Goal: Task Accomplishment & Management: Manage account settings

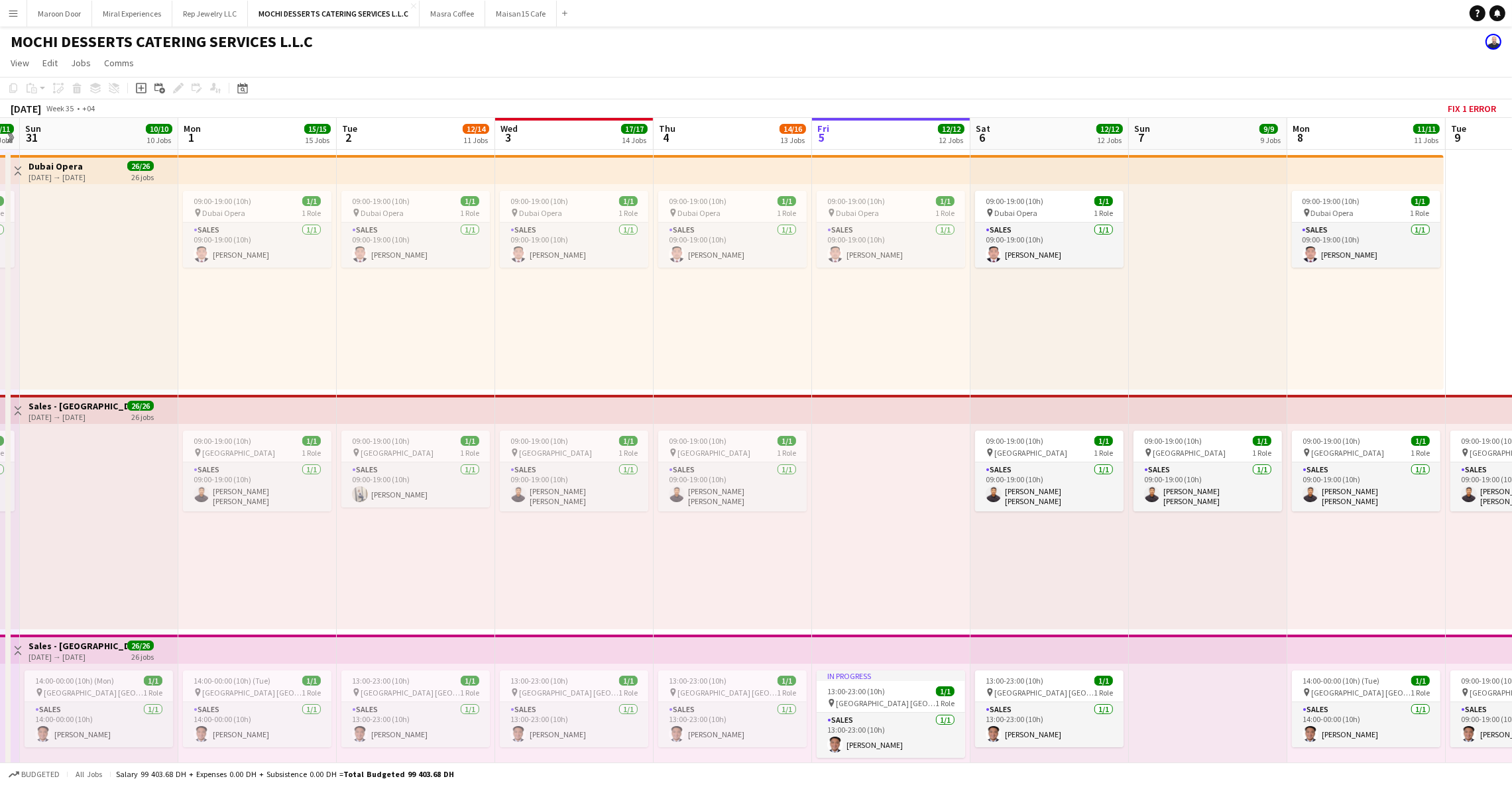
click at [794, 106] on div "[DATE] Week 35 • +04 Fix 1 error" at bounding box center [756, 109] width 1512 height 19
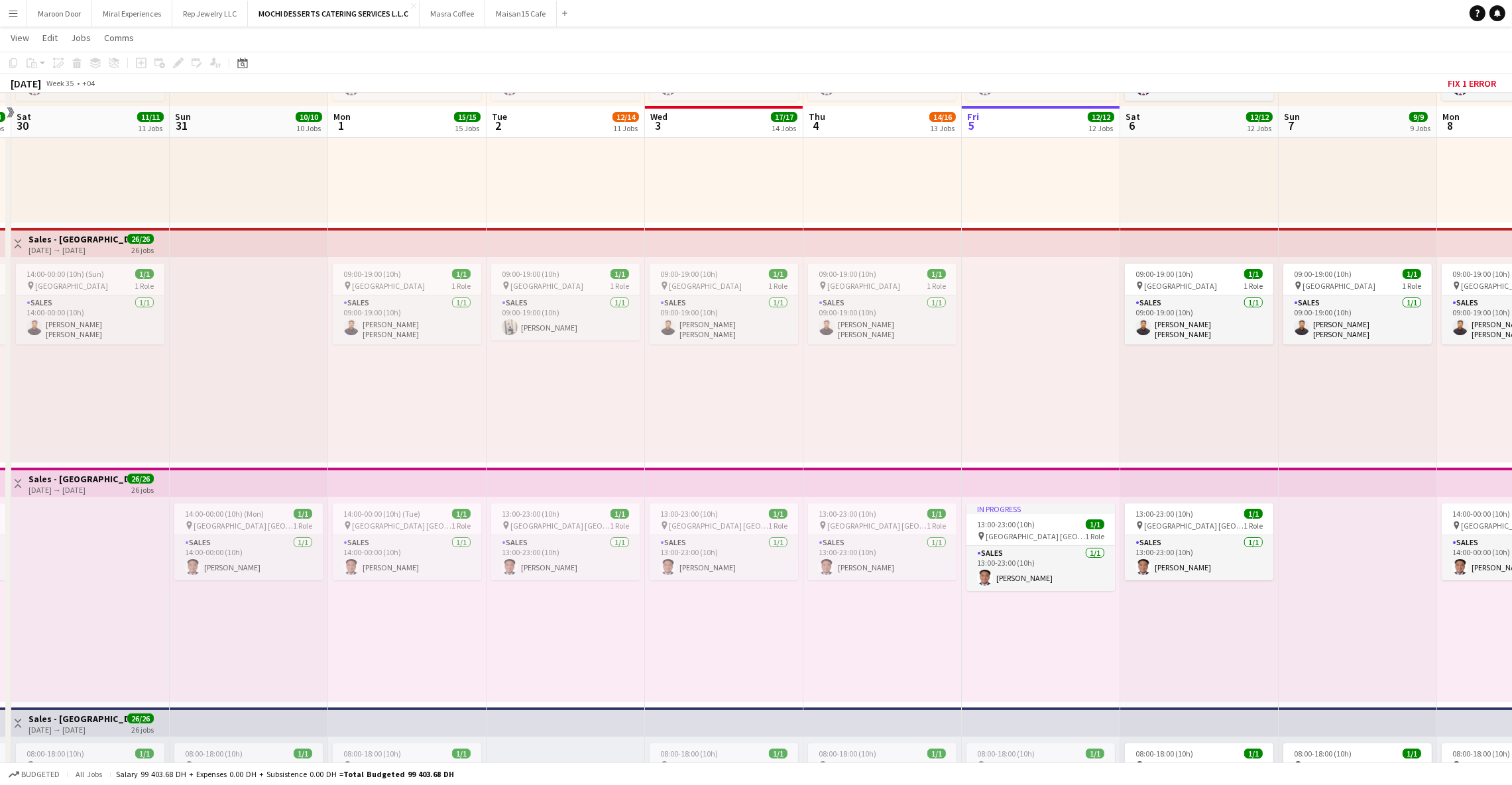
scroll to position [179, 0]
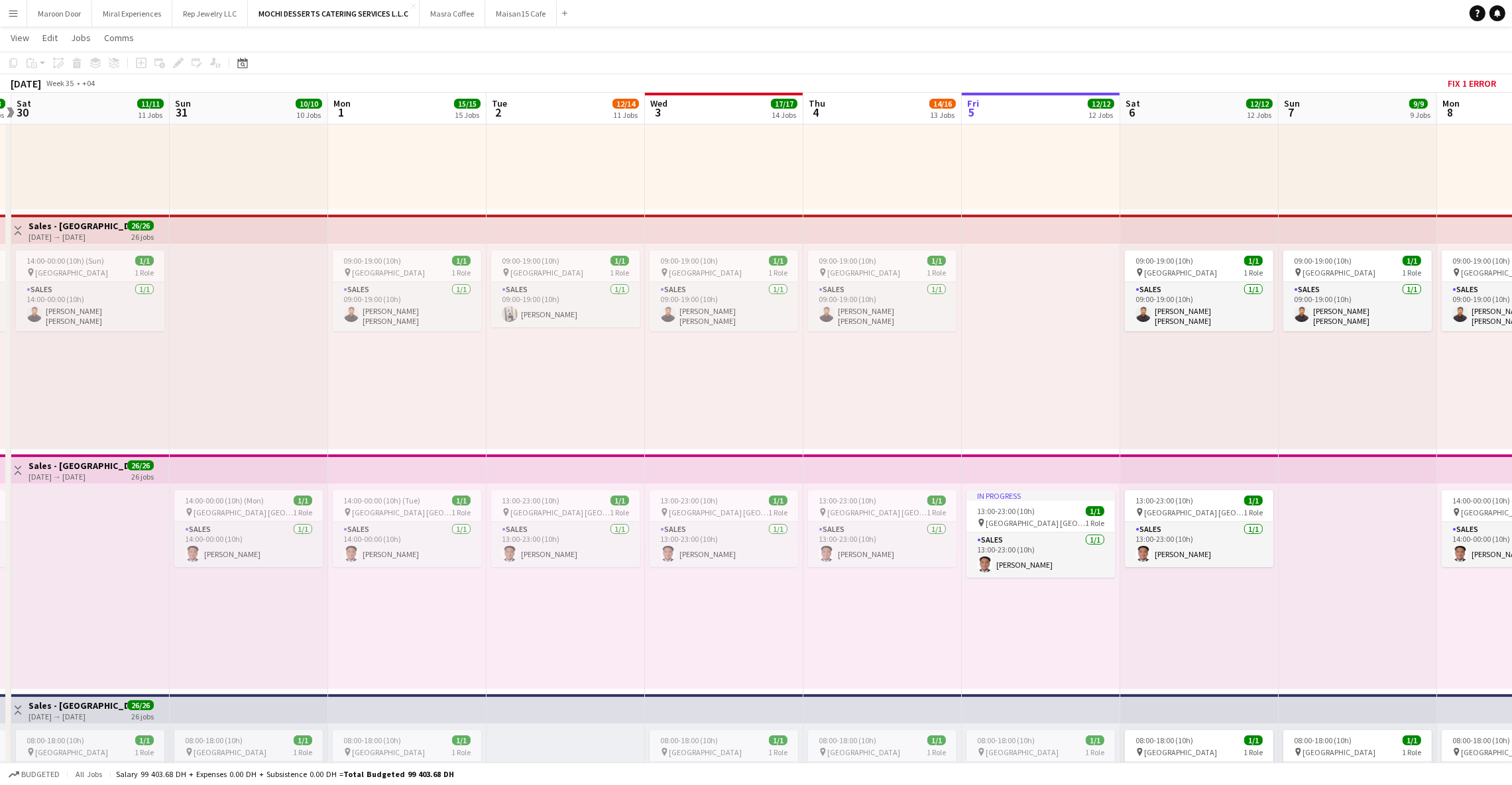
click at [1169, 25] on app-navbar "Menu Boards Boards Boards All jobs Status Workforce Workforce My Workforce Recr…" at bounding box center [756, 13] width 1512 height 27
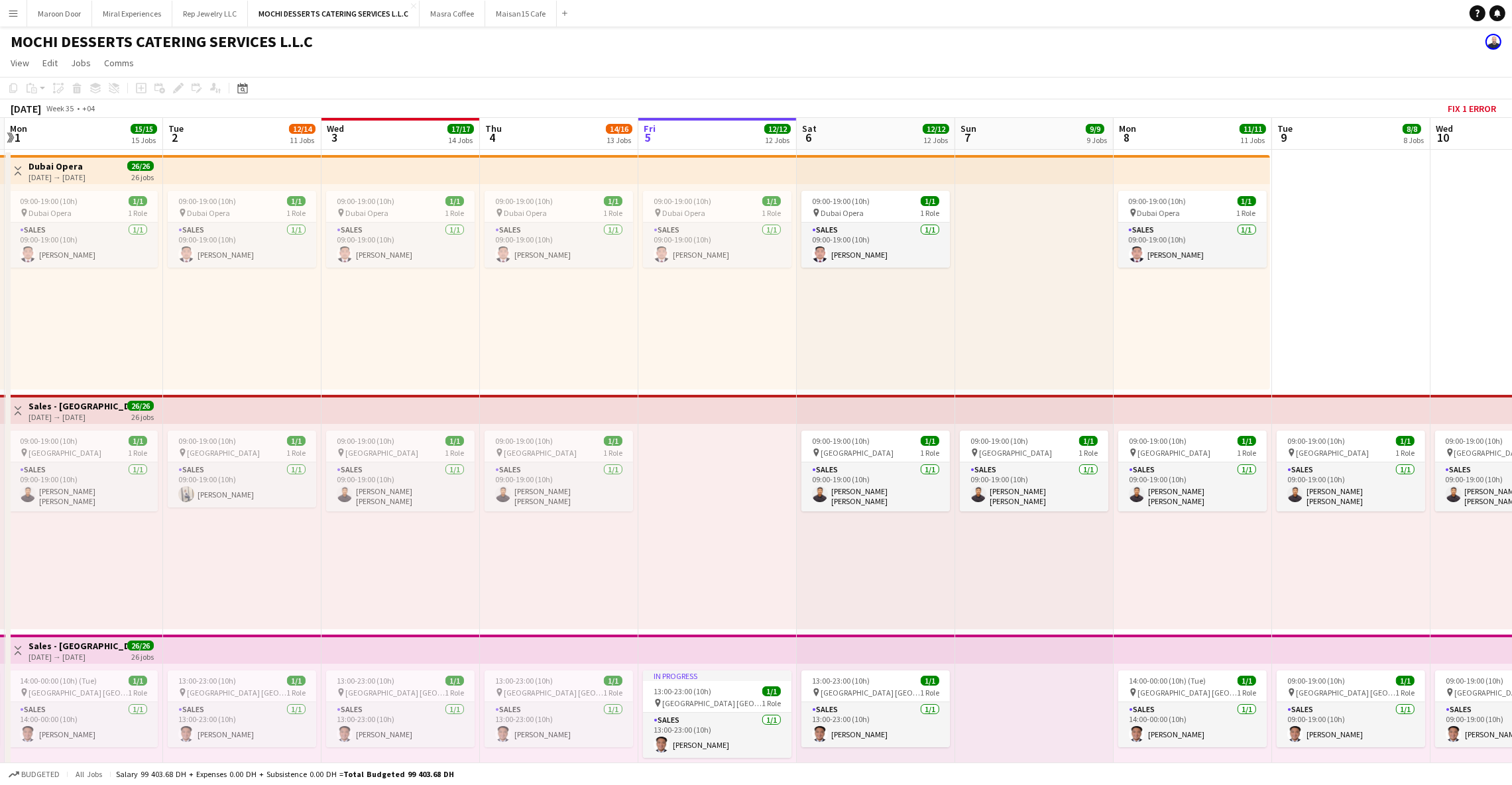
scroll to position [0, 289]
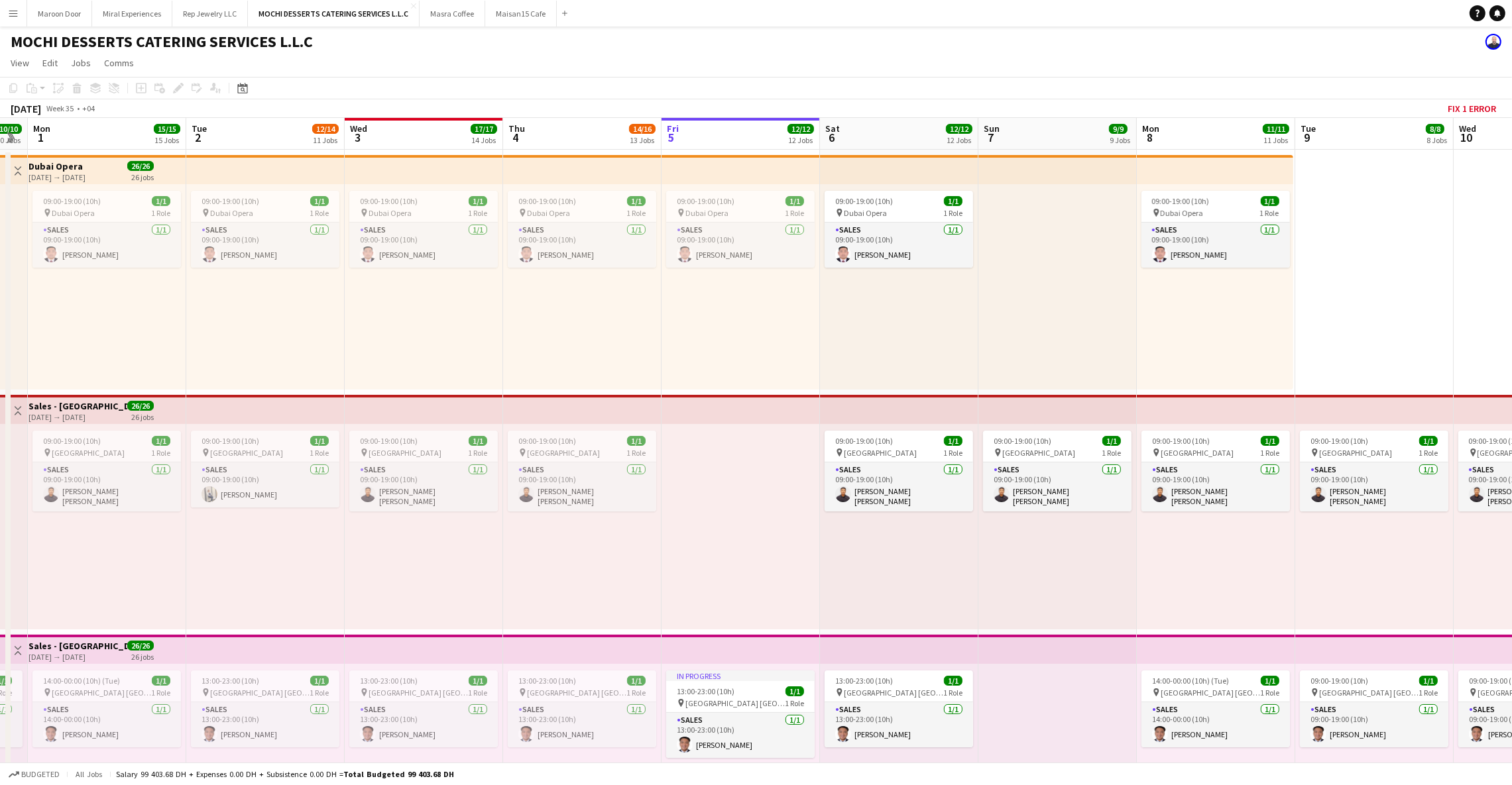
click at [880, 184] on div "09:00-19:00 (10h) 1/1 pin Dubai Opera 1 Role Sales [DATE] 09:00-19:00 (10h) [PE…" at bounding box center [900, 287] width 159 height 205
click at [875, 175] on app-top-bar at bounding box center [900, 169] width 159 height 29
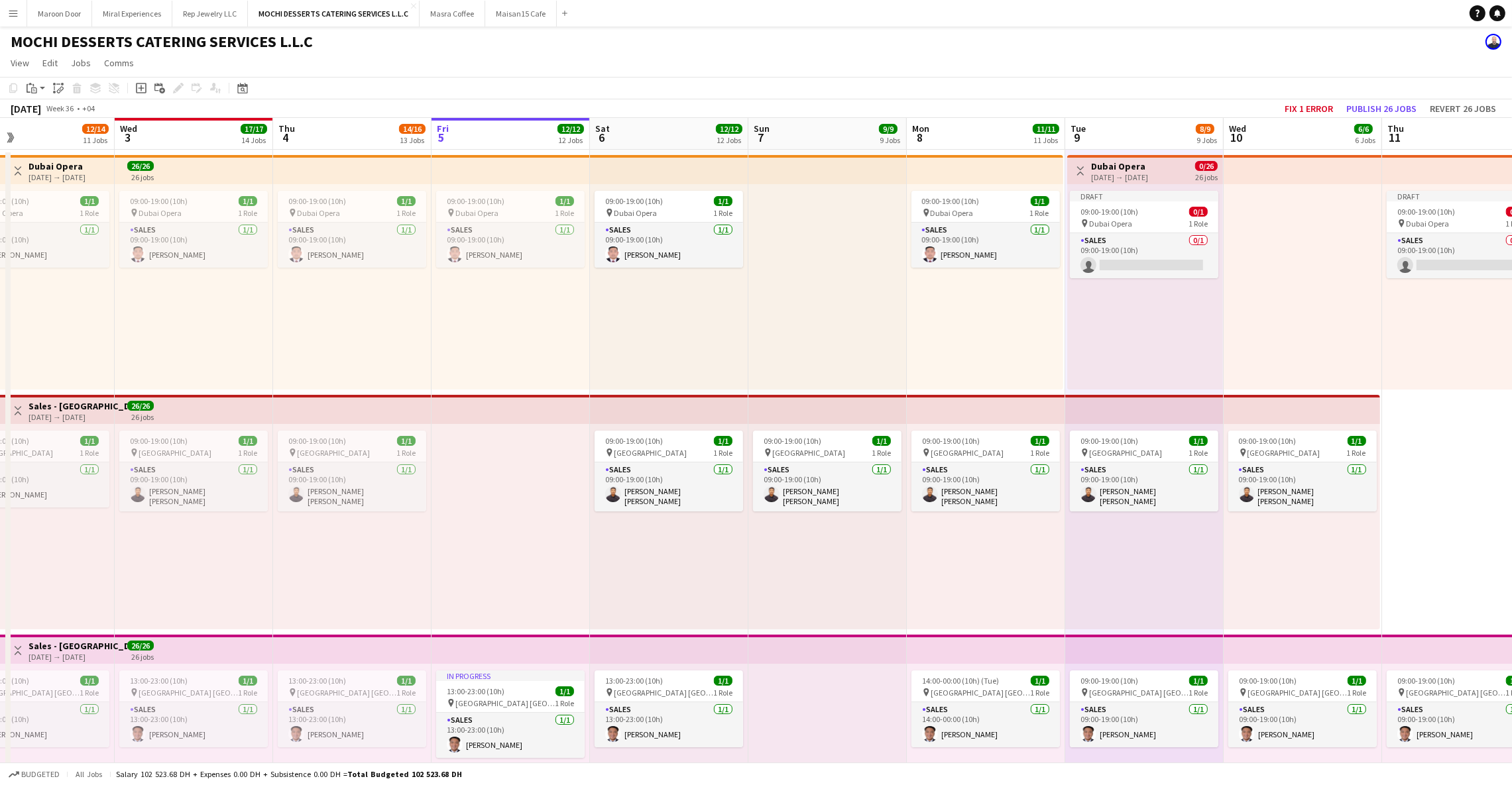
scroll to position [0, 527]
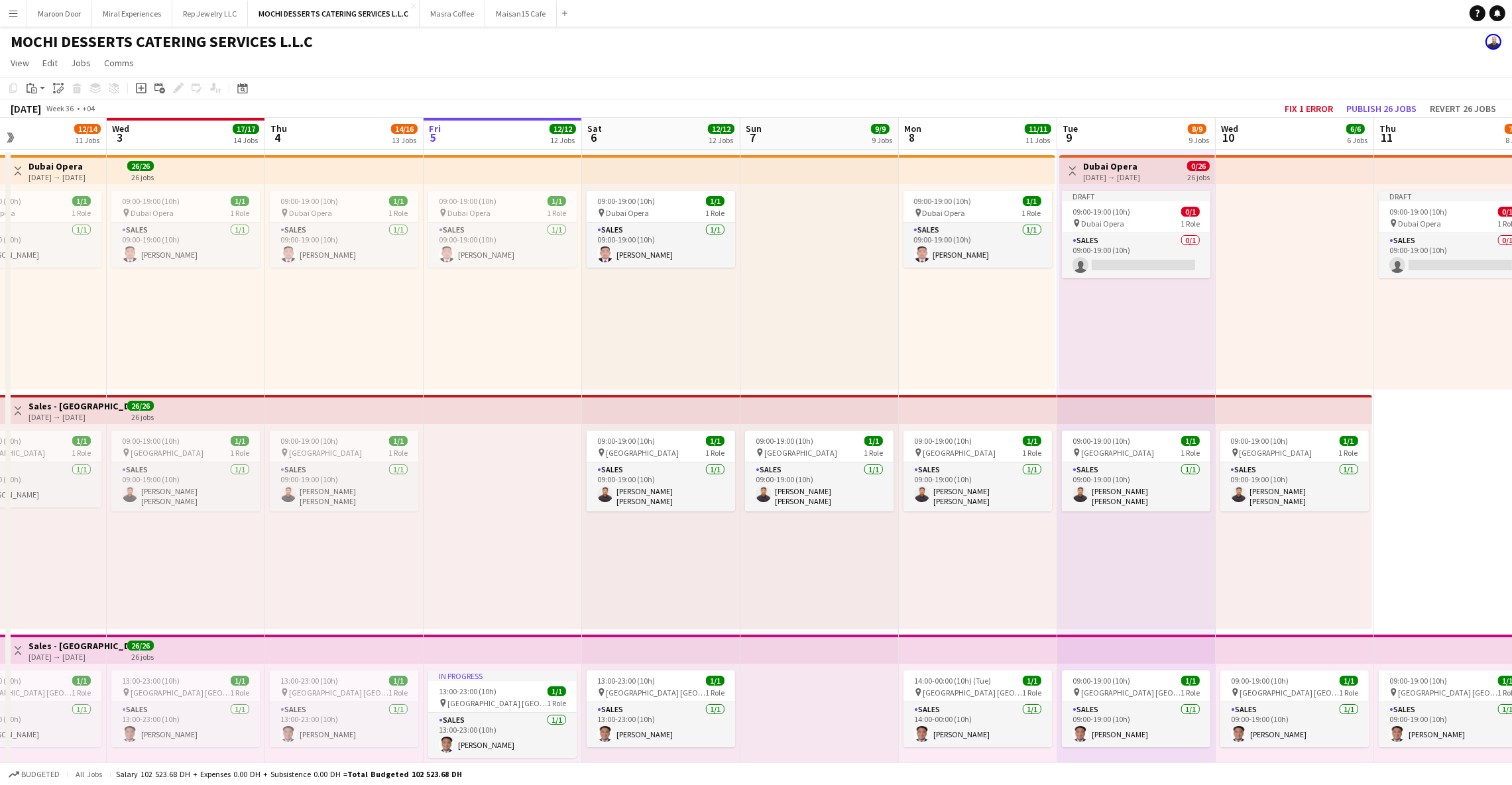
click at [1137, 162] on h3 "Dubai Opera" at bounding box center [1112, 166] width 57 height 12
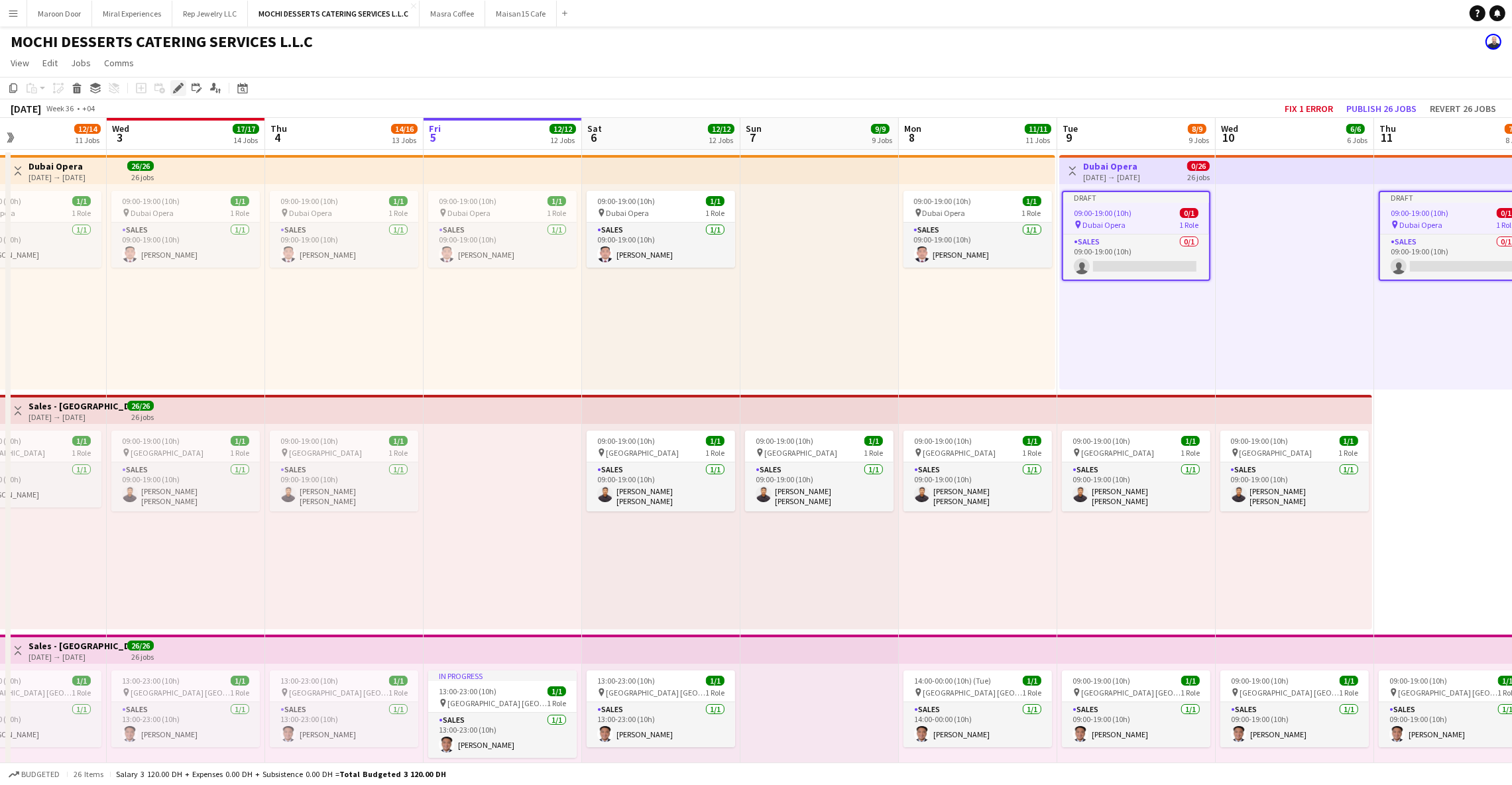
click at [180, 89] on icon "Edit" at bounding box center [178, 88] width 11 height 11
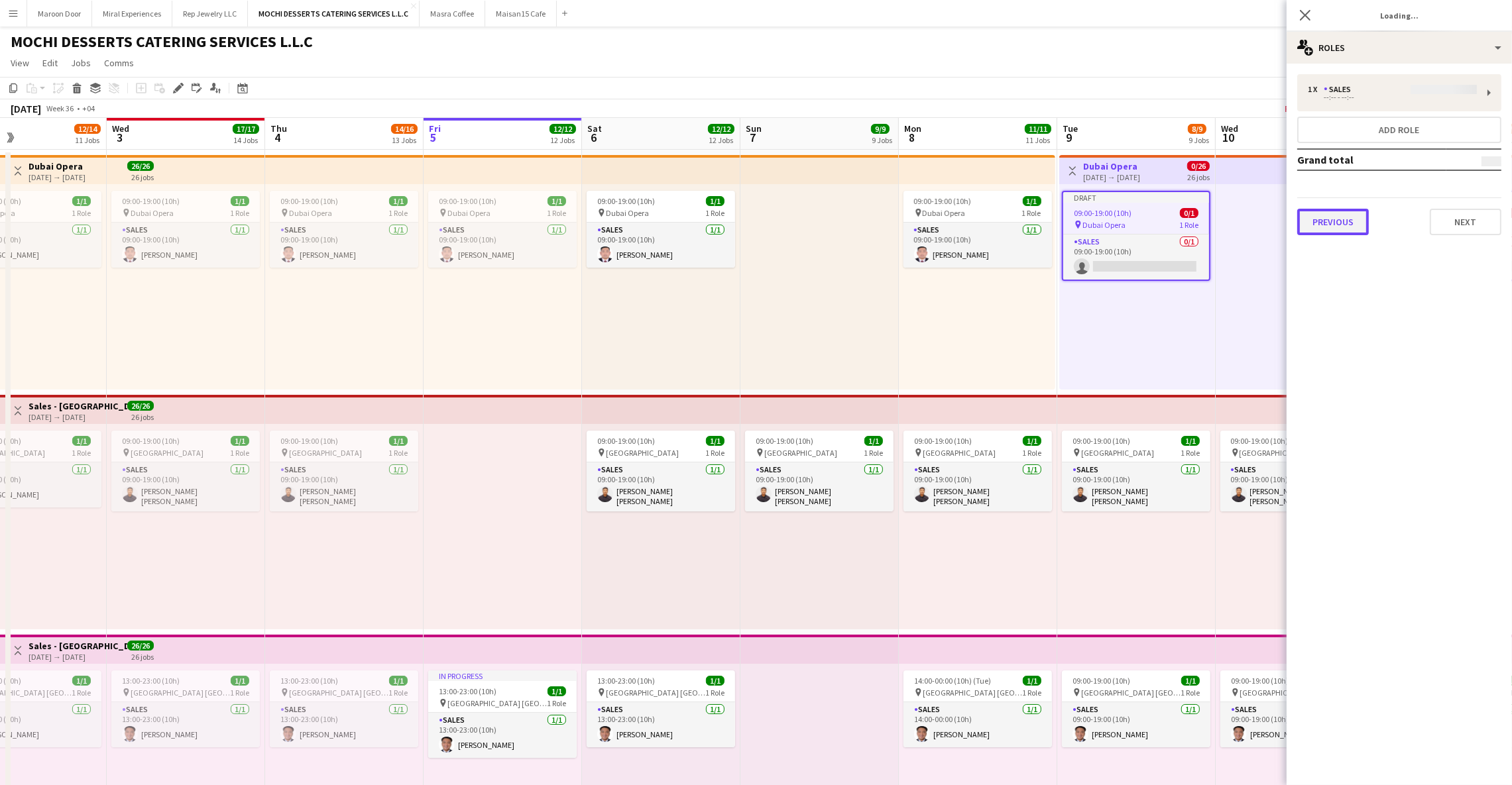
click at [1327, 214] on button "Previous" at bounding box center [1333, 222] width 71 height 27
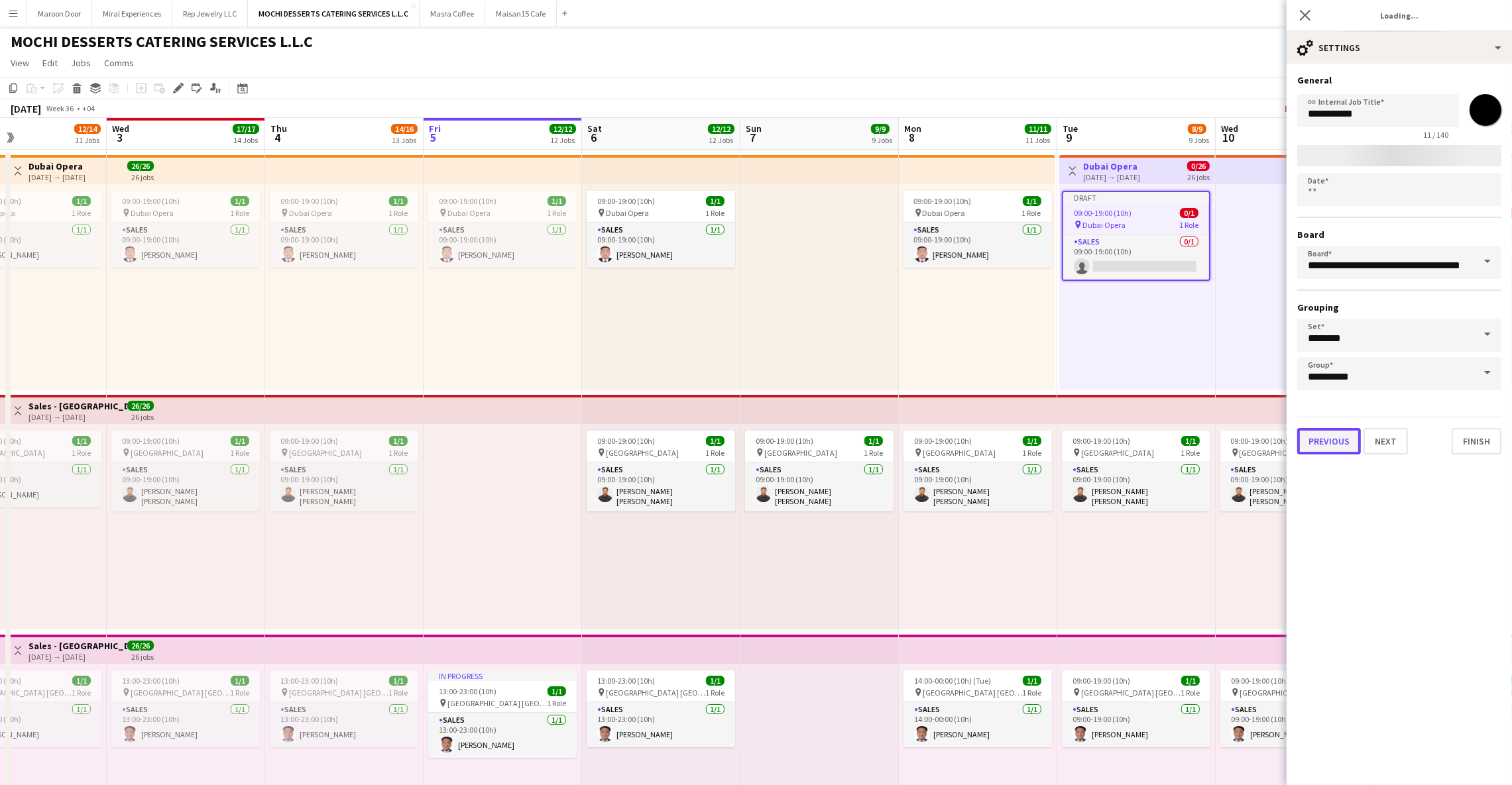
click at [1325, 441] on button "Previous" at bounding box center [1328, 441] width 63 height 27
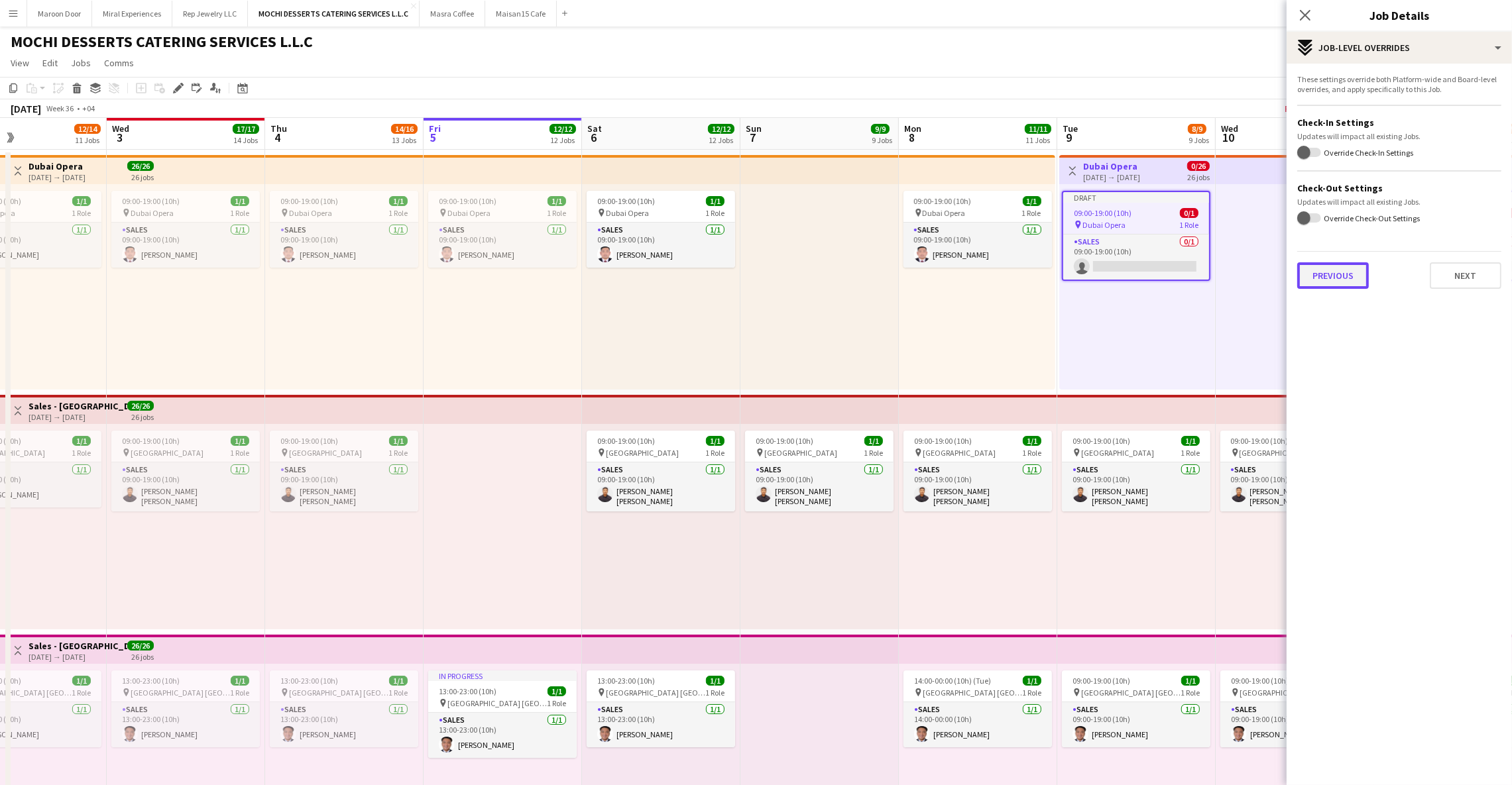
click at [1319, 277] on button "Previous" at bounding box center [1333, 275] width 71 height 27
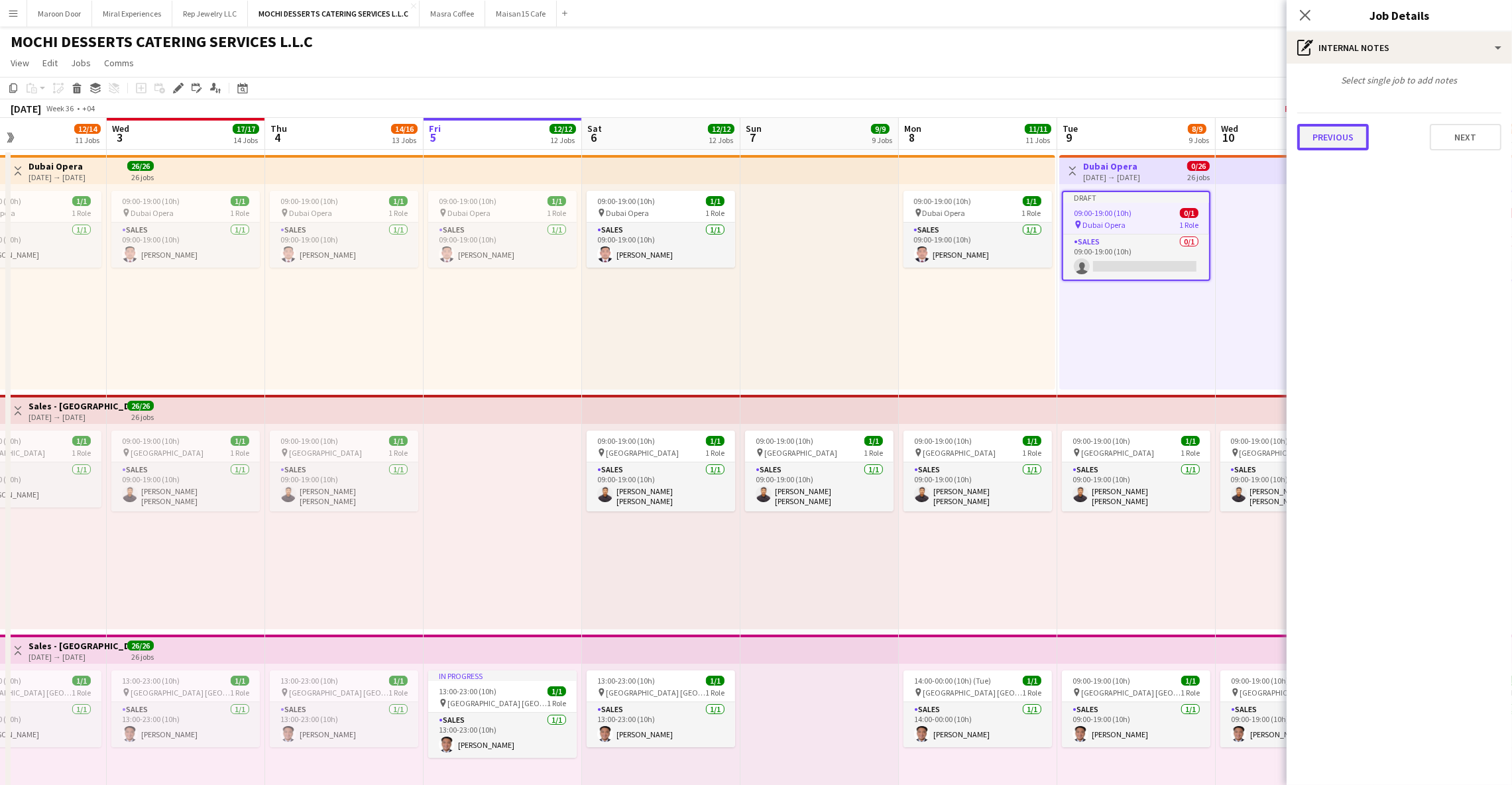
click at [1352, 138] on button "Previous" at bounding box center [1333, 137] width 71 height 27
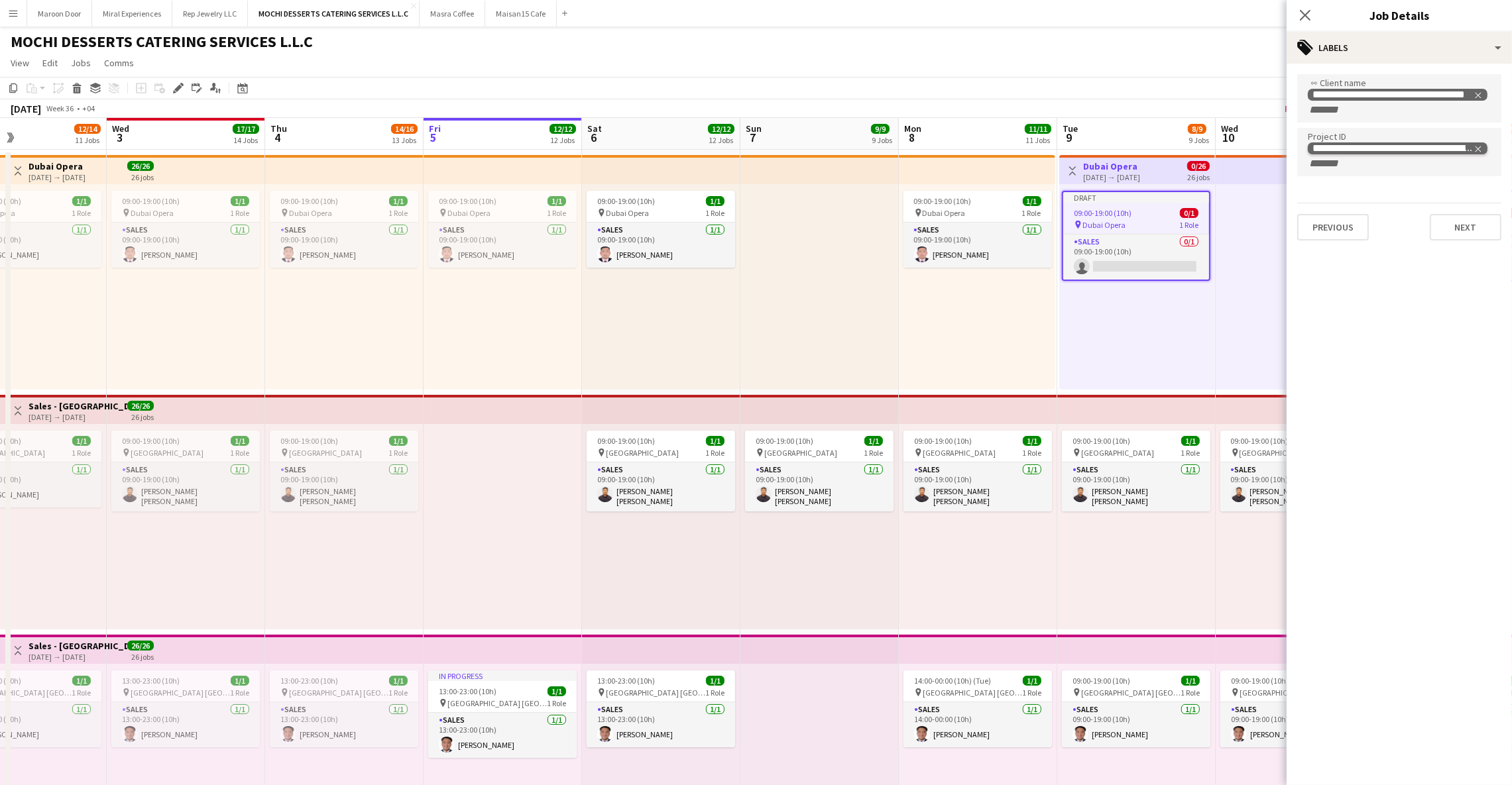
click at [1482, 144] on icon "Remove tag" at bounding box center [1478, 149] width 9 height 9
click at [1301, 9] on icon "Close pop-in" at bounding box center [1304, 15] width 12 height 12
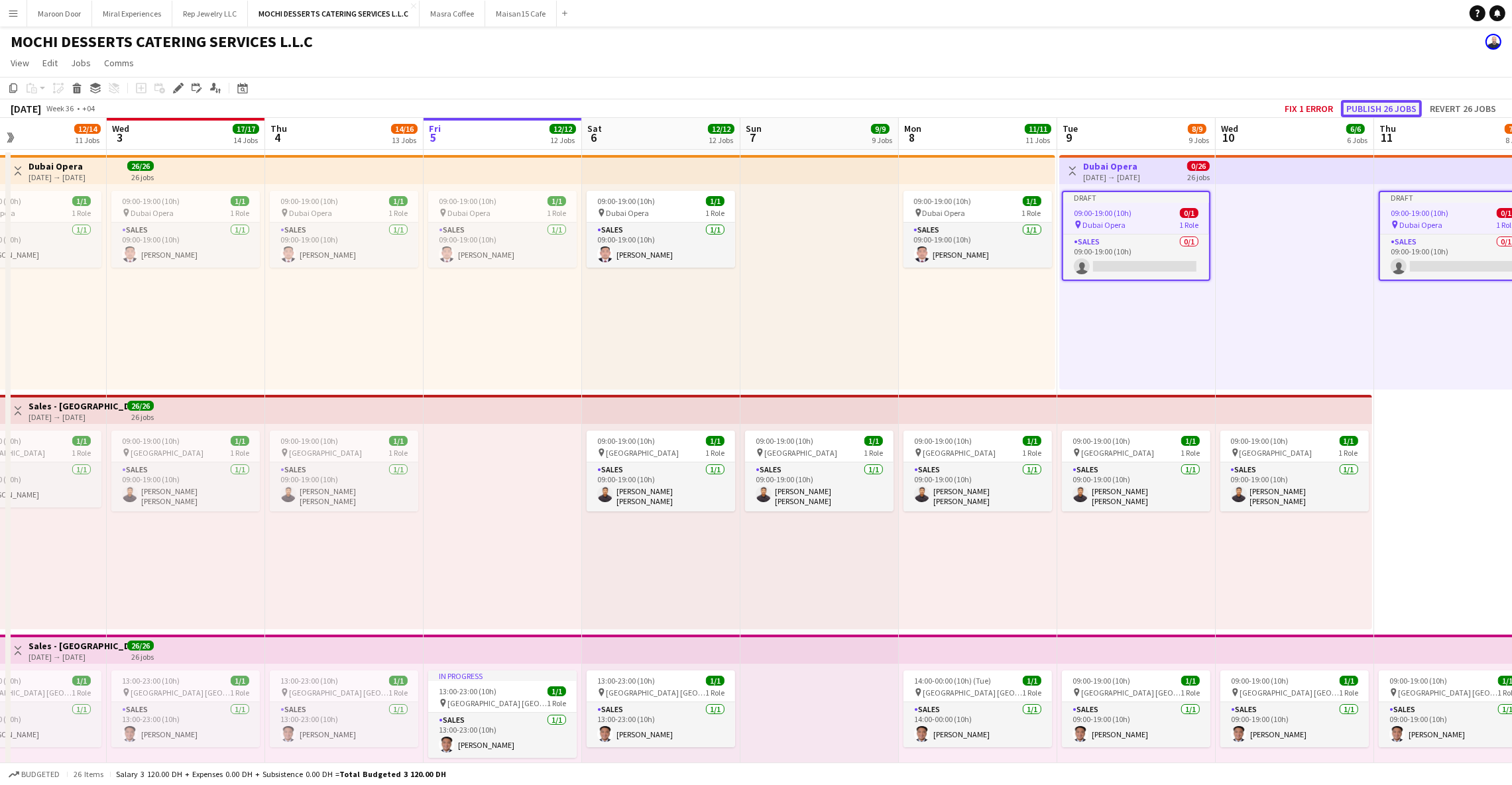
click at [1379, 107] on button "Publish 26 jobs" at bounding box center [1381, 108] width 81 height 17
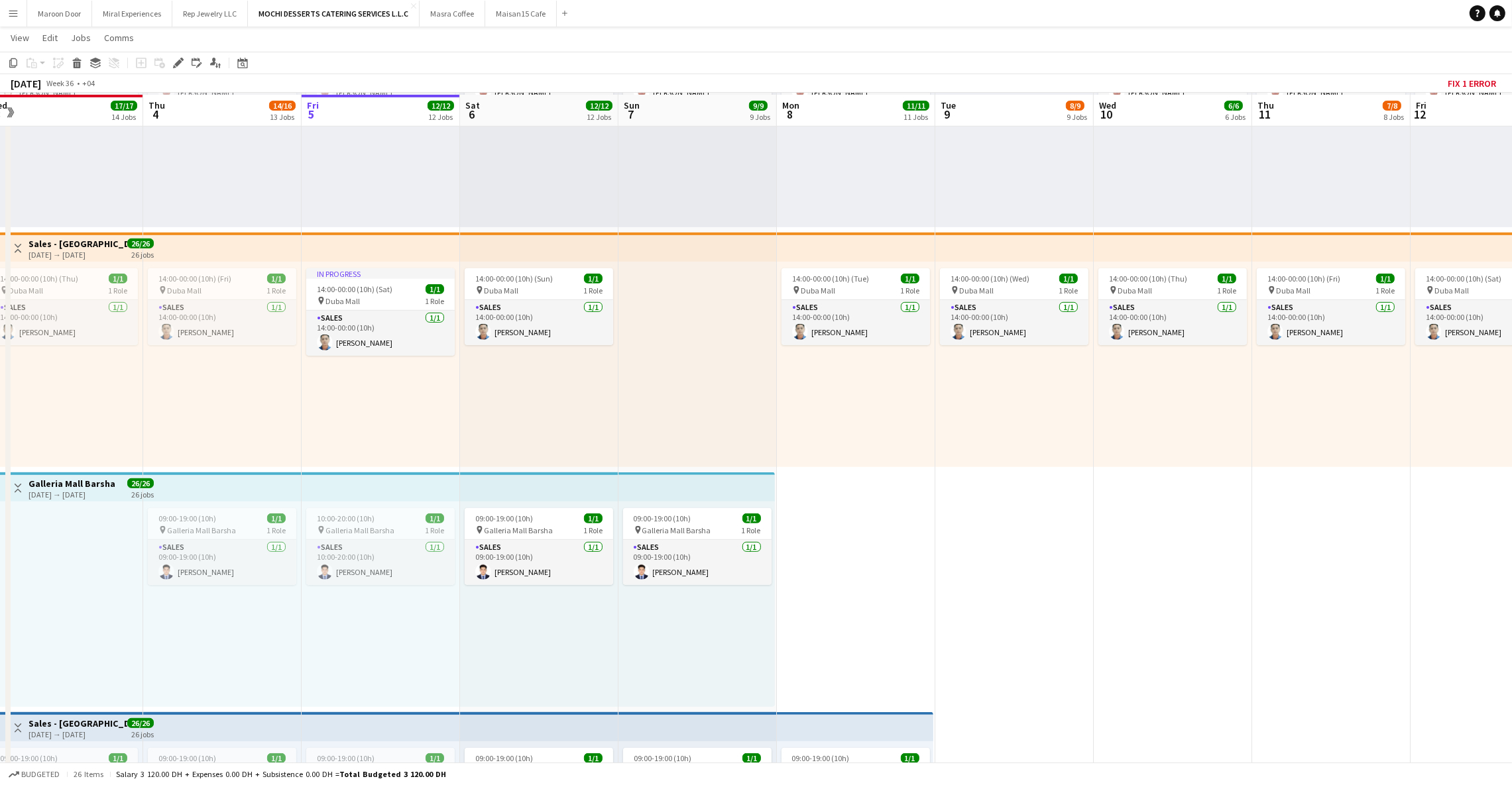
scroll to position [881, 0]
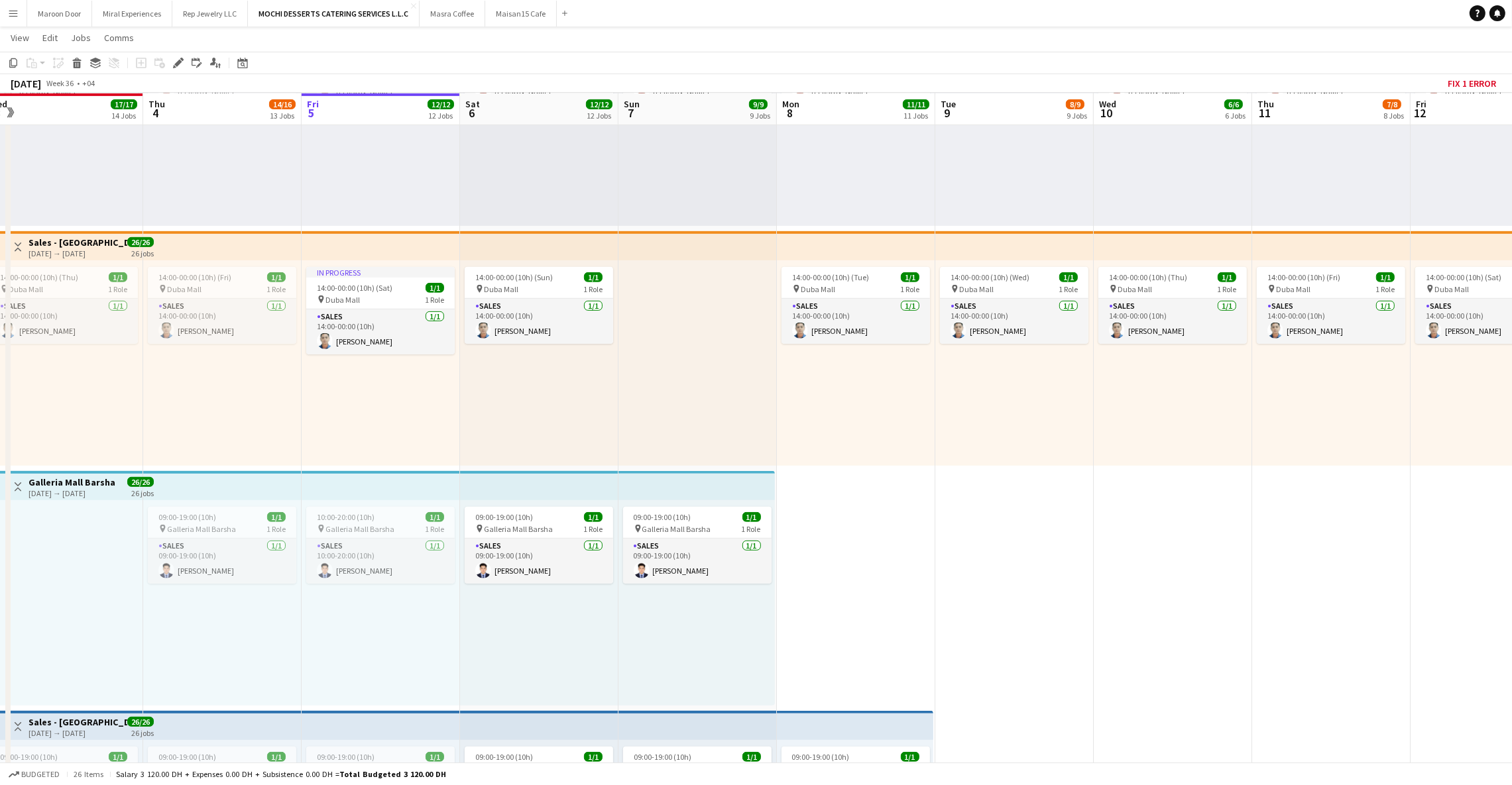
click at [397, 487] on app-top-bar at bounding box center [381, 486] width 159 height 29
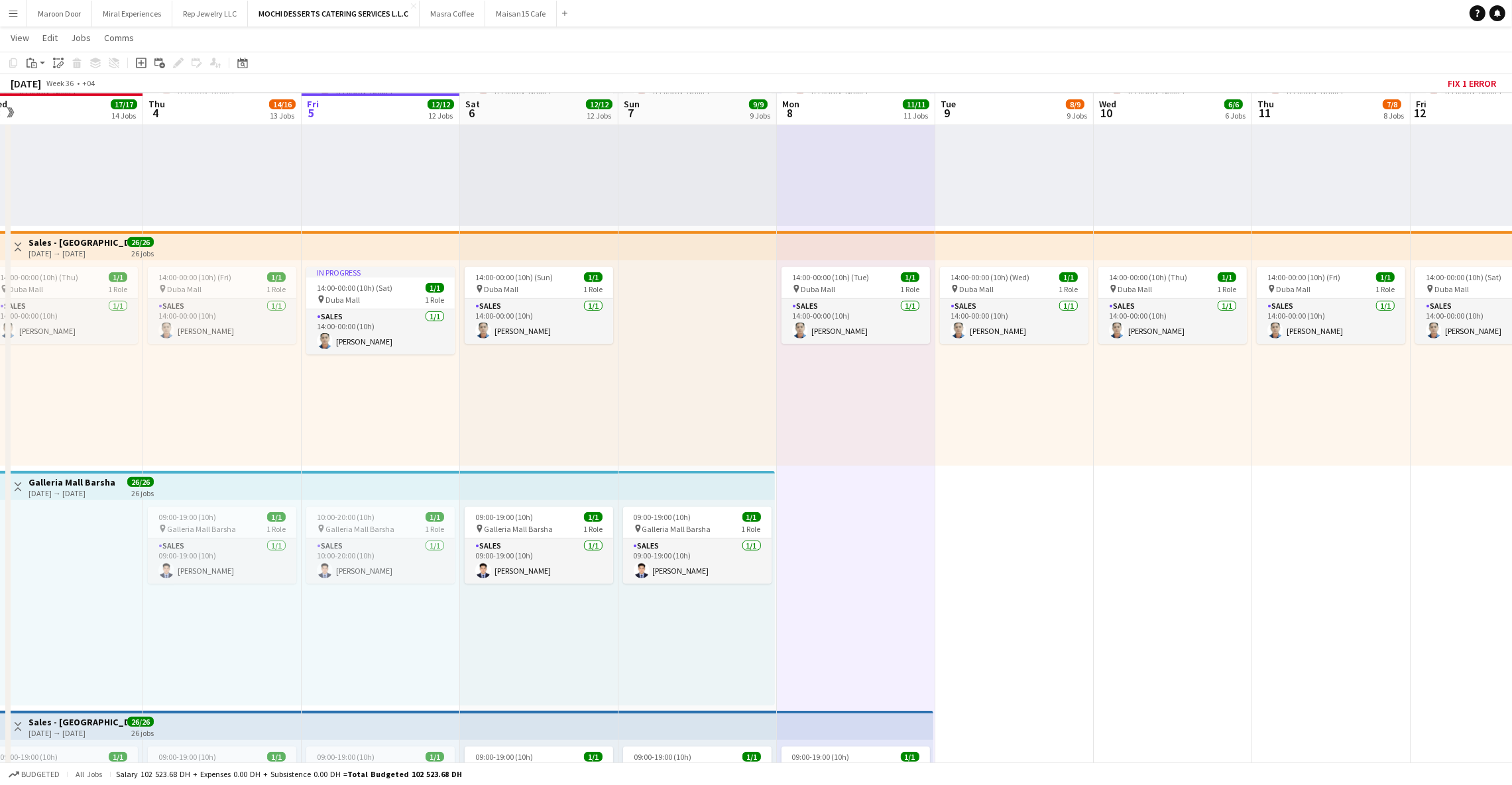
scroll to position [0, 332]
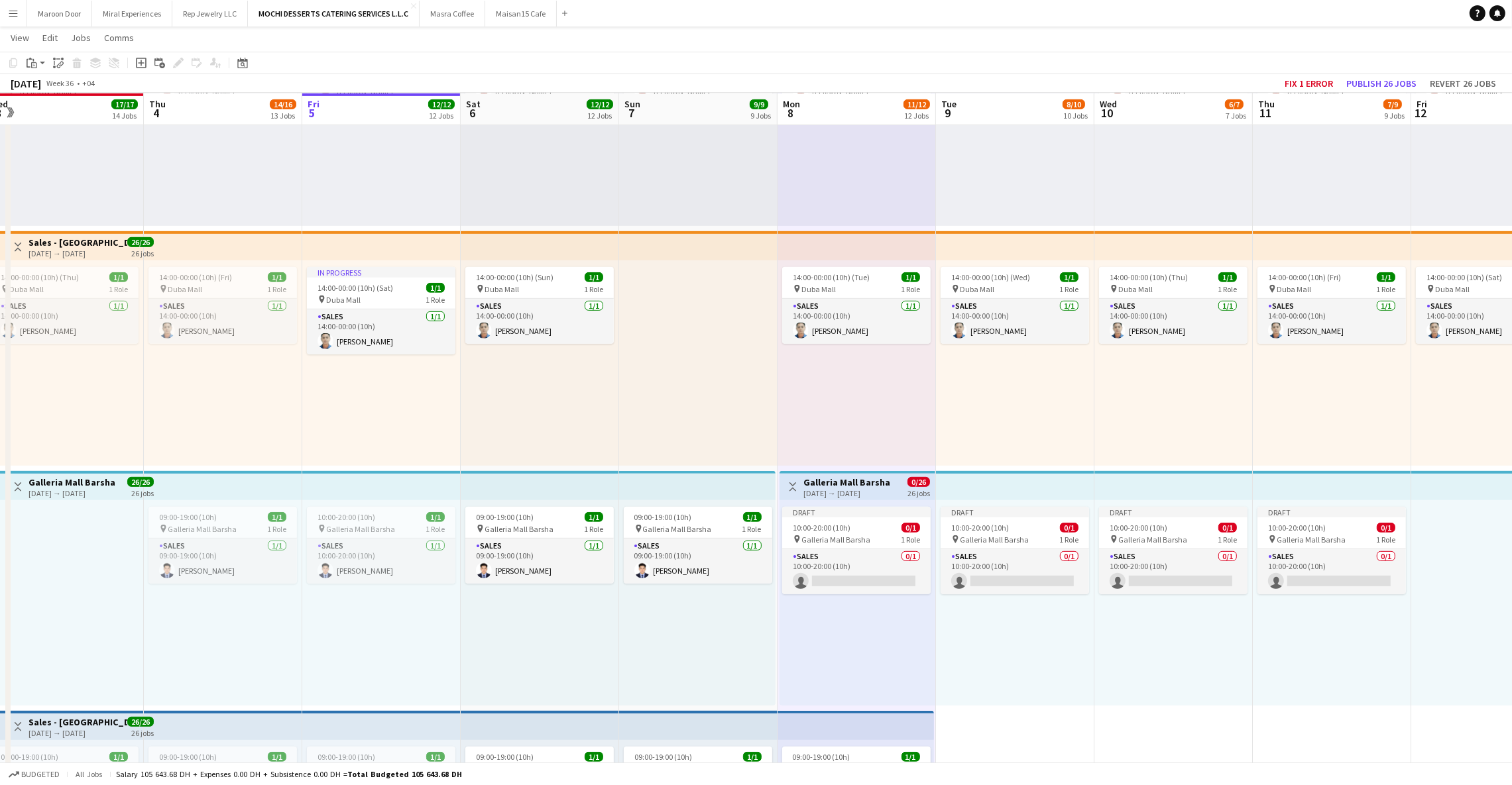
click at [861, 488] on div "[DATE] → [DATE]" at bounding box center [846, 493] width 86 height 10
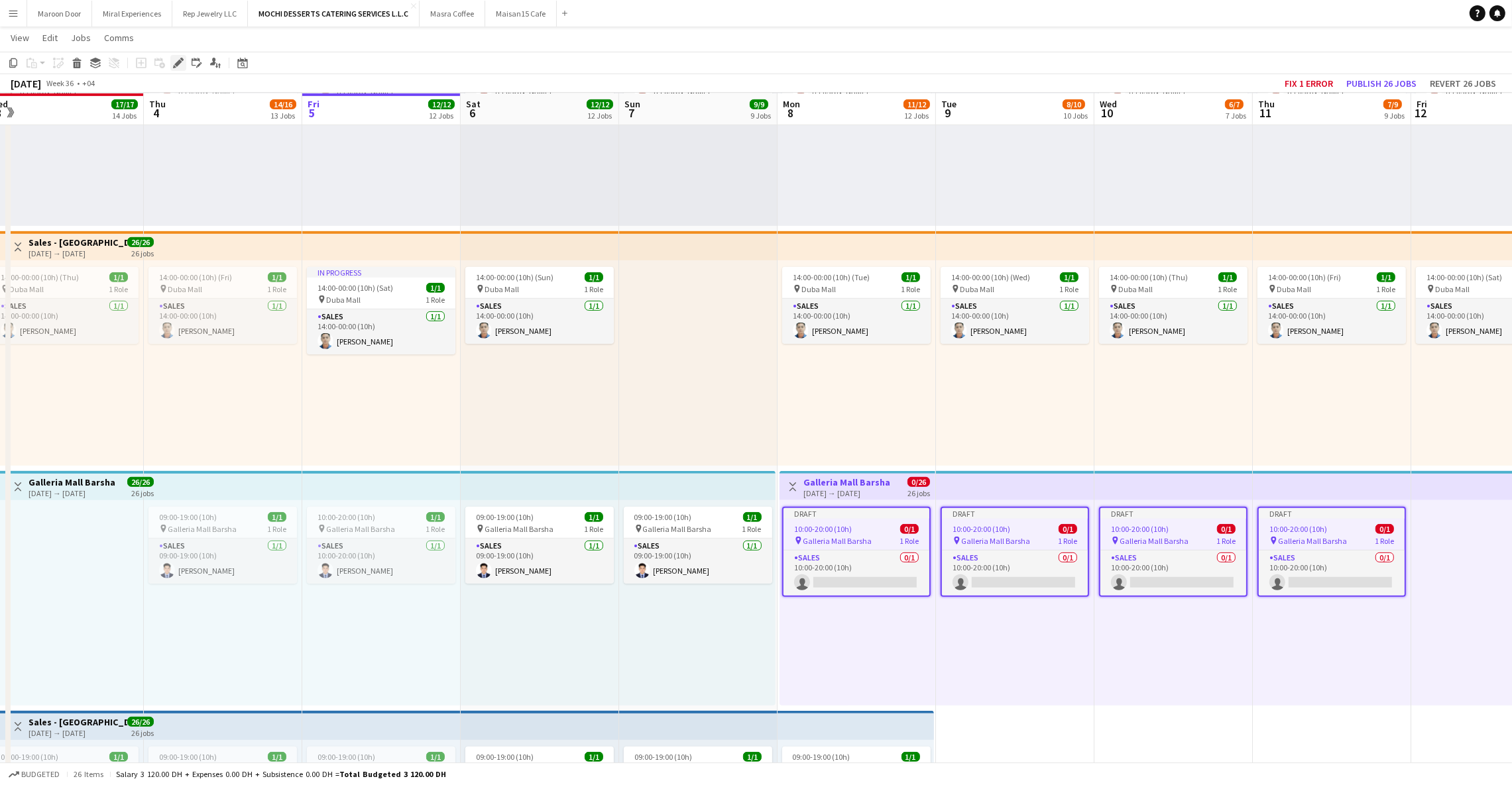
click at [178, 61] on icon at bounding box center [178, 63] width 7 height 7
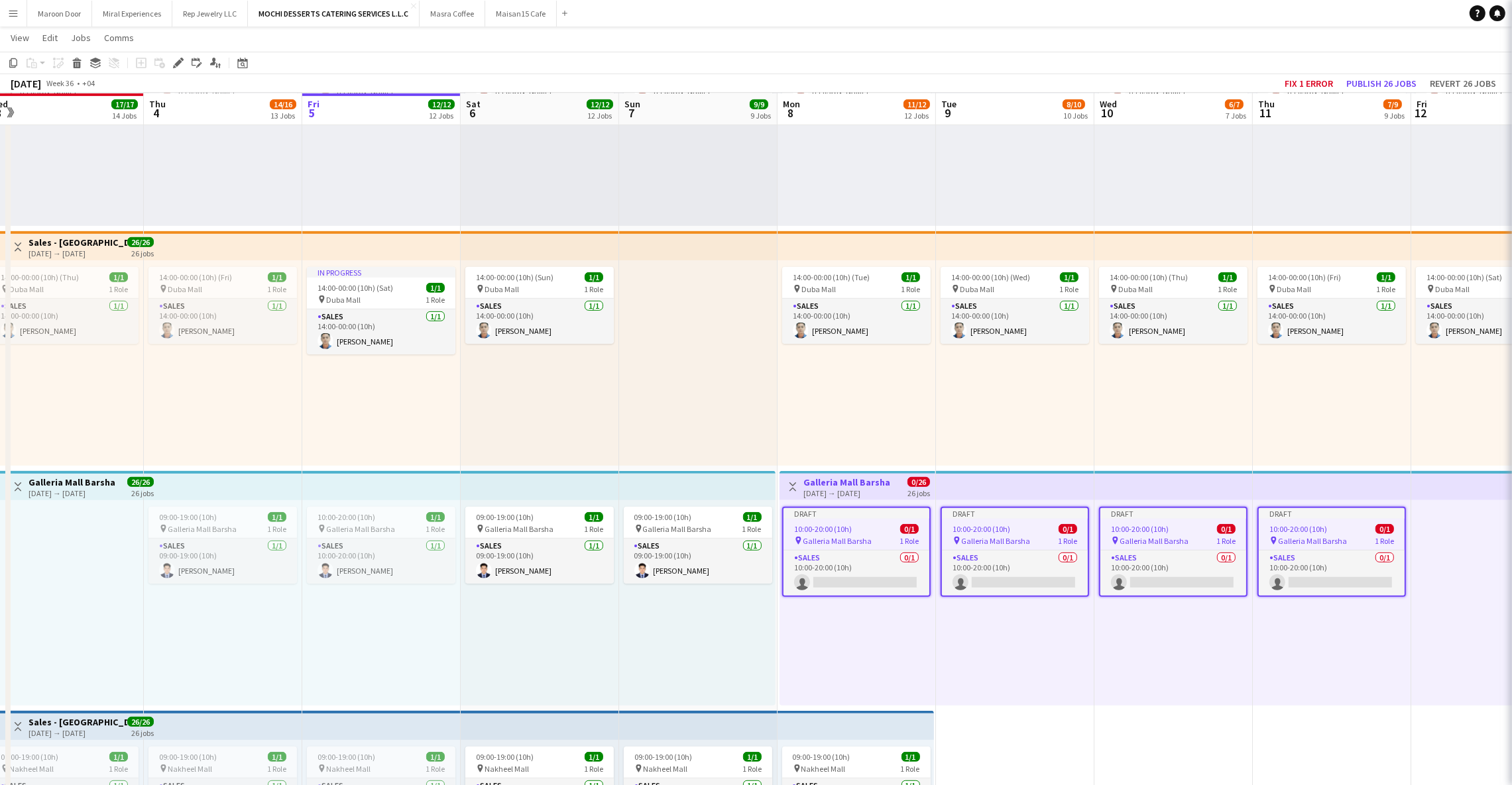
type input "*******"
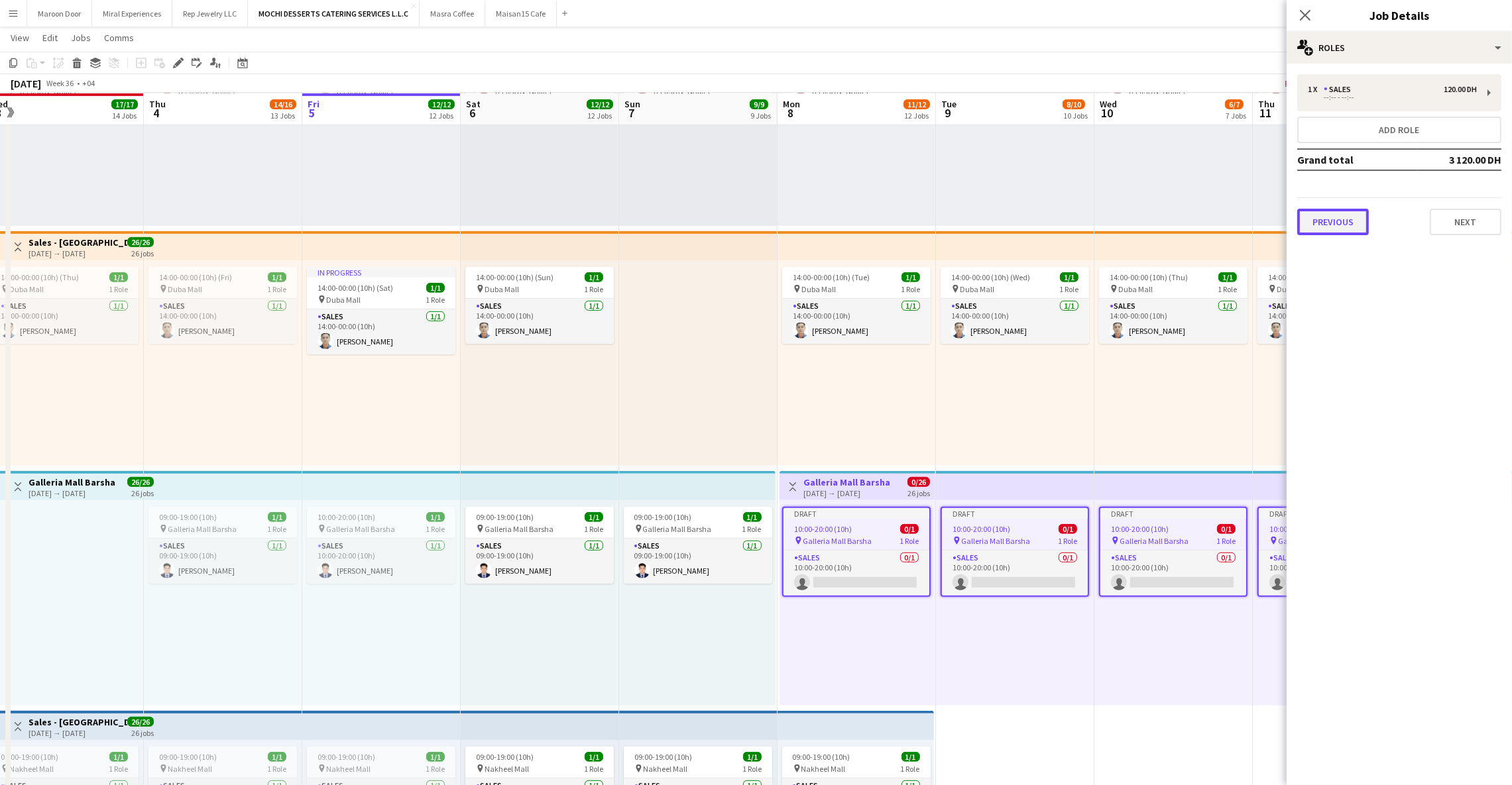
click at [1337, 223] on button "Previous" at bounding box center [1333, 222] width 71 height 27
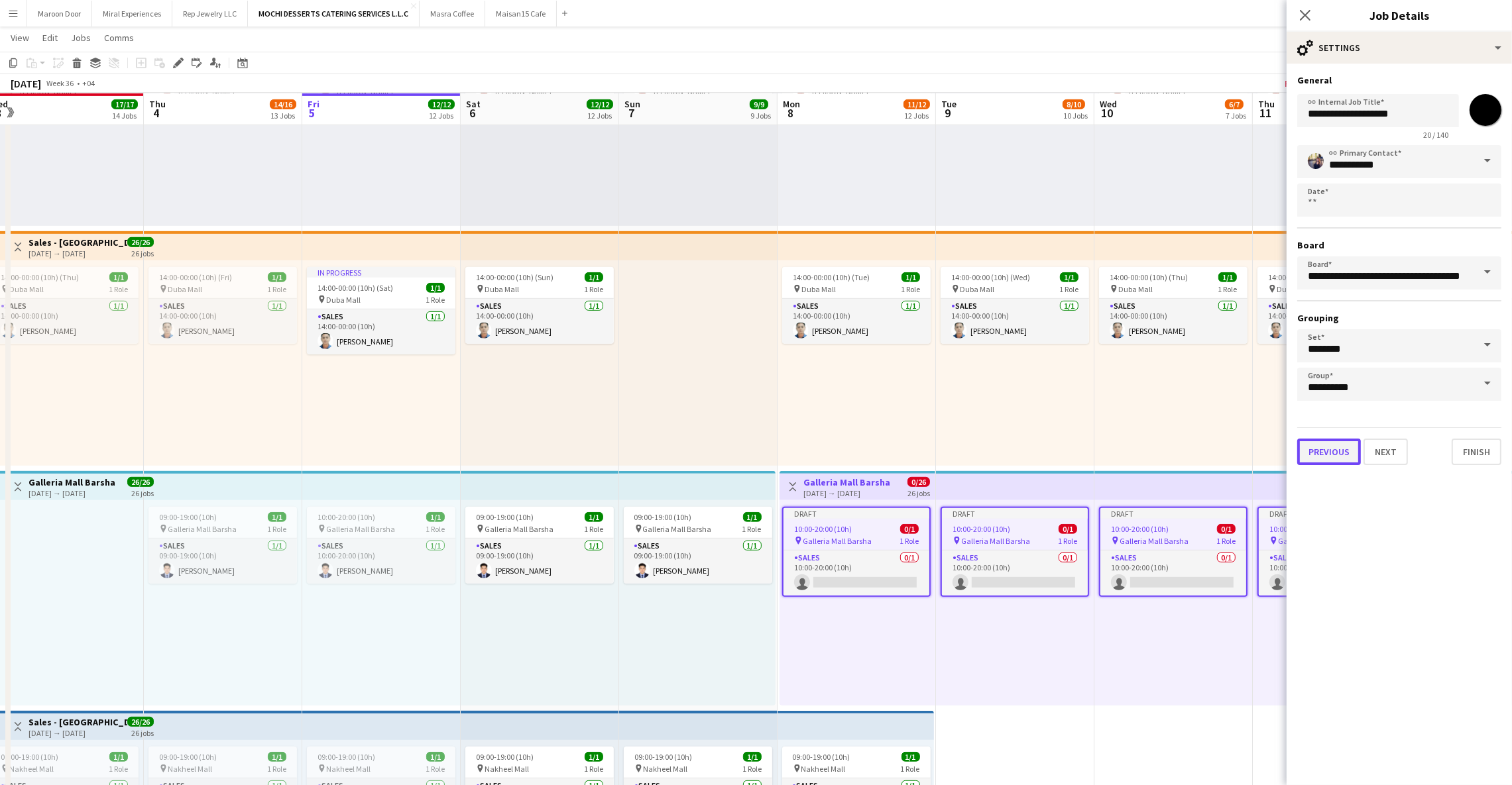
click at [1314, 440] on button "Previous" at bounding box center [1328, 452] width 63 height 27
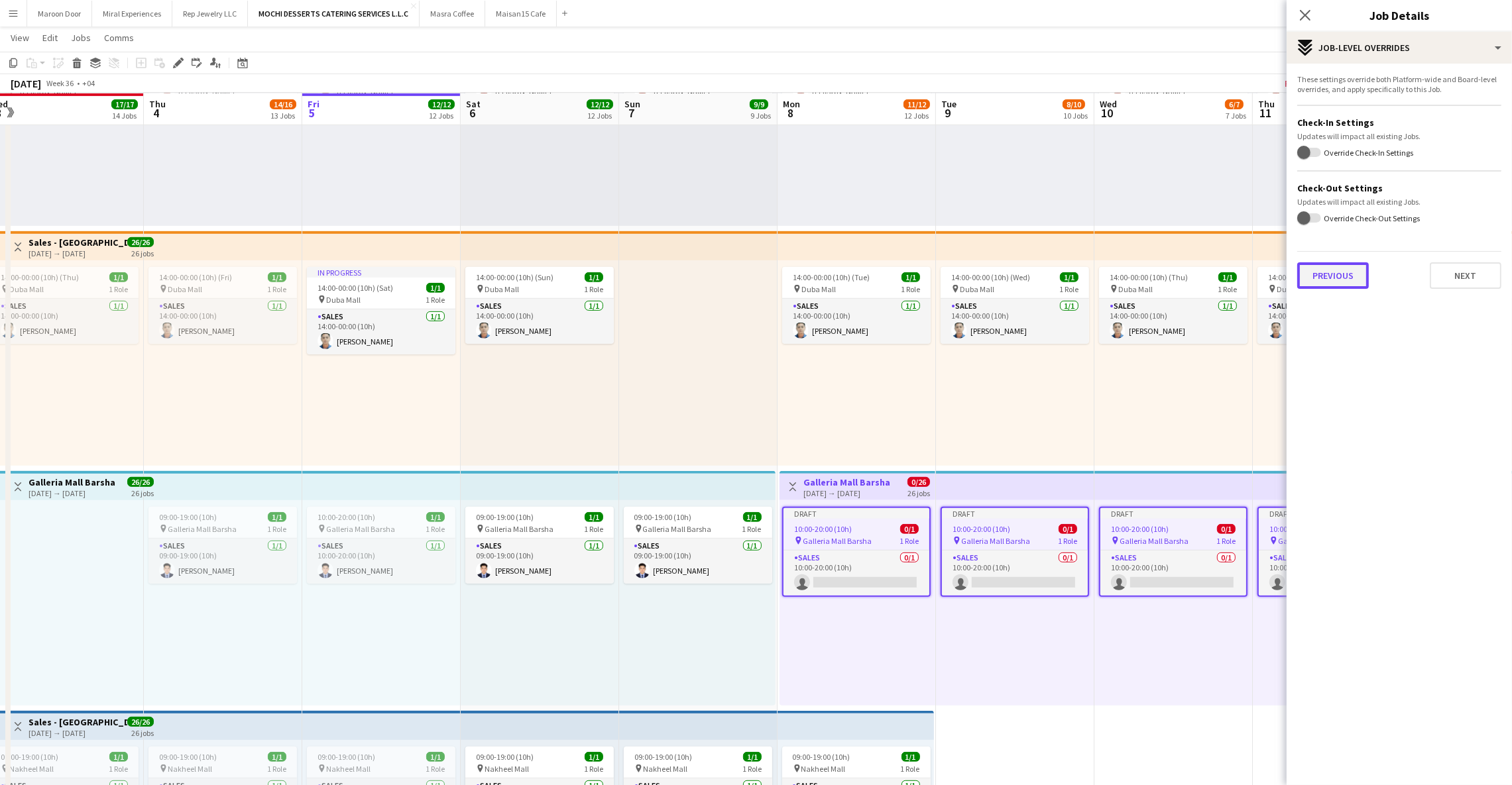
click at [1330, 277] on button "Previous" at bounding box center [1333, 275] width 71 height 27
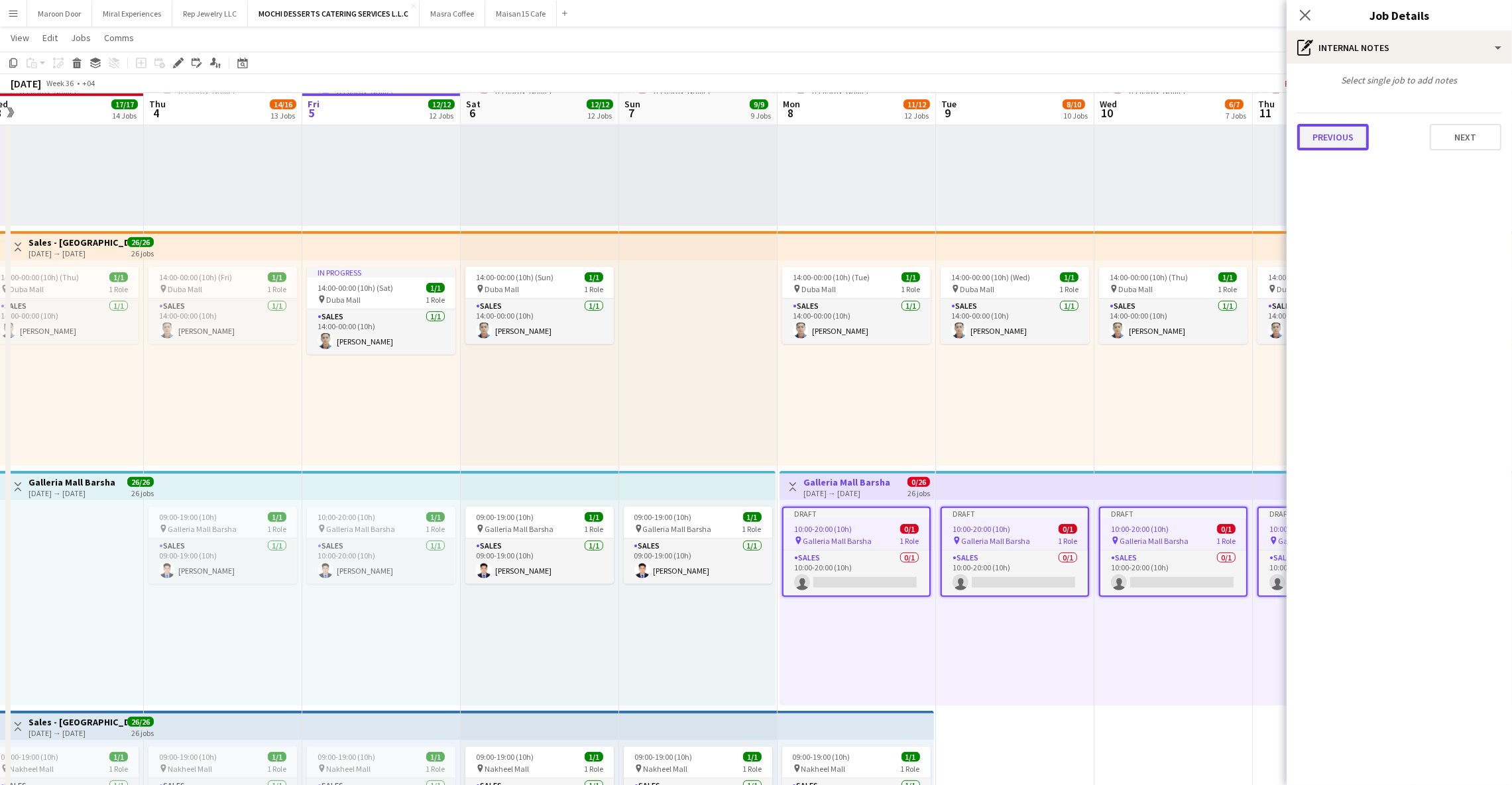
click at [1347, 125] on button "Previous" at bounding box center [1333, 137] width 71 height 27
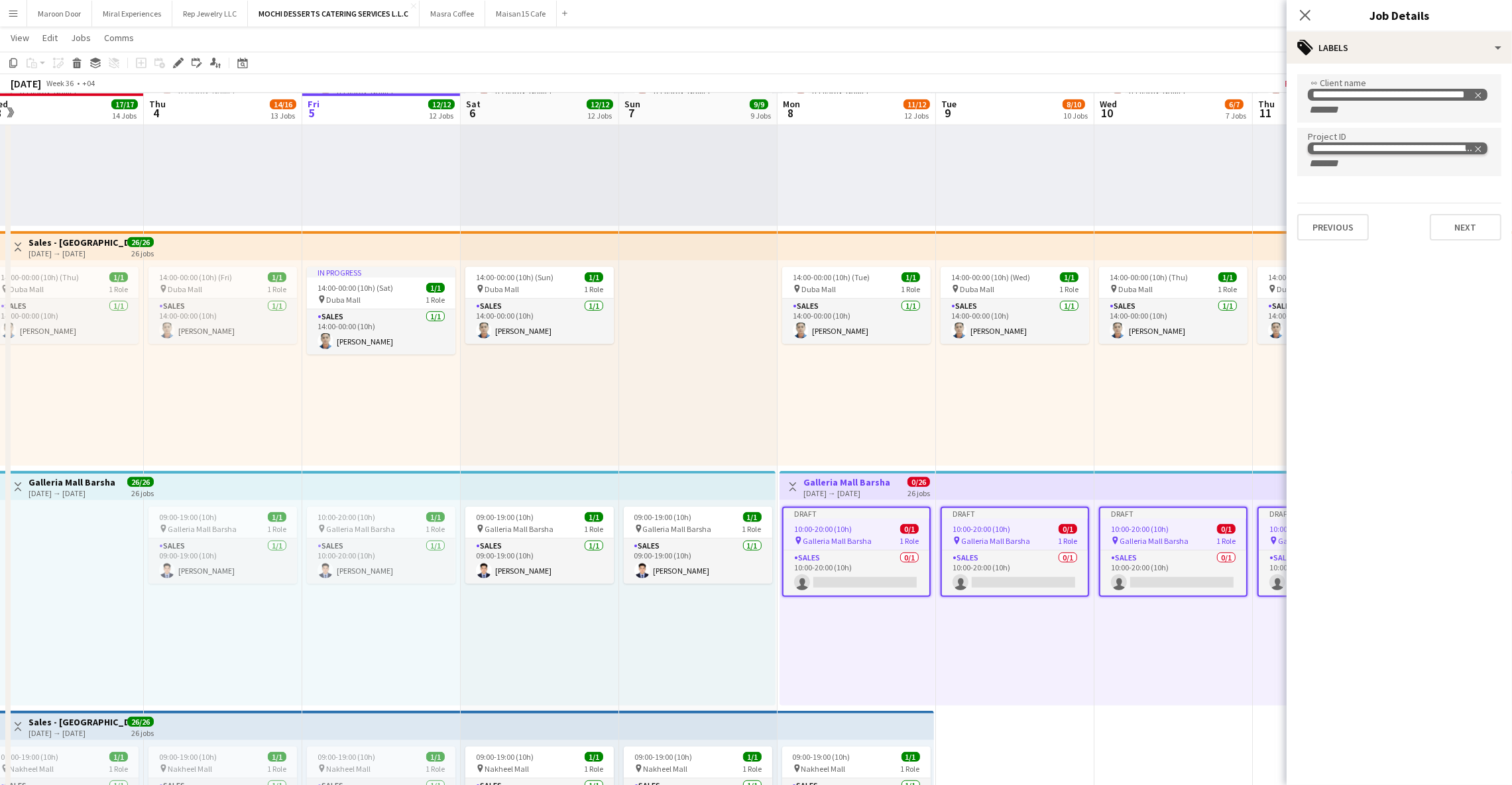
click at [1481, 144] on icon "Remove tag" at bounding box center [1478, 149] width 9 height 9
click at [1303, 19] on icon "Close pop-in" at bounding box center [1304, 15] width 12 height 12
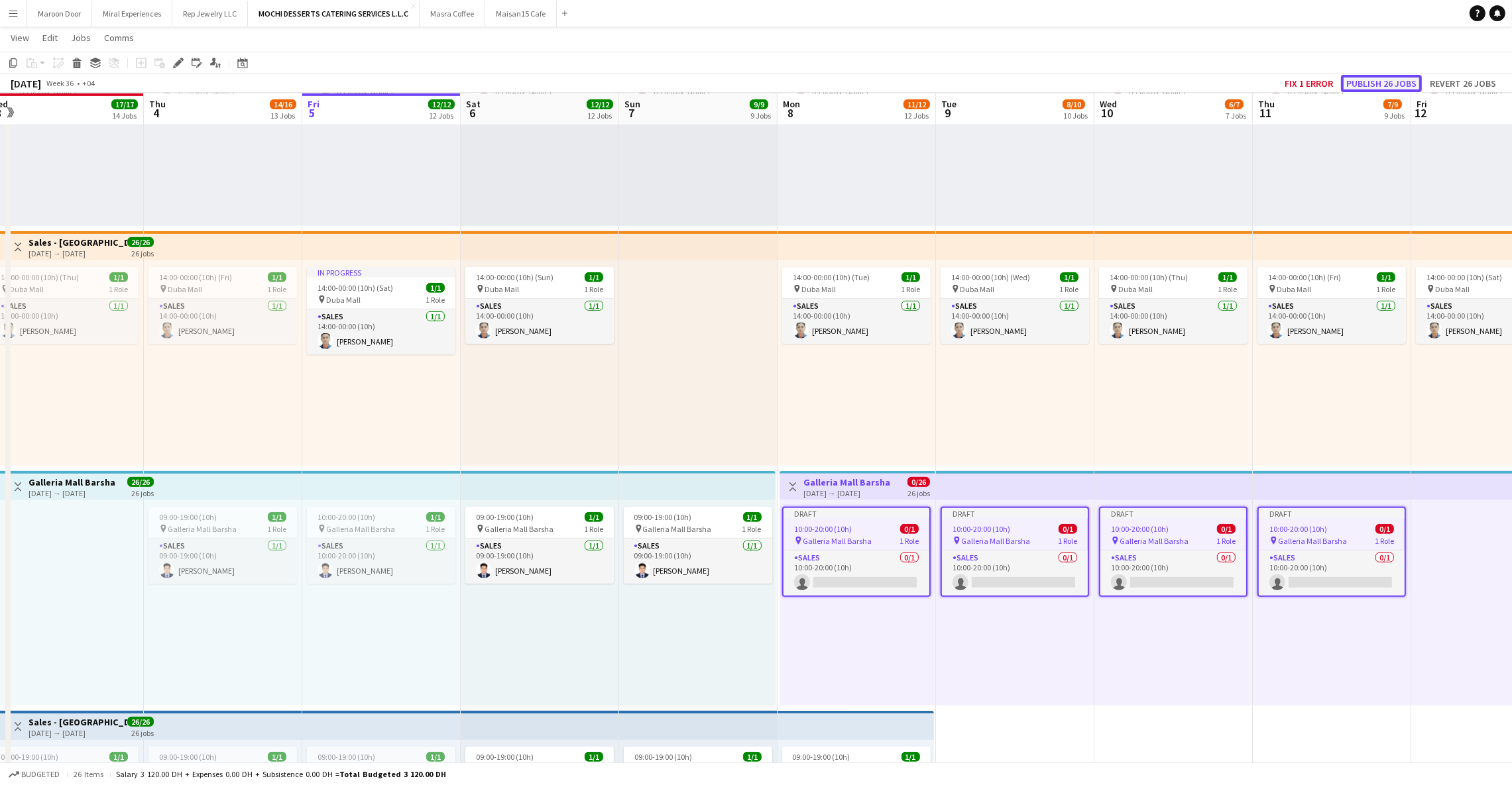
click at [1393, 81] on button "Publish 26 jobs" at bounding box center [1381, 83] width 81 height 17
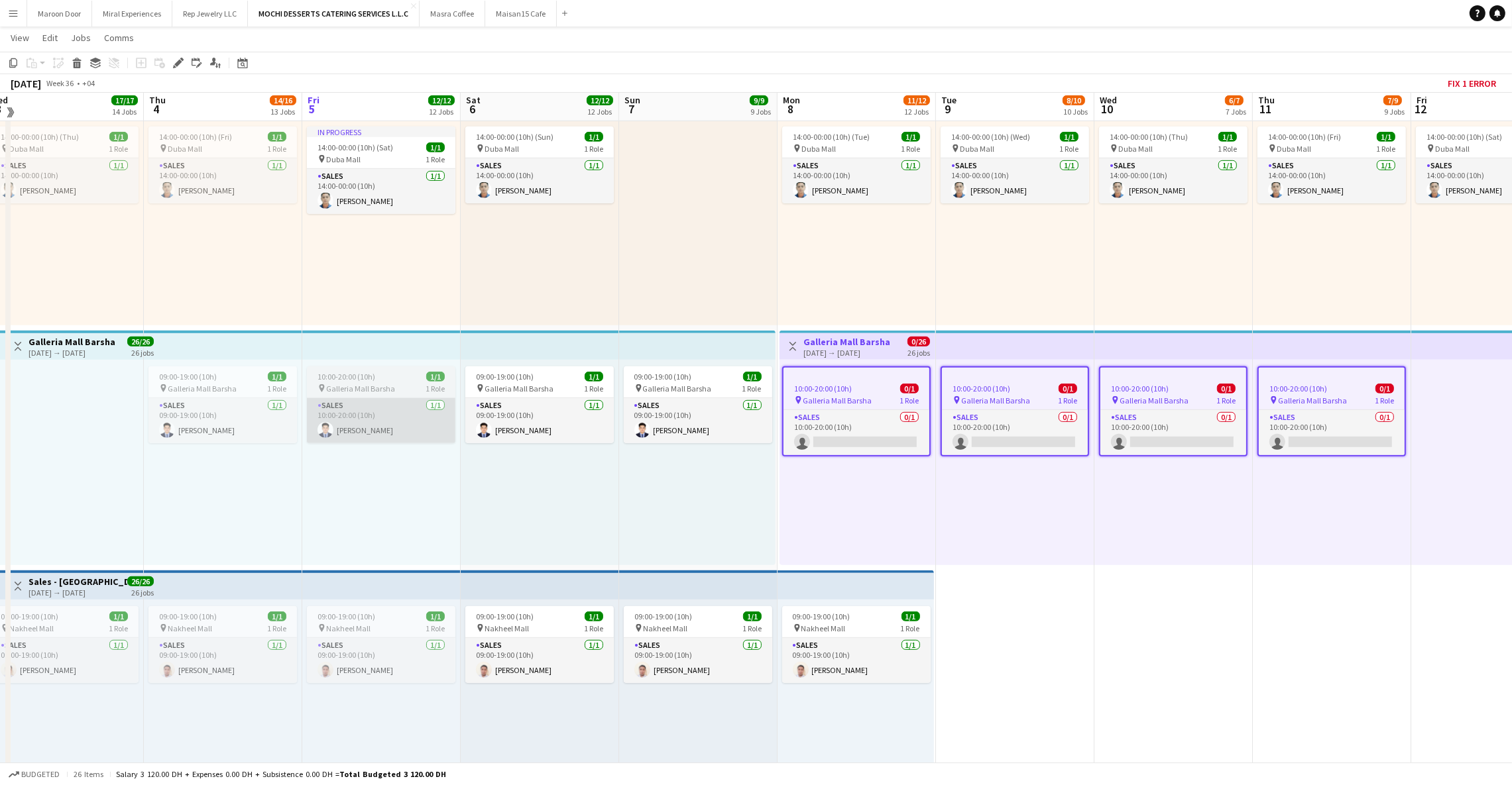
scroll to position [1024, 0]
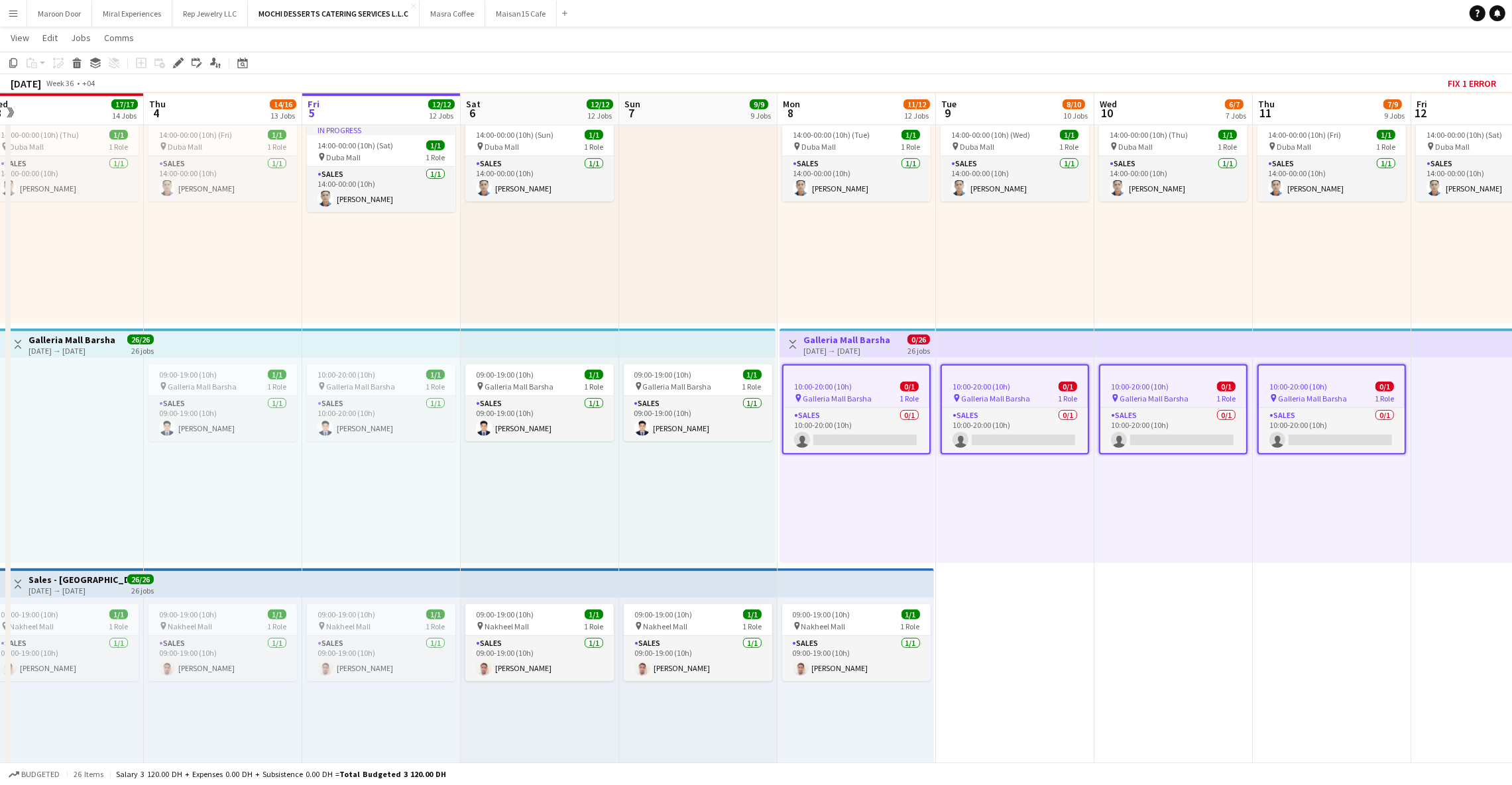
click at [810, 579] on app-top-bar at bounding box center [855, 583] width 156 height 29
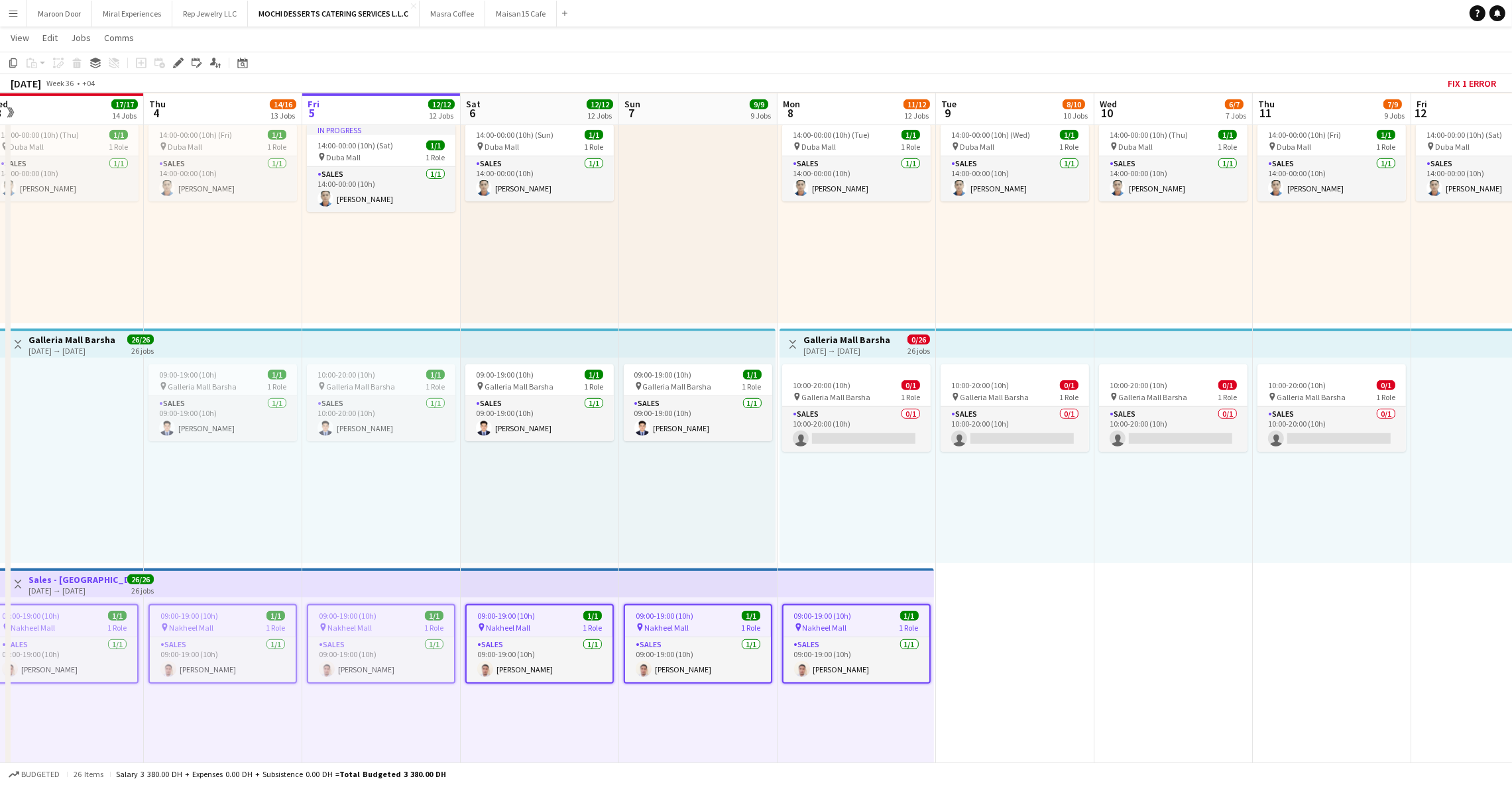
click at [399, 711] on div "09:00-19:00 (10h) 1/1 pin Nakheel Mall 1 Role Sales [DATE] 09:00-19:00 (10h) [P…" at bounding box center [382, 700] width 159 height 205
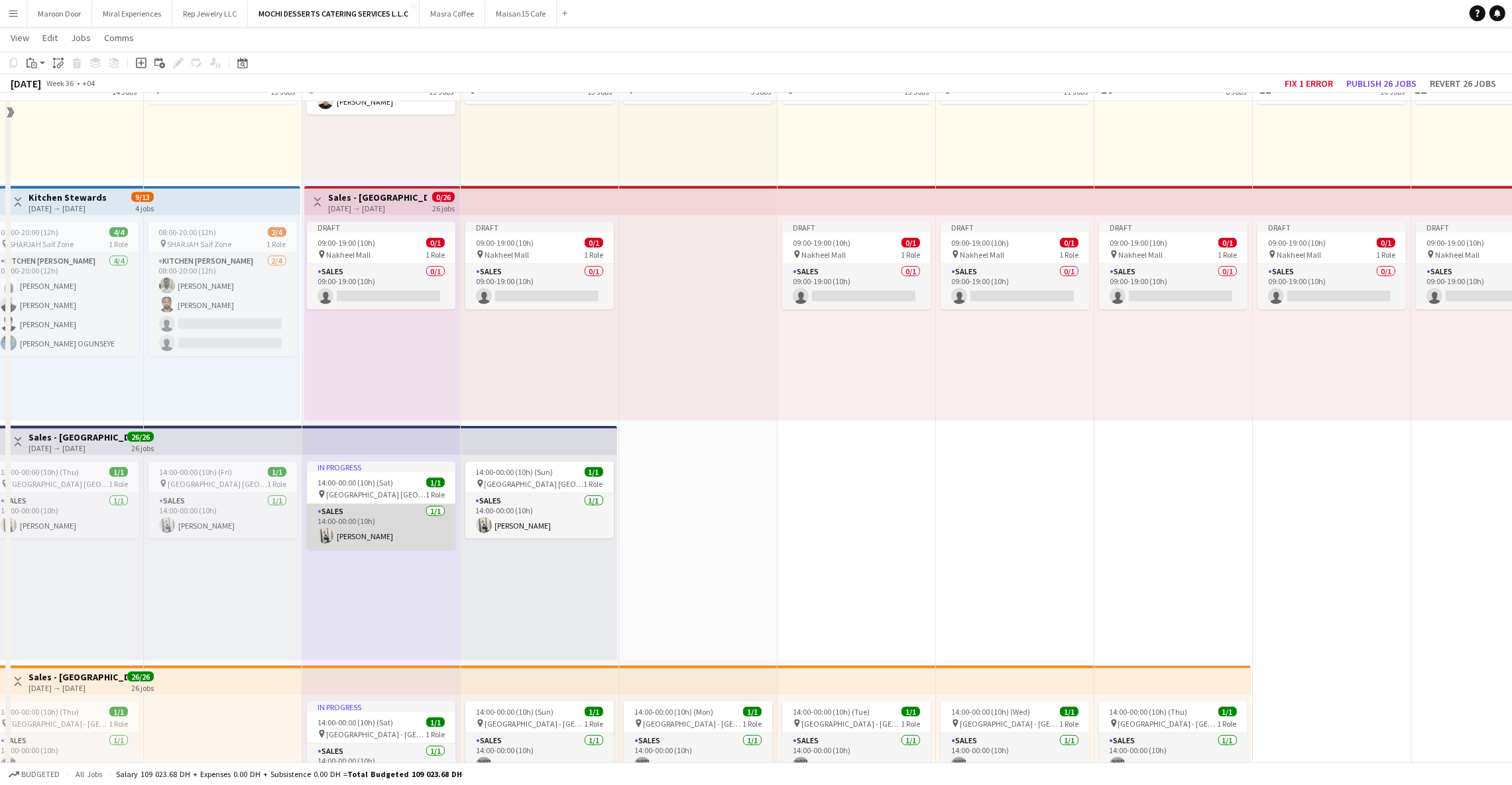
scroll to position [2173, 0]
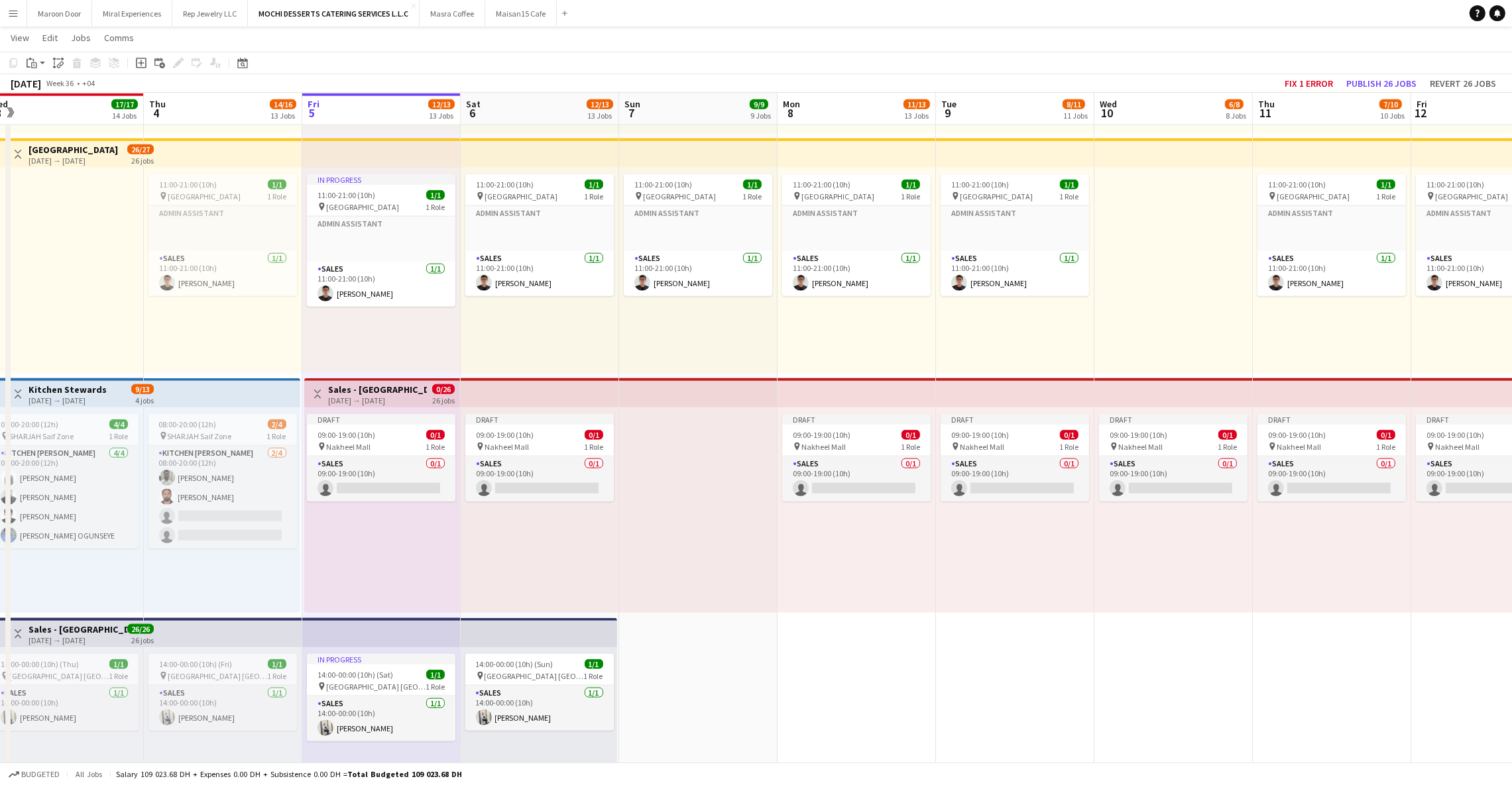
click at [401, 386] on h3 "Sales - [GEOGRAPHIC_DATA]" at bounding box center [377, 388] width 99 height 12
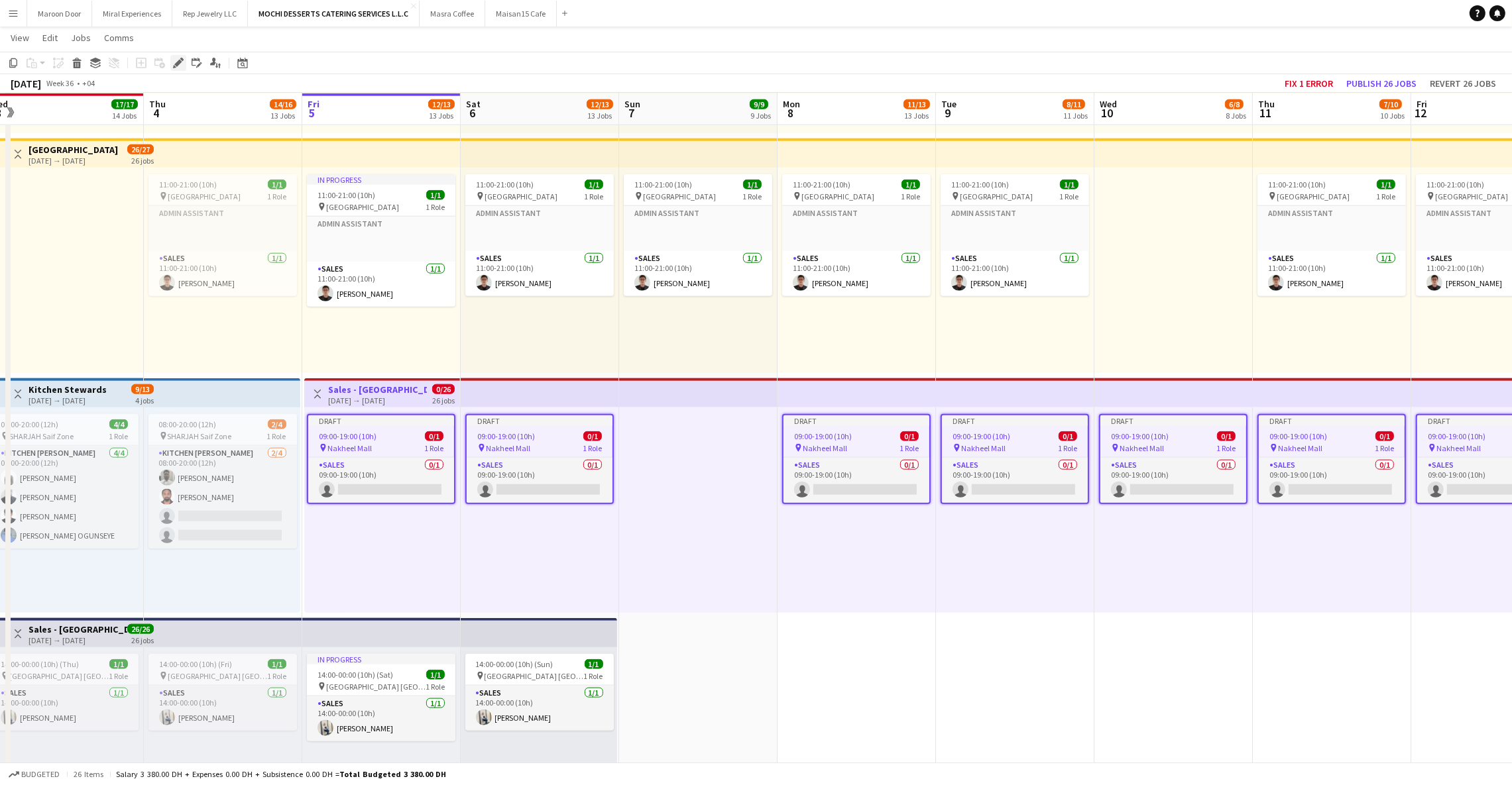
click at [176, 60] on icon "Edit" at bounding box center [178, 63] width 11 height 11
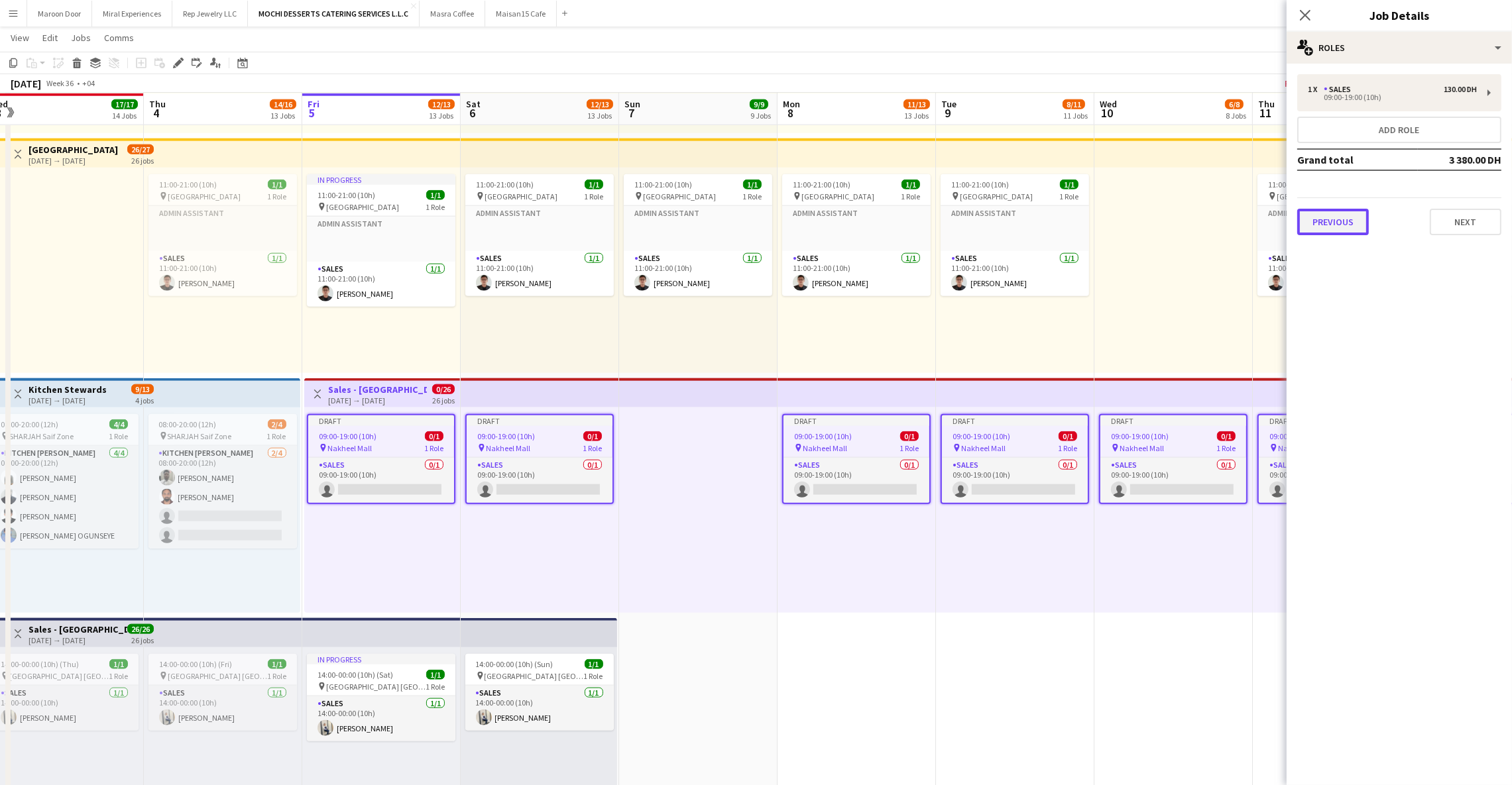
click at [1325, 209] on button "Previous" at bounding box center [1333, 222] width 71 height 27
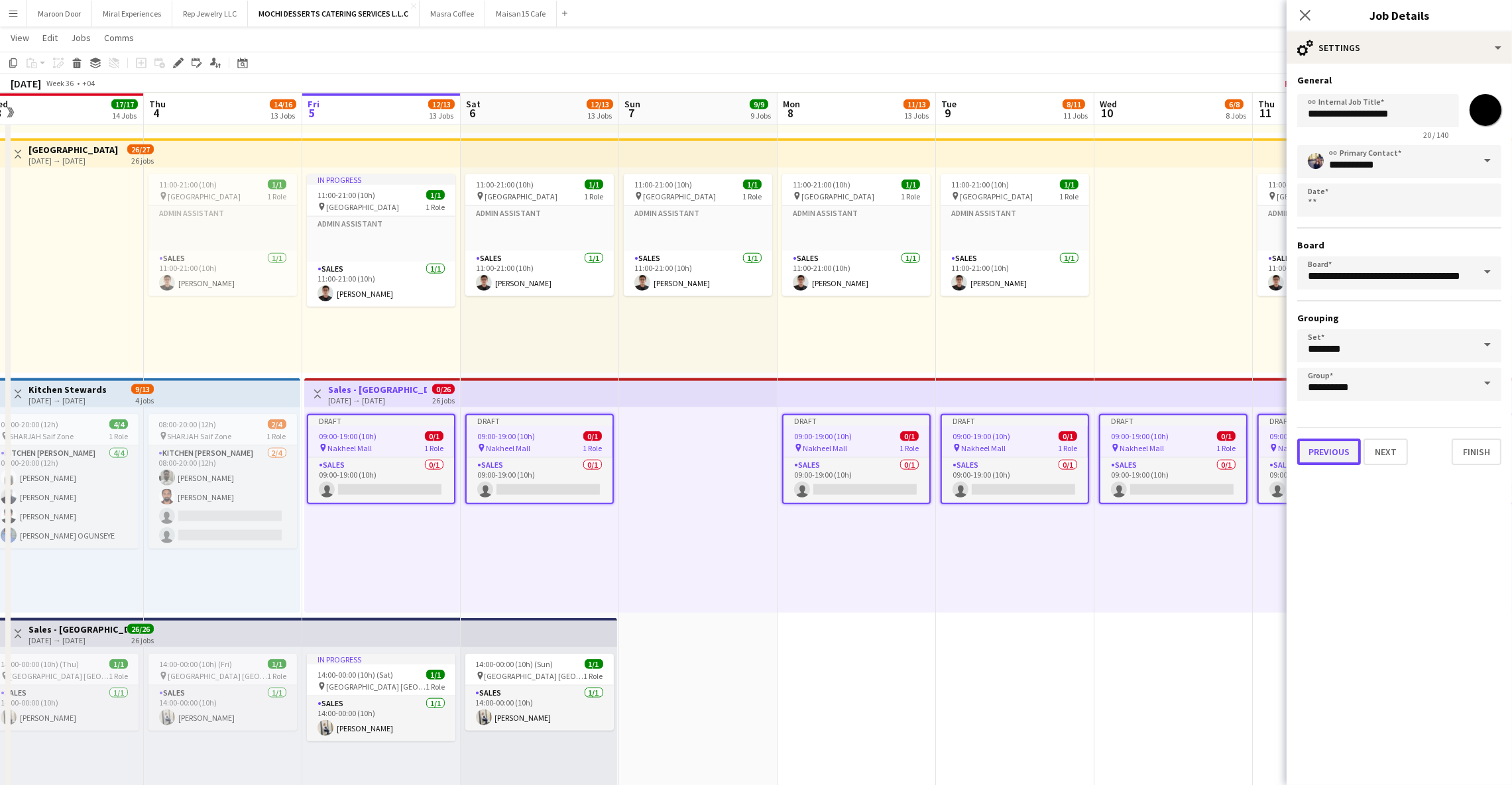
click at [1315, 443] on button "Previous" at bounding box center [1328, 452] width 63 height 27
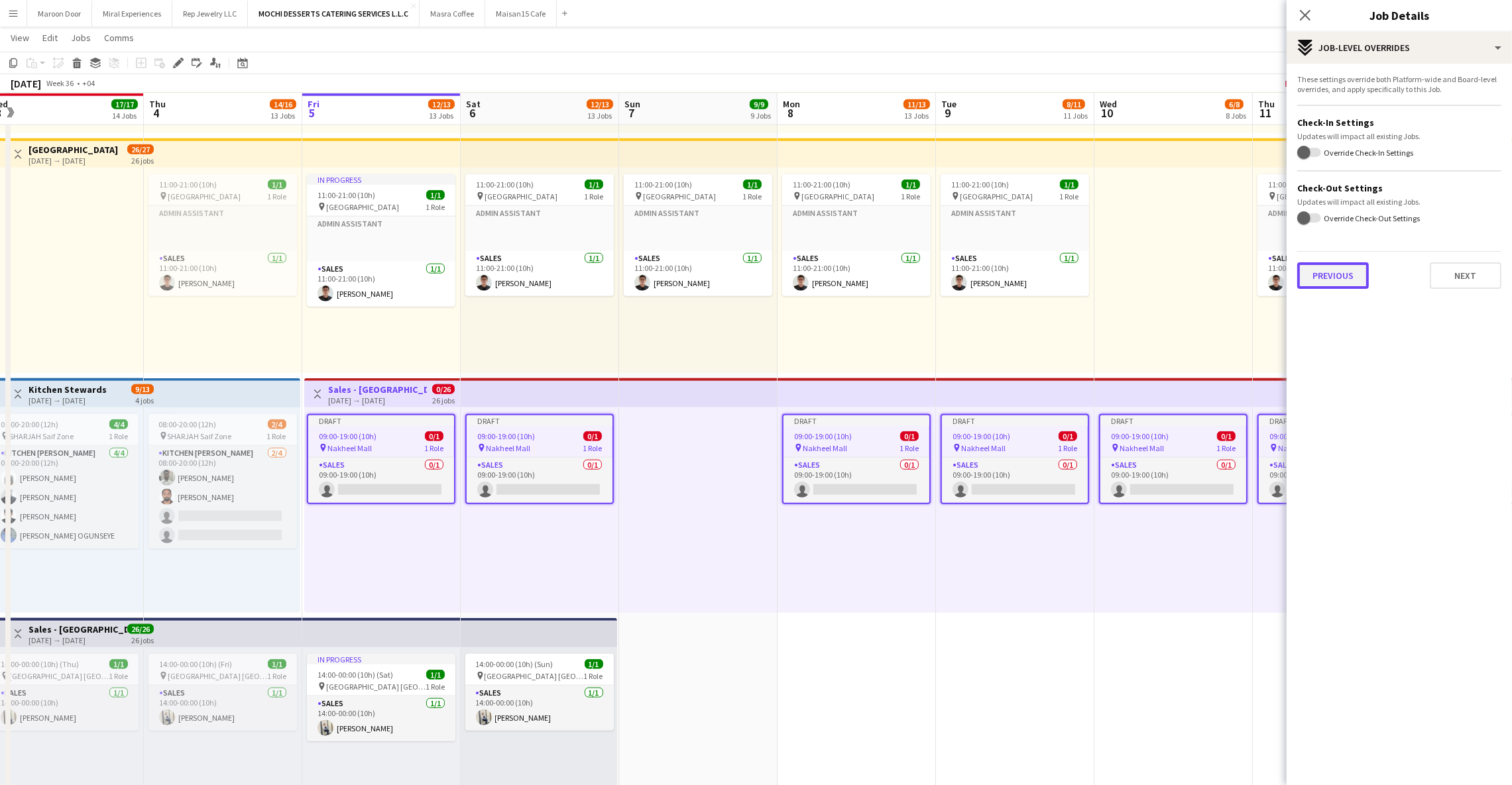
click at [1319, 262] on button "Previous" at bounding box center [1333, 275] width 71 height 27
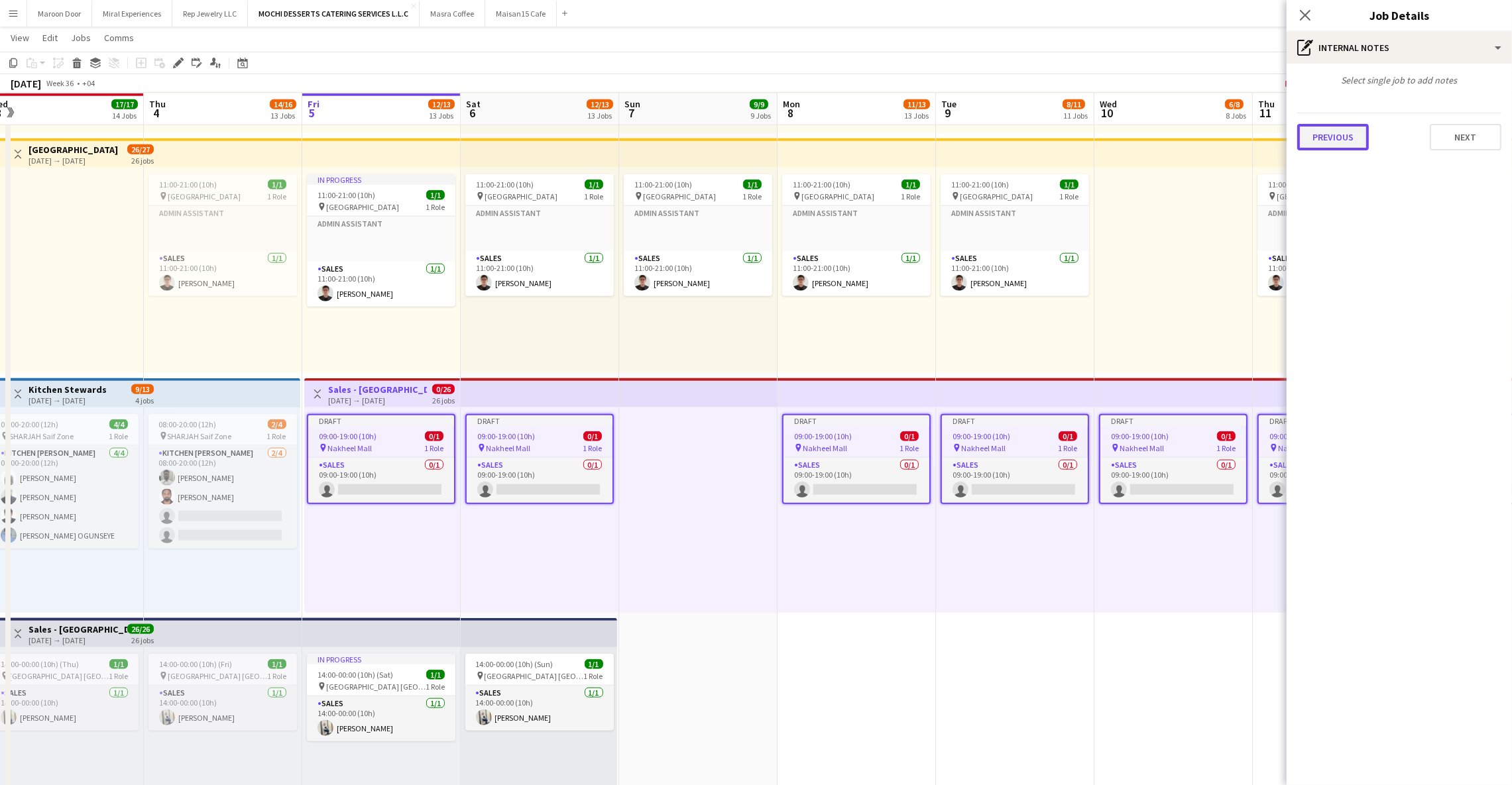
click at [1336, 143] on button "Previous" at bounding box center [1333, 137] width 71 height 27
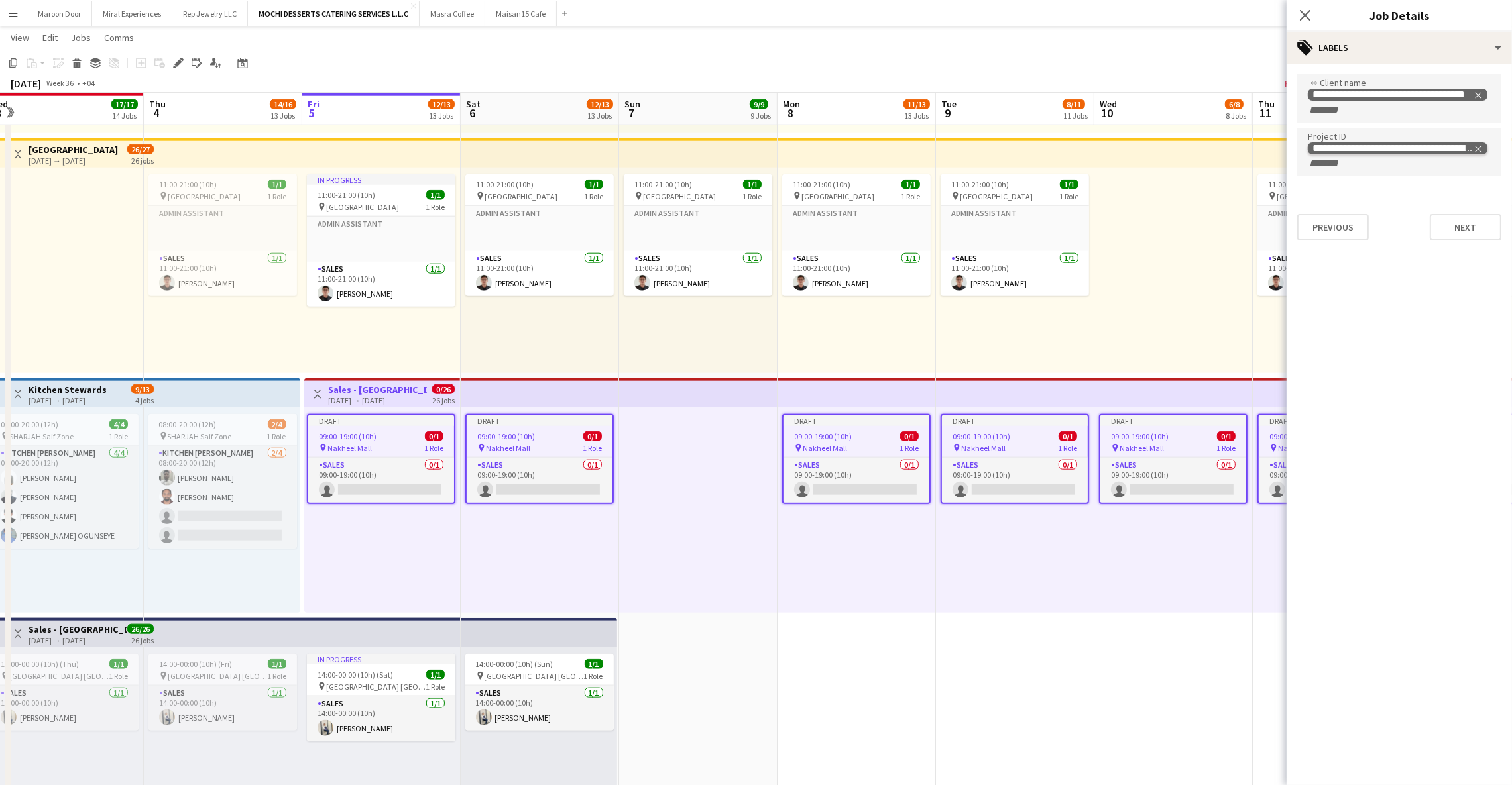
click at [1480, 147] on icon "Remove tag" at bounding box center [1478, 149] width 9 height 9
click at [1294, 17] on div "Close pop-in" at bounding box center [1305, 15] width 37 height 30
click at [1306, 20] on icon "Close pop-in" at bounding box center [1304, 15] width 12 height 12
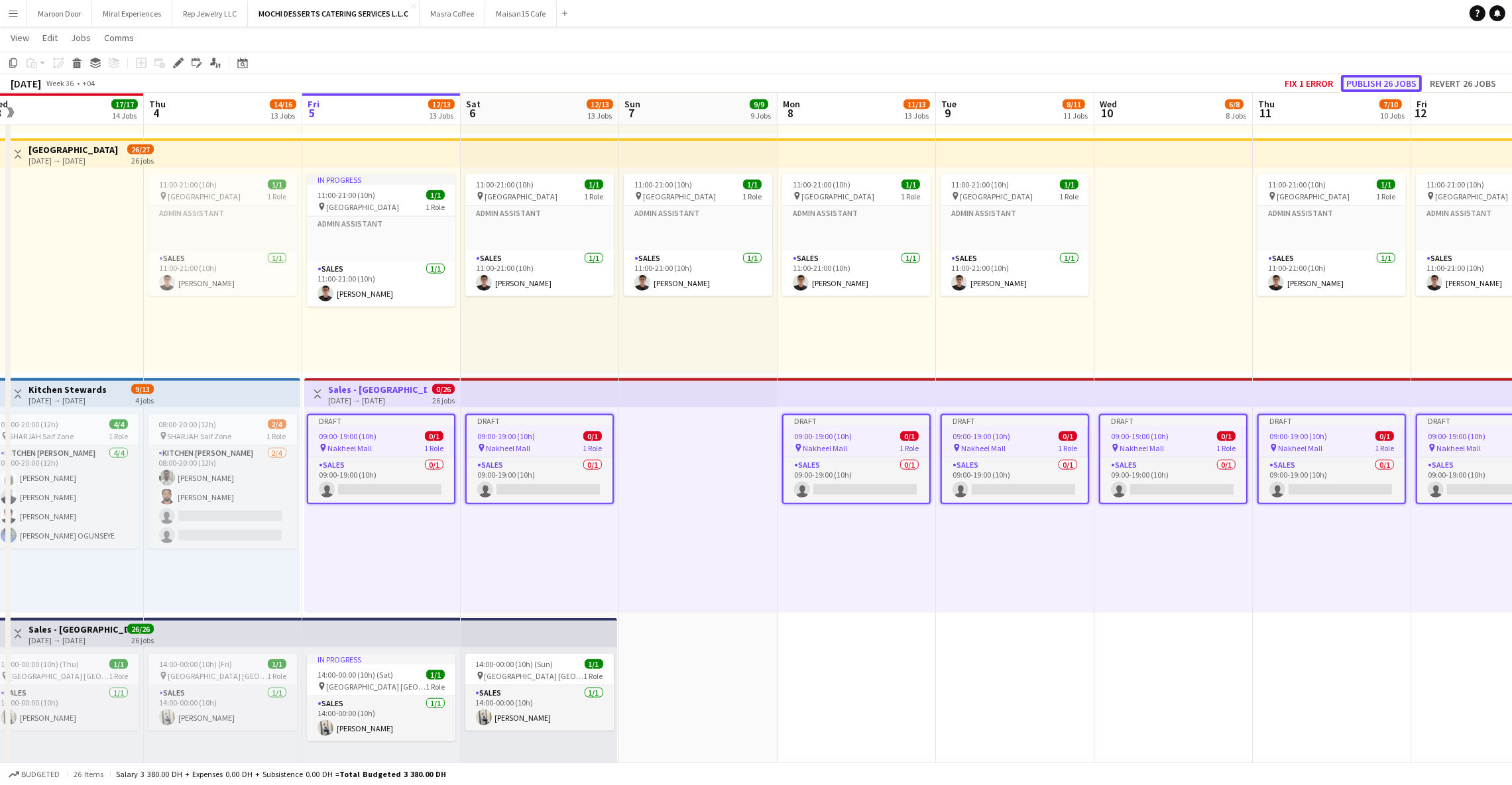
click at [1384, 84] on button "Publish 26 jobs" at bounding box center [1381, 83] width 81 height 17
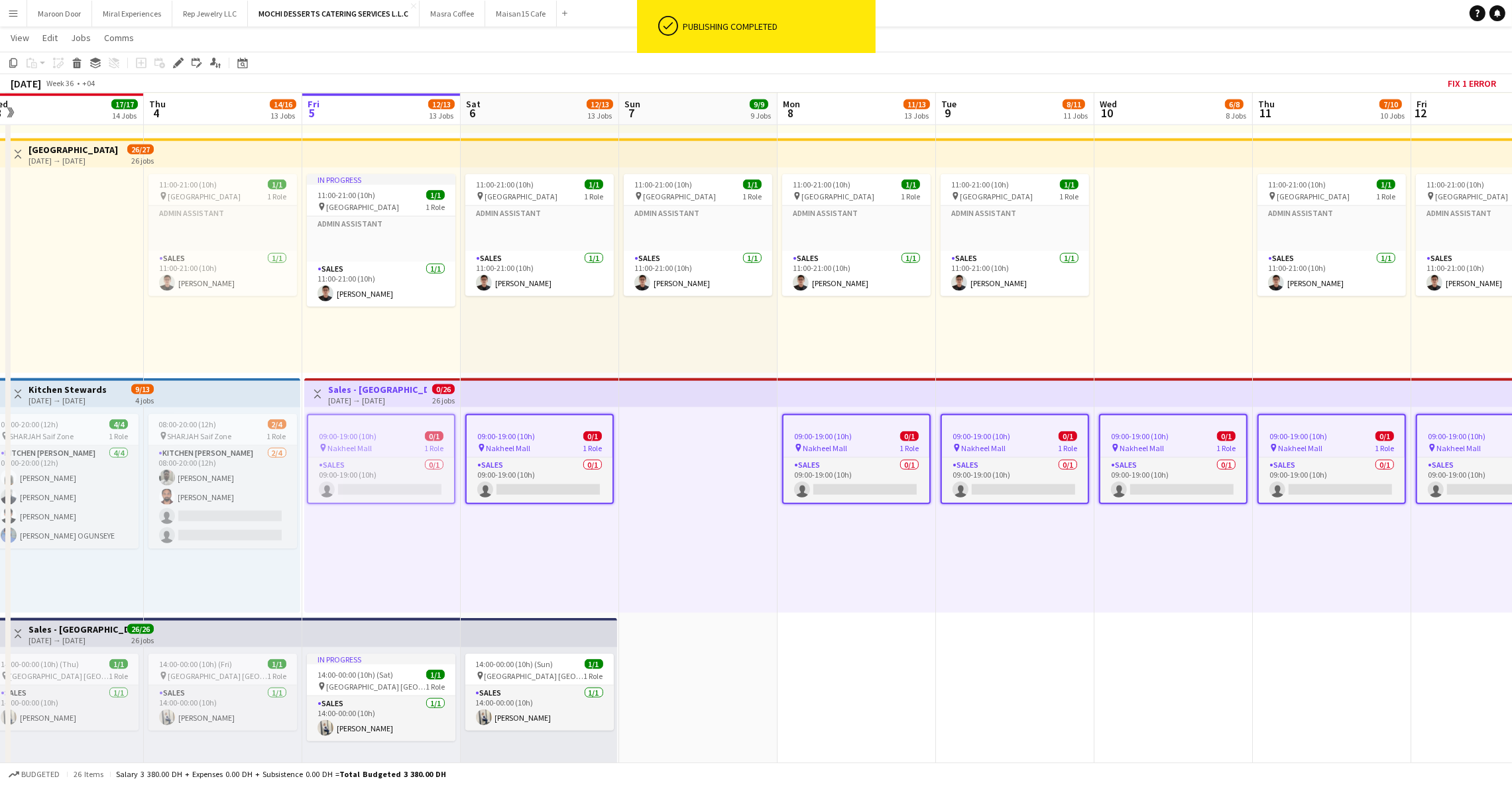
click at [347, 626] on app-top-bar at bounding box center [382, 633] width 159 height 29
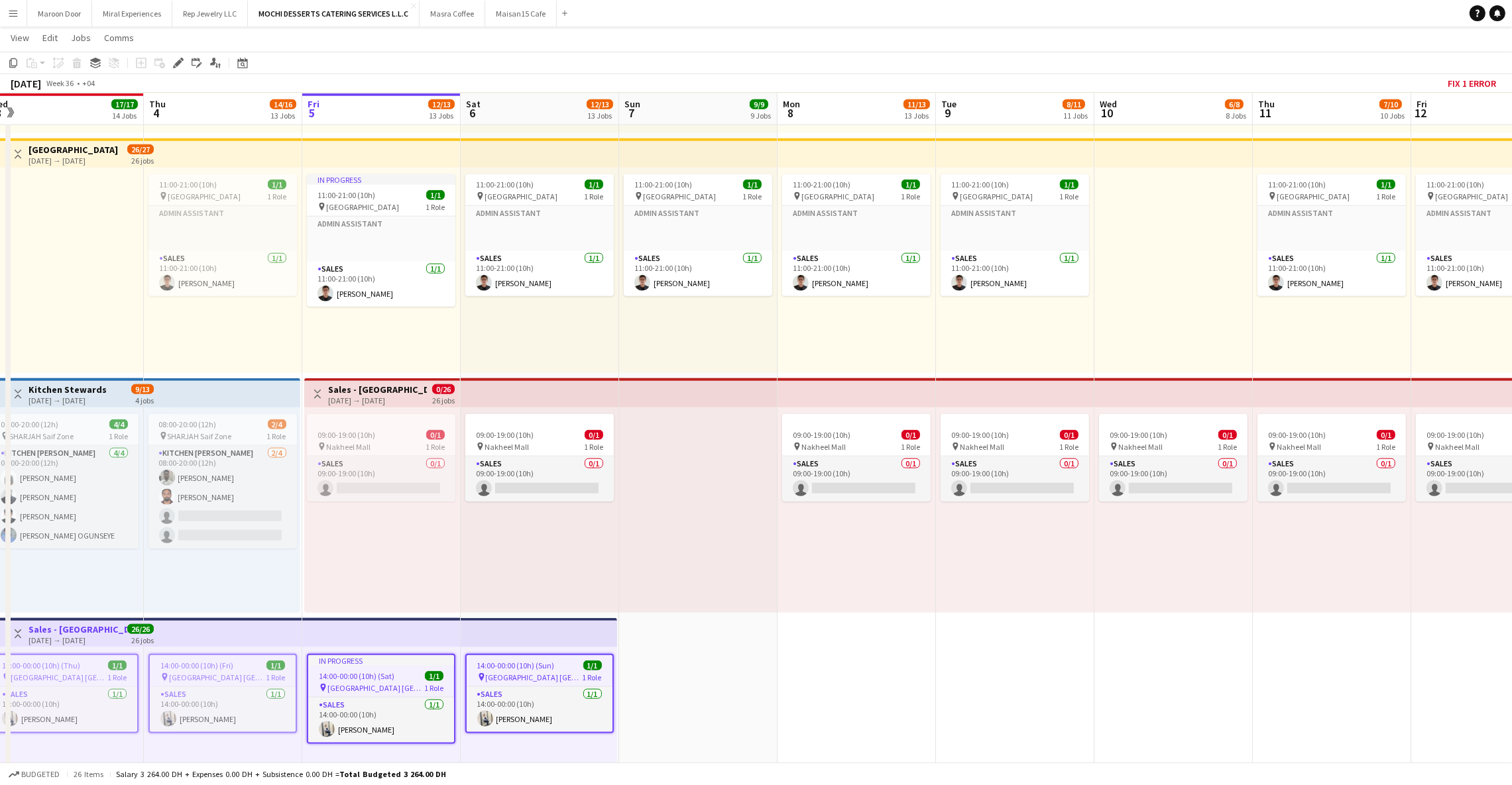
click at [638, 663] on app-date-cell "09:00-19:00 (10h) 1/1 pin Galleria Mall [GEOGRAPHIC_DATA] 1 Role Sales [DATE] 0…" at bounding box center [698, 135] width 159 height 4322
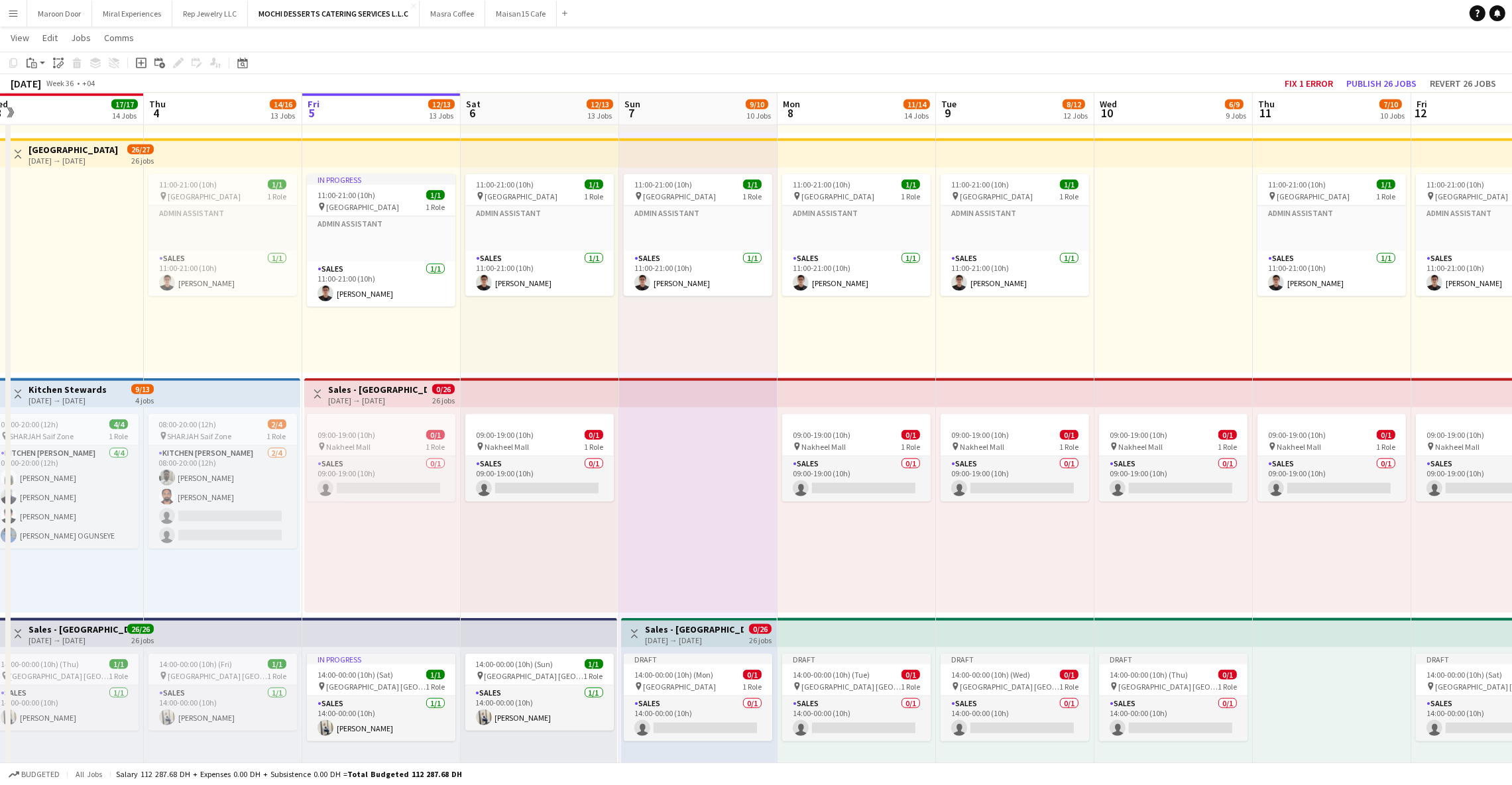
click at [699, 628] on h3 "Sales - [GEOGRAPHIC_DATA]" at bounding box center [694, 629] width 99 height 12
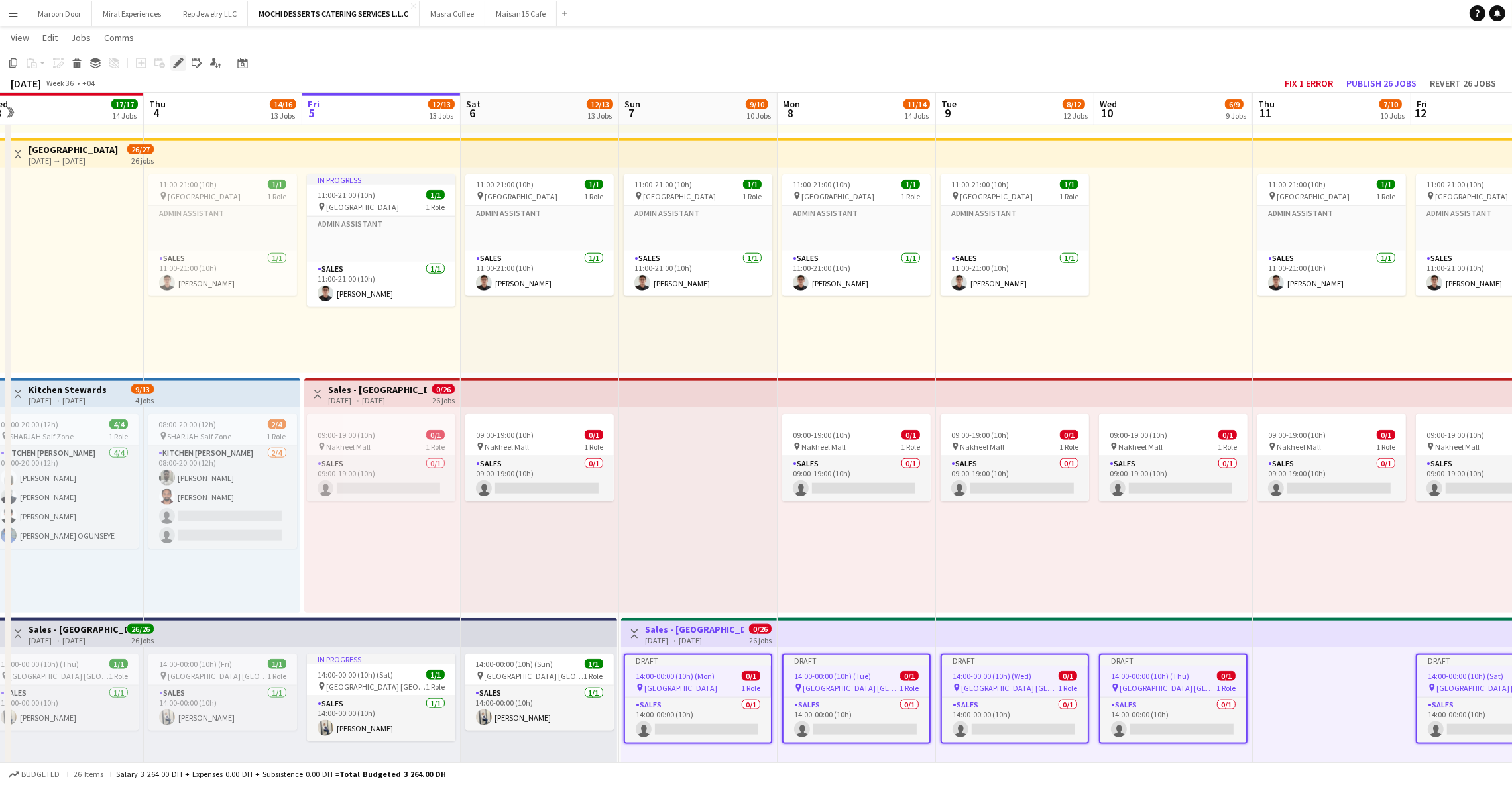
click at [177, 67] on icon "Edit" at bounding box center [178, 63] width 11 height 11
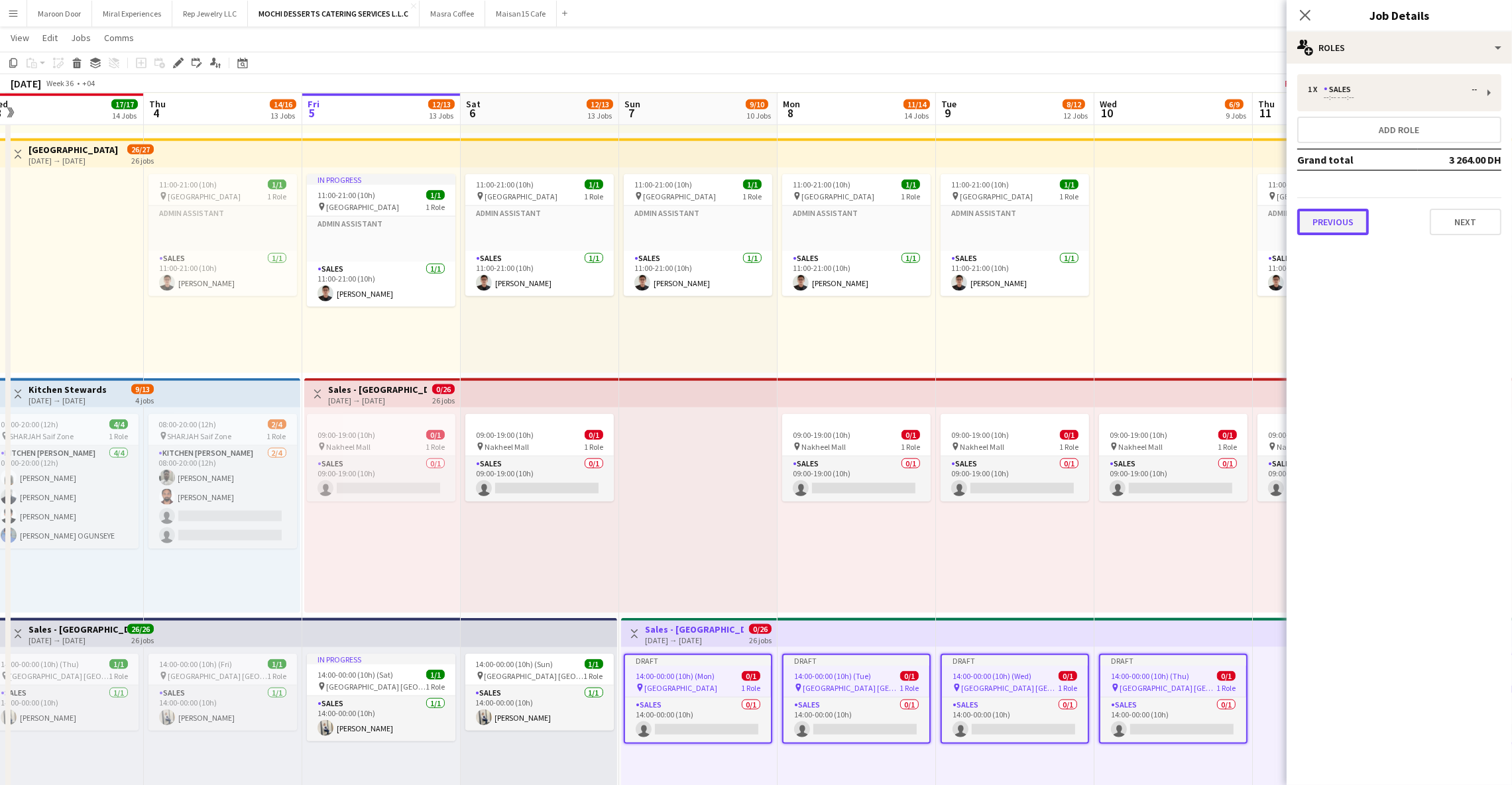
click at [1298, 230] on button "Previous" at bounding box center [1333, 222] width 71 height 27
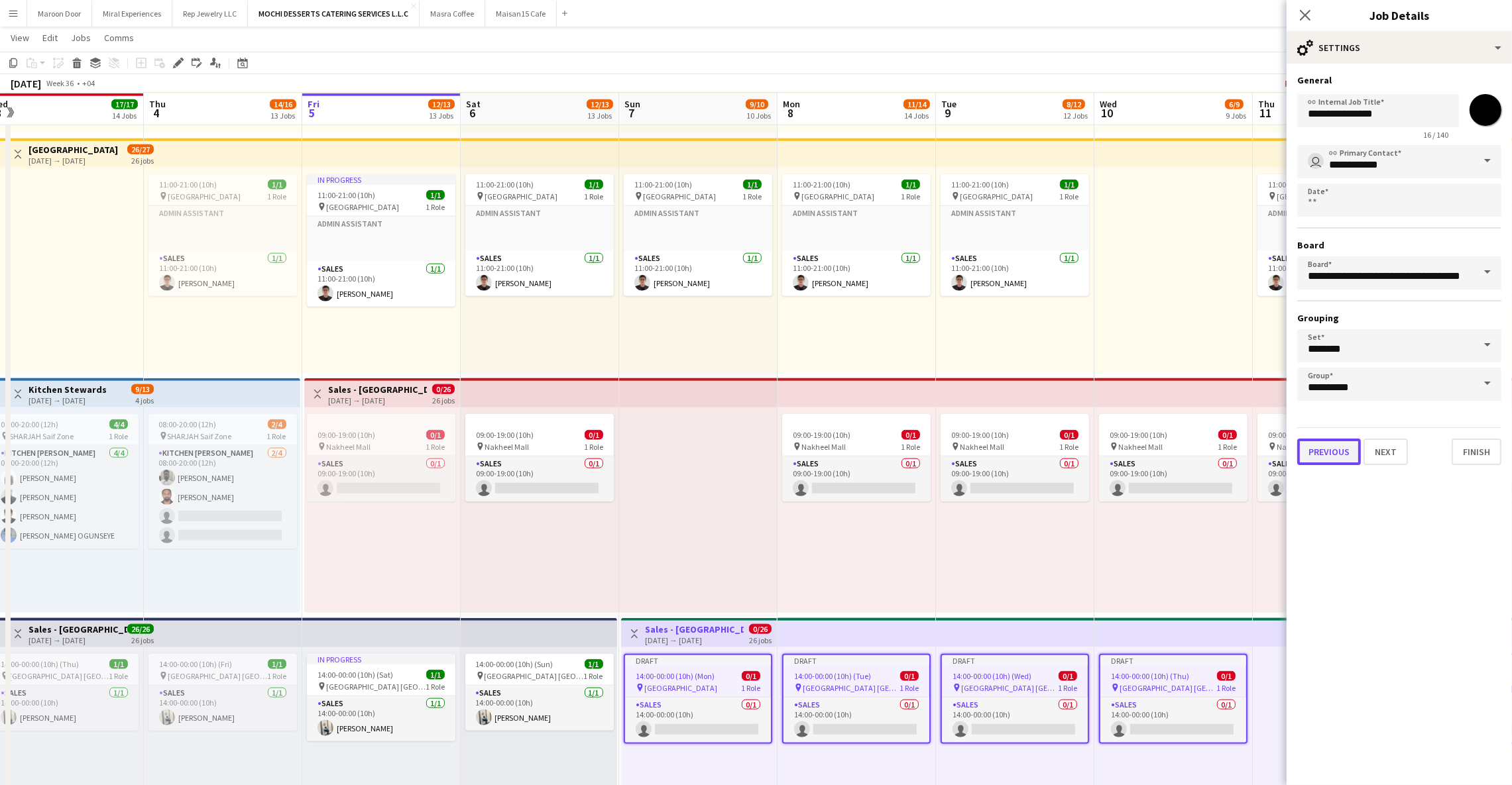
click at [1342, 449] on button "Previous" at bounding box center [1328, 452] width 63 height 27
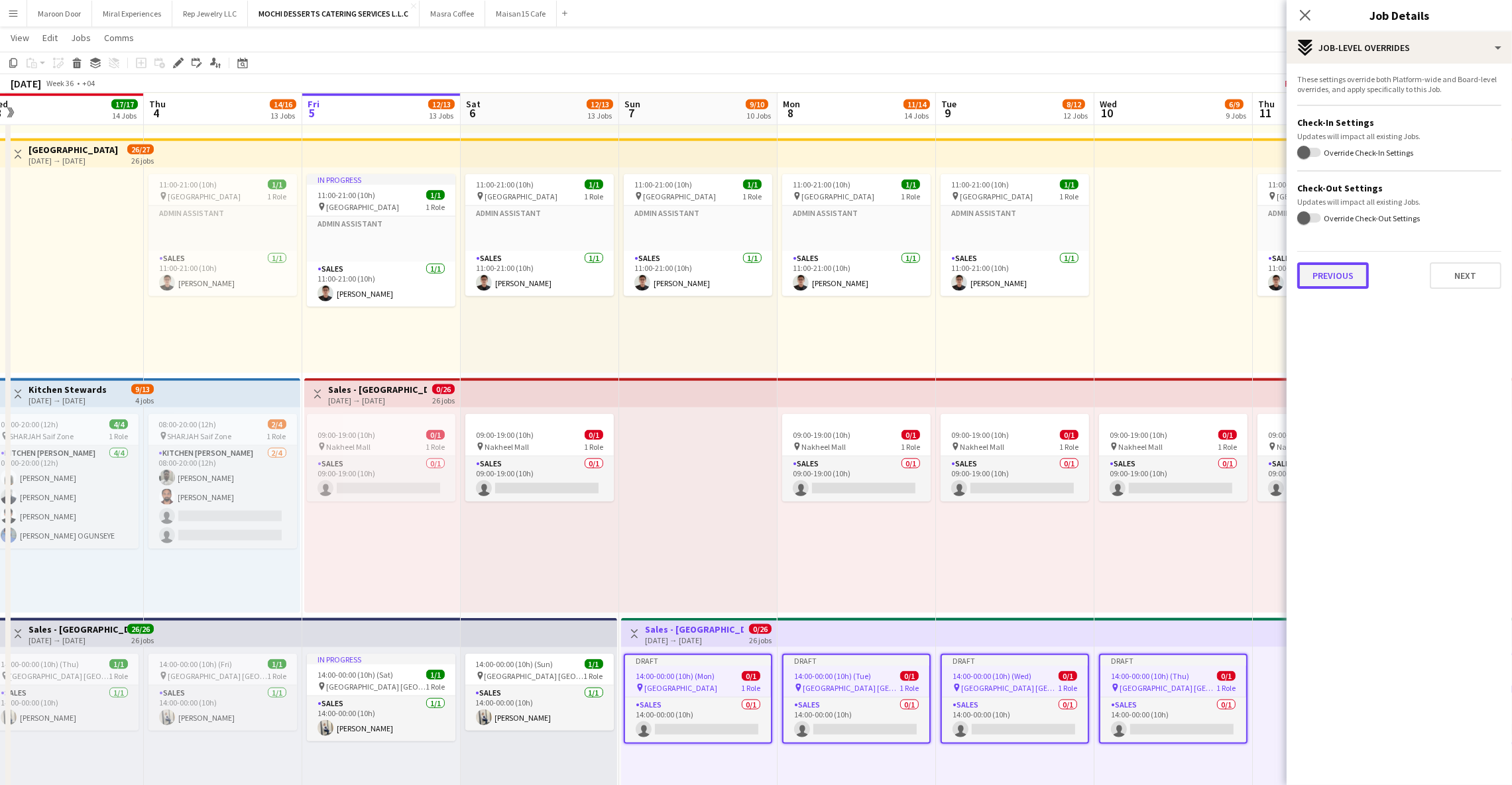
click at [1334, 273] on button "Previous" at bounding box center [1333, 275] width 71 height 27
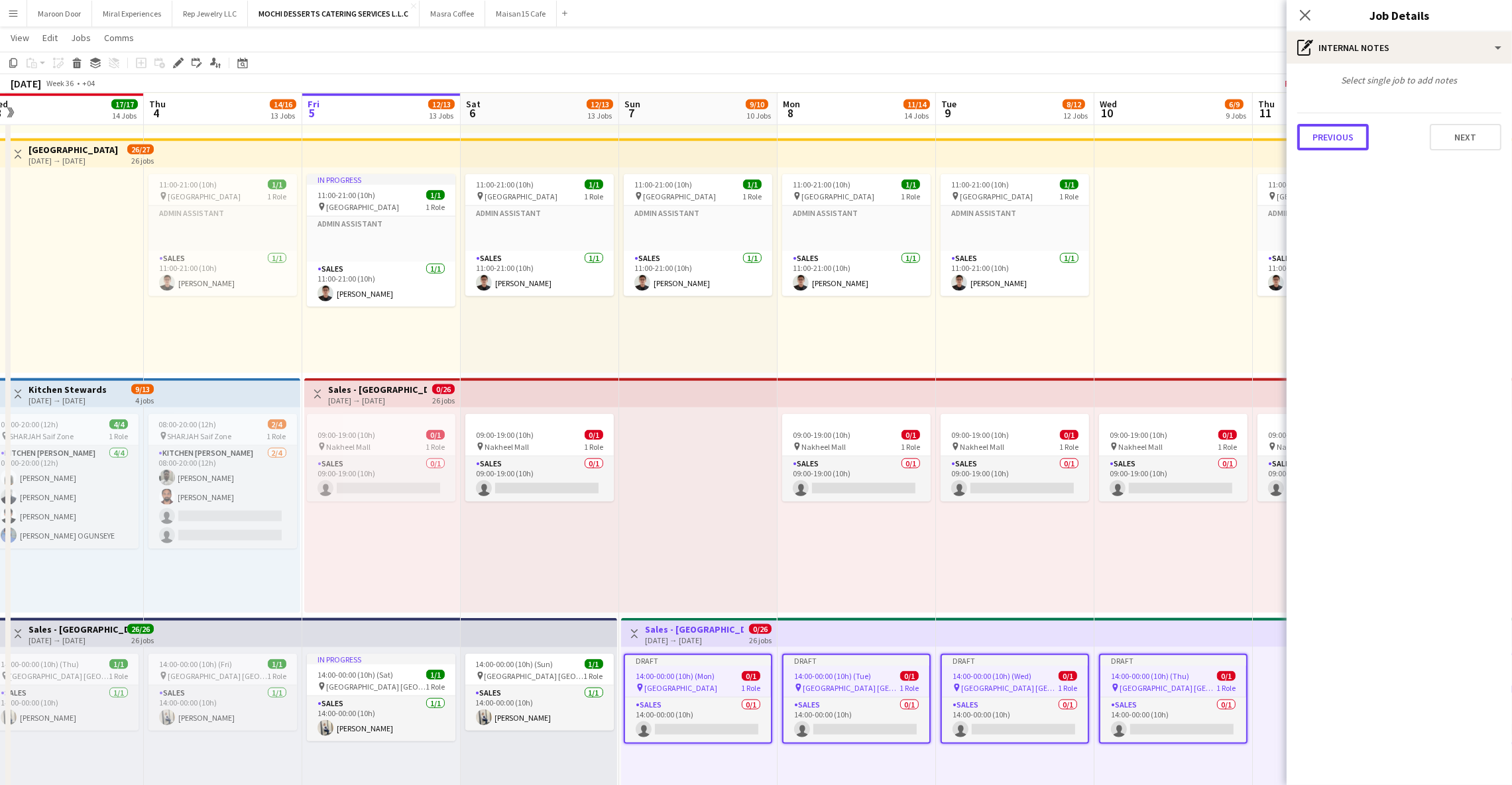
click at [1327, 141] on button "Previous" at bounding box center [1333, 137] width 71 height 27
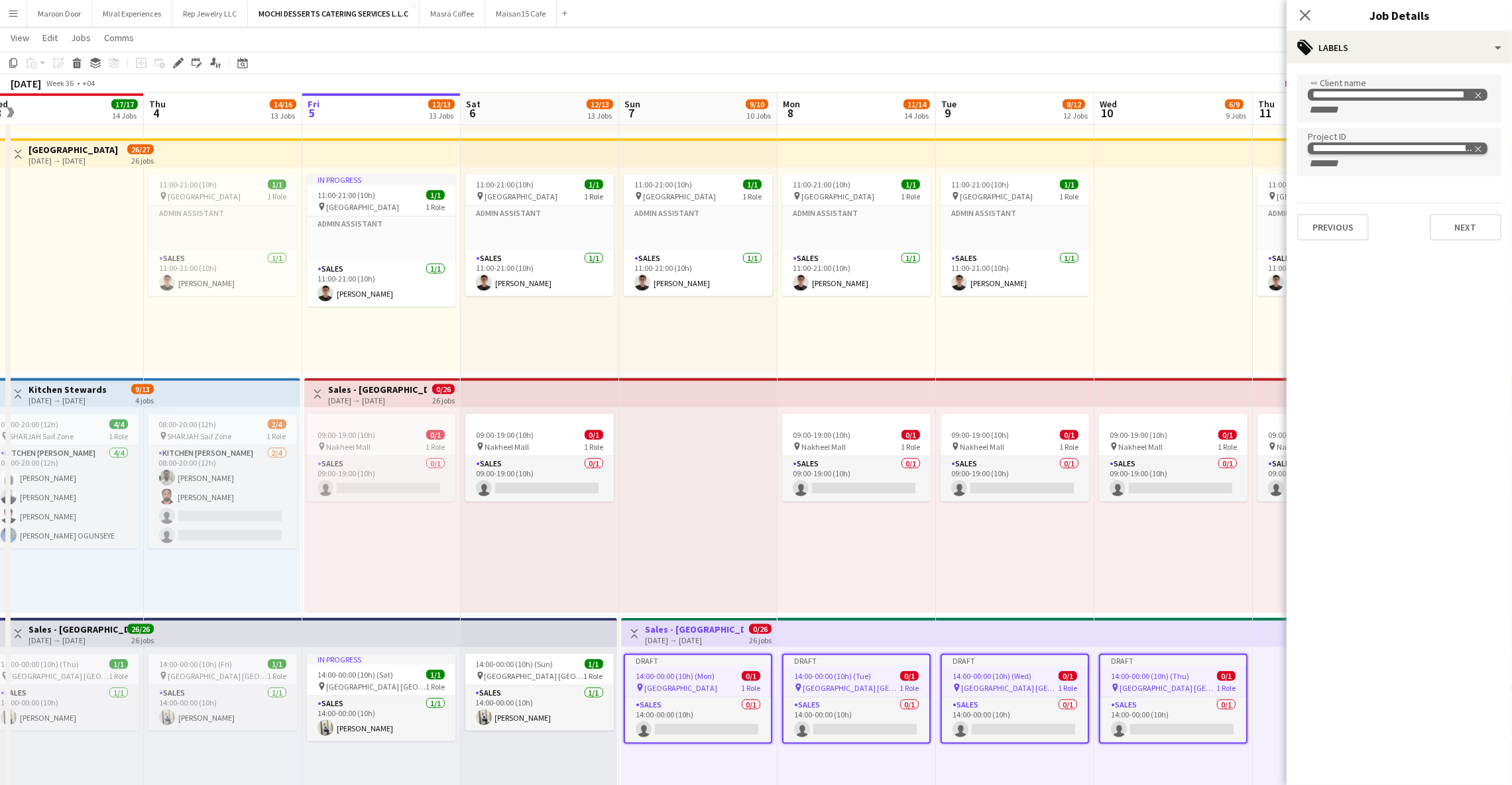
click at [1475, 148] on icon "Remove tag" at bounding box center [1478, 149] width 9 height 9
click at [1306, 12] on icon "Close pop-in" at bounding box center [1304, 15] width 12 height 12
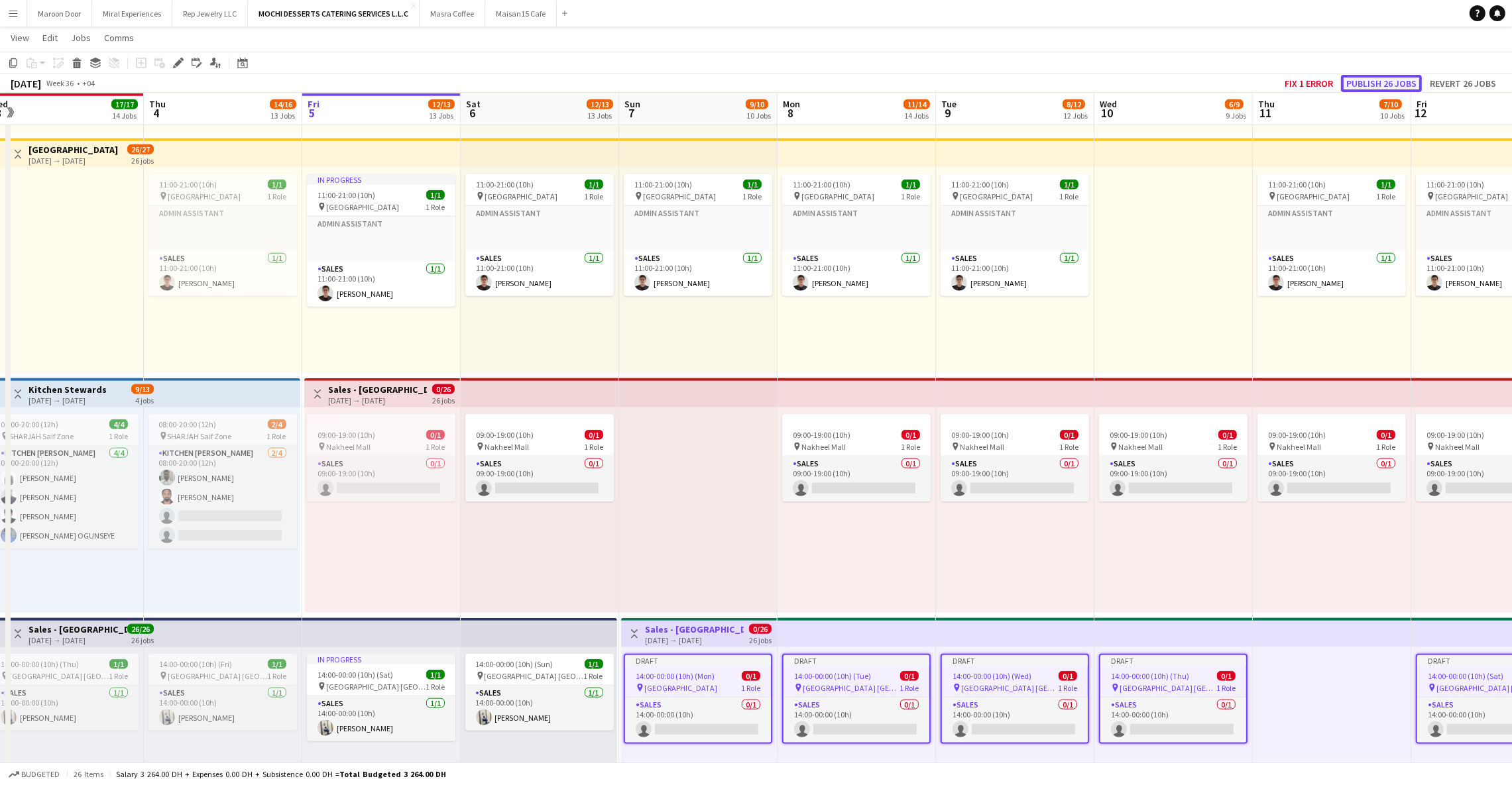
click at [1389, 86] on button "Publish 26 jobs" at bounding box center [1381, 83] width 81 height 17
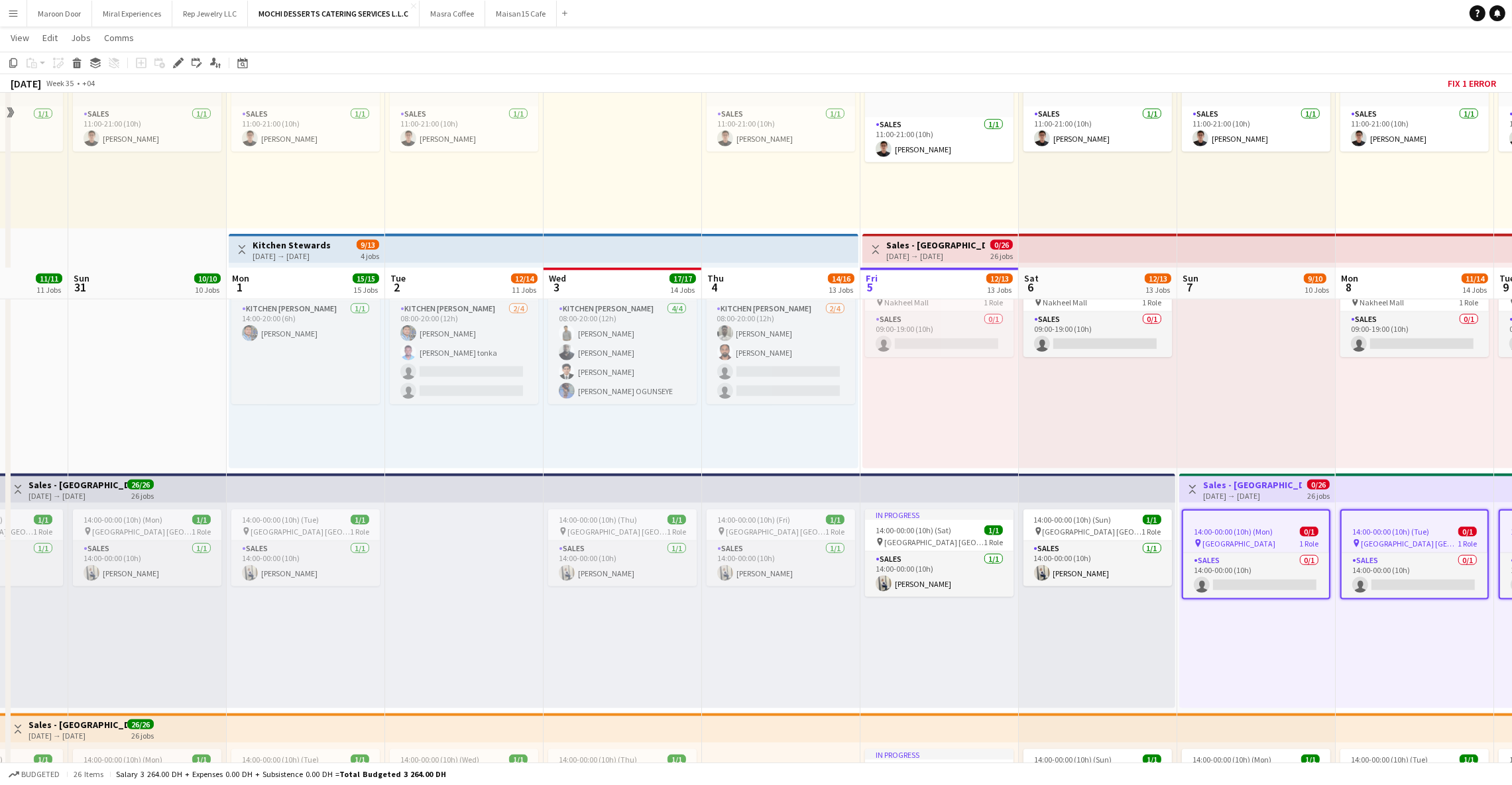
scroll to position [2262, 0]
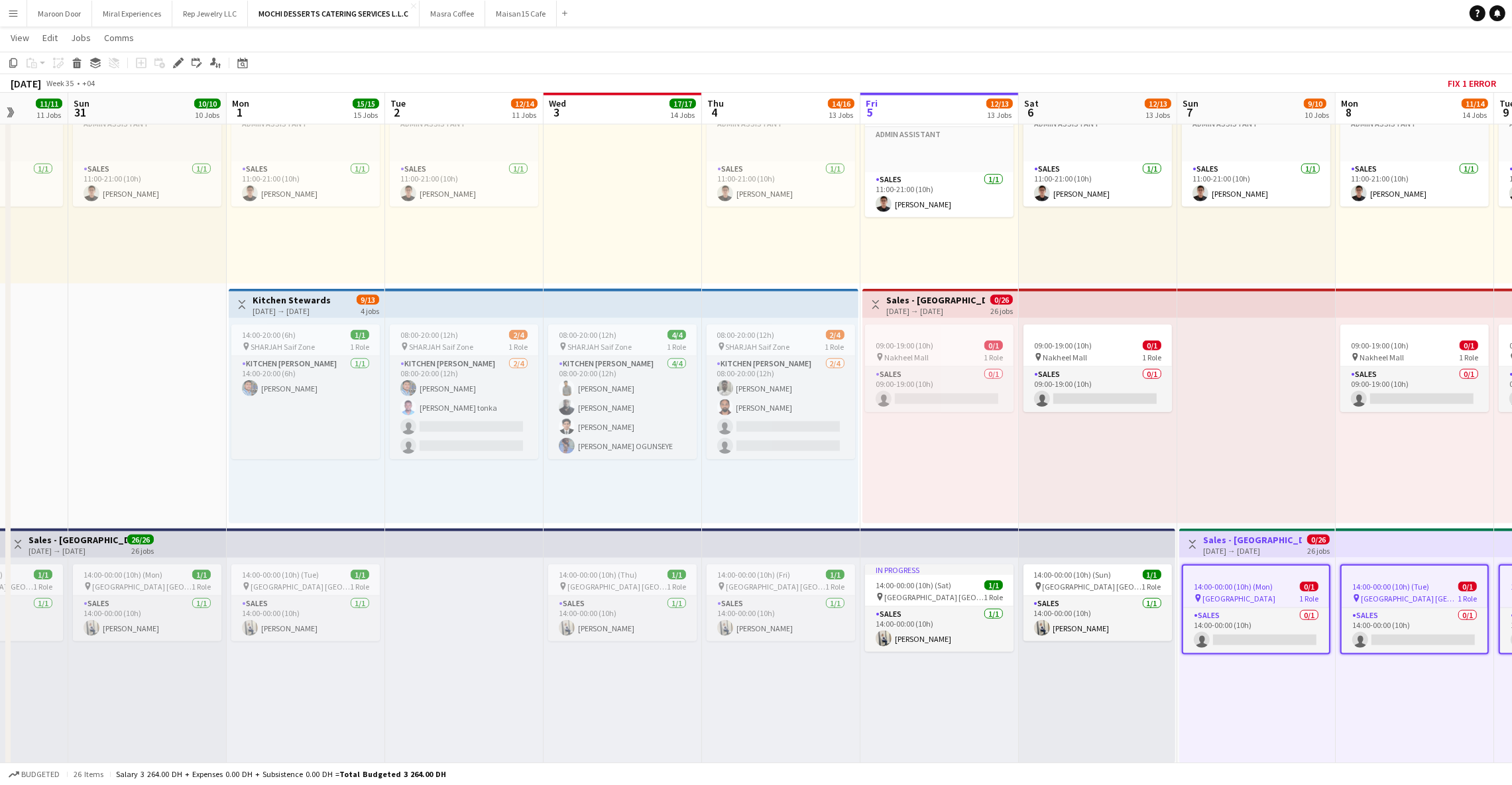
click at [316, 306] on div "[DATE] → [DATE]" at bounding box center [292, 310] width 78 height 10
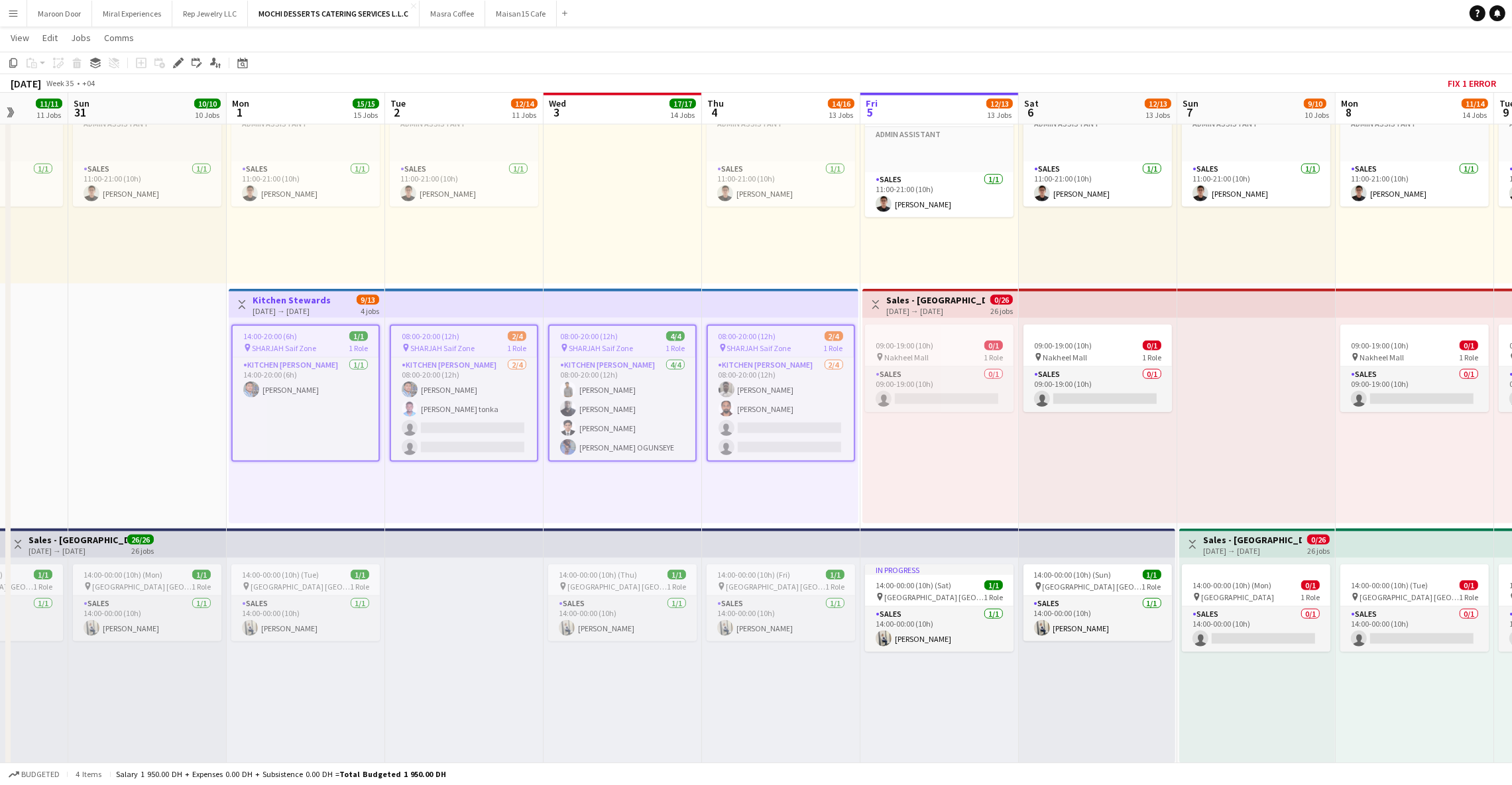
click at [175, 67] on icon at bounding box center [175, 67] width 4 height 4
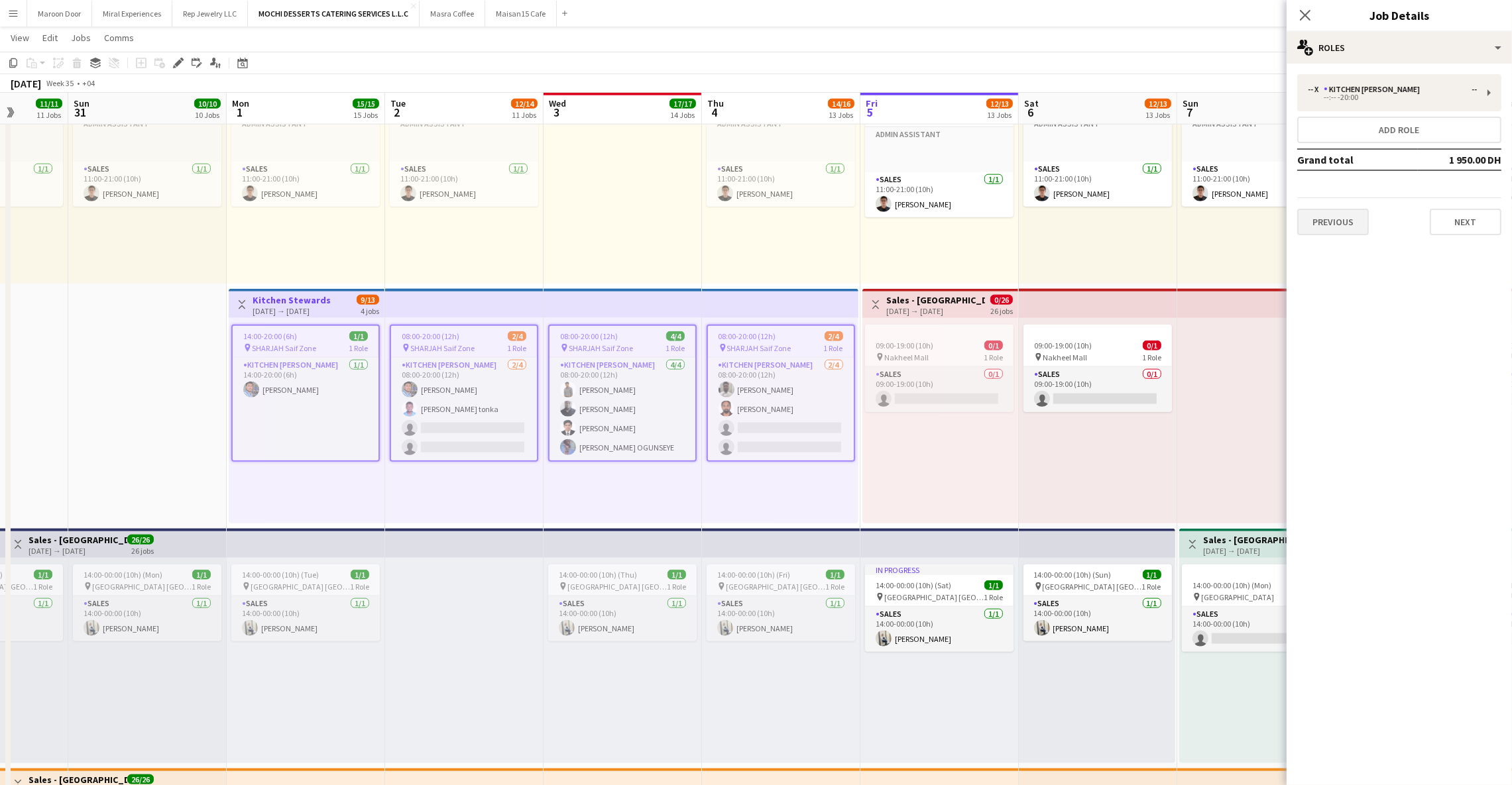
drag, startPoint x: 1377, startPoint y: 225, endPoint x: 1360, endPoint y: 224, distance: 17.0
click at [1365, 224] on div "Previous Next" at bounding box center [1399, 217] width 204 height 37
click at [1360, 224] on button "Previous" at bounding box center [1333, 222] width 71 height 27
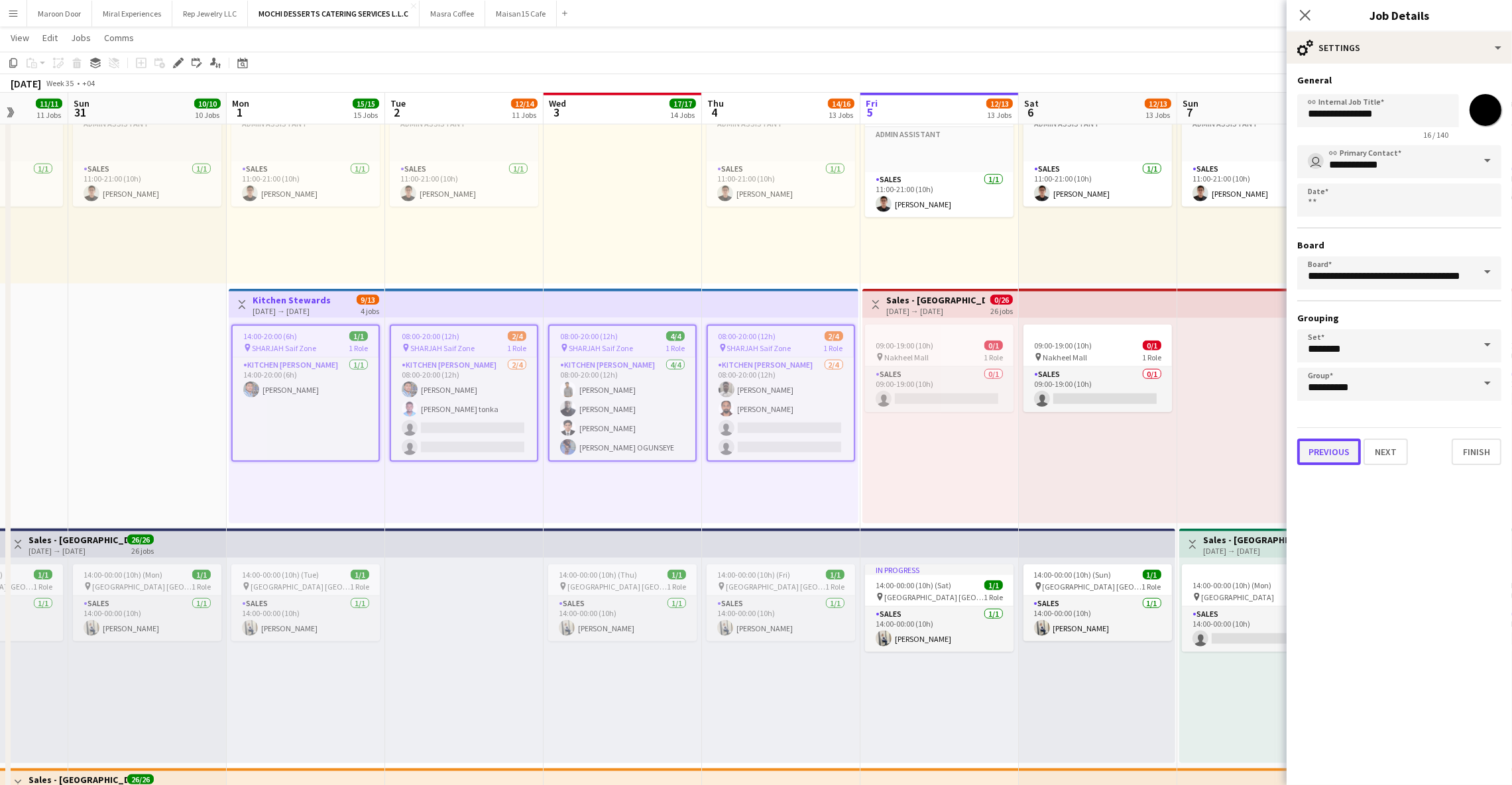
click at [1327, 438] on button "Previous" at bounding box center [1328, 452] width 63 height 27
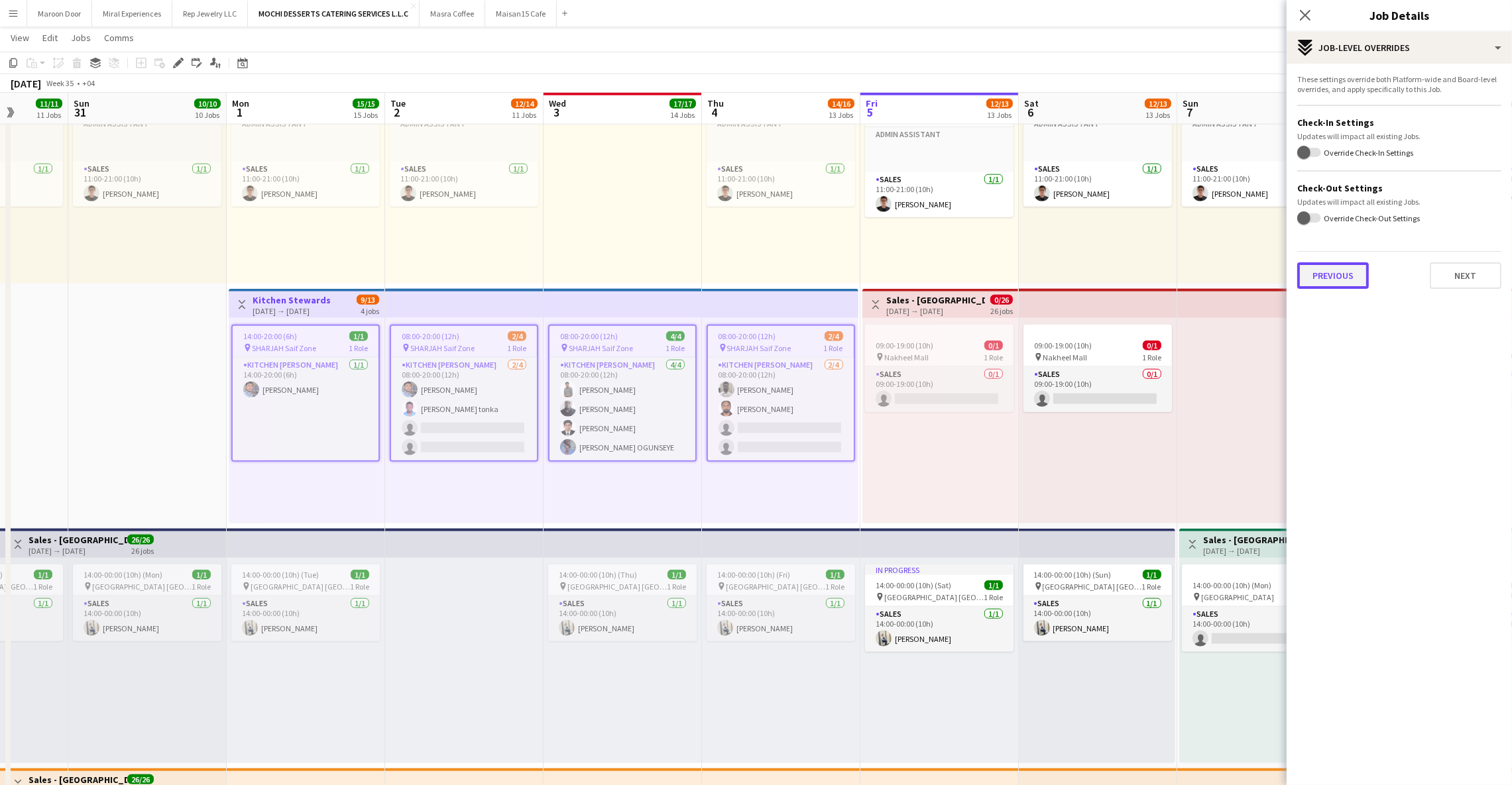
click at [1334, 269] on button "Previous" at bounding box center [1333, 275] width 71 height 27
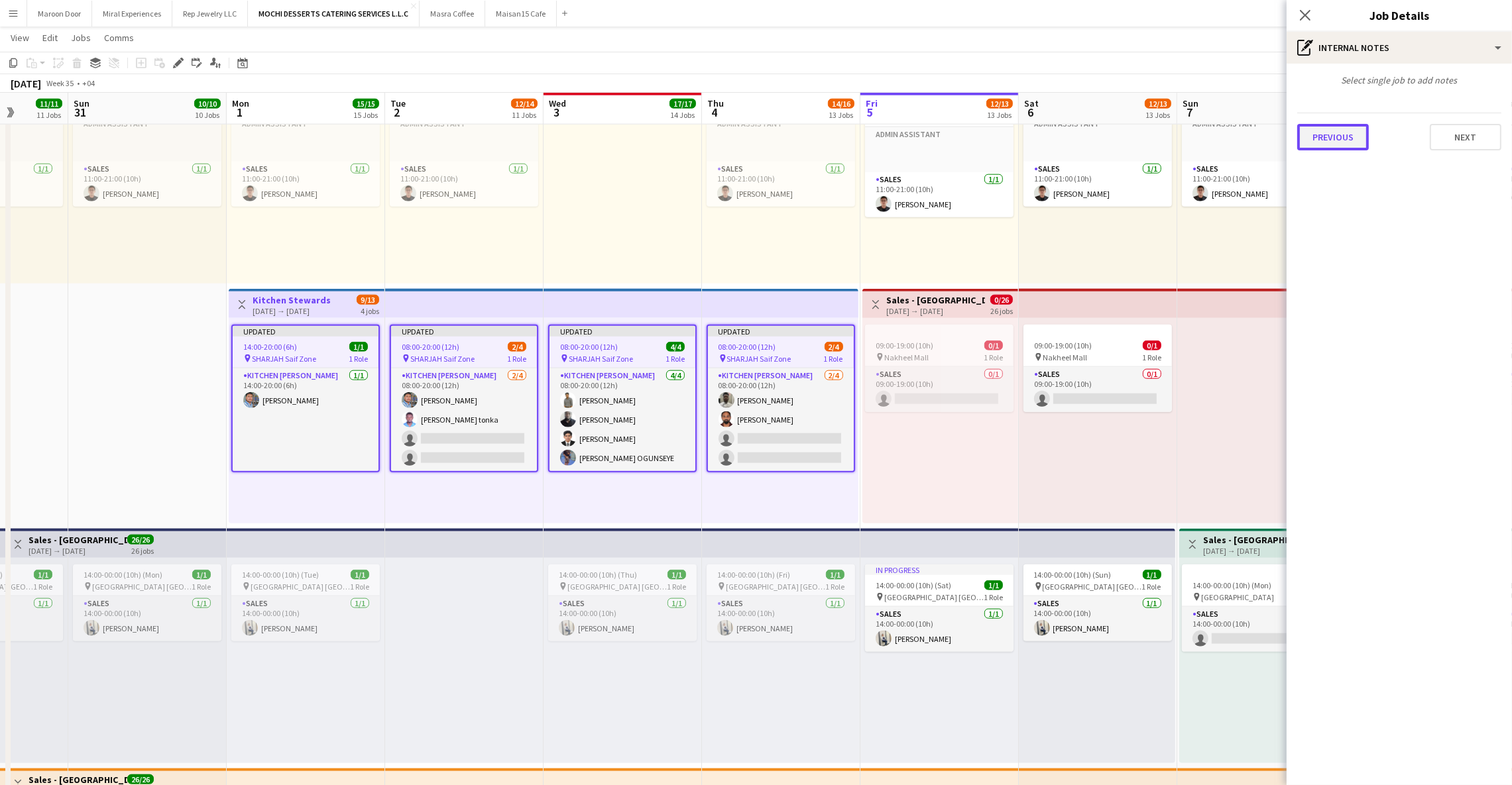
click at [1341, 141] on button "Previous" at bounding box center [1333, 137] width 71 height 27
click at [1373, 151] on div at bounding box center [1399, 144] width 204 height 34
paste input "**********"
type input "**********"
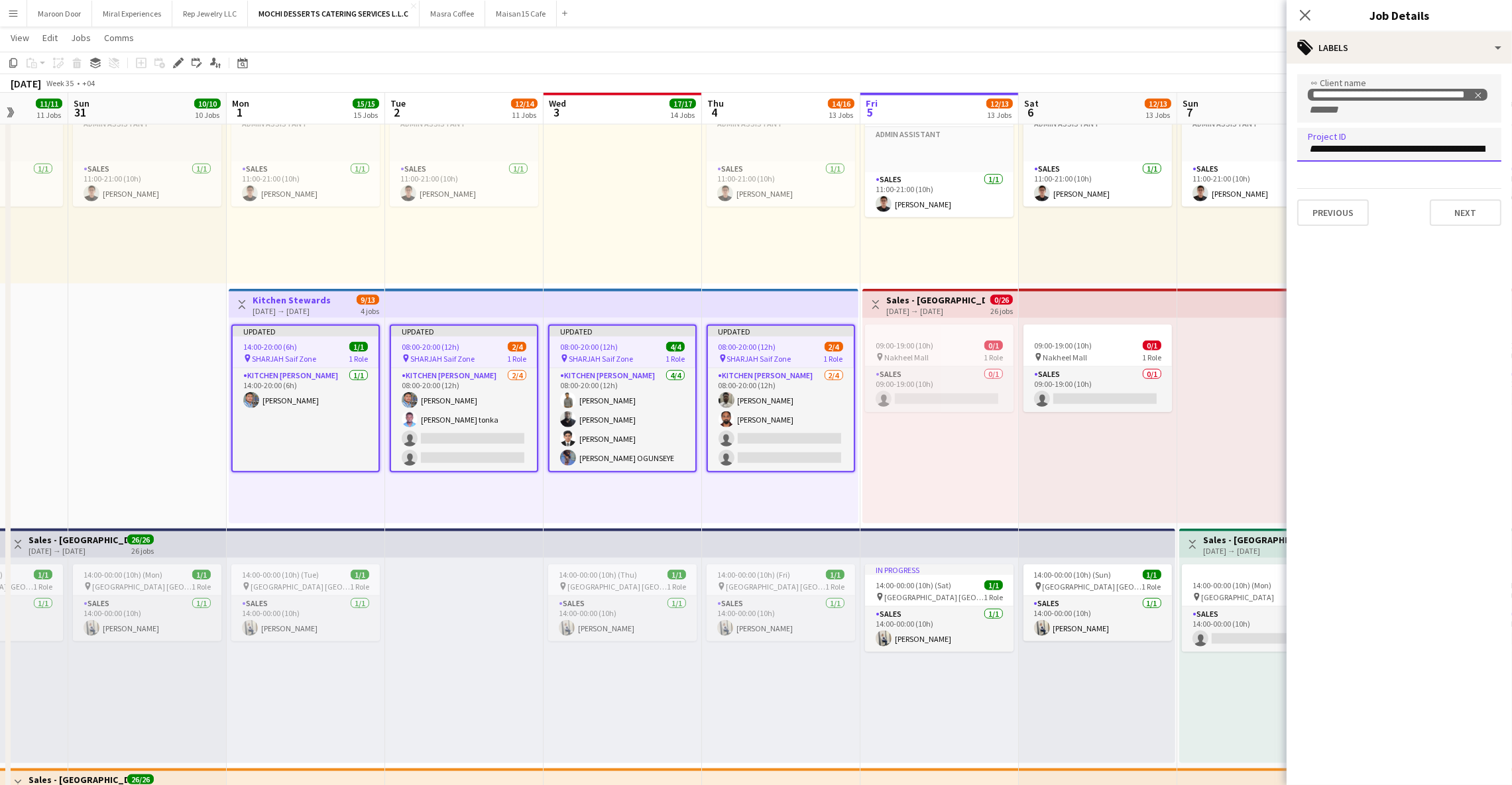
scroll to position [0, 57]
click at [1455, 201] on button "Next" at bounding box center [1466, 213] width 71 height 27
click at [1301, 12] on icon at bounding box center [1304, 15] width 12 height 12
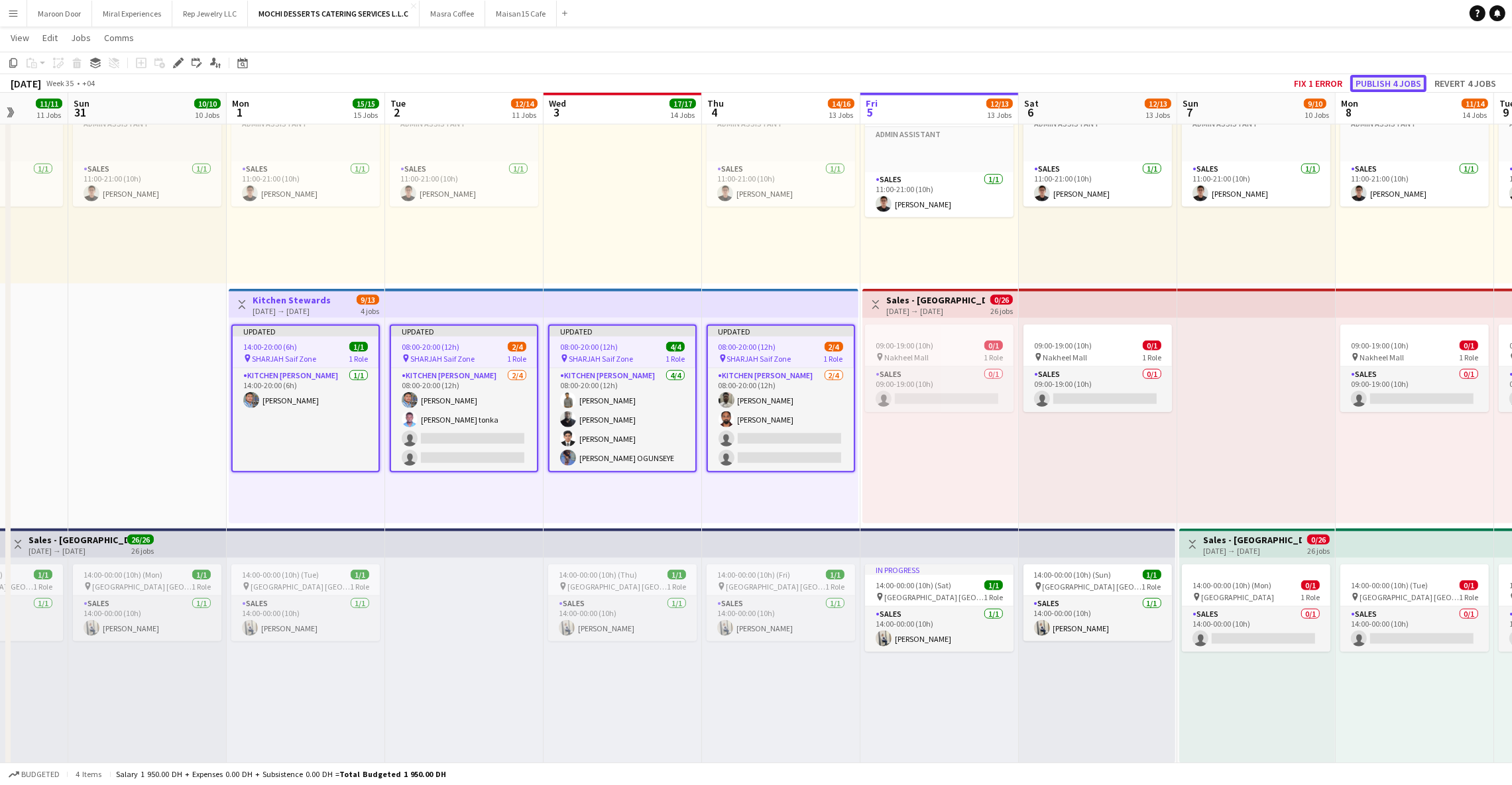
click at [1401, 85] on button "Publish 4 jobs" at bounding box center [1387, 83] width 76 height 17
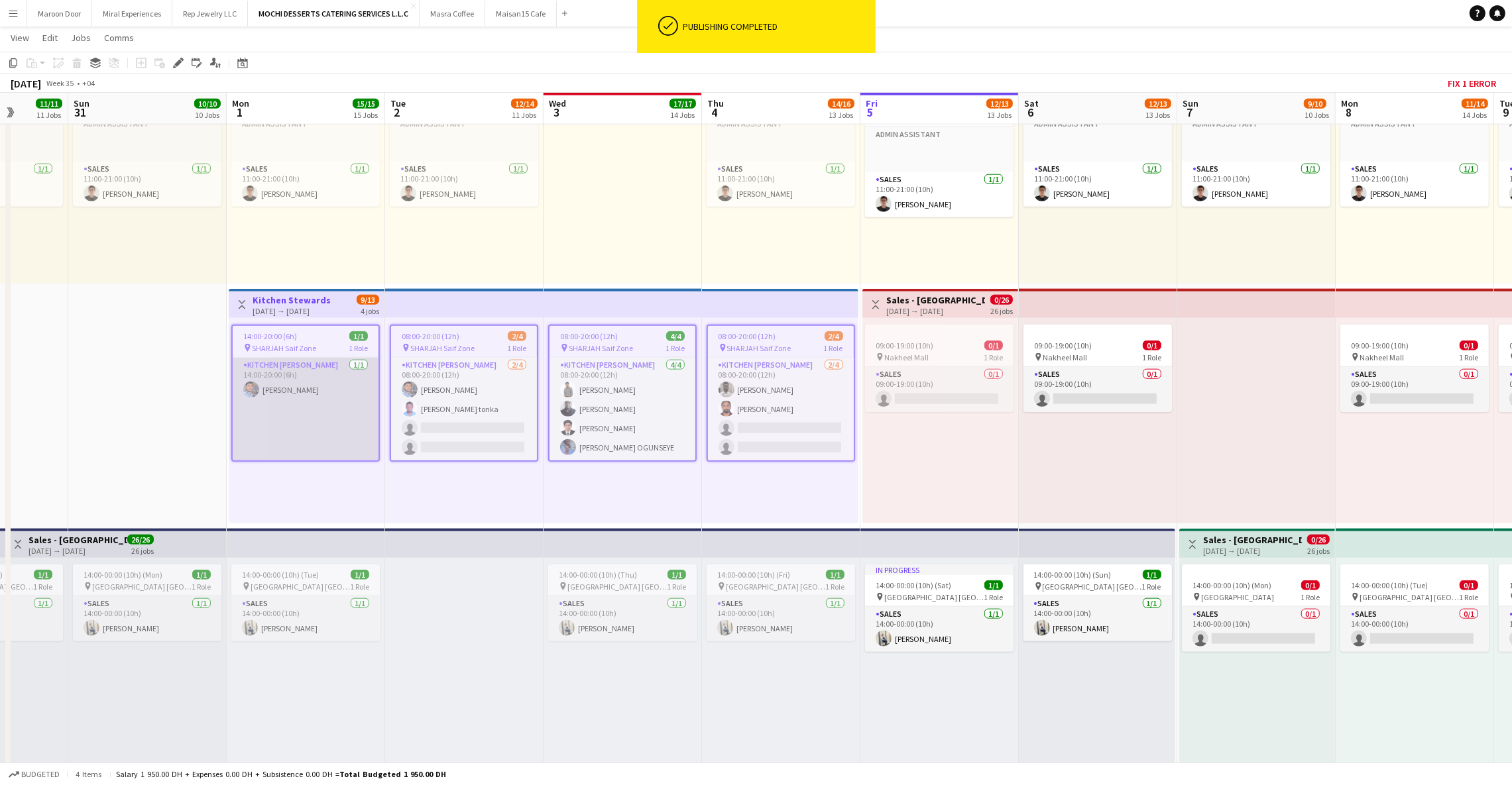
click at [288, 410] on app-card-role "Kitchen [PERSON_NAME] [DATE] 14:00-20:00 (6h) [PERSON_NAME]" at bounding box center [306, 408] width 146 height 102
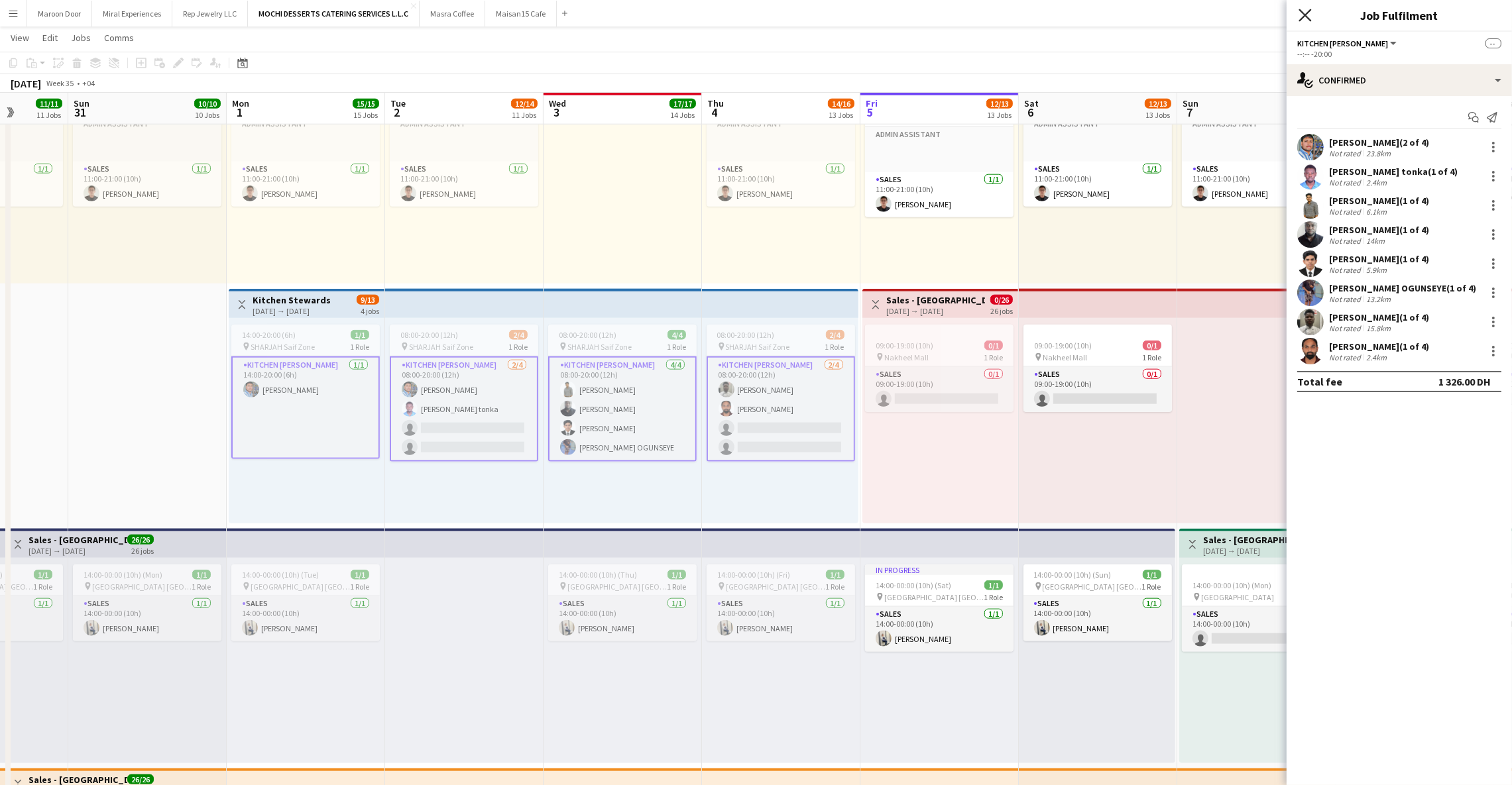
click at [1310, 16] on icon "Close pop-in" at bounding box center [1304, 15] width 12 height 12
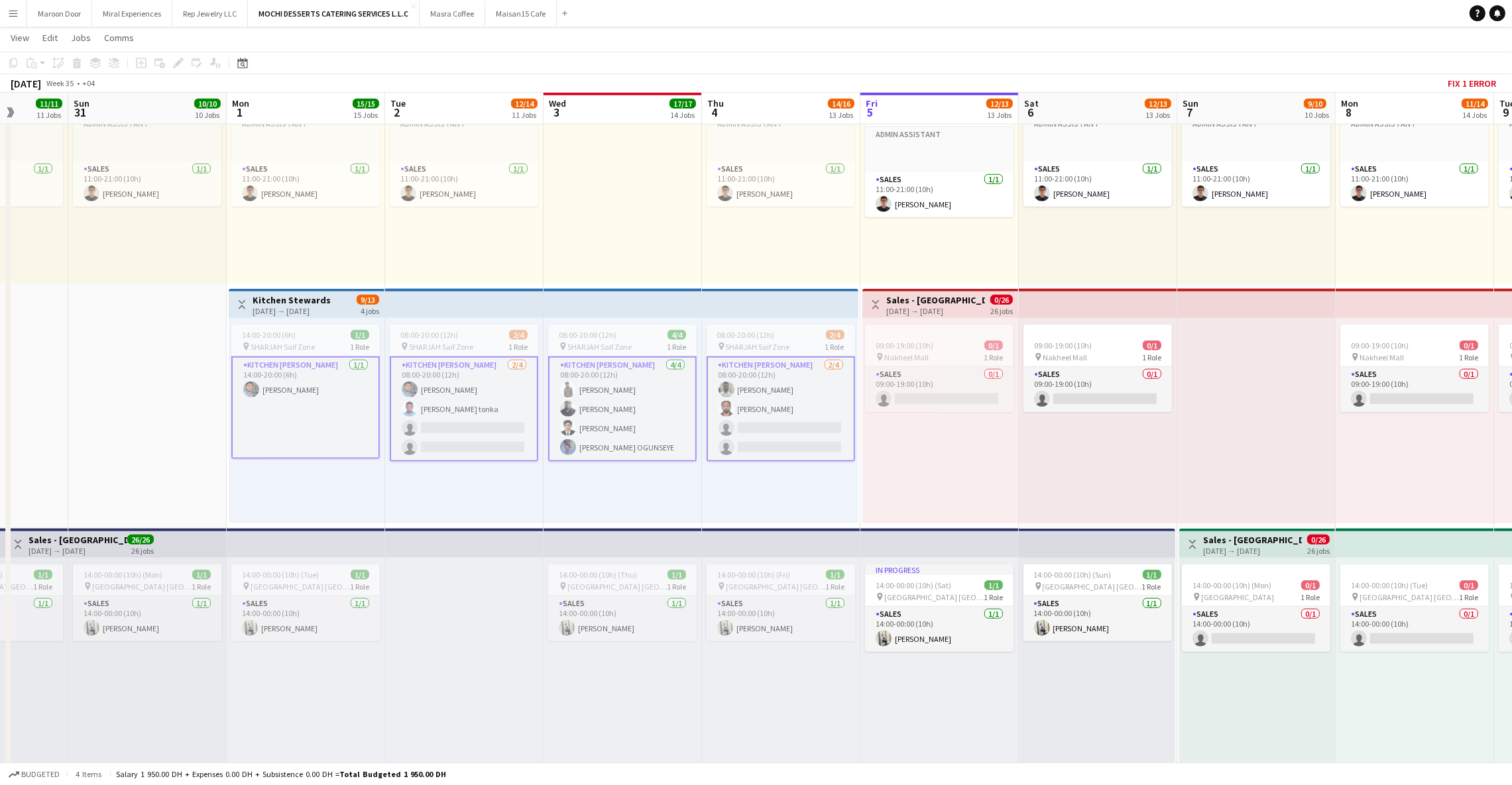
click at [13, 12] on app-icon "Menu" at bounding box center [13, 13] width 11 height 11
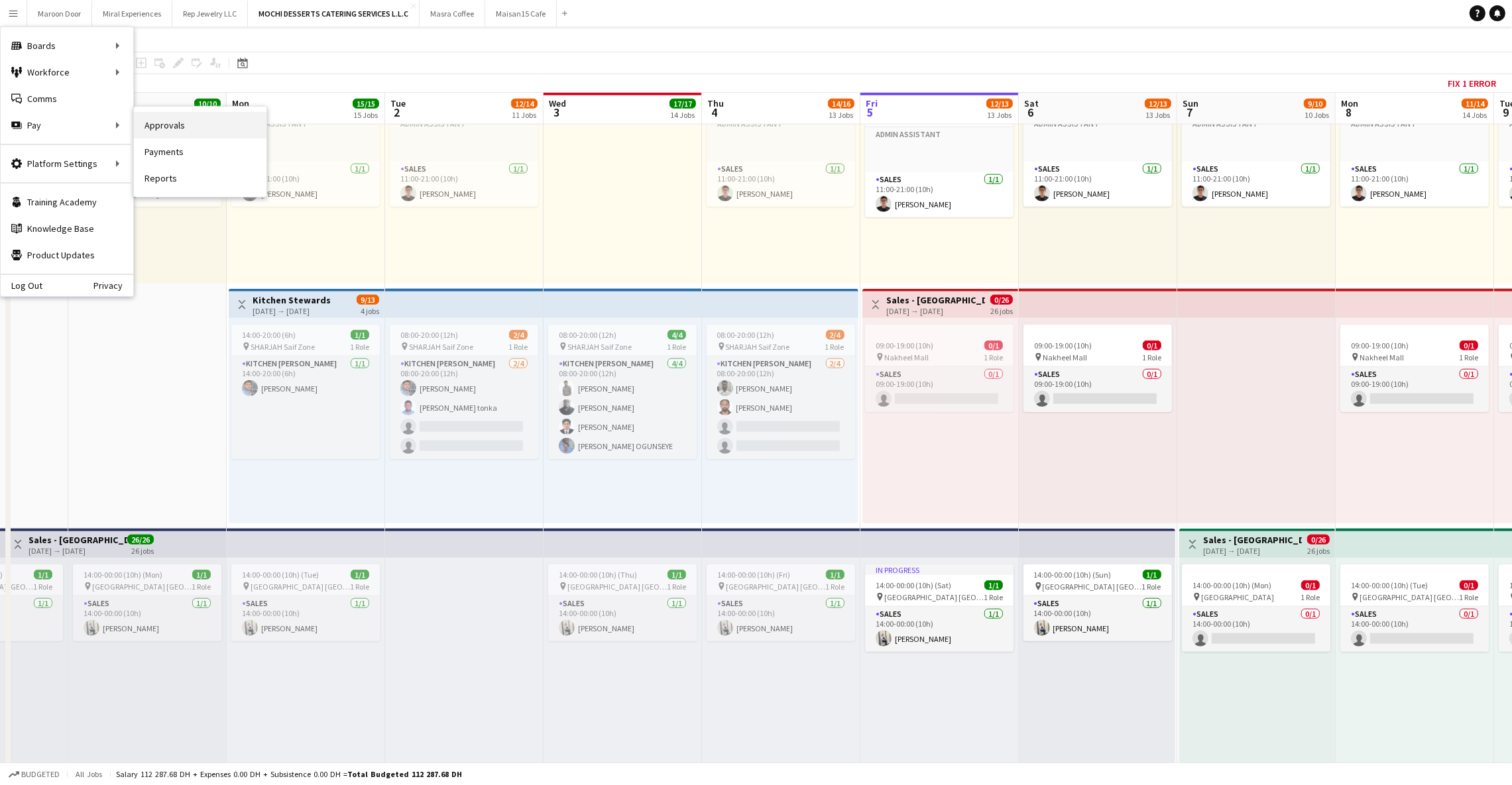
click at [153, 127] on link "Approvals" at bounding box center [200, 126] width 133 height 27
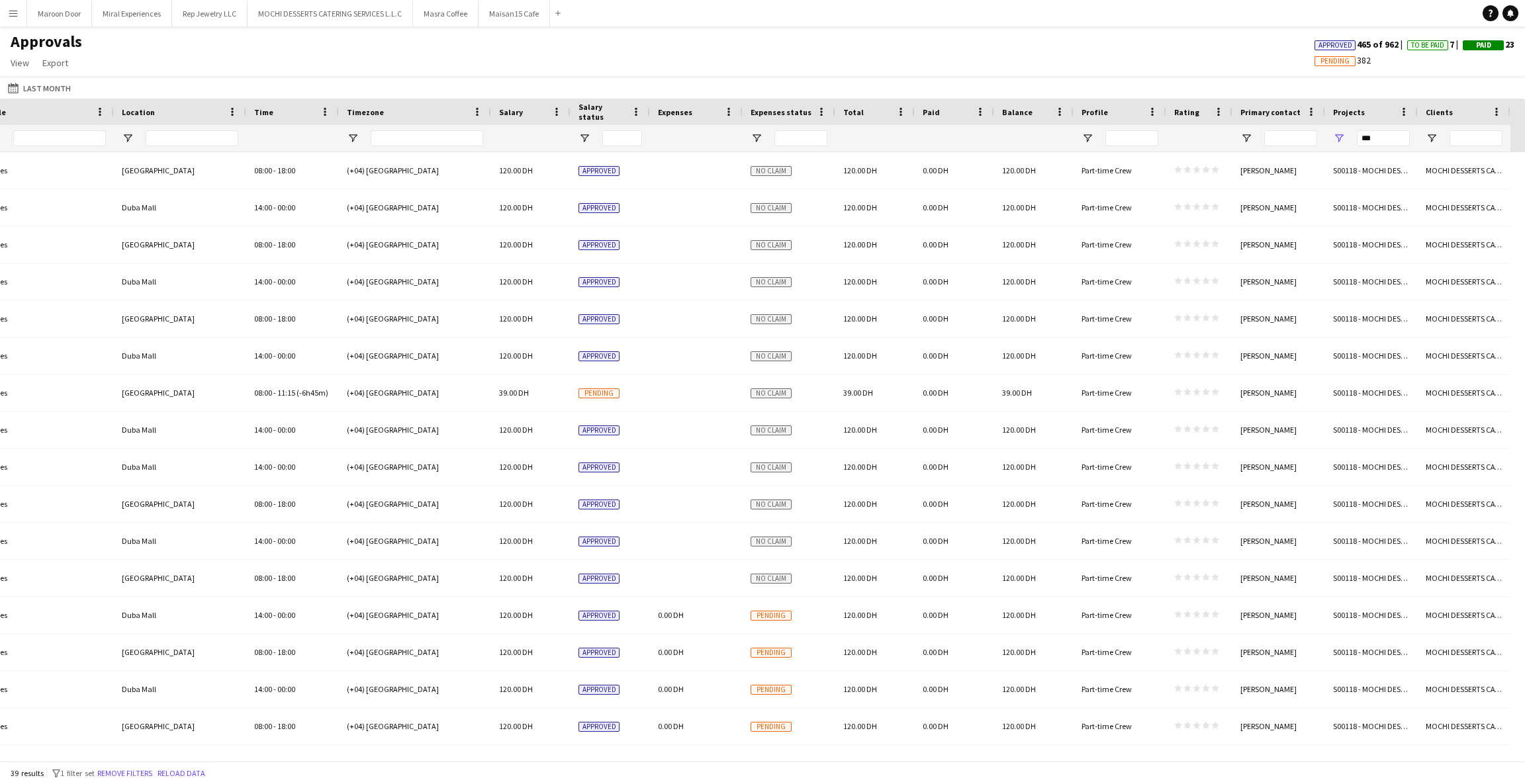
click at [1369, 127] on div "***" at bounding box center [1383, 139] width 53 height 27
click at [1367, 133] on input "***" at bounding box center [1383, 138] width 53 height 16
paste input "**********"
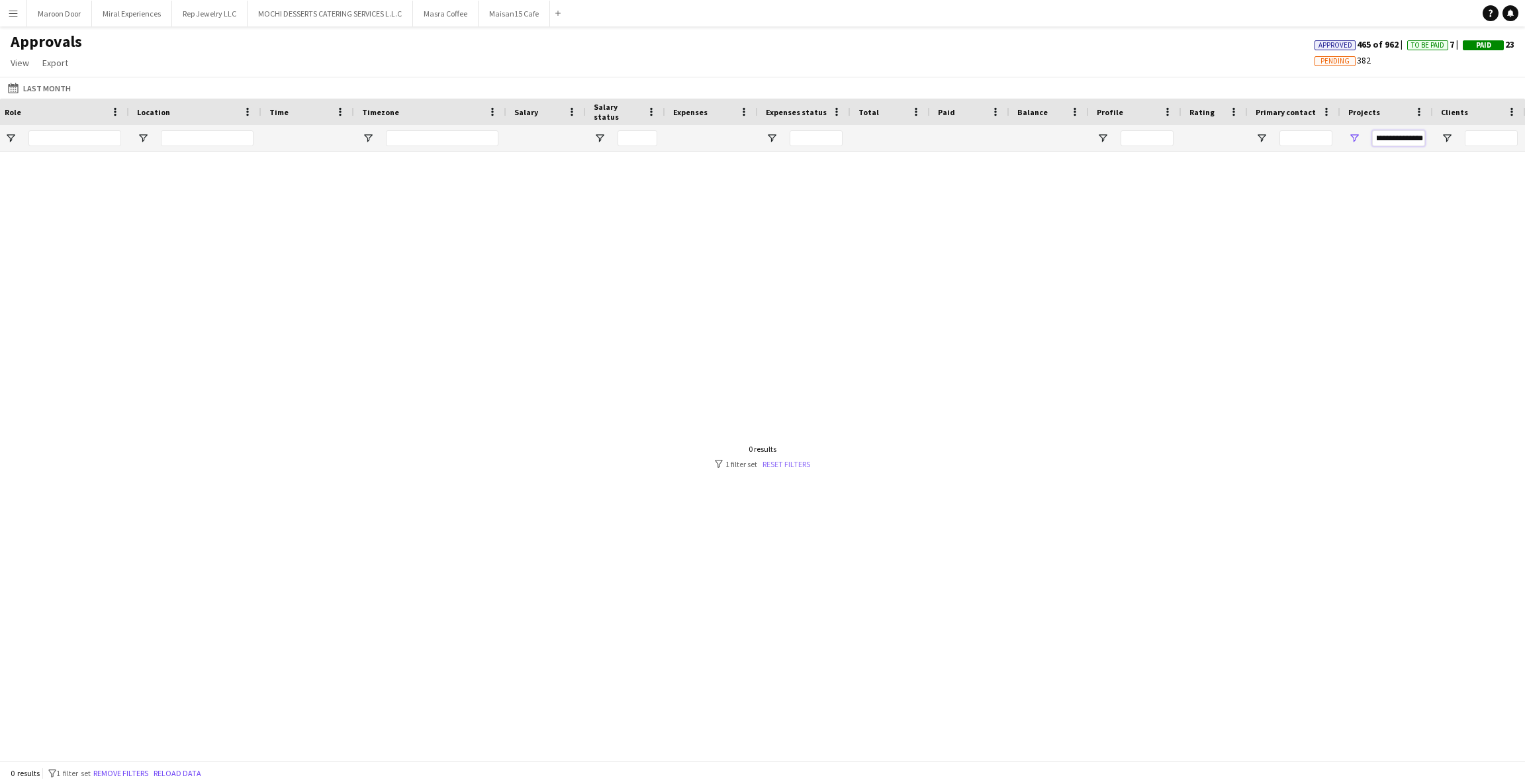
type input "**********"
click at [783, 459] on link "Reset filters" at bounding box center [786, 464] width 48 height 10
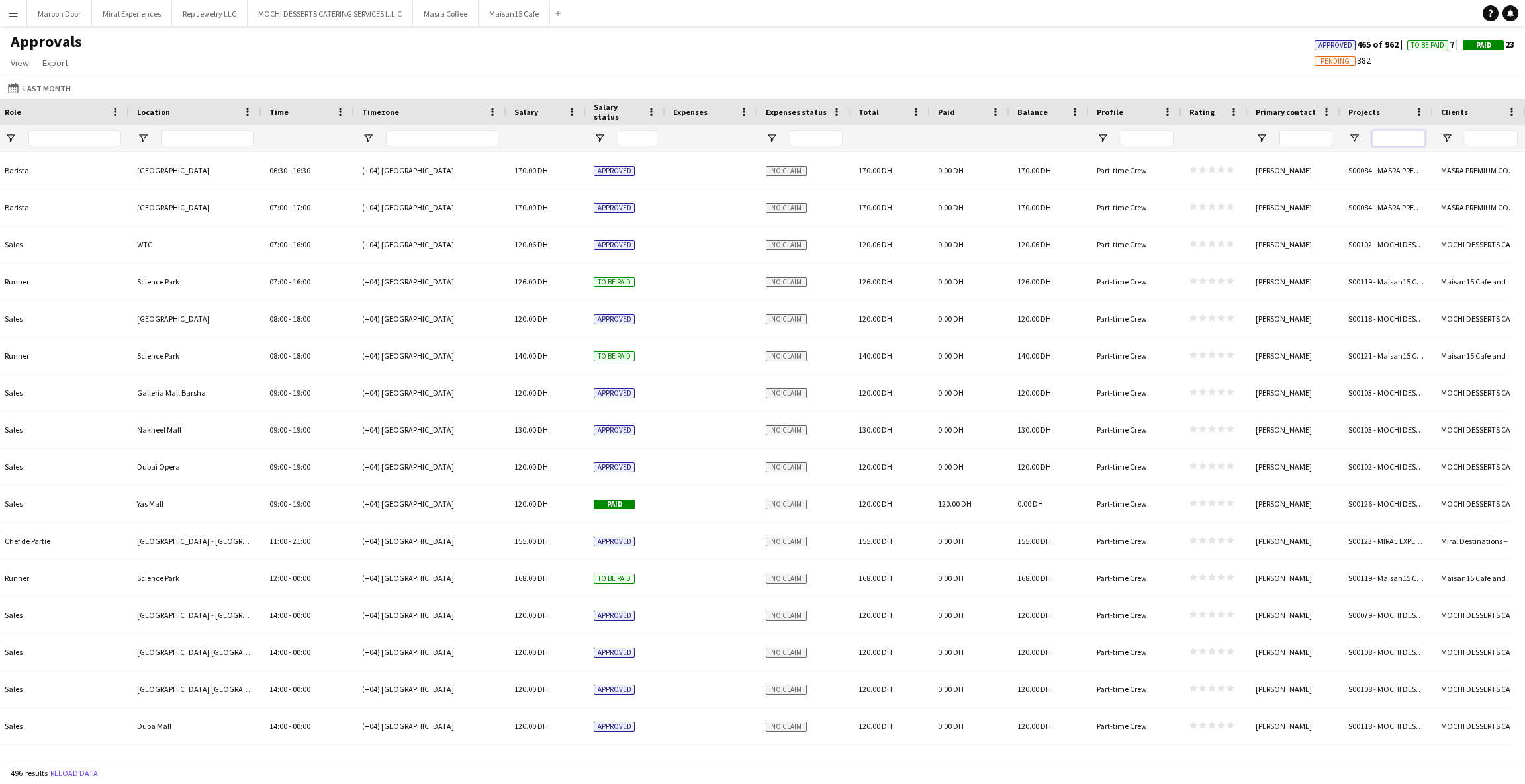
click at [1405, 132] on input "Projects Filter Input" at bounding box center [1398, 138] width 53 height 16
paste input "**********"
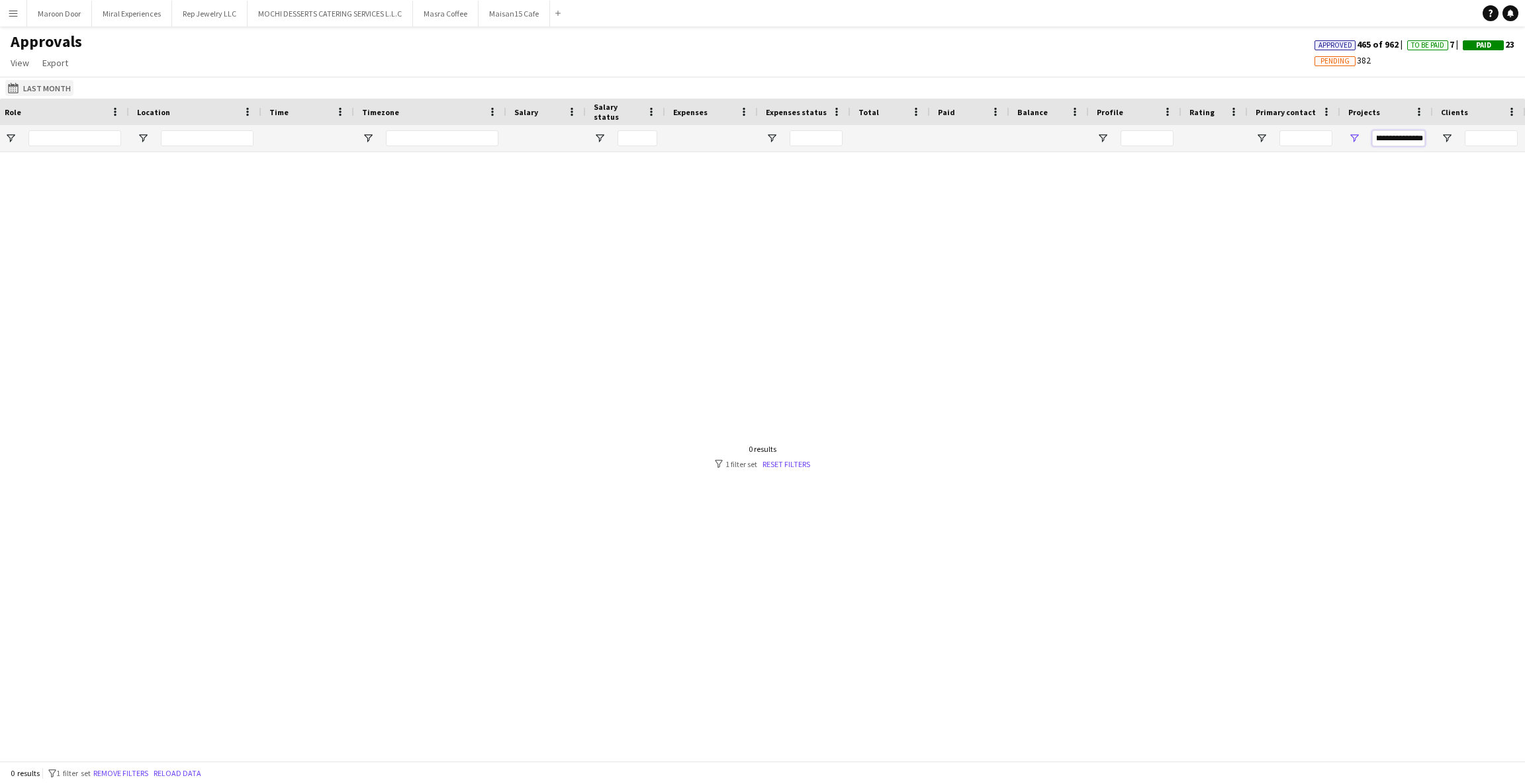
type input "**********"
click at [38, 82] on button "Last Month Last Month" at bounding box center [39, 88] width 69 height 16
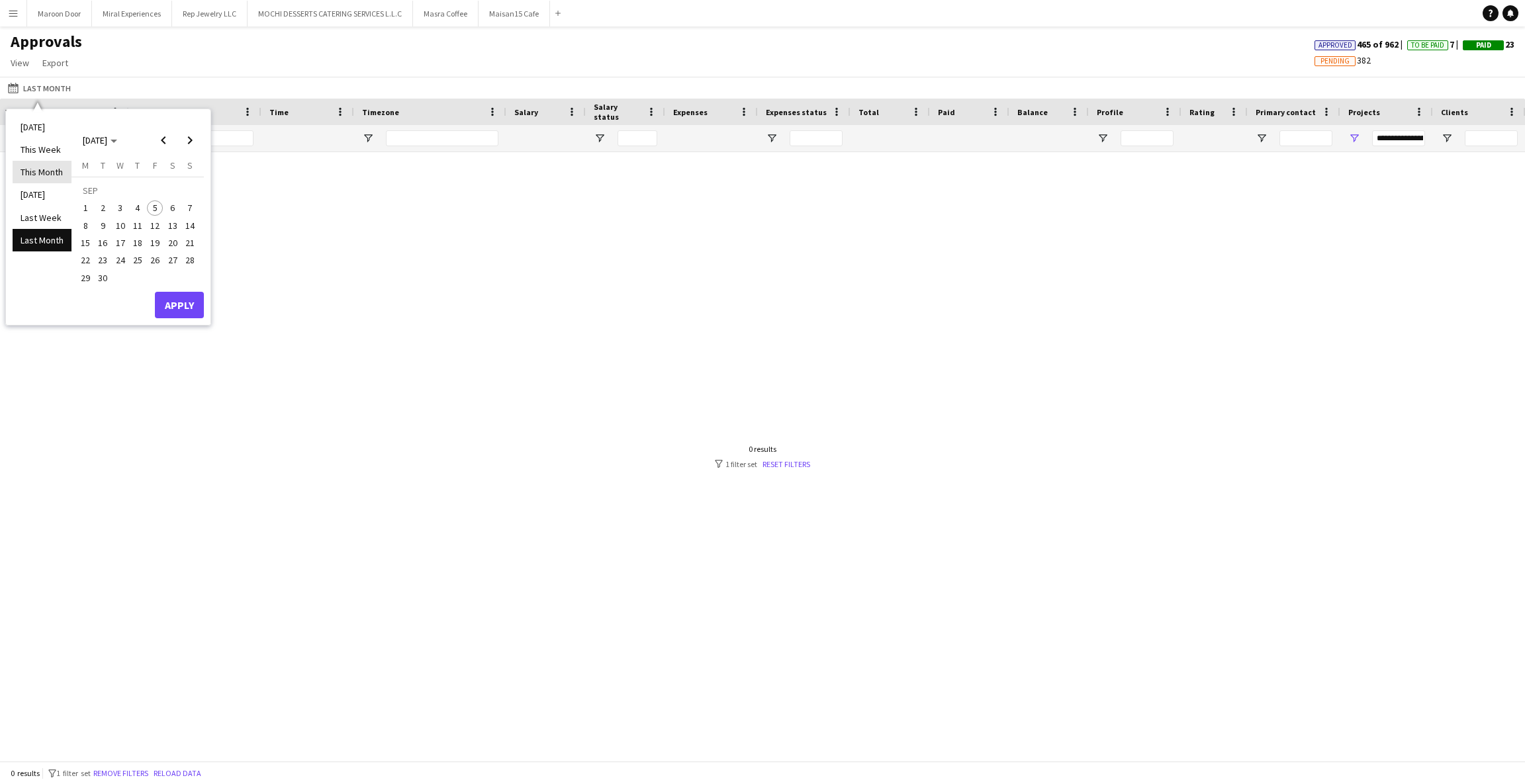
click at [43, 172] on li "This Month" at bounding box center [42, 172] width 59 height 22
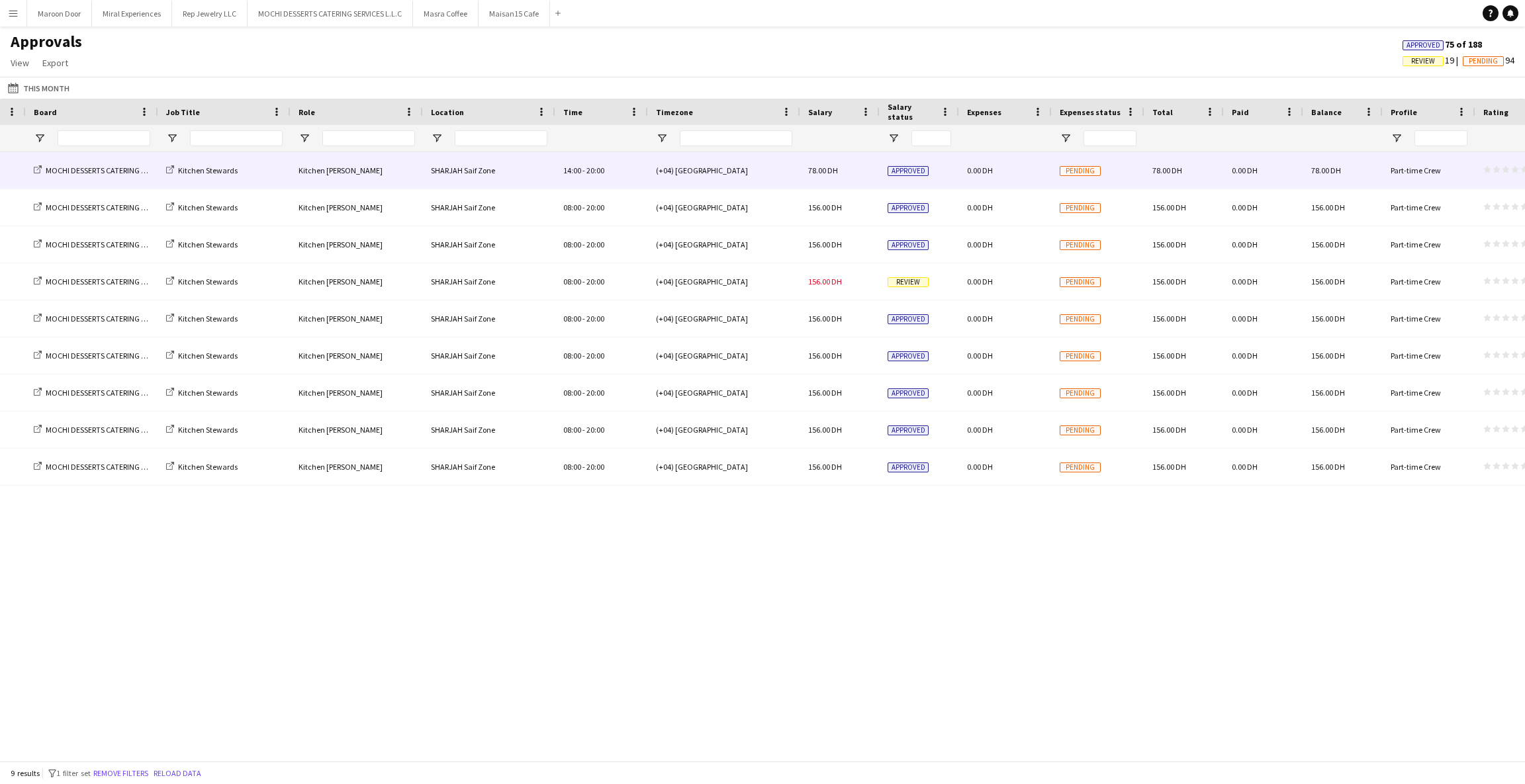
click at [828, 170] on span "78.00 DH" at bounding box center [823, 170] width 29 height 10
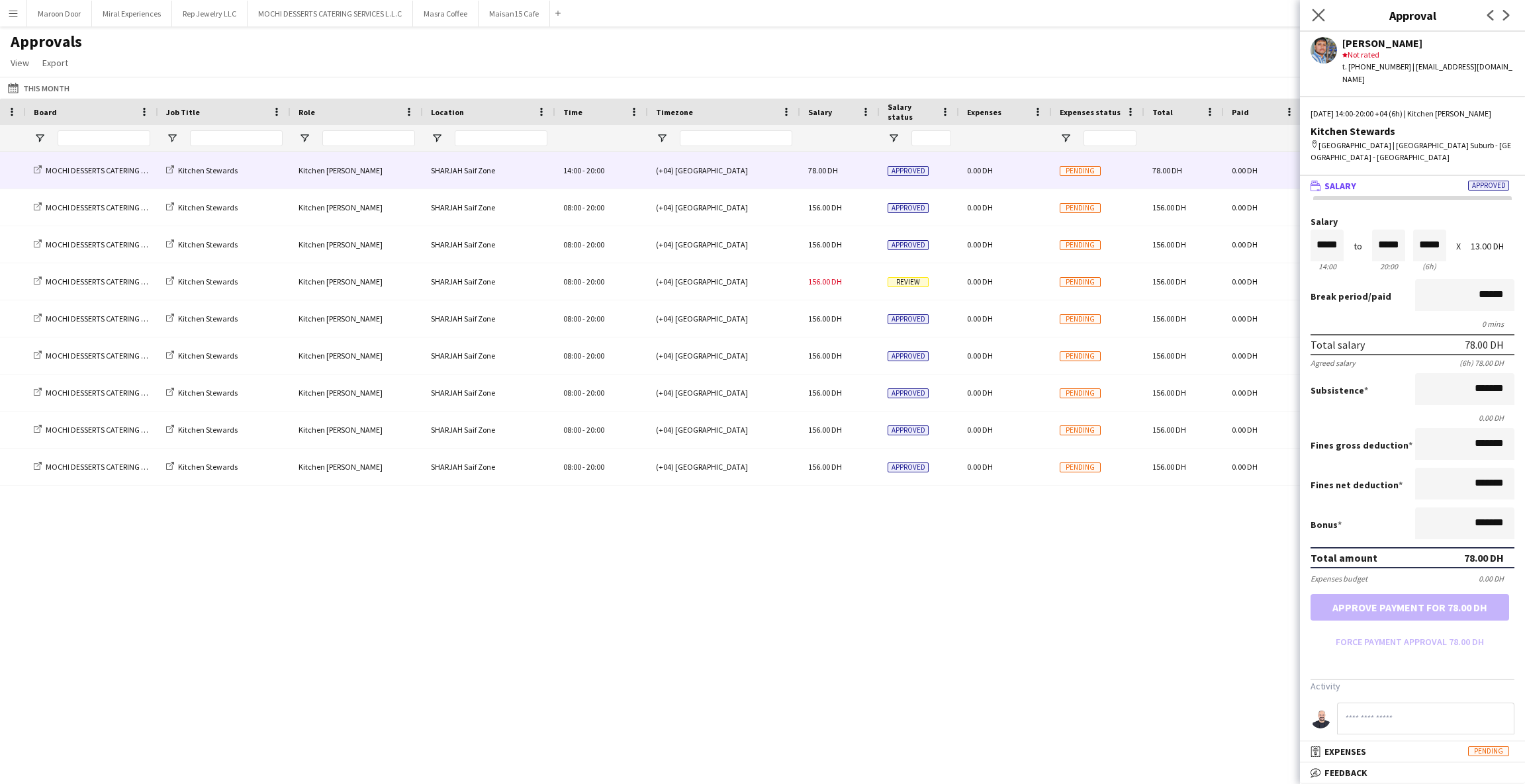
click at [1325, 17] on app-icon "Close pop-in" at bounding box center [1318, 16] width 20 height 20
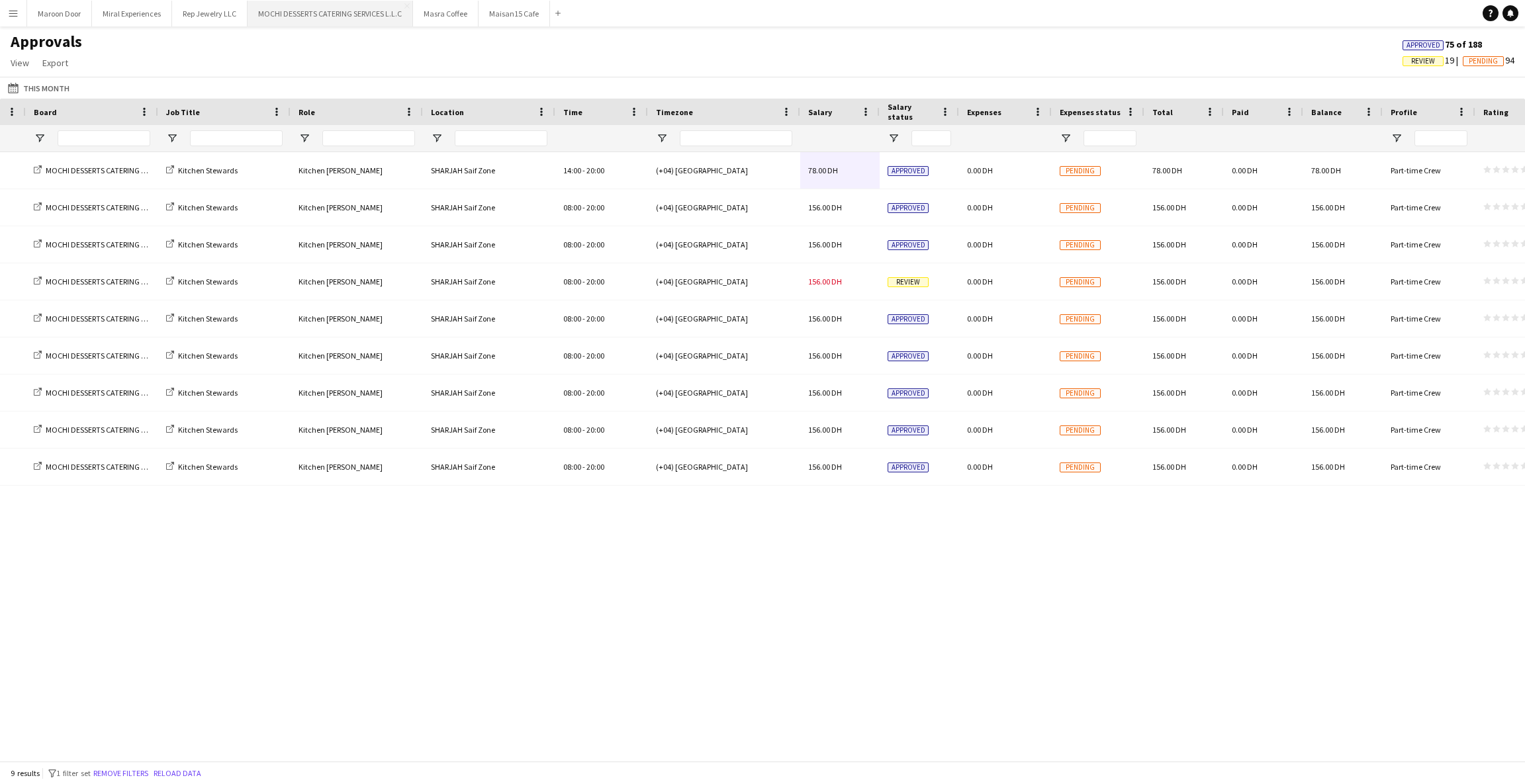
click at [331, 17] on button "MOCHI DESSERTS CATERING SERVICES L.L.C Close" at bounding box center [330, 13] width 166 height 26
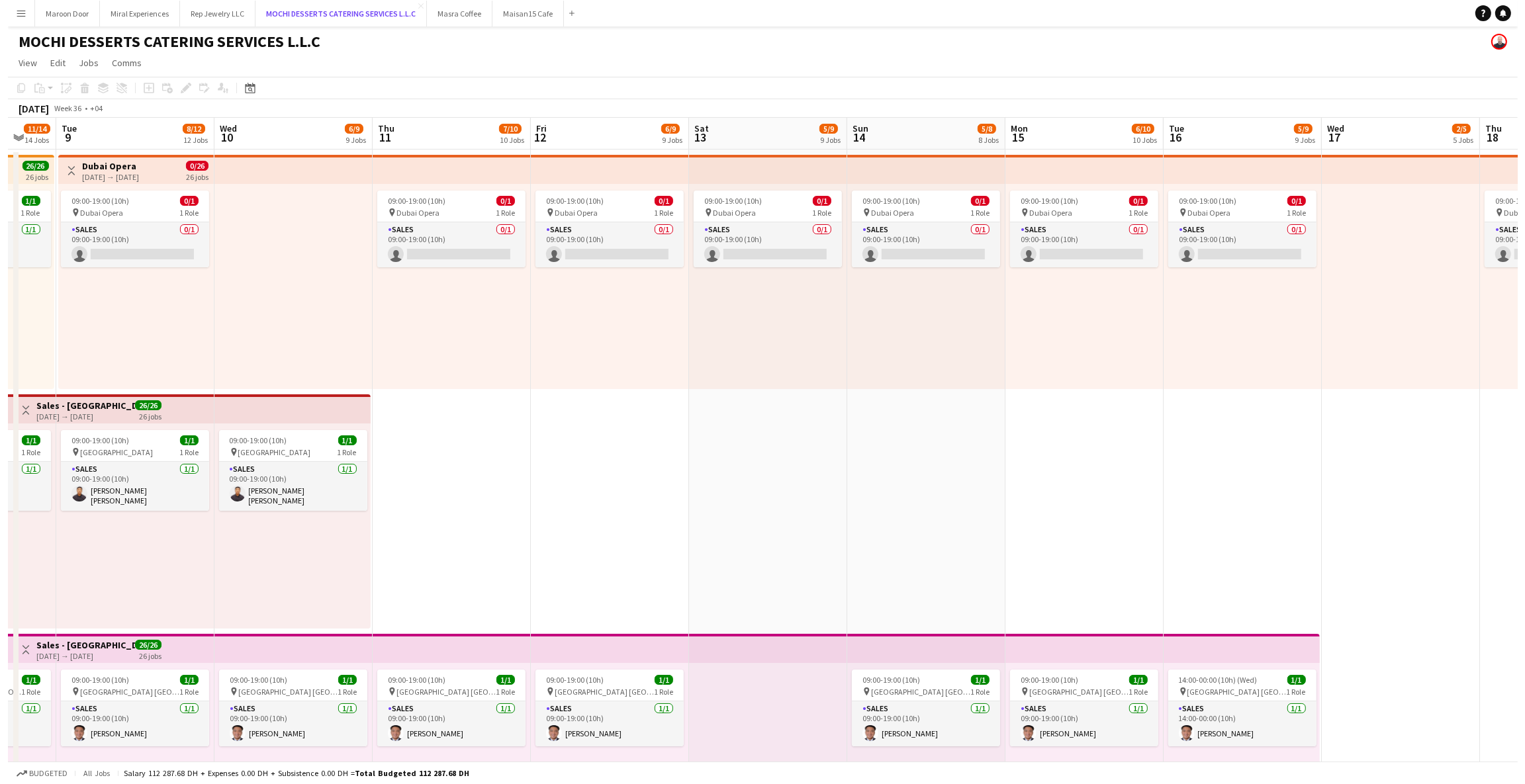
scroll to position [0, 486]
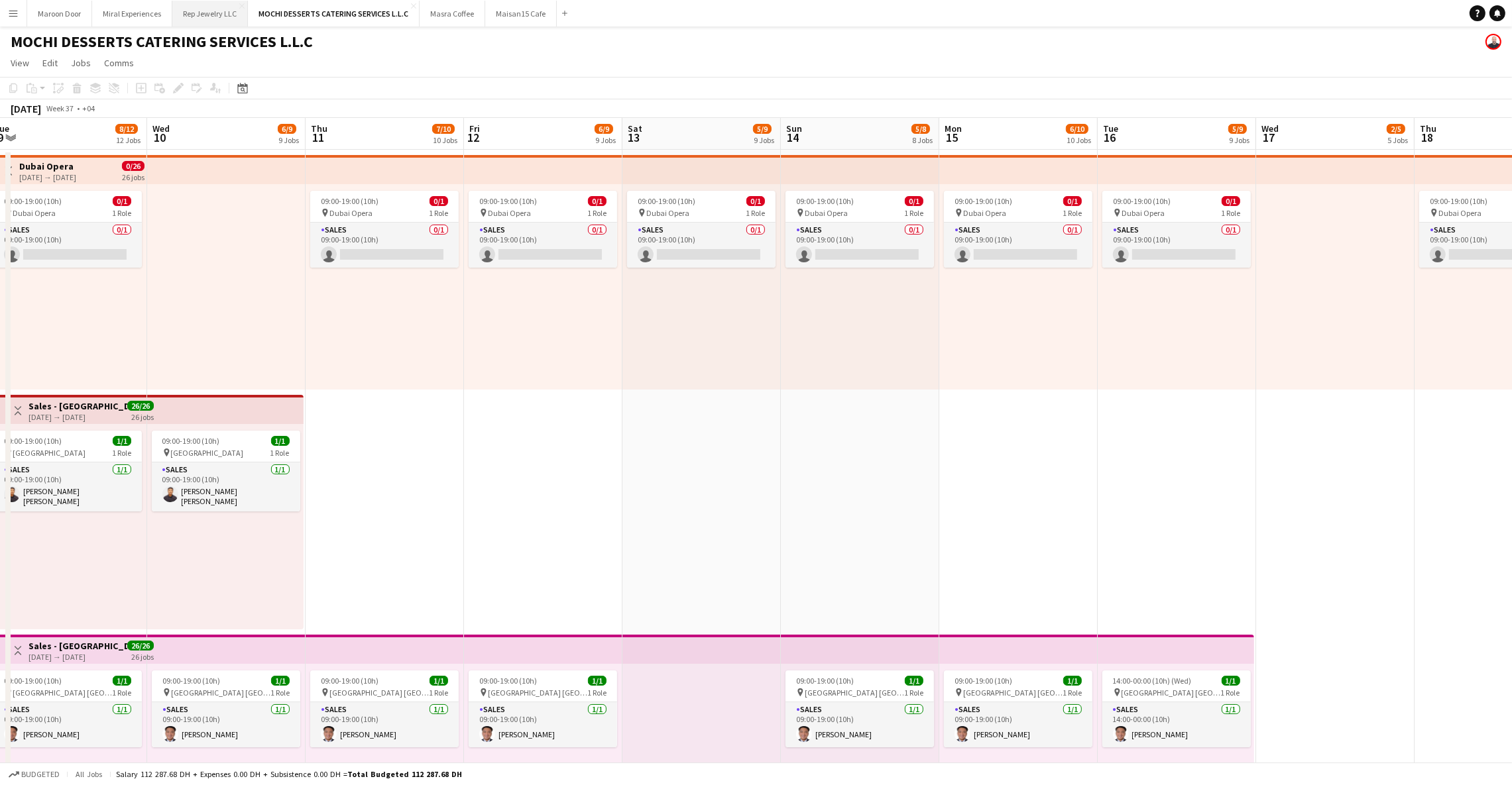
click at [221, 11] on button "Rep Jewelry LLC Close" at bounding box center [210, 13] width 76 height 26
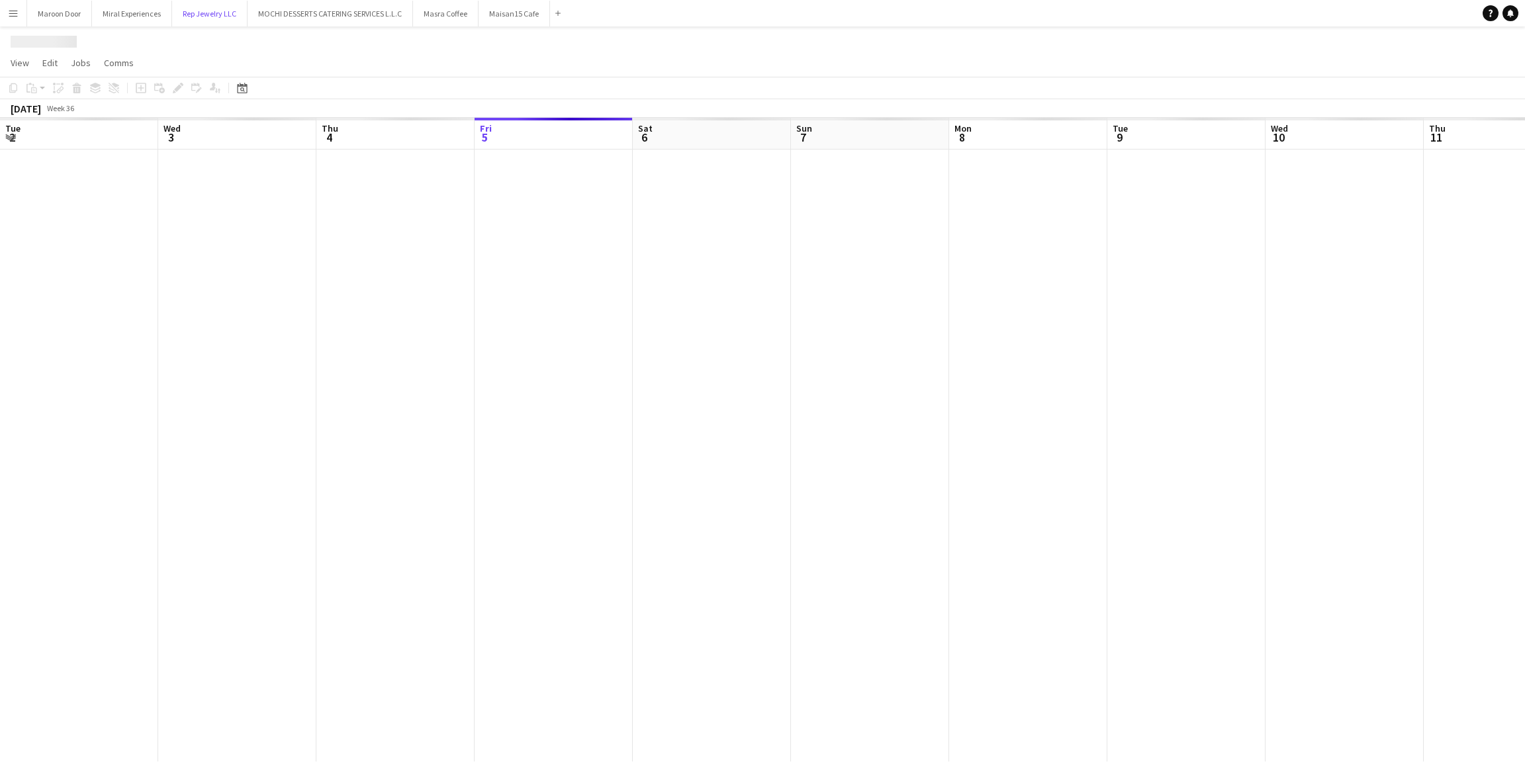
scroll to position [0, 316]
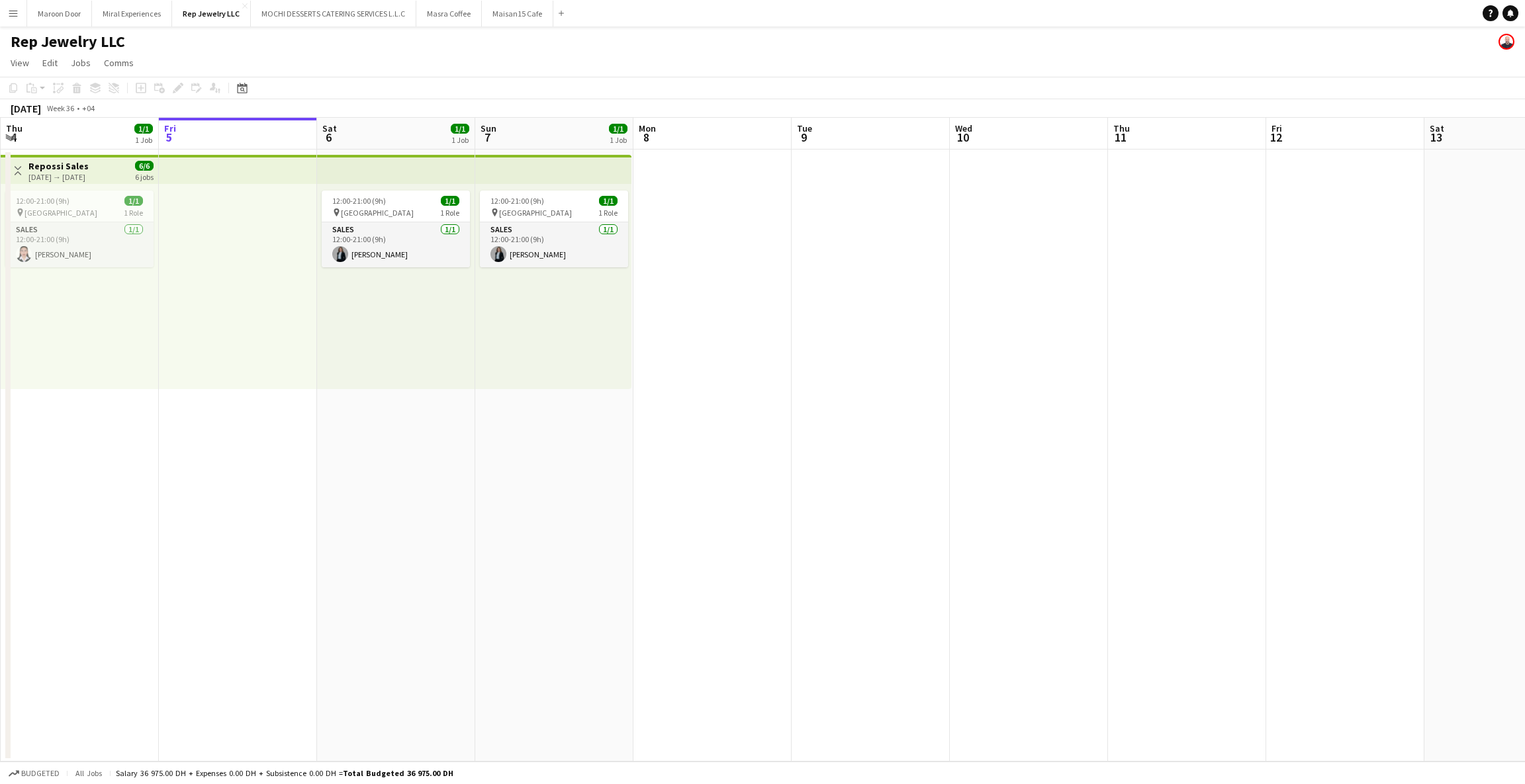
click at [682, 263] on app-date-cell at bounding box center [712, 456] width 158 height 612
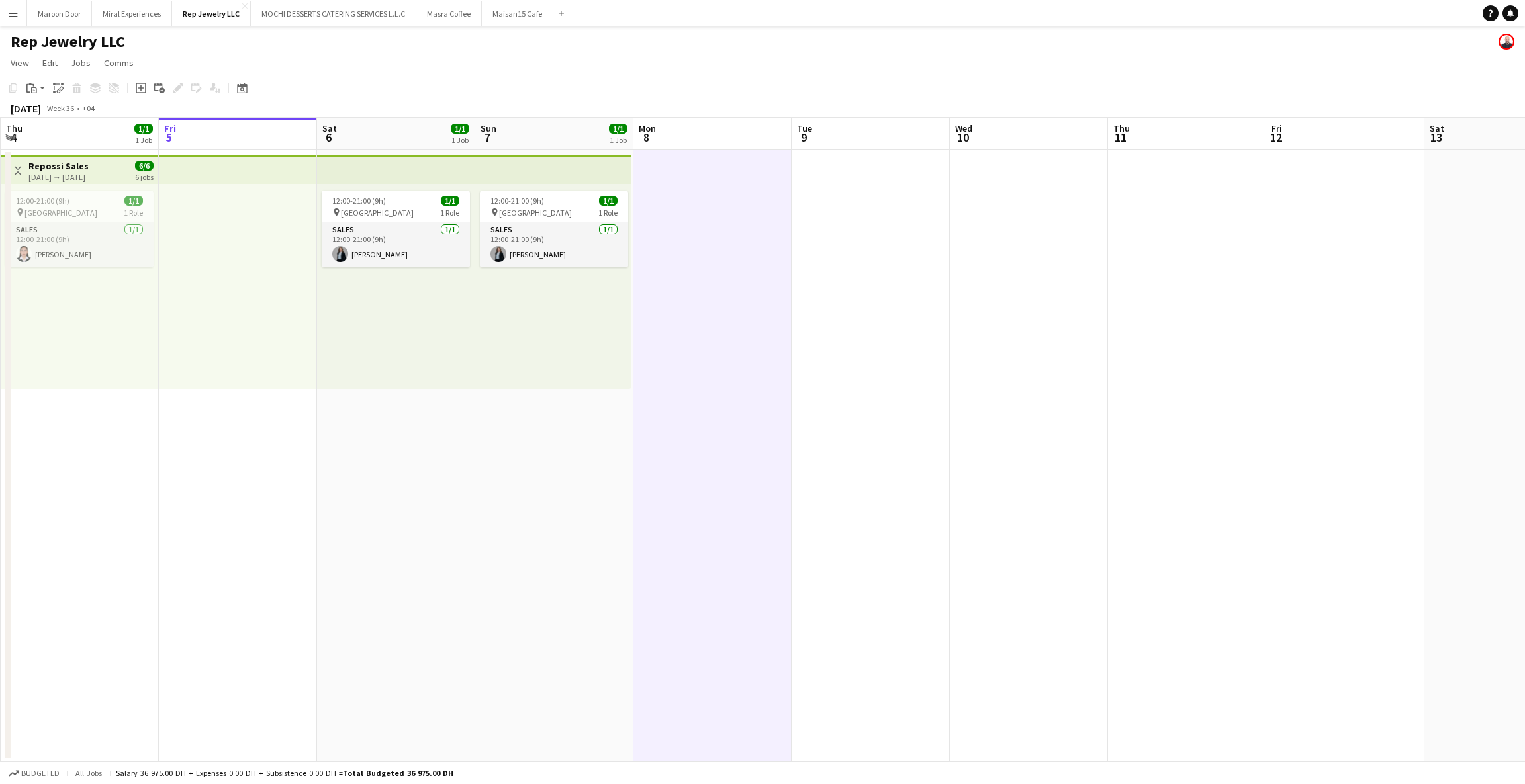
click at [546, 178] on app-top-bar at bounding box center [553, 169] width 156 height 29
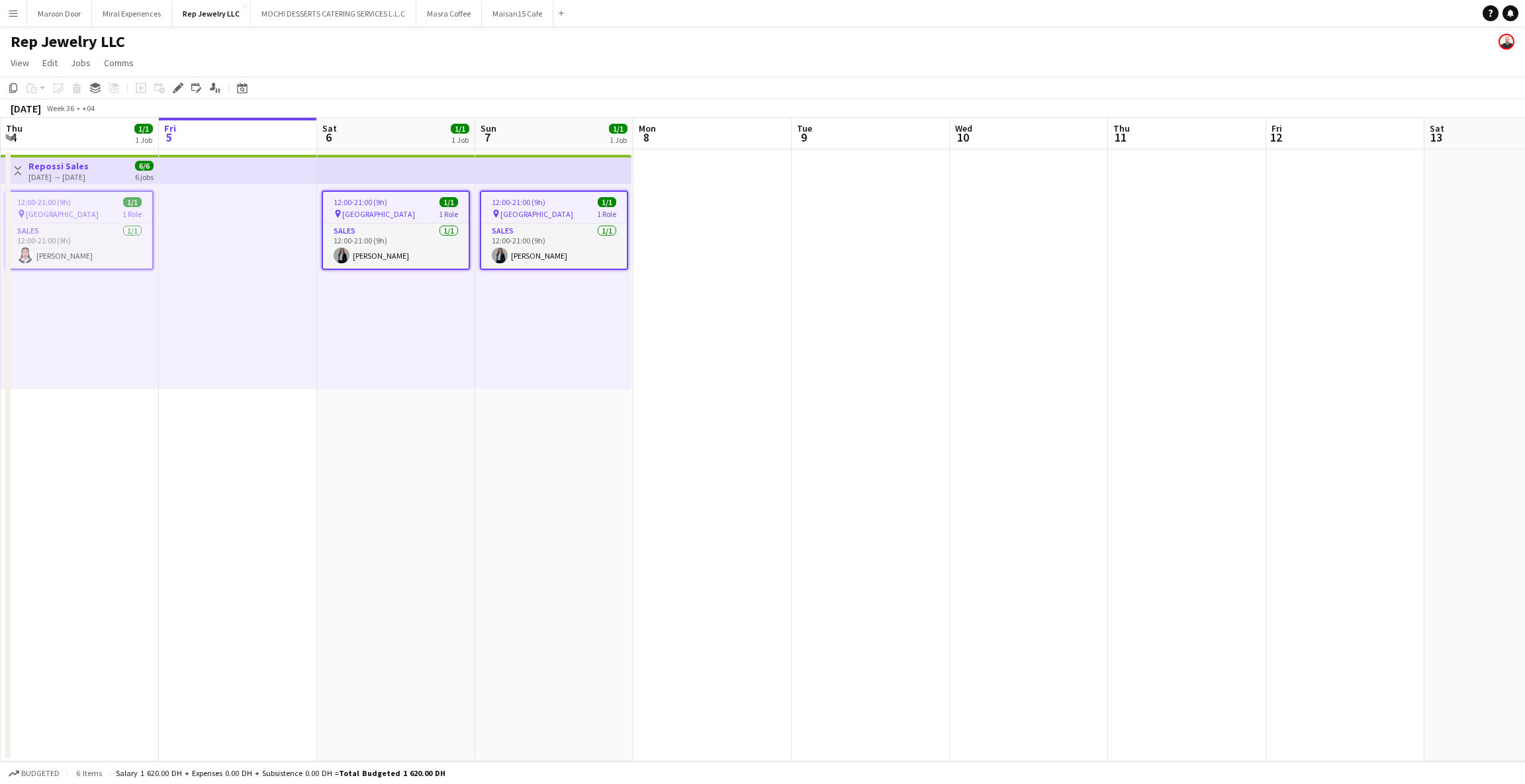
scroll to position [0, 315]
click at [734, 210] on app-date-cell at bounding box center [713, 456] width 158 height 612
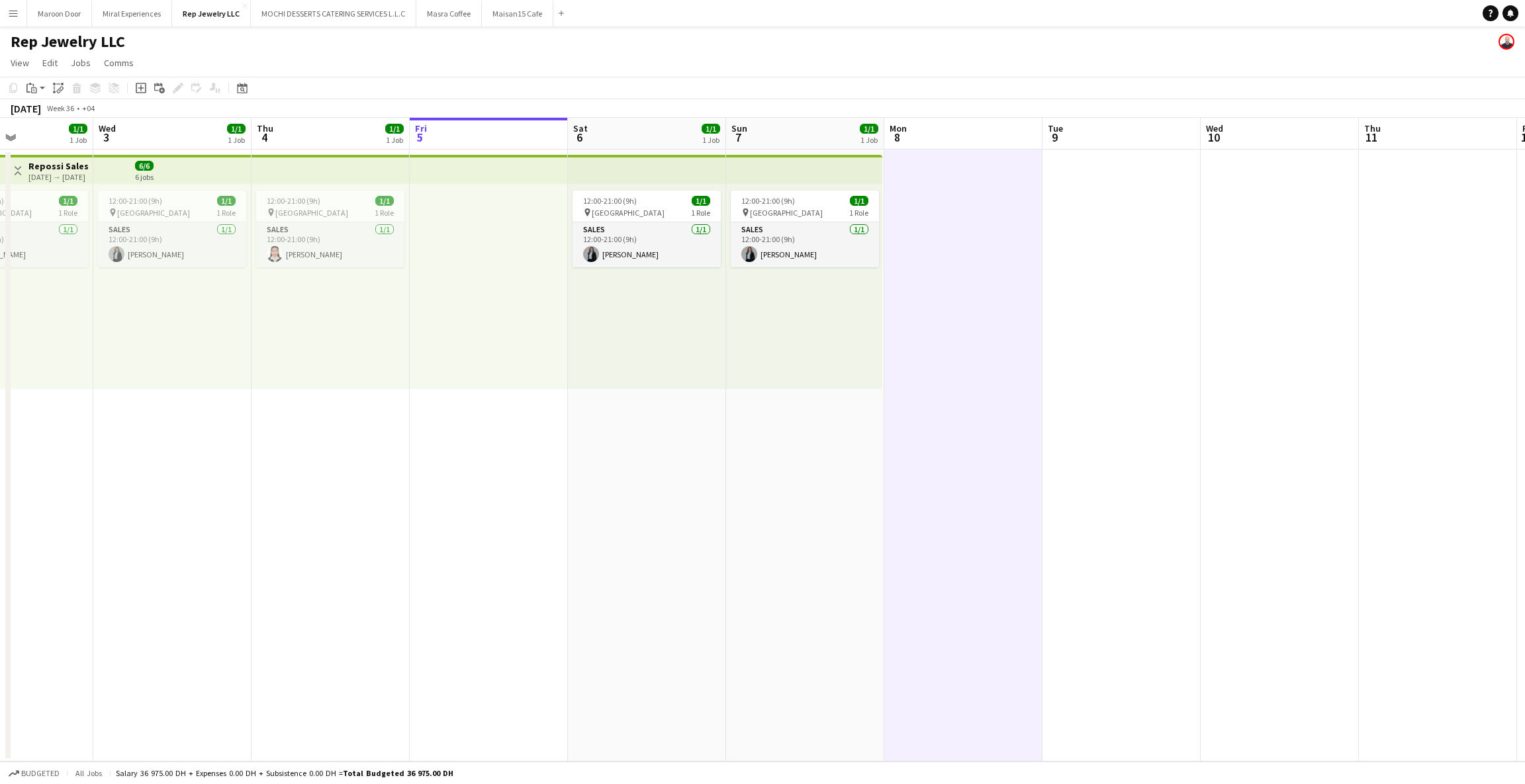
scroll to position [0, 369]
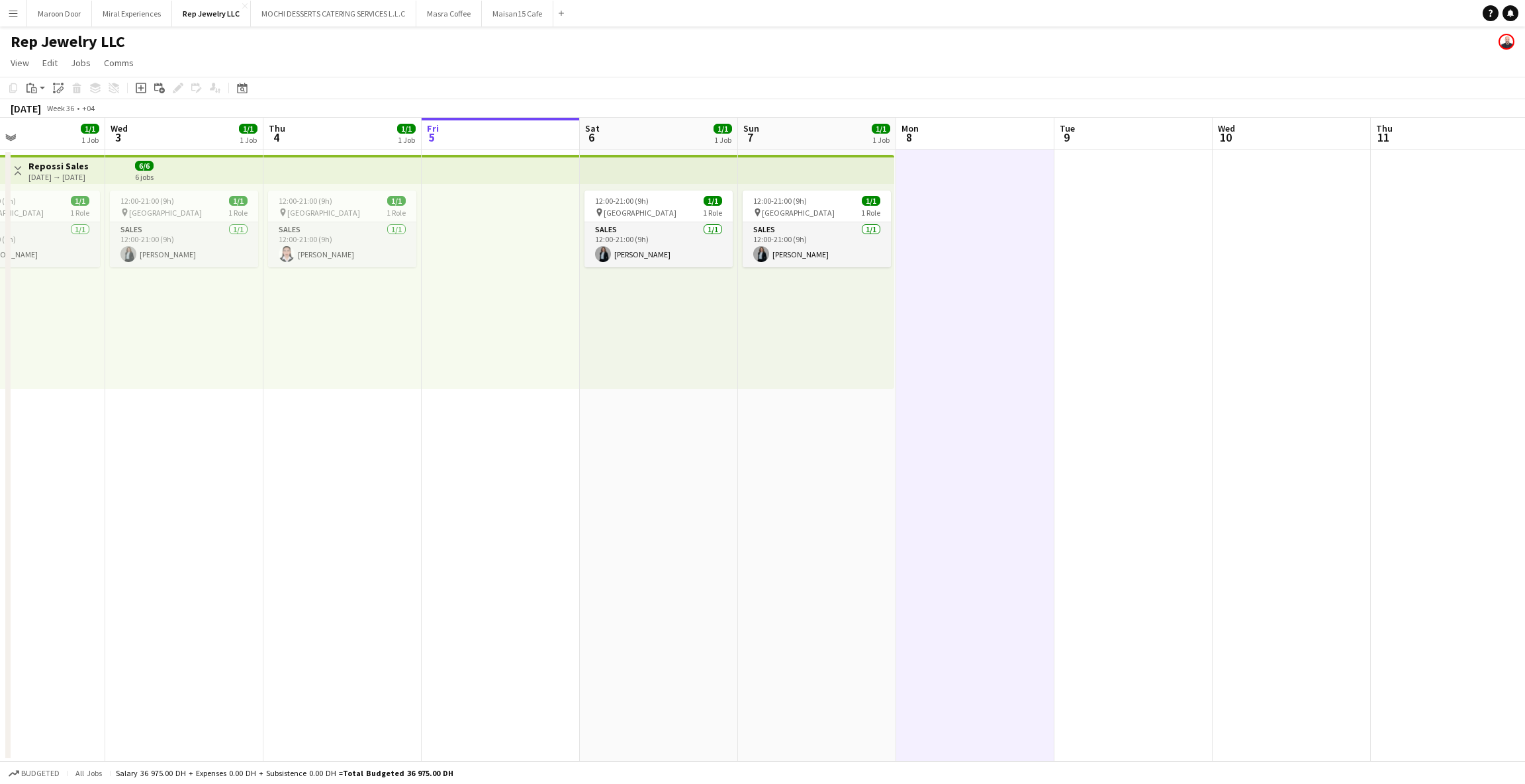
click at [632, 184] on div "12:00-21:00 (9h) 1/1 pin Dubai Mall 1 Role Sales [DATE] 12:00-21:00 (9h) [PERSO…" at bounding box center [659, 287] width 158 height 205
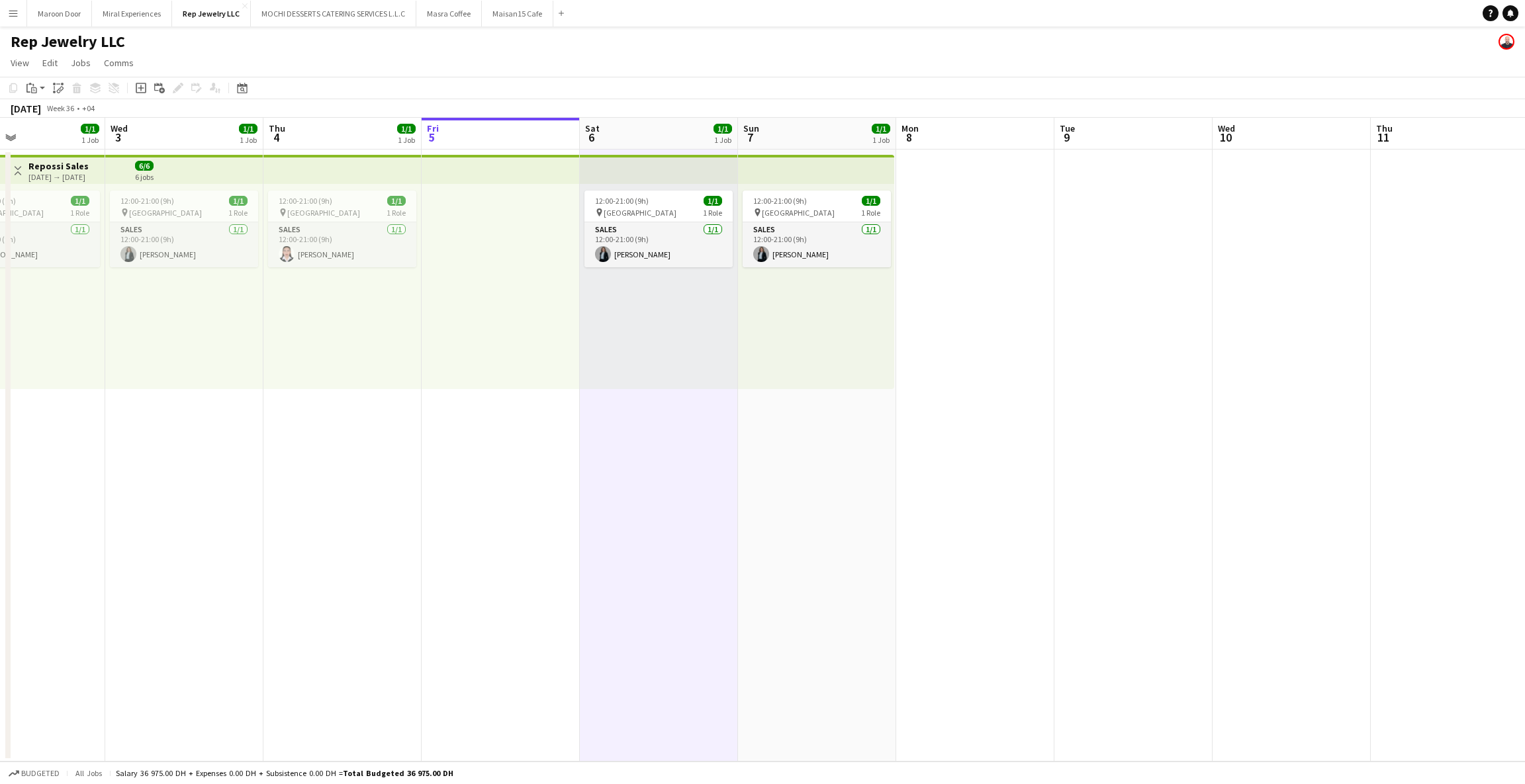
click at [633, 175] on app-top-bar at bounding box center [659, 169] width 158 height 29
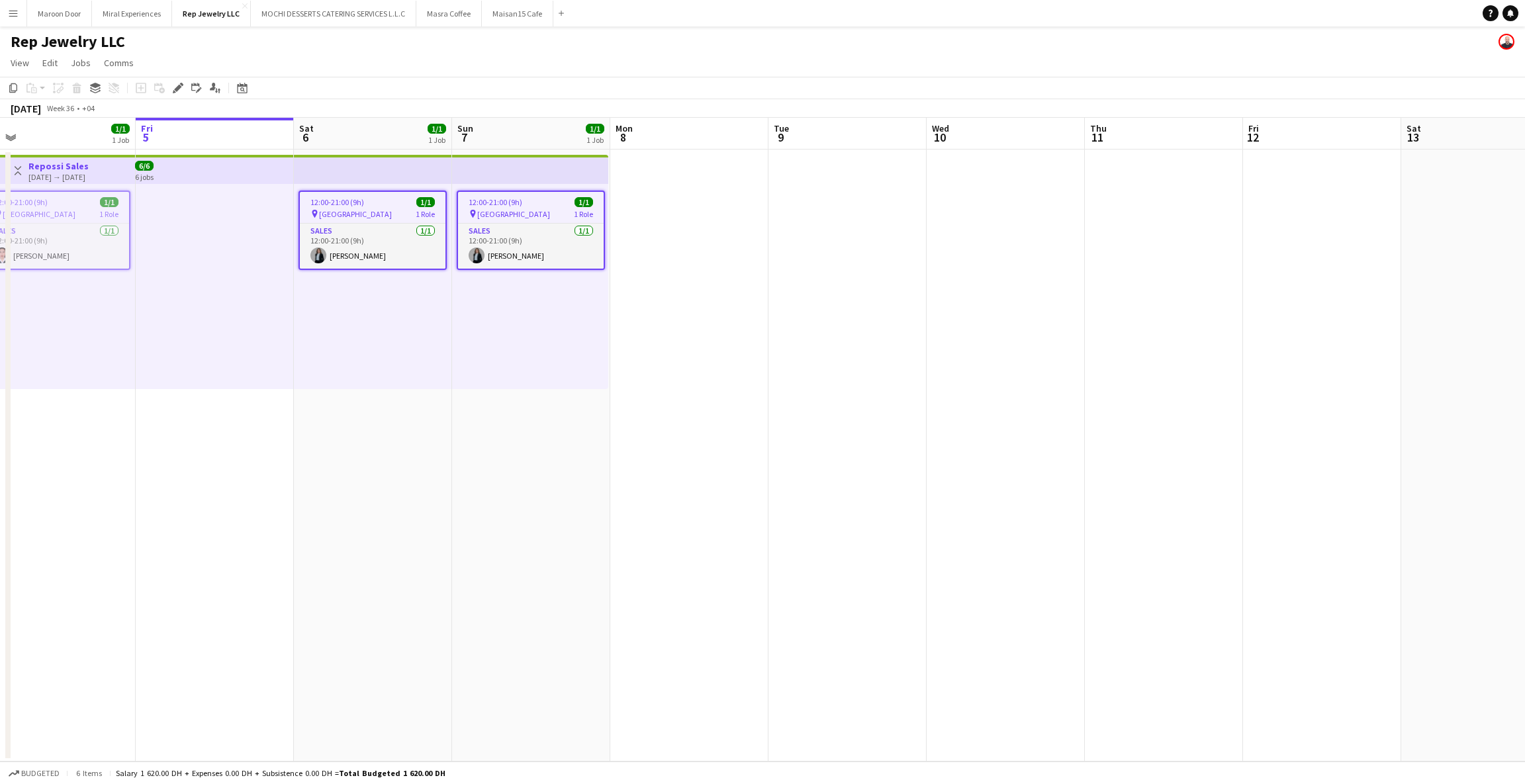
click at [730, 182] on app-date-cell at bounding box center [689, 456] width 158 height 612
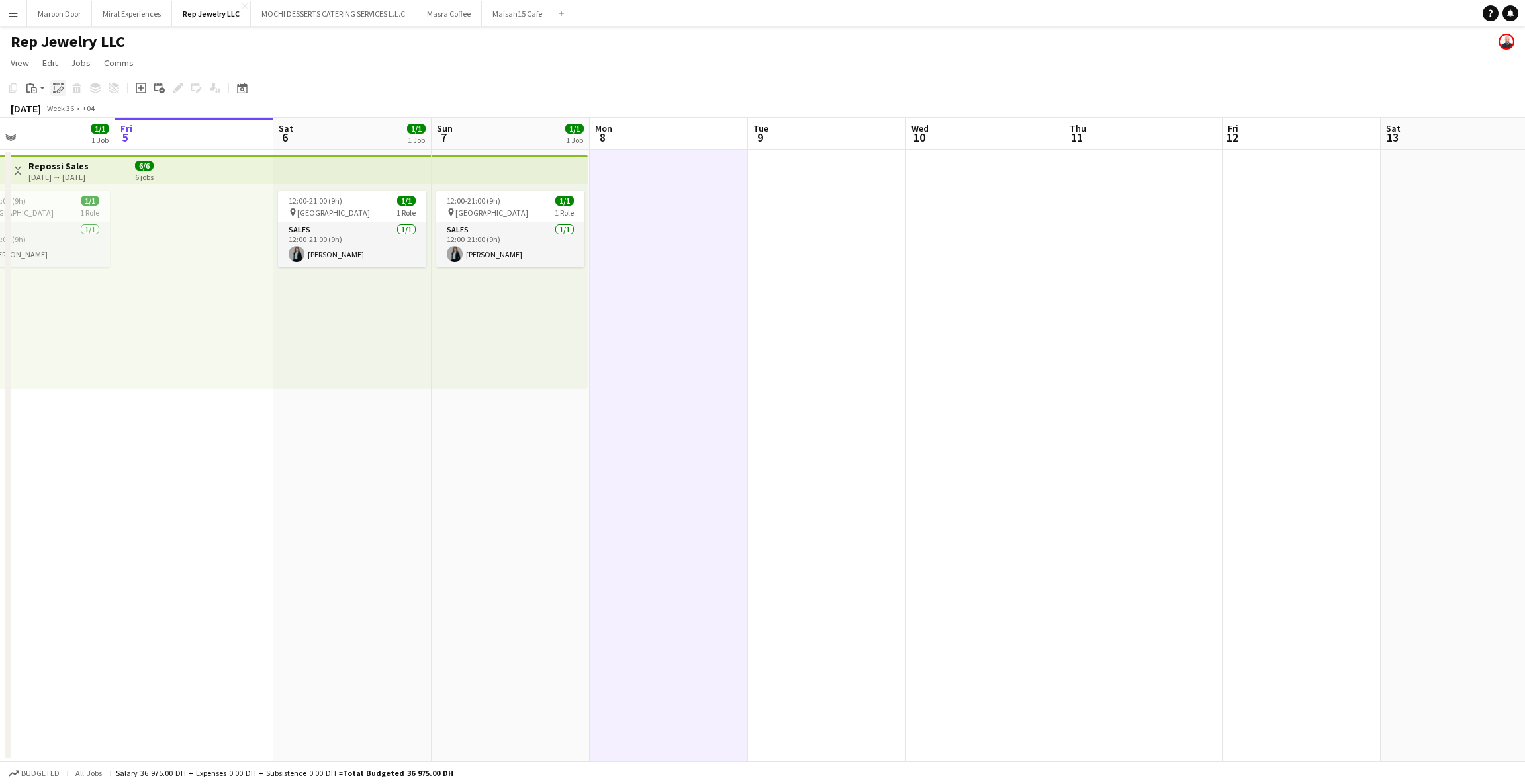
click at [58, 89] on icon at bounding box center [59, 92] width 4 height 5
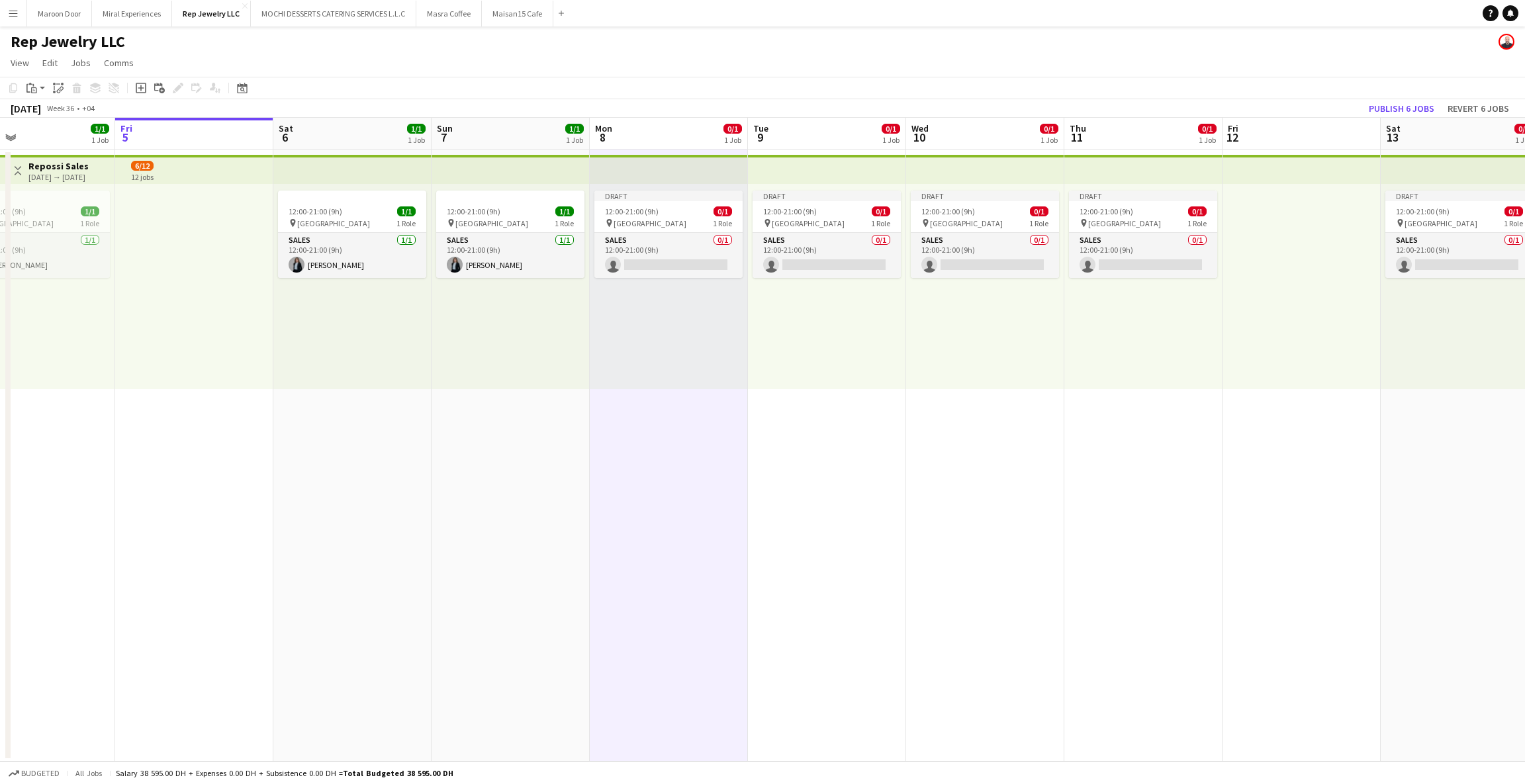
click at [566, 159] on app-top-bar at bounding box center [511, 169] width 158 height 29
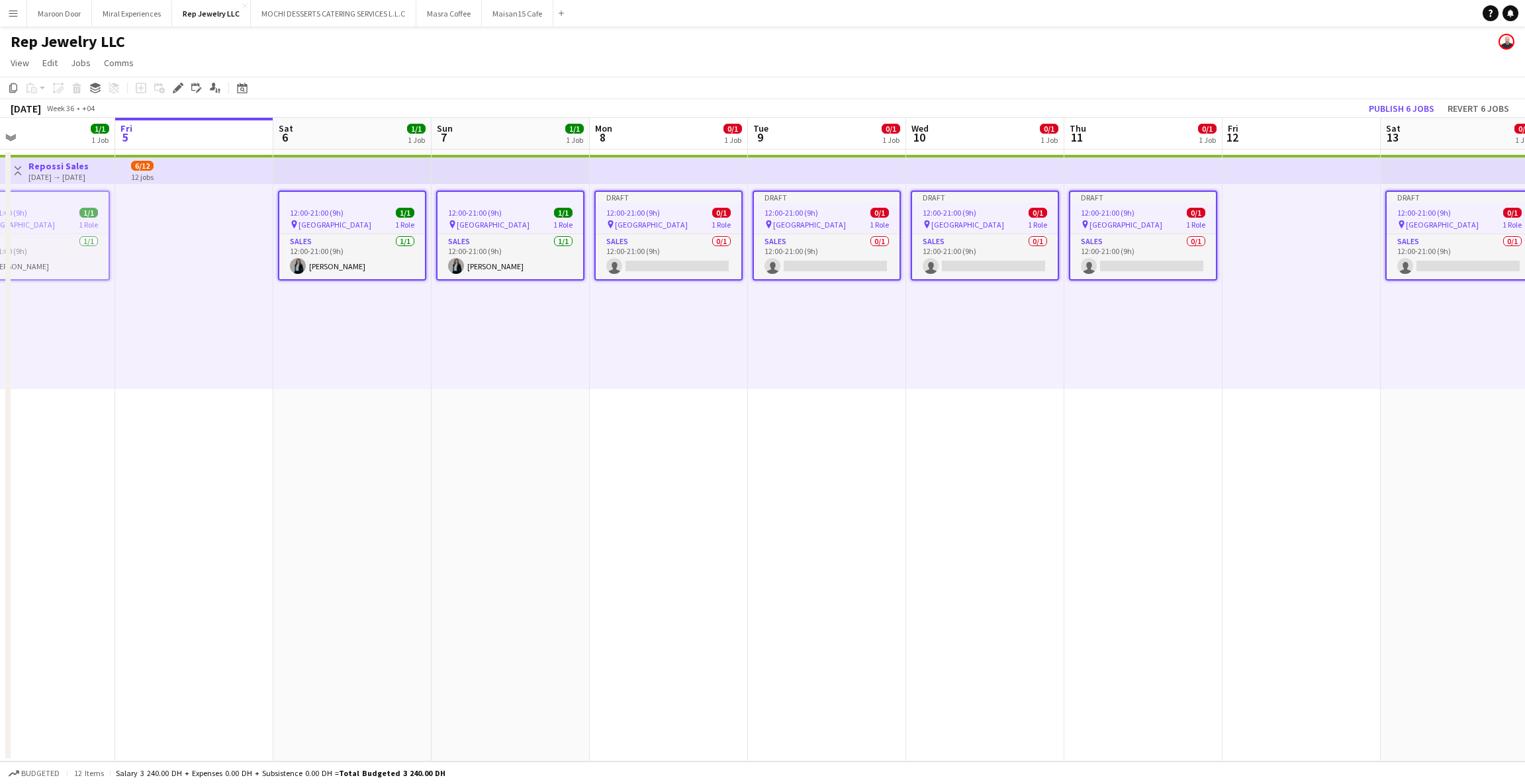
click at [635, 166] on app-top-bar at bounding box center [669, 169] width 158 height 29
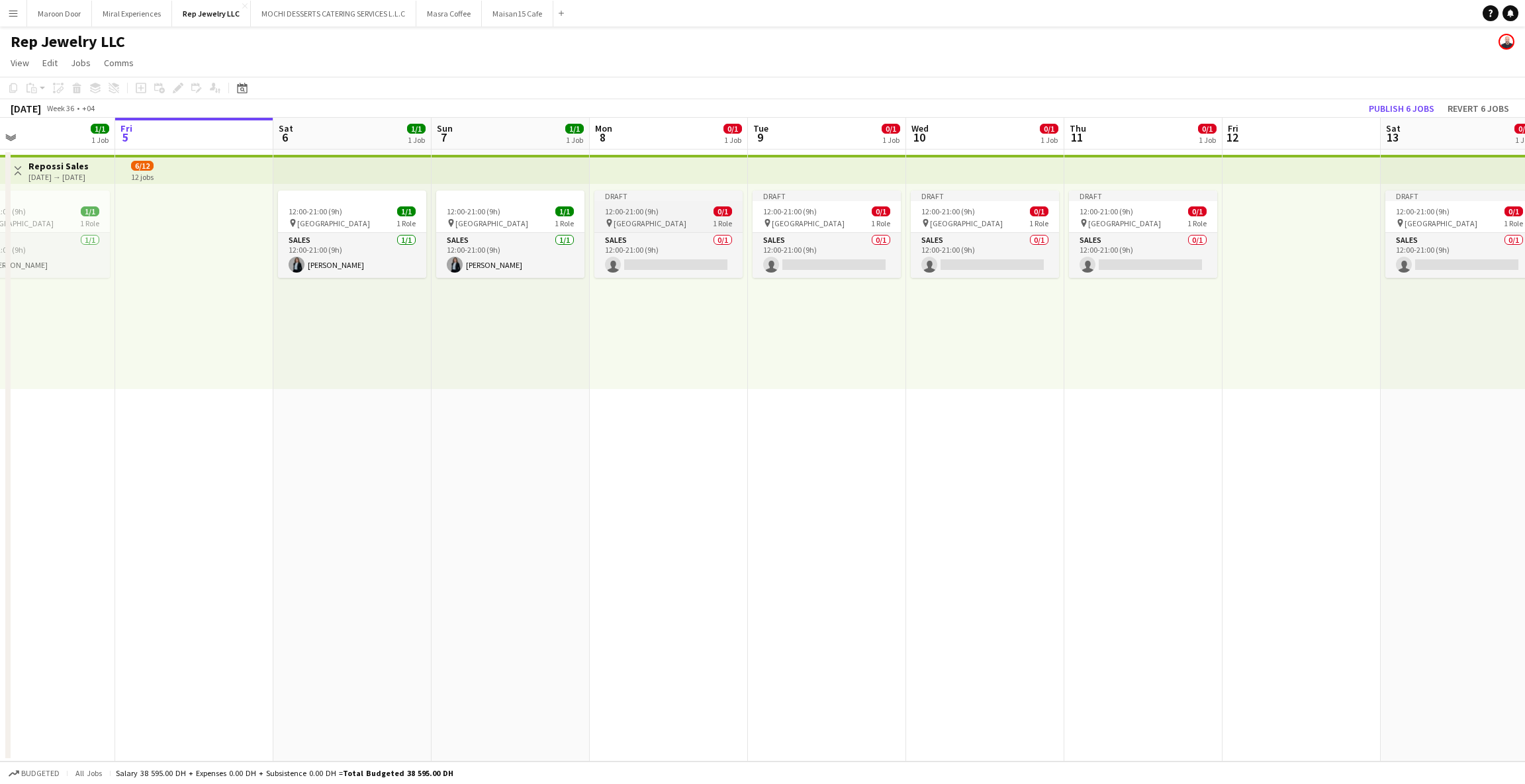
click at [660, 206] on div "12:00-21:00 (9h) 0/1" at bounding box center [669, 211] width 149 height 10
click at [170, 89] on div "Edit" at bounding box center [178, 88] width 16 height 16
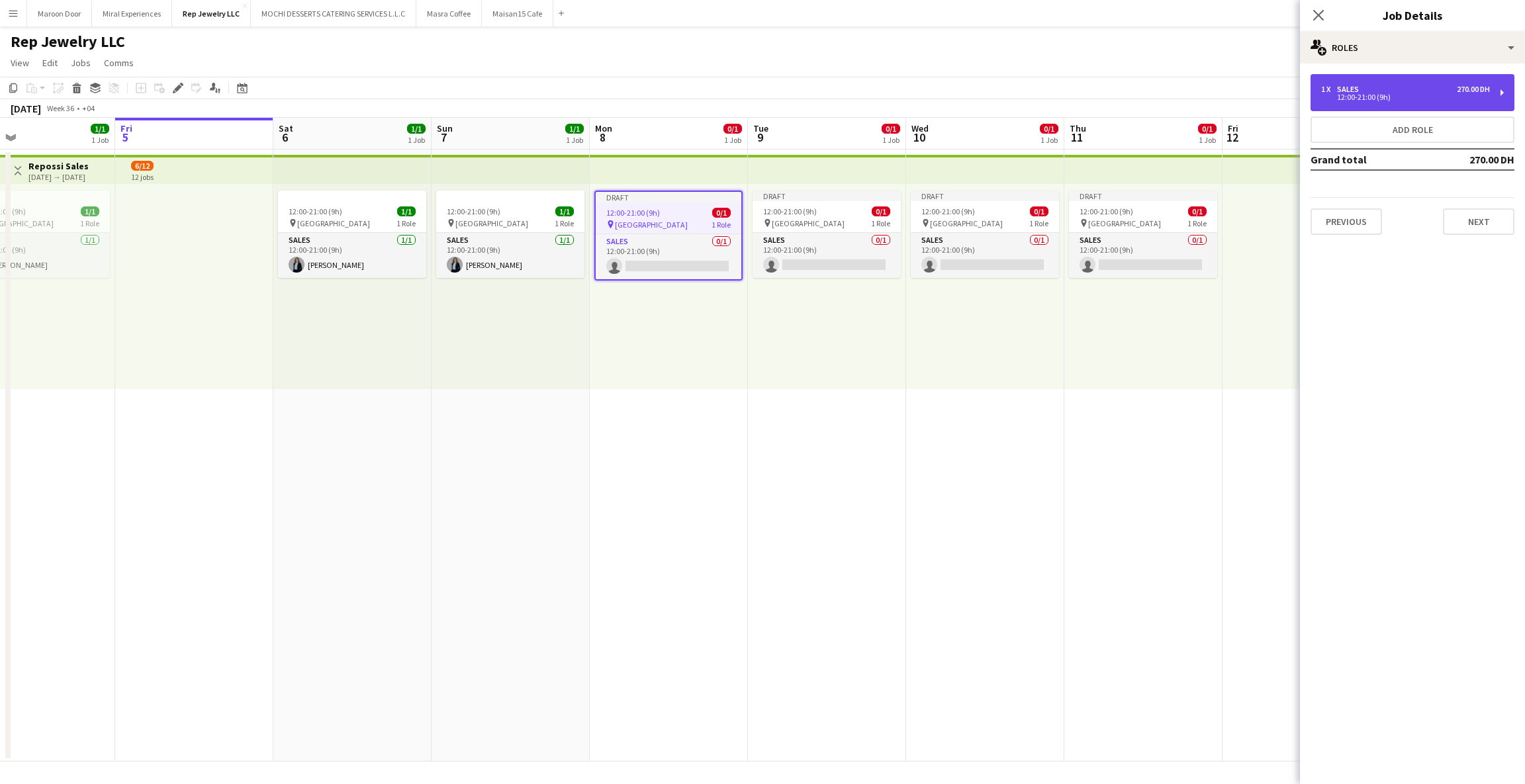
click at [1363, 97] on div "12:00-21:00 (9h)" at bounding box center [1406, 97] width 169 height 6
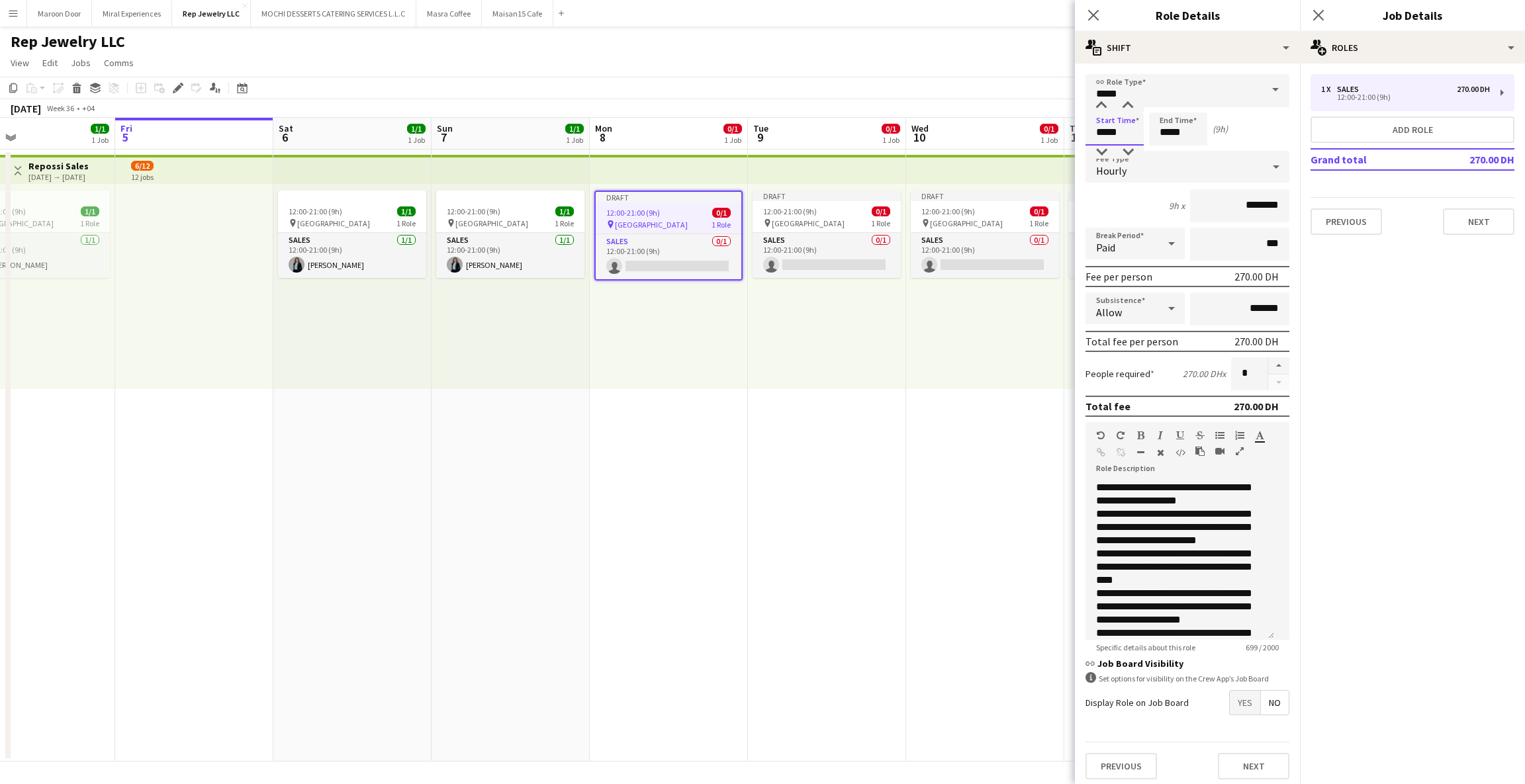
click at [1106, 127] on input "*****" at bounding box center [1114, 128] width 58 height 33
click at [1101, 130] on input "*****" at bounding box center [1114, 128] width 58 height 33
type input "*****"
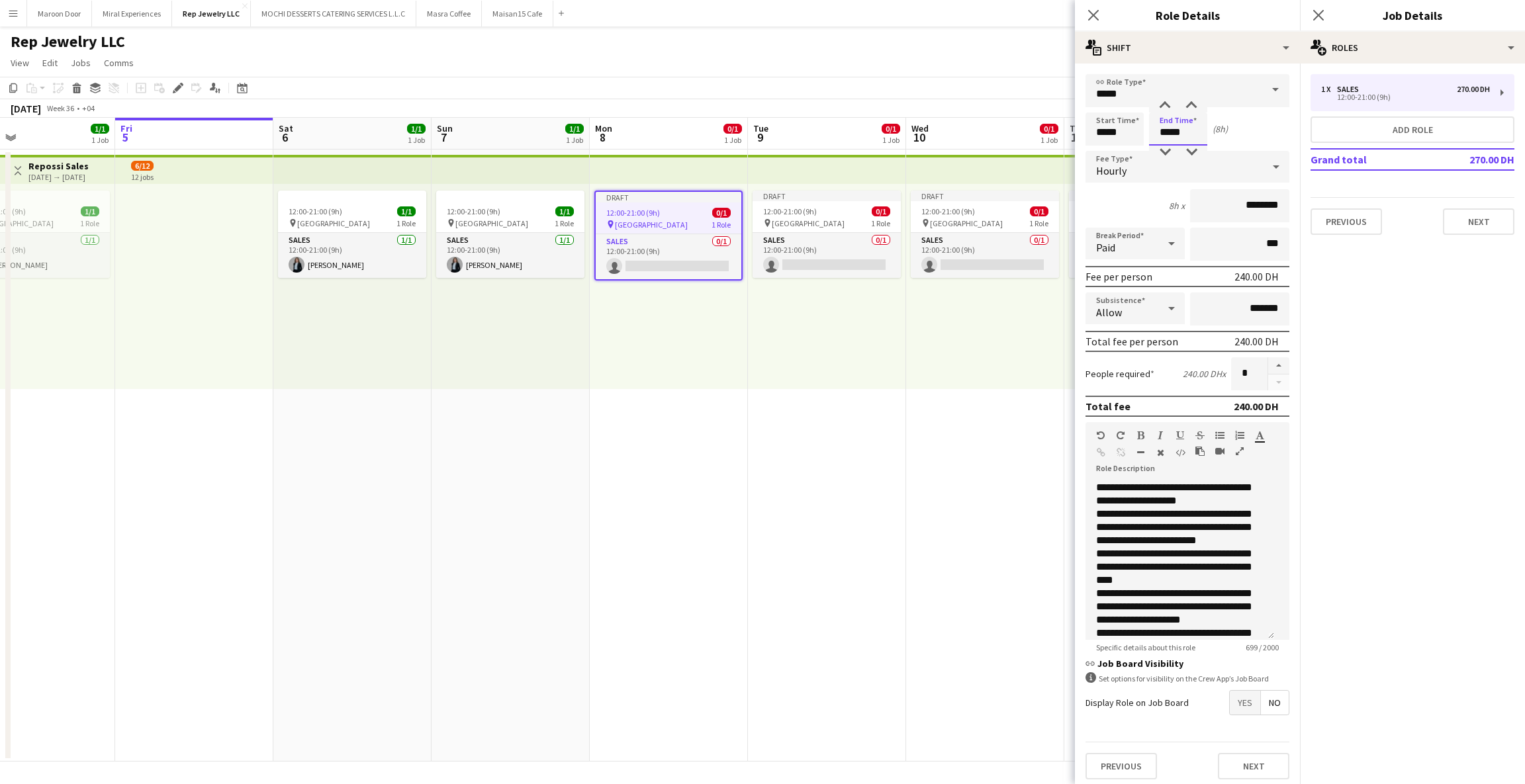
type input "*****"
click at [1250, 132] on div "Start Time ***** End Time ***** (8h)" at bounding box center [1187, 128] width 204 height 33
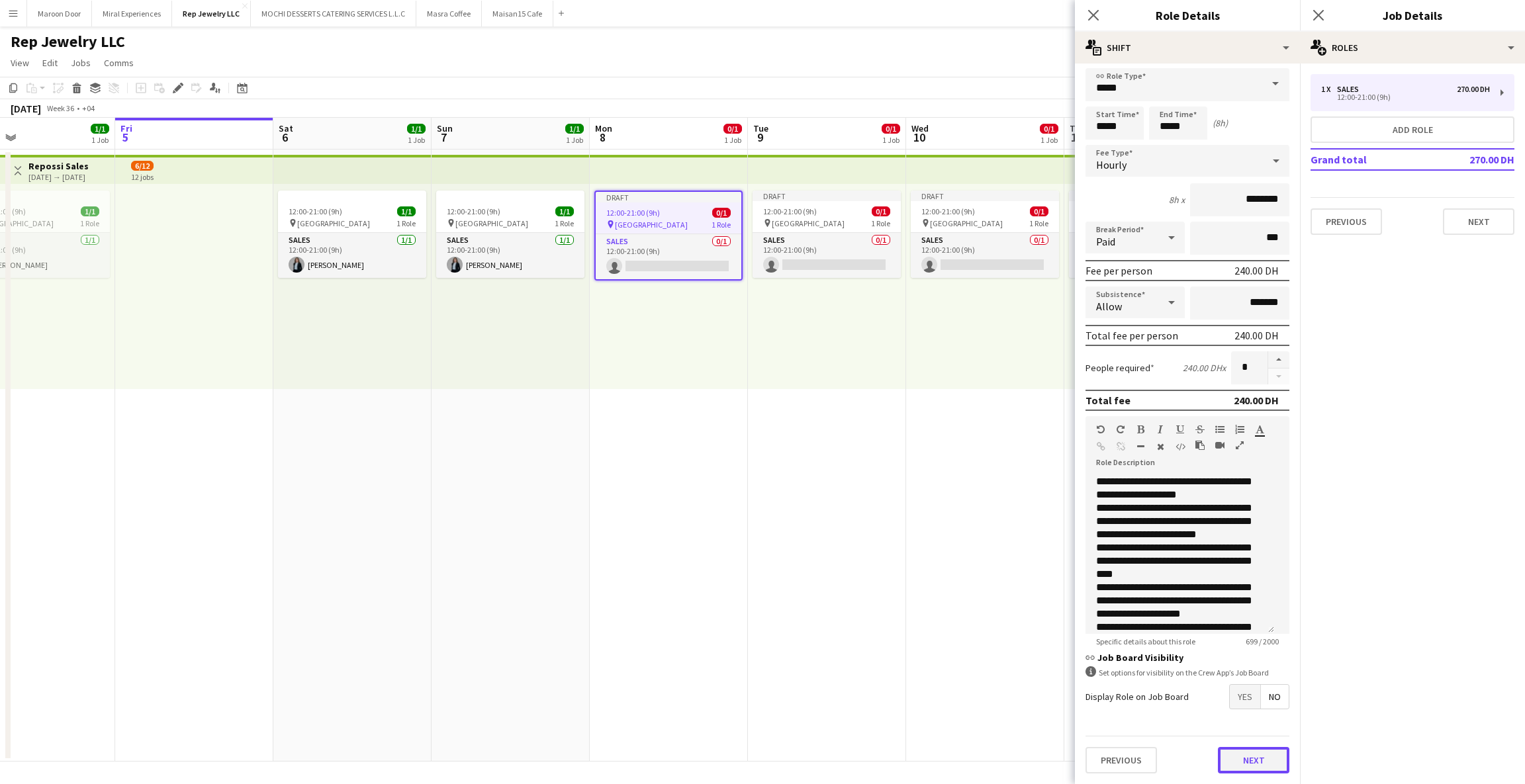
click at [1219, 765] on button "Next" at bounding box center [1253, 760] width 71 height 27
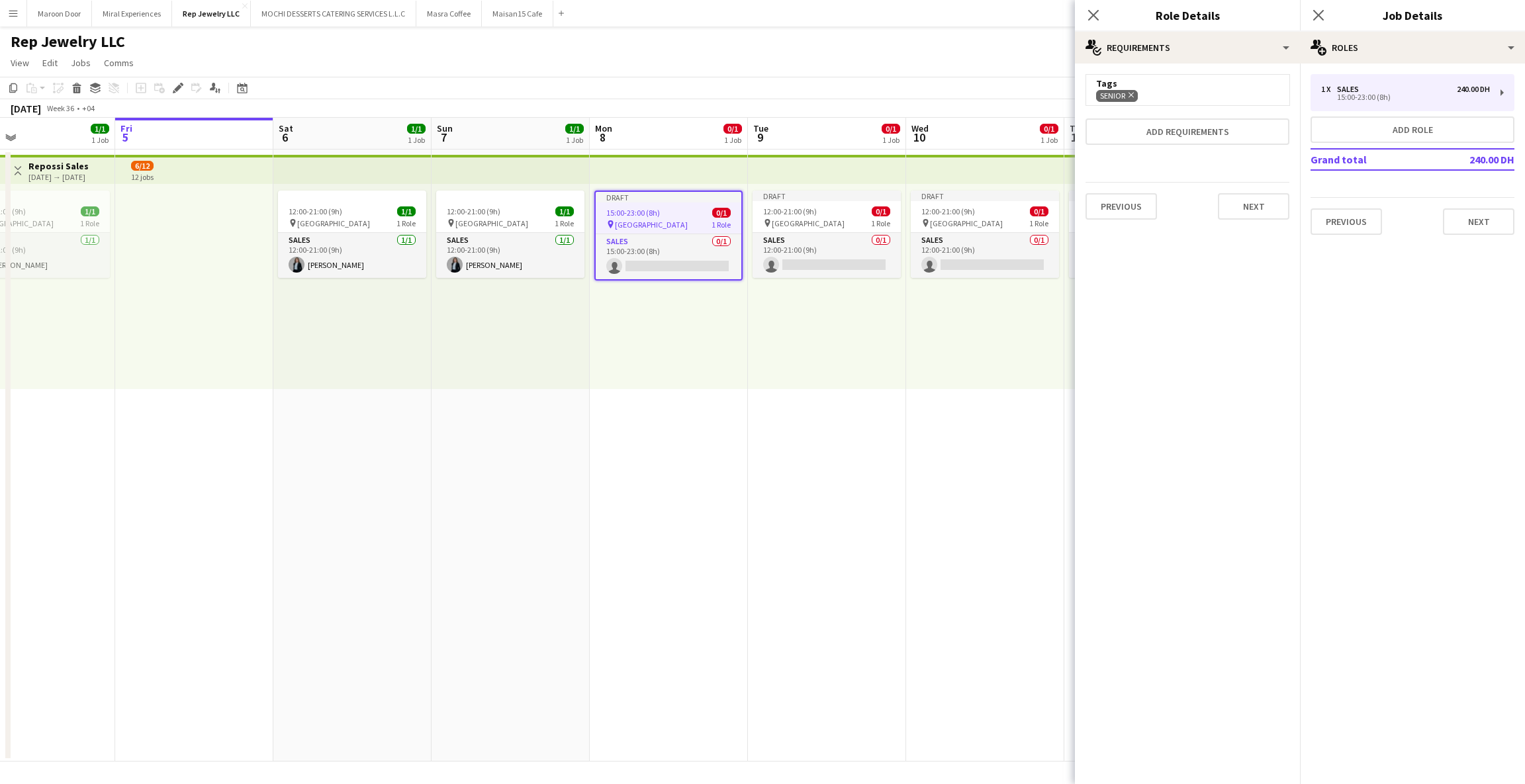
scroll to position [0, 0]
click at [814, 210] on span "12:00-21:00 (9h)" at bounding box center [790, 211] width 53 height 10
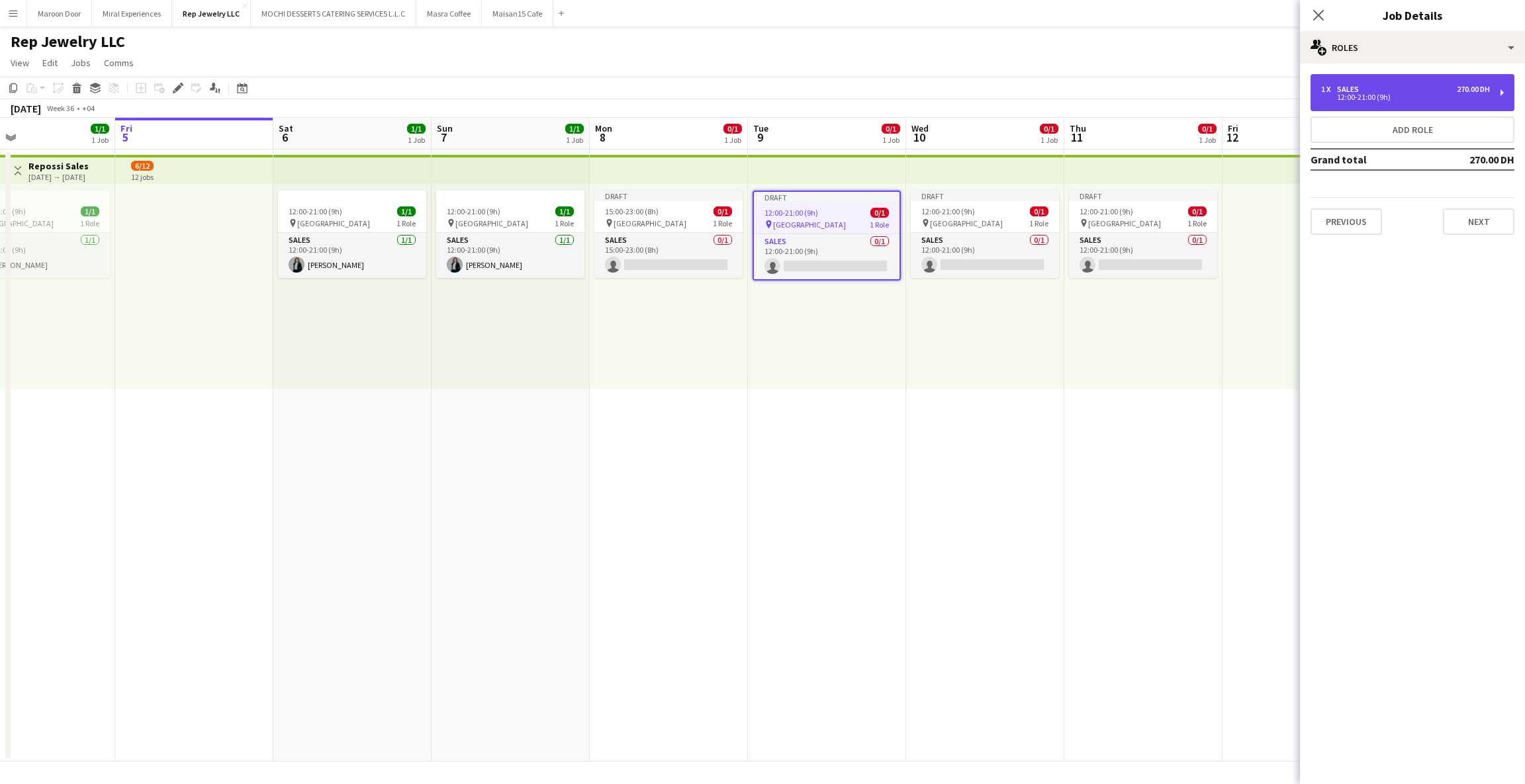
click at [1475, 82] on div "1 x Sales 270.00 DH 12:00-21:00 (9h)" at bounding box center [1412, 93] width 204 height 37
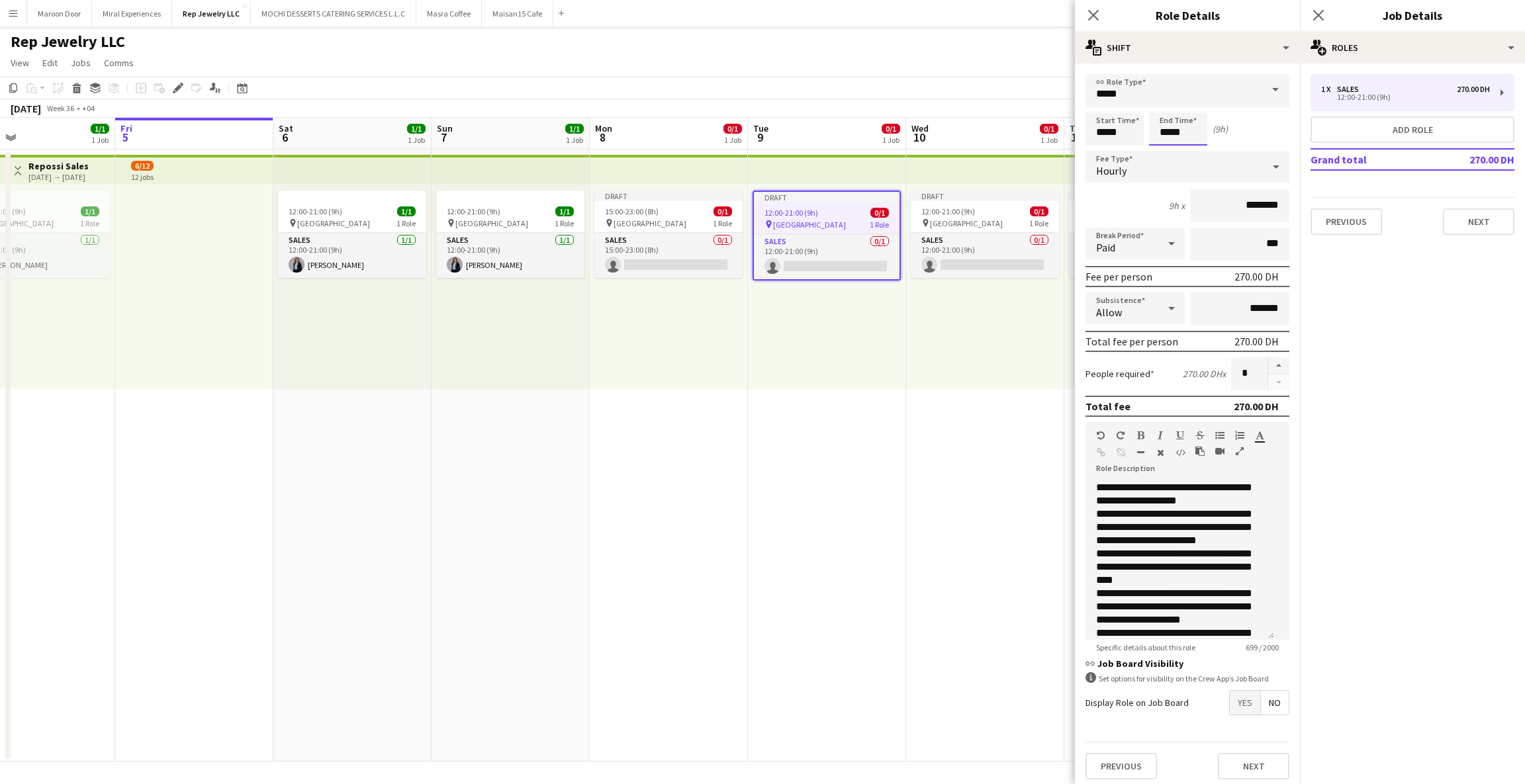
click at [1162, 127] on input "*****" at bounding box center [1178, 128] width 58 height 33
type input "*****"
click at [1250, 122] on div "Start Time ***** End Time ***** (8h)" at bounding box center [1187, 128] width 204 height 33
click at [946, 206] on span "12:00-21:00 (9h)" at bounding box center [948, 211] width 53 height 10
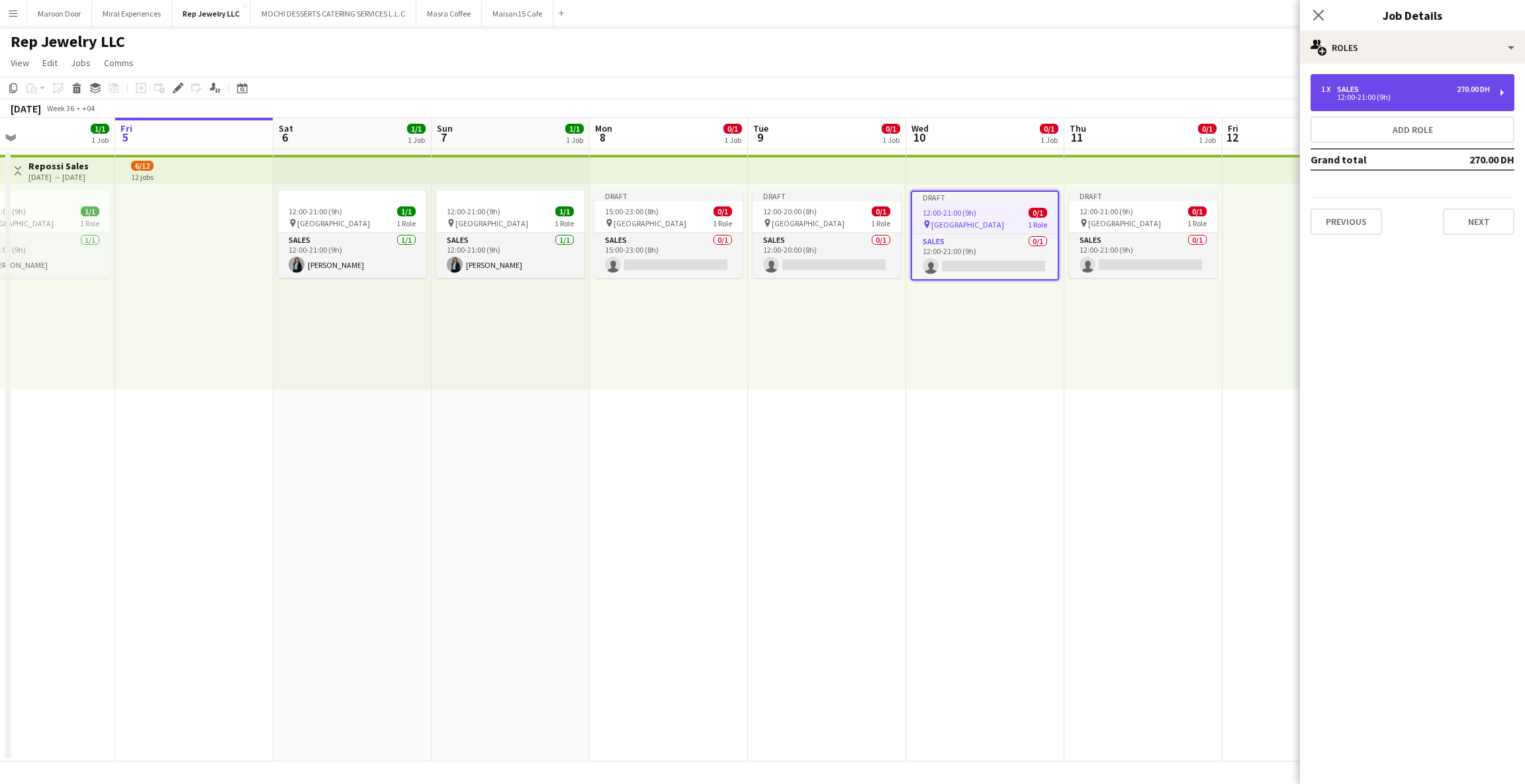
click at [1408, 78] on div "1 x Sales 270.00 DH 12:00-21:00 (9h)" at bounding box center [1412, 93] width 204 height 37
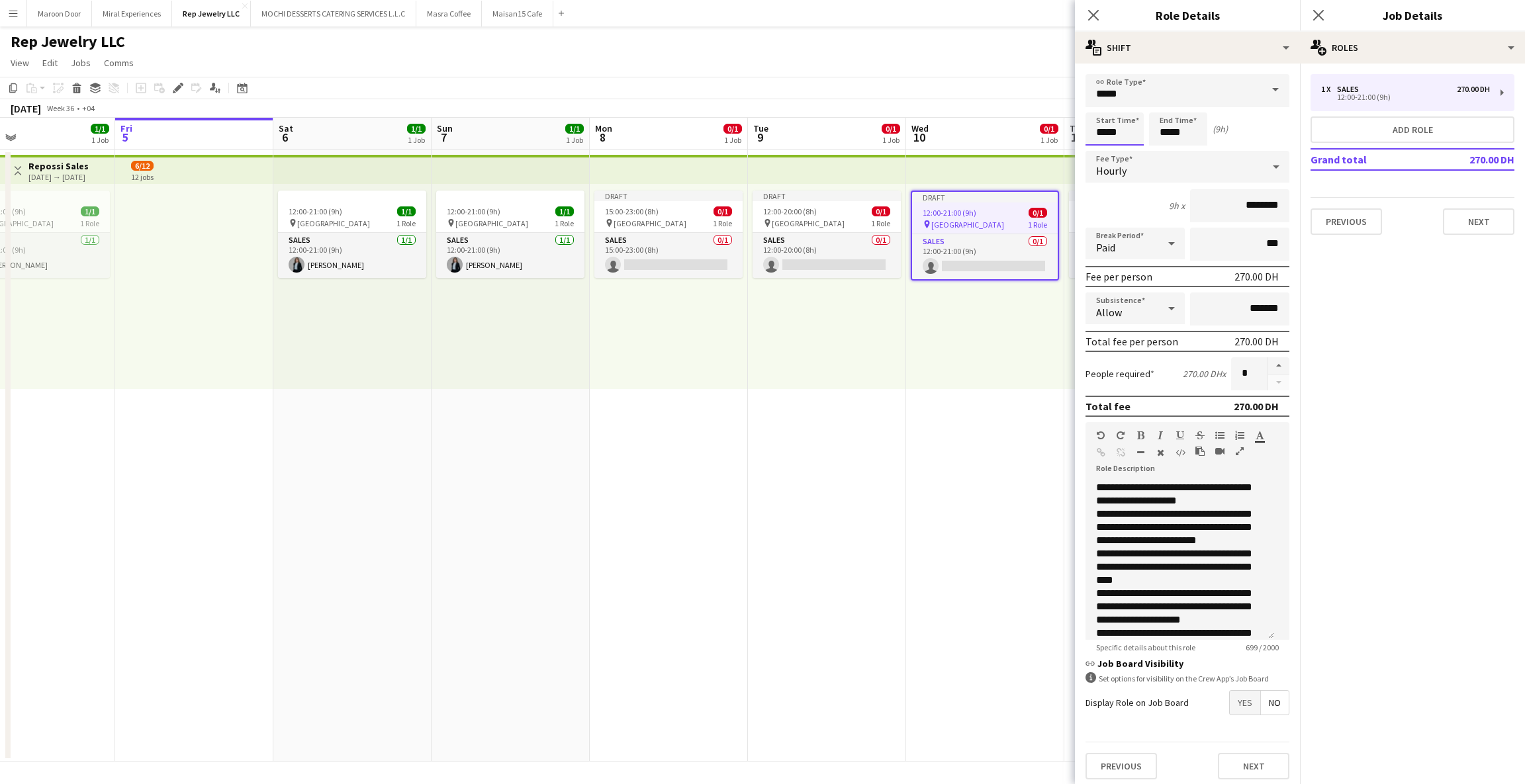
click at [1102, 132] on input "*****" at bounding box center [1114, 128] width 58 height 33
type input "*****"
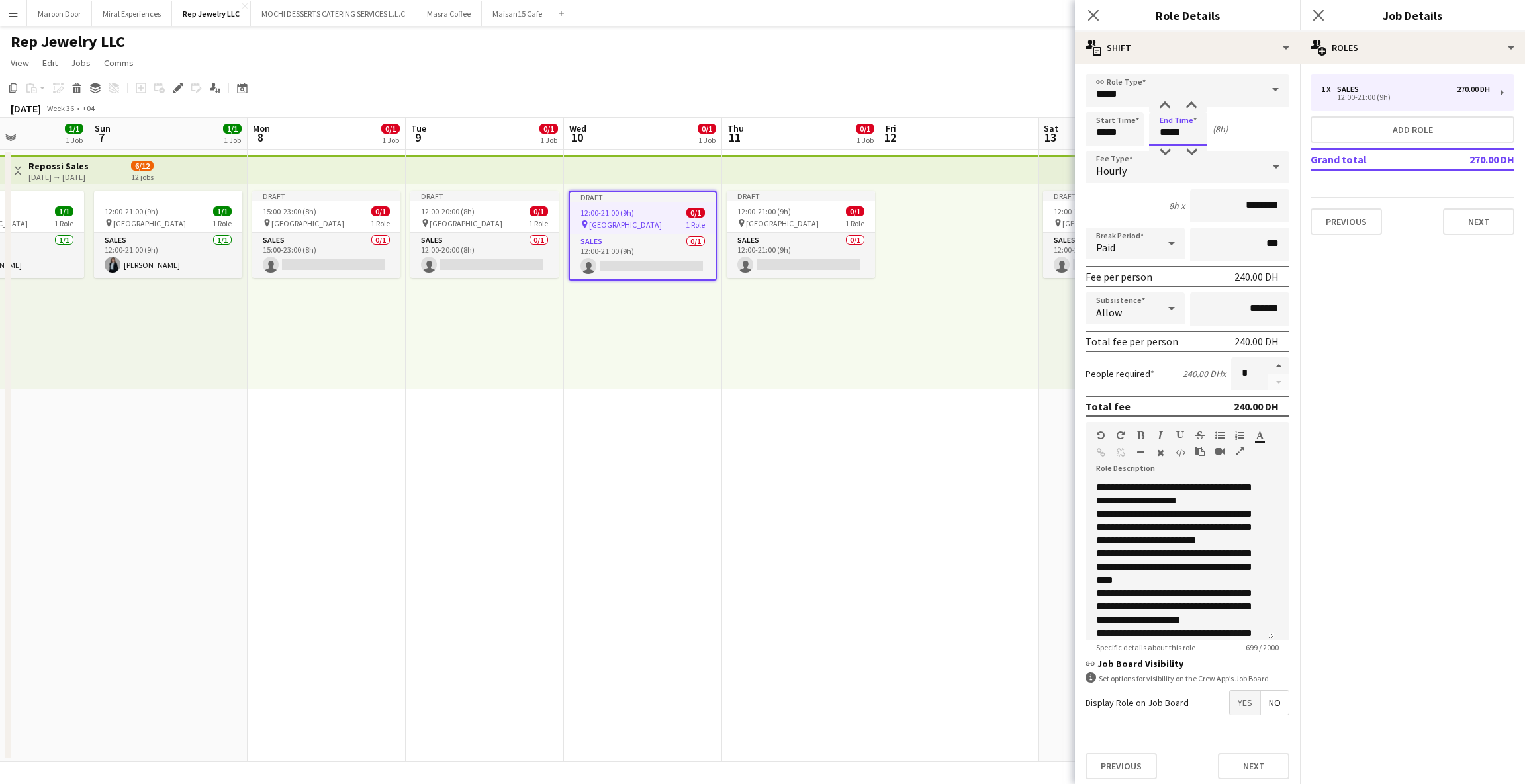
scroll to position [0, 579]
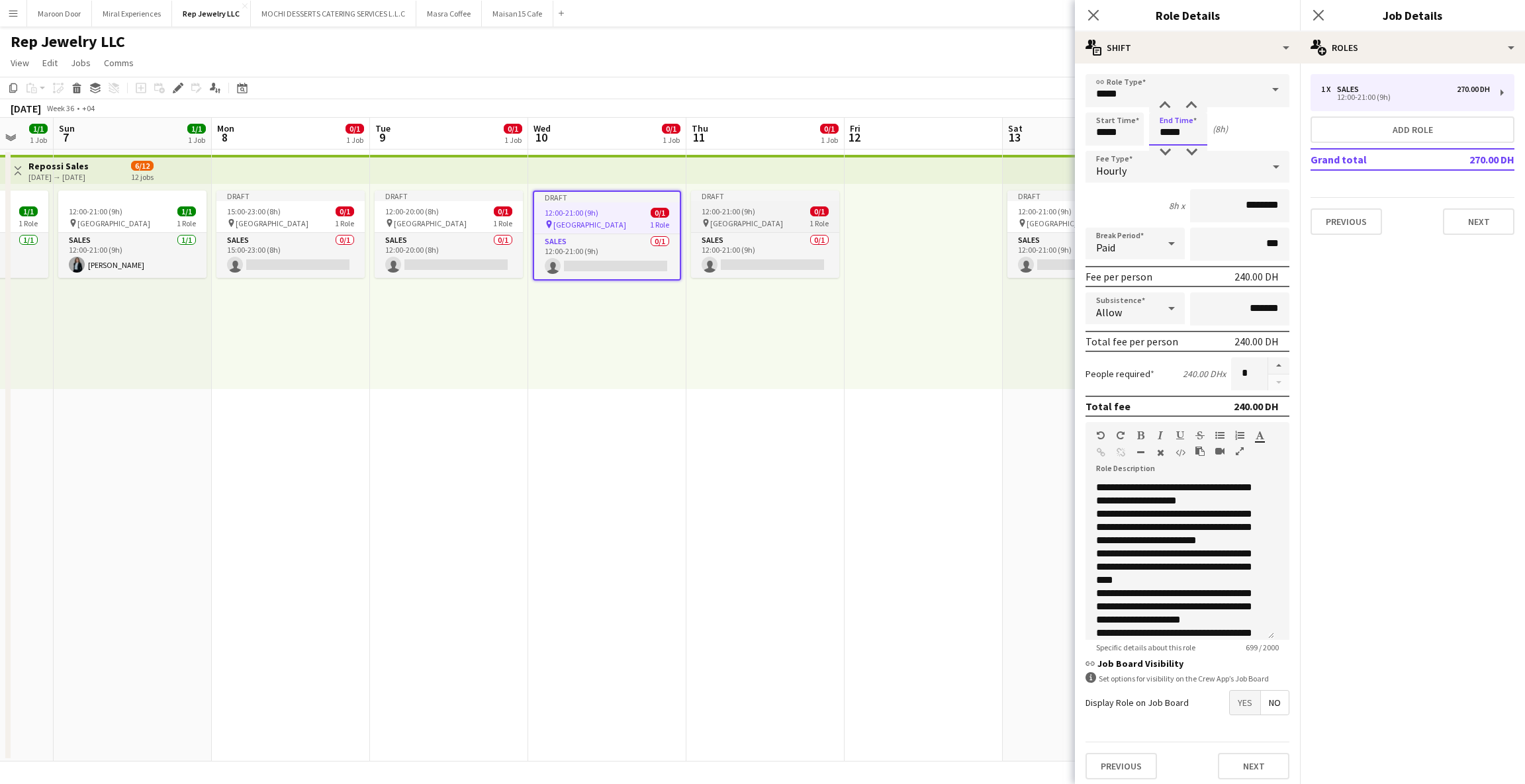
type input "*****"
click at [752, 205] on app-job-card "Draft 12:00-21:00 (9h) 0/1 pin Dubai Mall 1 Role Sales 0/1 12:00-21:00 (9h) sin…" at bounding box center [765, 234] width 149 height 87
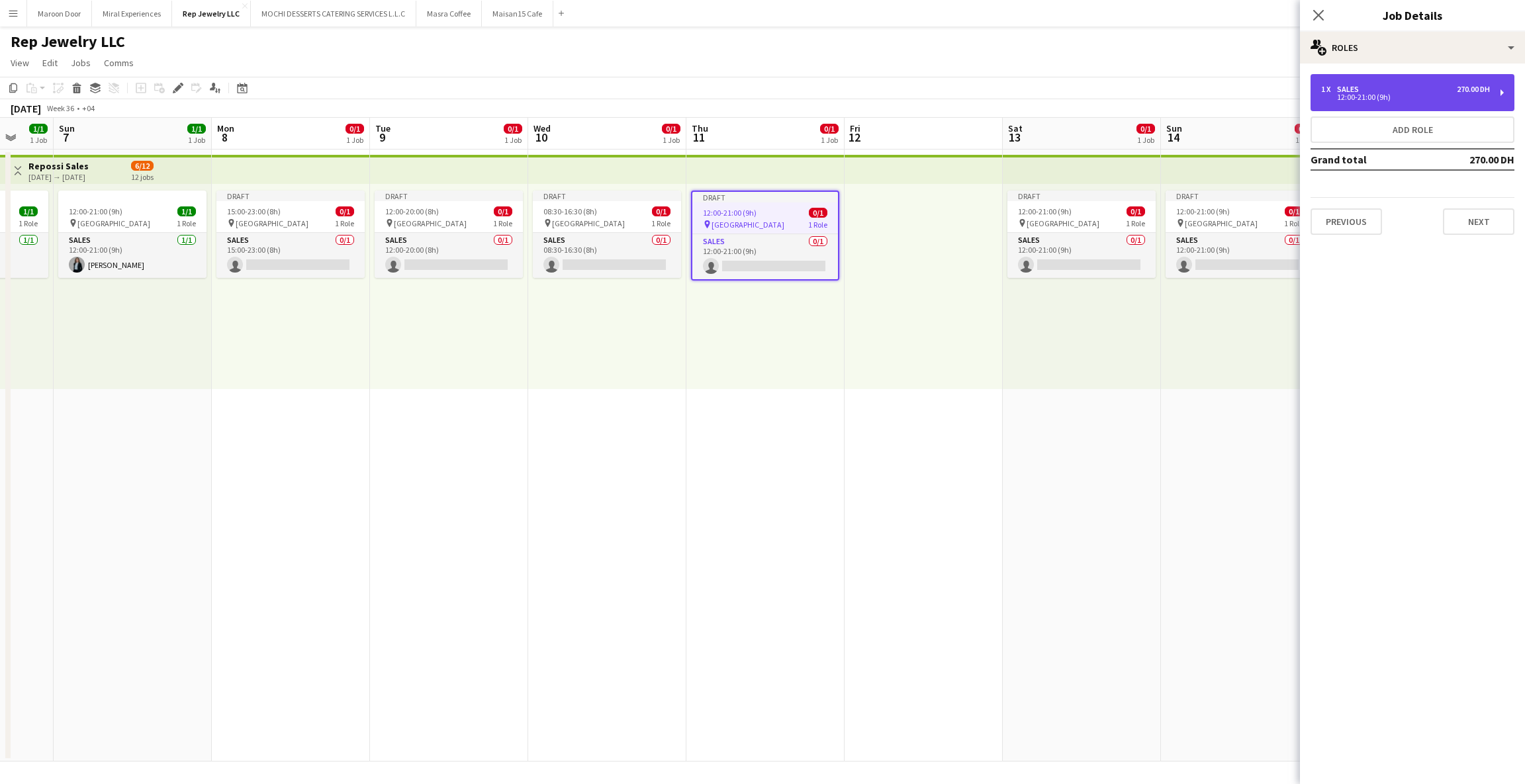
click at [1431, 94] on div "12:00-21:00 (9h)" at bounding box center [1406, 97] width 169 height 6
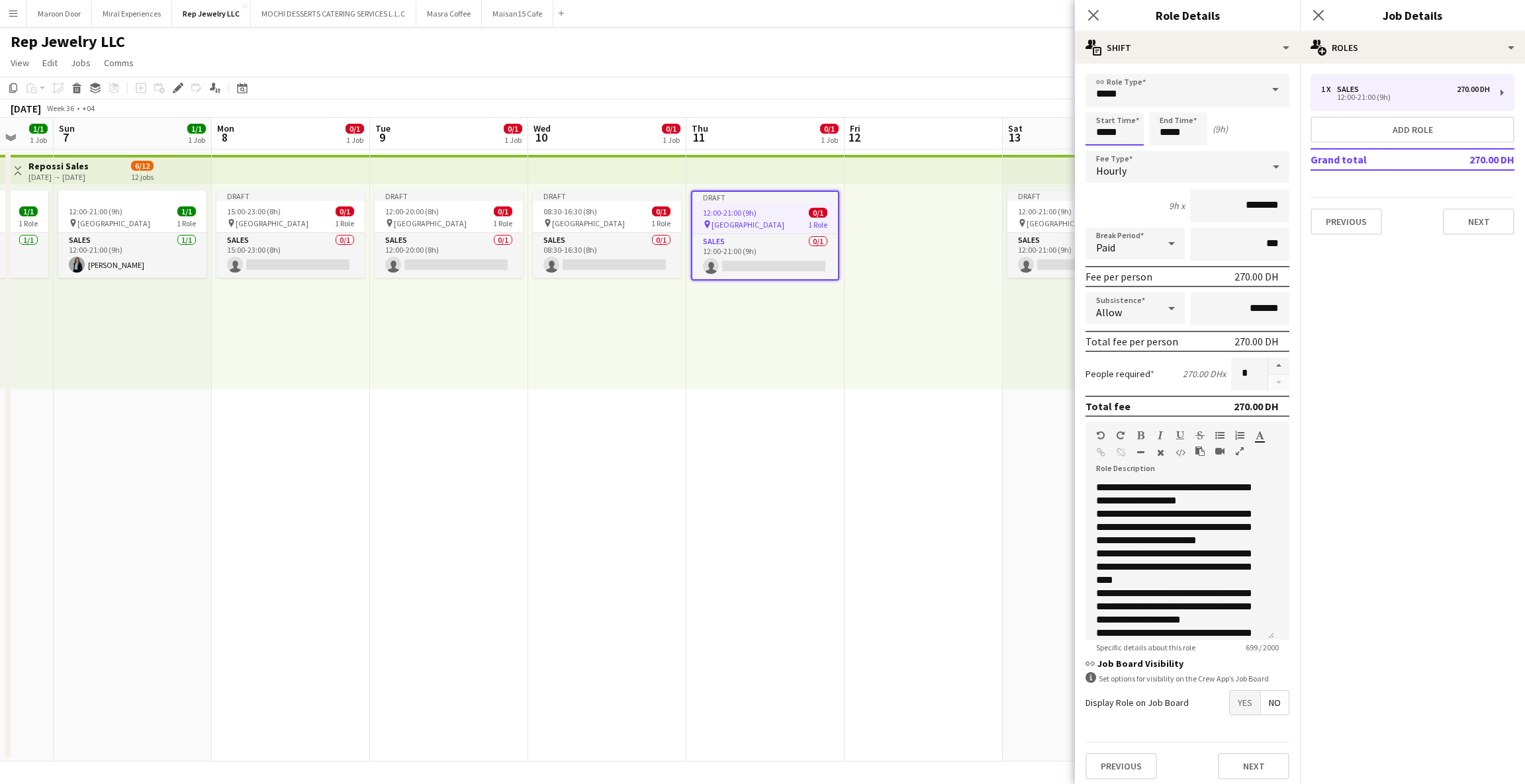
click at [1098, 130] on input "*****" at bounding box center [1114, 128] width 58 height 33
type input "*****"
click at [1027, 193] on div "Draft" at bounding box center [1081, 196] width 149 height 11
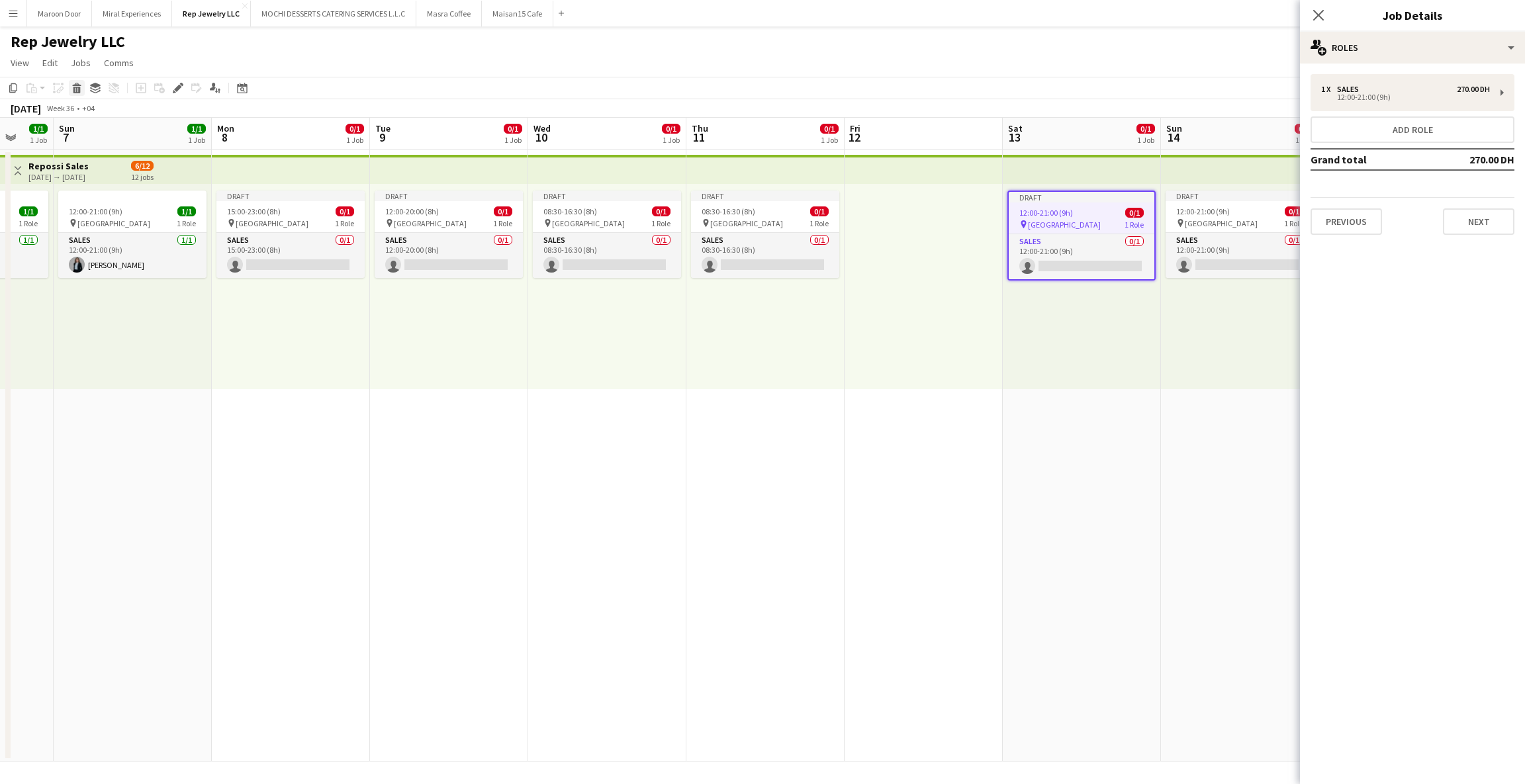
click at [77, 92] on icon "Delete" at bounding box center [77, 88] width 11 height 11
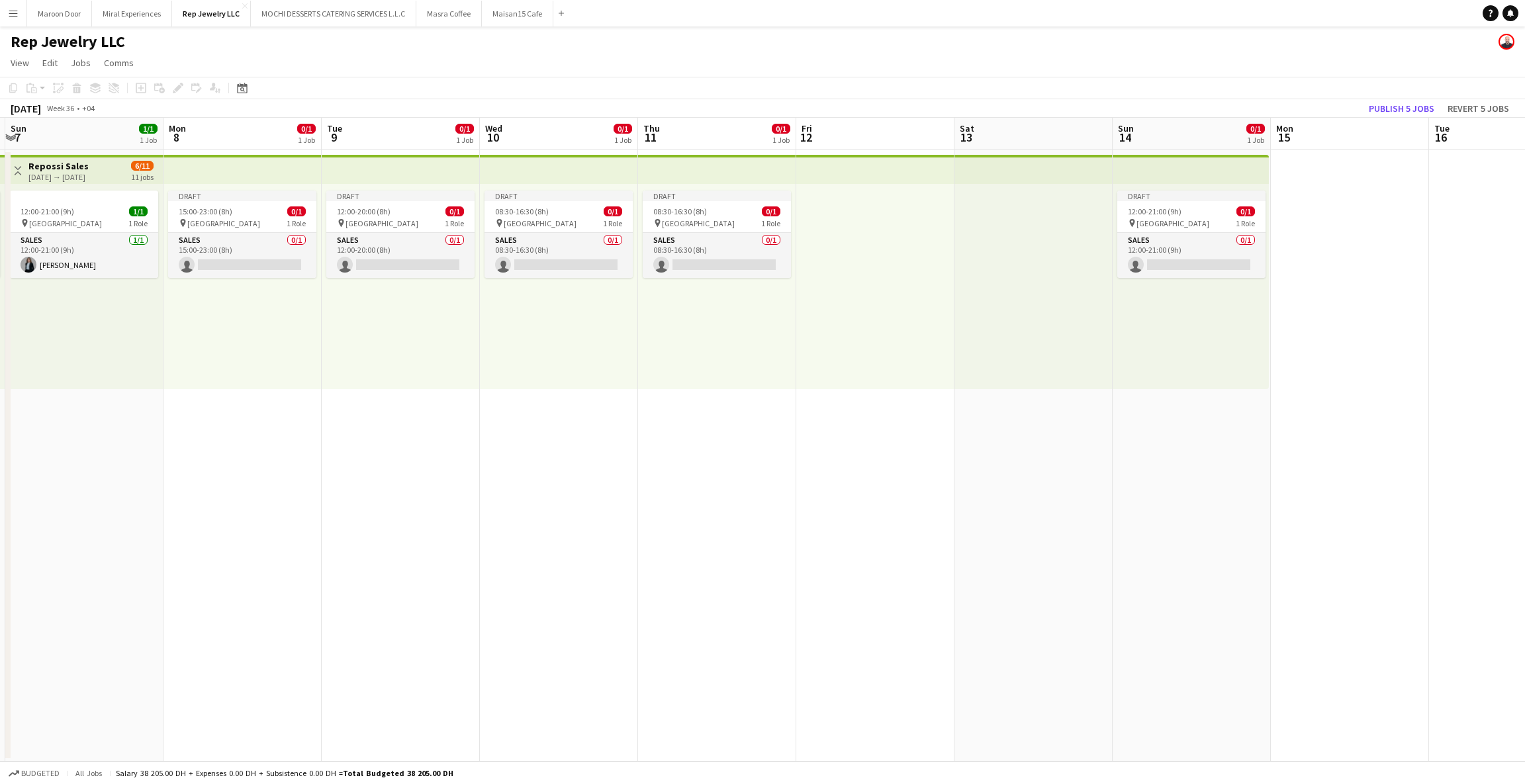
scroll to position [0, 477]
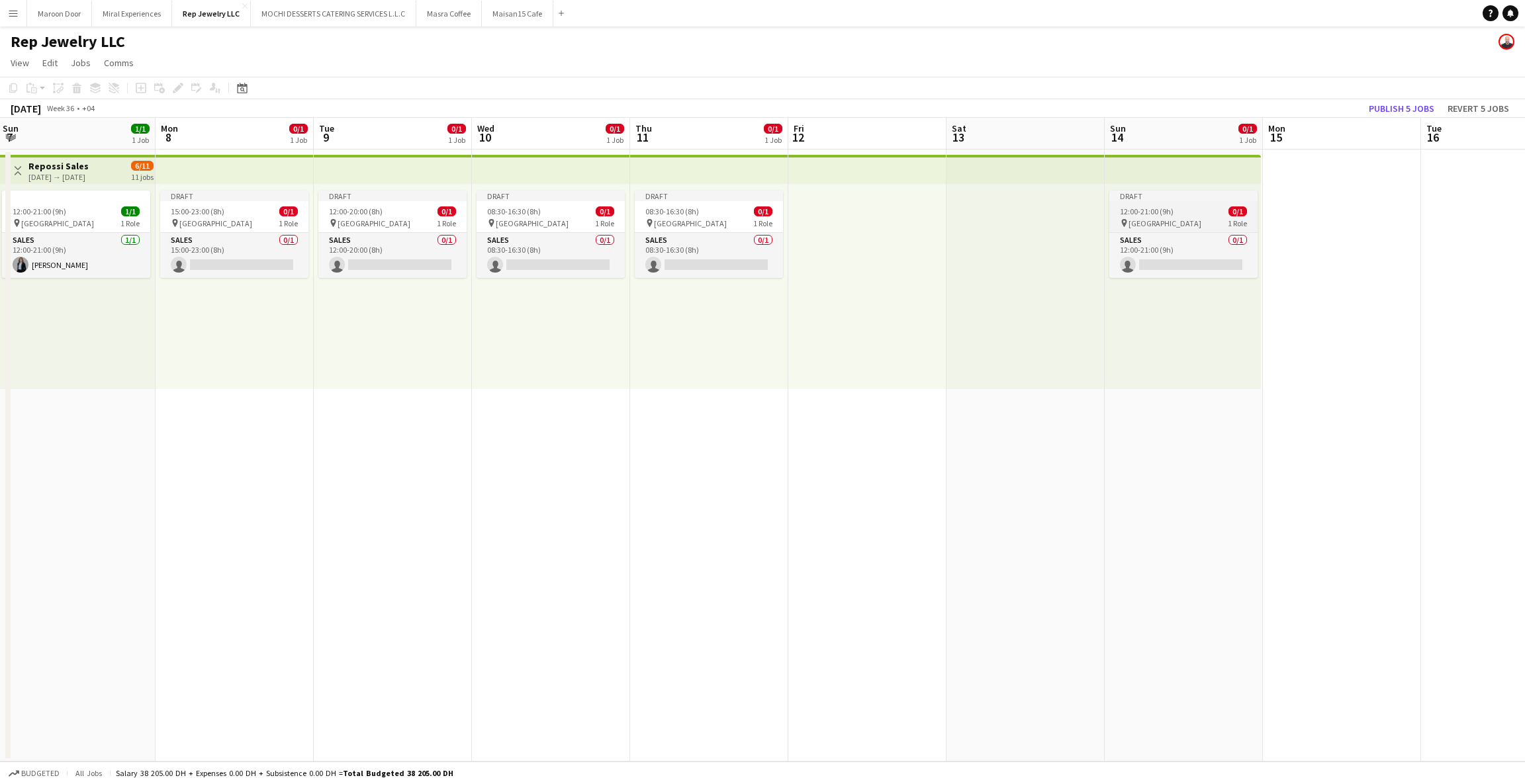
click at [1184, 195] on div "Draft" at bounding box center [1183, 196] width 149 height 11
click at [173, 86] on icon "Edit" at bounding box center [178, 88] width 11 height 11
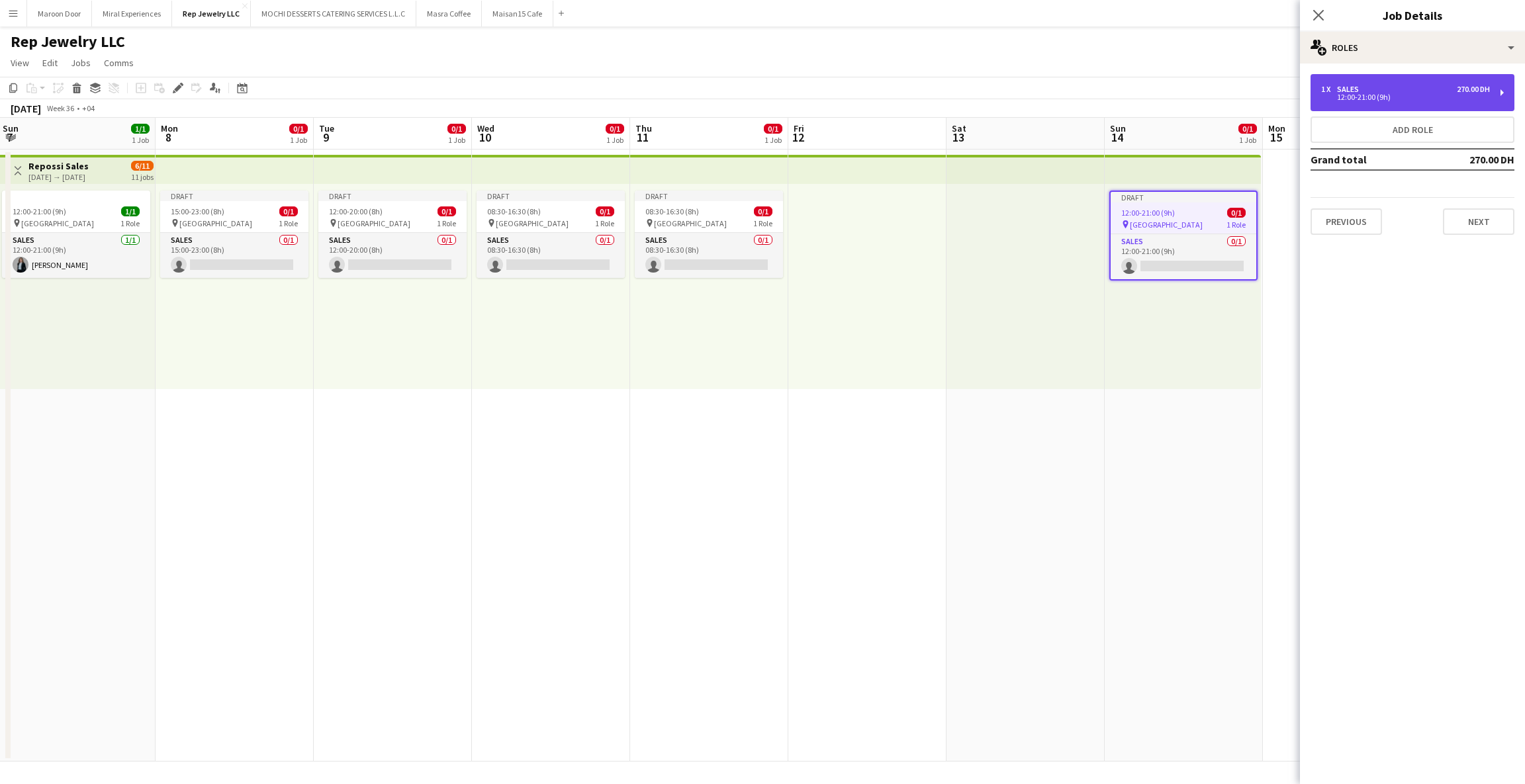
click at [1396, 102] on div "1 x Sales 270.00 DH 12:00-21:00 (9h)" at bounding box center [1412, 93] width 204 height 37
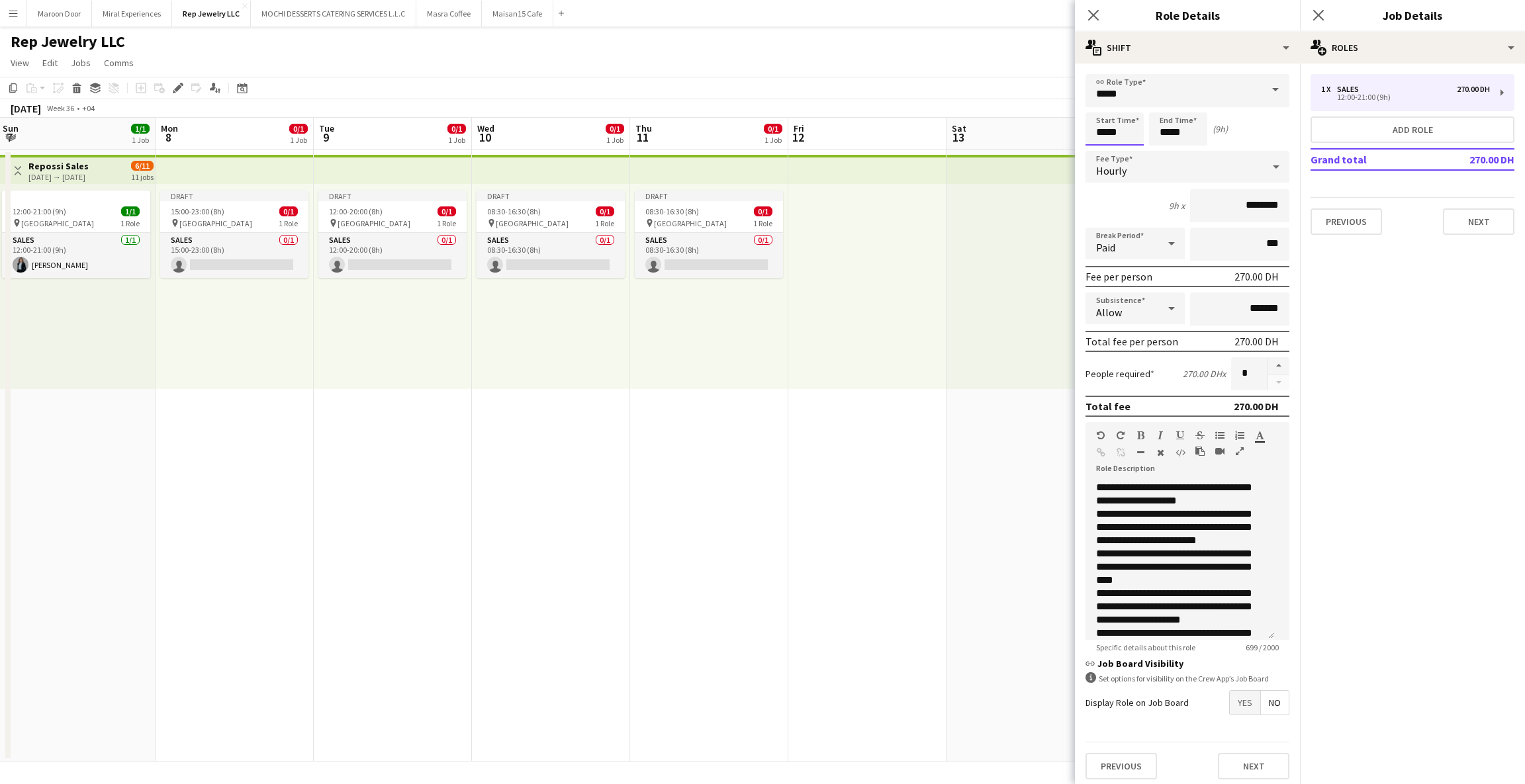
click at [1107, 133] on input "*****" at bounding box center [1114, 128] width 58 height 33
click at [1095, 133] on input "*****" at bounding box center [1114, 128] width 58 height 33
type input "*****"
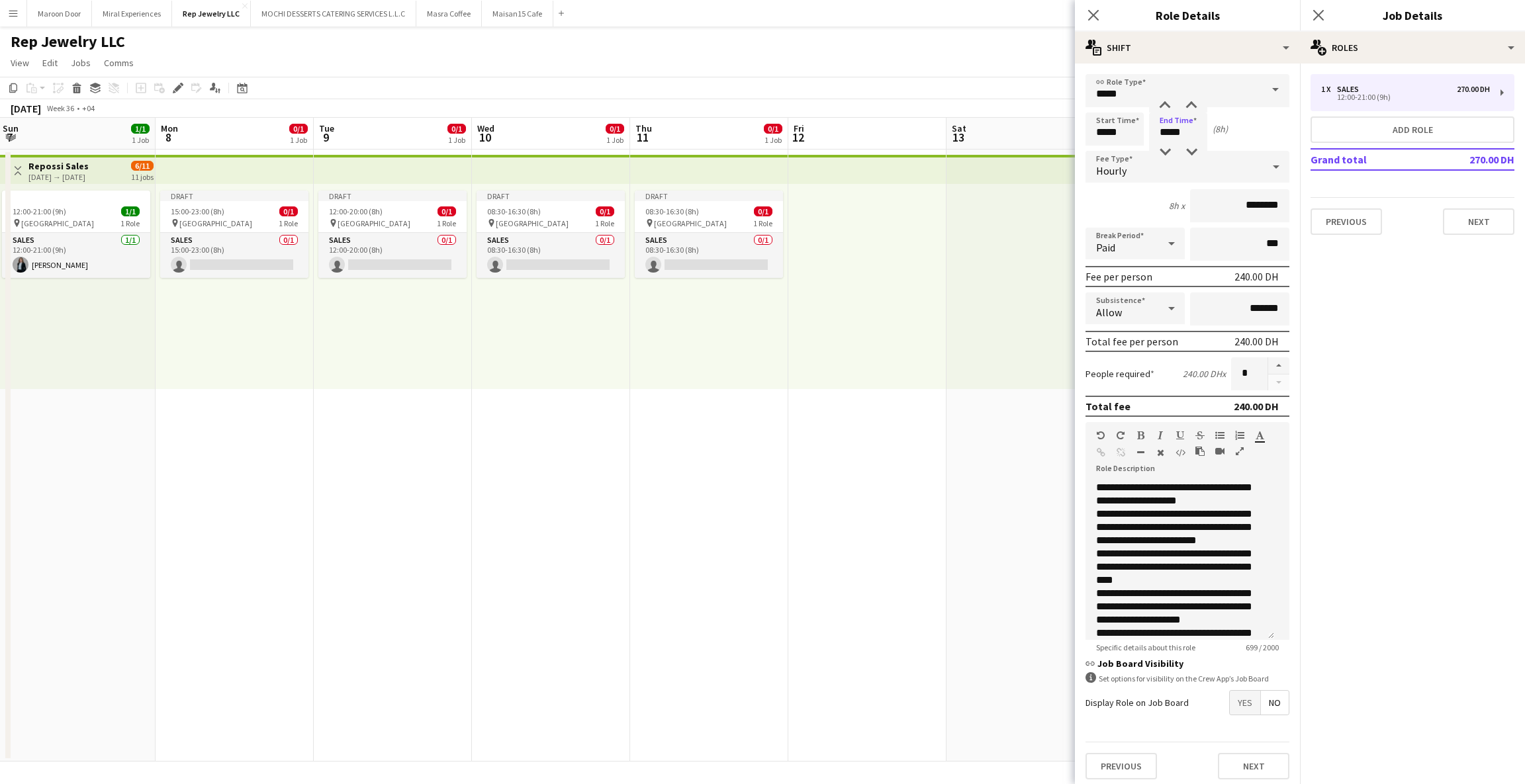
click at [1023, 77] on app-toolbar "Copy Paste Paste Ctrl+V Paste with crew Ctrl+Shift+V Paste linked Job [GEOGRAPH…" at bounding box center [762, 87] width 1525 height 22
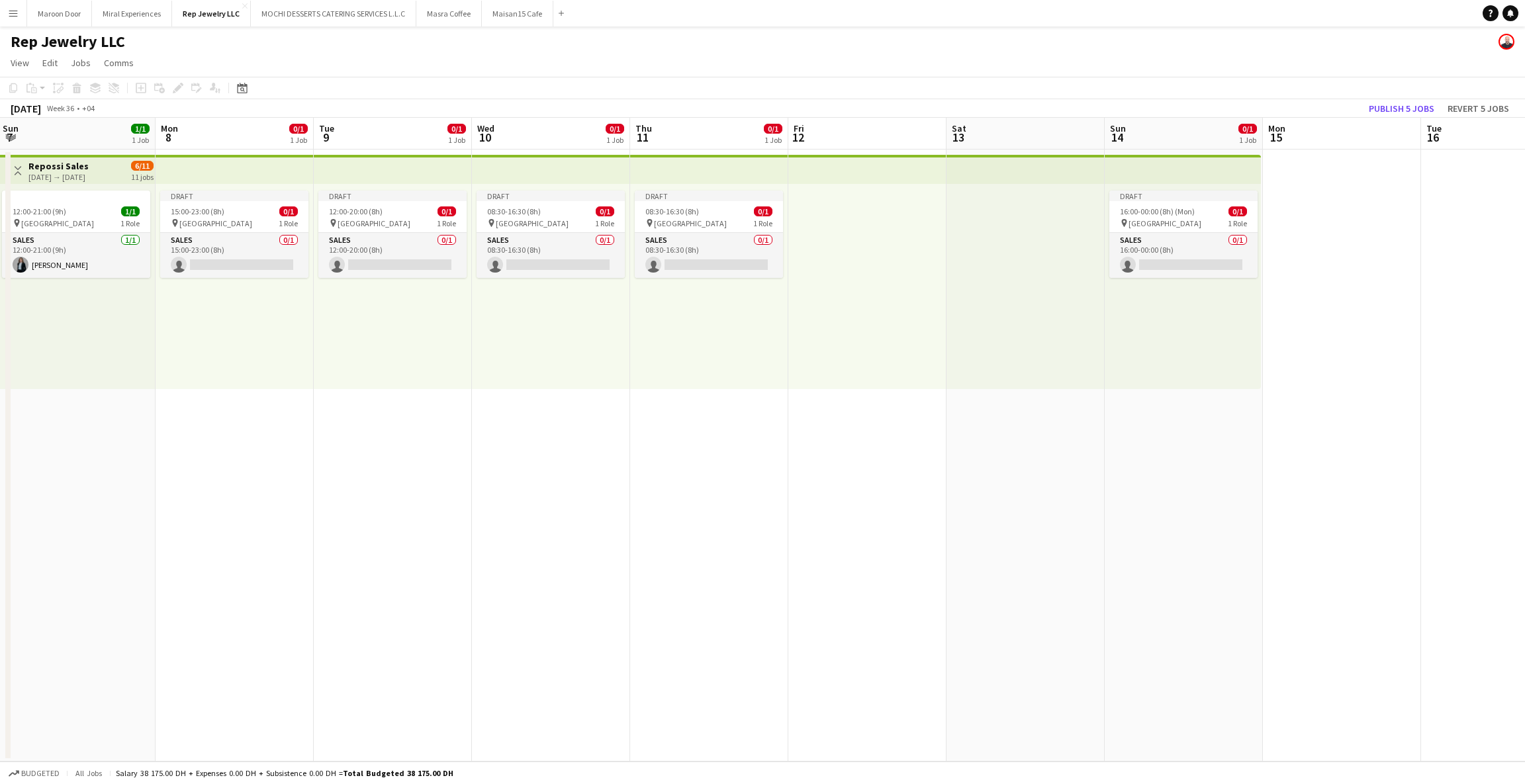
click at [1164, 164] on app-top-bar at bounding box center [1182, 169] width 156 height 29
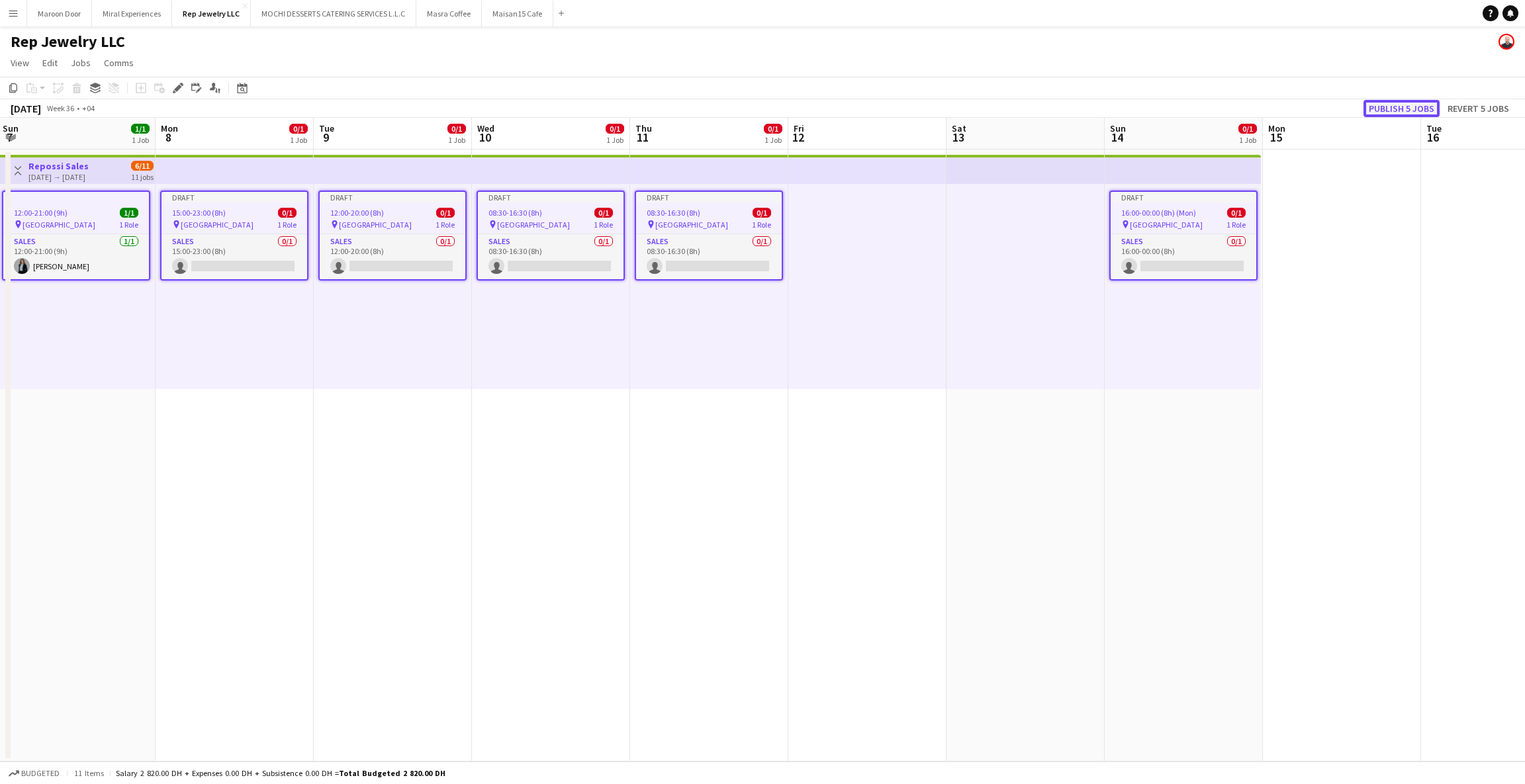
click at [1413, 109] on button "Publish 5 jobs" at bounding box center [1400, 108] width 76 height 17
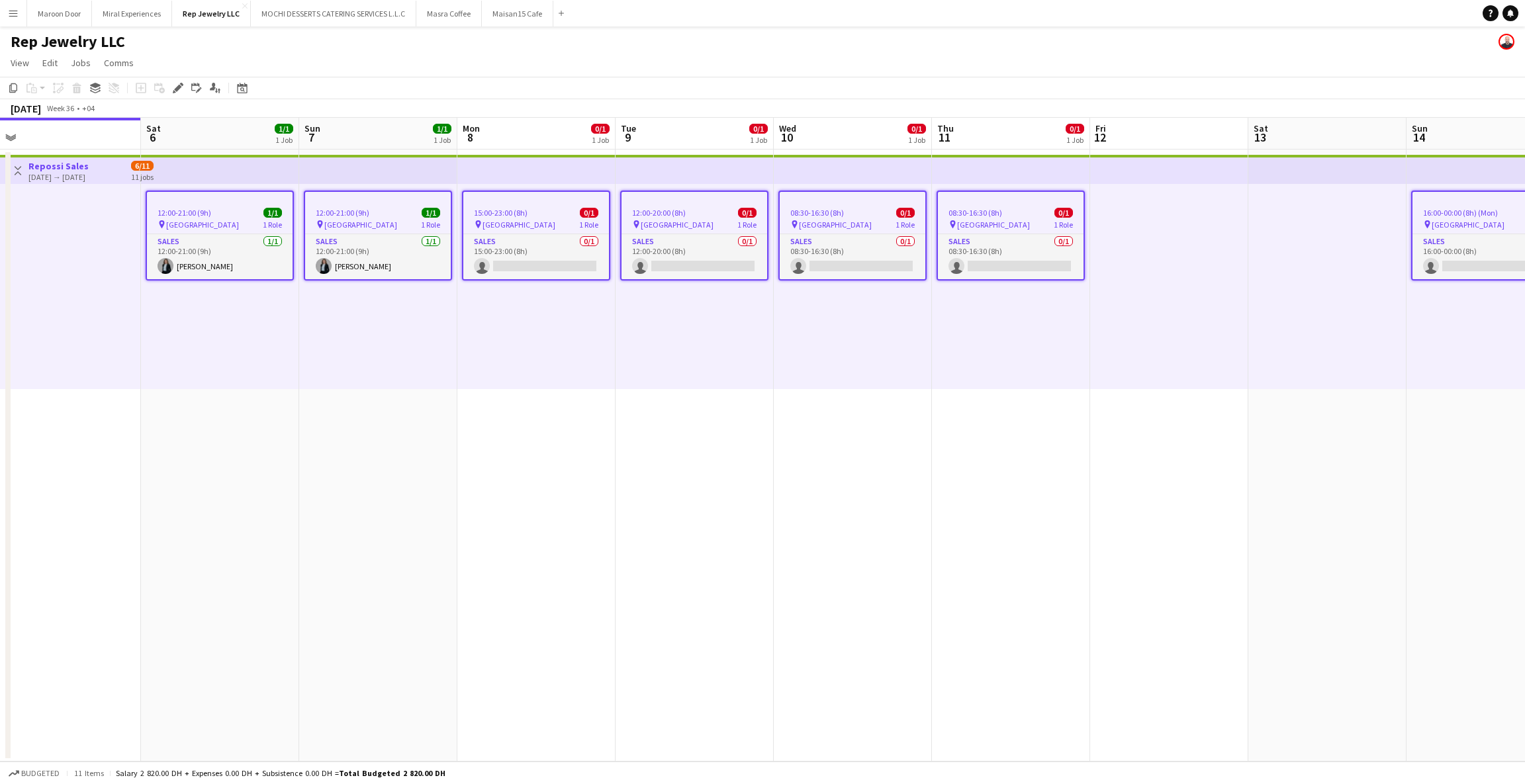
scroll to position [0, 507]
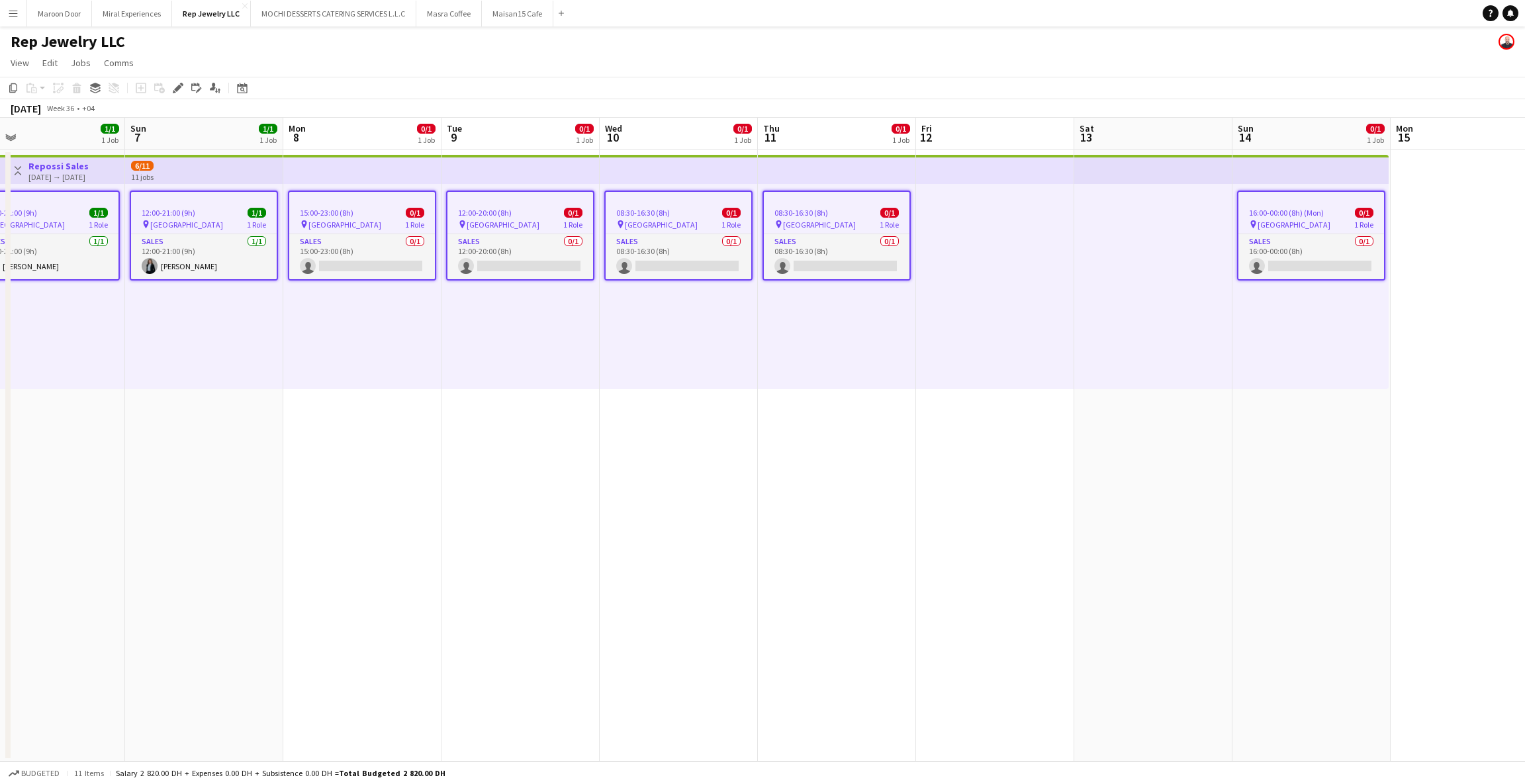
click at [1288, 416] on app-date-cell "16:00-00:00 (8h) (Mon) 0/1 pin Dubai Mall 1 Role Sales 0/1 16:00-00:00 (8h) sin…" at bounding box center [1311, 456] width 158 height 612
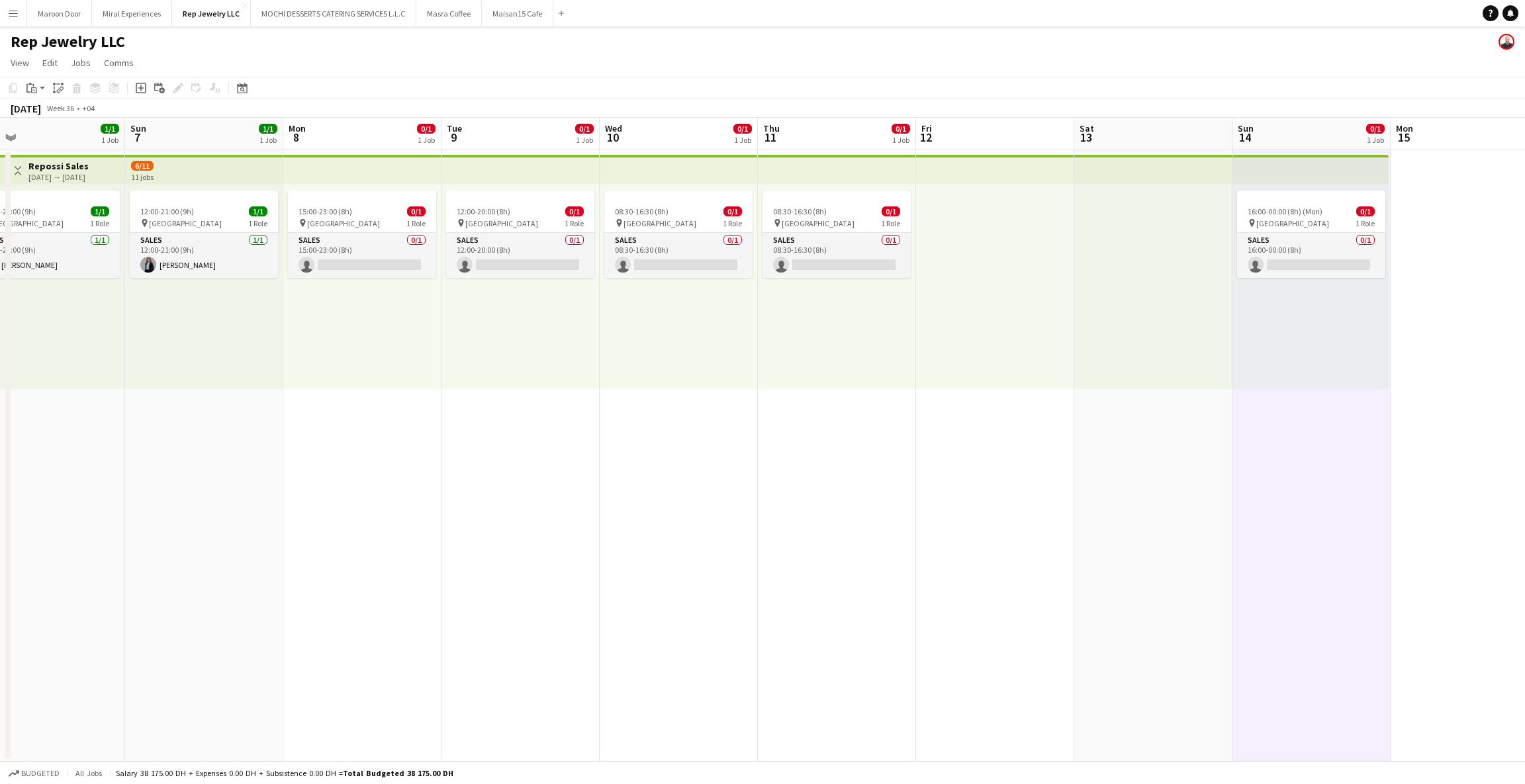
click at [1242, 161] on app-top-bar at bounding box center [1310, 169] width 156 height 29
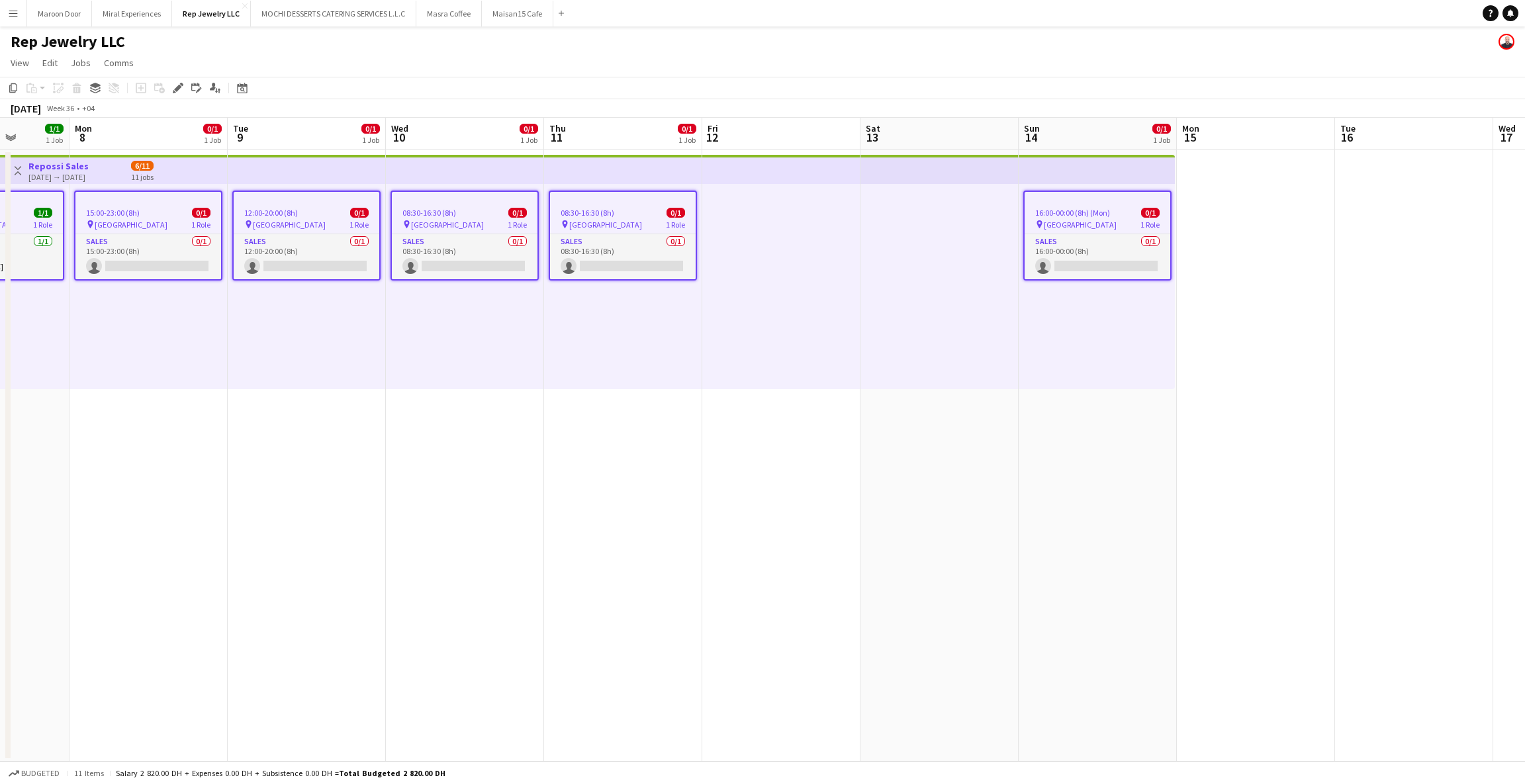
scroll to position [0, 575]
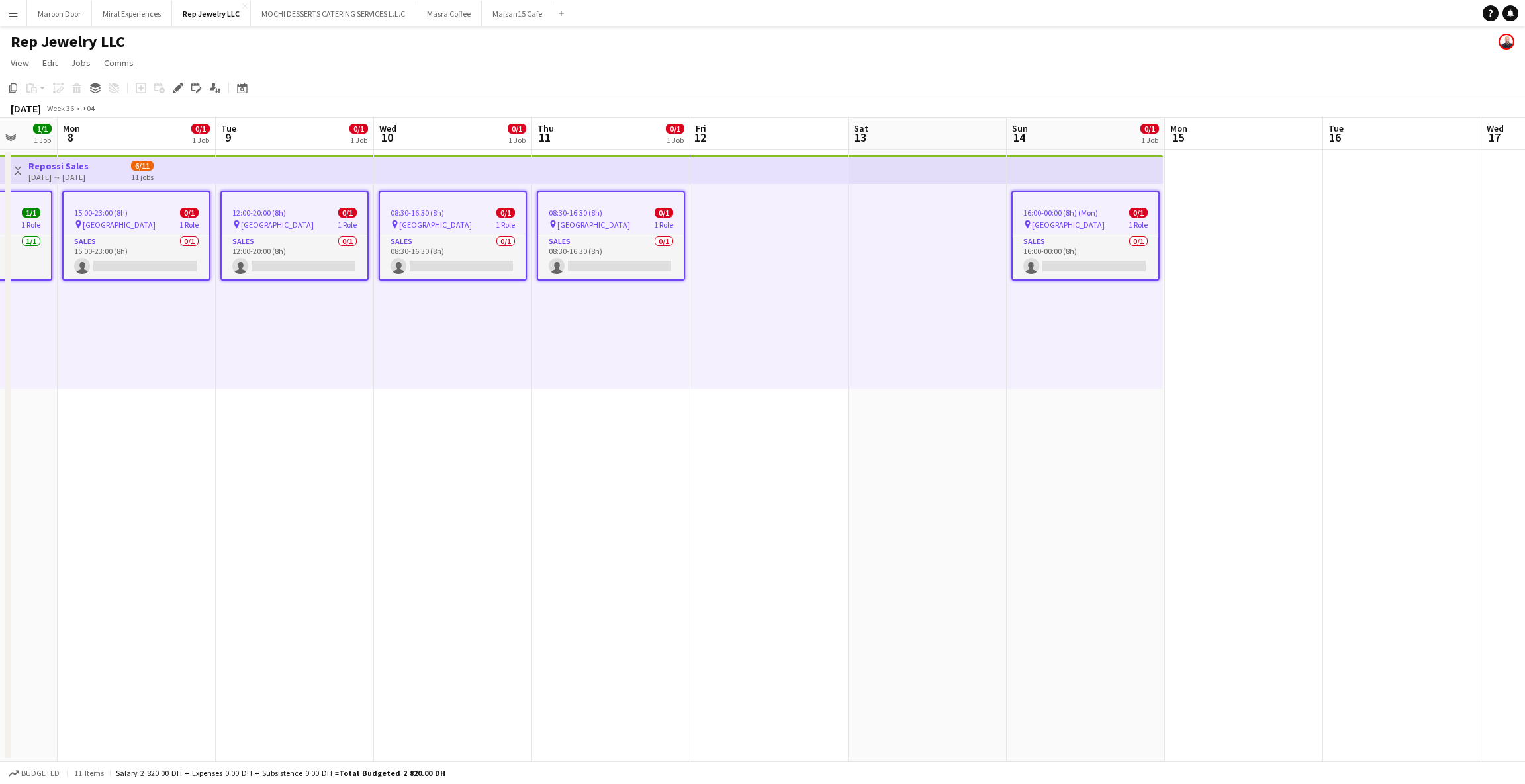
click at [1232, 176] on app-date-cell at bounding box center [1244, 456] width 158 height 612
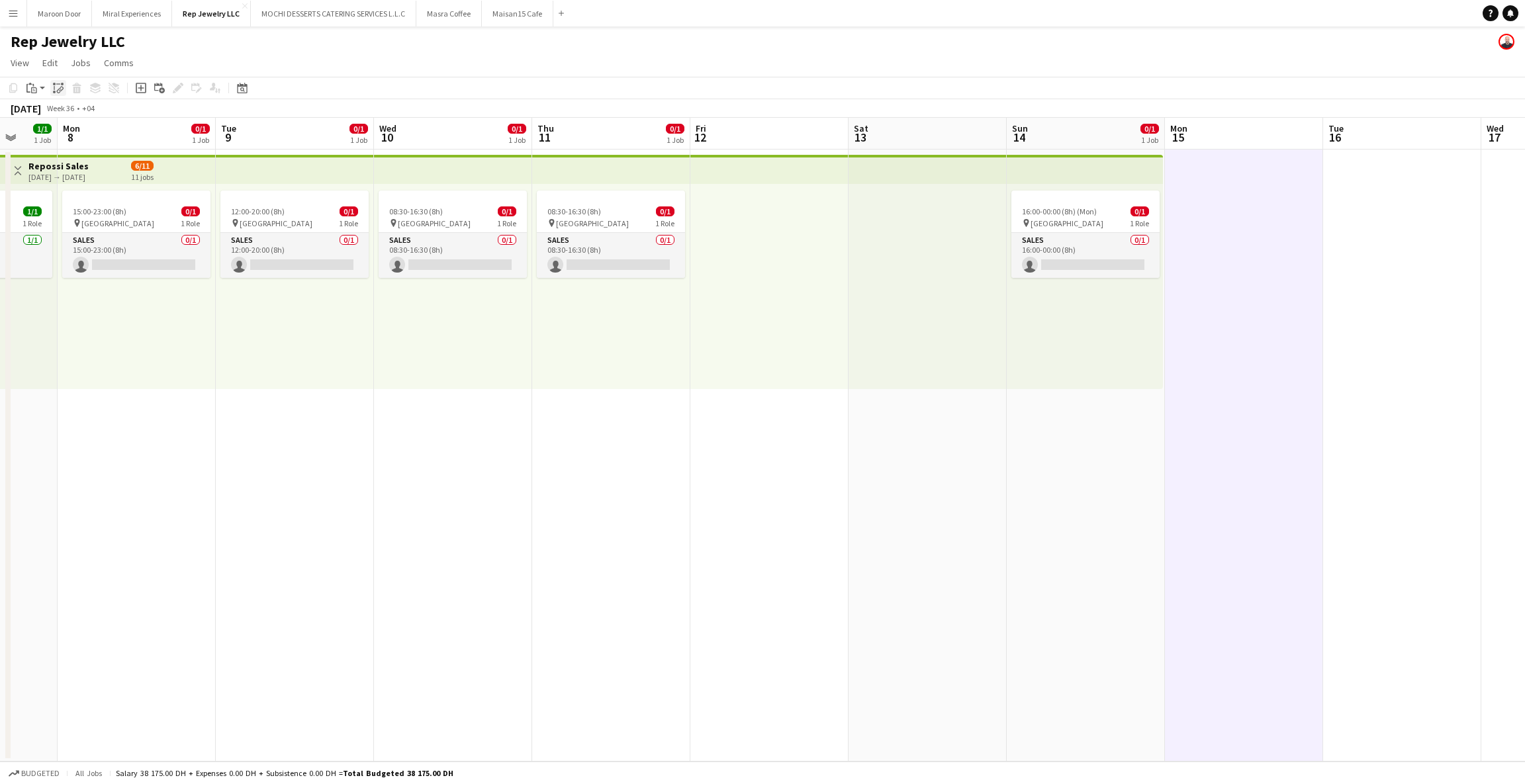
click at [58, 92] on icon "Paste linked Job" at bounding box center [58, 88] width 11 height 11
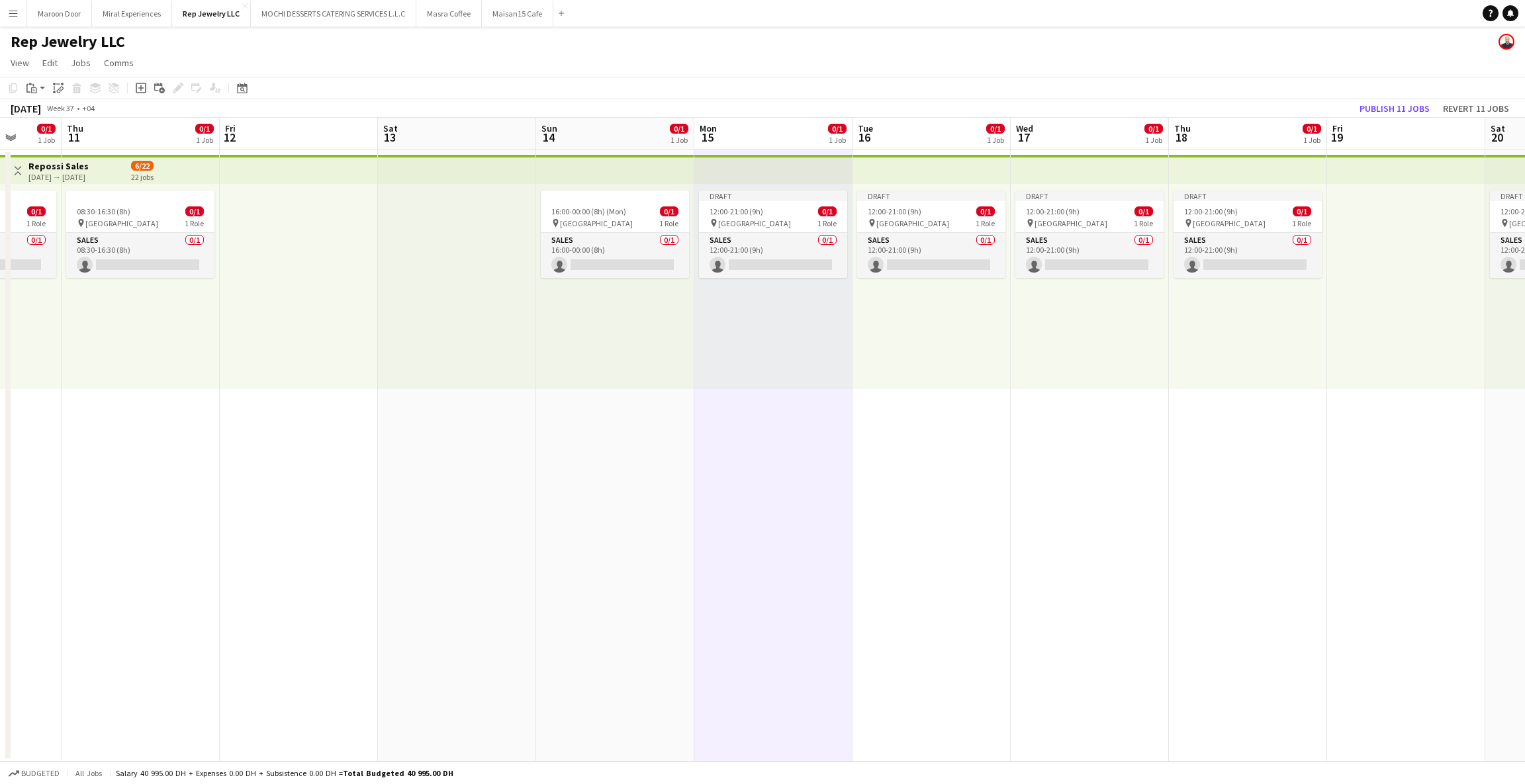
scroll to position [0, 410]
click at [770, 199] on div "Draft" at bounding box center [776, 196] width 149 height 11
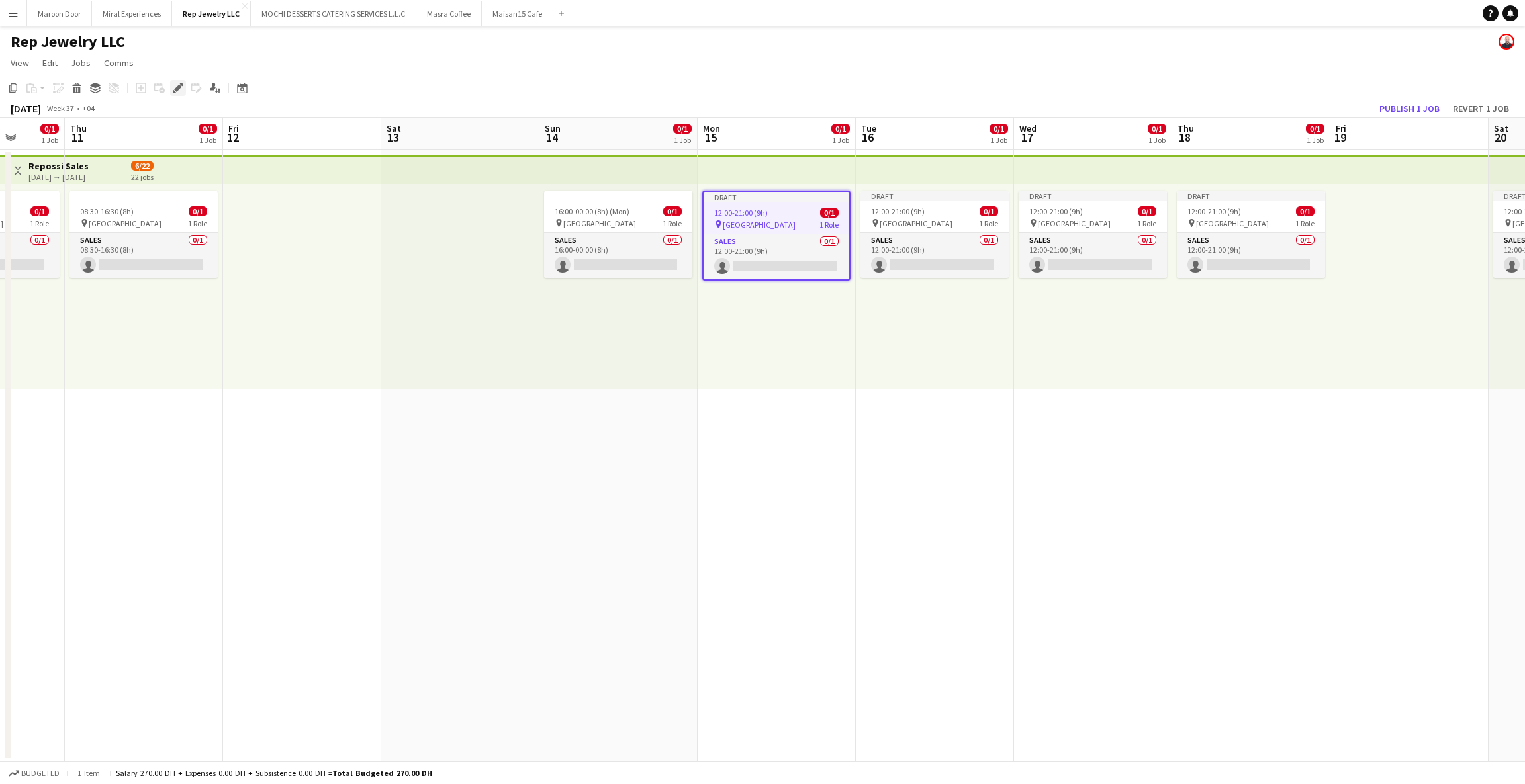
click at [173, 92] on icon at bounding box center [174, 92] width 4 height 4
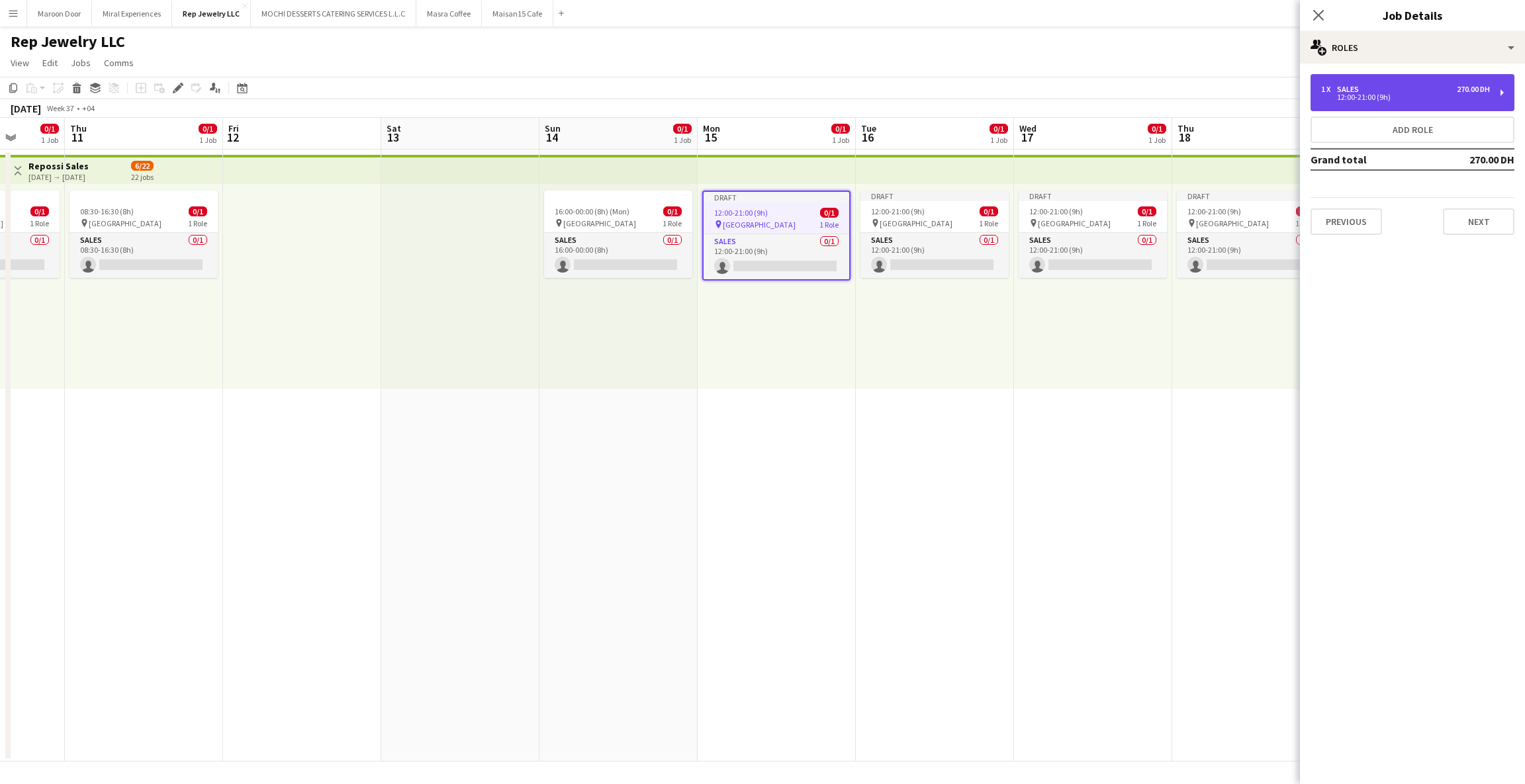
click at [1421, 83] on div "1 x Sales 270.00 DH 12:00-21:00 (9h)" at bounding box center [1412, 93] width 204 height 37
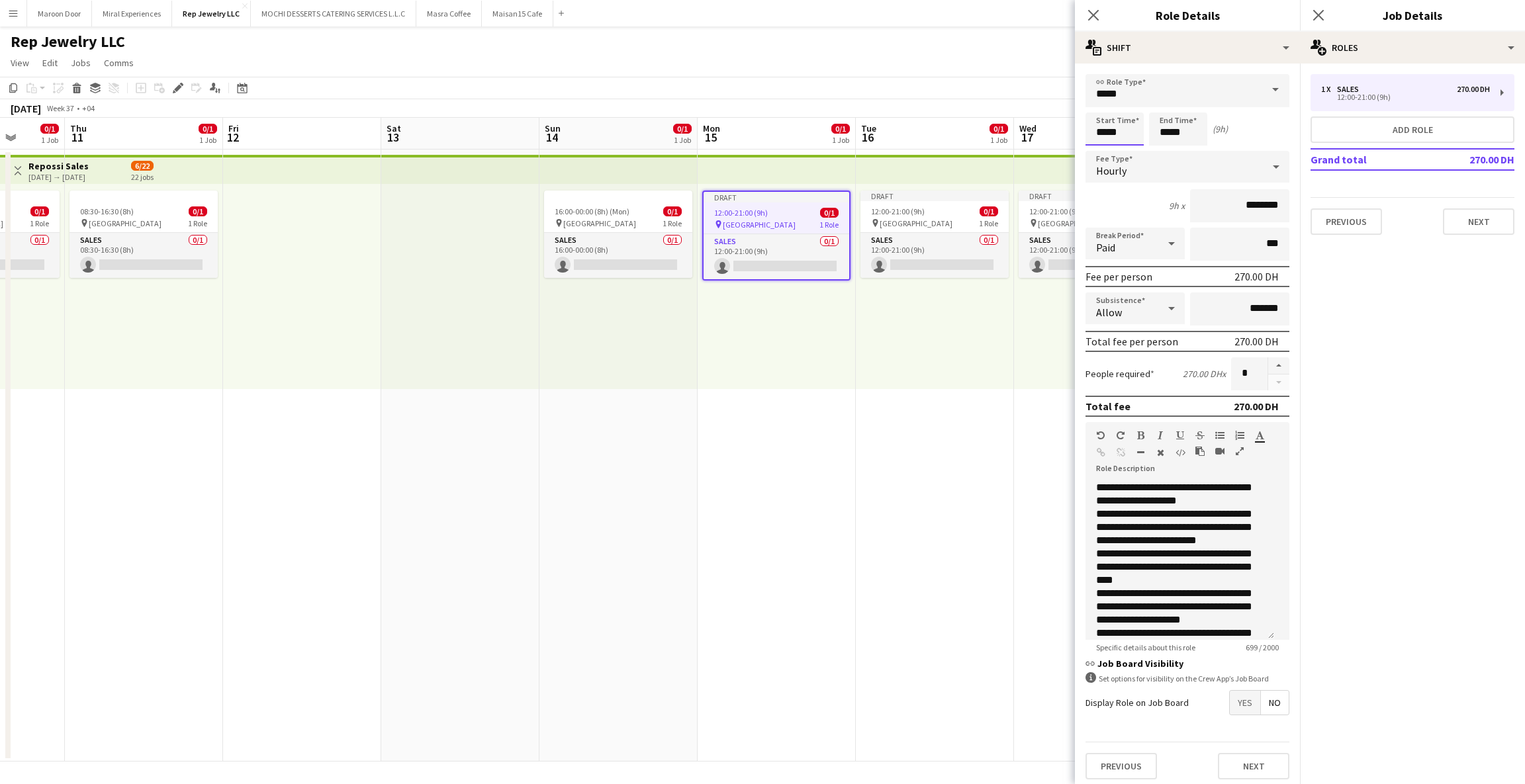
click at [1102, 128] on input "*****" at bounding box center [1114, 128] width 58 height 33
type input "*****"
click at [969, 198] on div "Draft" at bounding box center [934, 196] width 149 height 11
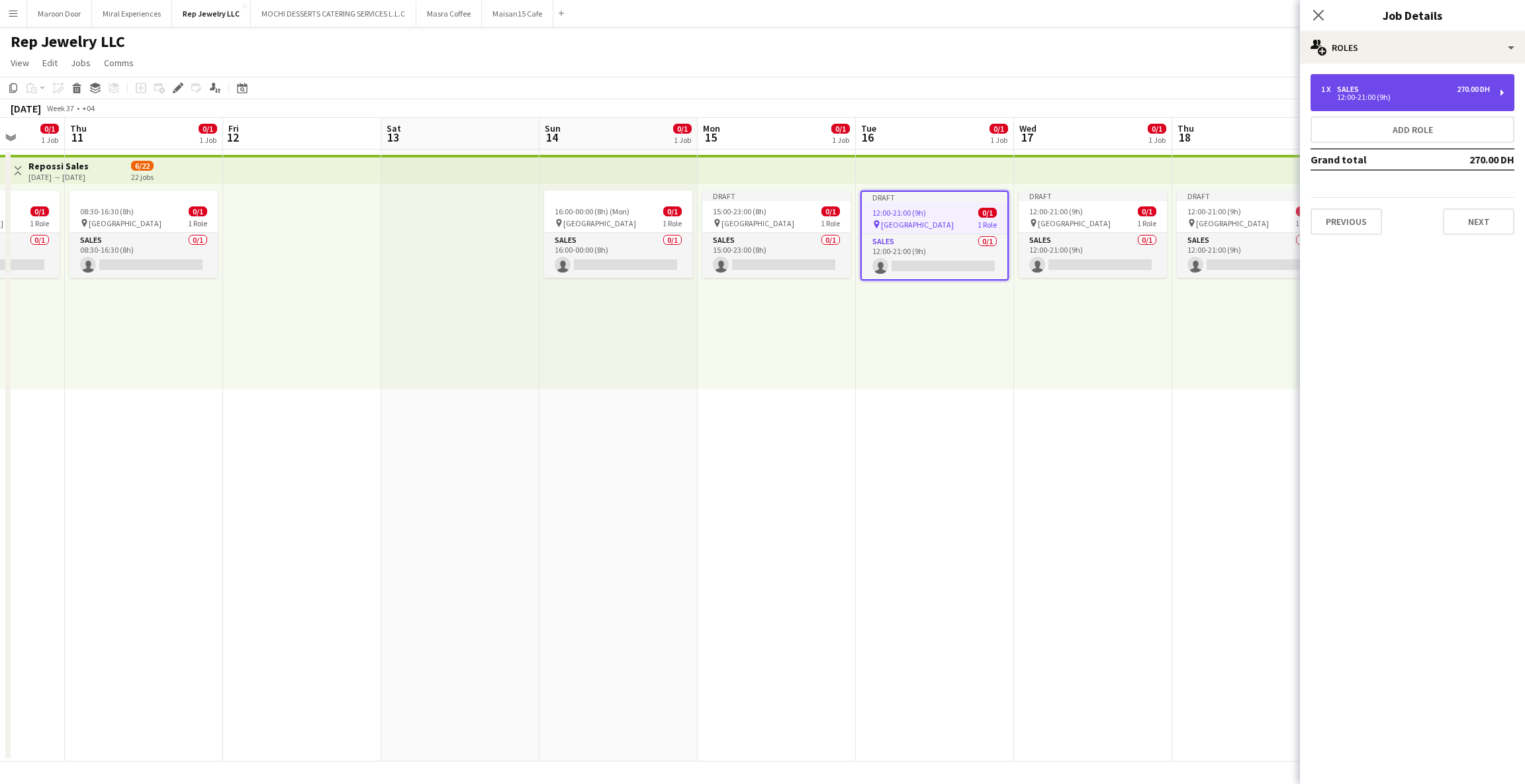
click at [1367, 89] on div "1 x Sales 270.00 DH" at bounding box center [1406, 89] width 169 height 9
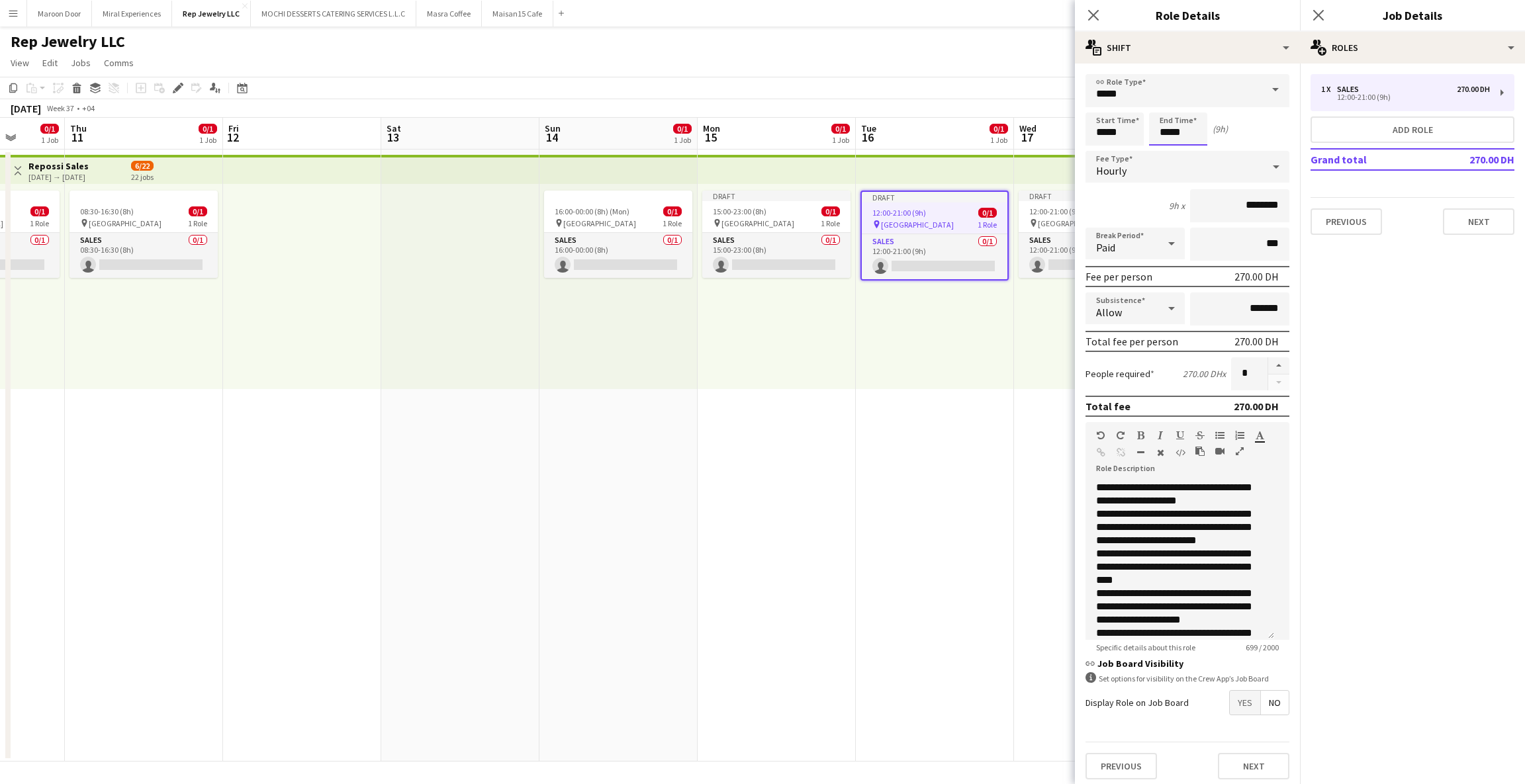
click at [1159, 132] on input "*****" at bounding box center [1178, 128] width 58 height 33
type input "*****"
click at [1038, 198] on div "Draft" at bounding box center [1092, 196] width 149 height 11
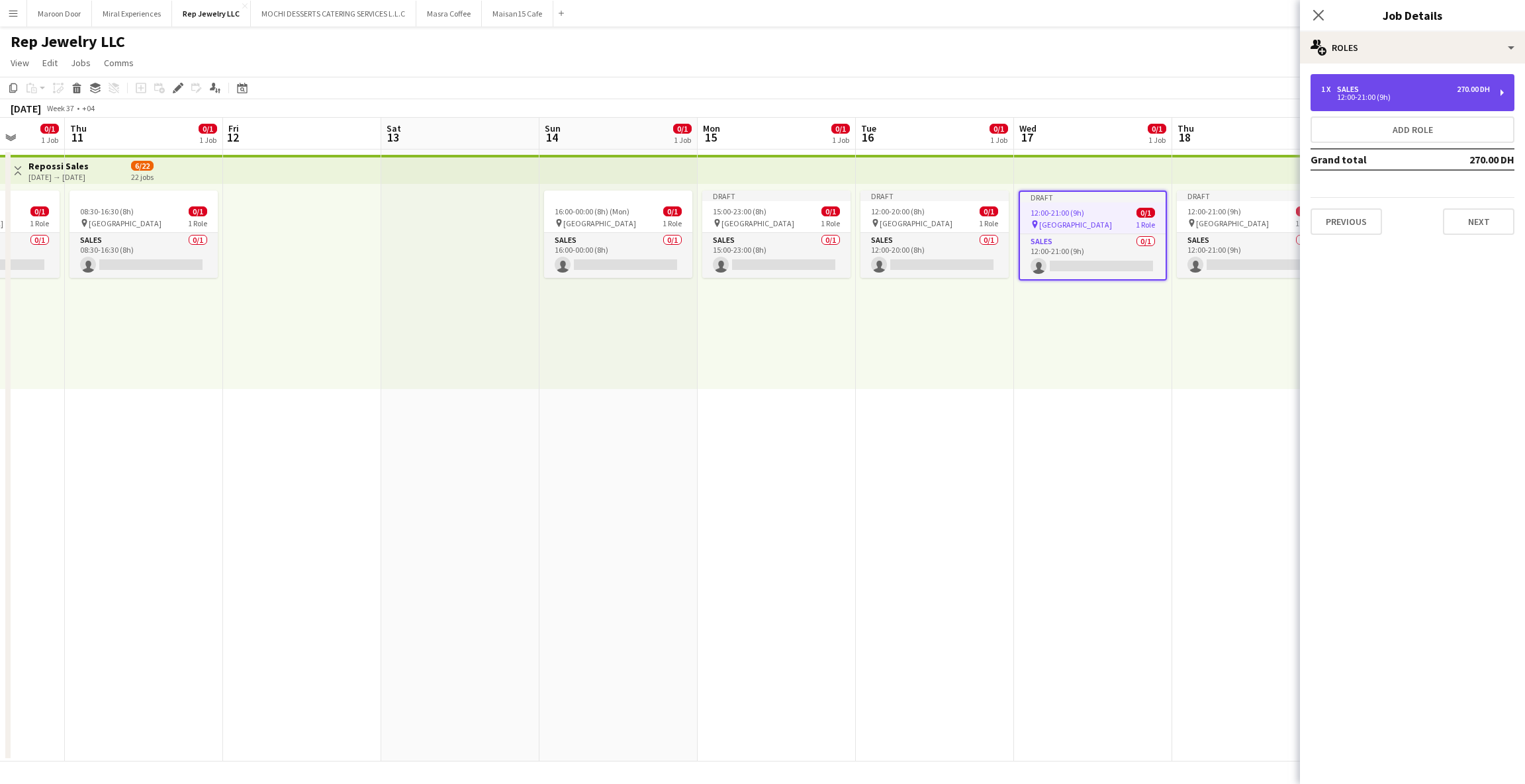
click at [1380, 94] on div "12:00-21:00 (9h)" at bounding box center [1406, 97] width 169 height 6
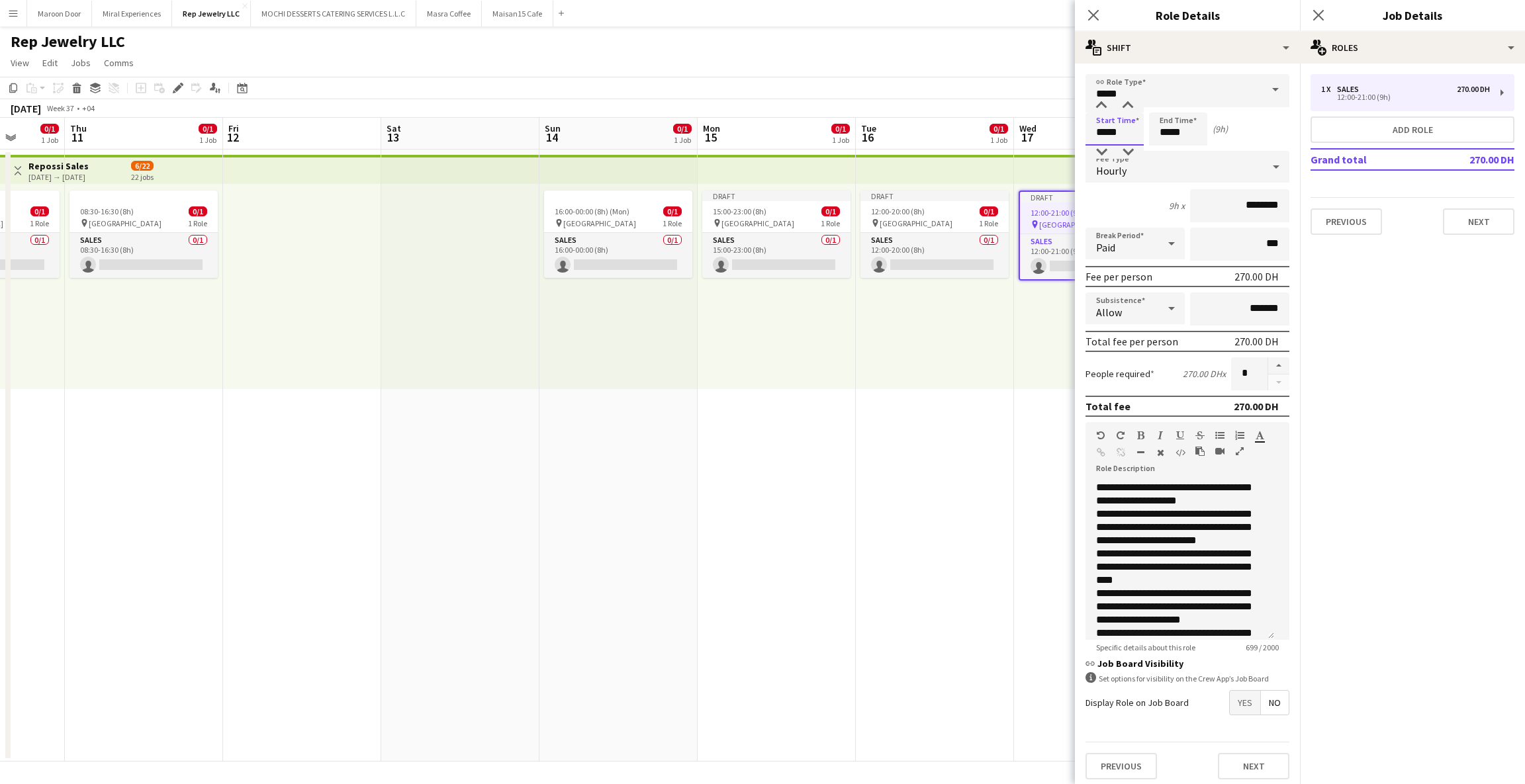
click at [1101, 130] on input "*****" at bounding box center [1114, 128] width 58 height 33
type input "*****"
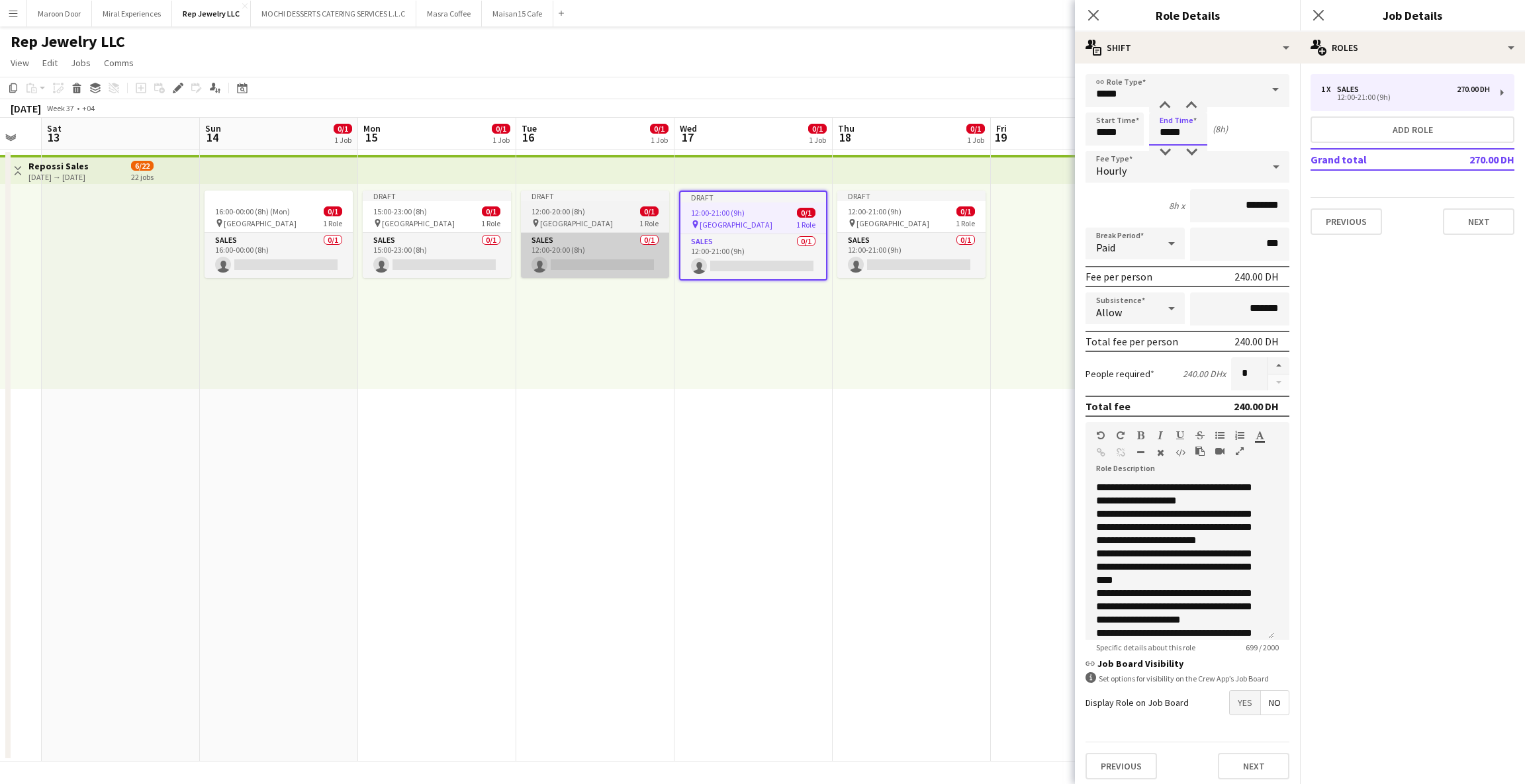
scroll to position [0, 494]
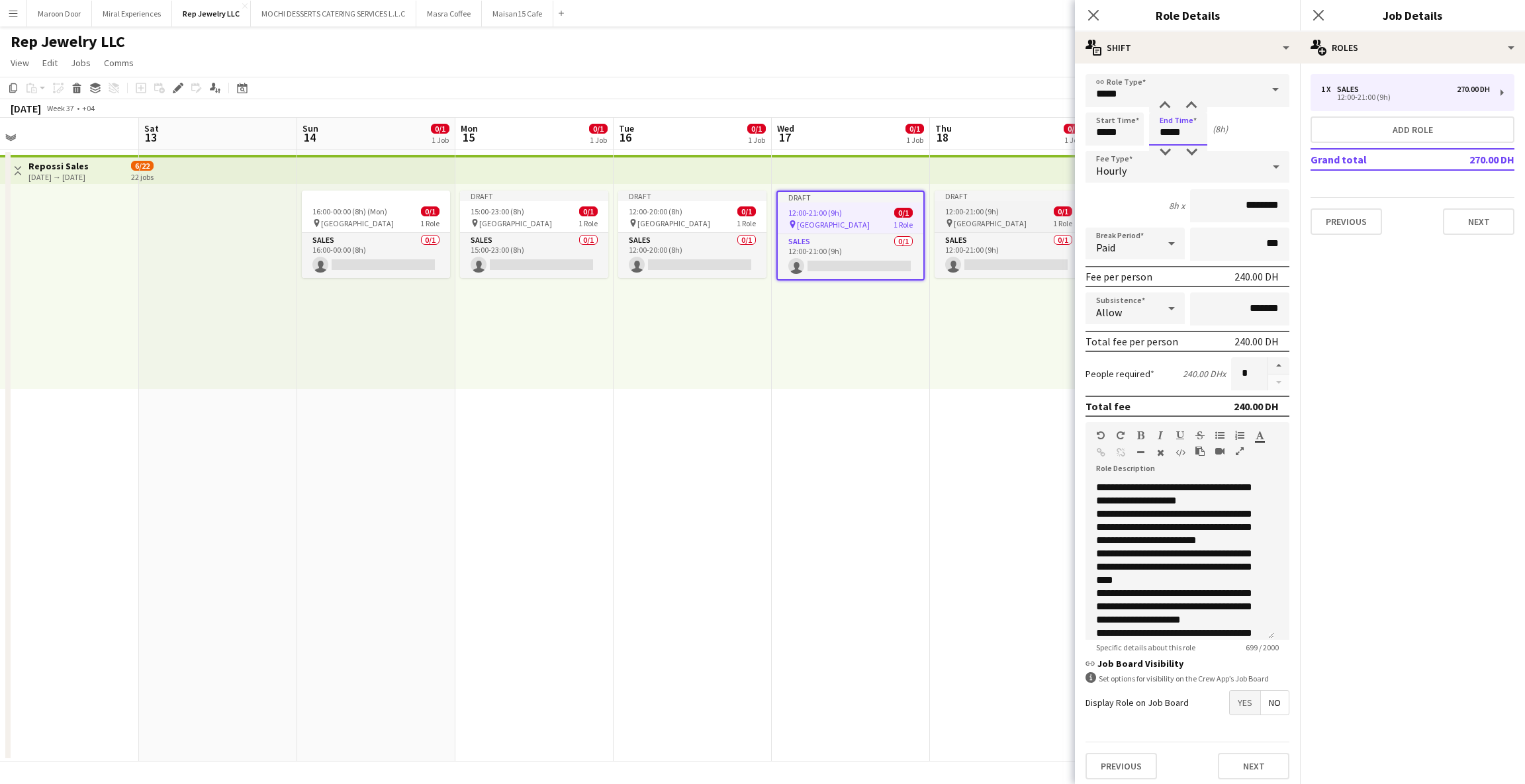
type input "*****"
click at [975, 203] on app-job-card "Draft 12:00-21:00 (9h) 0/1 pin Dubai Mall 1 Role Sales 0/1 12:00-21:00 (9h) sin…" at bounding box center [1009, 234] width 149 height 87
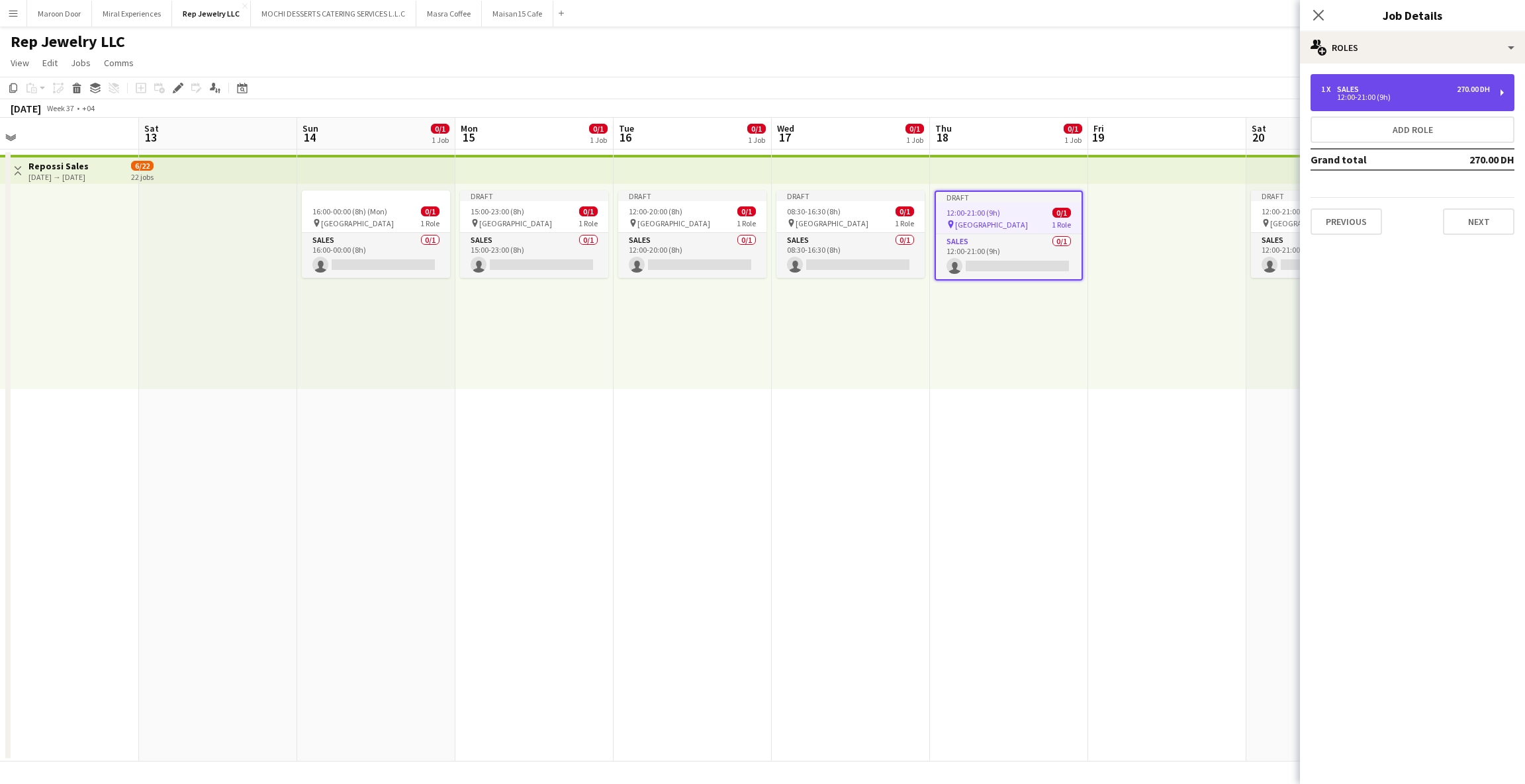
click at [1466, 100] on div "12:00-21:00 (9h)" at bounding box center [1406, 97] width 169 height 6
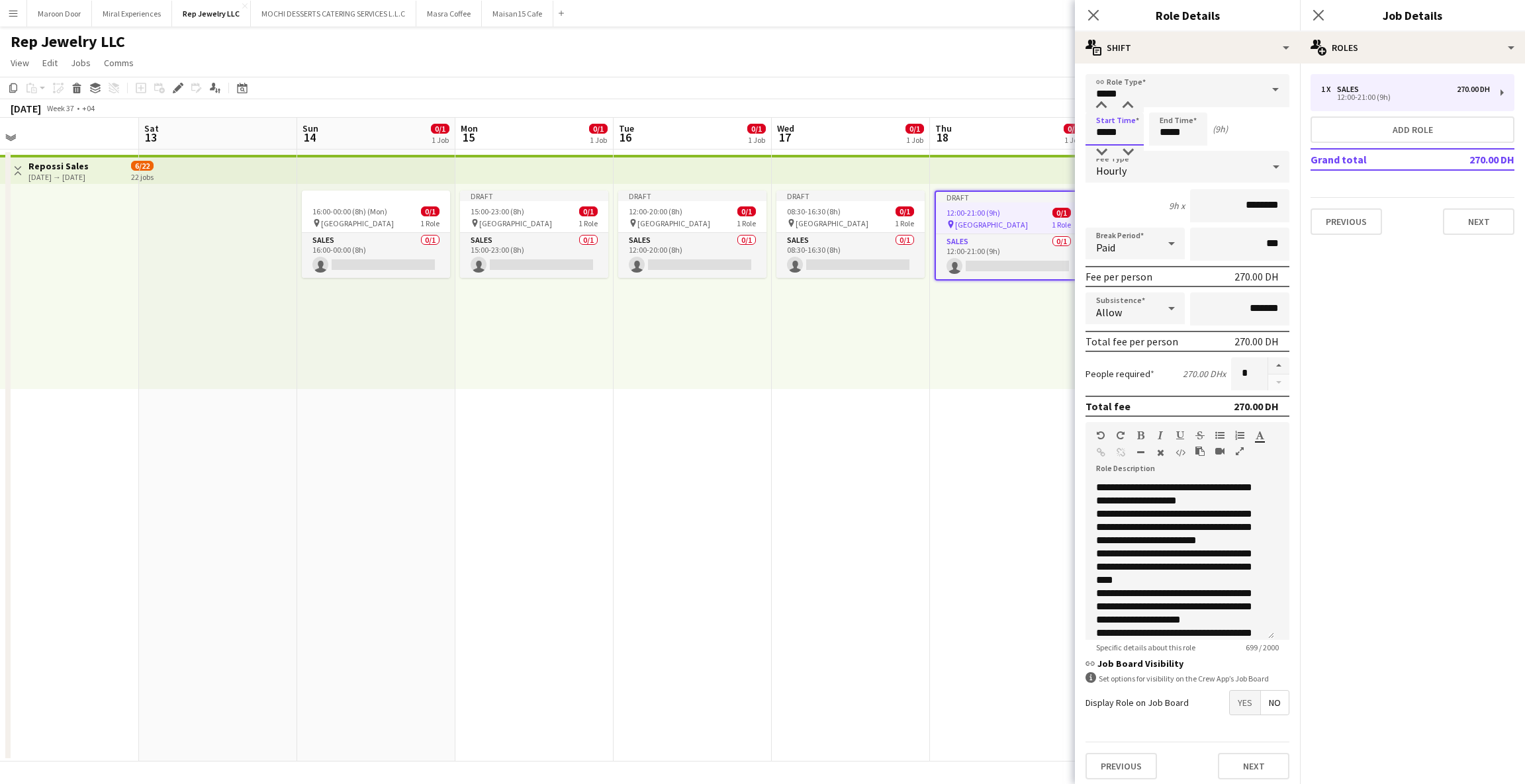
click at [1102, 131] on input "*****" at bounding box center [1114, 128] width 58 height 33
type input "*****"
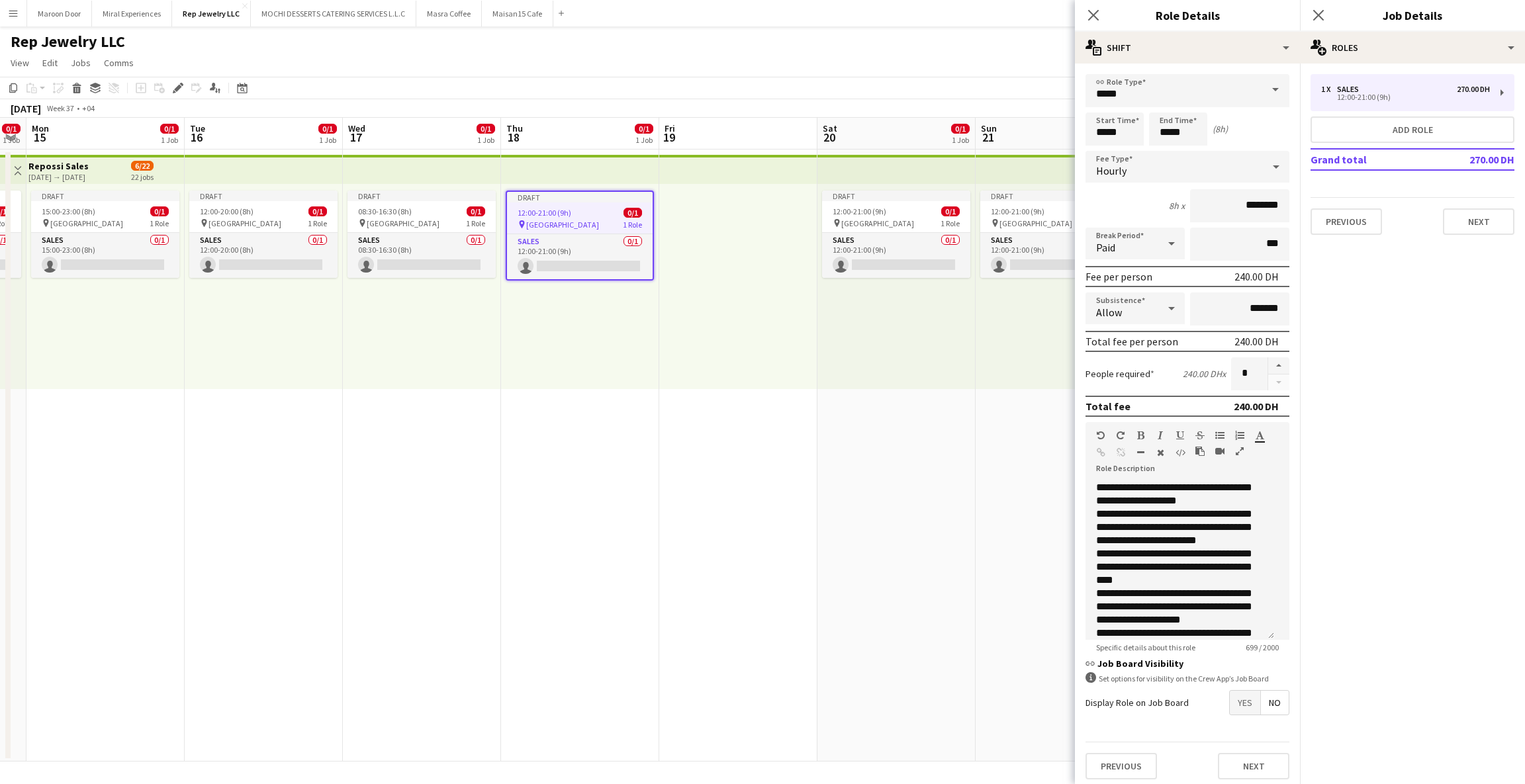
scroll to position [0, 476]
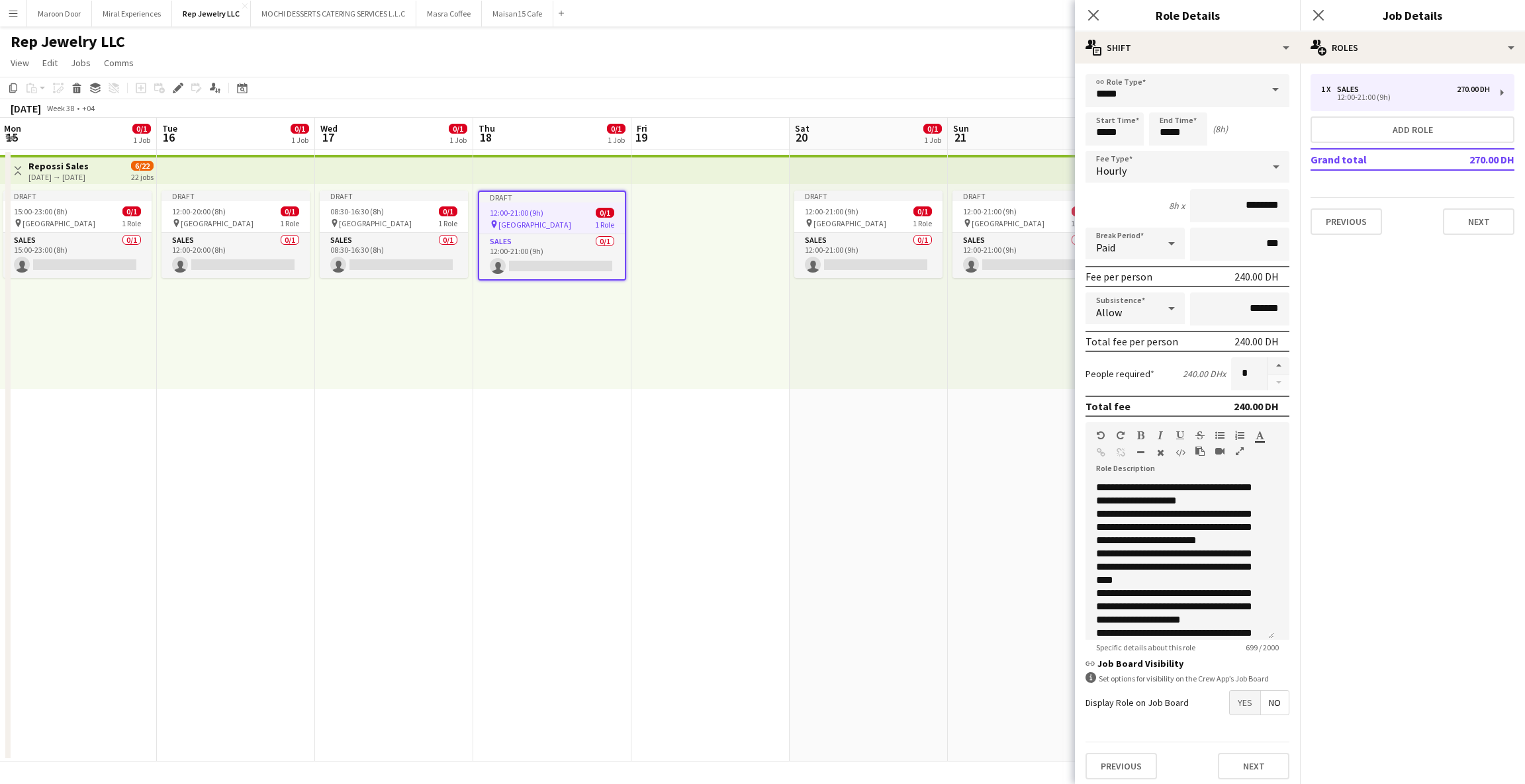
click at [856, 187] on div "Draft 12:00-21:00 (9h) 0/1 pin Dubai Mall 1 Role Sales 0/1 12:00-21:00 (9h) sin…" at bounding box center [869, 287] width 158 height 205
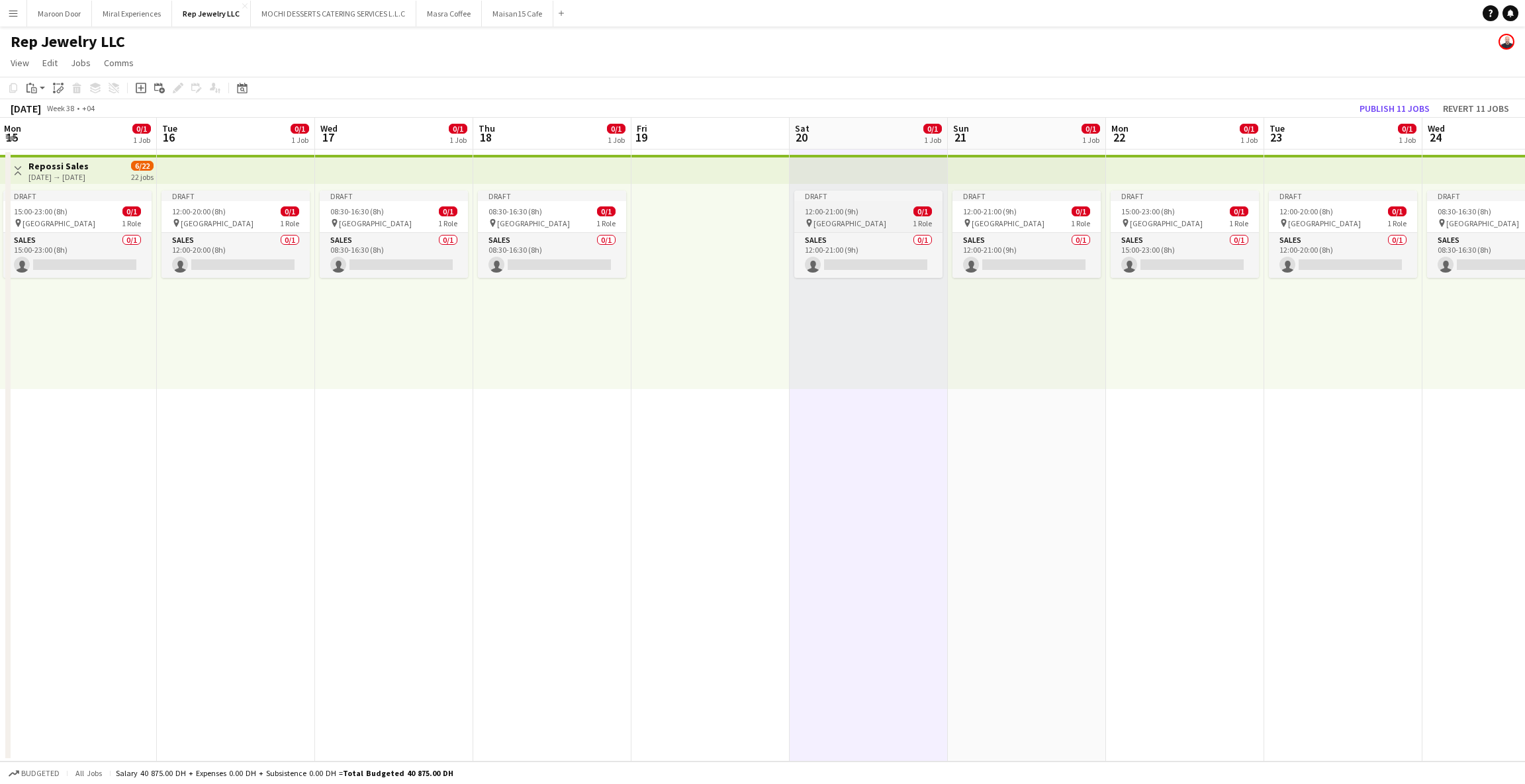
click at [856, 192] on div "Draft" at bounding box center [868, 196] width 149 height 11
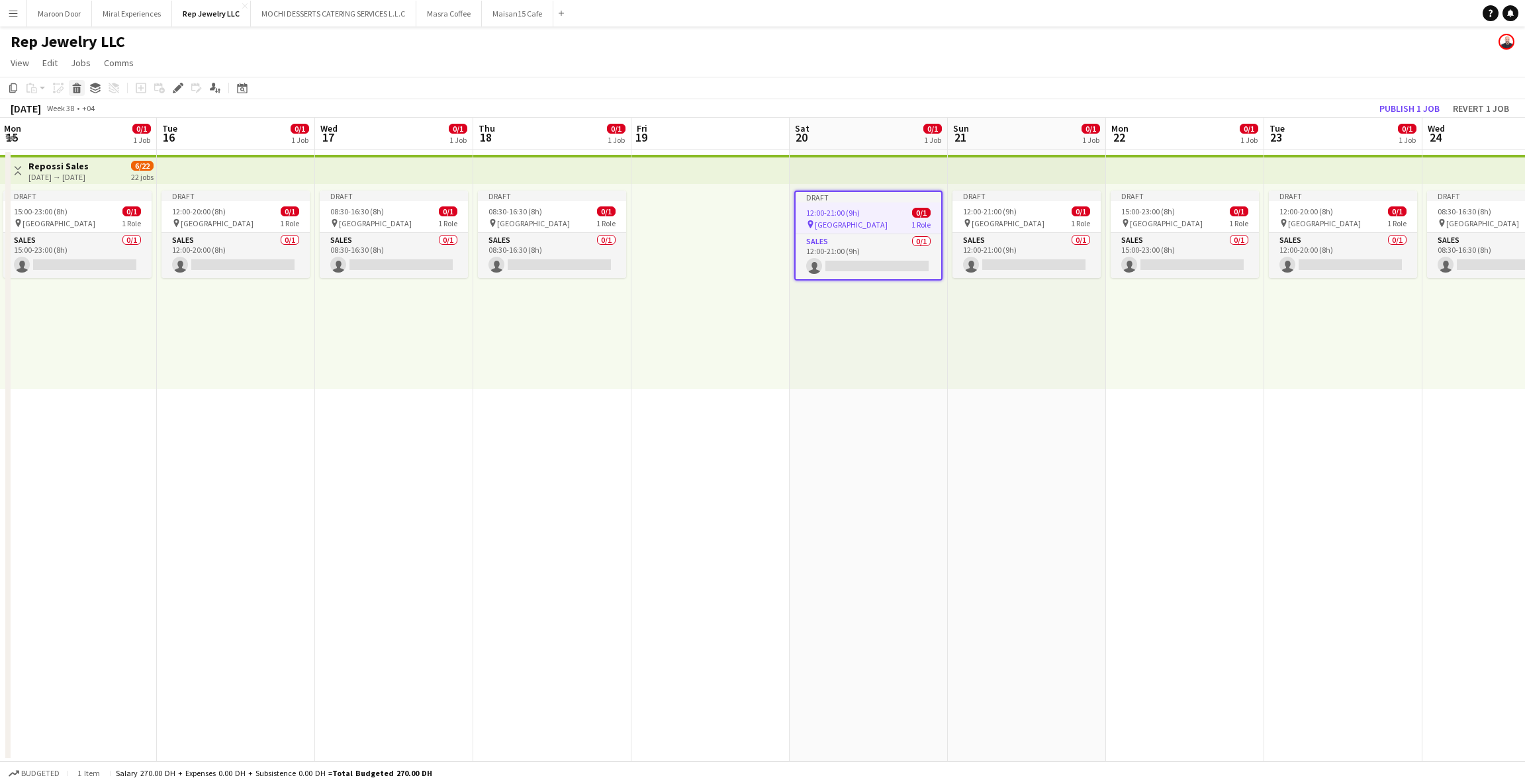
click at [81, 90] on icon "Delete" at bounding box center [77, 88] width 11 height 11
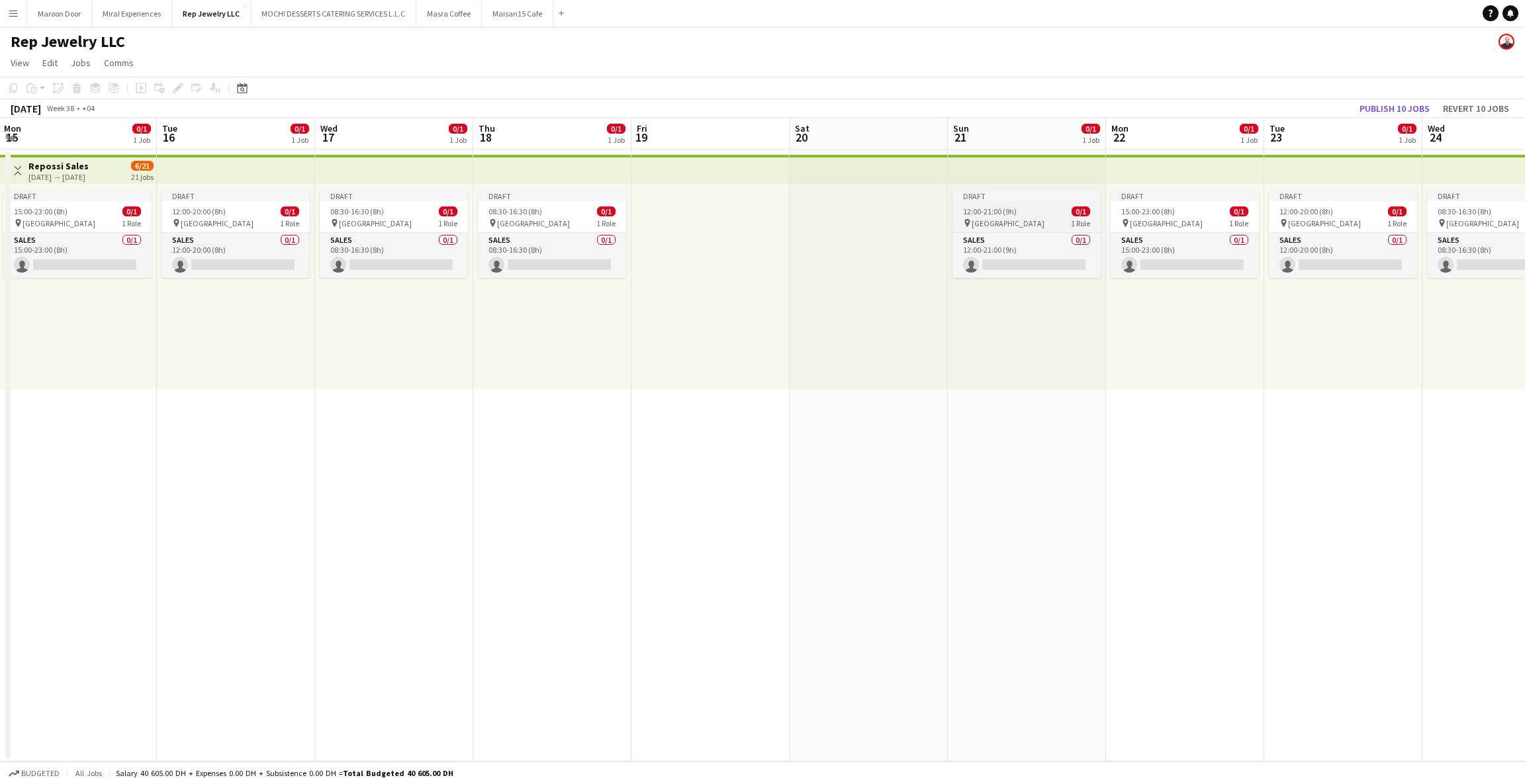
click at [1016, 209] on div "12:00-21:00 (9h) 0/1" at bounding box center [1026, 211] width 149 height 10
click at [173, 91] on icon "Edit" at bounding box center [178, 88] width 11 height 11
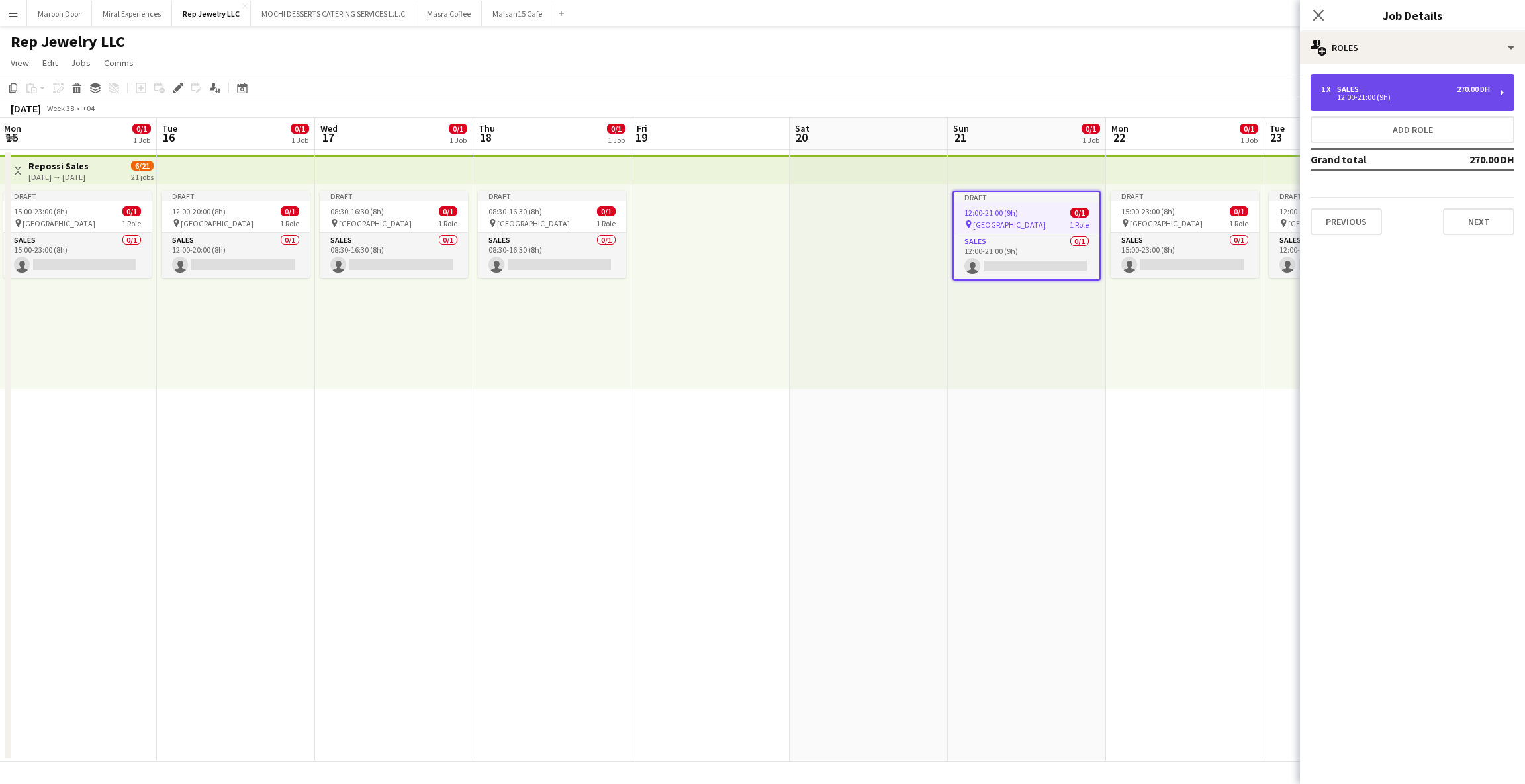
click at [1376, 94] on div "12:00-21:00 (9h)" at bounding box center [1406, 97] width 169 height 6
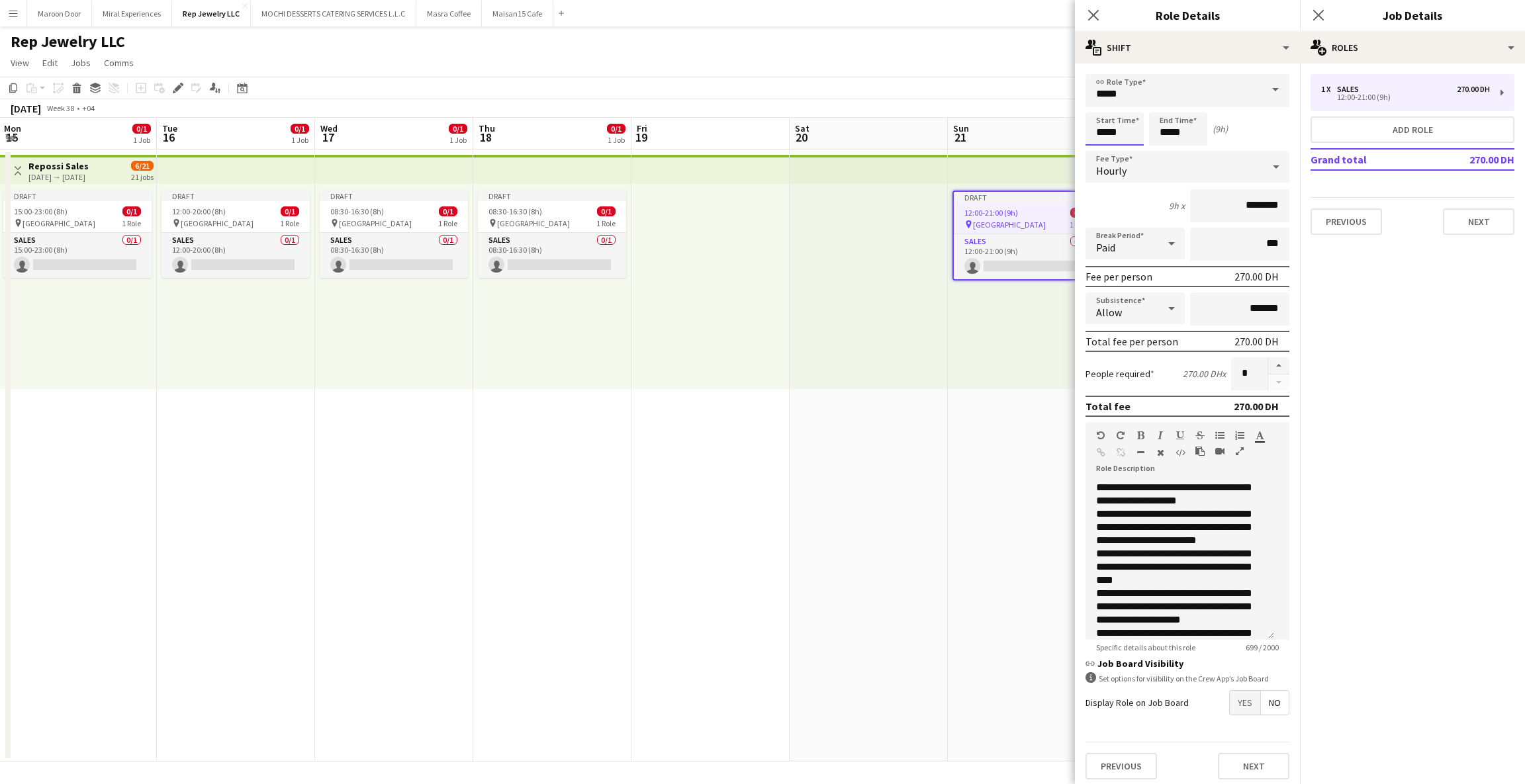
click at [1099, 134] on input "*****" at bounding box center [1114, 128] width 58 height 33
type input "*****"
click at [910, 440] on app-date-cell at bounding box center [869, 456] width 158 height 612
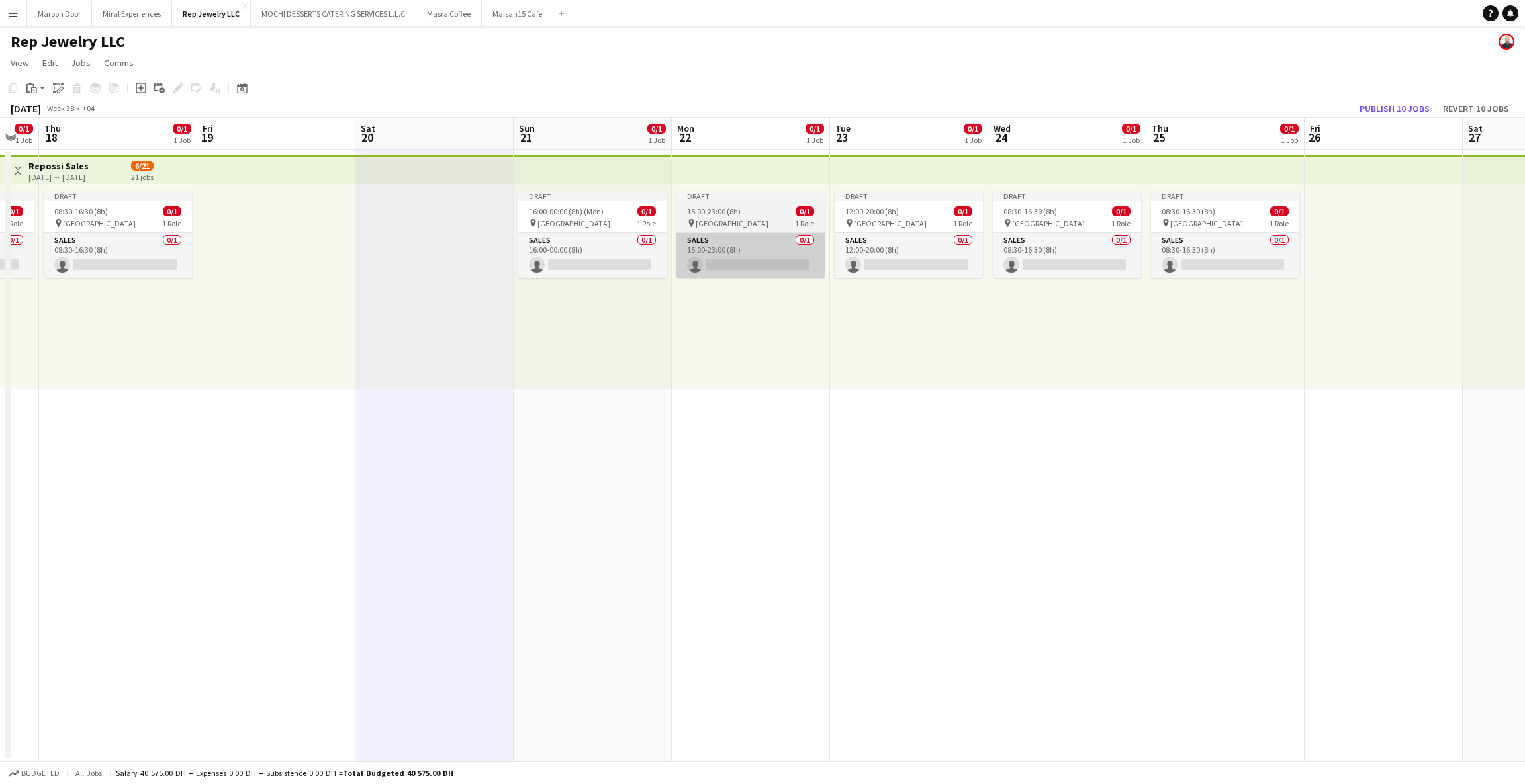
scroll to position [0, 462]
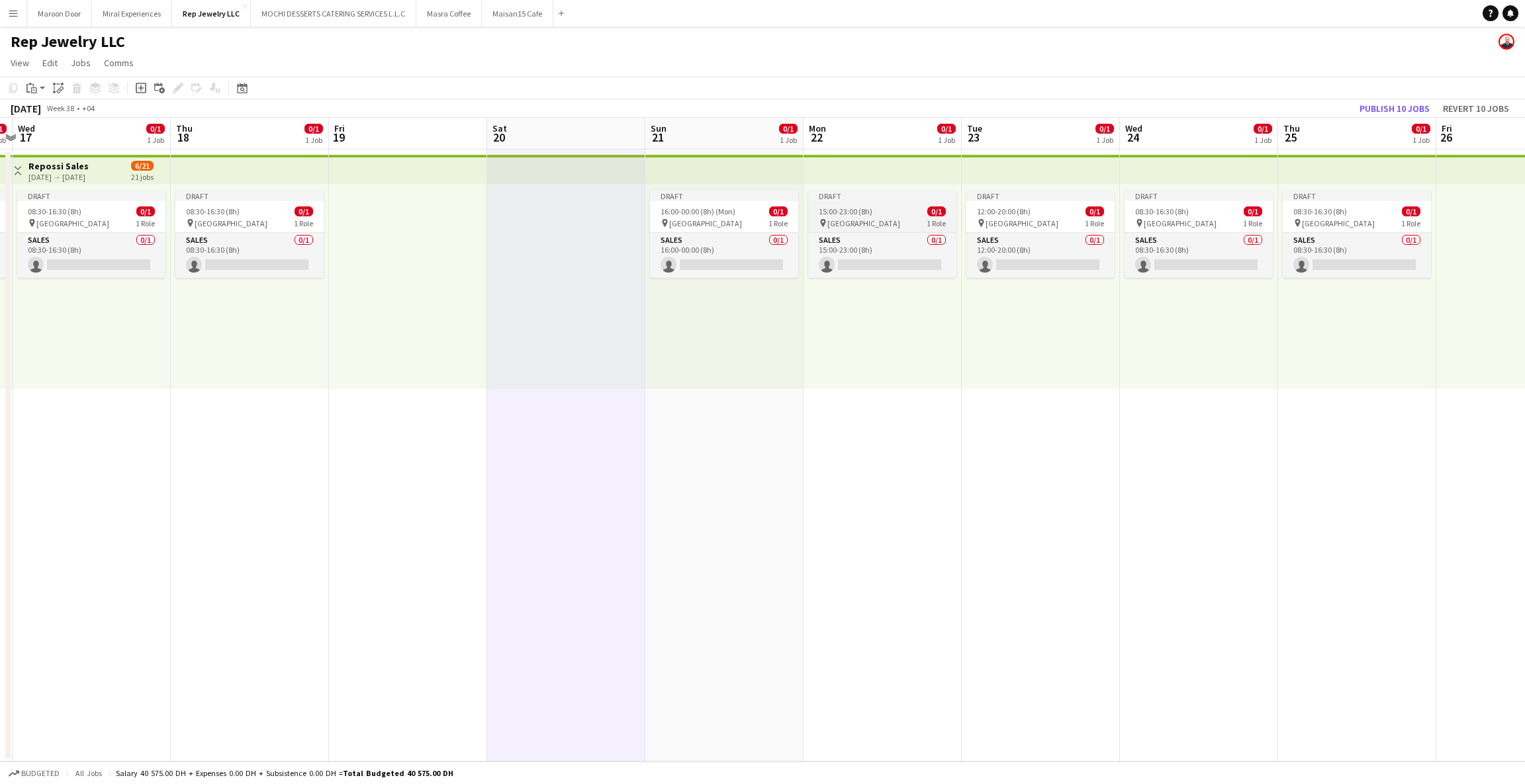
click at [884, 190] on div "Draft" at bounding box center [882, 196] width 149 height 11
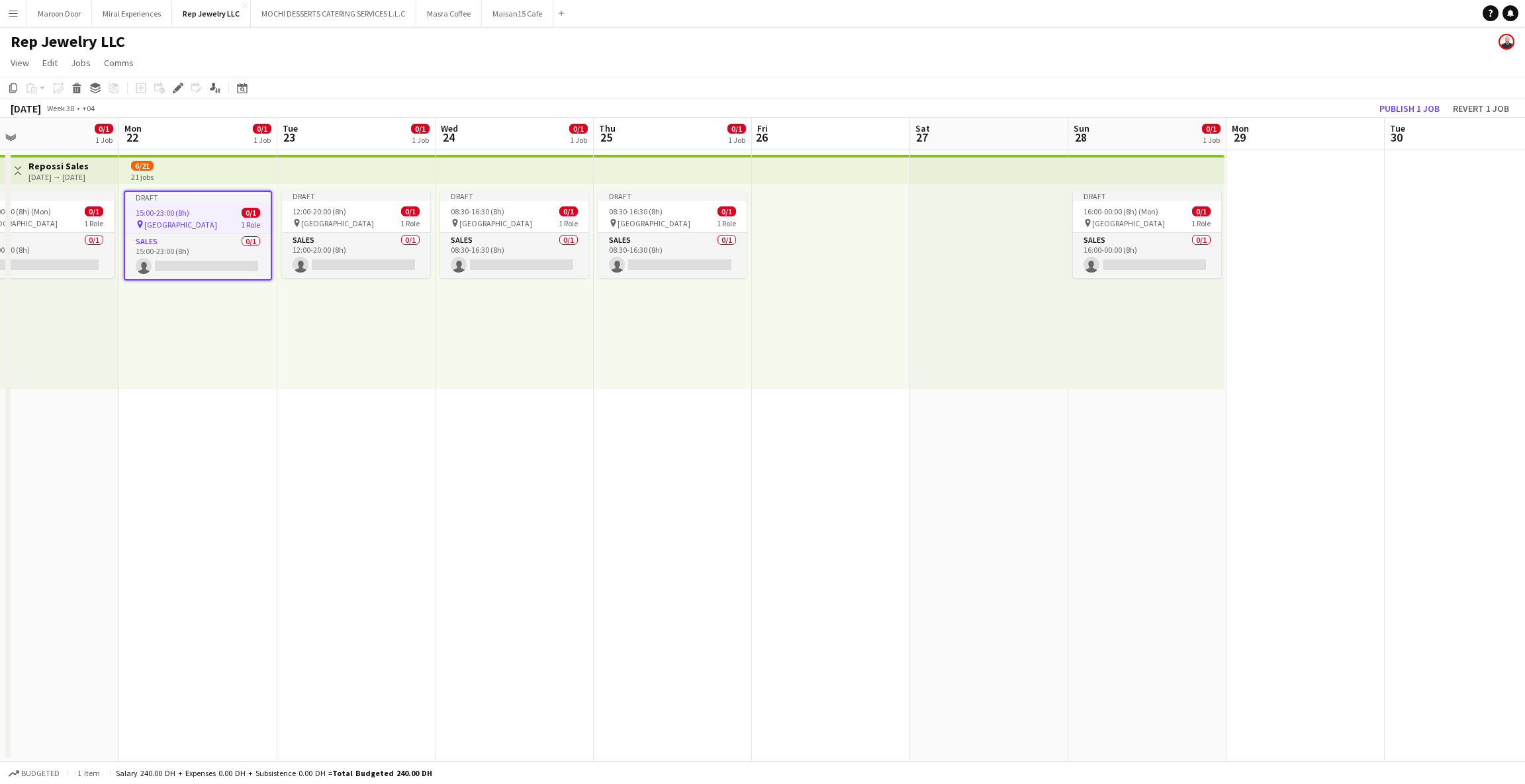
scroll to position [0, 530]
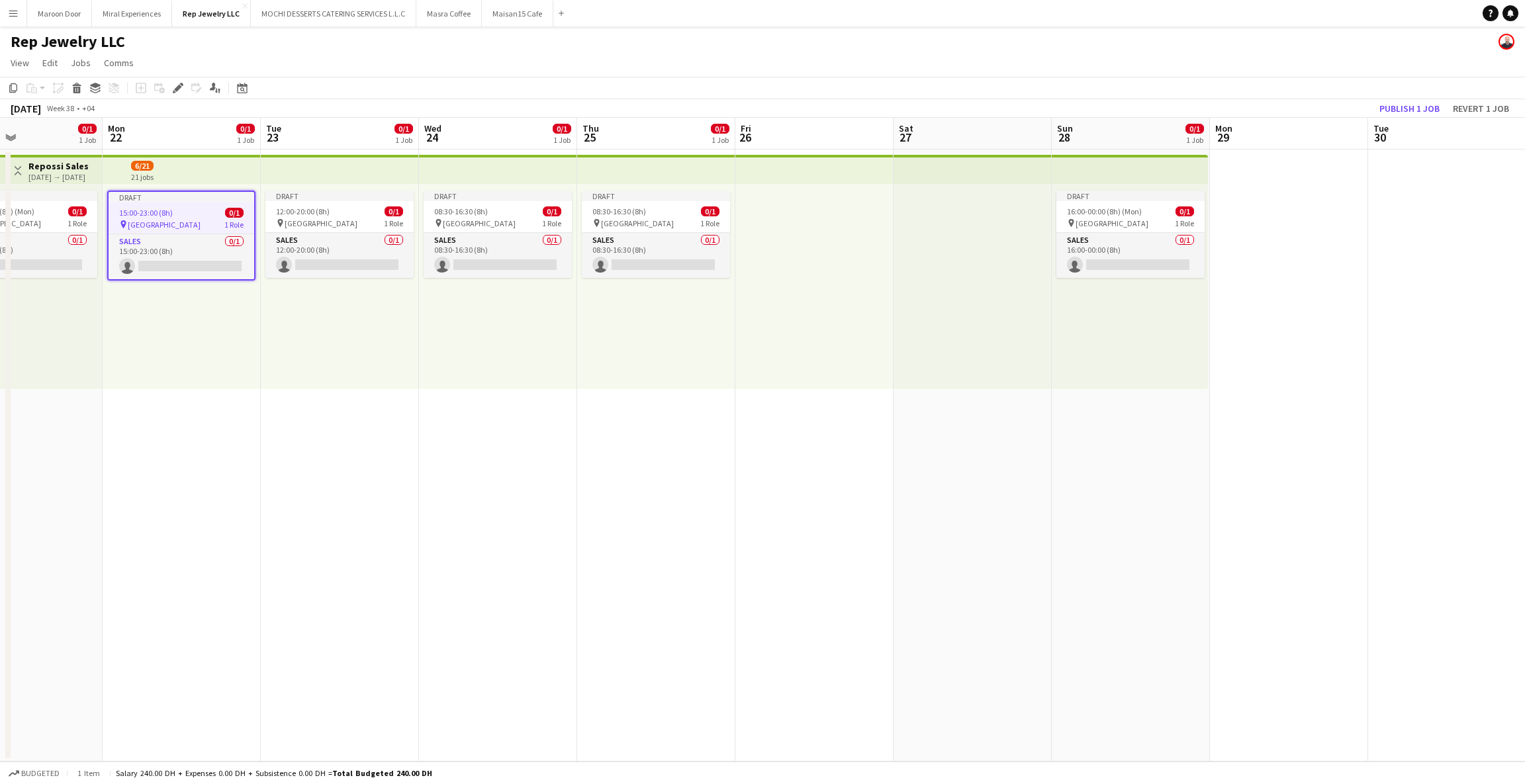
click at [1368, 242] on app-date-cell at bounding box center [1448, 456] width 158 height 612
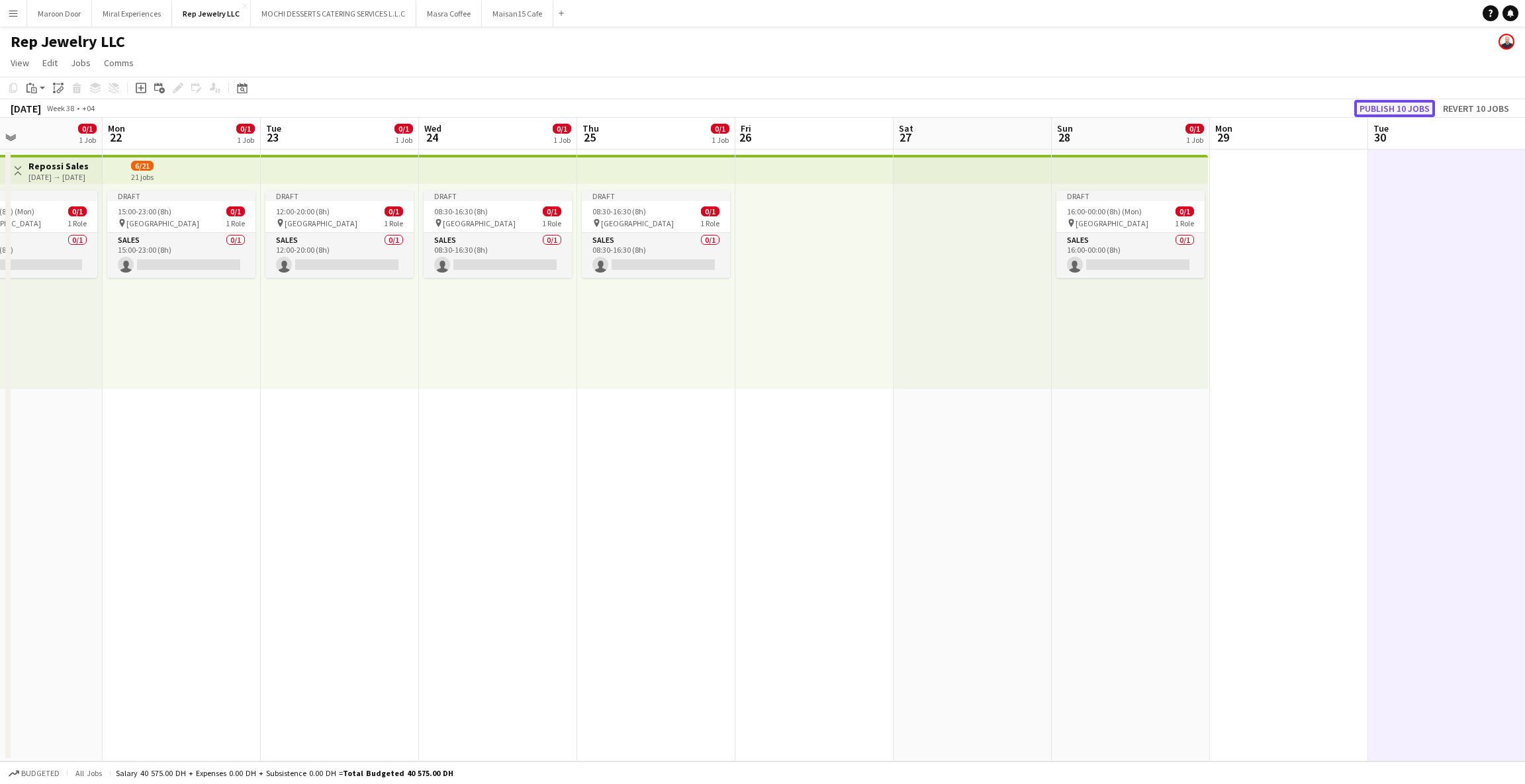
click at [1399, 100] on button "Publish 10 jobs" at bounding box center [1394, 108] width 81 height 17
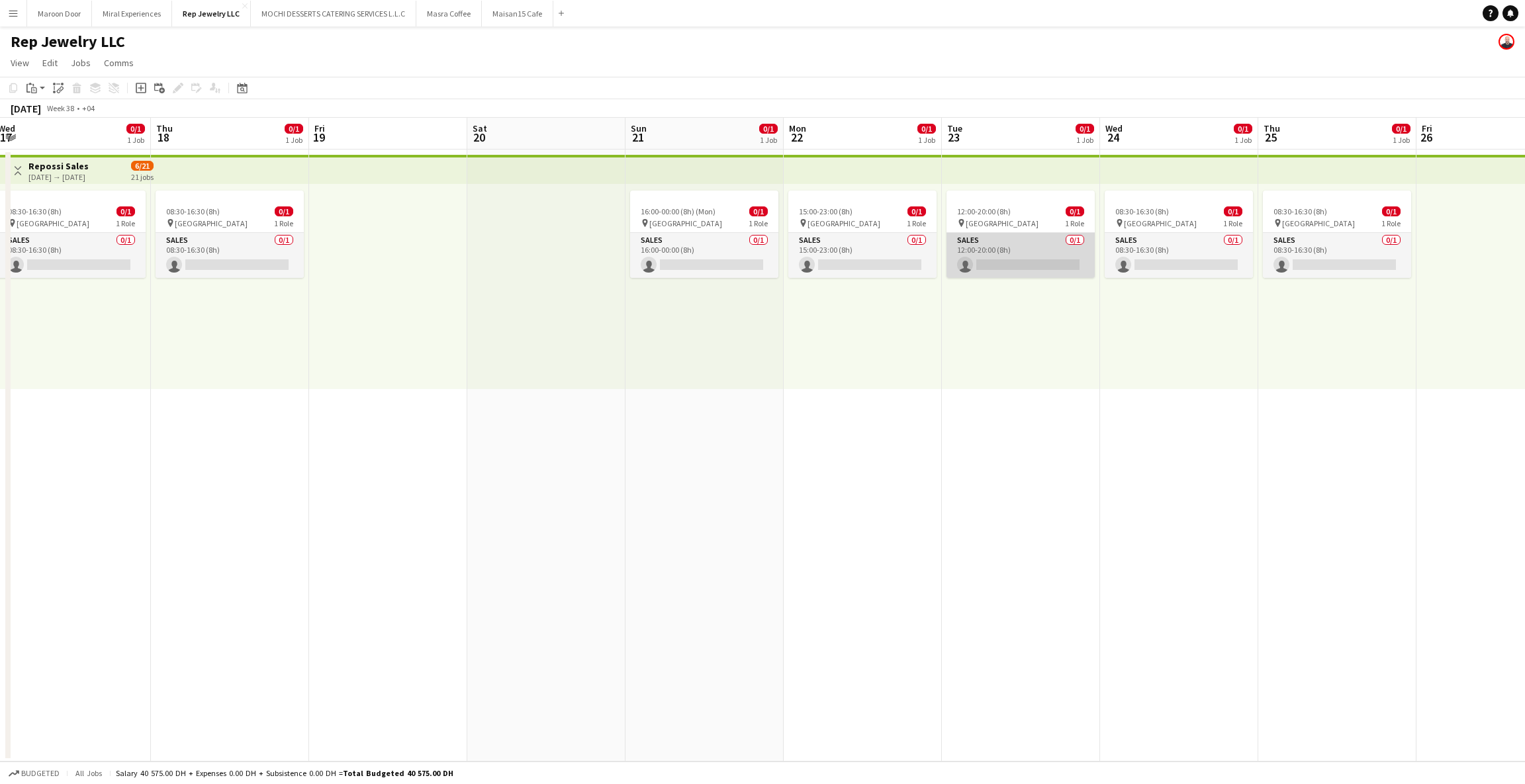
scroll to position [0, 299]
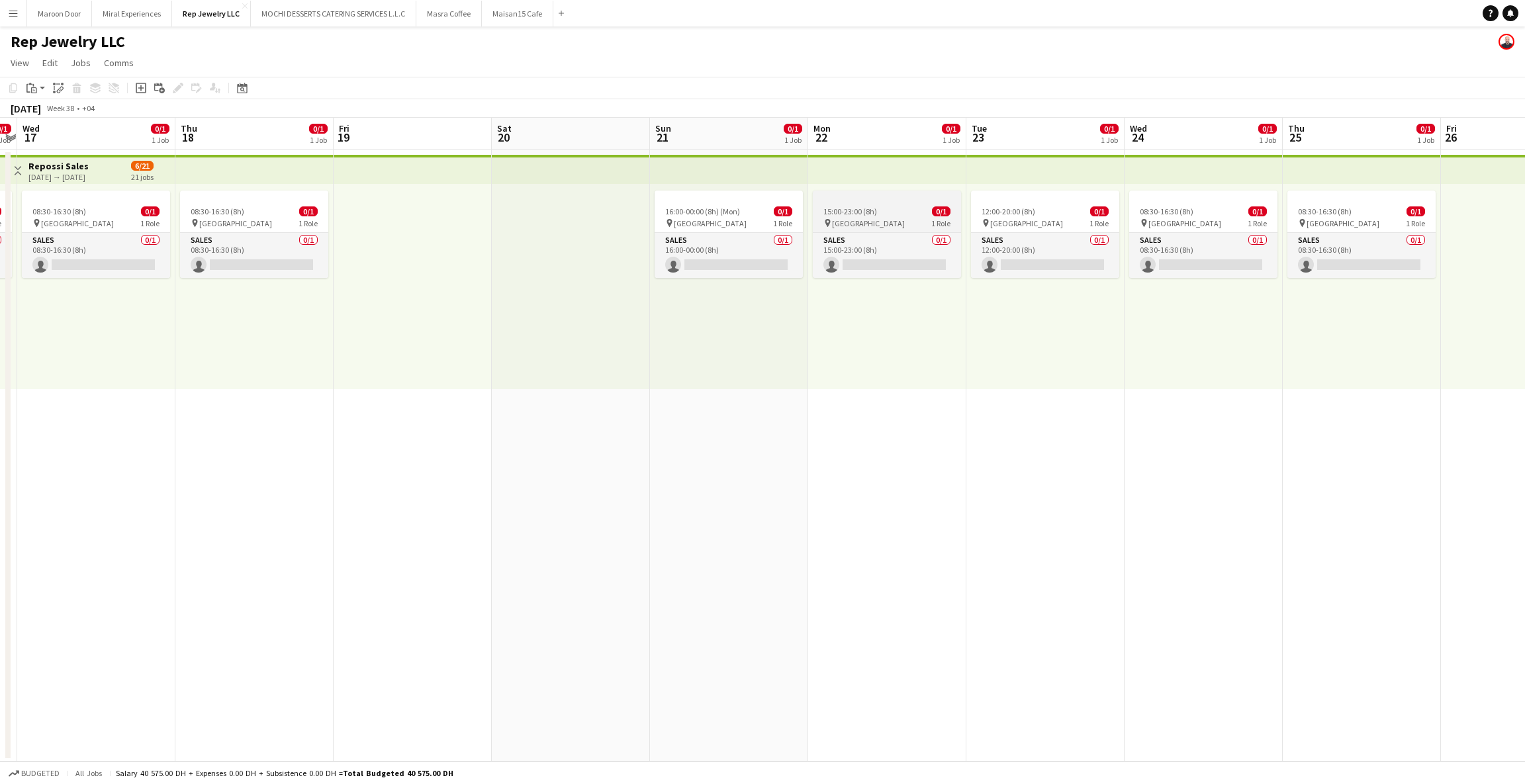
click at [871, 200] on div at bounding box center [887, 196] width 149 height 11
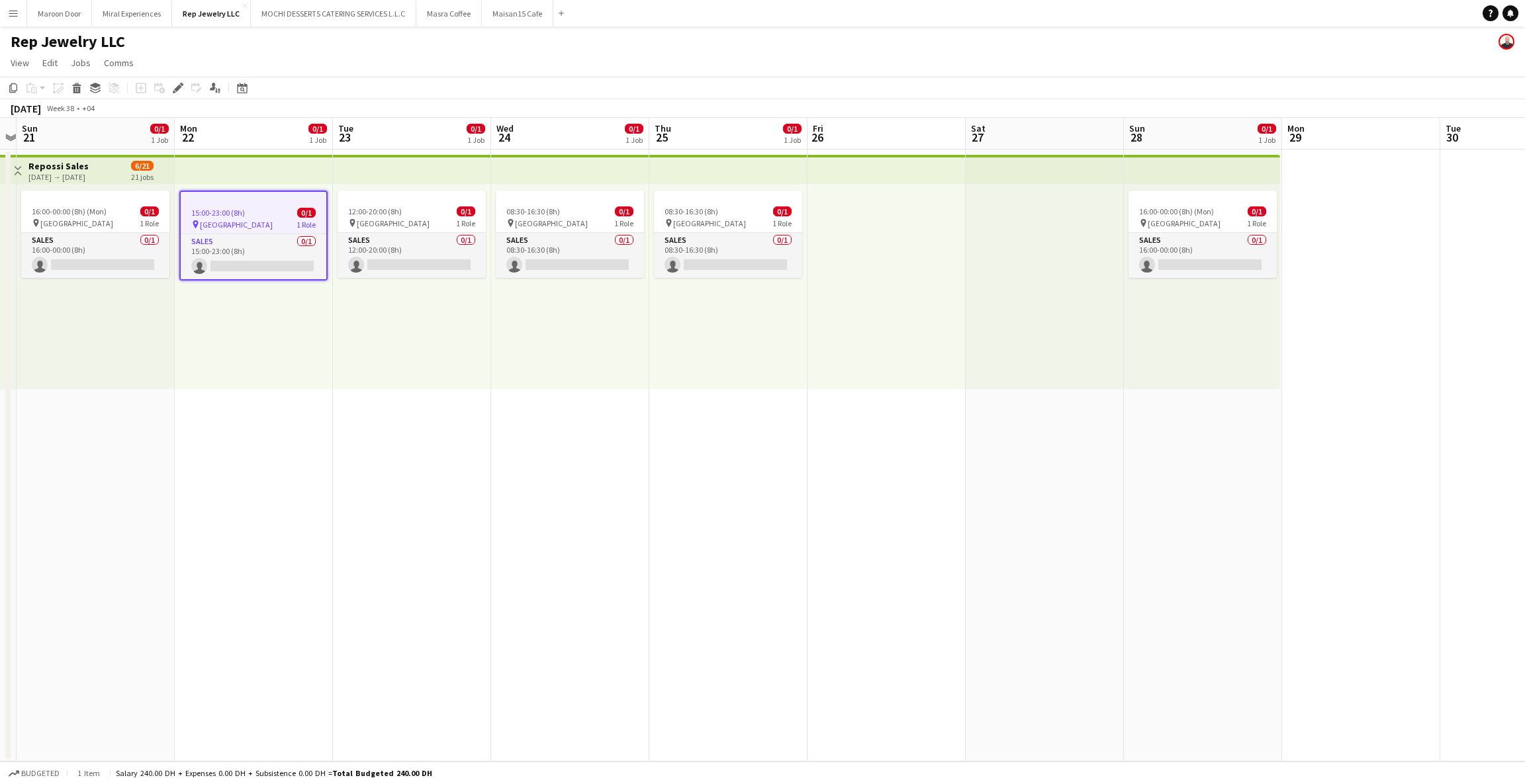
scroll to position [0, 478]
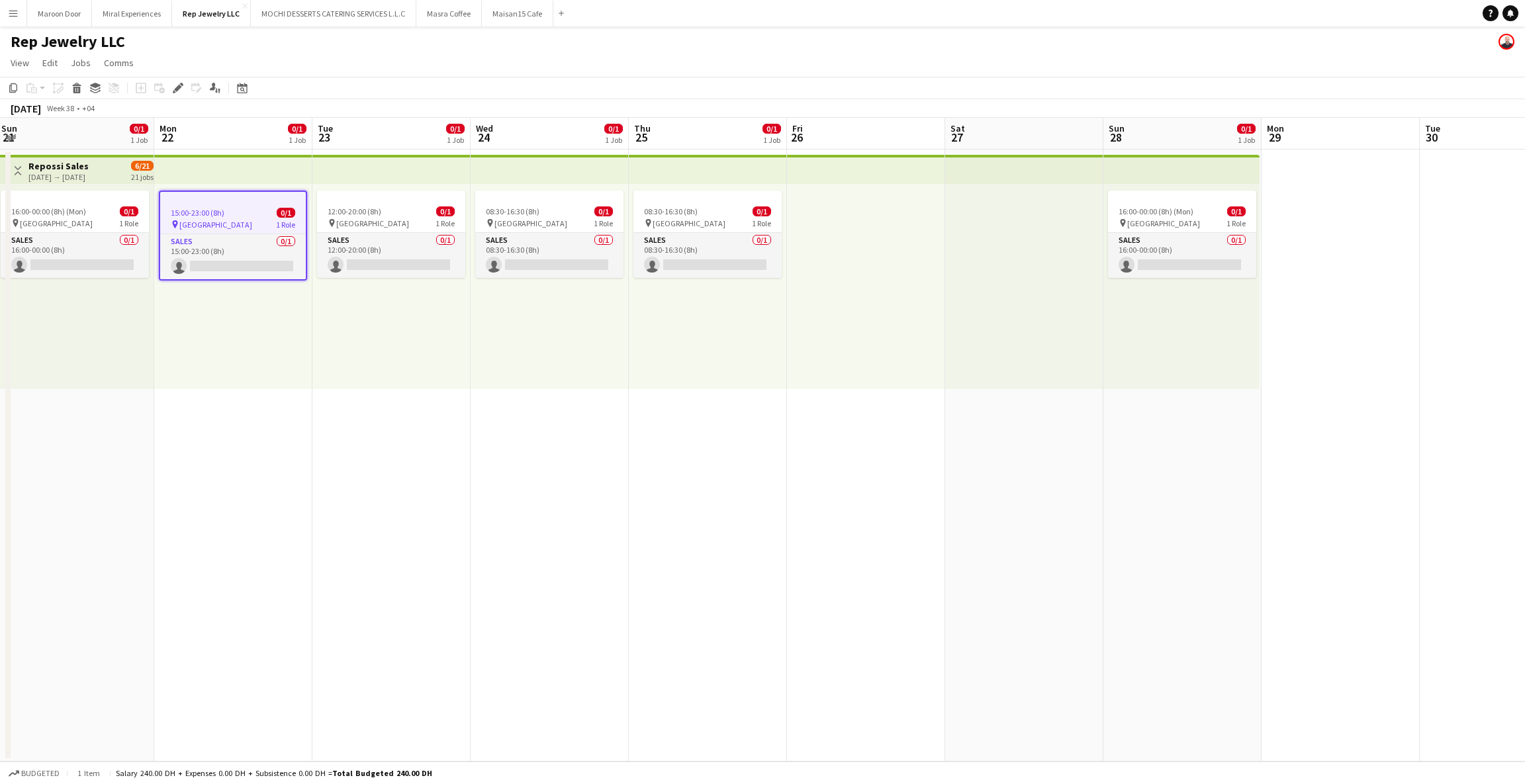
click at [1289, 230] on app-date-cell at bounding box center [1341, 456] width 158 height 612
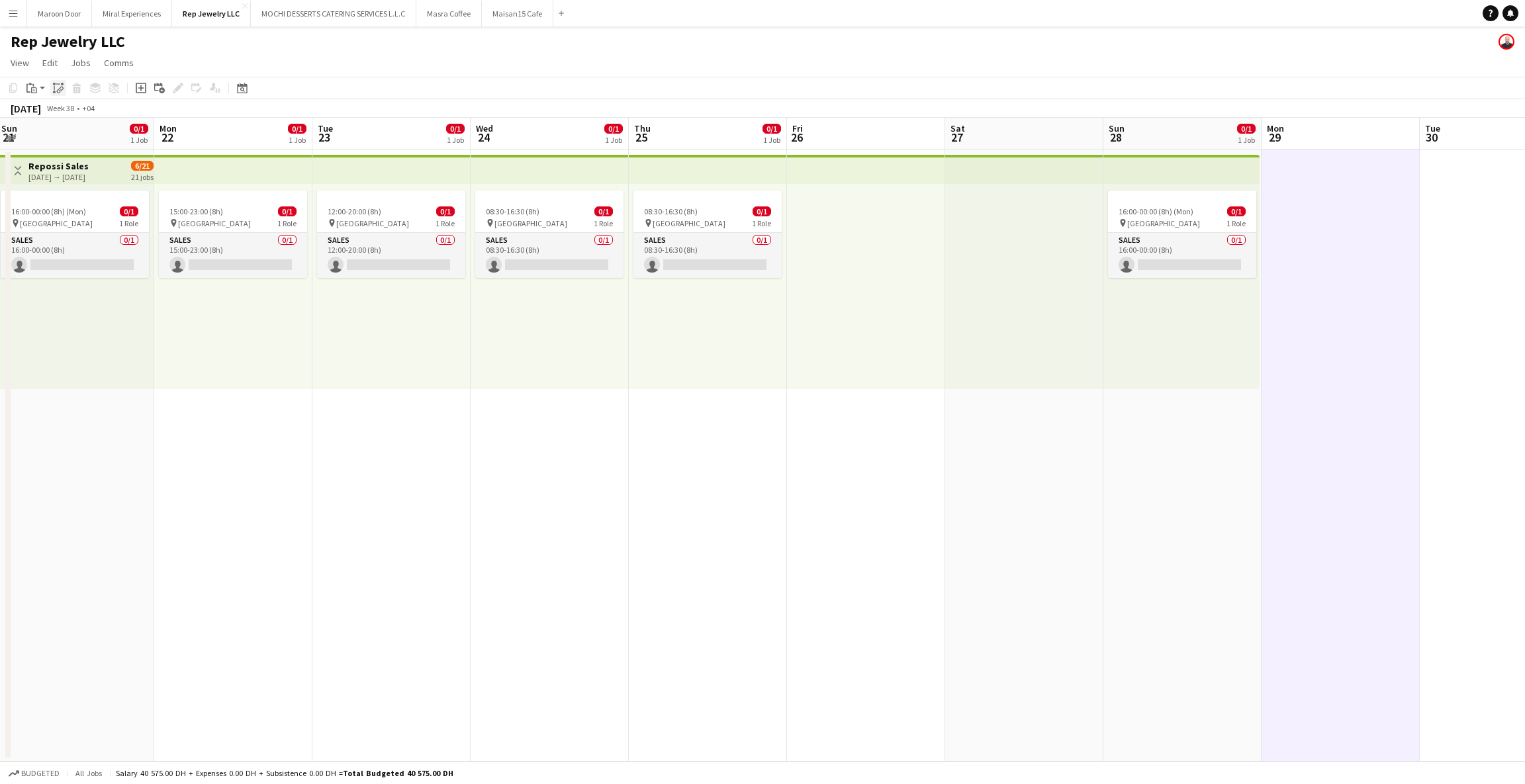
click at [56, 90] on icon "Paste linked Job" at bounding box center [58, 88] width 11 height 11
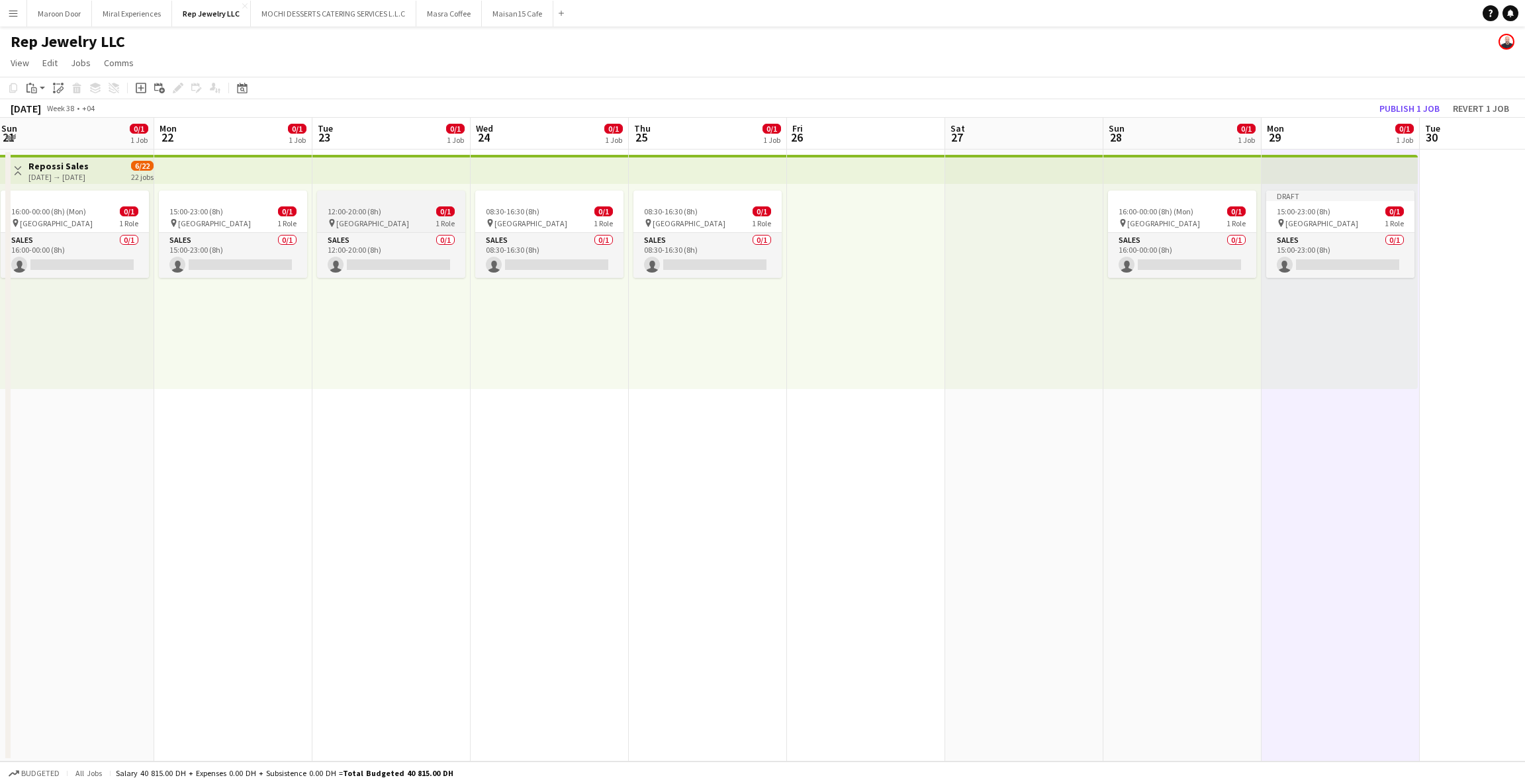
click at [384, 200] on div at bounding box center [391, 196] width 149 height 11
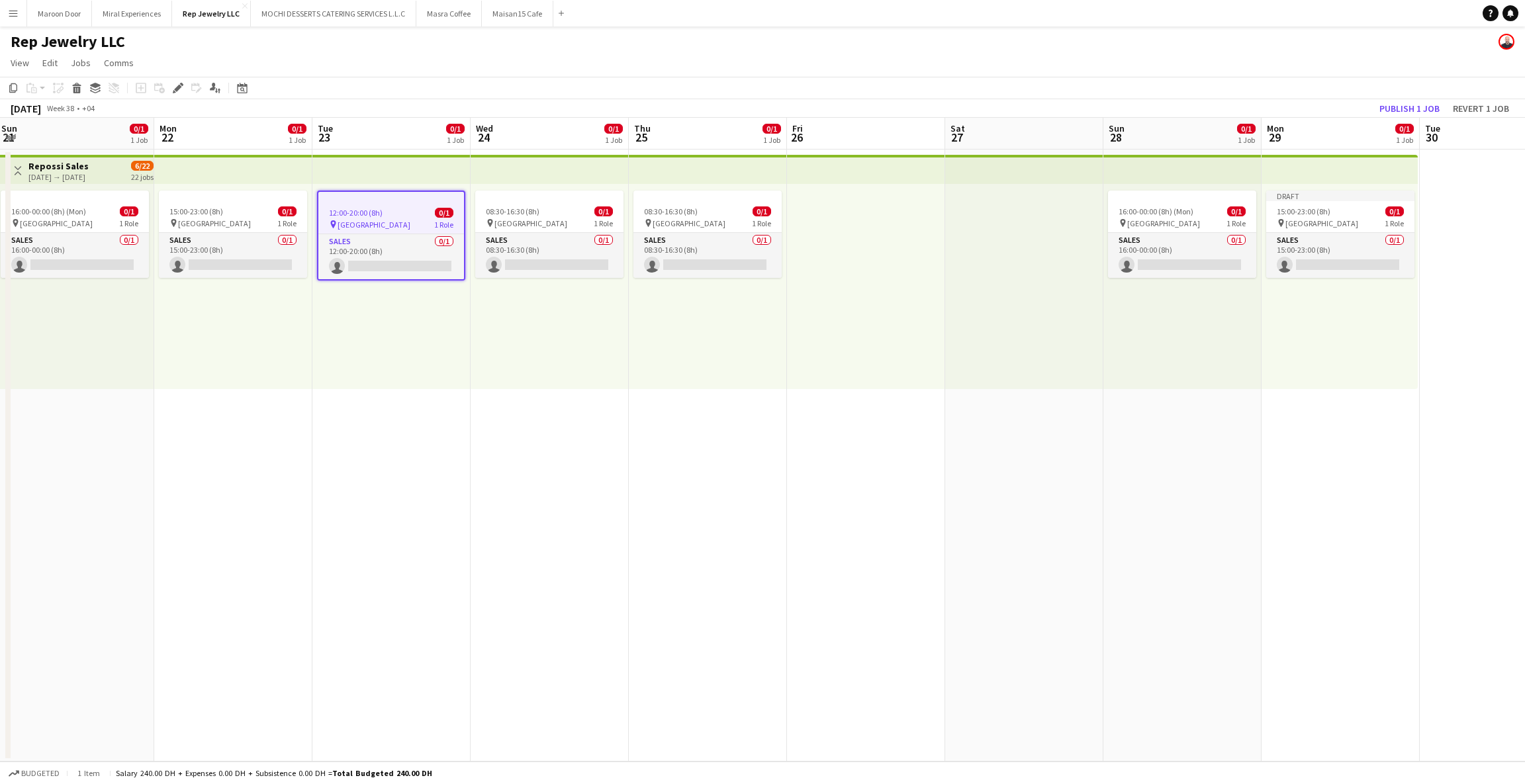
click at [1467, 215] on app-date-cell at bounding box center [1499, 456] width 158 height 612
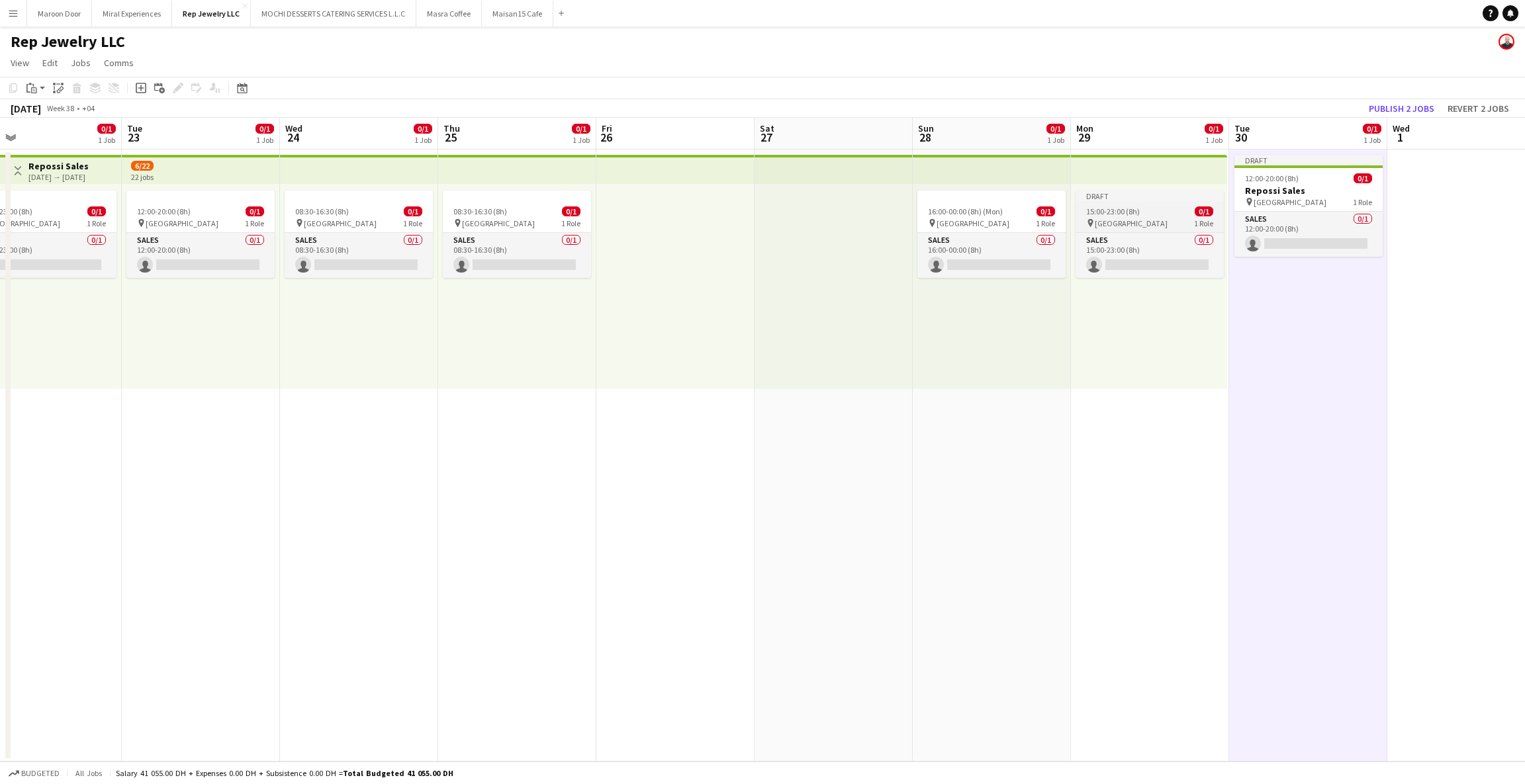
scroll to position [0, 525]
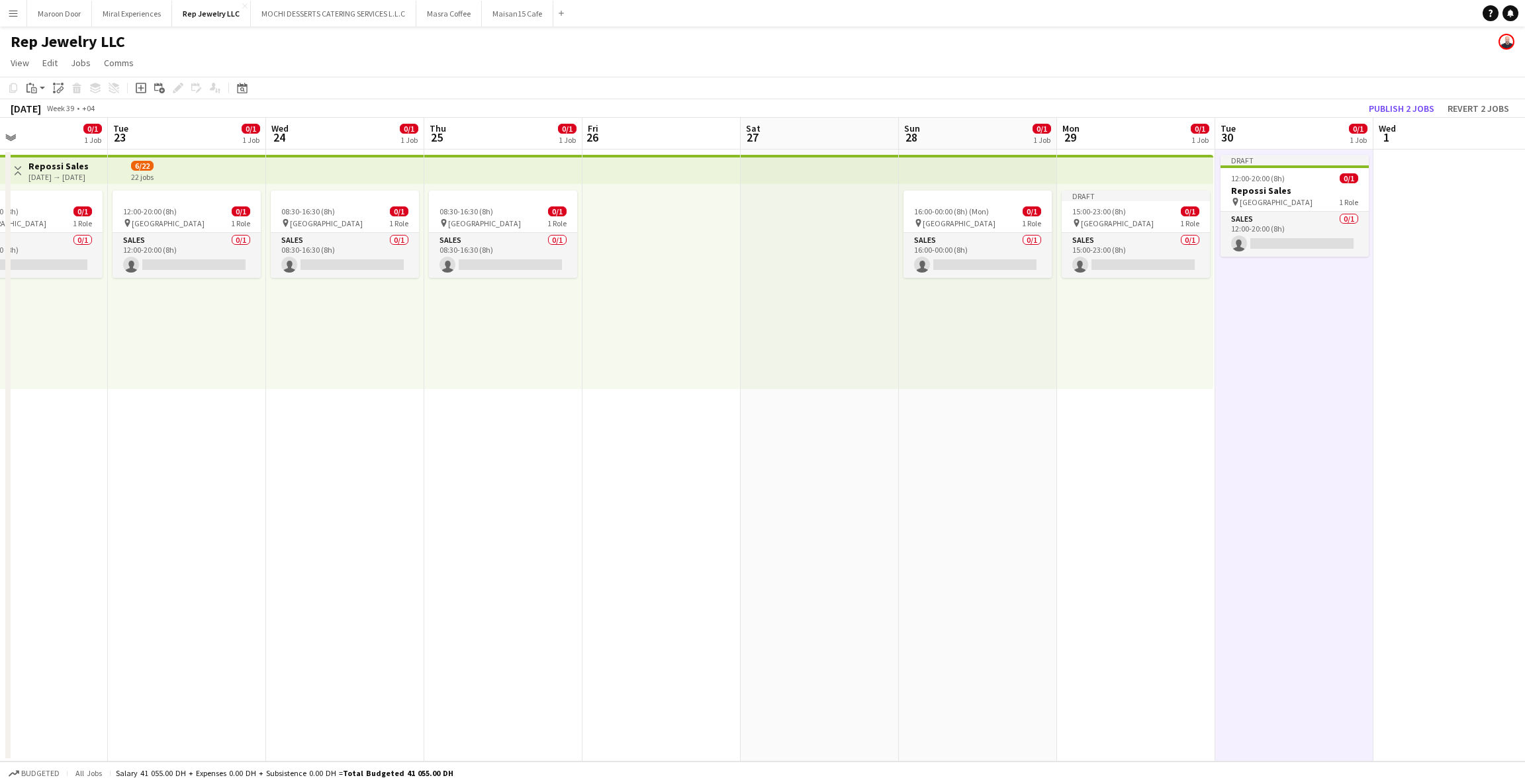
click at [1250, 297] on app-date-cell "Draft 12:00-20:00 (8h) 0/1 Repossi Sales pin Dubai Mall 1 Role Sales 0/1 12:00-…" at bounding box center [1294, 456] width 158 height 612
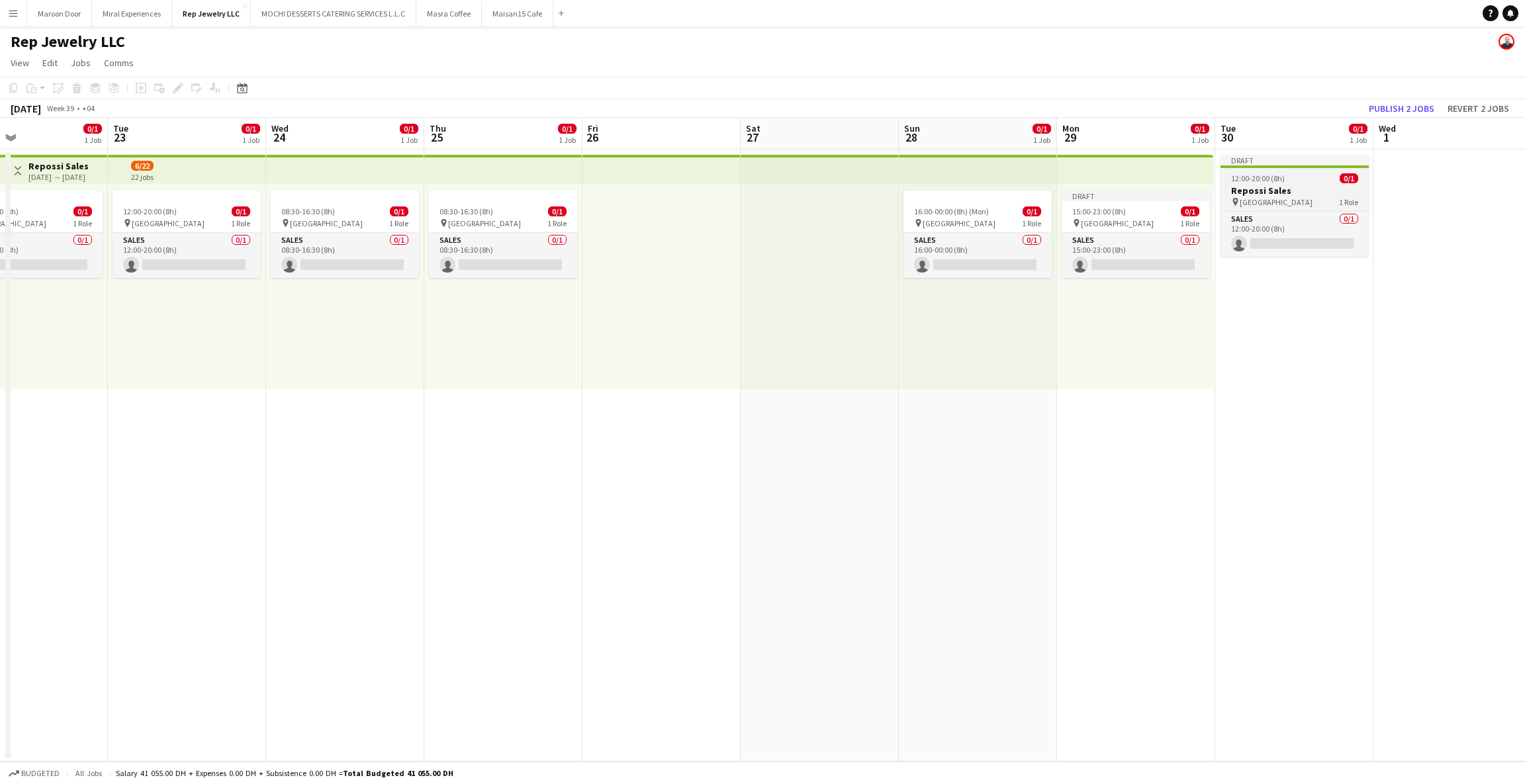
click at [1286, 164] on div "Draft" at bounding box center [1294, 160] width 149 height 11
click at [72, 91] on icon "Delete" at bounding box center [77, 88] width 11 height 11
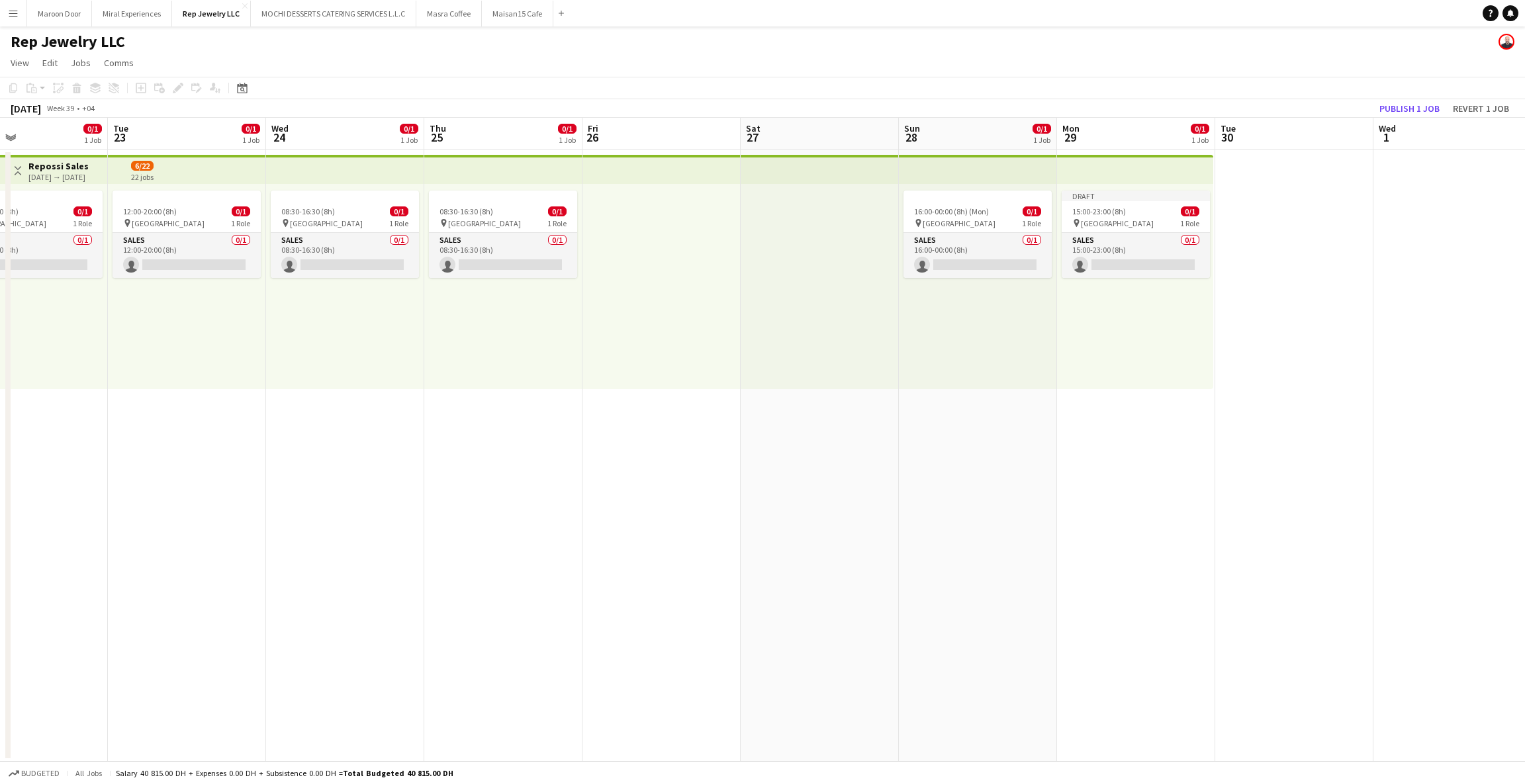
click at [1308, 245] on app-date-cell at bounding box center [1294, 456] width 158 height 612
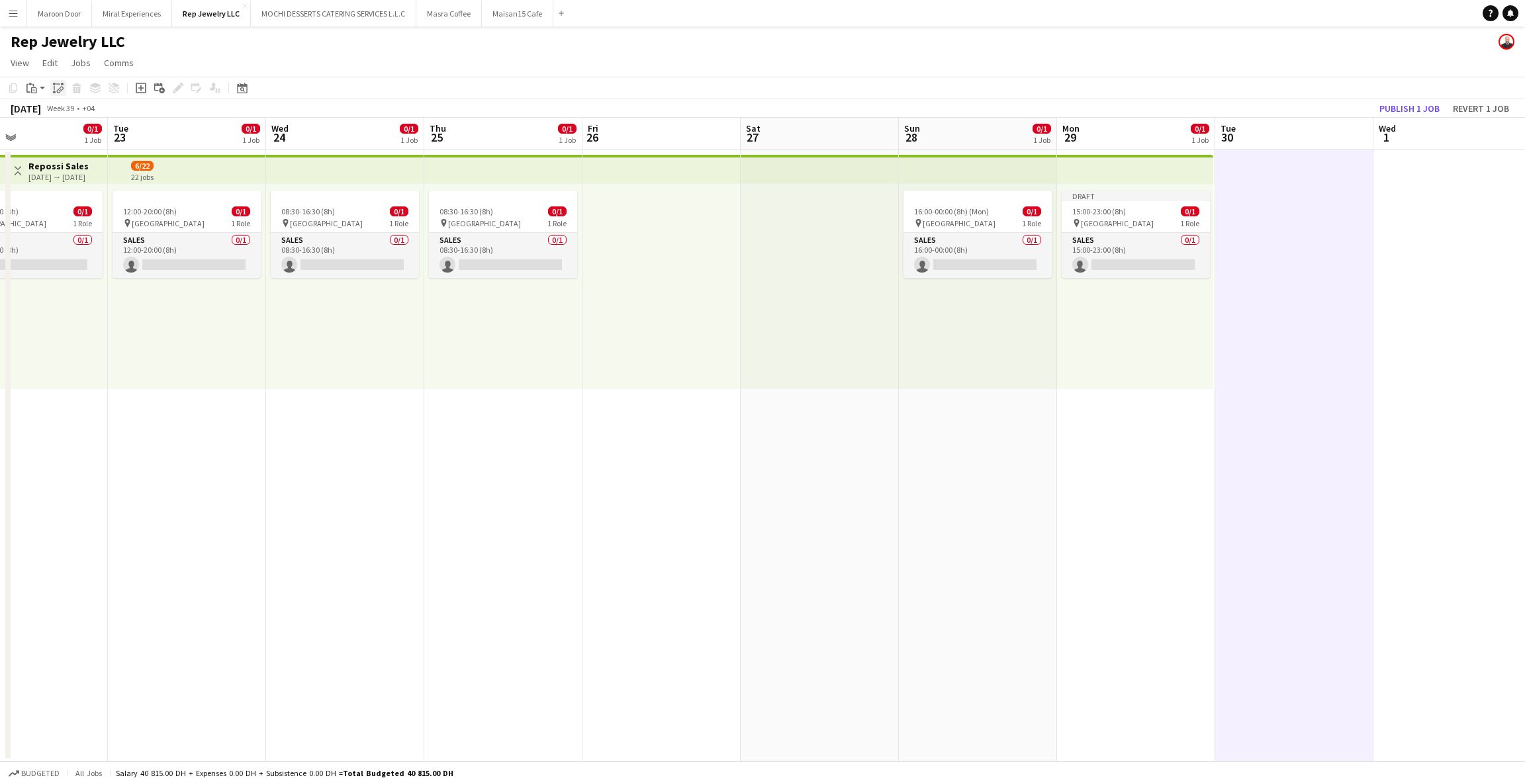
click at [59, 92] on icon "Paste linked Job" at bounding box center [58, 88] width 11 height 11
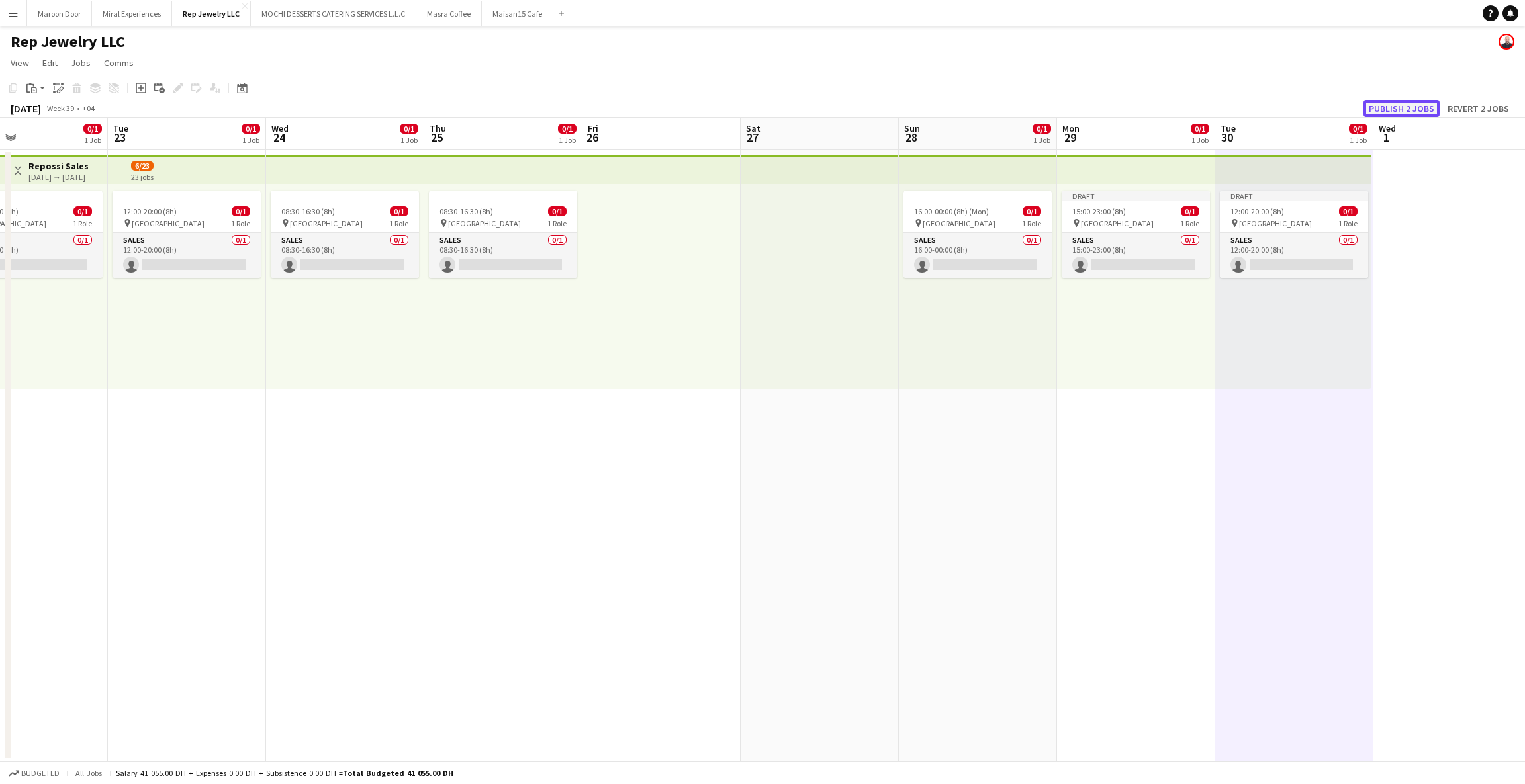
click at [1391, 108] on button "Publish 2 jobs" at bounding box center [1400, 108] width 76 height 17
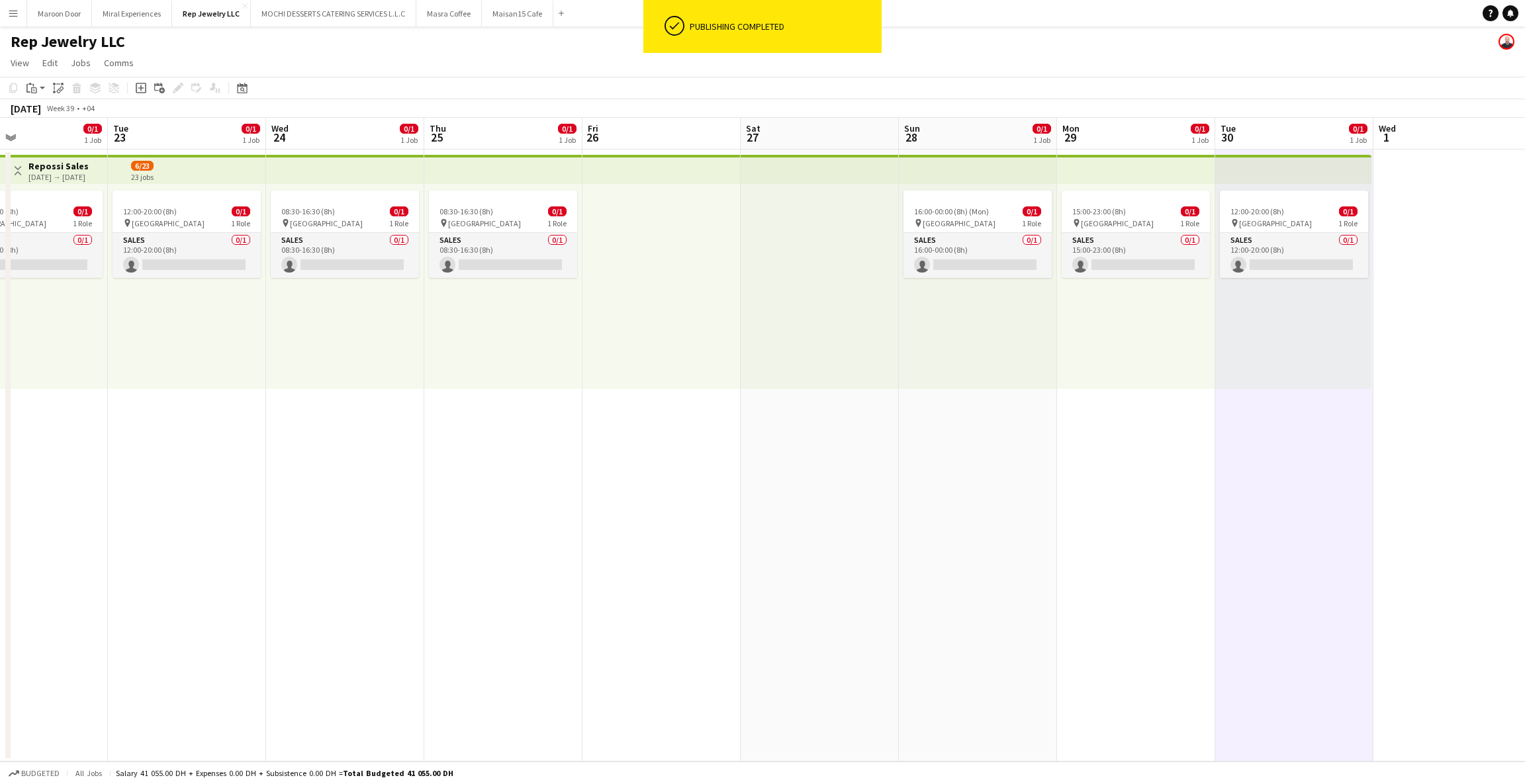
click at [1294, 473] on app-date-cell "12:00-20:00 (8h) 0/1 pin Dubai Mall 1 Role Sales 0/1 12:00-20:00 (8h) single-ne…" at bounding box center [1294, 456] width 158 height 612
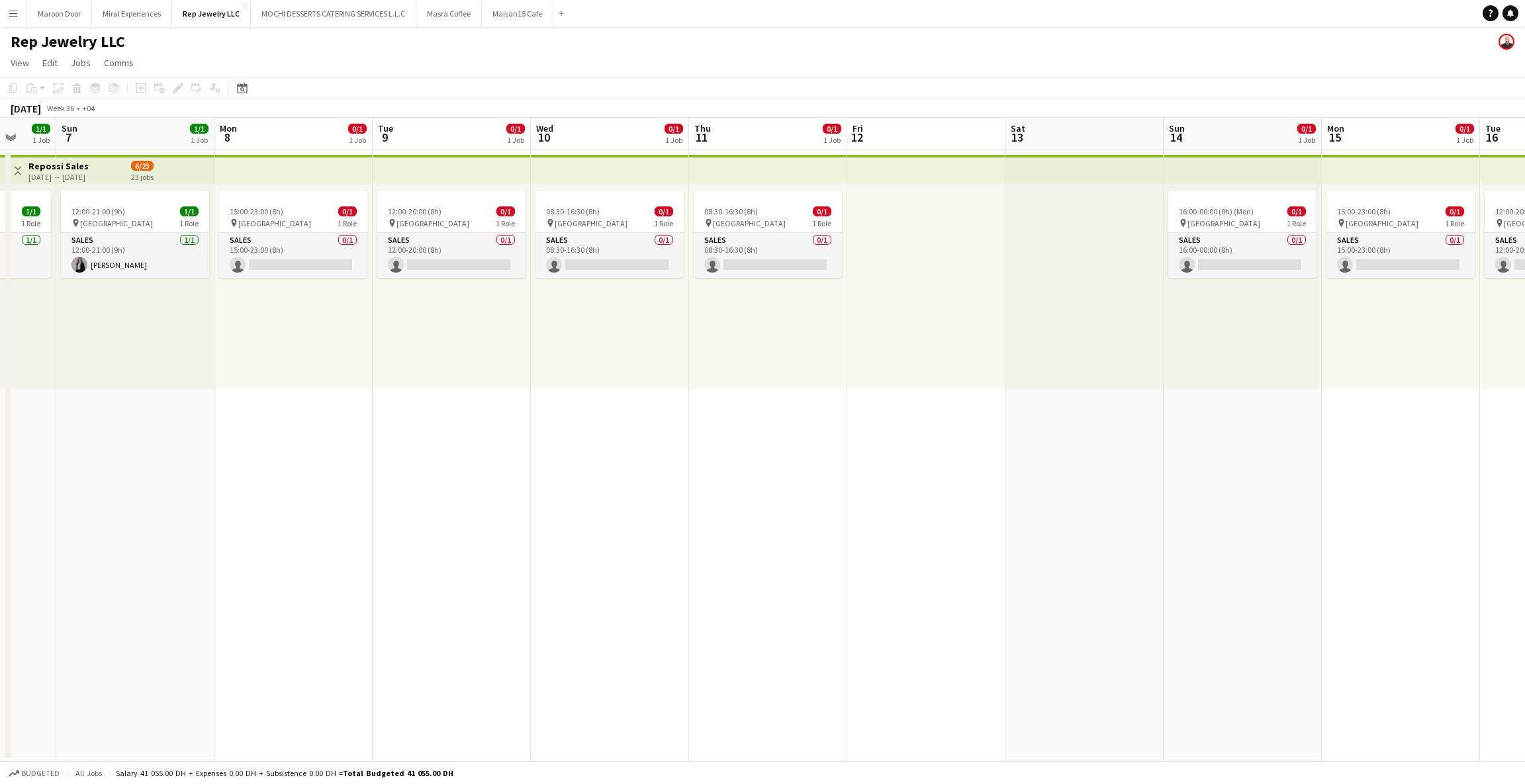
scroll to position [0, 415]
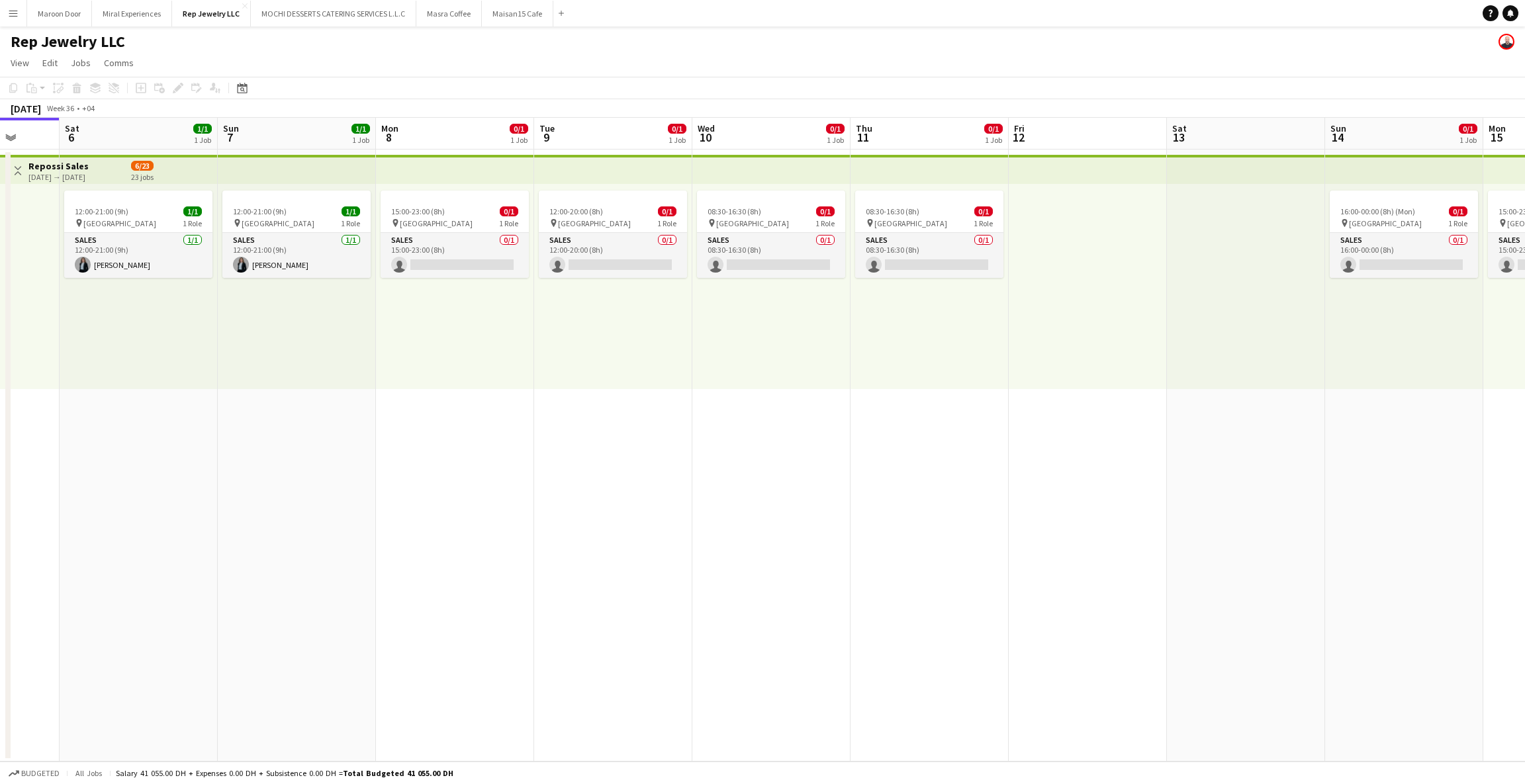
click at [1004, 383] on div "08:30-16:30 (8h) 0/1 pin Dubai Mall 1 Role Sales 0/1 08:30-16:30 (8h) single-ne…" at bounding box center [929, 287] width 158 height 205
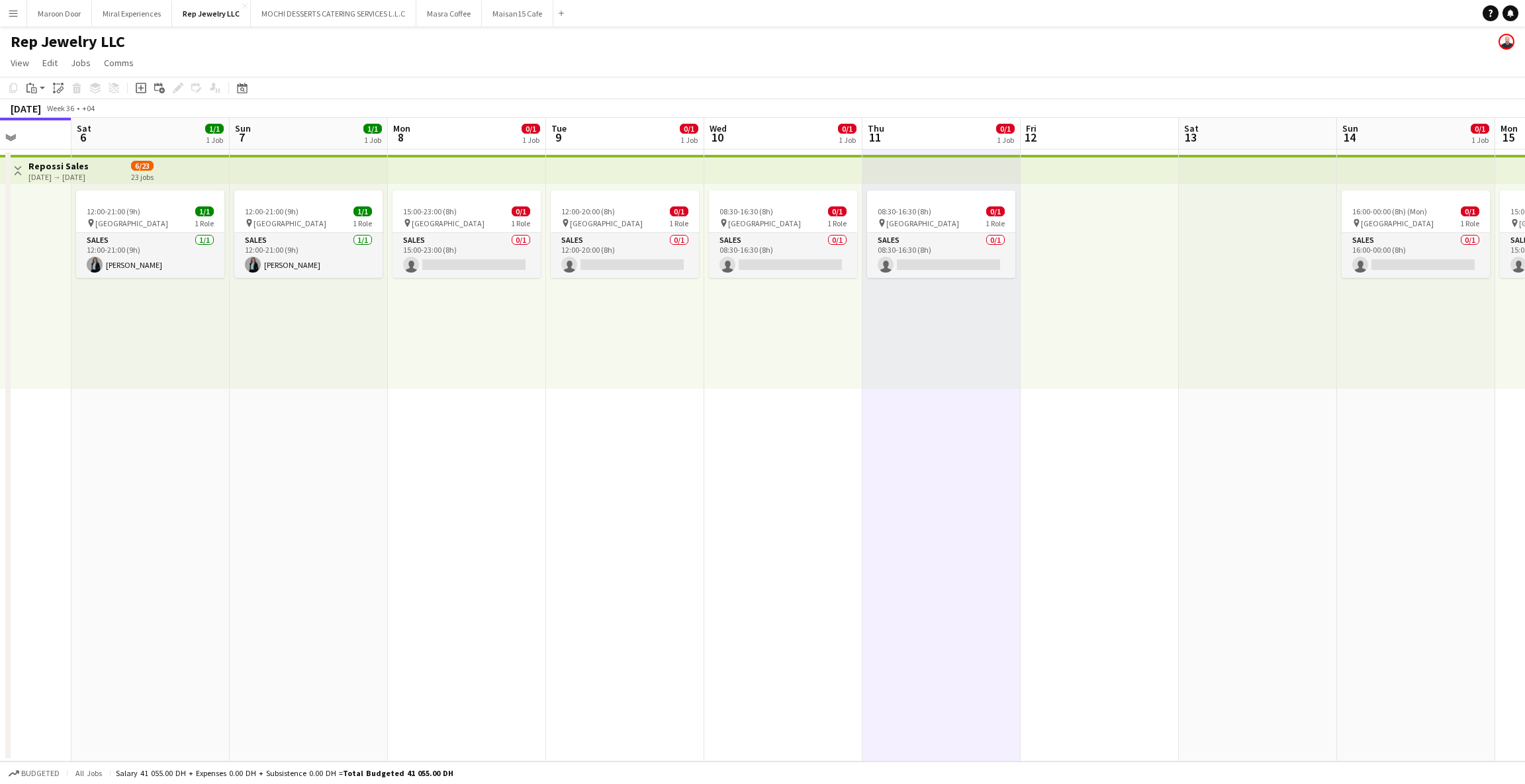
scroll to position [0, 395]
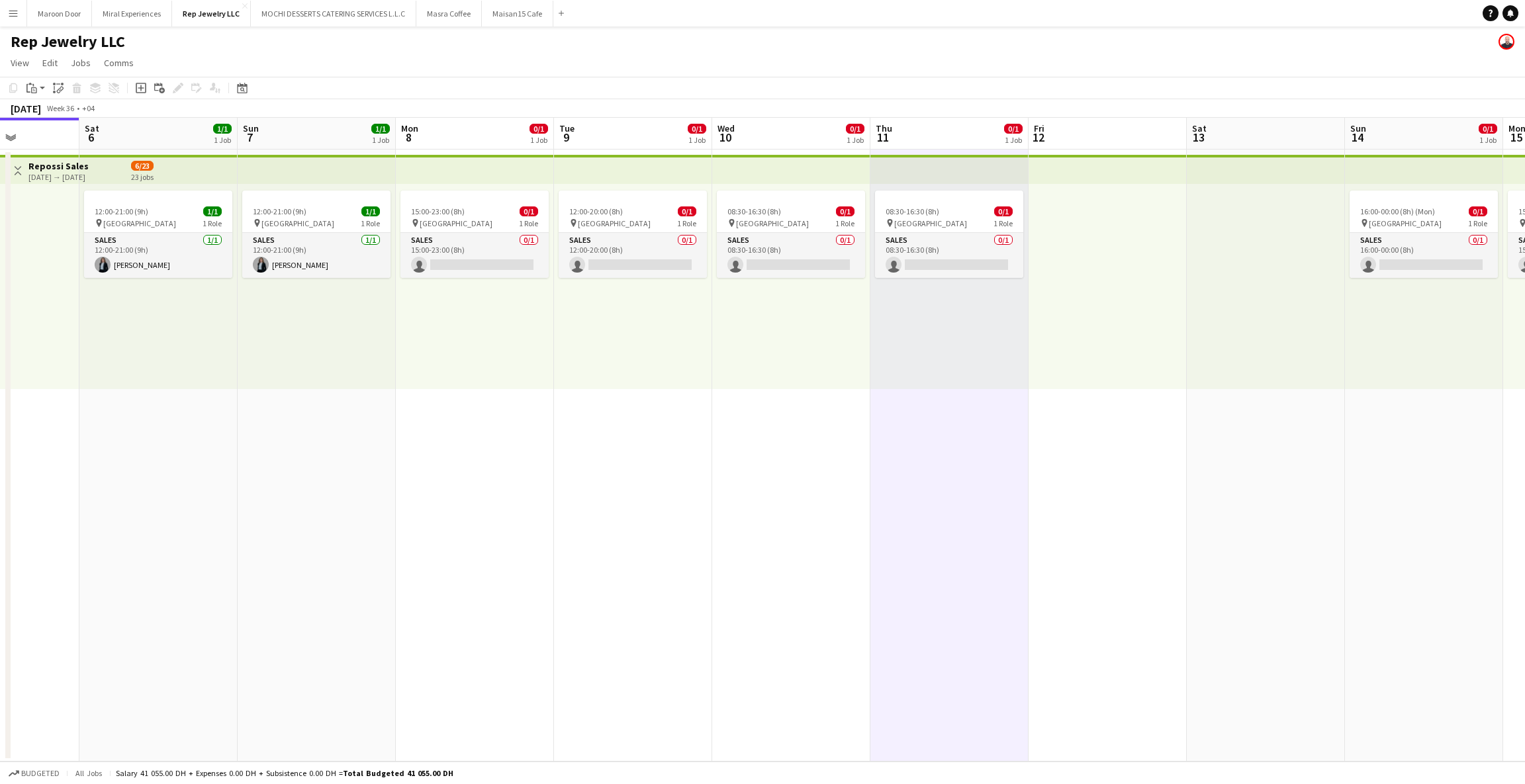
click at [479, 336] on div "15:00-23:00 (8h) 0/1 pin Dubai Mall 1 Role Sales 0/1 15:00-23:00 (8h) single-ne…" at bounding box center [475, 287] width 158 height 205
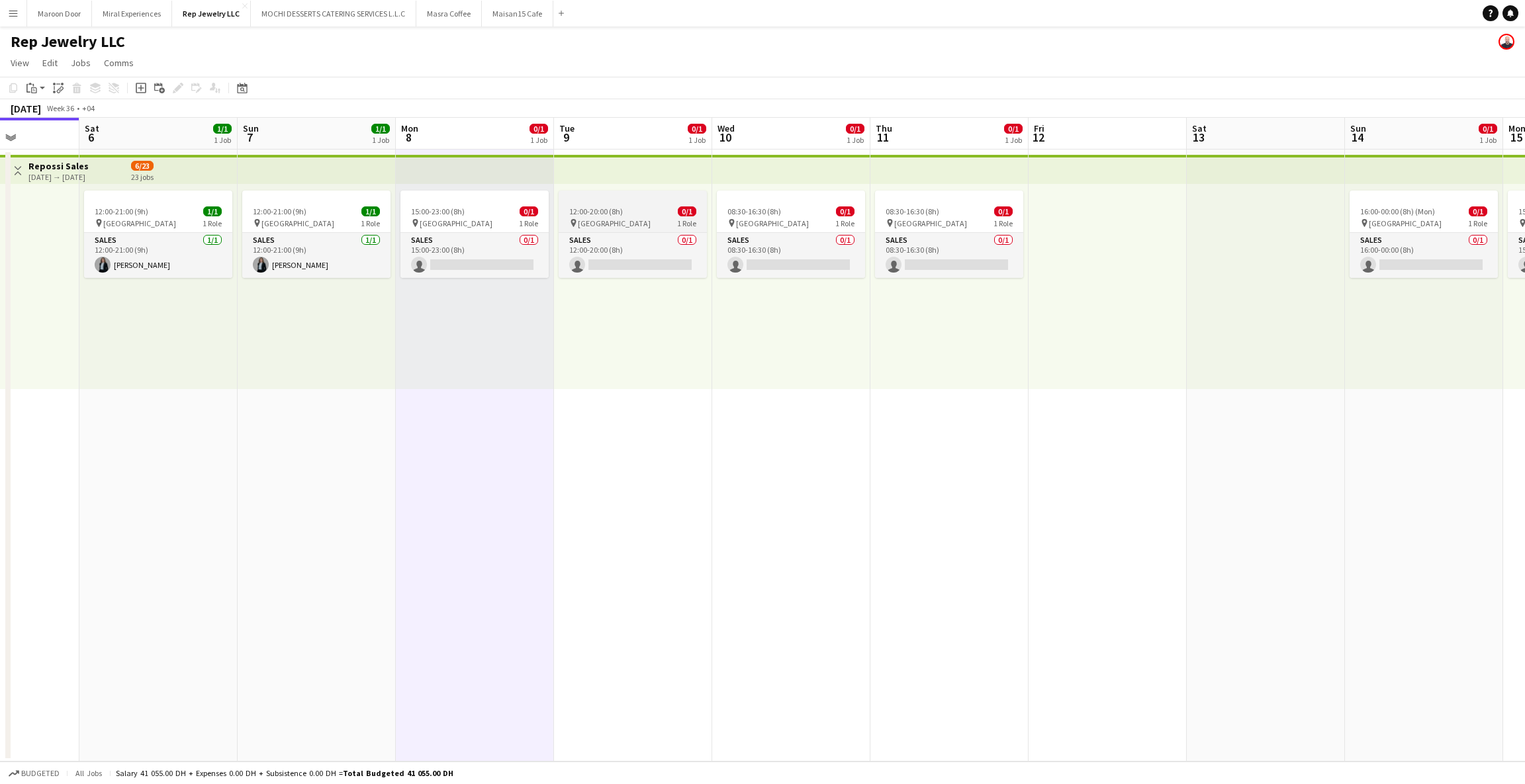
click at [629, 202] on app-job-card "12:00-20:00 (8h) 0/1 pin Dubai Mall 1 Role Sales 0/1 12:00-20:00 (8h) single-ne…" at bounding box center [632, 234] width 149 height 87
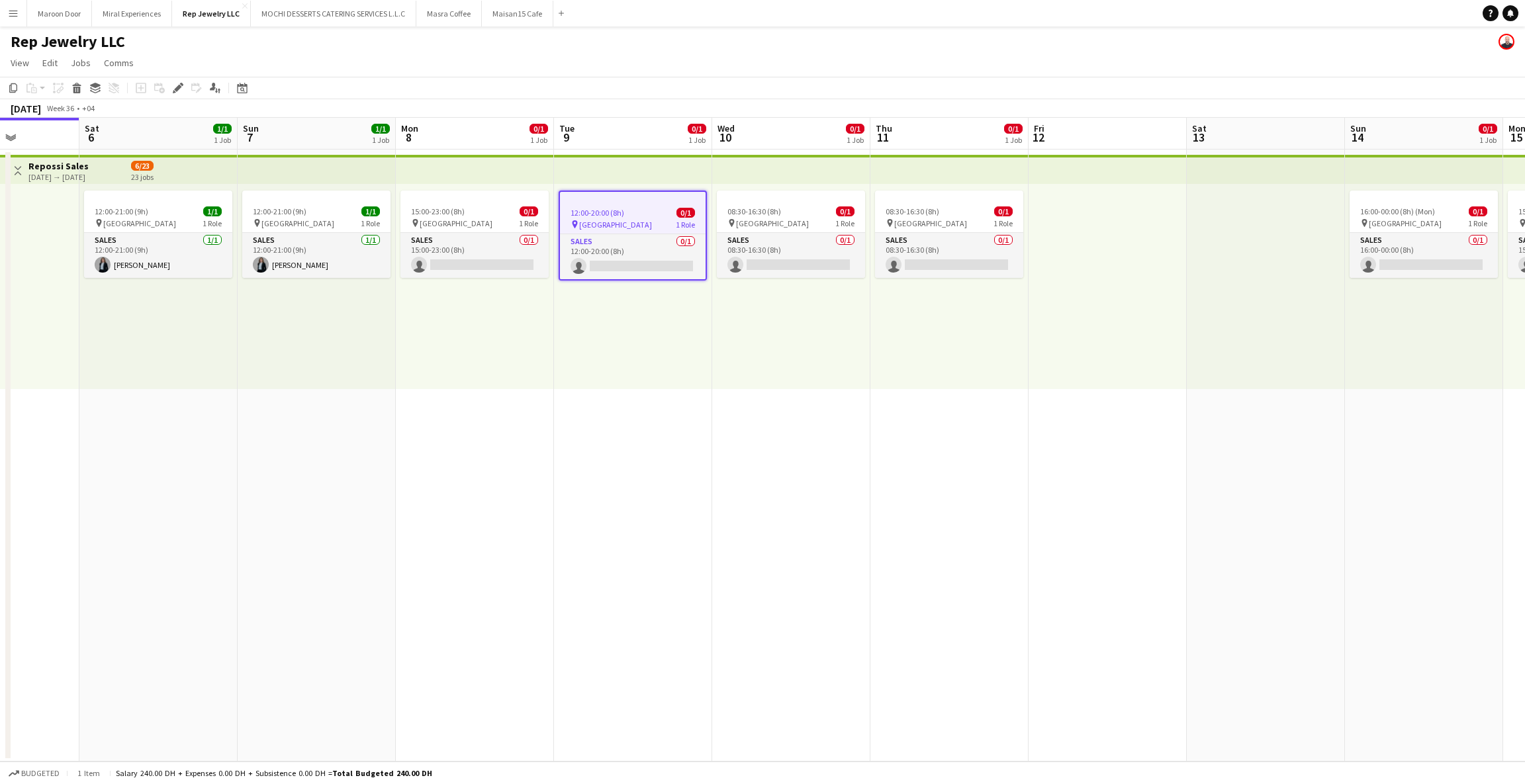
click at [648, 313] on div "12:00-20:00 (8h) 0/1 pin Dubai Mall 1 Role Sales 0/1 12:00-20:00 (8h) single-ne…" at bounding box center [633, 287] width 158 height 205
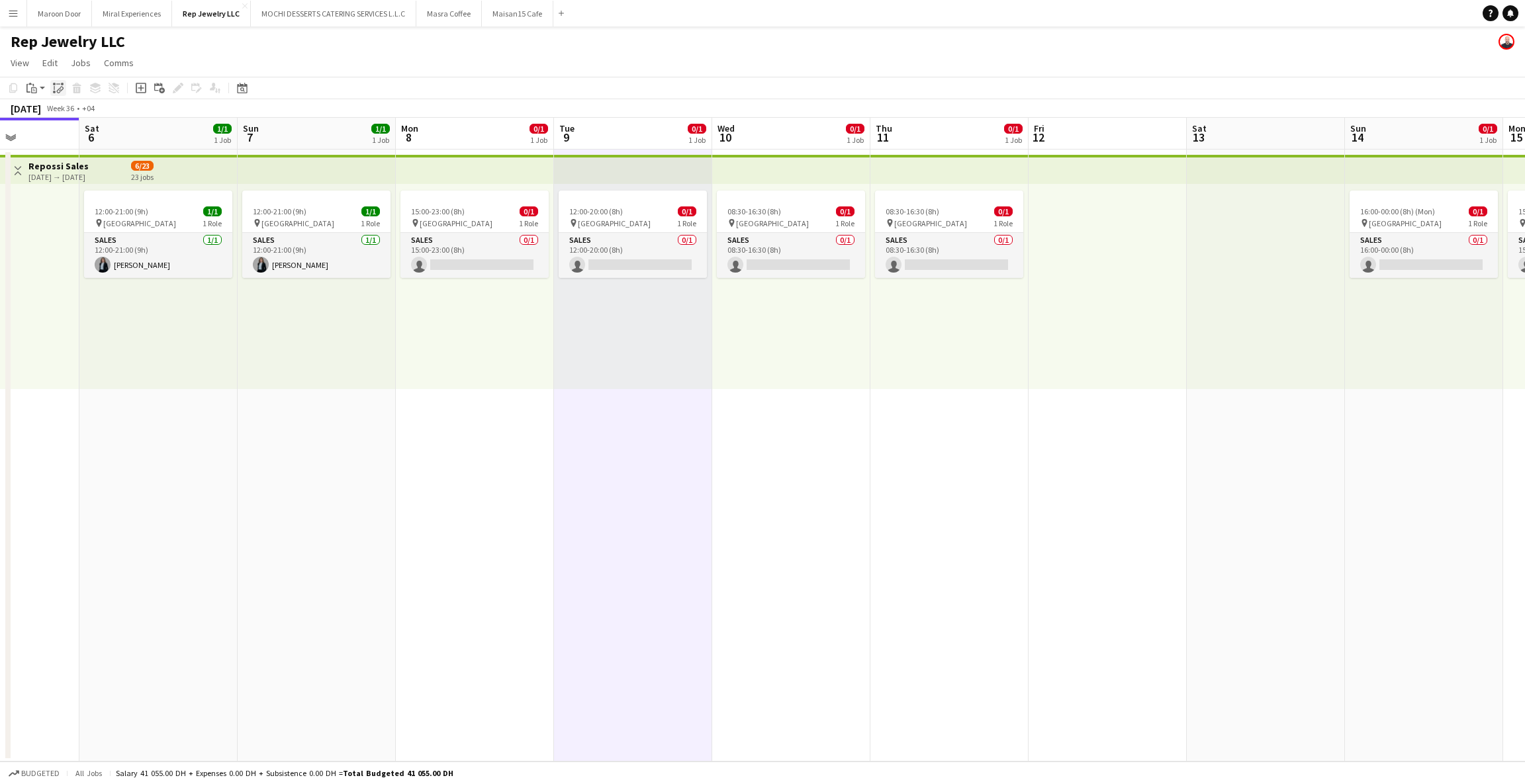
click at [59, 91] on icon at bounding box center [61, 89] width 4 height 5
click at [617, 313] on div "pin [GEOGRAPHIC_DATA] 1 Role" at bounding box center [632, 316] width 149 height 11
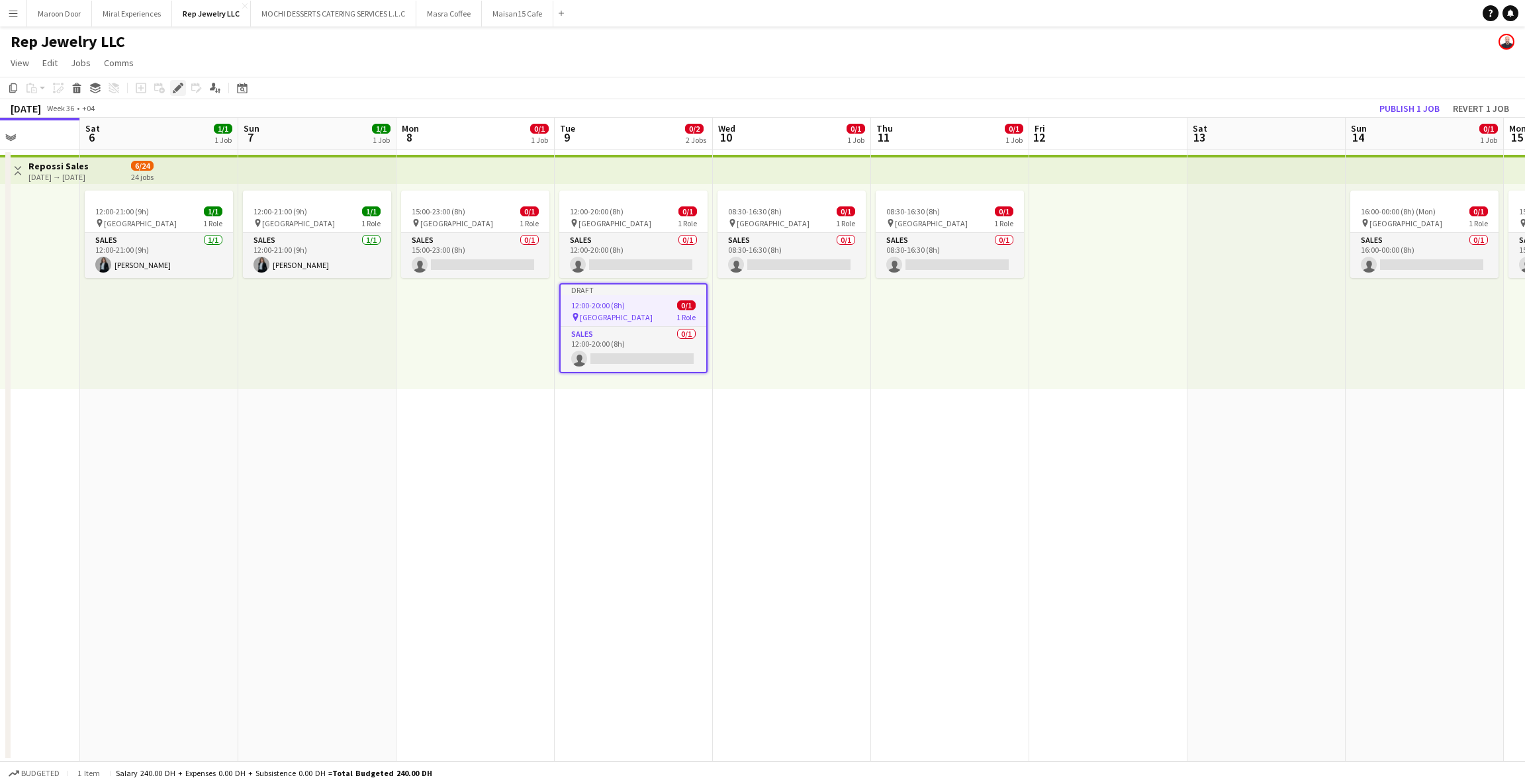
click at [180, 83] on icon "Edit" at bounding box center [178, 88] width 11 height 11
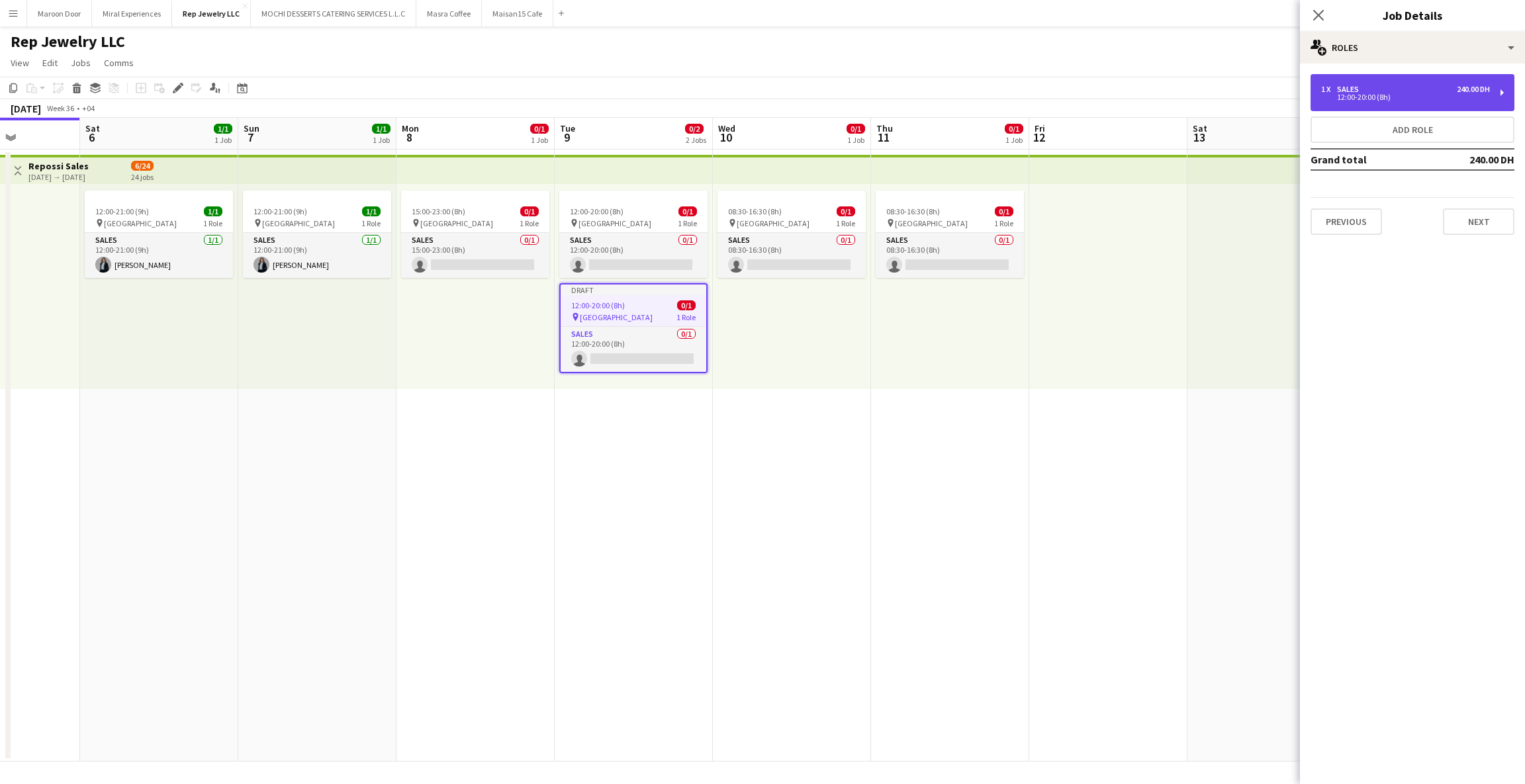
click at [1420, 101] on div "1 x Sales 240.00 DH 12:00-20:00 (8h)" at bounding box center [1412, 93] width 204 height 37
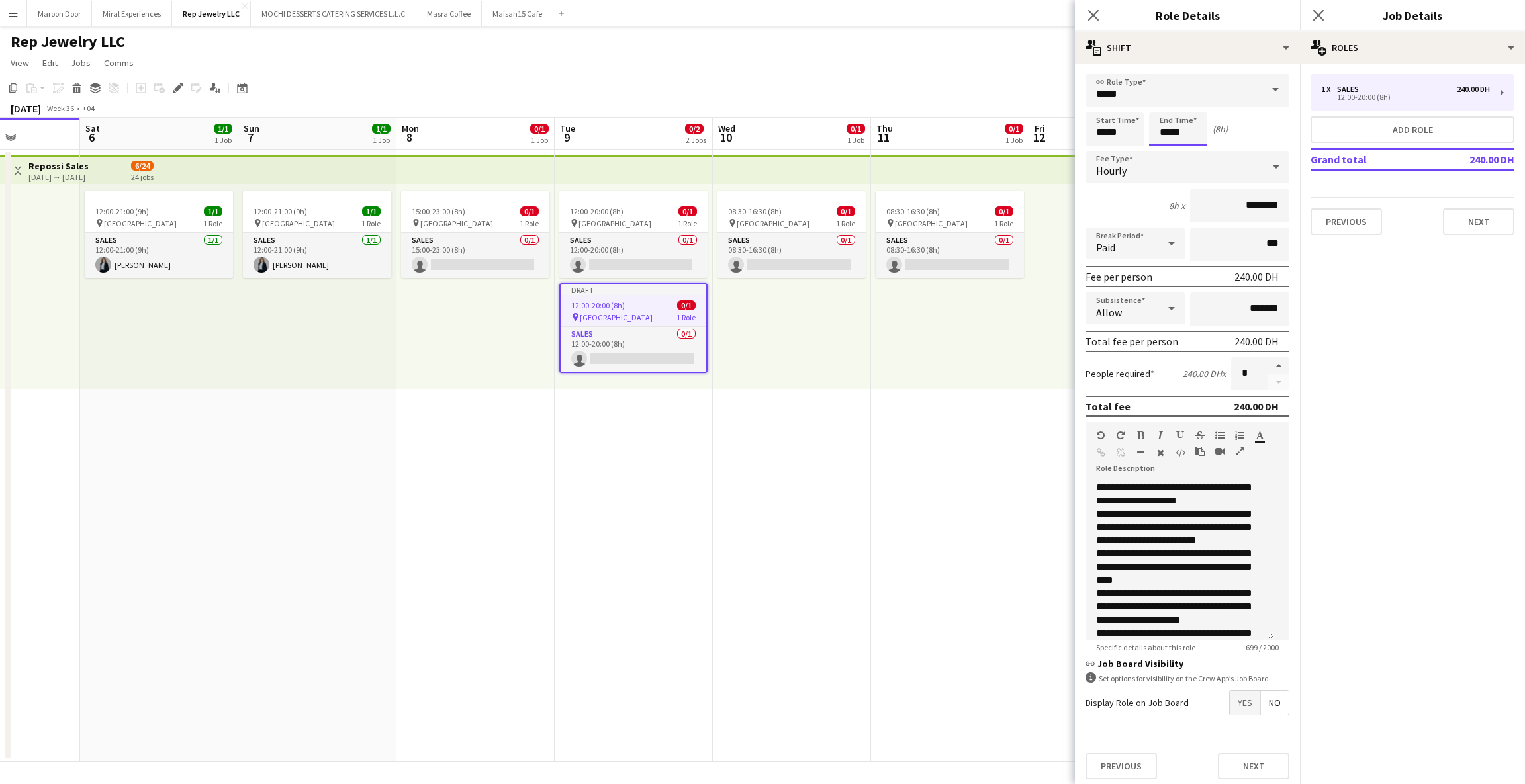
click at [1155, 132] on input "*****" at bounding box center [1178, 128] width 58 height 33
type input "*****"
click at [1084, 24] on app-icon "Close pop-in" at bounding box center [1094, 16] width 20 height 20
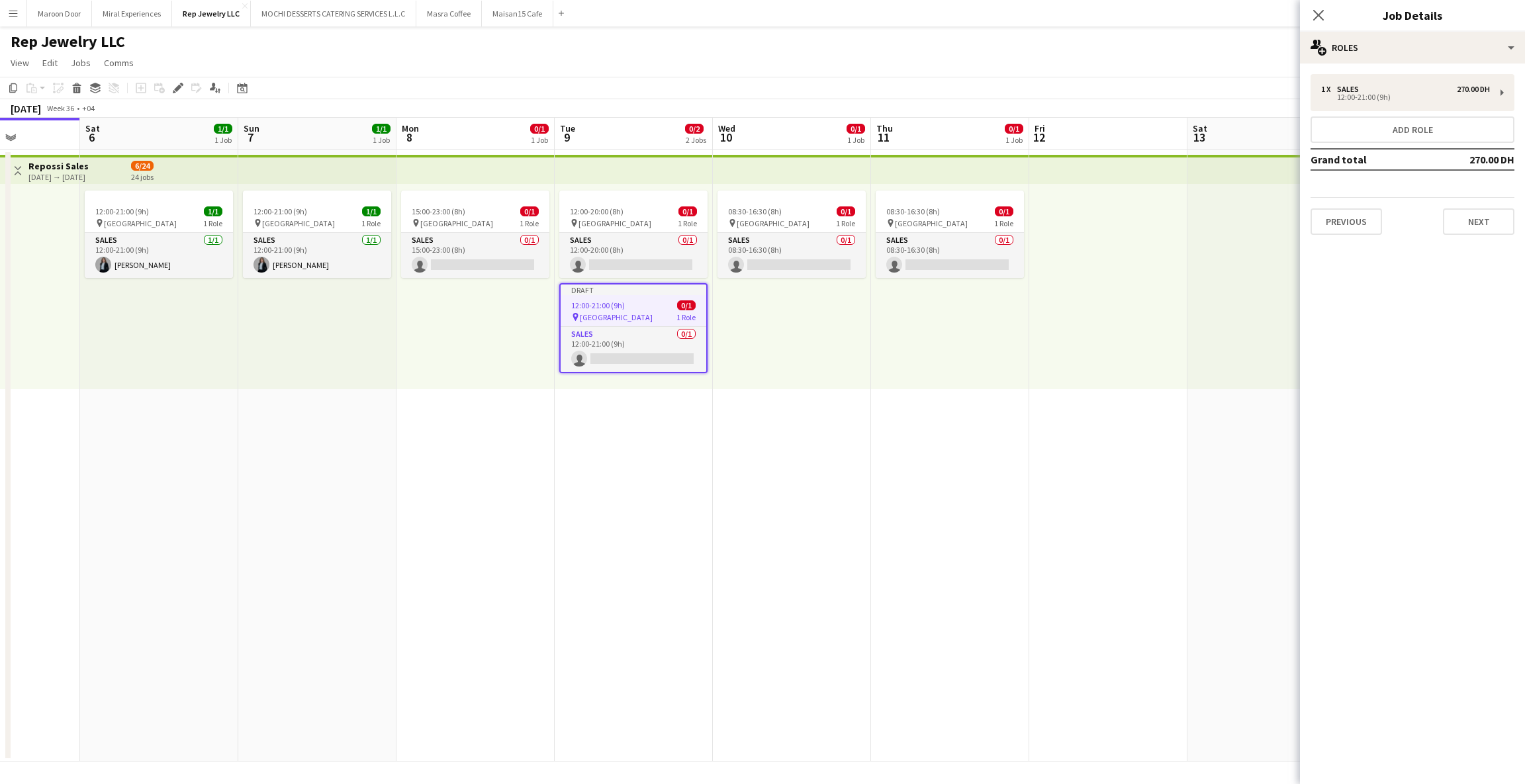
click at [791, 327] on div "08:30-16:30 (8h) 0/1 pin Dubai Mall 1 Role Sales 0/1 08:30-16:30 (8h) single-ne…" at bounding box center [792, 287] width 158 height 205
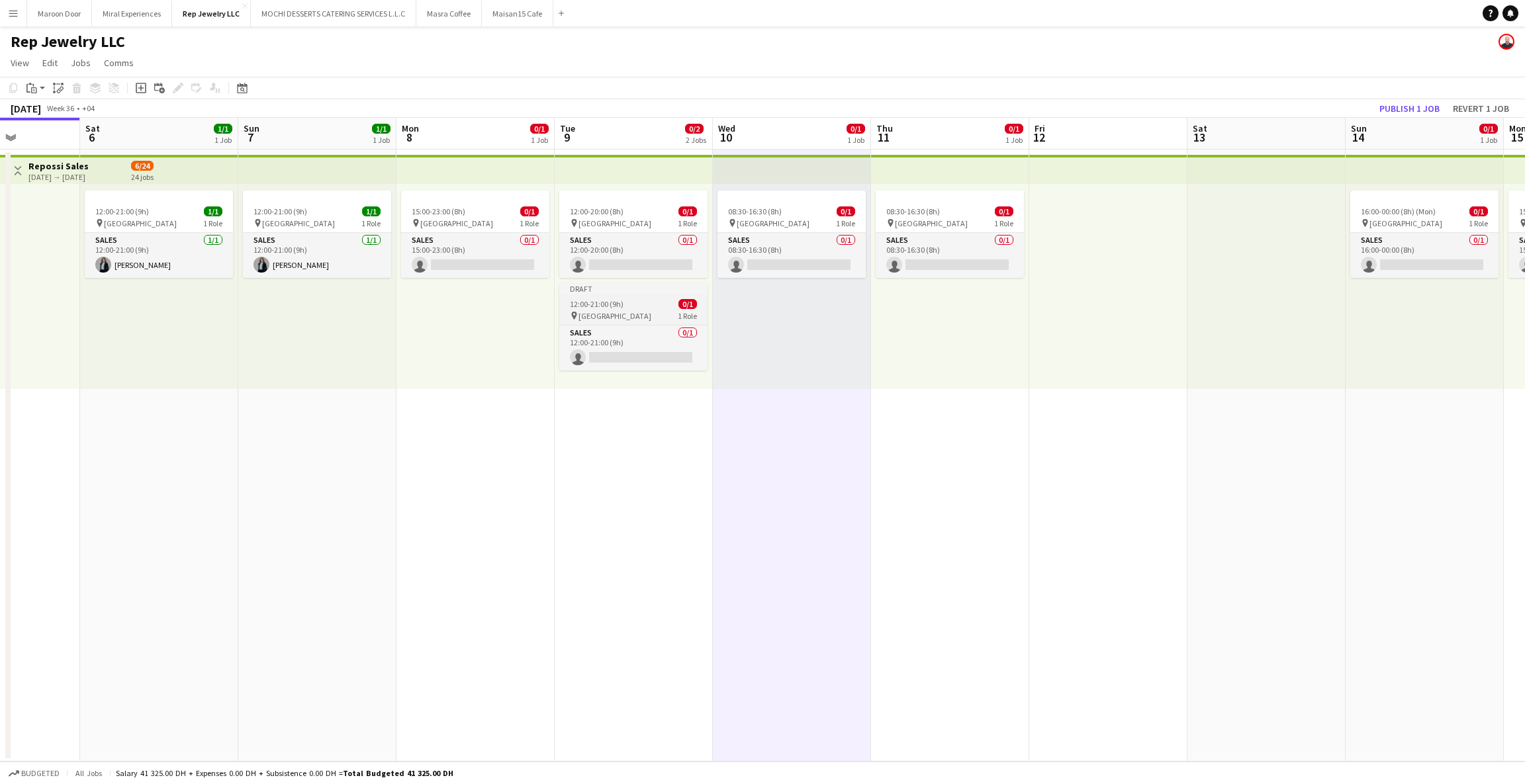
click at [633, 290] on div "Draft" at bounding box center [633, 288] width 149 height 11
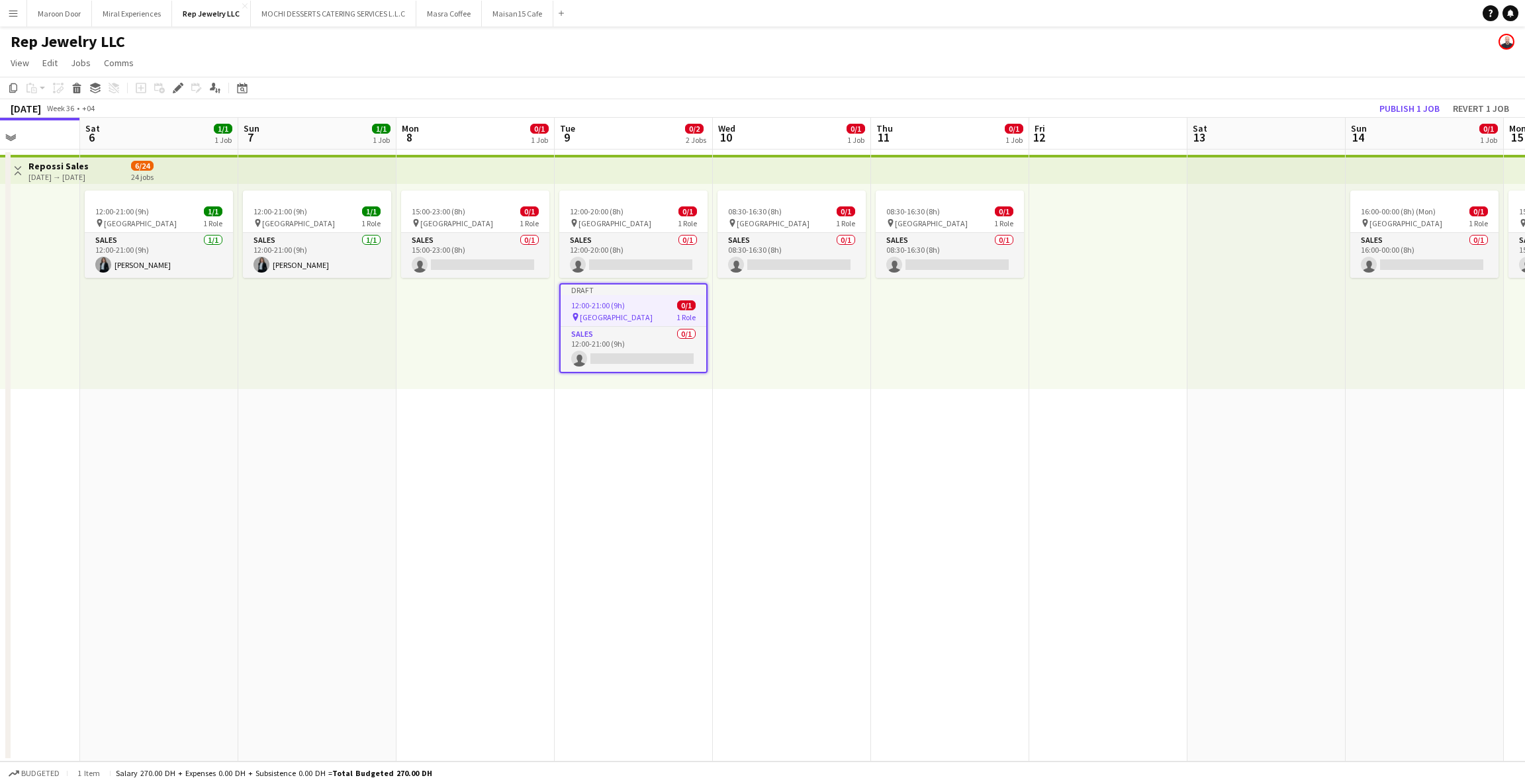
click at [764, 316] on div "08:30-16:30 (8h) 0/1 pin Dubai Mall 1 Role Sales 0/1 08:30-16:30 (8h) single-ne…" at bounding box center [792, 287] width 158 height 205
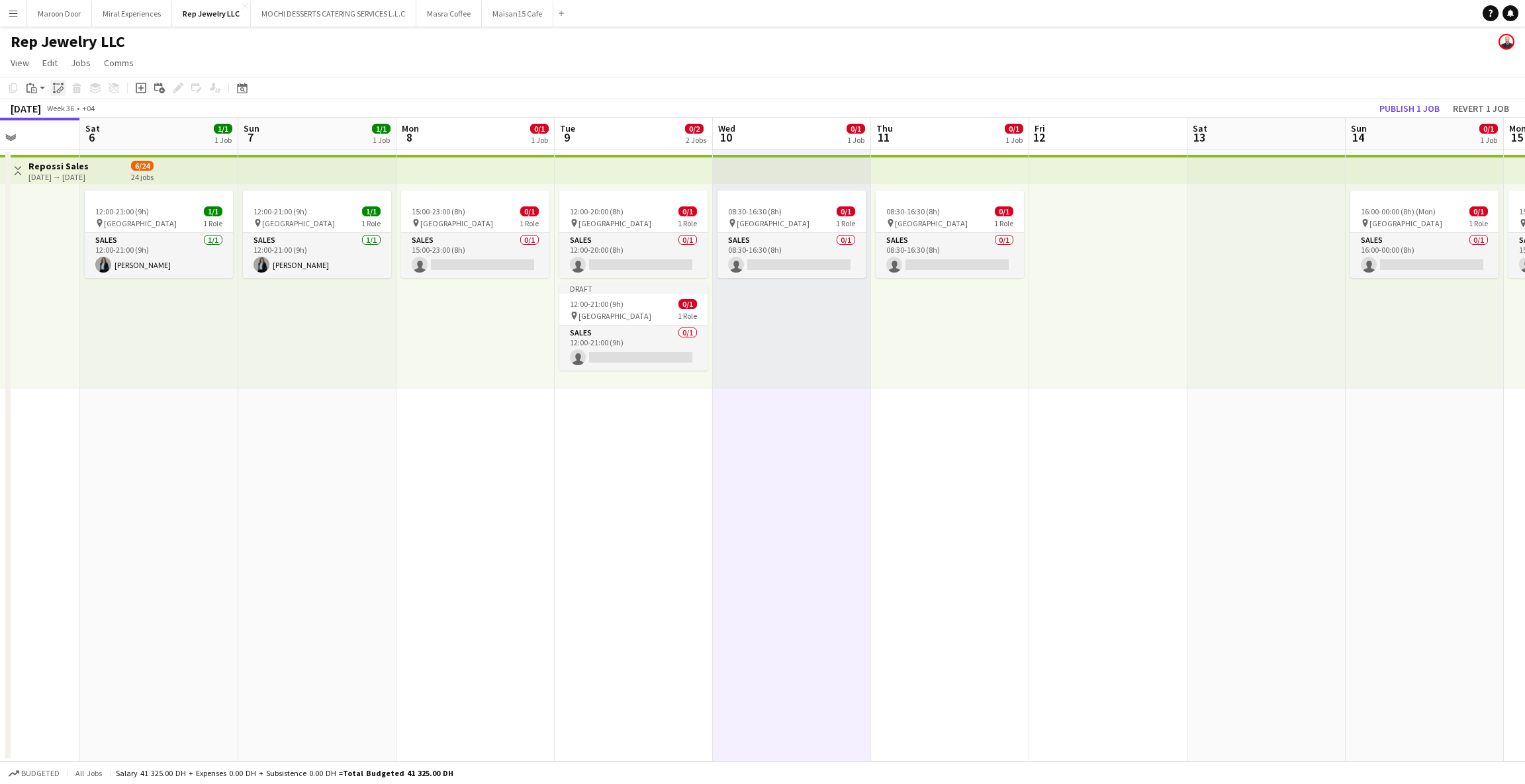
click at [56, 89] on icon "Paste linked Job" at bounding box center [58, 88] width 11 height 11
click at [964, 324] on div "08:30-16:30 (8h) 0/1 pin Dubai Mall 1 Role Sales 0/1 08:30-16:30 (8h) single-ne…" at bounding box center [950, 287] width 158 height 205
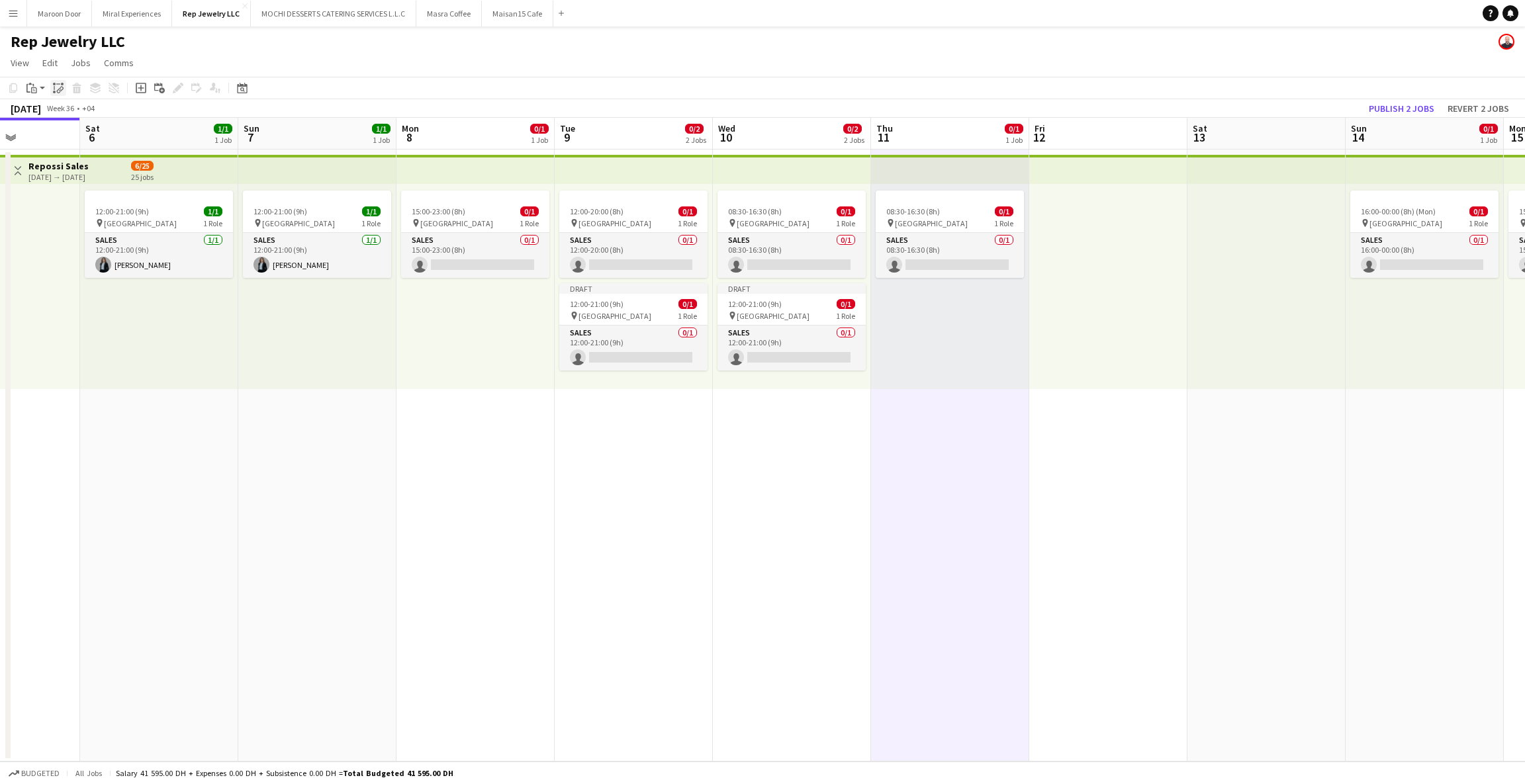
click at [62, 83] on icon "Paste linked Job" at bounding box center [58, 88] width 11 height 11
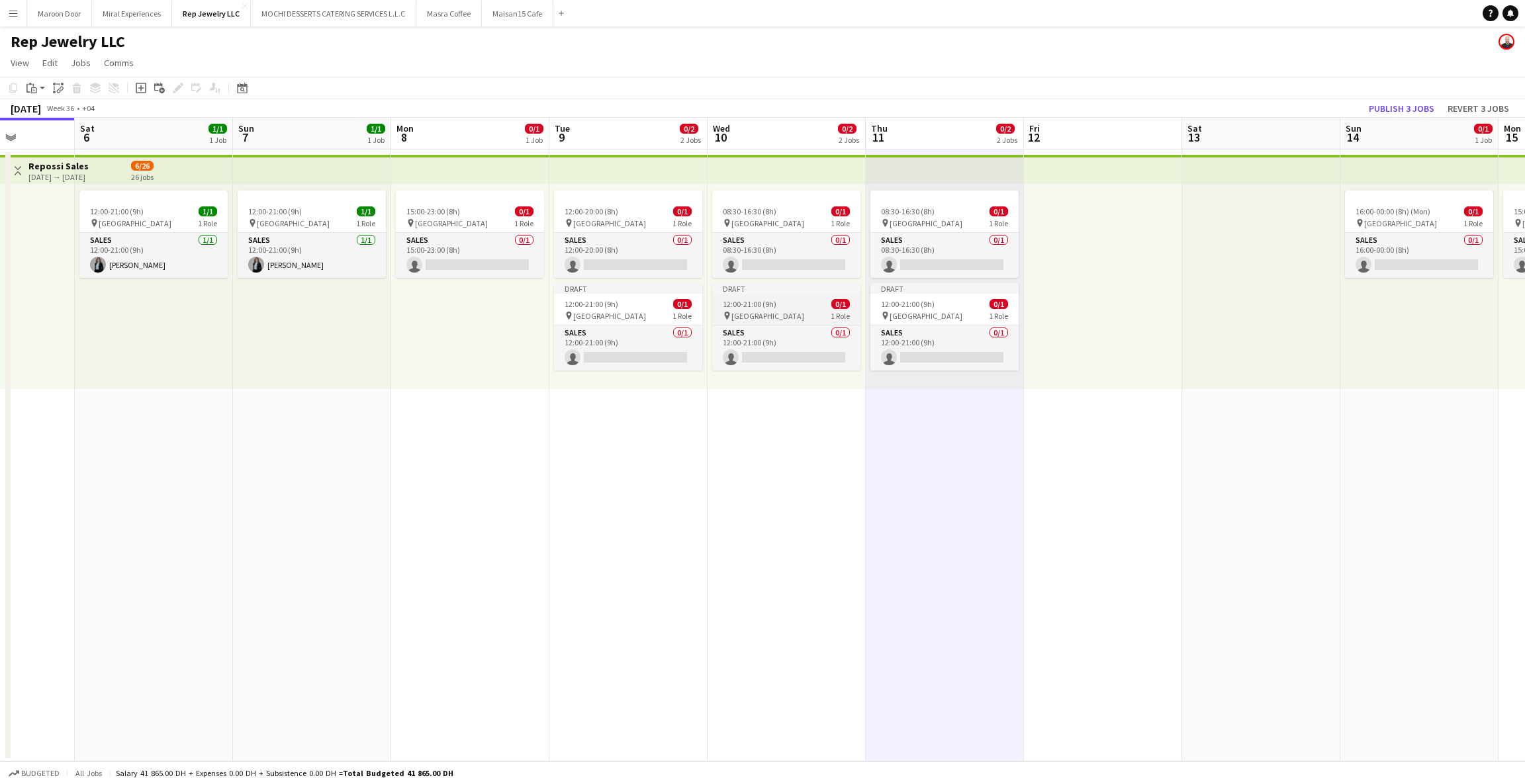
scroll to position [0, 396]
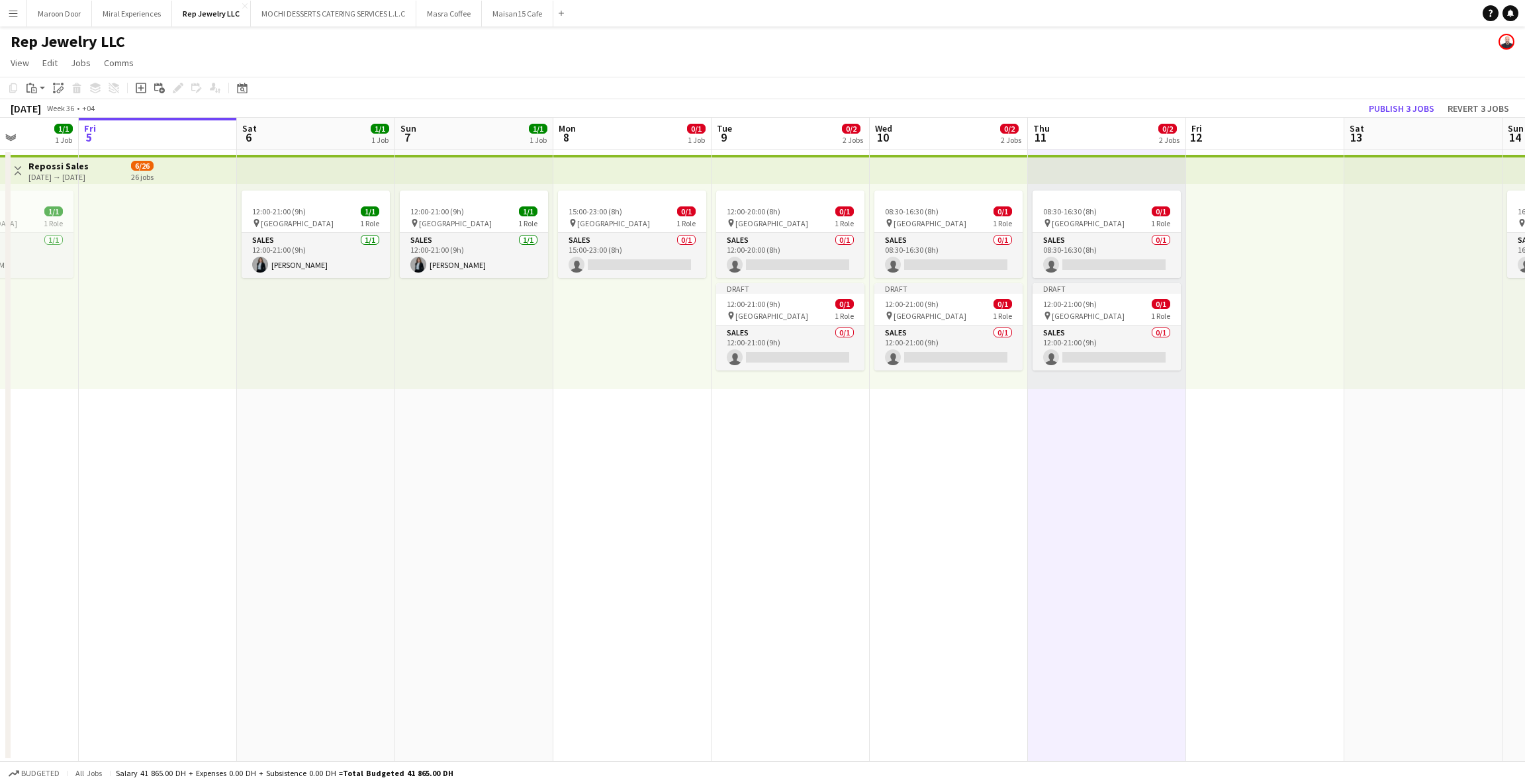
click at [1260, 287] on div at bounding box center [1265, 287] width 158 height 205
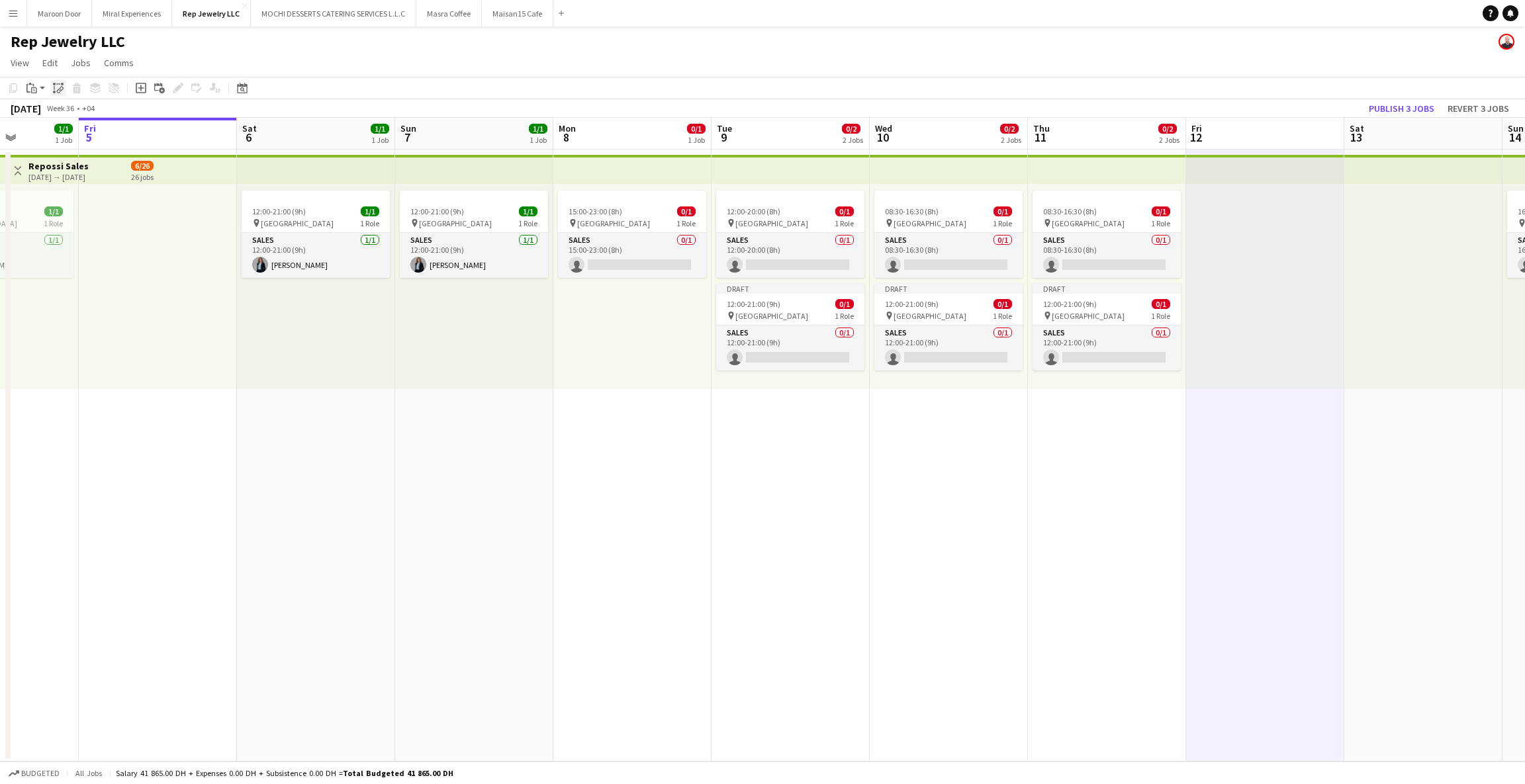
click at [57, 94] on div "Paste linked Job" at bounding box center [58, 88] width 16 height 16
click at [1432, 264] on div at bounding box center [1424, 287] width 158 height 205
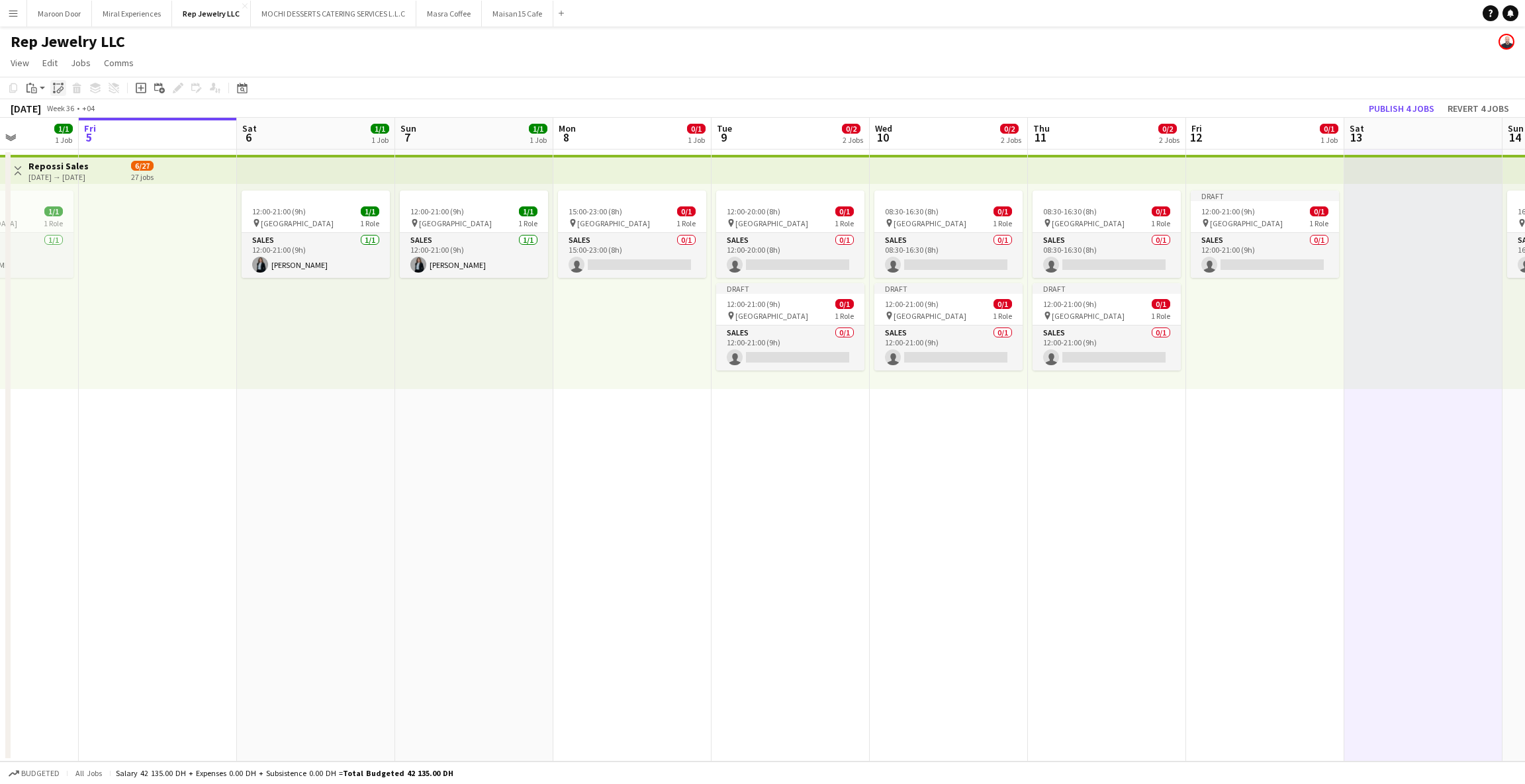
click at [53, 92] on icon "Paste linked Job" at bounding box center [58, 88] width 11 height 11
click at [1257, 263] on app-card-role "Sales 0/1 12:00-21:00 (9h) single-neutral-actions" at bounding box center [1264, 255] width 149 height 45
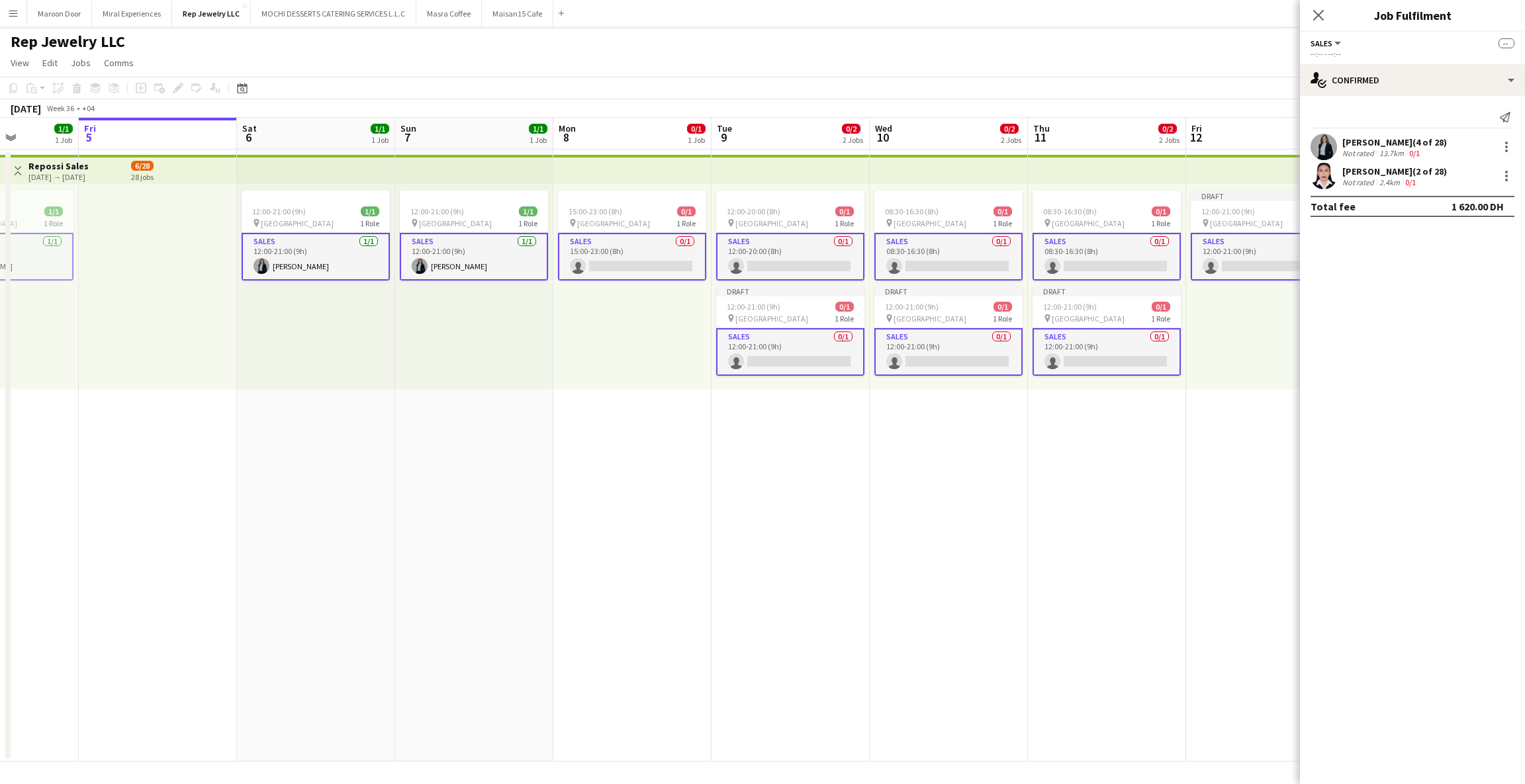
click at [1257, 263] on app-card-role "Sales 0/1 12:00-21:00 (9h) single-neutral-actions" at bounding box center [1264, 257] width 149 height 48
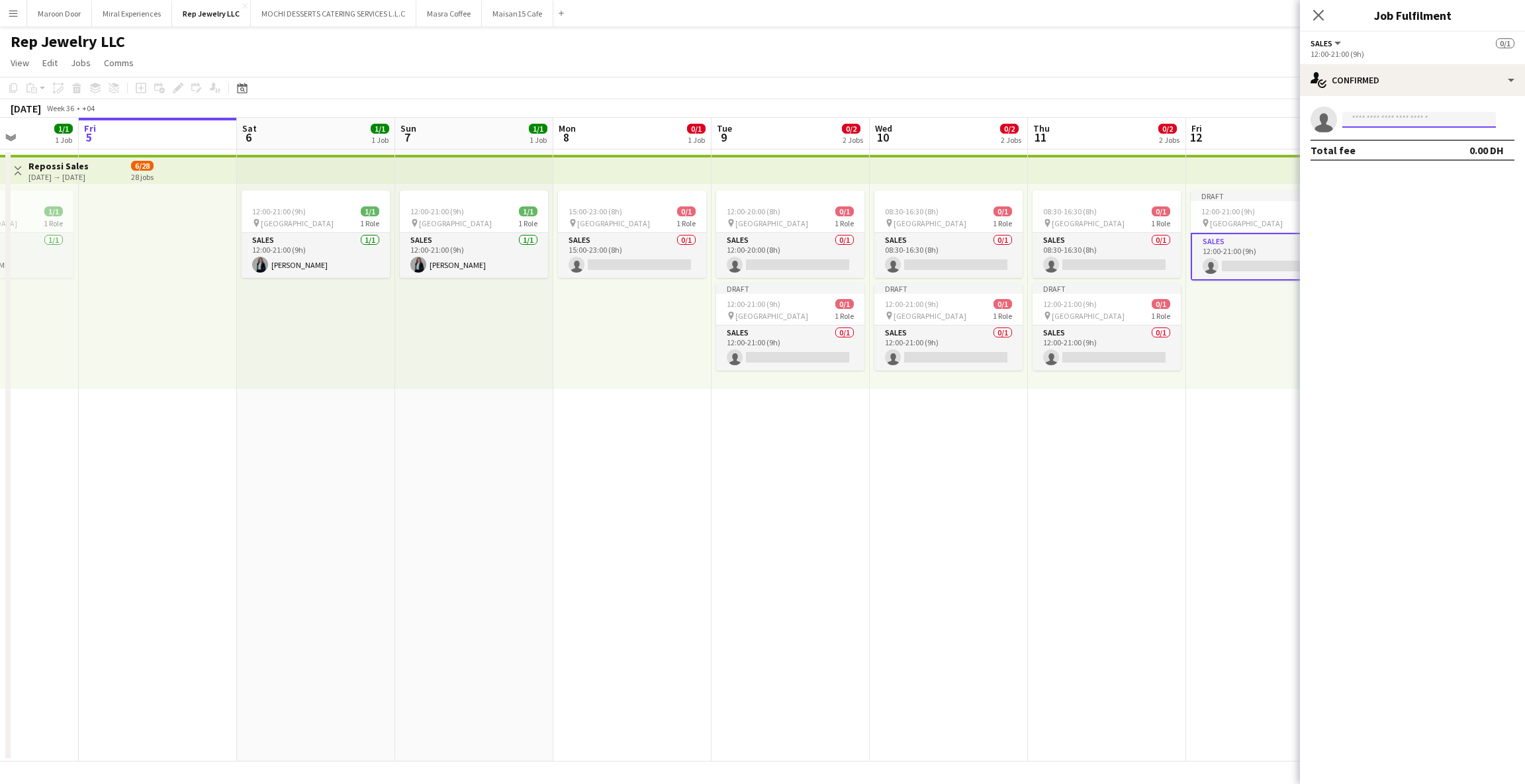
click at [1383, 116] on input at bounding box center [1419, 120] width 153 height 16
type input "****"
click at [1387, 150] on span "[EMAIL_ADDRESS][DOMAIN_NAME]" at bounding box center [1419, 150] width 133 height 11
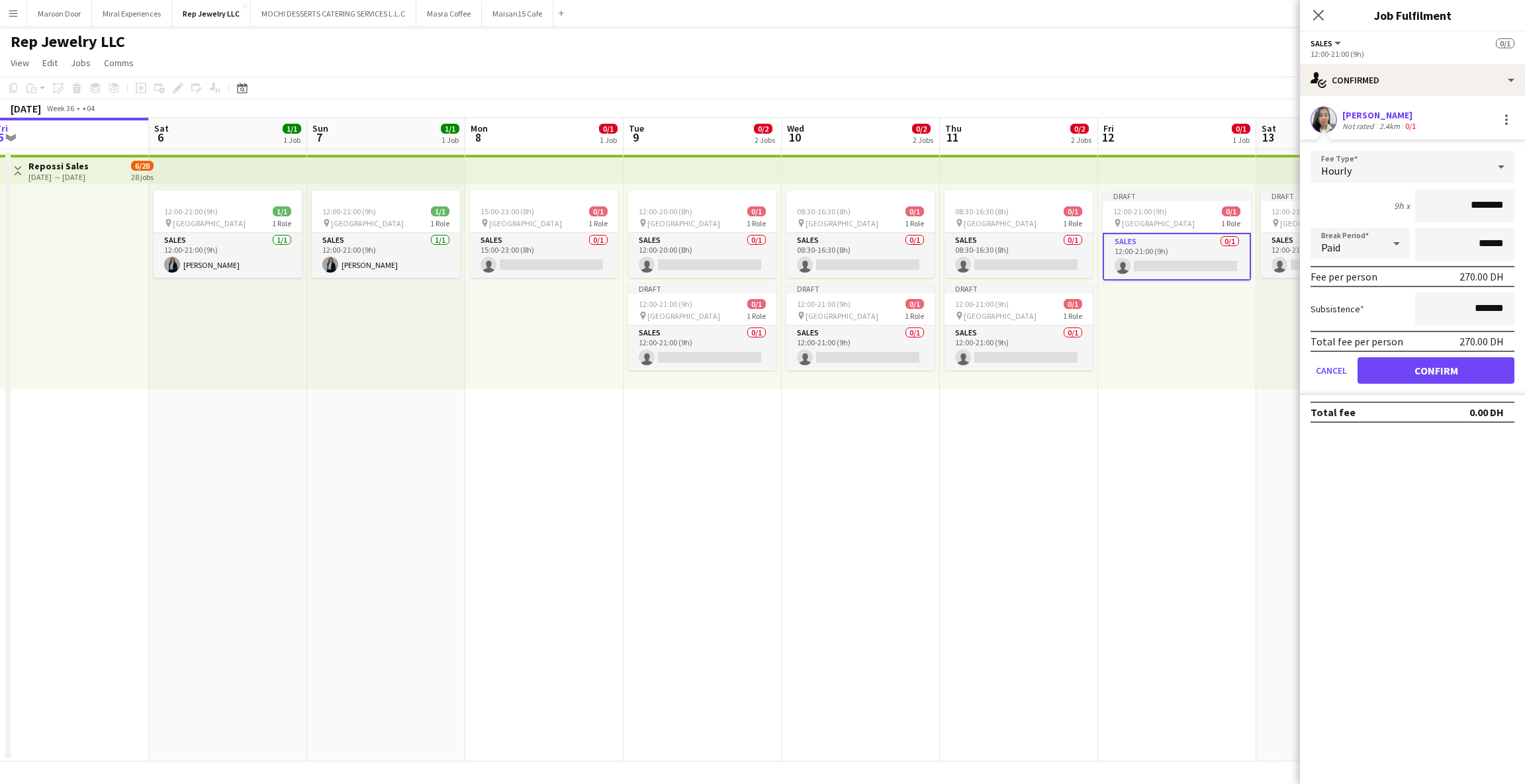
scroll to position [0, 502]
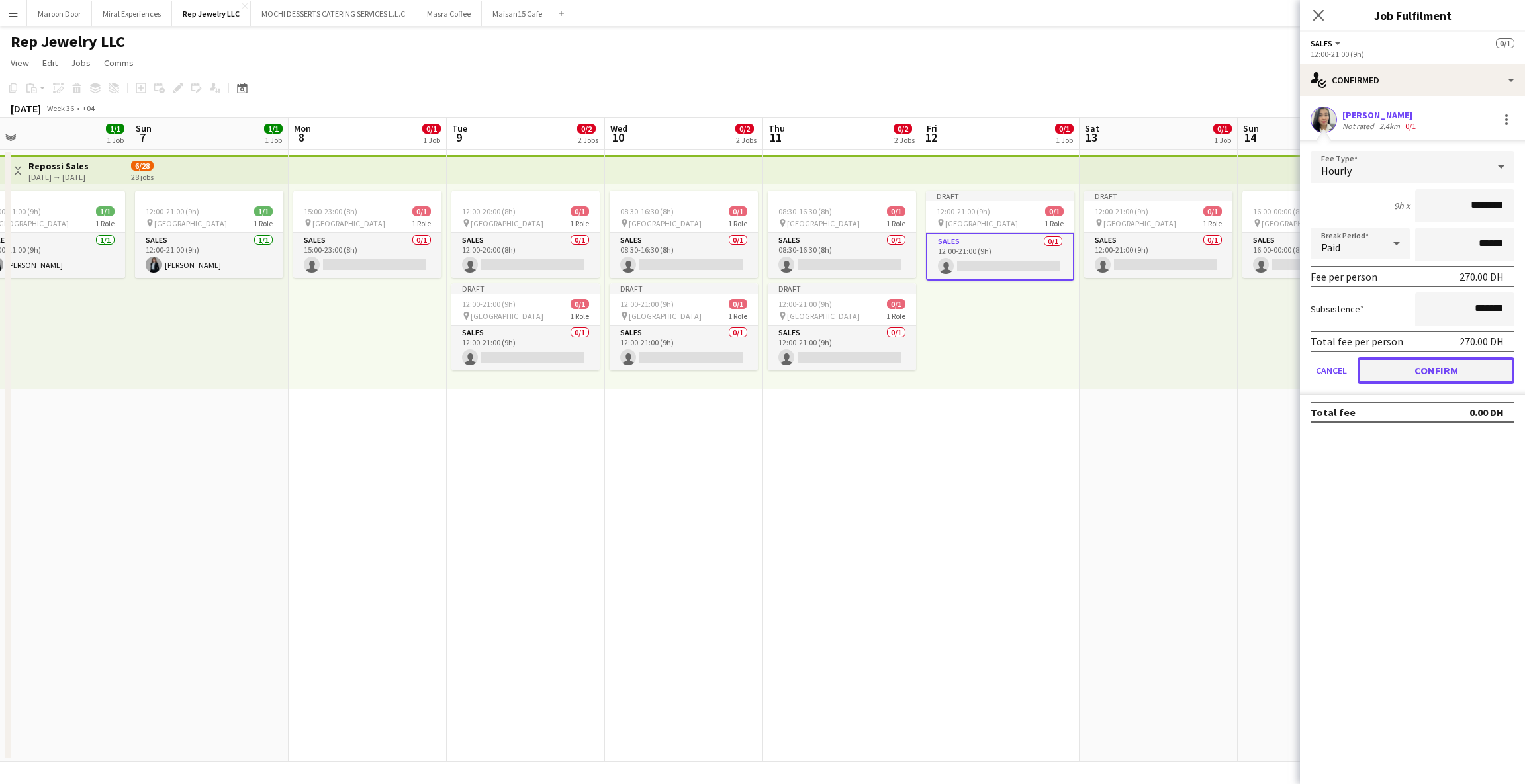
click at [1385, 374] on button "Confirm" at bounding box center [1436, 370] width 157 height 27
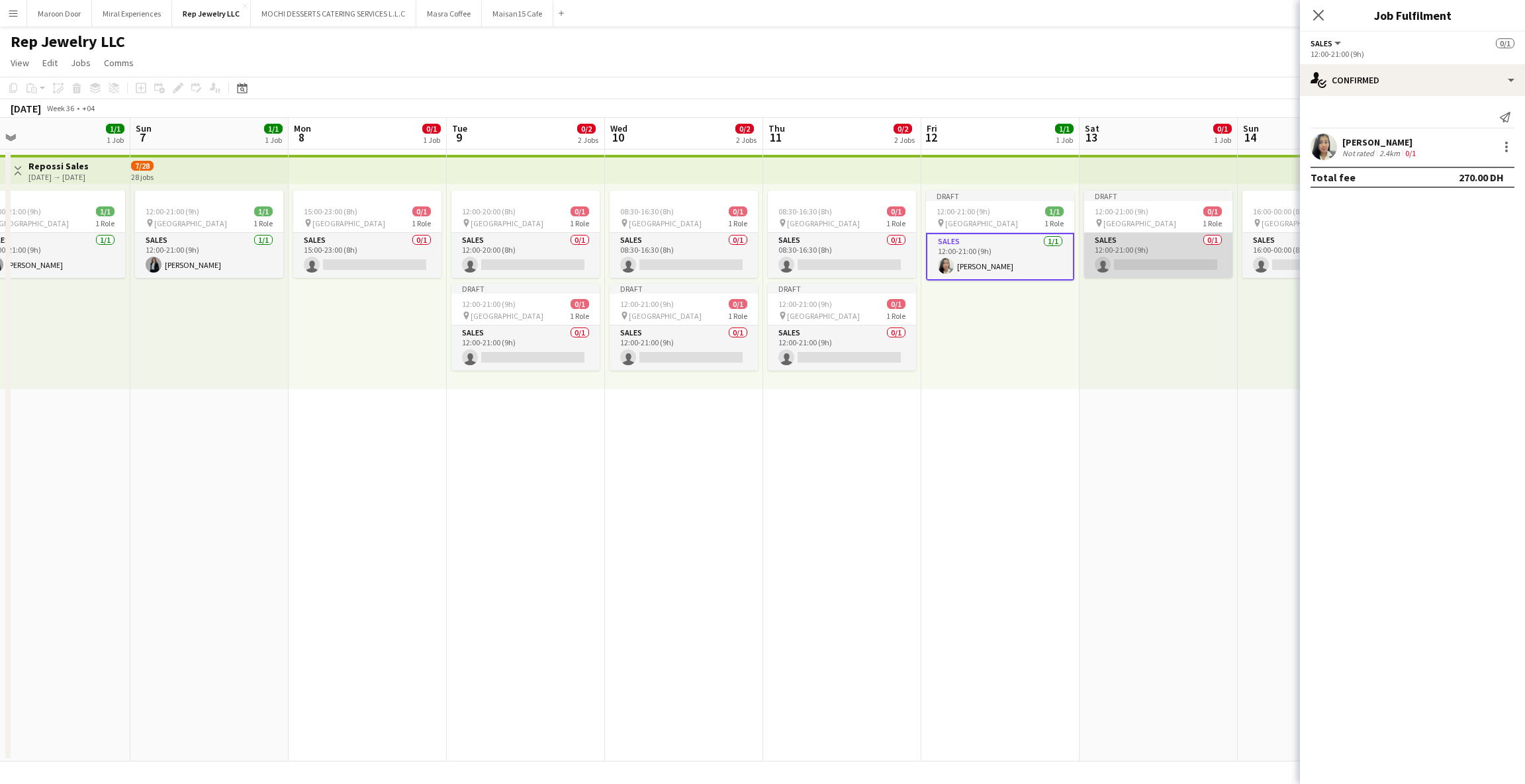
click at [1131, 259] on app-card-role "Sales 0/1 12:00-21:00 (9h) single-neutral-actions" at bounding box center [1158, 255] width 149 height 45
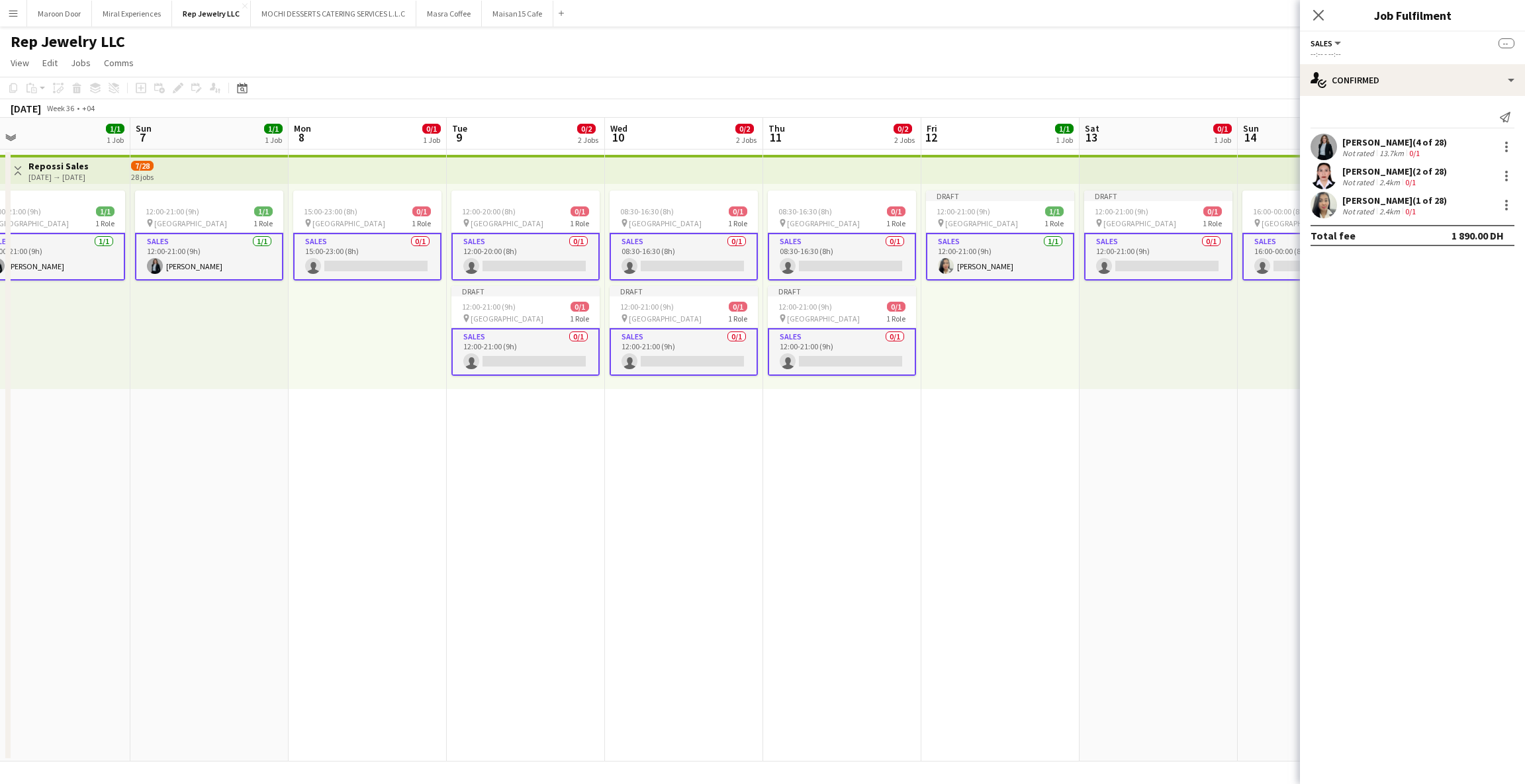
click at [1159, 255] on app-card-role "Sales 0/1 12:00-21:00 (9h) single-neutral-actions" at bounding box center [1158, 257] width 149 height 48
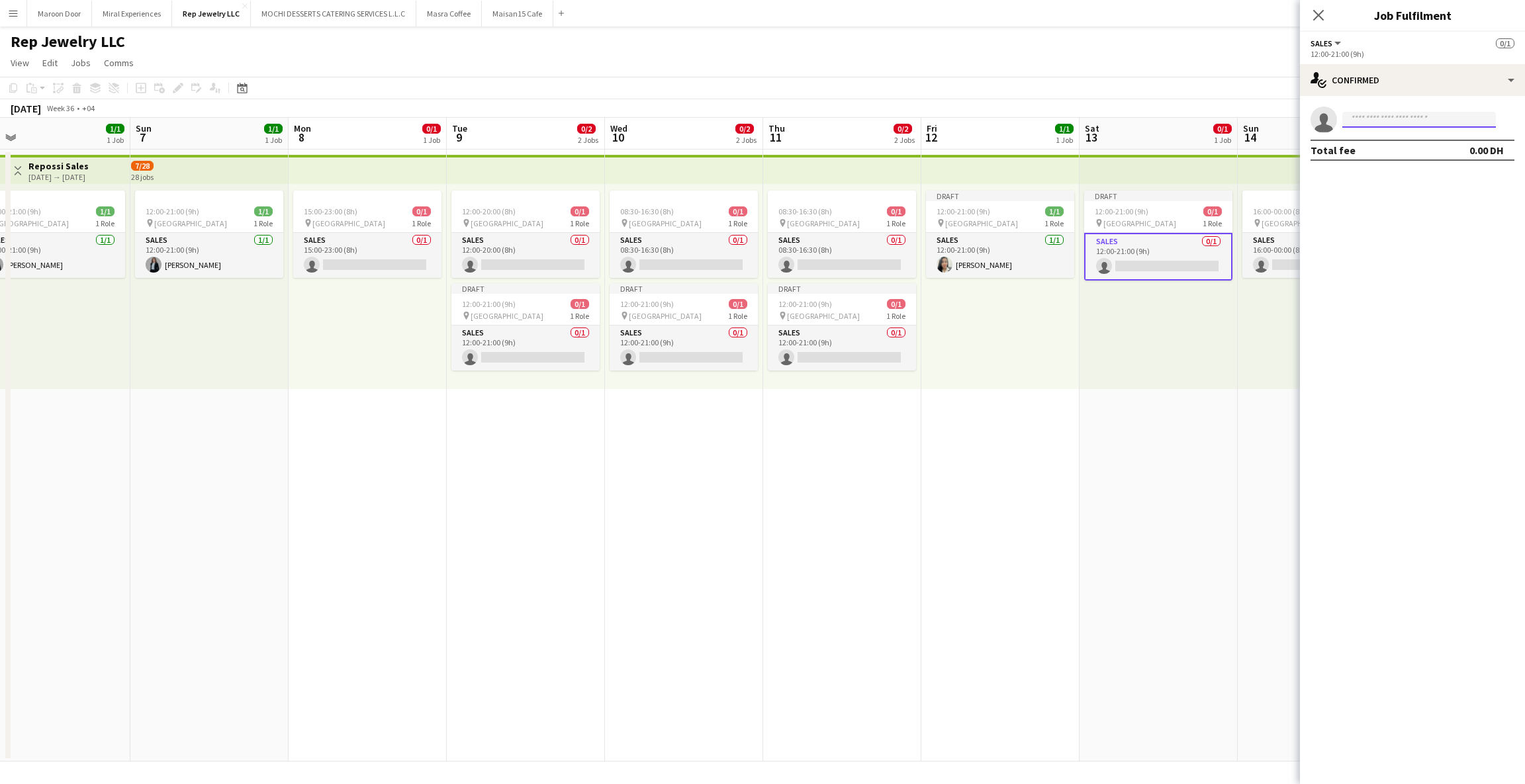
click at [1367, 122] on input at bounding box center [1419, 120] width 153 height 16
type input "*****"
click at [1372, 141] on span "[PERSON_NAME]" at bounding box center [1391, 138] width 76 height 12
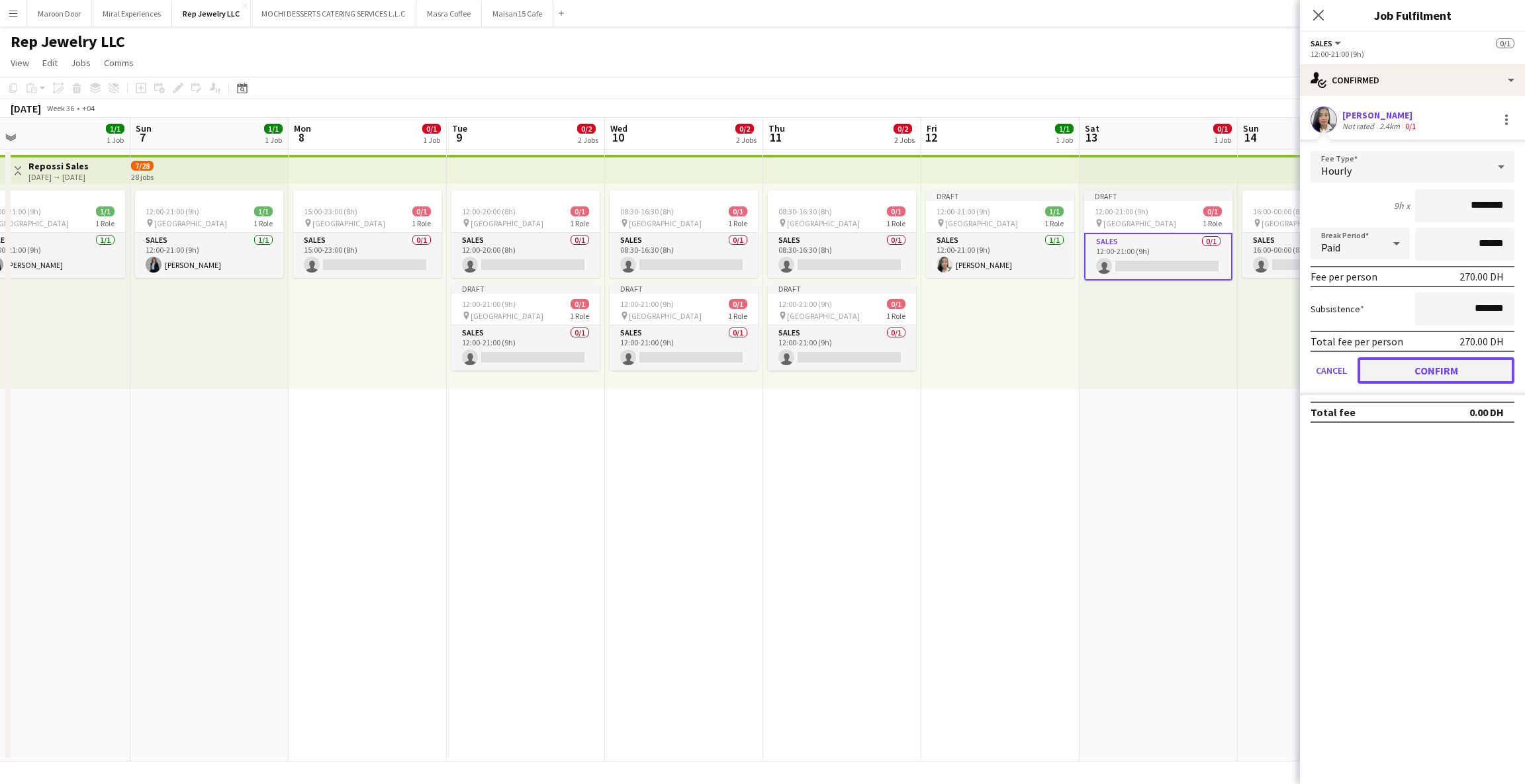
click at [1382, 362] on button "Confirm" at bounding box center [1436, 370] width 157 height 27
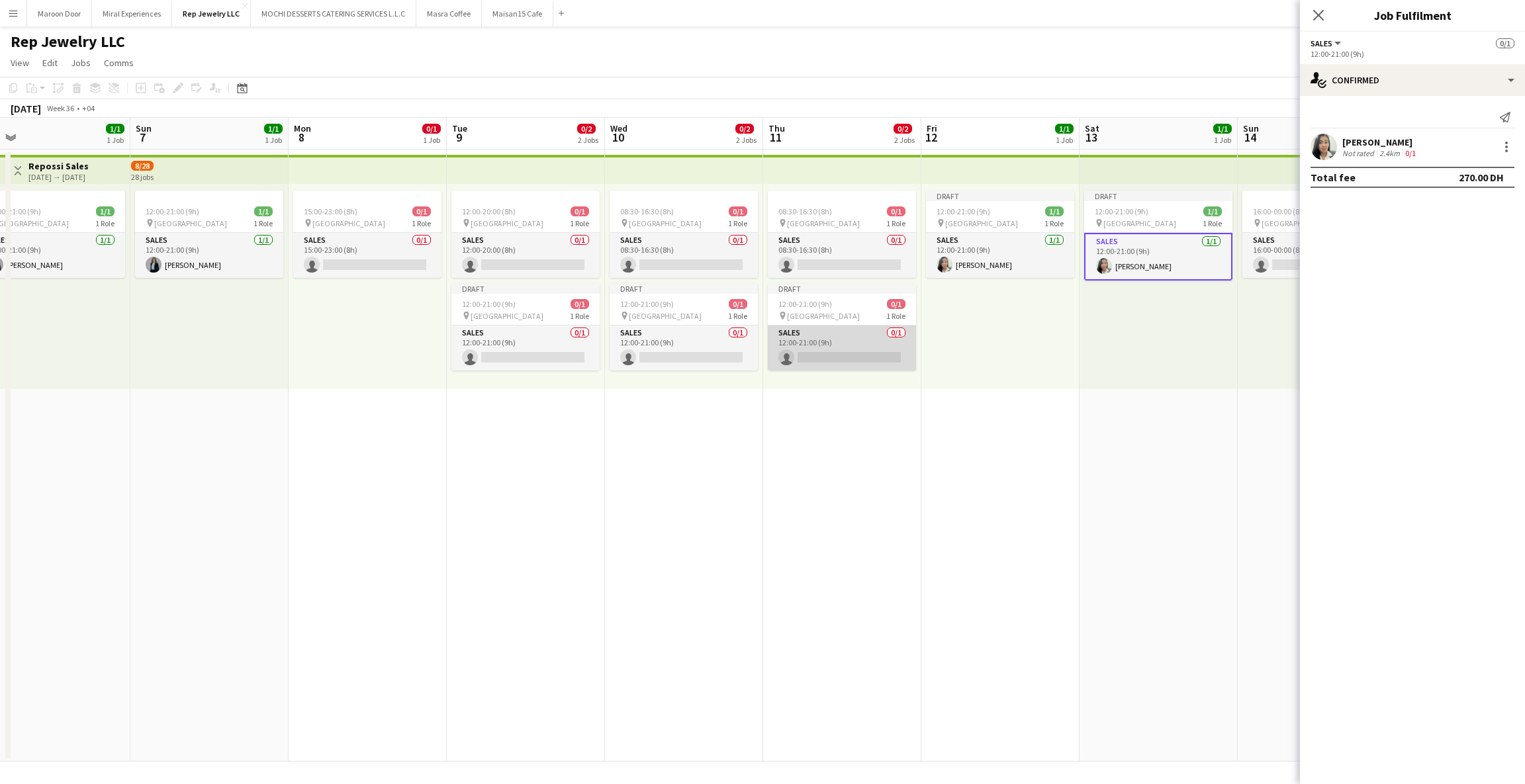
click at [811, 333] on app-card-role "Sales 0/1 12:00-21:00 (9h) single-neutral-actions" at bounding box center [841, 348] width 149 height 45
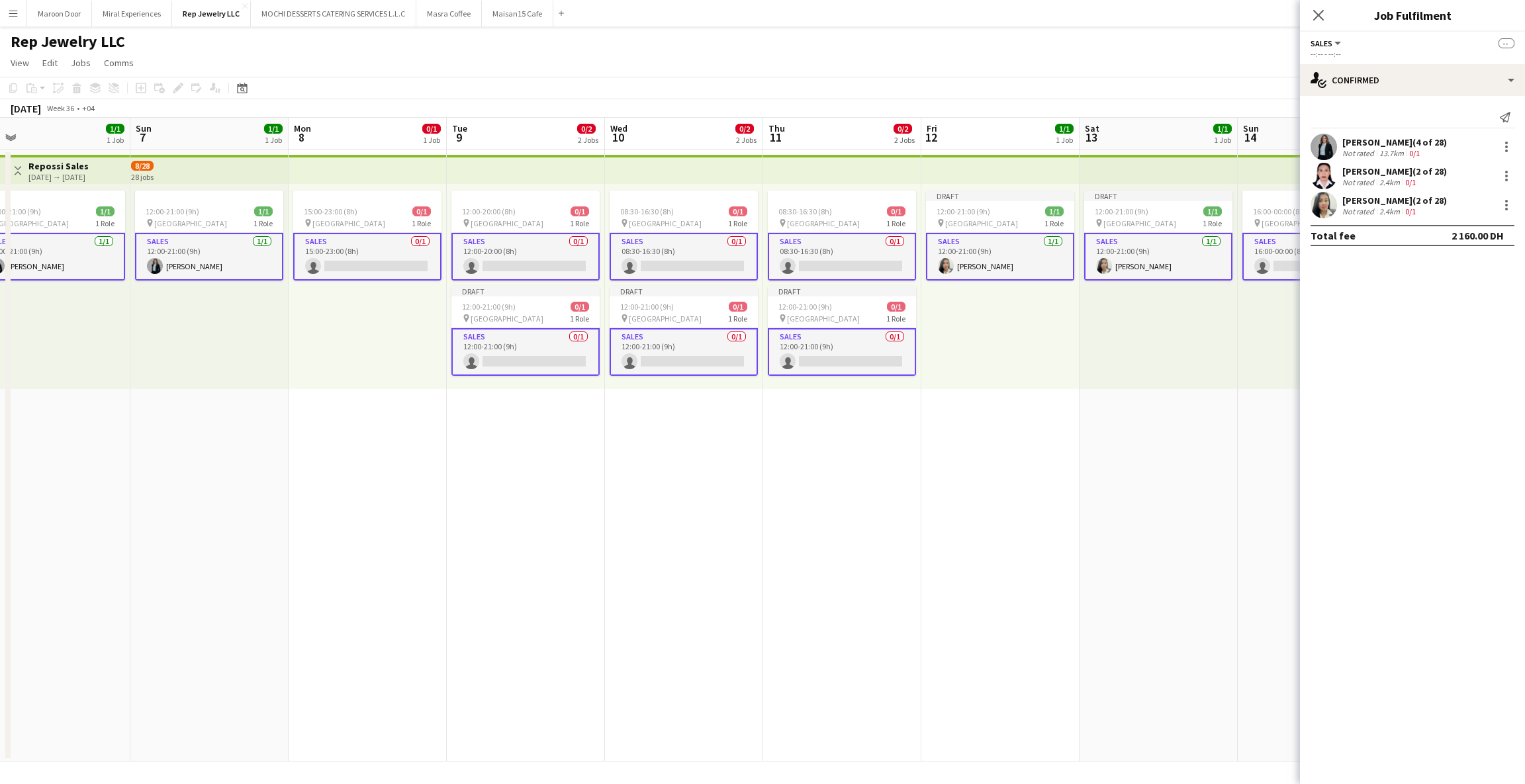
click at [811, 333] on app-card-role "Sales 0/1 12:00-21:00 (9h) single-neutral-actions" at bounding box center [841, 352] width 149 height 48
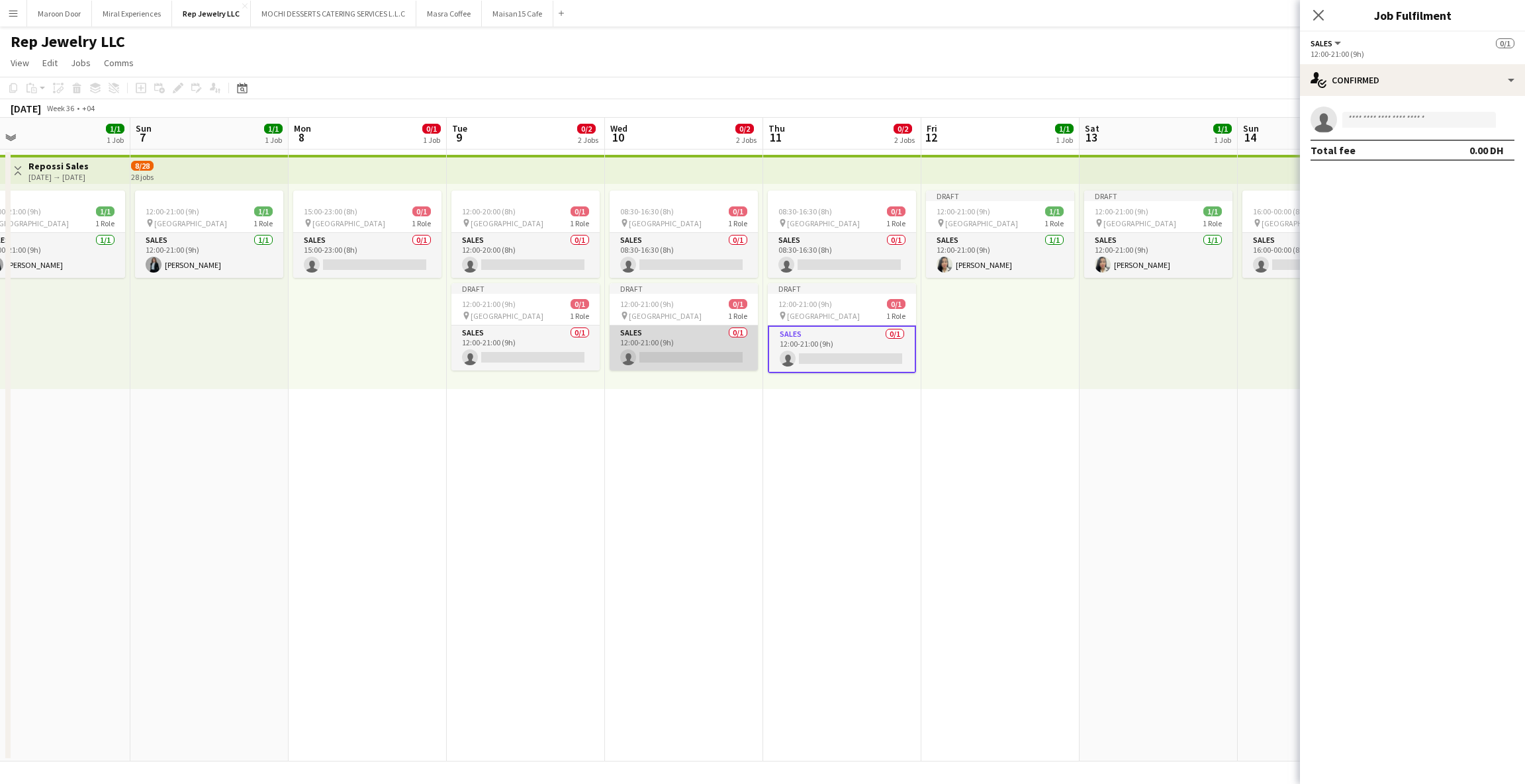
click at [722, 342] on app-card-role "Sales 0/1 12:00-21:00 (9h) single-neutral-actions" at bounding box center [684, 348] width 149 height 45
click at [541, 342] on app-card-role "Sales 0/1 12:00-21:00 (9h) single-neutral-actions" at bounding box center [525, 348] width 149 height 45
click at [1368, 125] on input at bounding box center [1419, 120] width 153 height 16
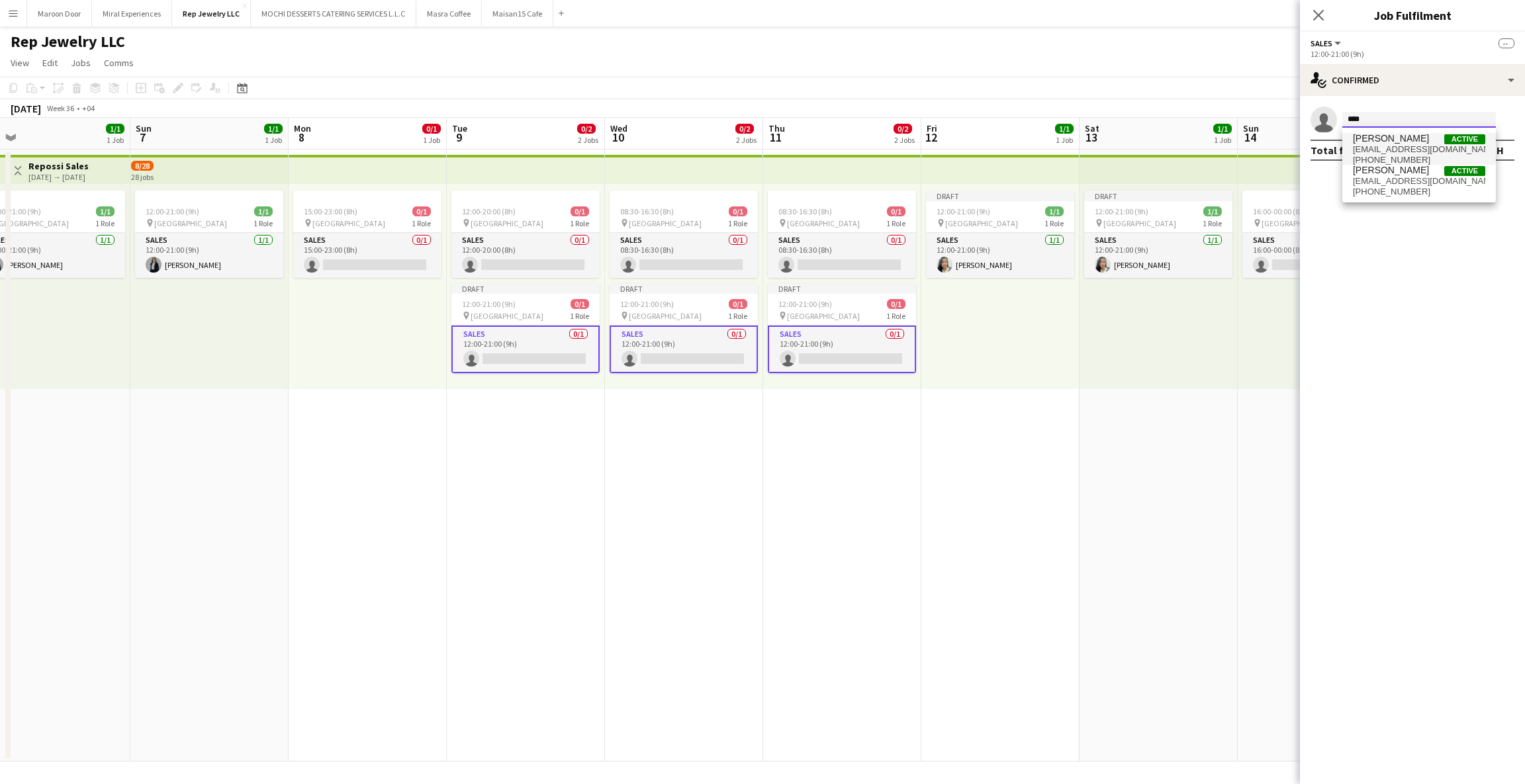
type input "****"
click at [1369, 136] on span "[PERSON_NAME]" at bounding box center [1391, 138] width 76 height 12
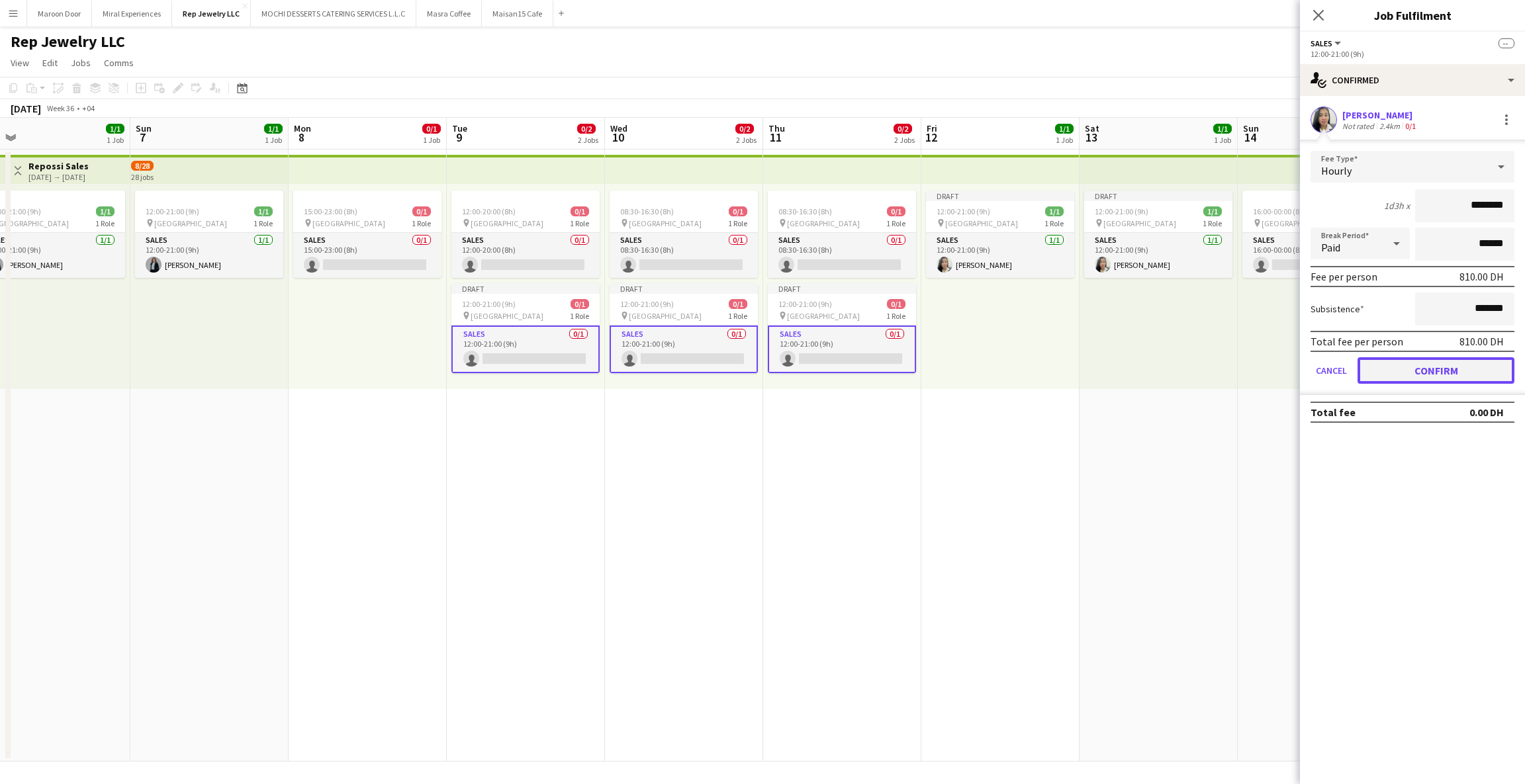
click at [1428, 368] on button "Confirm" at bounding box center [1436, 370] width 157 height 27
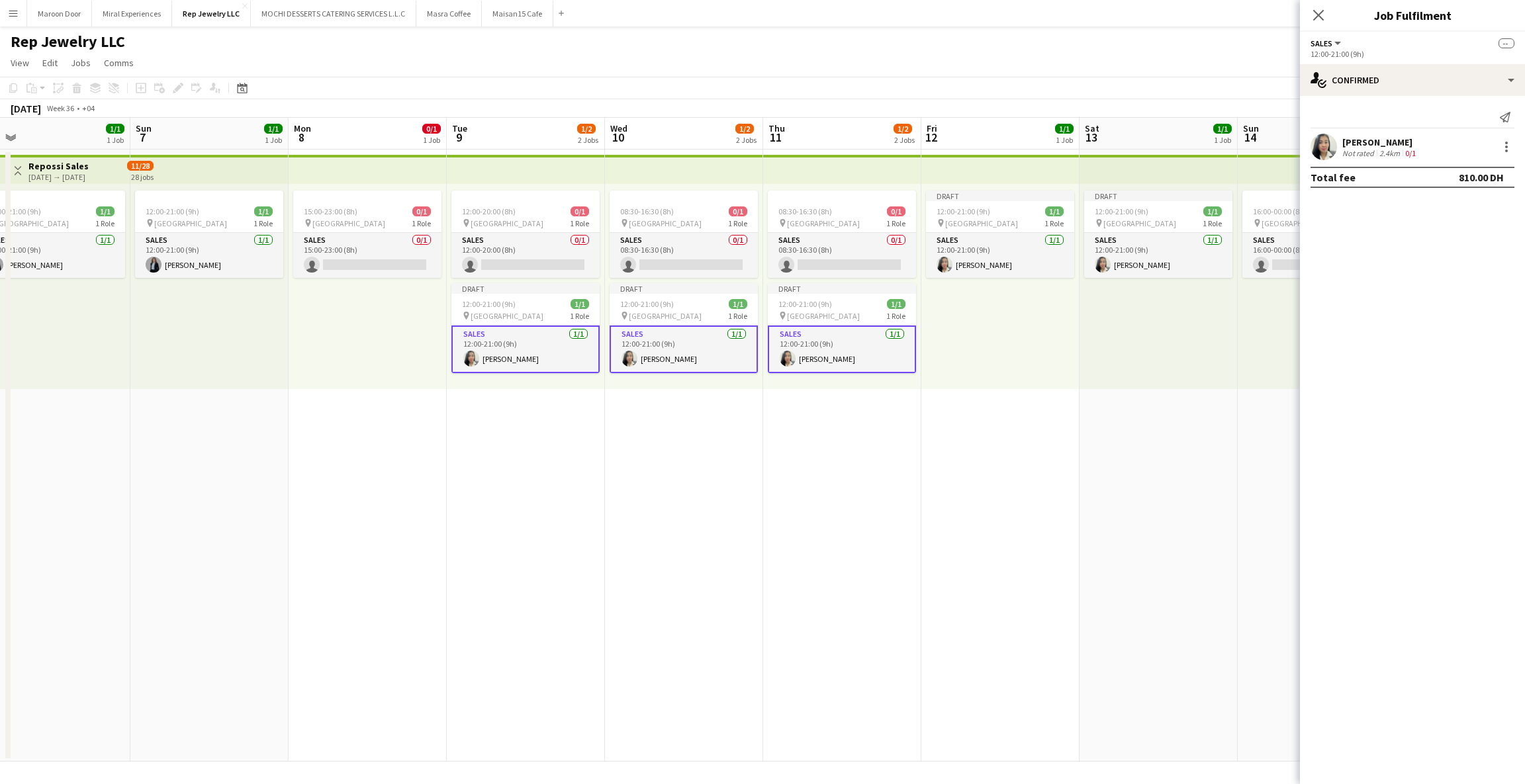
click at [1170, 433] on app-date-cell "Draft 12:00-21:00 (9h) 1/1 pin Dubai Mall 1 Role Sales [DATE] 12:00-21:00 (9h) …" at bounding box center [1159, 456] width 158 height 612
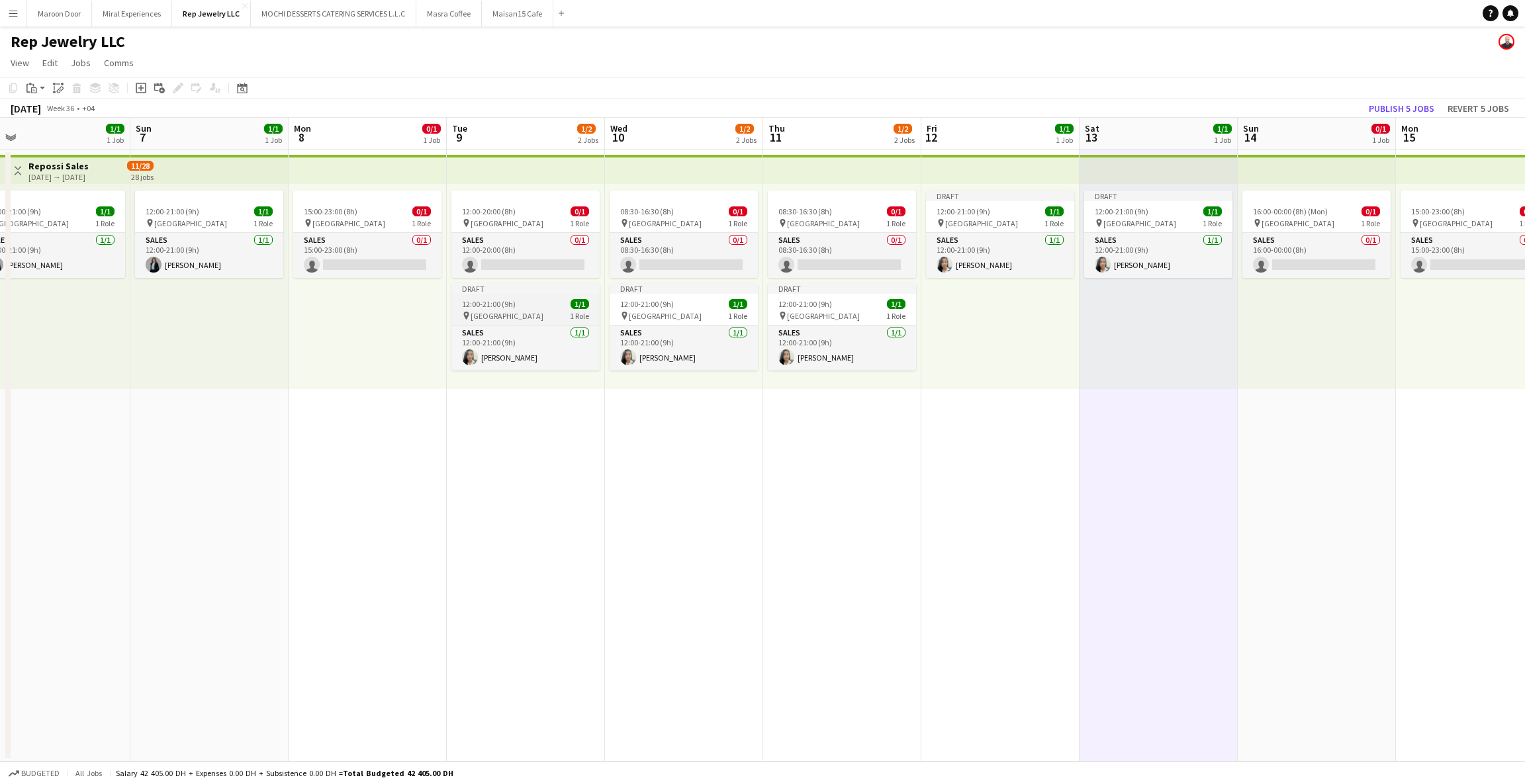
click at [525, 311] on div "pin [GEOGRAPHIC_DATA] 1 Role" at bounding box center [525, 316] width 149 height 11
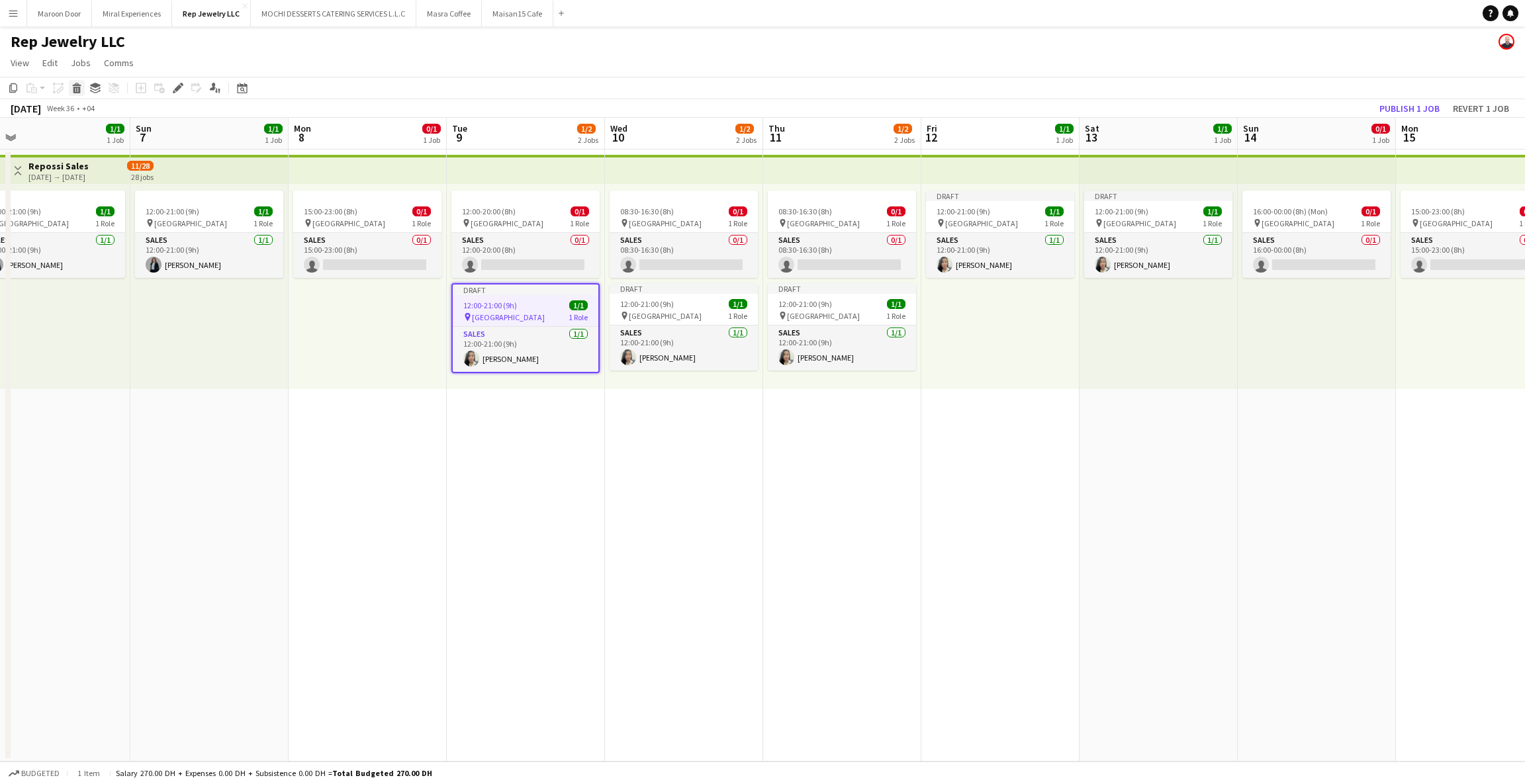
click at [82, 92] on div "Delete" at bounding box center [77, 88] width 16 height 16
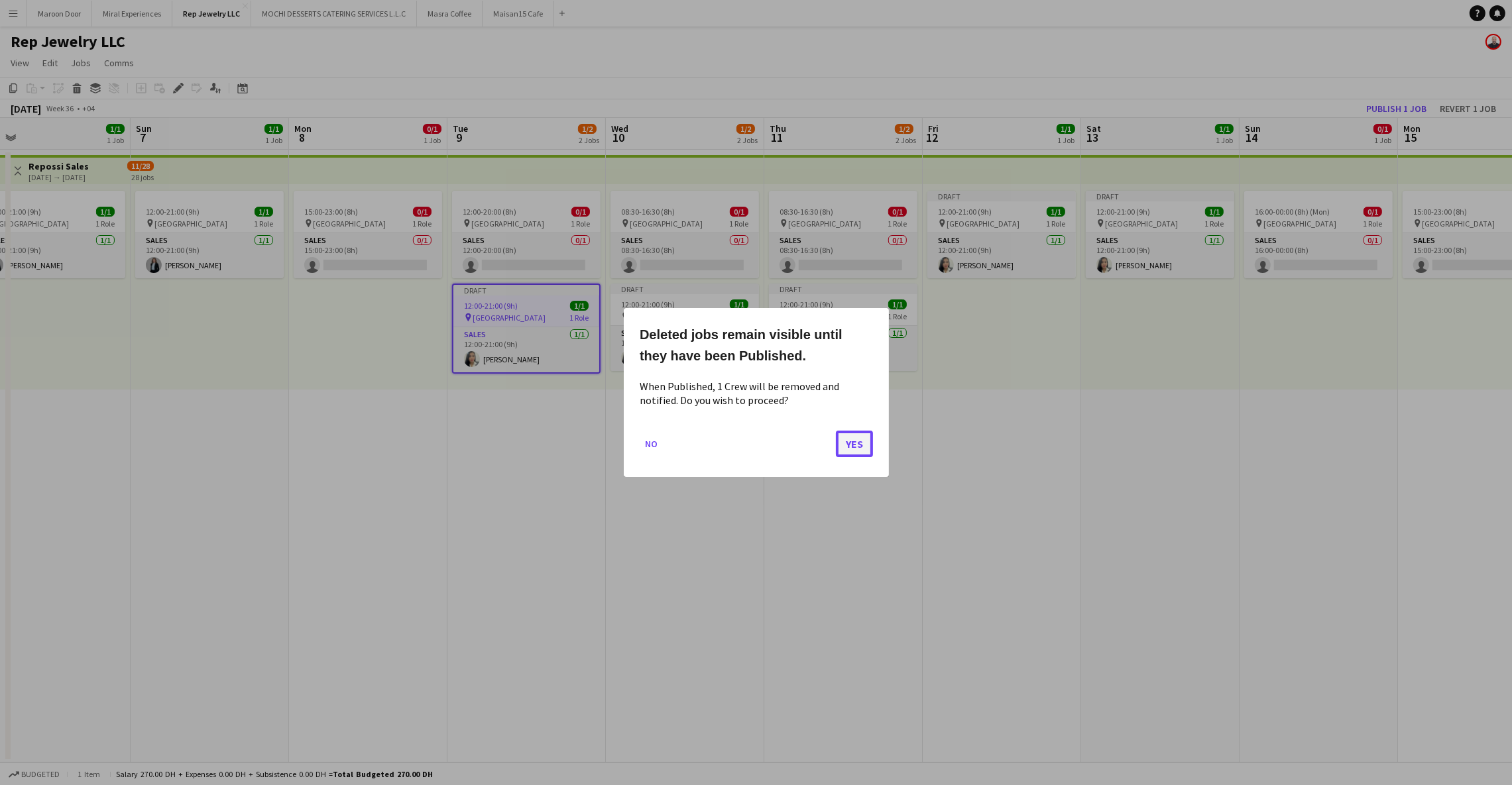
click at [838, 440] on button "Yes" at bounding box center [854, 444] width 37 height 27
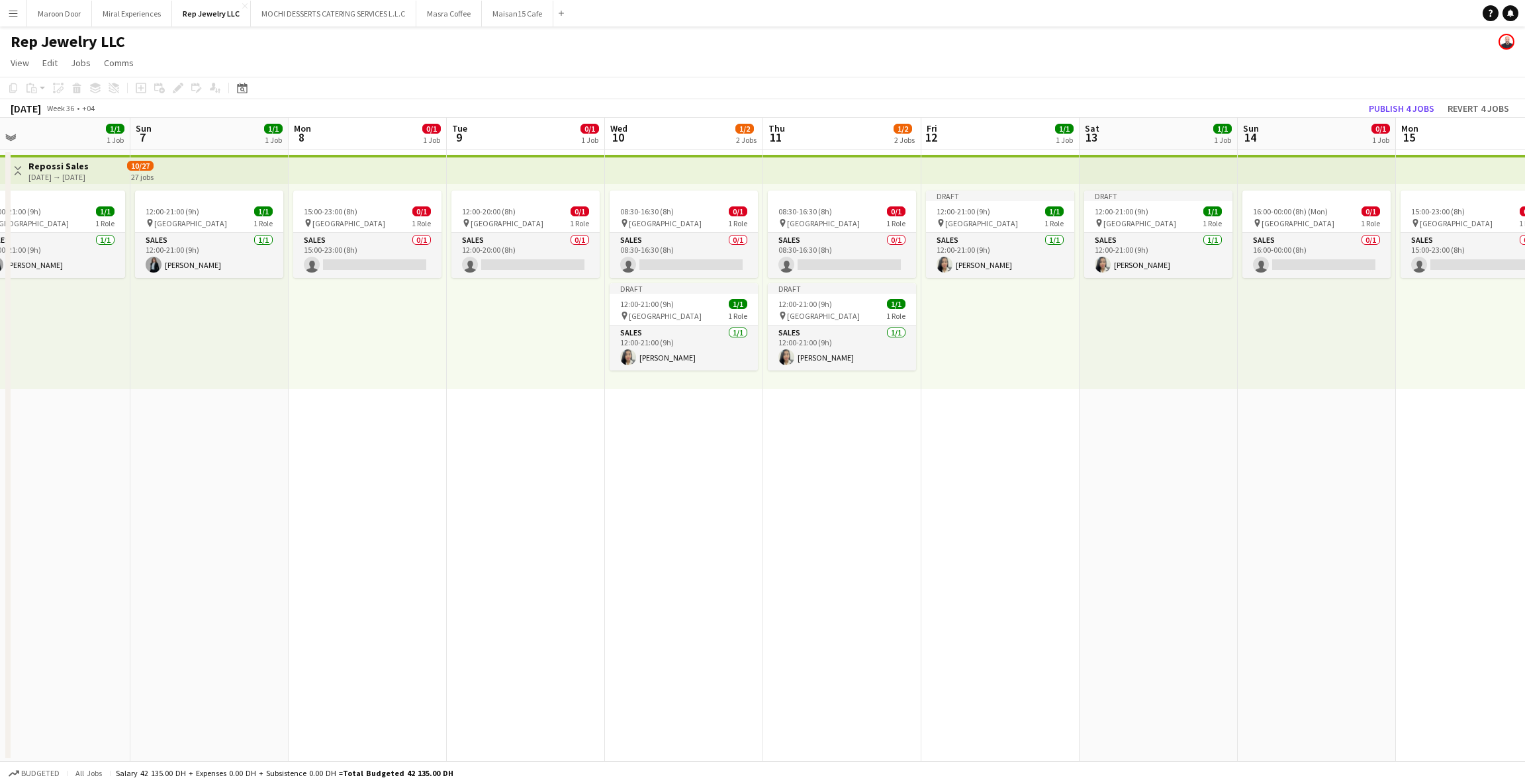
click at [799, 441] on app-date-cell "08:30-16:30 (8h) 0/1 pin Dubai Mall 1 Role Sales 0/1 08:30-16:30 (8h) single-ne…" at bounding box center [842, 456] width 158 height 612
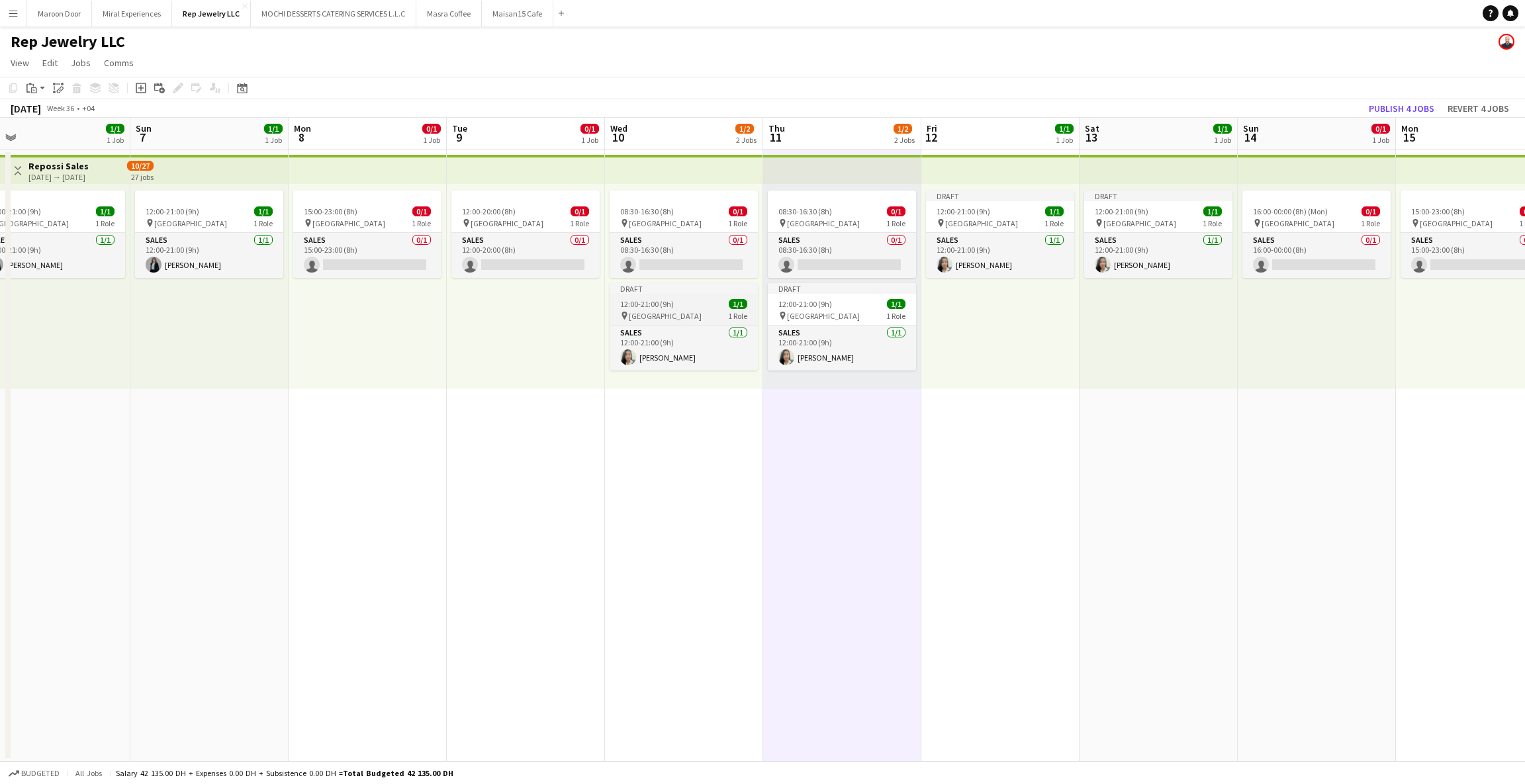
click at [685, 298] on app-job-card "Draft 12:00-21:00 (9h) 1/1 pin Dubai Mall 1 Role Sales [DATE] 12:00-21:00 (9h) …" at bounding box center [684, 327] width 149 height 87
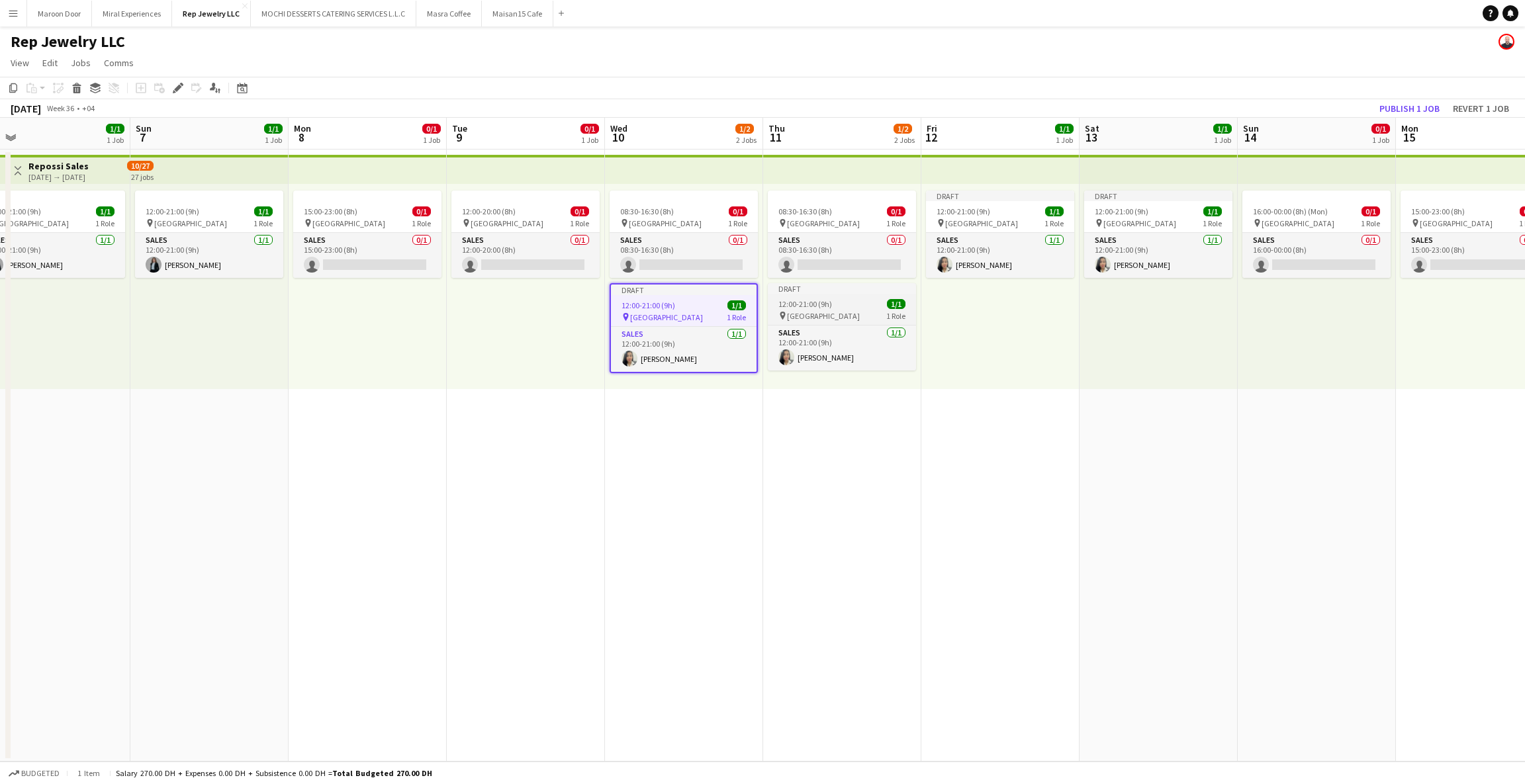
click at [837, 305] on div "12:00-21:00 (9h) 1/1" at bounding box center [841, 303] width 149 height 10
click at [1003, 203] on app-job-card "Draft 12:00-21:00 (9h) 1/1 pin Dubai Mall 1 Role Sales [DATE] 12:00-21:00 (9h) …" at bounding box center [1000, 234] width 149 height 87
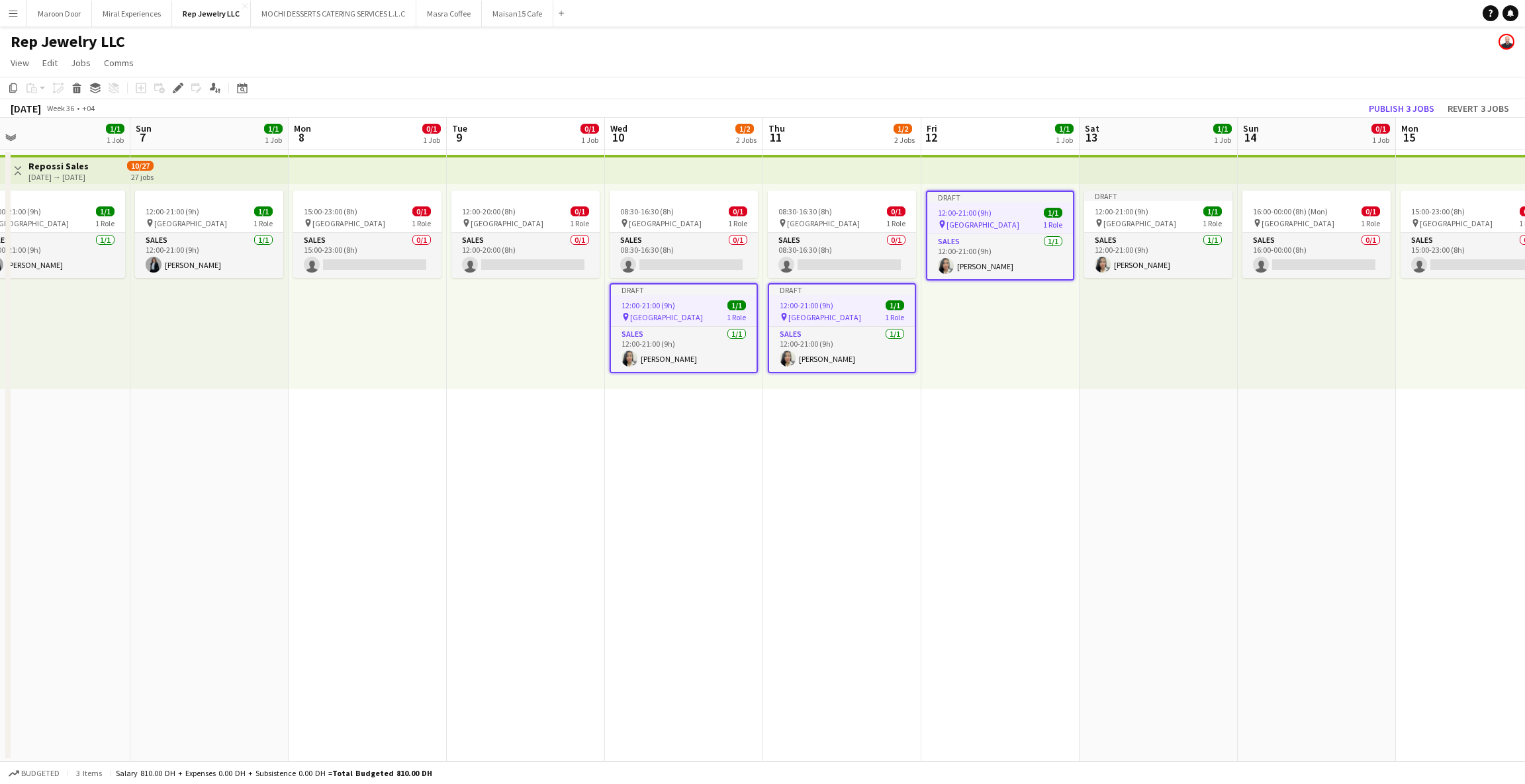
scroll to position [0, 502]
click at [1173, 203] on app-job-card "Draft 12:00-21:00 (9h) 1/1 pin Dubai Mall 1 Role Sales [DATE] 12:00-21:00 (9h) …" at bounding box center [1158, 234] width 149 height 87
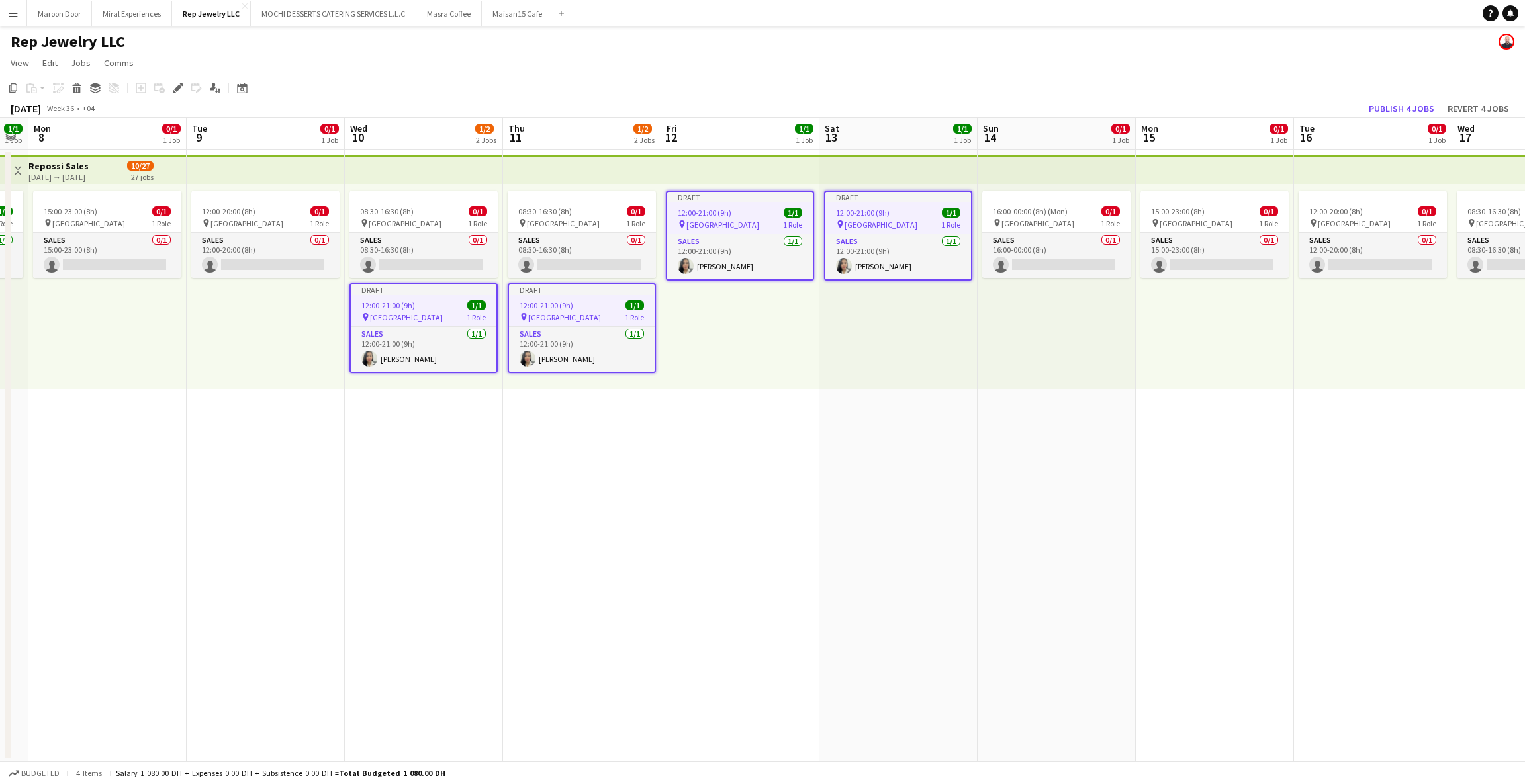
scroll to position [0, 458]
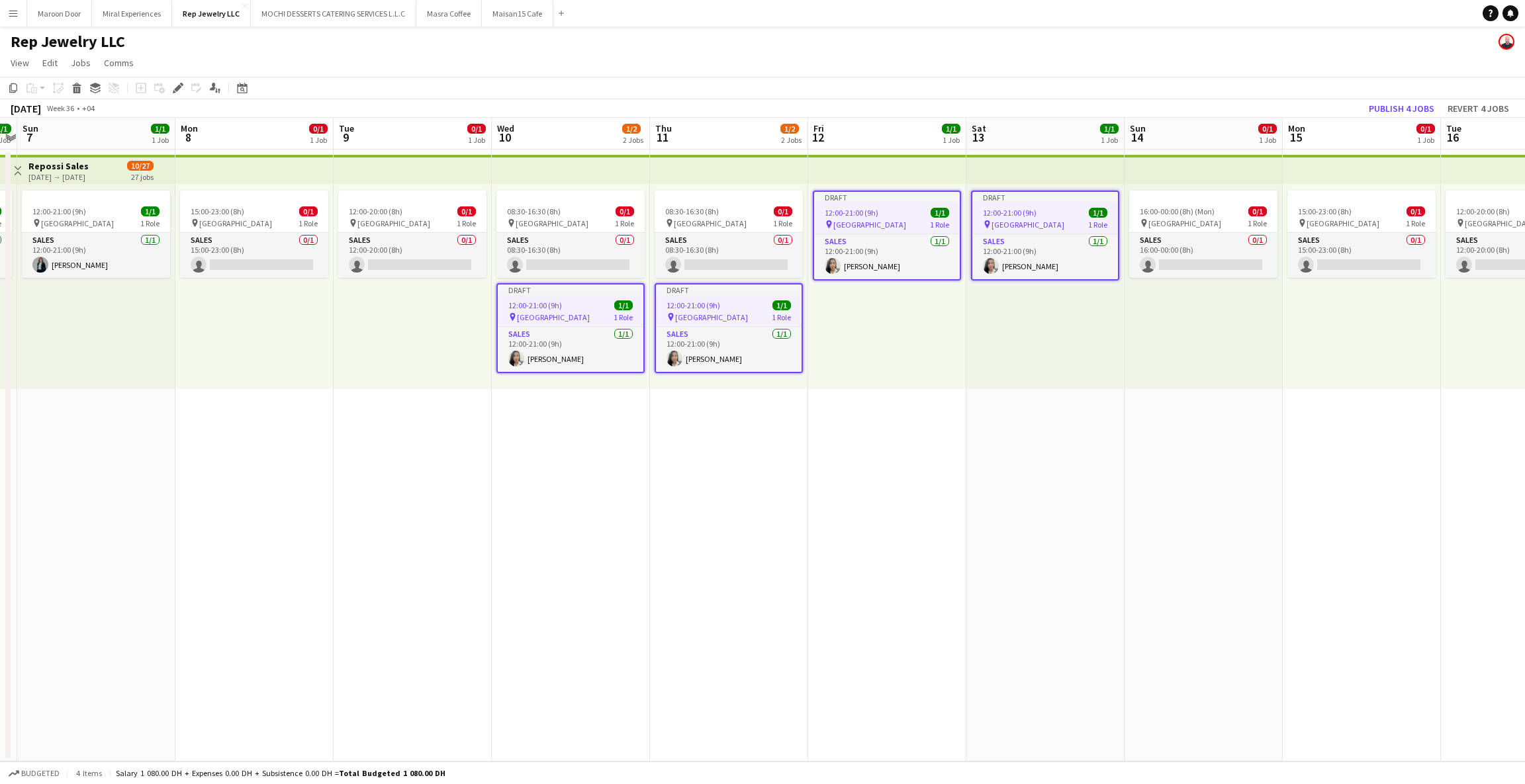
click at [1384, 334] on div "15:00-23:00 (8h) 0/1 pin Dubai Mall 1 Role Sales 0/1 15:00-23:00 (8h) single-ne…" at bounding box center [1362, 287] width 158 height 205
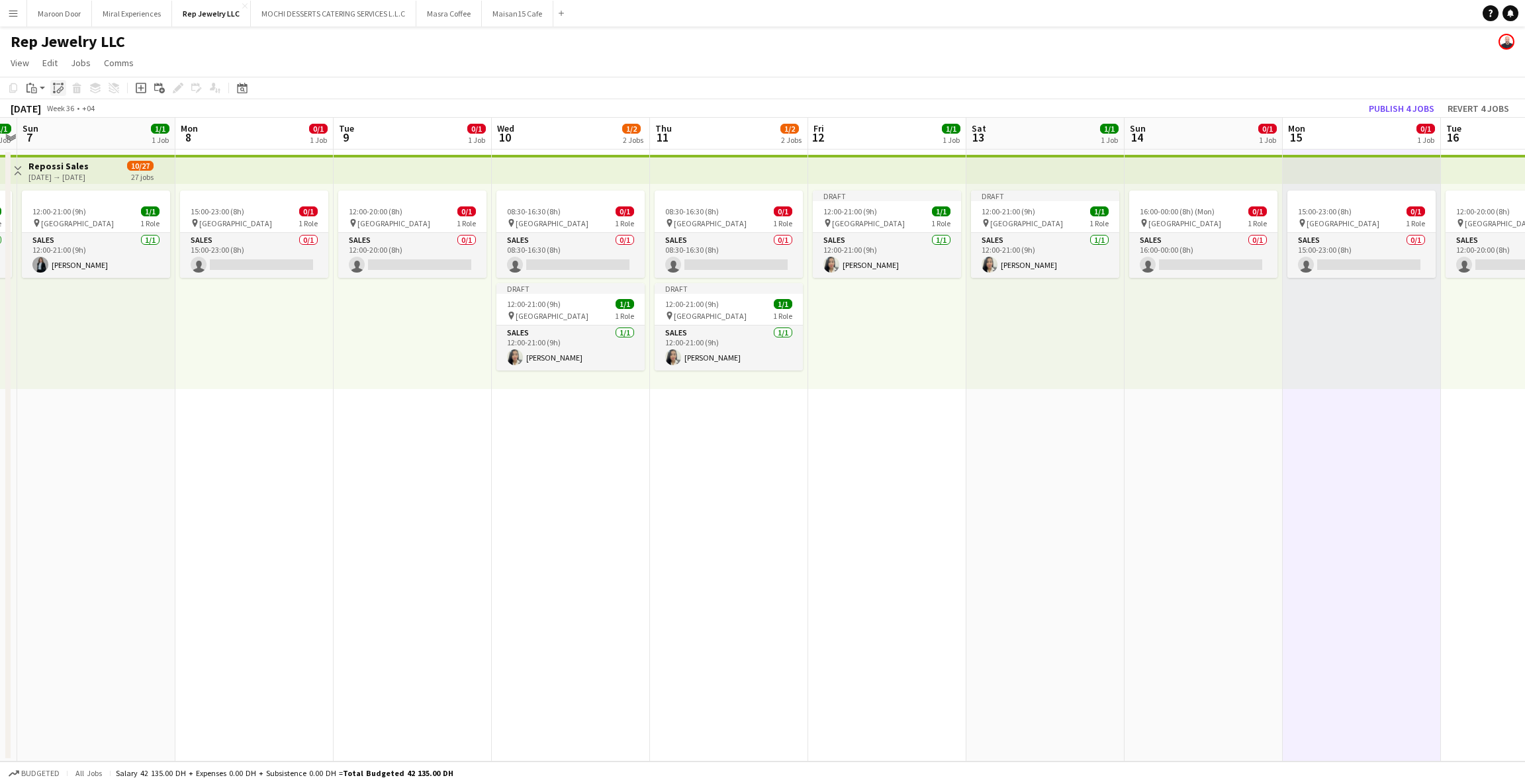
click at [54, 86] on icon "Paste linked Job" at bounding box center [58, 88] width 11 height 11
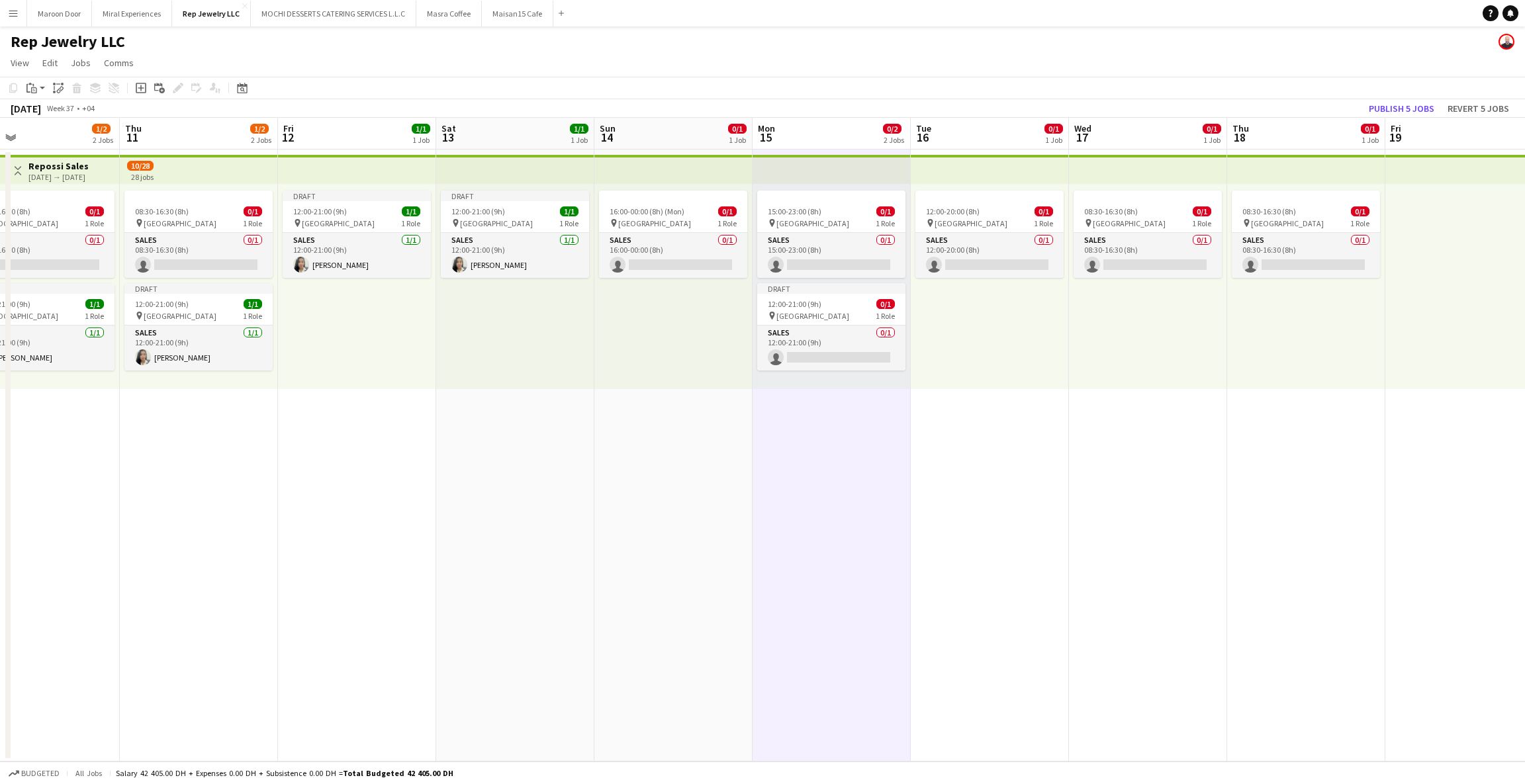
scroll to position [0, 521]
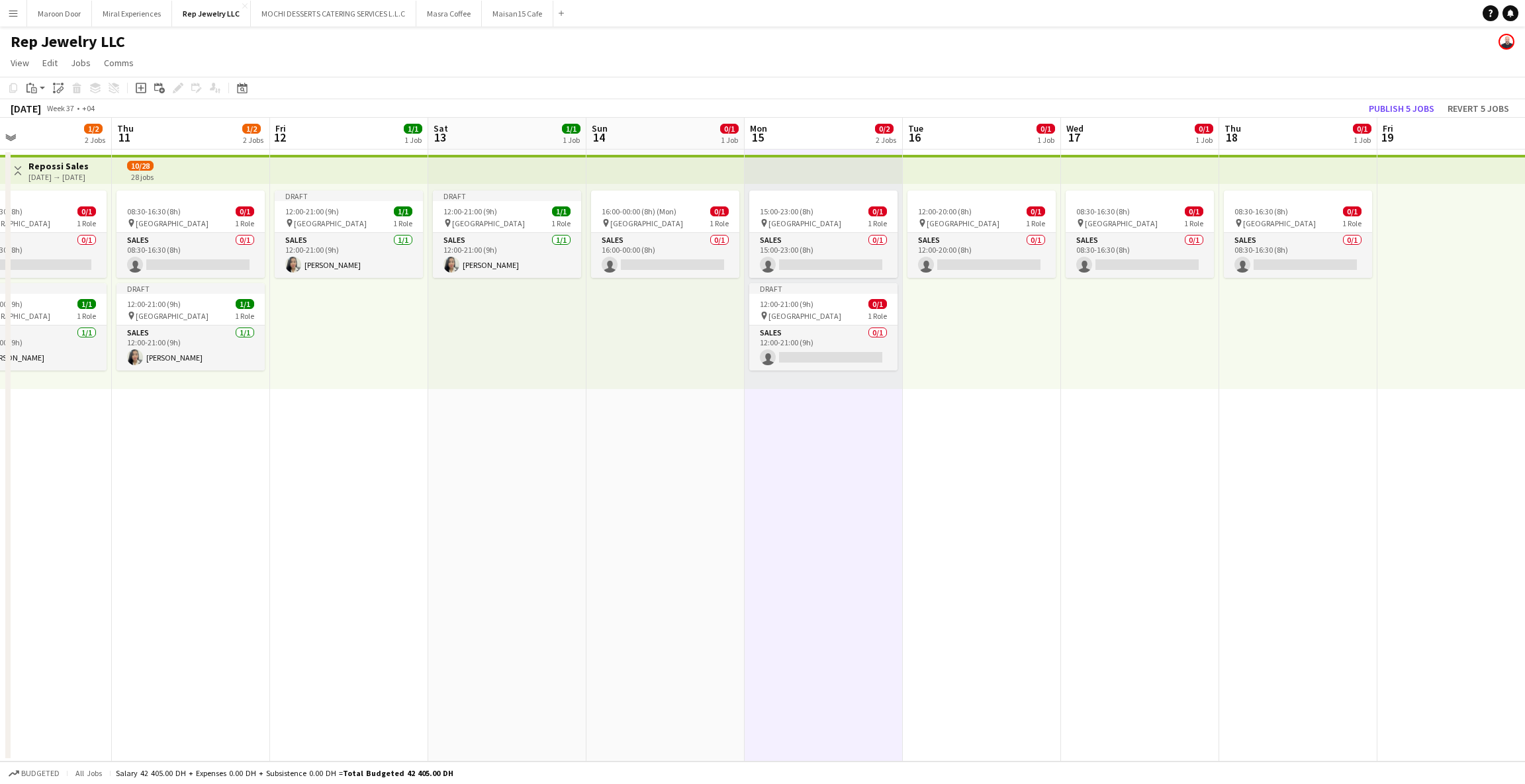
click at [1095, 445] on app-date-cell "08:30-16:30 (8h) 0/1 pin Dubai Mall 1 Role Sales 0/1 08:30-16:30 (8h) single-ne…" at bounding box center [1140, 456] width 158 height 612
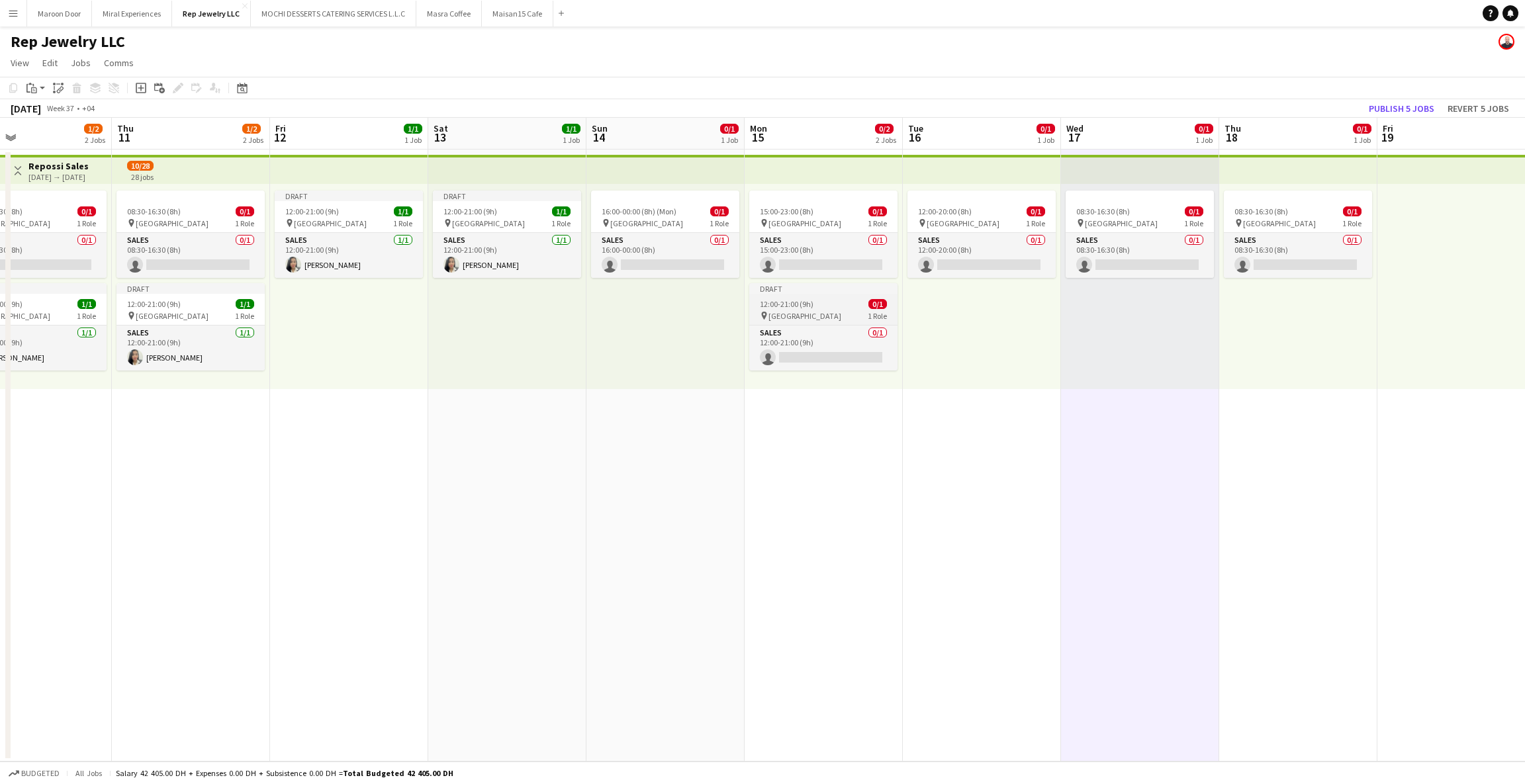
click at [816, 321] on app-job-card "Draft 12:00-21:00 (9h) 0/1 pin Dubai Mall 1 Role Sales 0/1 12:00-21:00 (9h) sin…" at bounding box center [823, 327] width 149 height 87
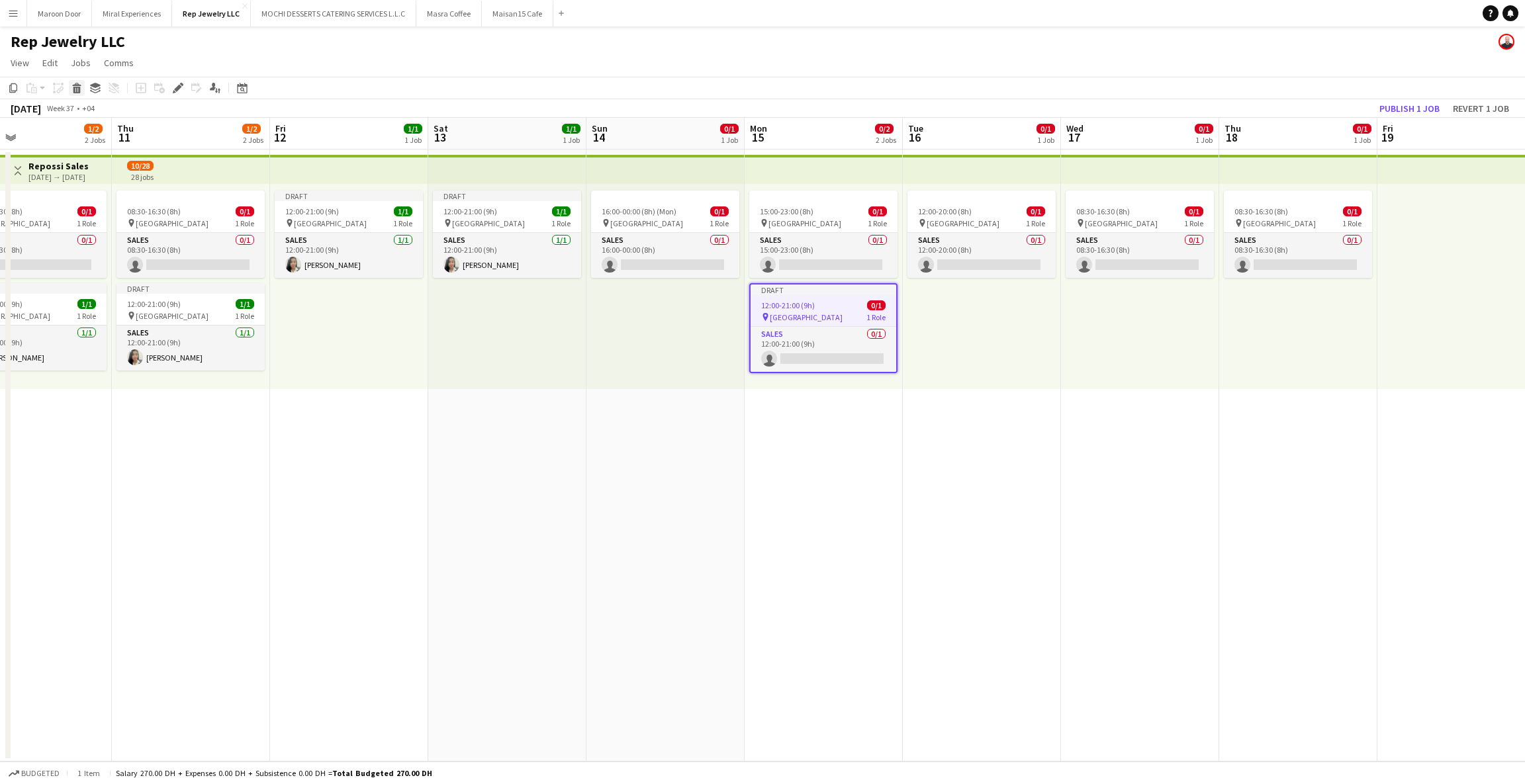
click at [74, 92] on icon at bounding box center [77, 89] width 7 height 6
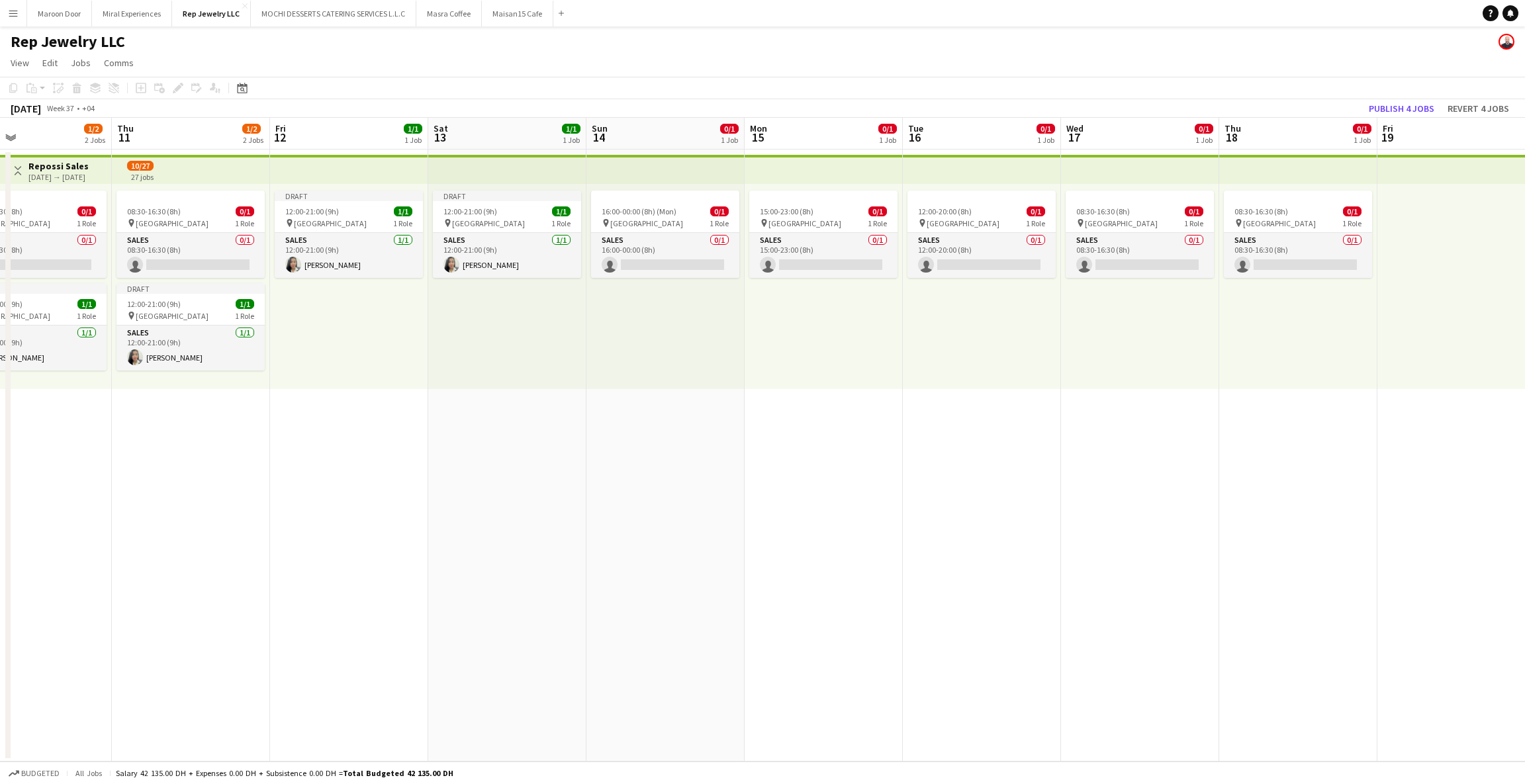
scroll to position [0, 331]
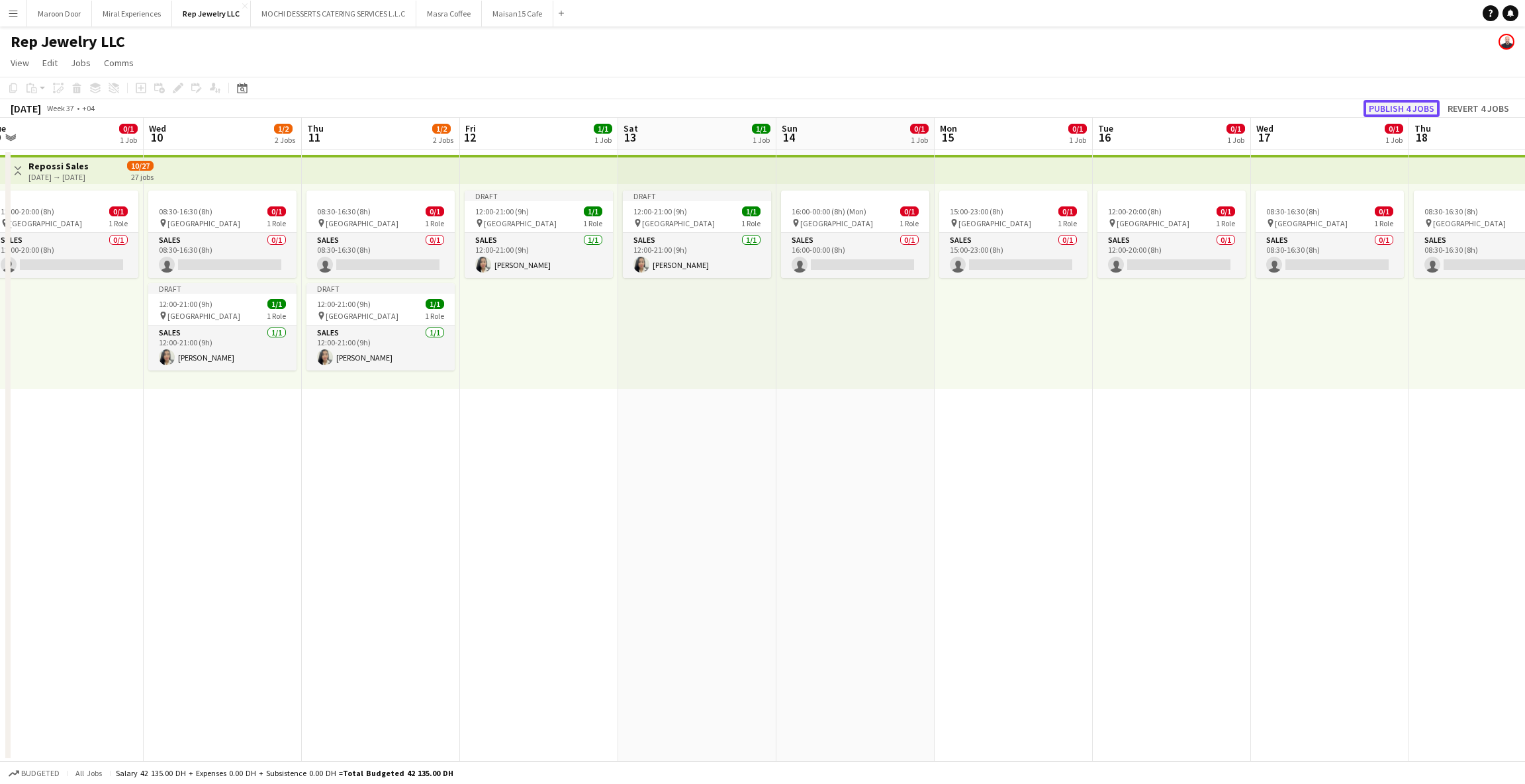
click at [1404, 106] on button "Publish 4 jobs" at bounding box center [1400, 108] width 76 height 17
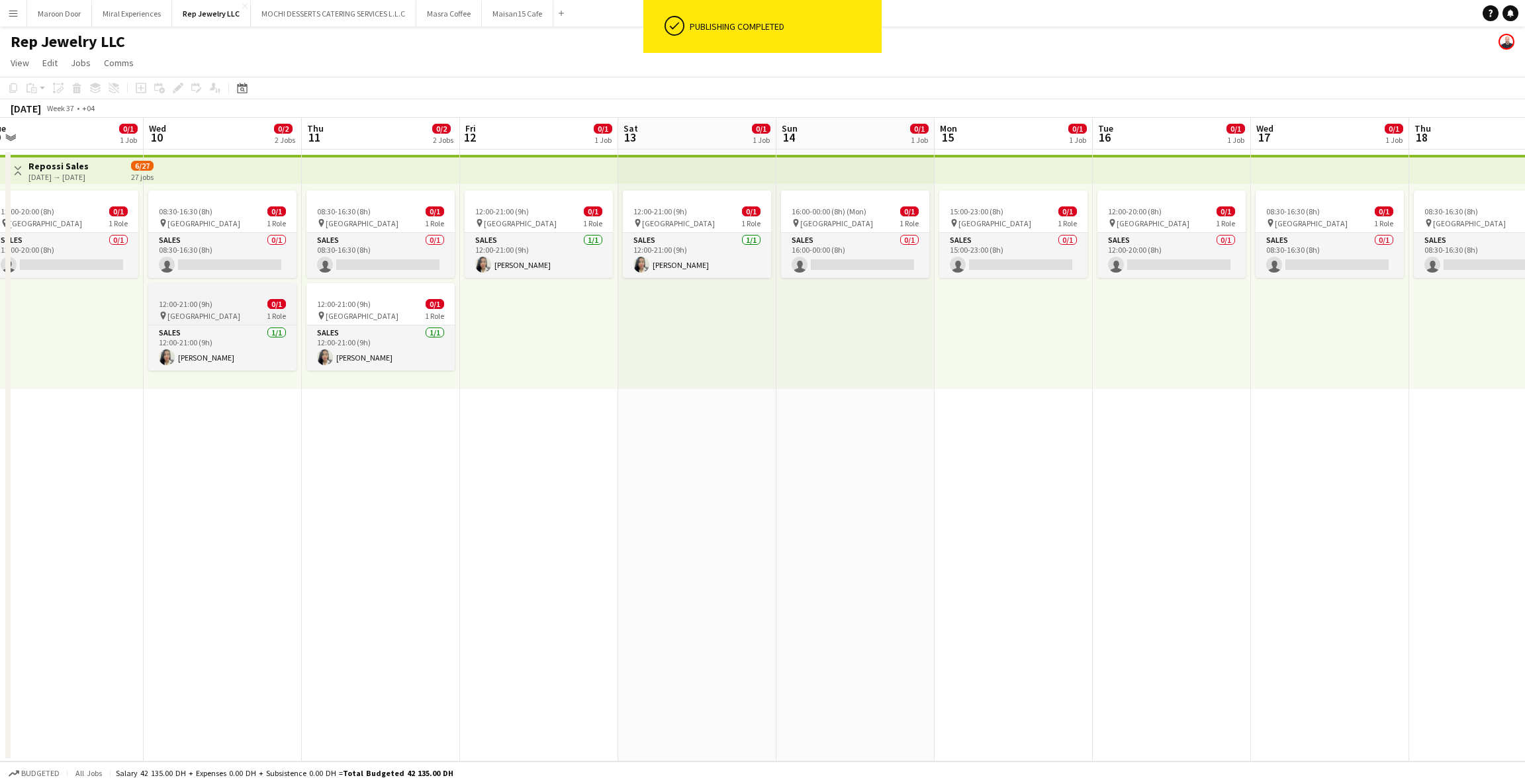
click at [217, 297] on app-job-card "12:00-21:00 (9h) 0/1 pin Dubai Mall 1 Role Sales [DATE] 12:00-21:00 (9h) [PERSO…" at bounding box center [223, 327] width 149 height 87
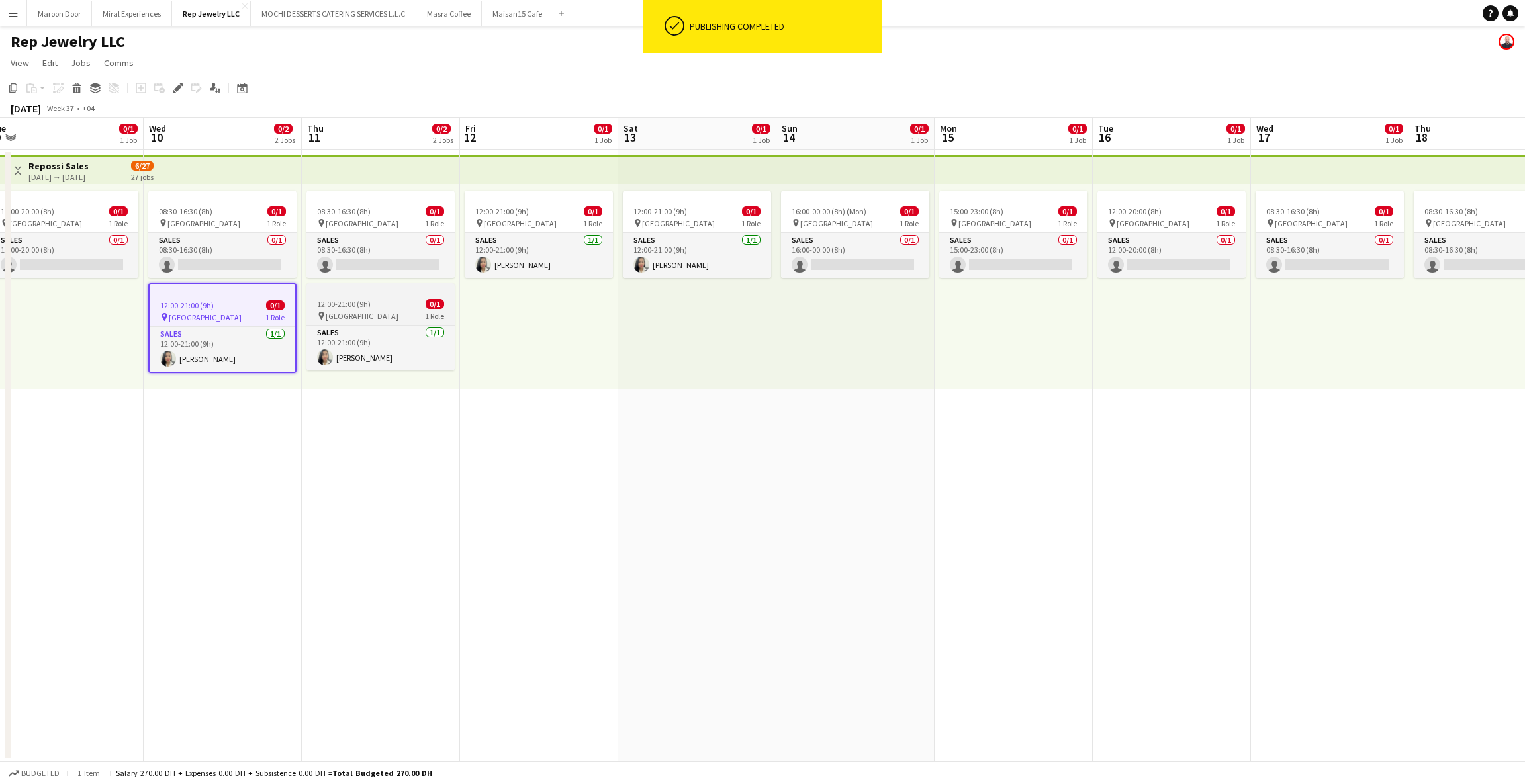
click at [357, 298] on app-job-card "12:00-21:00 (9h) 0/1 pin Dubai Mall 1 Role Sales [DATE] 12:00-21:00 (9h) [PERSO…" at bounding box center [380, 327] width 149 height 87
click at [529, 209] on div "12:00-21:00 (9h) 0/1" at bounding box center [539, 211] width 149 height 10
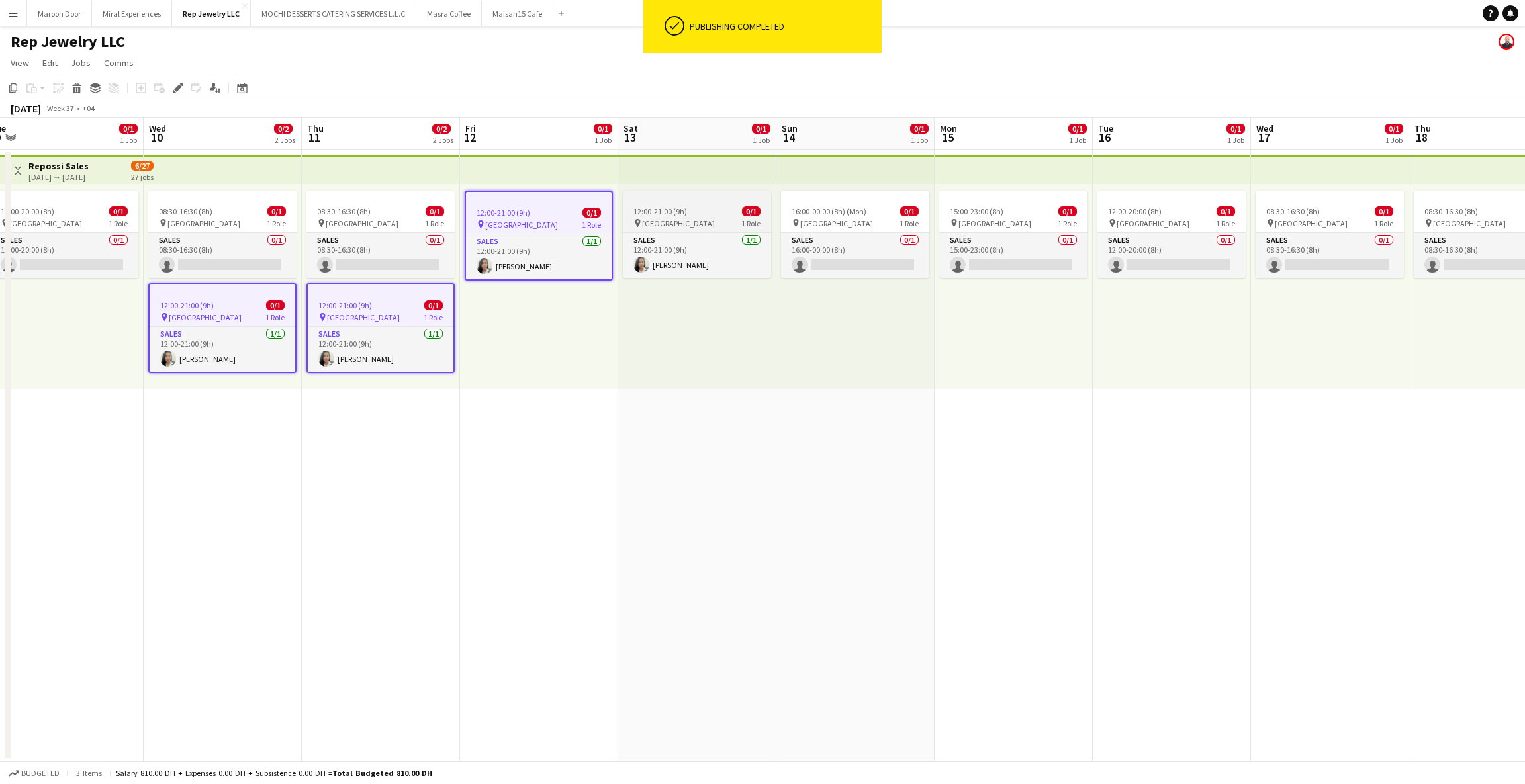
click at [728, 209] on div "12:00-21:00 (9h) 0/1" at bounding box center [697, 211] width 149 height 10
click at [1023, 336] on div "15:00-23:00 (8h) 0/1 pin Dubai Mall 1 Role Sales 0/1 15:00-23:00 (8h) single-ne…" at bounding box center [1014, 287] width 158 height 205
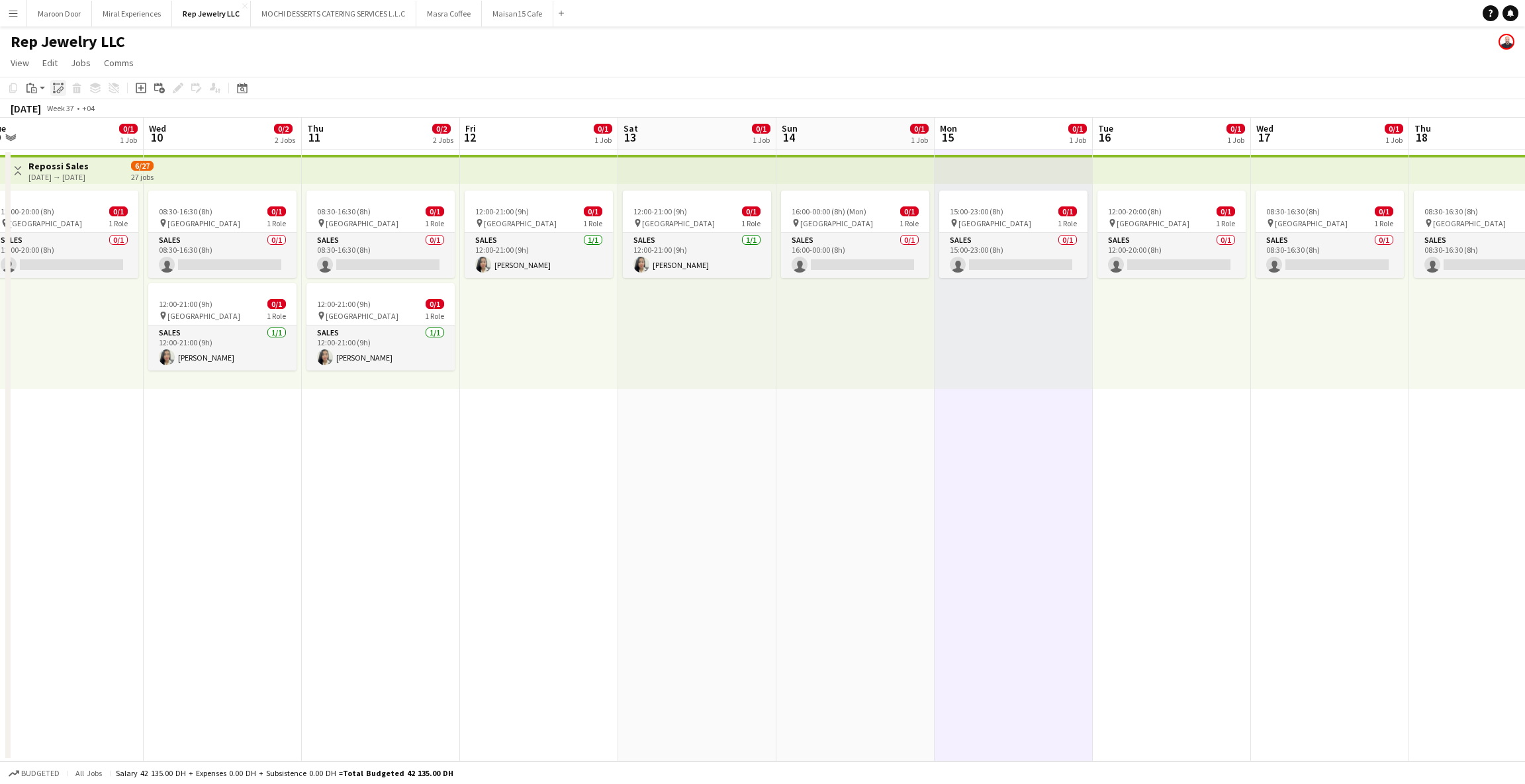
click at [54, 92] on icon at bounding box center [53, 92] width 3 height 3
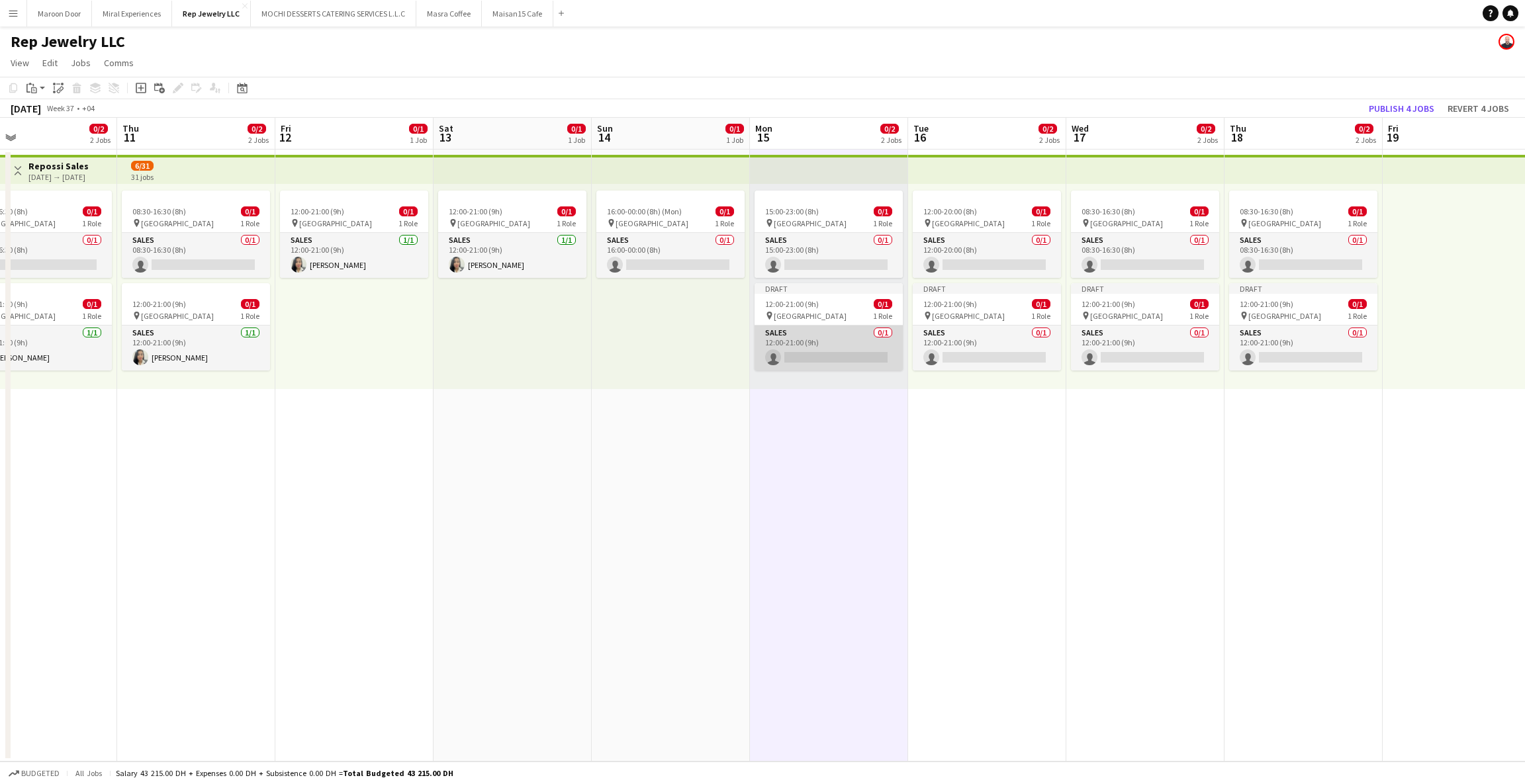
scroll to position [0, 356]
click at [1270, 302] on span "12:00-21:00 (9h)" at bounding box center [1268, 303] width 53 height 10
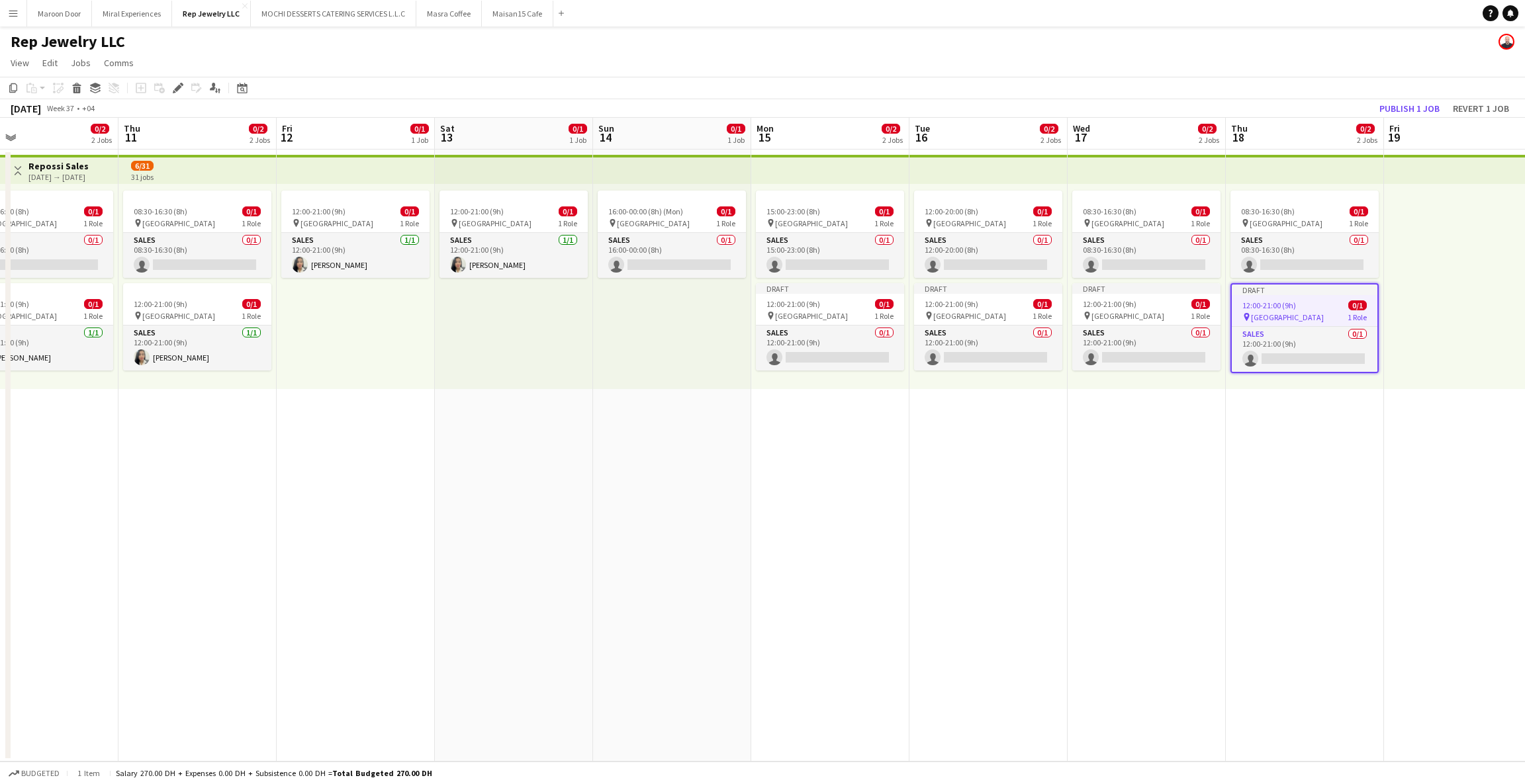
click at [1410, 315] on div at bounding box center [1463, 287] width 158 height 205
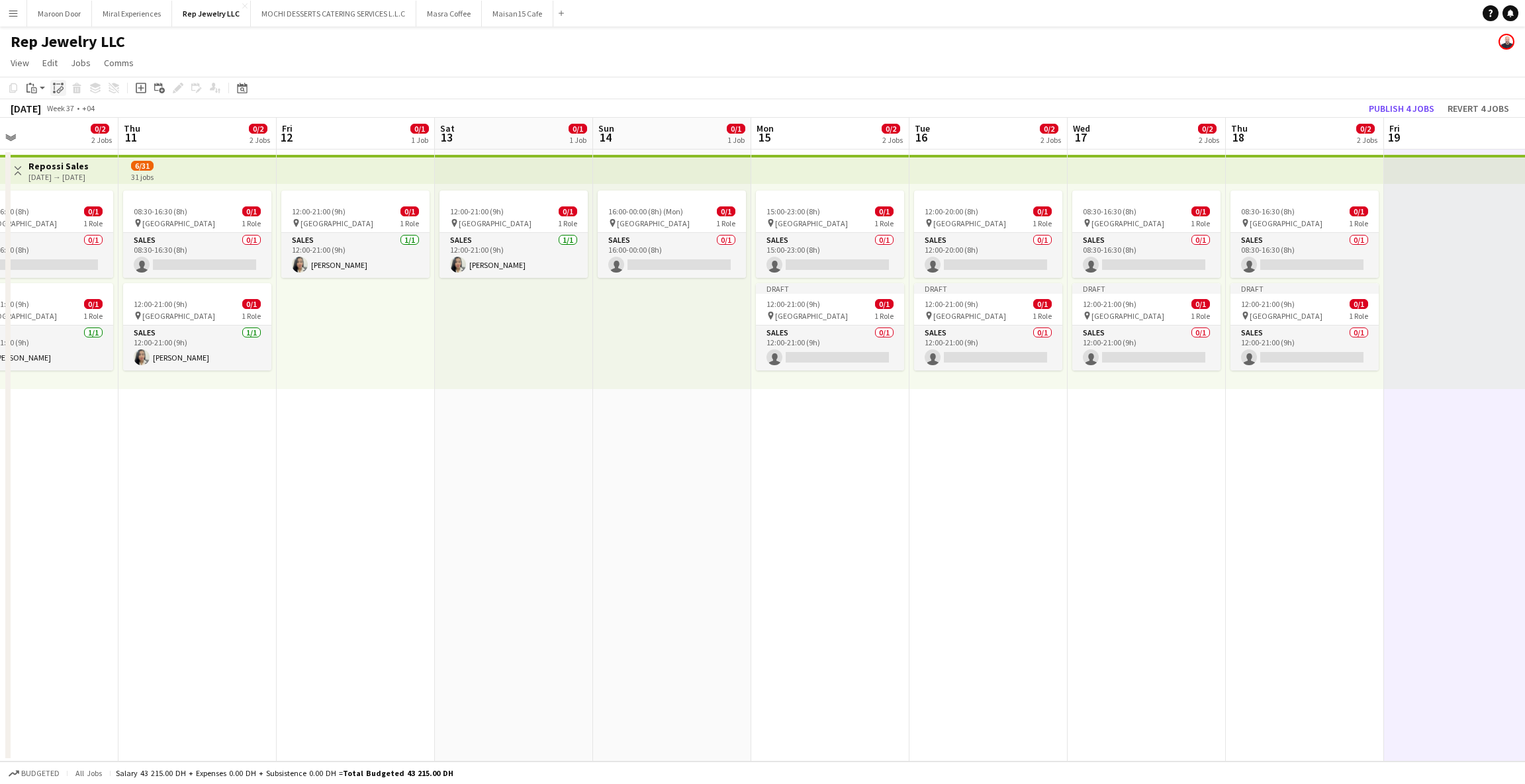
click at [53, 94] on div "Paste linked Job" at bounding box center [58, 88] width 16 height 16
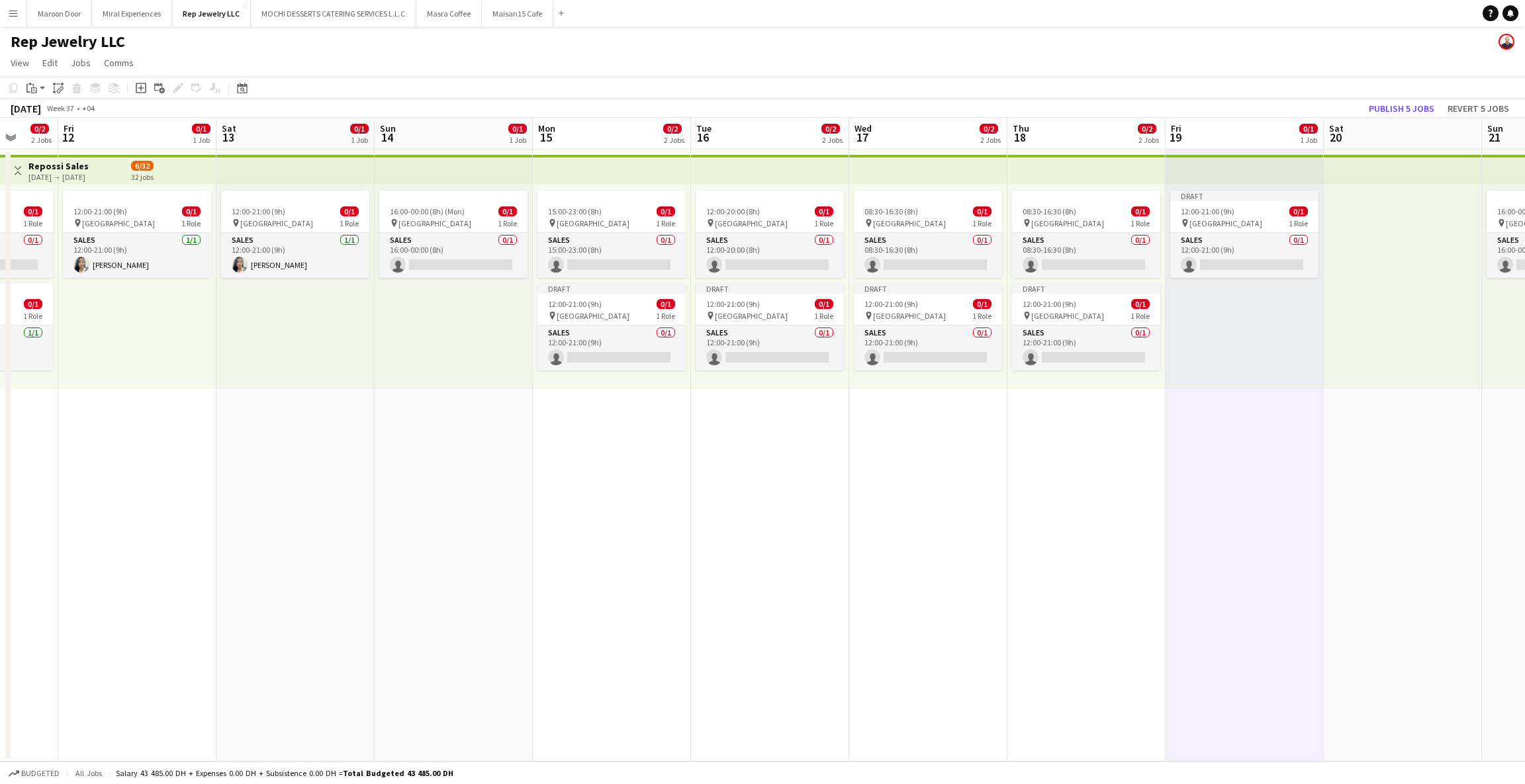
scroll to position [0, 575]
click at [1352, 270] on div at bounding box center [1402, 287] width 158 height 205
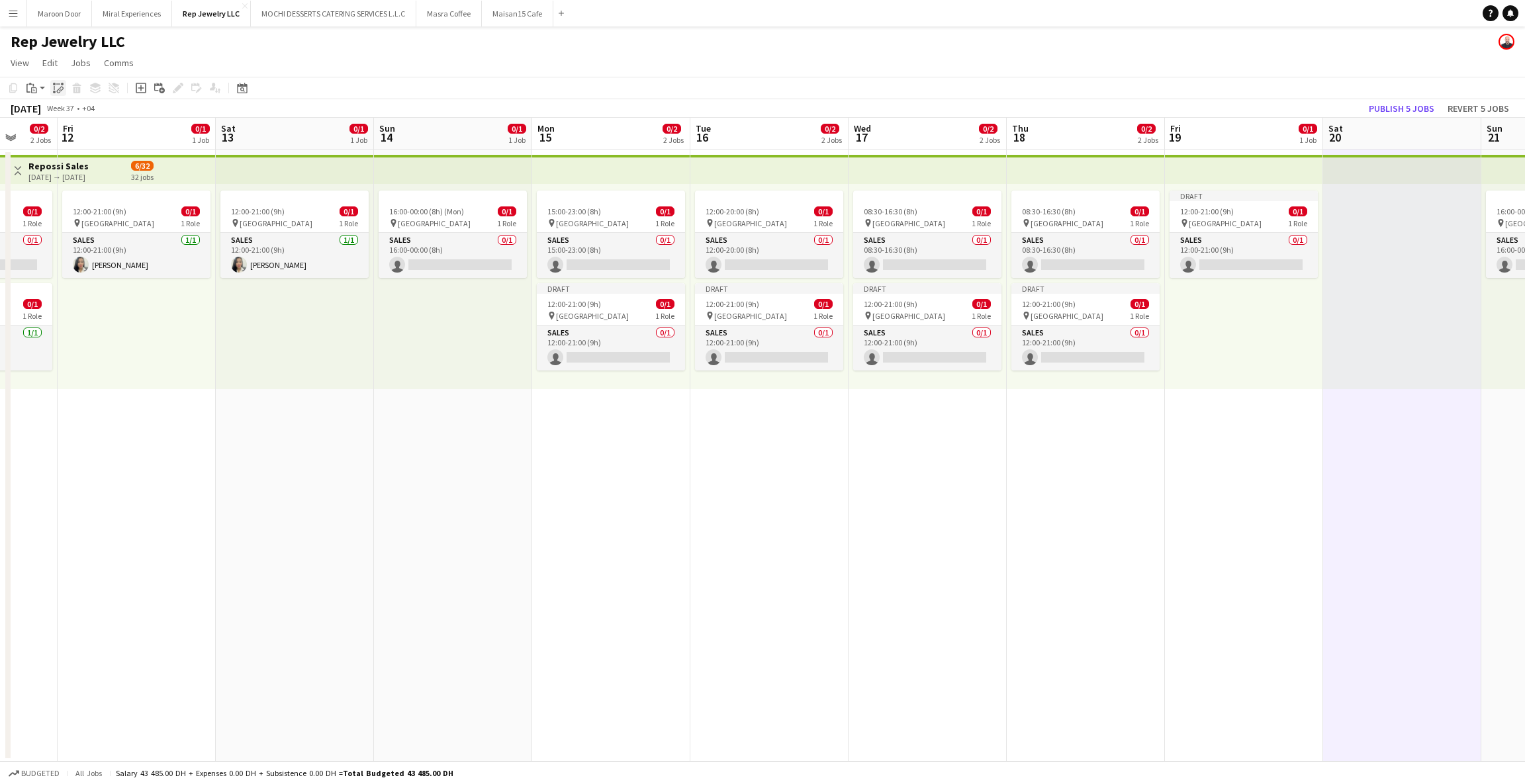
click at [57, 92] on icon "Paste linked Job" at bounding box center [58, 88] width 11 height 11
click at [1363, 190] on div "Draft" at bounding box center [1401, 196] width 149 height 11
click at [1351, 213] on span "12:00-21:00 (9h)" at bounding box center [1365, 211] width 53 height 10
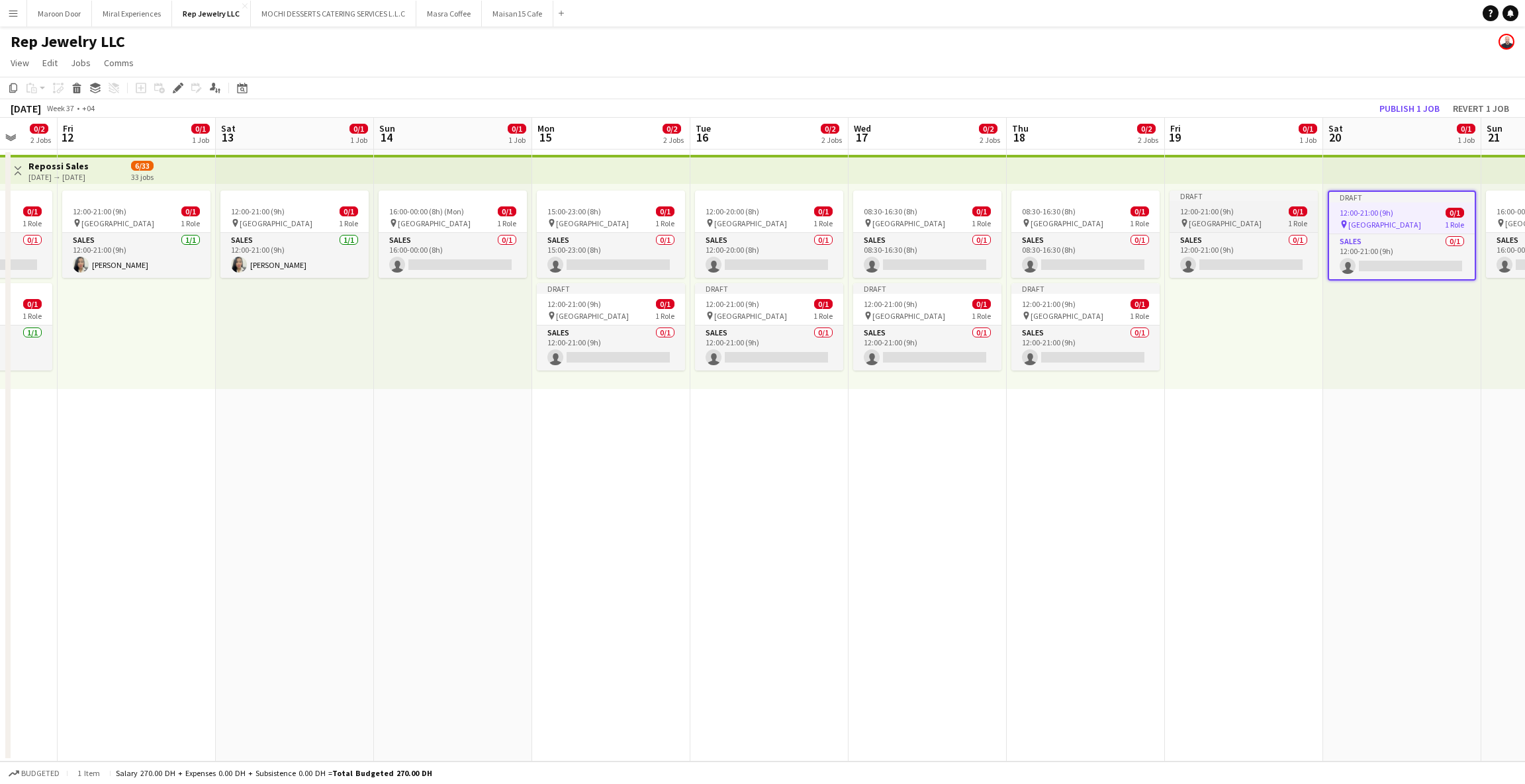
click at [1245, 207] on div "12:00-21:00 (9h) 0/1" at bounding box center [1244, 211] width 149 height 10
click at [1080, 305] on div "12:00-21:00 (9h) 0/1" at bounding box center [1085, 303] width 149 height 10
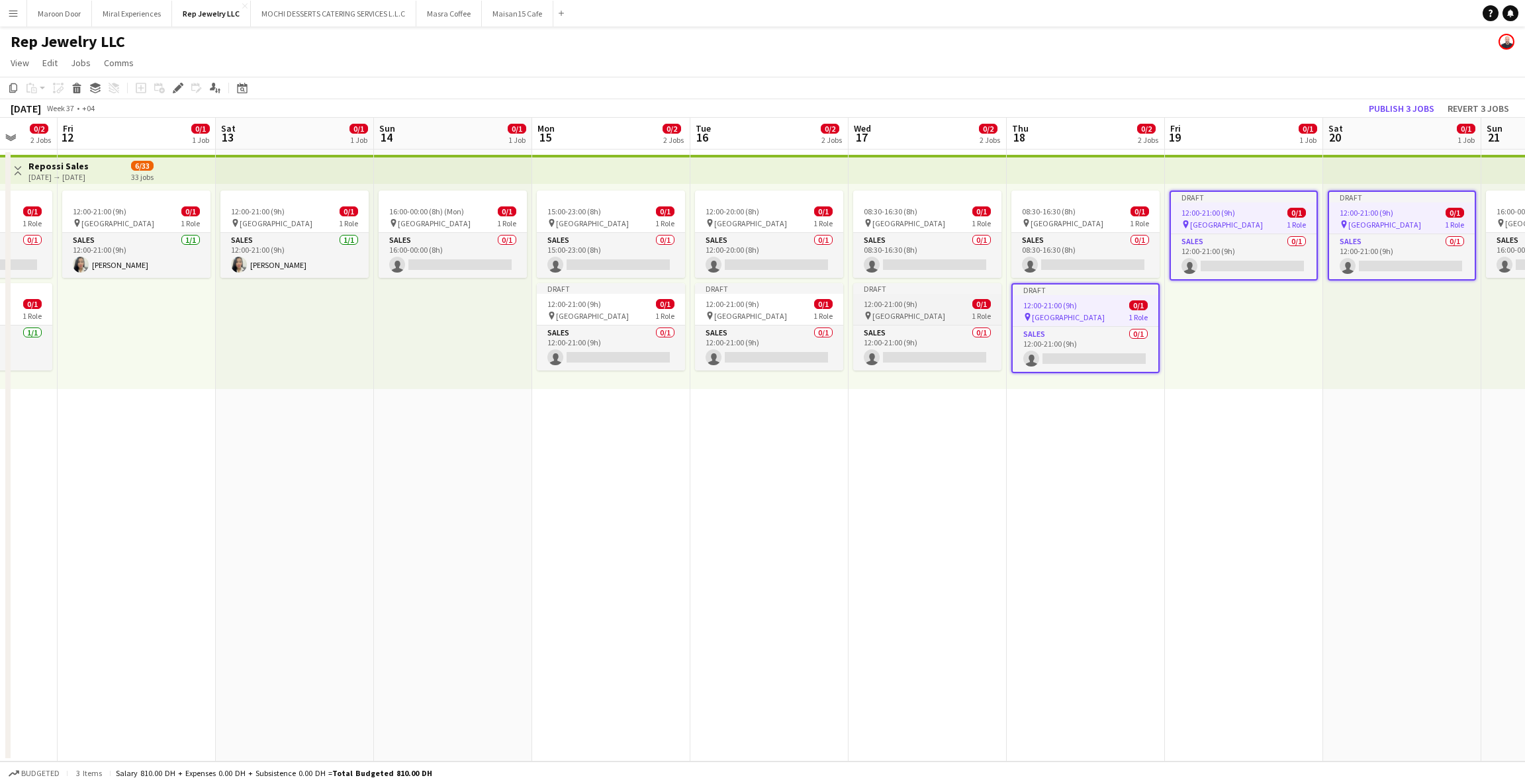
click at [896, 306] on span "12:00-21:00 (9h)" at bounding box center [890, 303] width 53 height 10
click at [1405, 394] on app-date-cell "Draft 12:00-21:00 (9h) 0/1 pin Dubai Mall 1 Role Sales 0/1 12:00-21:00 (9h) sin…" at bounding box center [1402, 456] width 158 height 612
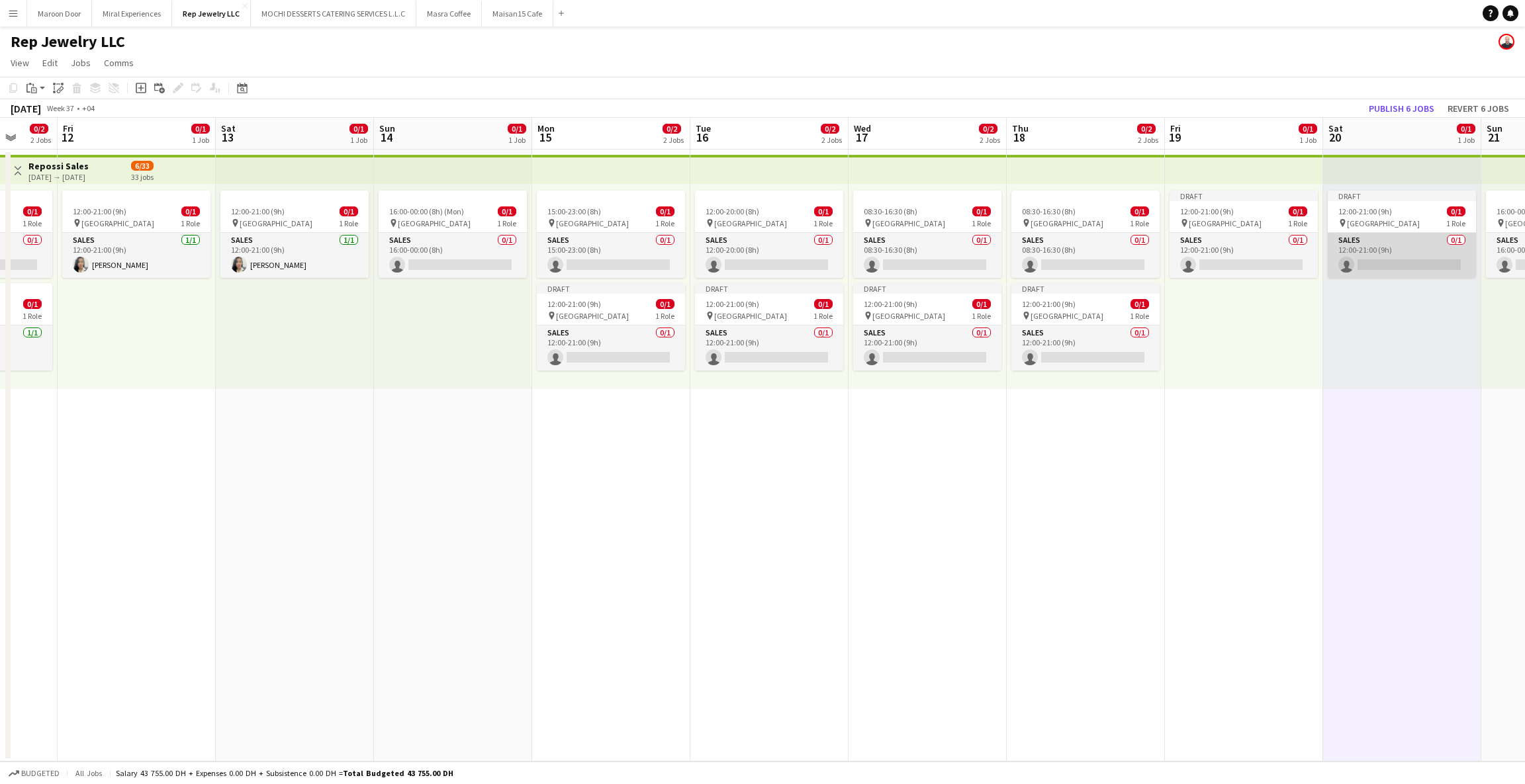
click at [1393, 271] on app-card-role "Sales 0/1 12:00-21:00 (9h) single-neutral-actions" at bounding box center [1401, 255] width 149 height 45
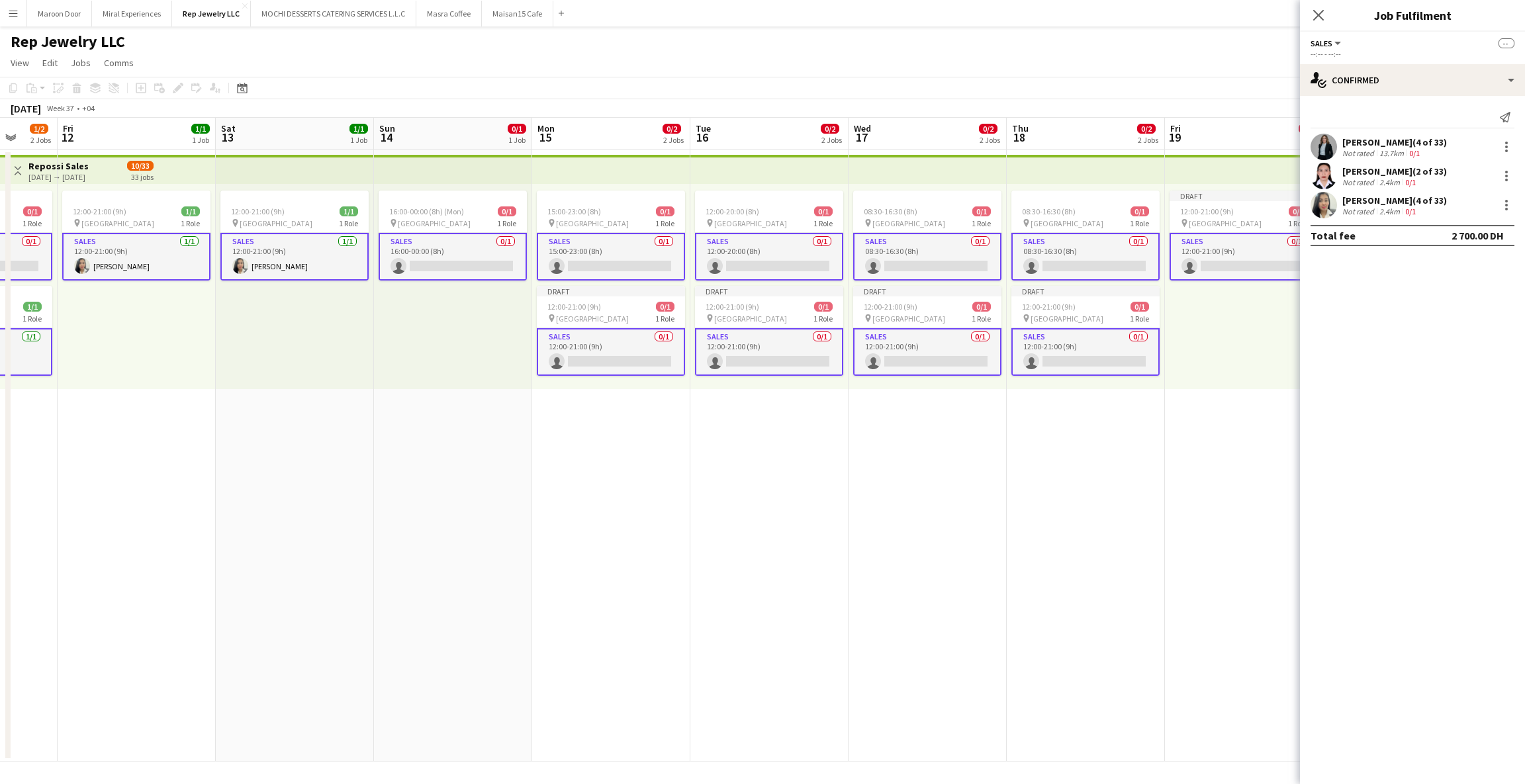
click at [1252, 349] on div "Draft 12:00-21:00 (9h) 0/1 pin Dubai Mall 1 Role Sales 0/1 12:00-21:00 (9h) sin…" at bounding box center [1244, 287] width 158 height 205
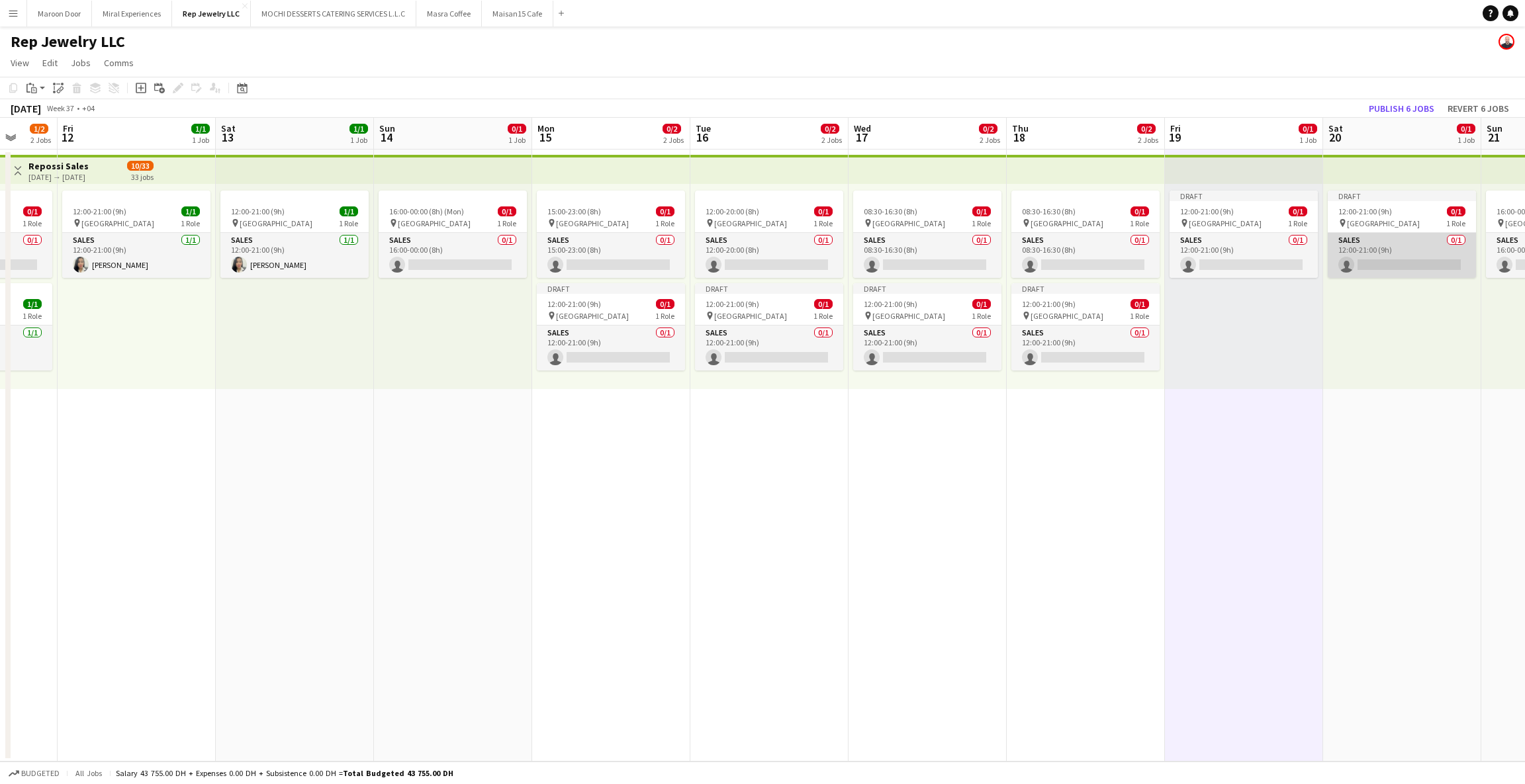
click at [1371, 259] on app-card-role "Sales 0/1 12:00-21:00 (9h) single-neutral-actions" at bounding box center [1401, 255] width 149 height 45
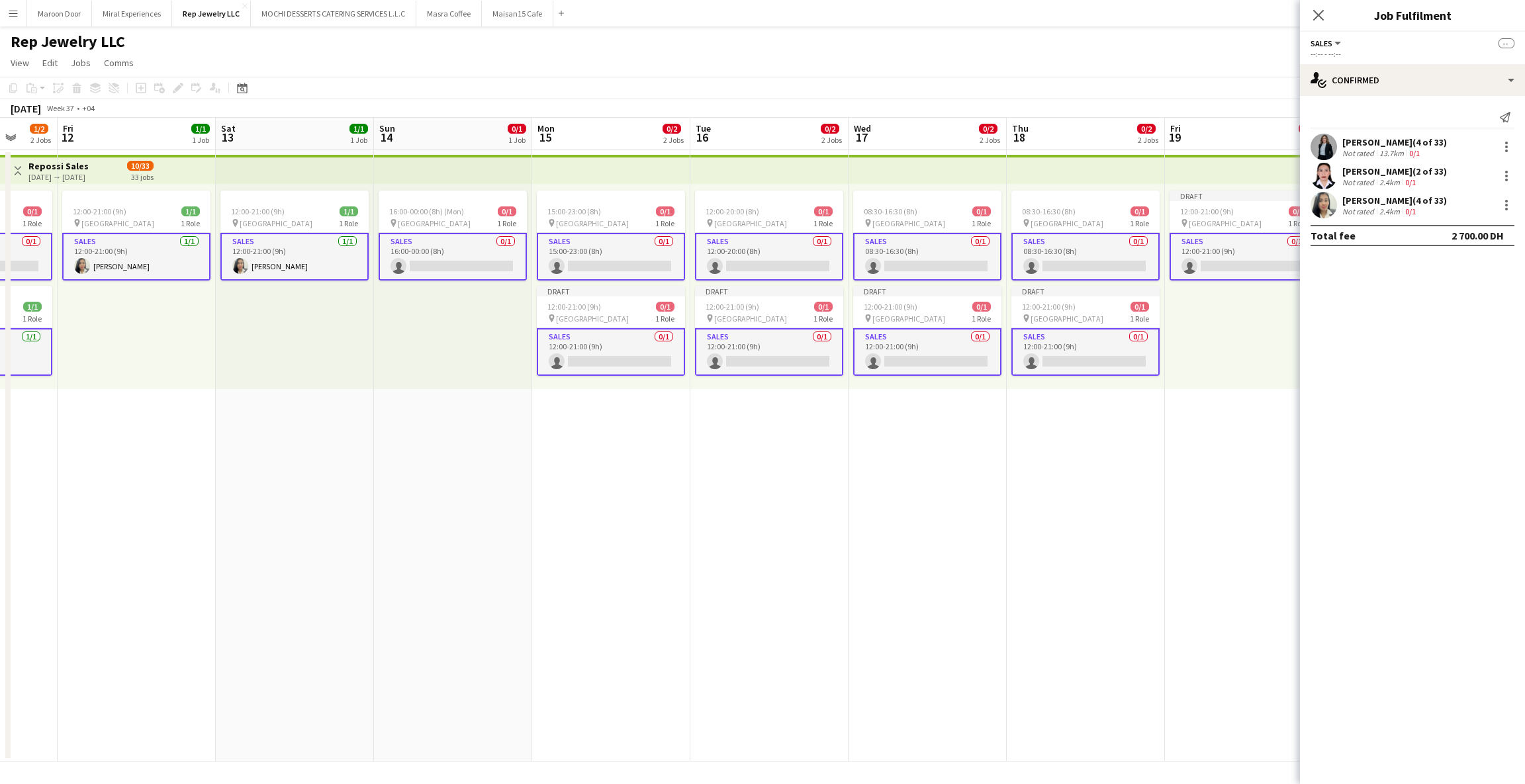
click at [551, 357] on app-card-role "Sales 0/1 12:00-21:00 (9h) single-neutral-actions" at bounding box center [611, 352] width 149 height 48
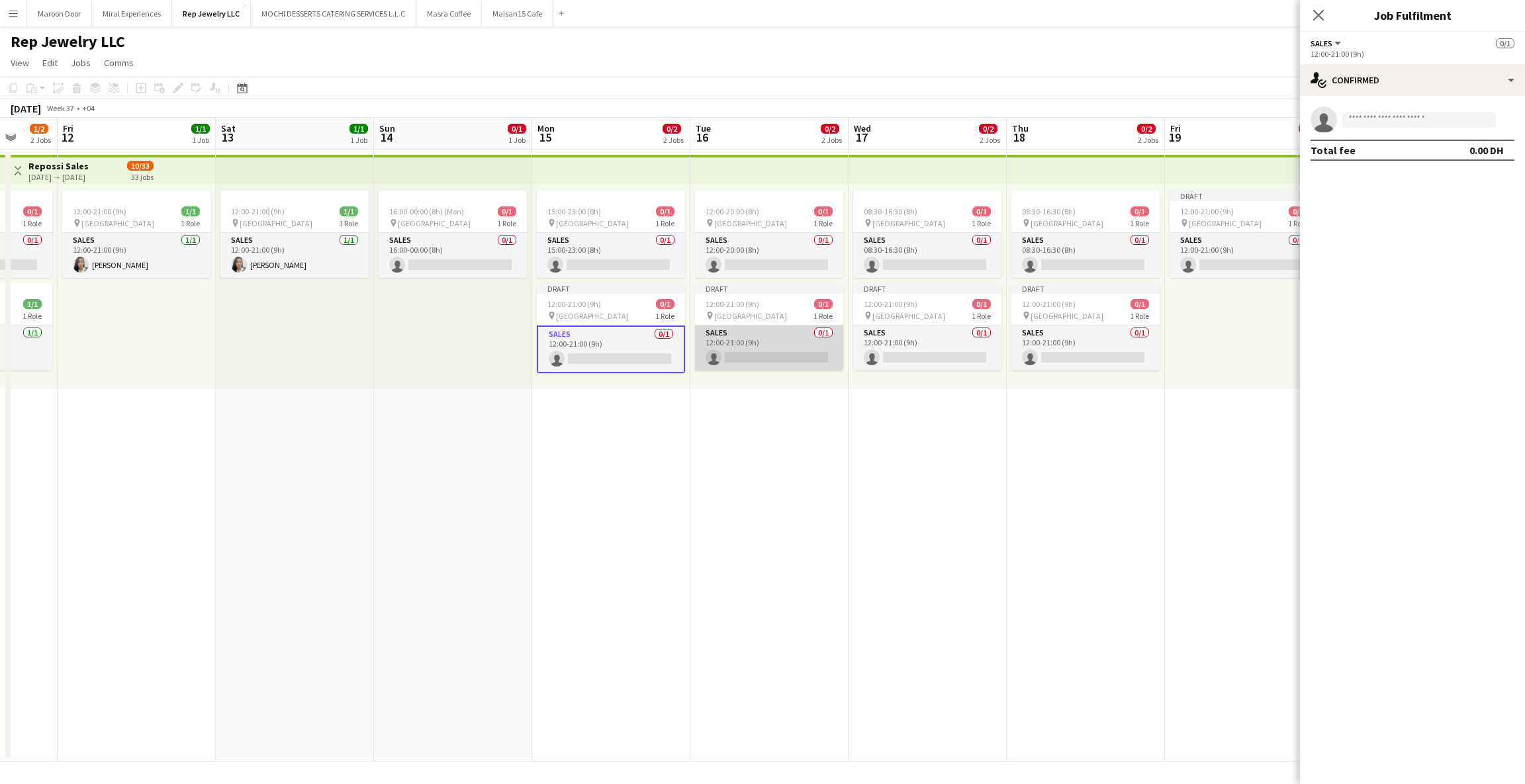
click at [795, 338] on app-card-role "Sales 0/1 12:00-21:00 (9h) single-neutral-actions" at bounding box center [769, 348] width 149 height 45
click at [961, 340] on app-card-role "Sales 0/1 12:00-21:00 (9h) single-neutral-actions" at bounding box center [927, 348] width 149 height 45
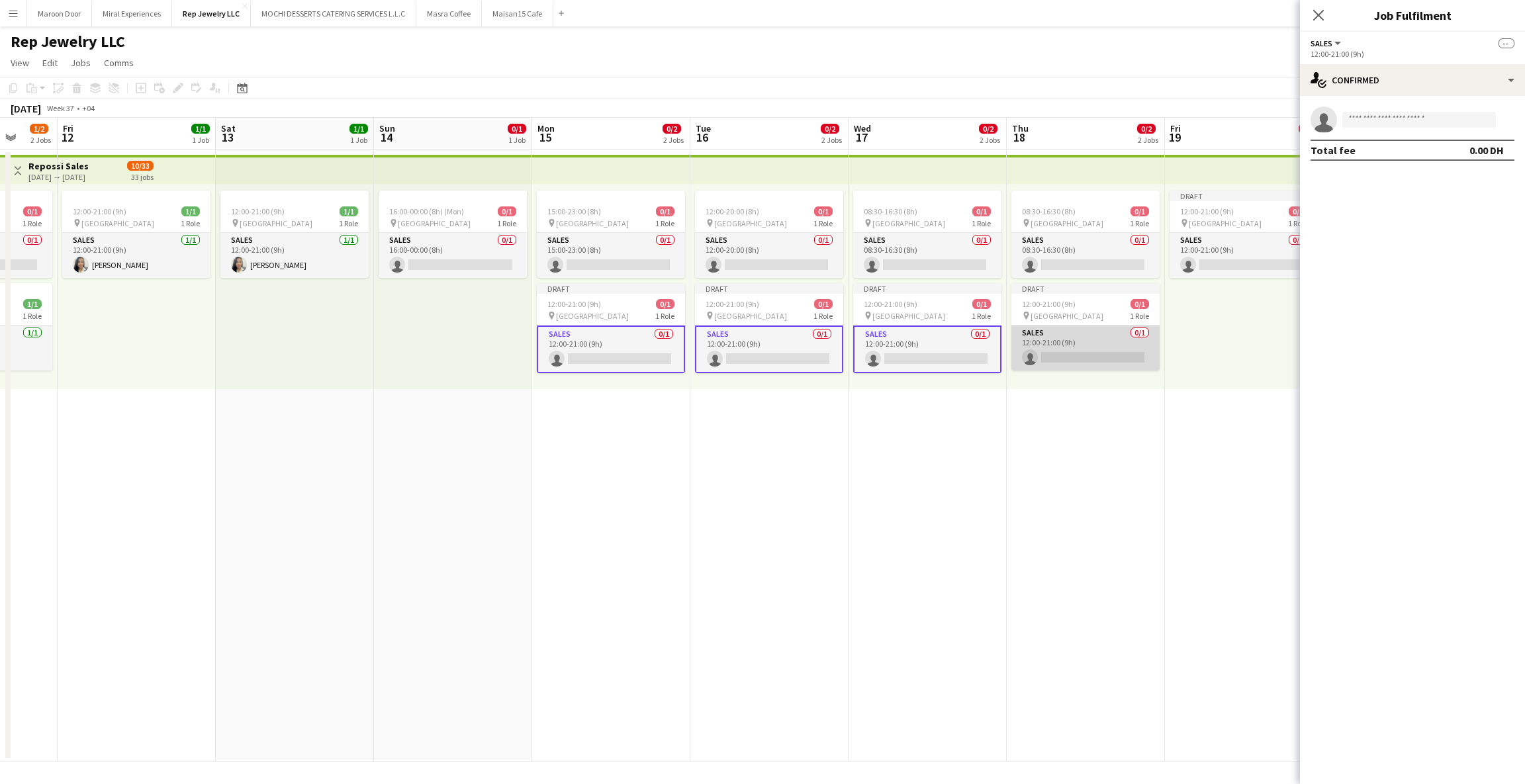
click at [1057, 343] on app-card-role "Sales 0/1 12:00-21:00 (9h) single-neutral-actions" at bounding box center [1085, 348] width 149 height 45
click at [1210, 258] on app-card-role "Sales 0/1 12:00-21:00 (9h) single-neutral-actions" at bounding box center [1244, 255] width 149 height 45
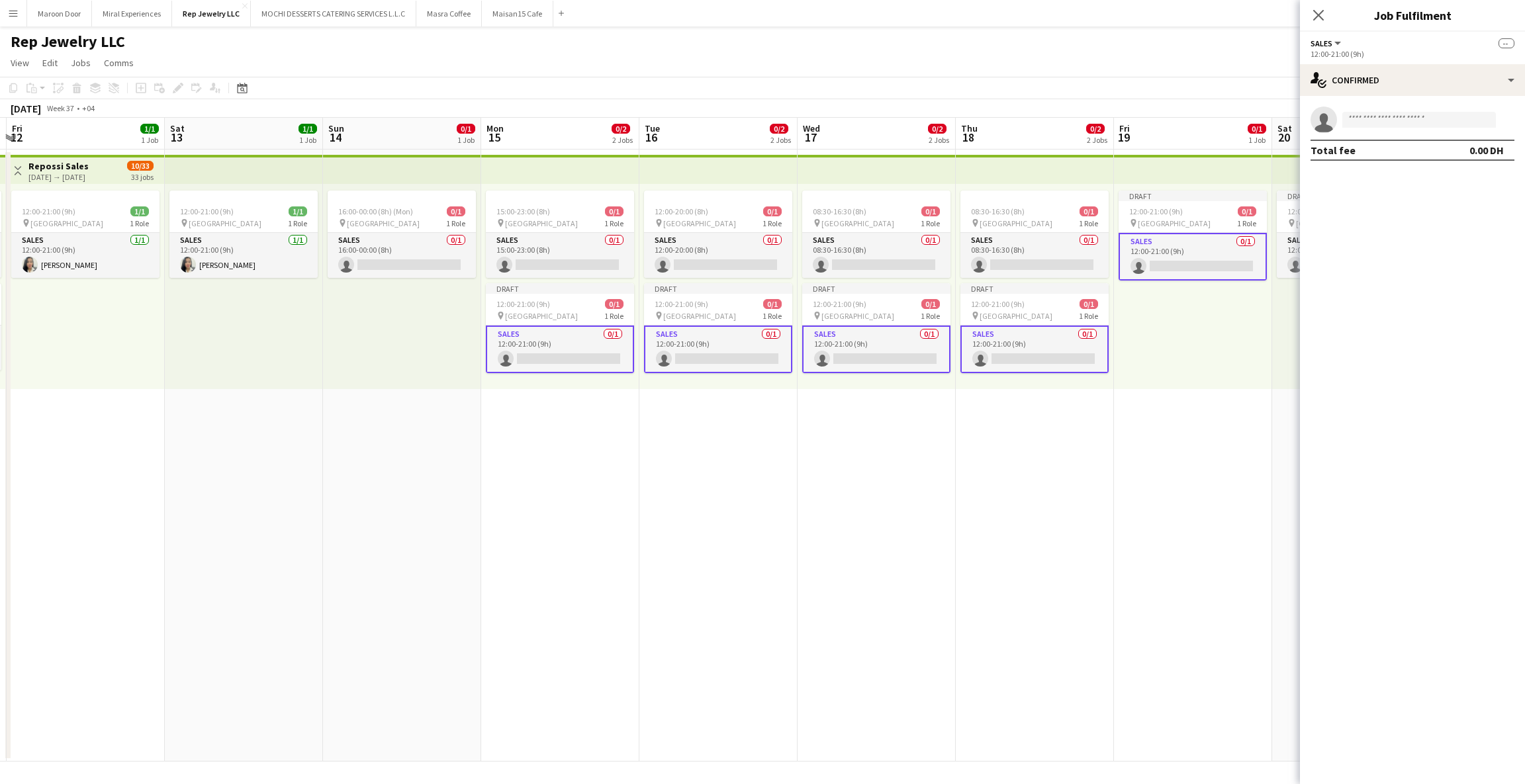
scroll to position [0, 486]
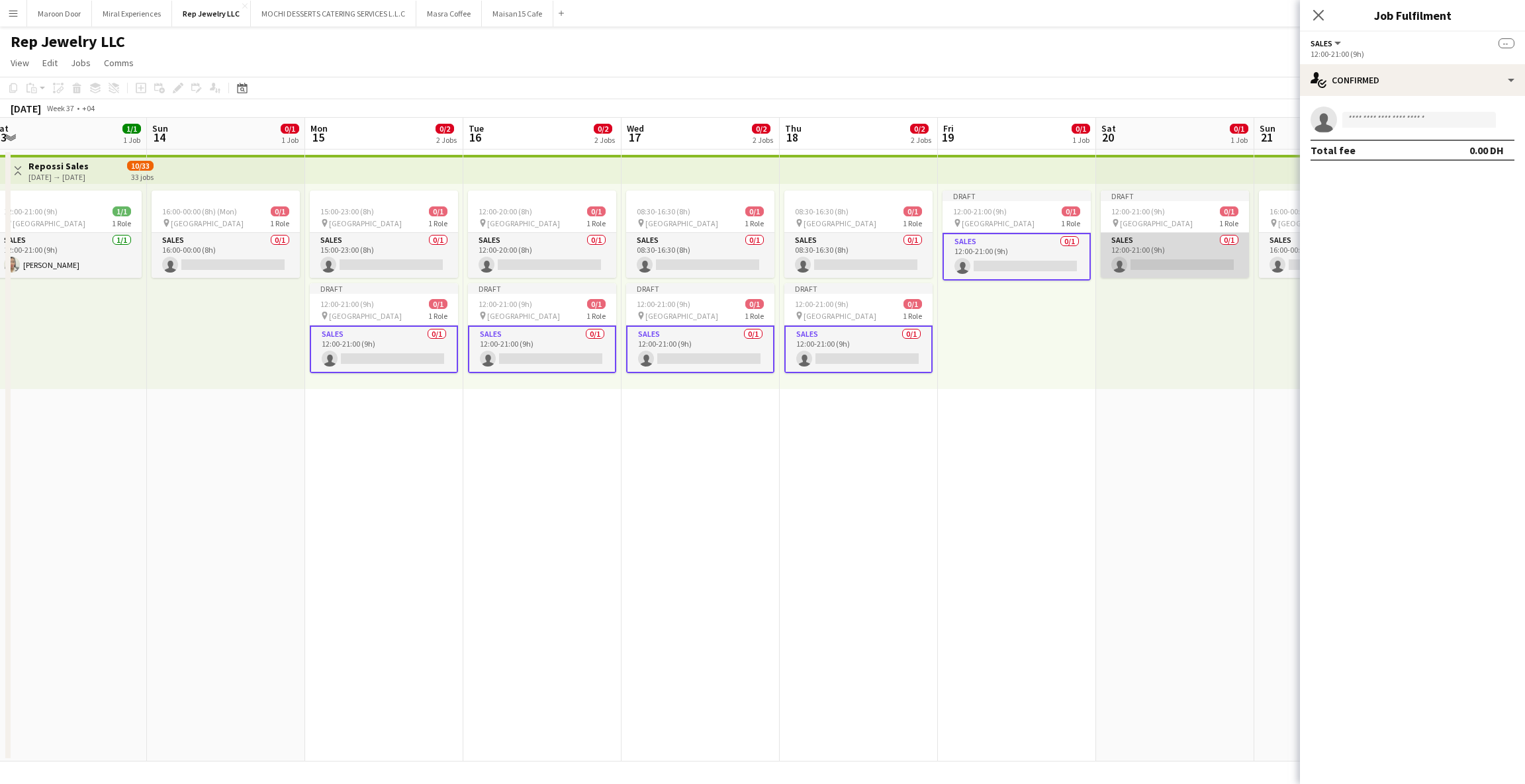
click at [1172, 256] on app-card-role "Sales 0/1 12:00-21:00 (9h) single-neutral-actions" at bounding box center [1174, 255] width 149 height 45
click at [1399, 123] on input at bounding box center [1419, 120] width 153 height 16
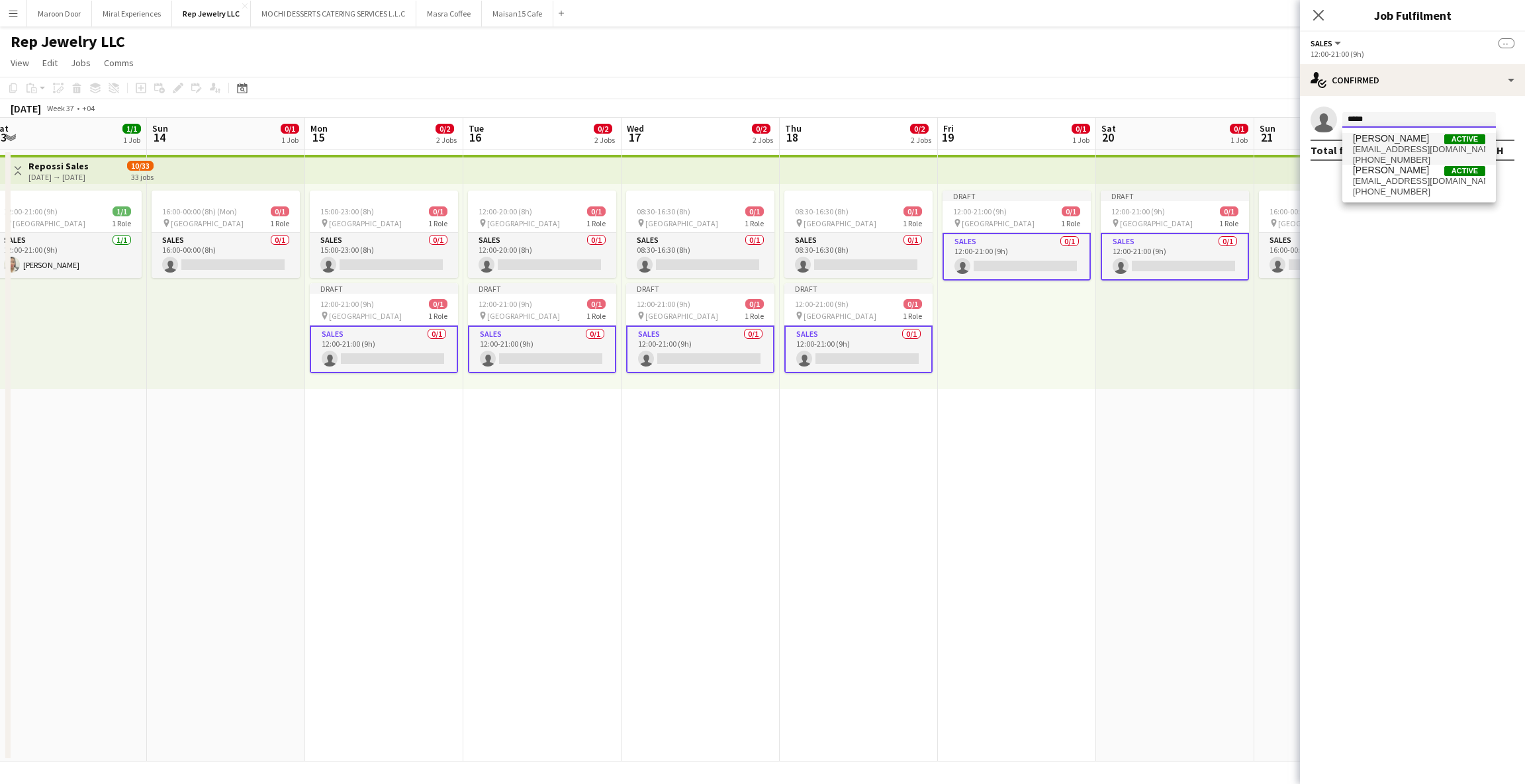
type input "*****"
click at [1380, 144] on span "[EMAIL_ADDRESS][DOMAIN_NAME]" at bounding box center [1419, 150] width 133 height 11
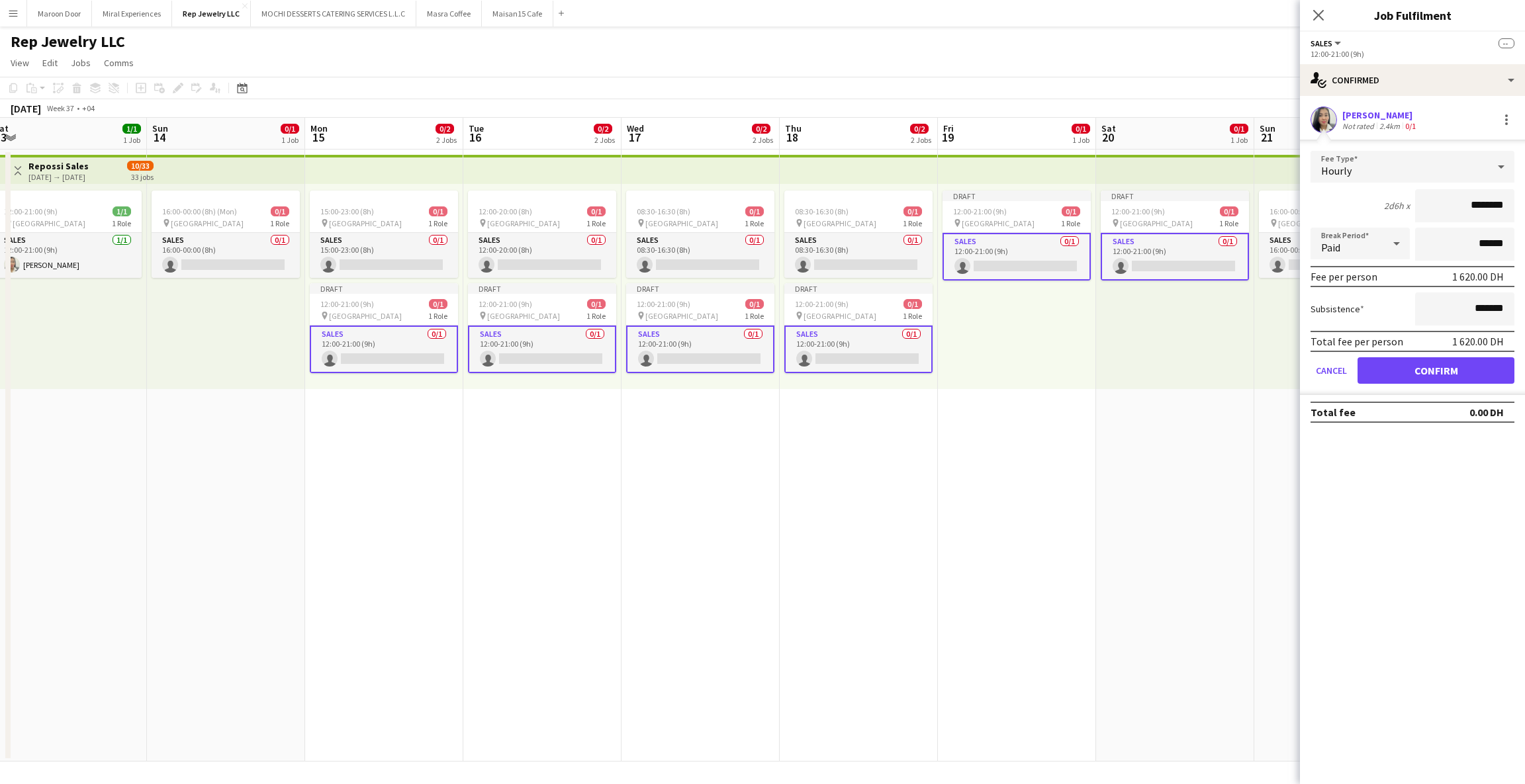
click at [1419, 382] on form "Fee Type Hourly 2d6h x ******** Break Period Paid ****** Fee per person 1 620.0…" at bounding box center [1412, 272] width 225 height 244
click at [1407, 374] on button "Confirm" at bounding box center [1436, 370] width 157 height 27
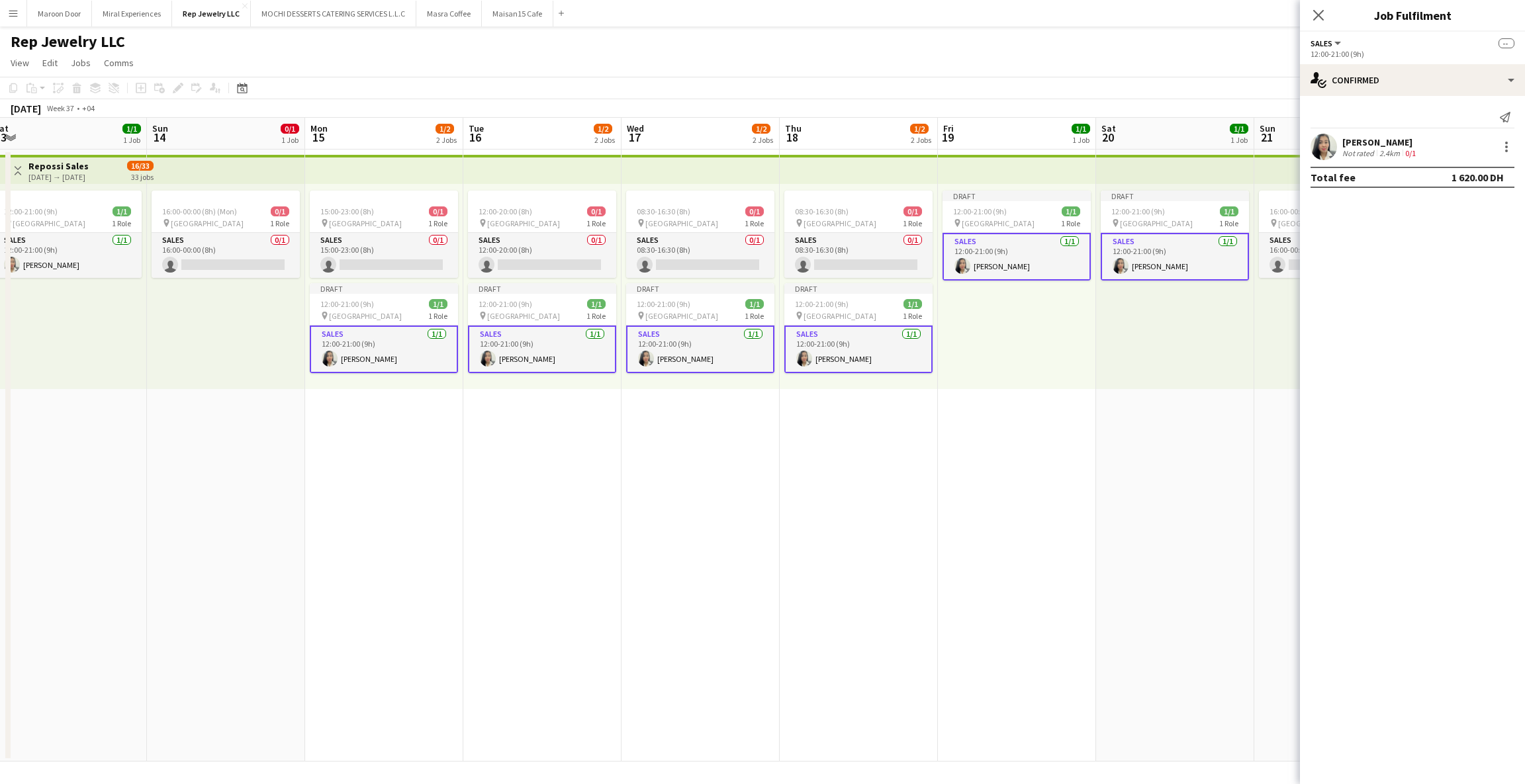
click at [861, 456] on app-date-cell "08:30-16:30 (8h) 0/1 pin Dubai Mall 1 Role Sales 0/1 08:30-16:30 (8h) single-ne…" at bounding box center [859, 456] width 158 height 612
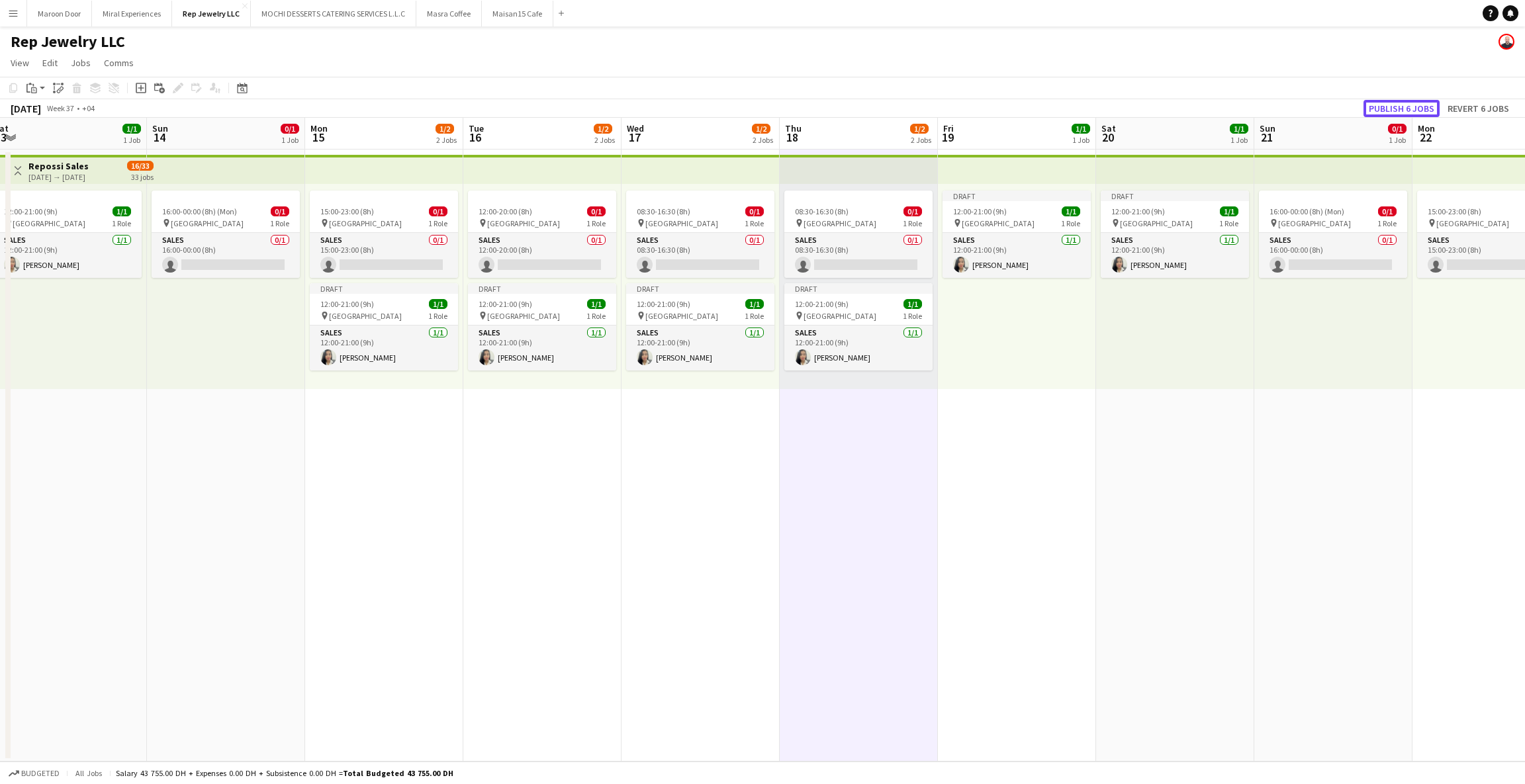
drag, startPoint x: 1372, startPoint y: 104, endPoint x: 1261, endPoint y: 125, distance: 113.0
click at [1372, 104] on button "Publish 6 jobs" at bounding box center [1400, 108] width 76 height 17
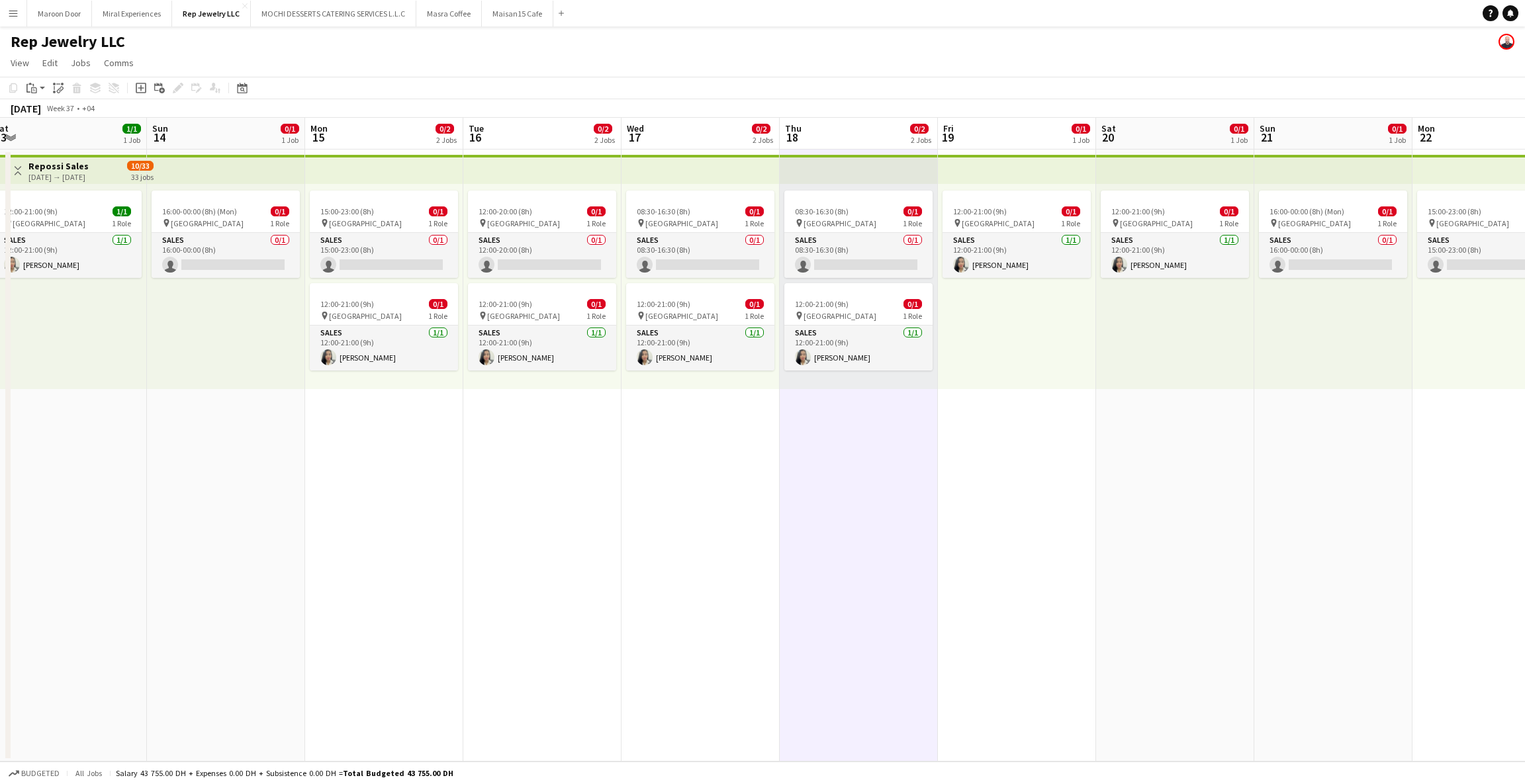
click at [1286, 325] on div "16:00-00:00 (8h) (Mon) 0/1 pin Dubai Mall 1 Role Sales 0/1 16:00-00:00 (8h) sin…" at bounding box center [1334, 287] width 158 height 205
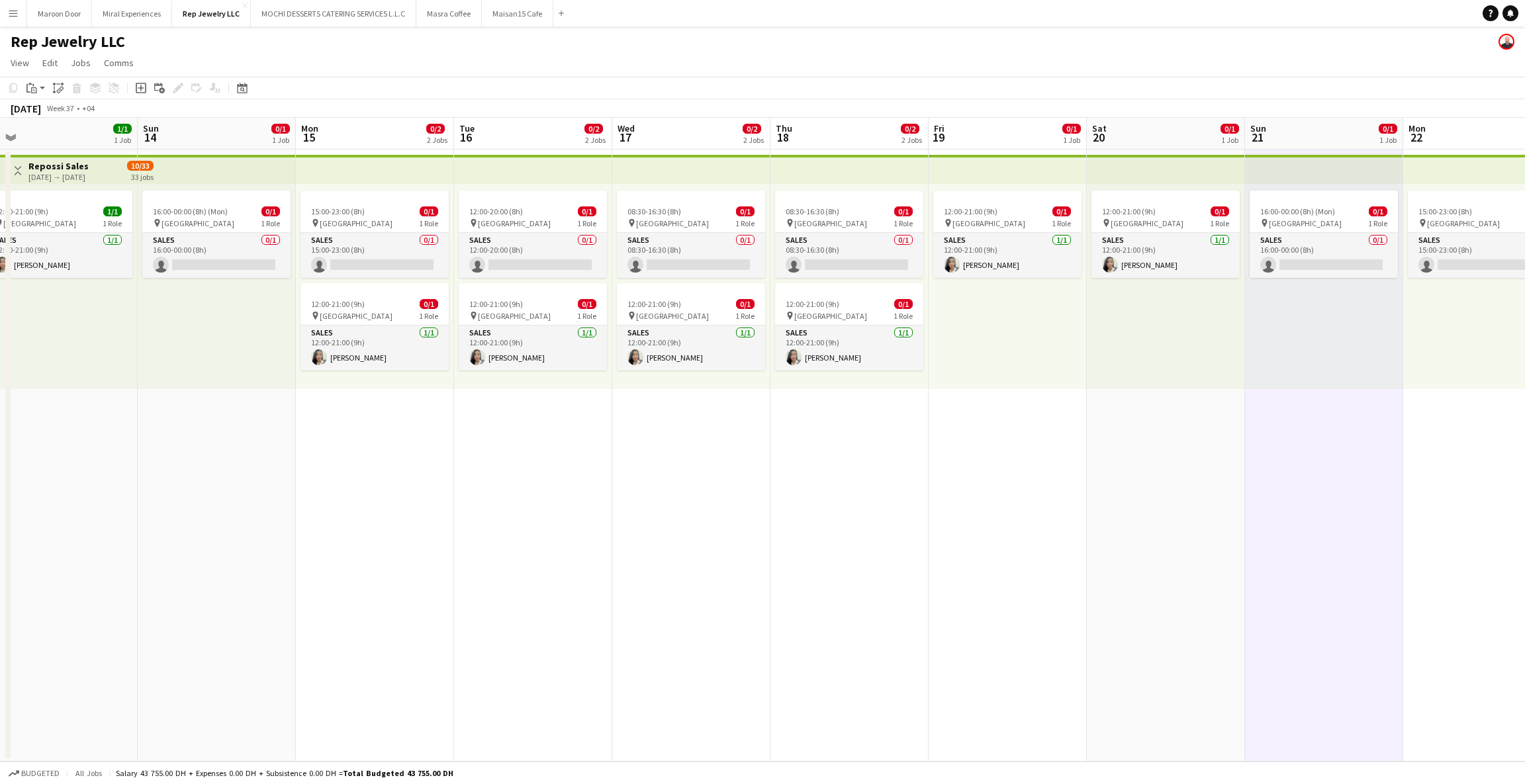
scroll to position [0, 523]
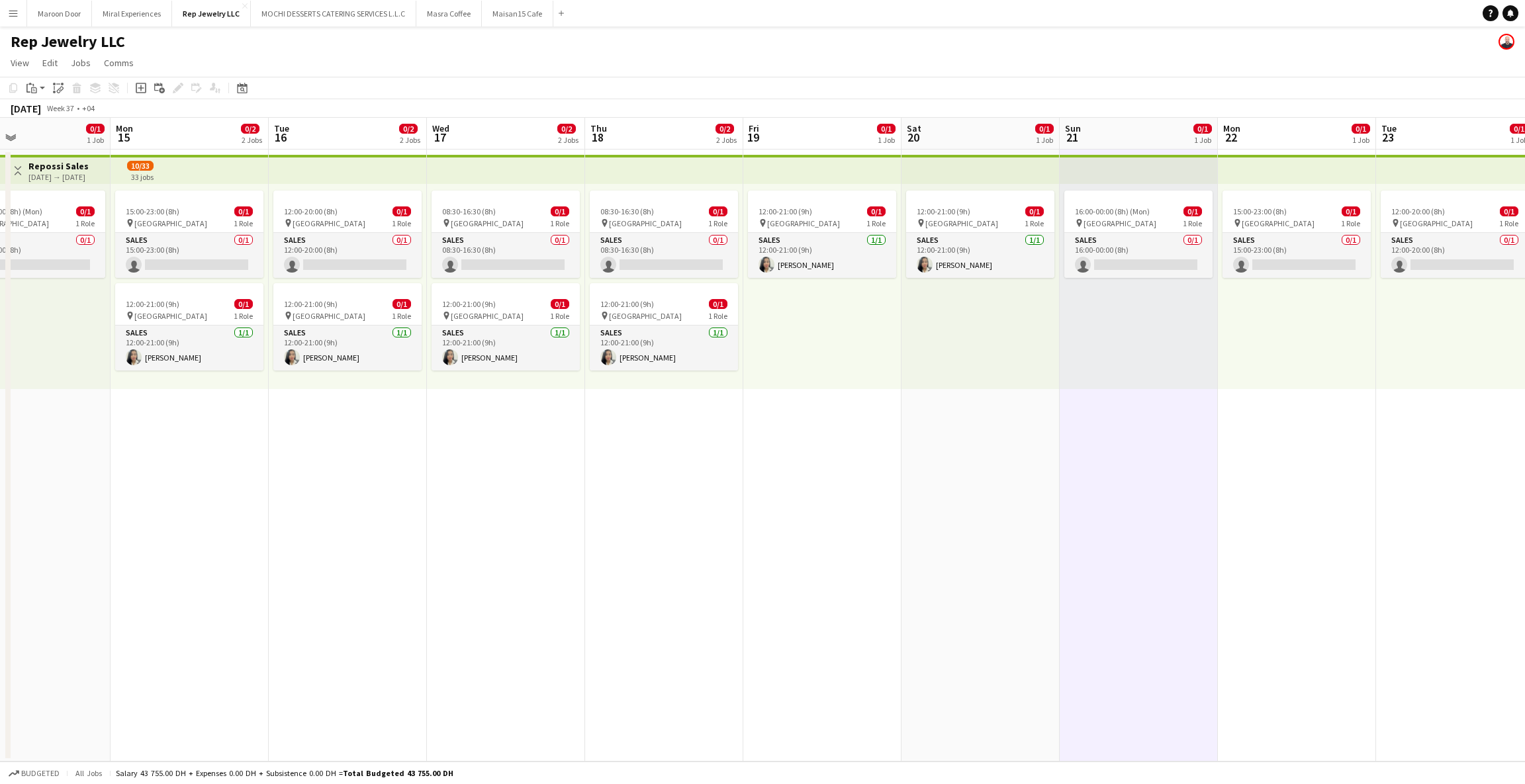
click at [1286, 323] on div "15:00-23:00 (8h) 0/1 pin Dubai Mall 1 Role Sales 0/1 15:00-23:00 (8h) single-ne…" at bounding box center [1297, 287] width 158 height 205
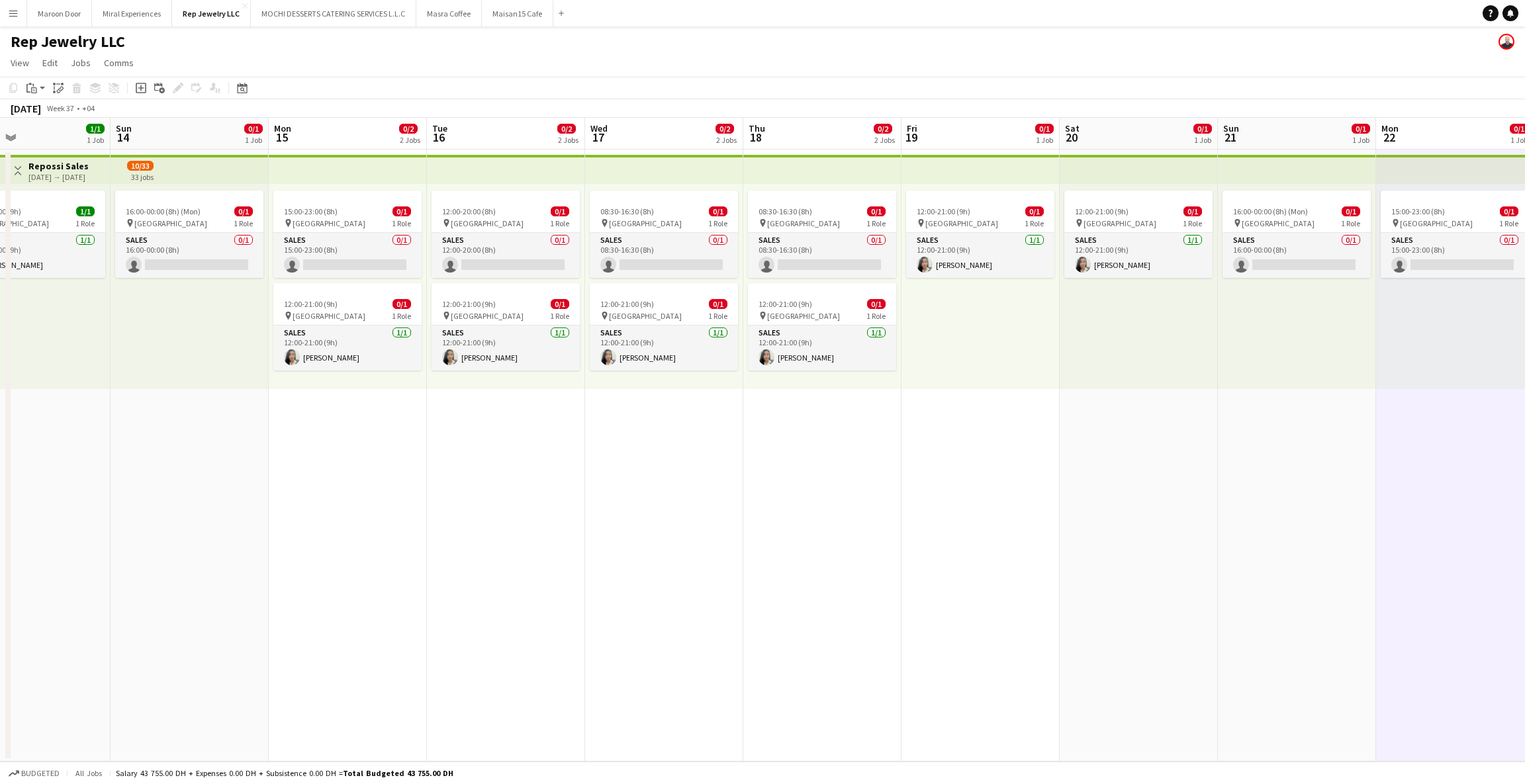
scroll to position [0, 363]
click at [1147, 206] on div "12:00-21:00 (9h) 0/1" at bounding box center [1139, 211] width 149 height 10
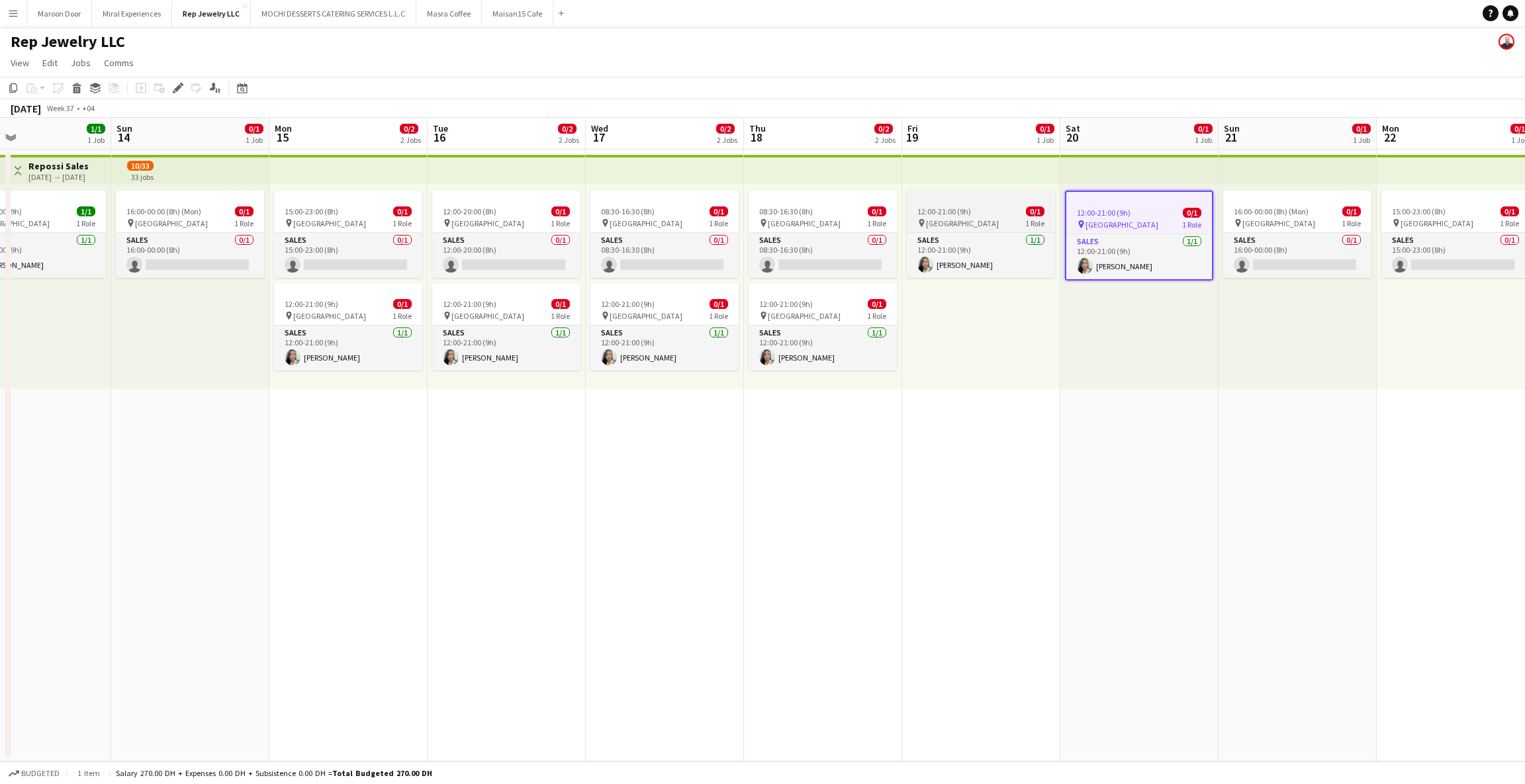
click at [966, 214] on span "12:00-21:00 (9h)" at bounding box center [944, 211] width 53 height 10
click at [801, 291] on div at bounding box center [823, 288] width 149 height 11
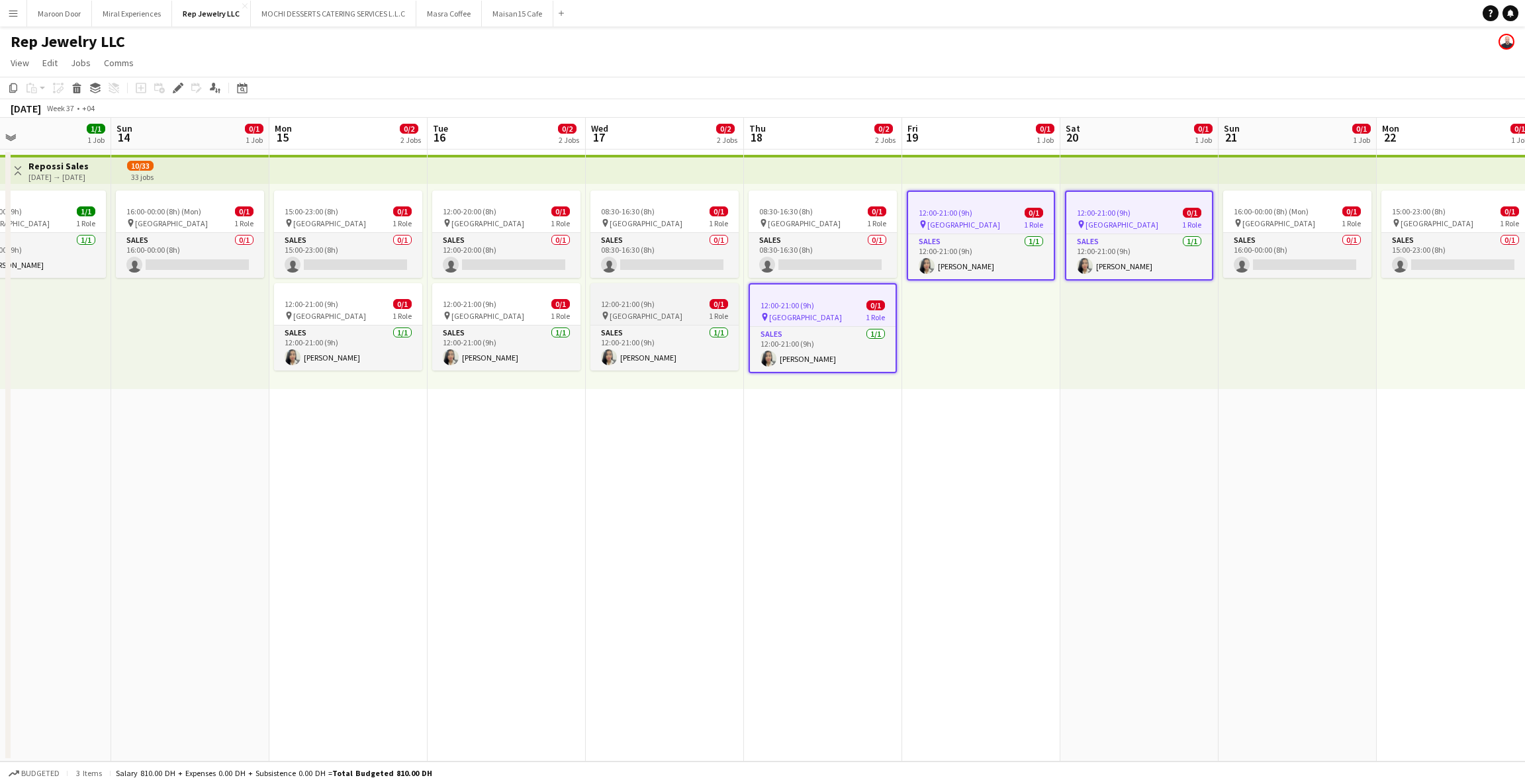
click at [693, 298] on app-job-card "12:00-21:00 (9h) 0/1 pin Dubai Mall 1 Role Sales [DATE] 12:00-21:00 (9h) [PERSO…" at bounding box center [664, 327] width 149 height 87
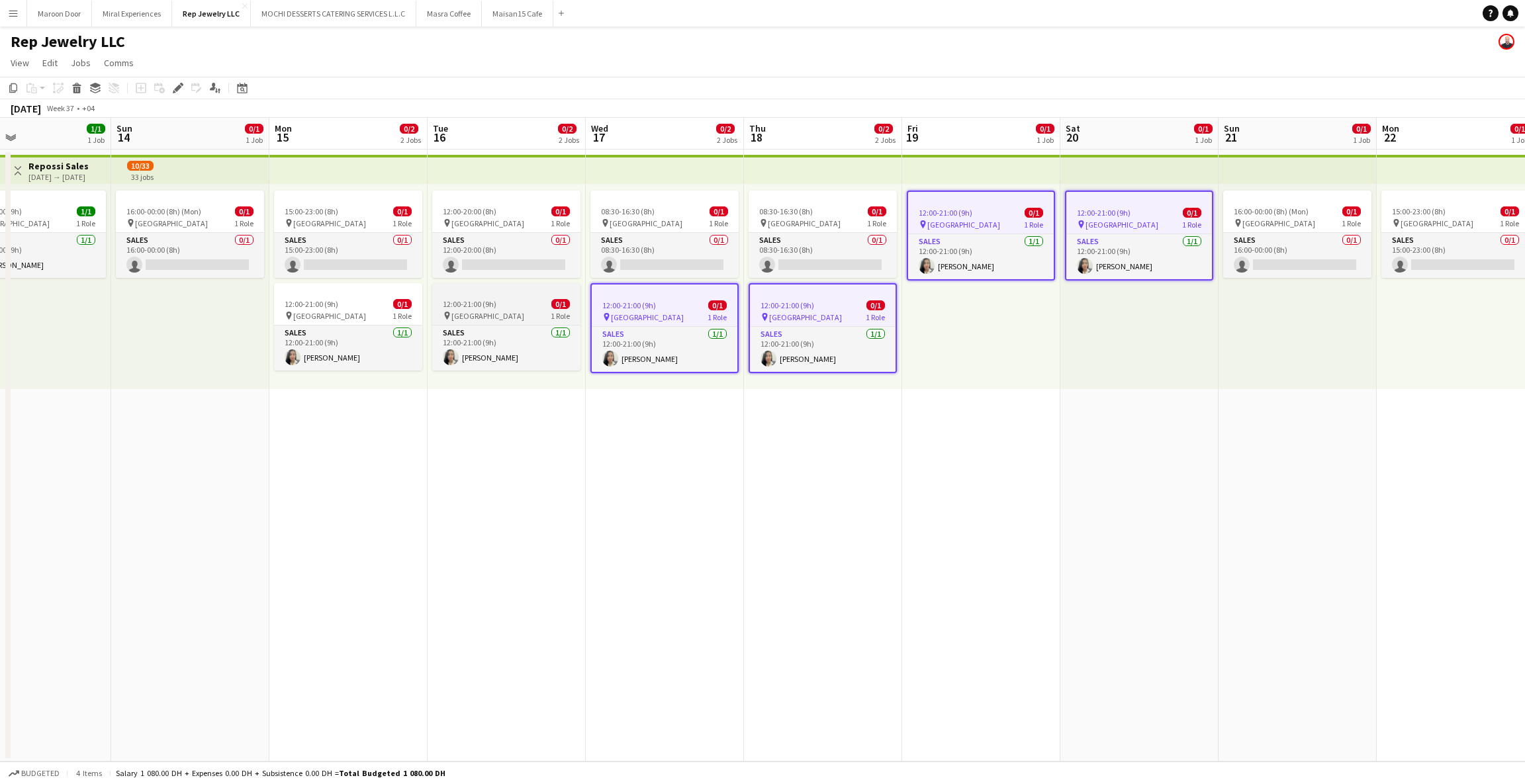
click at [507, 299] on div "12:00-21:00 (9h) 0/1" at bounding box center [506, 303] width 149 height 10
click at [363, 299] on div "12:00-21:00 (9h) 0/1" at bounding box center [348, 303] width 149 height 10
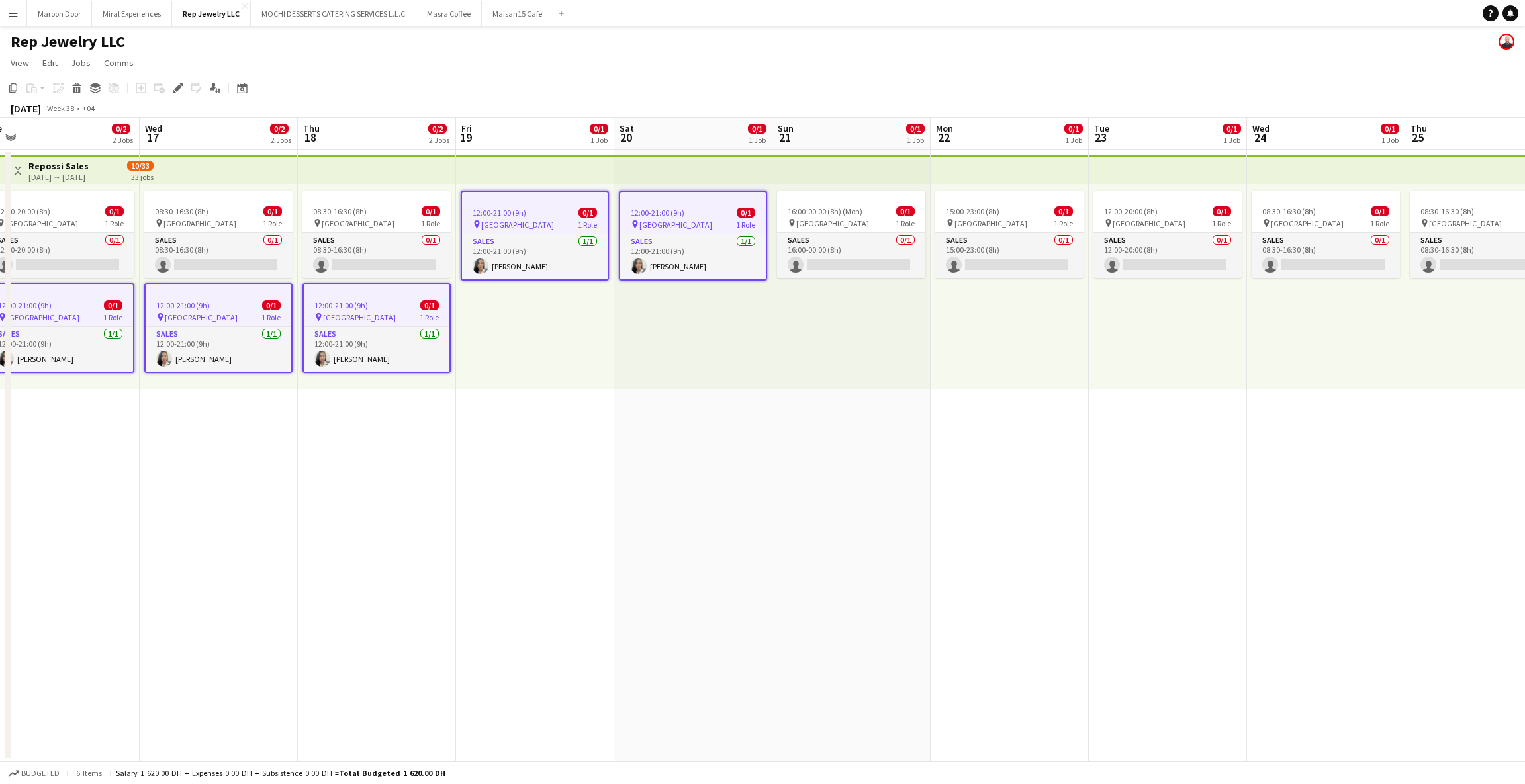
scroll to position [0, 502]
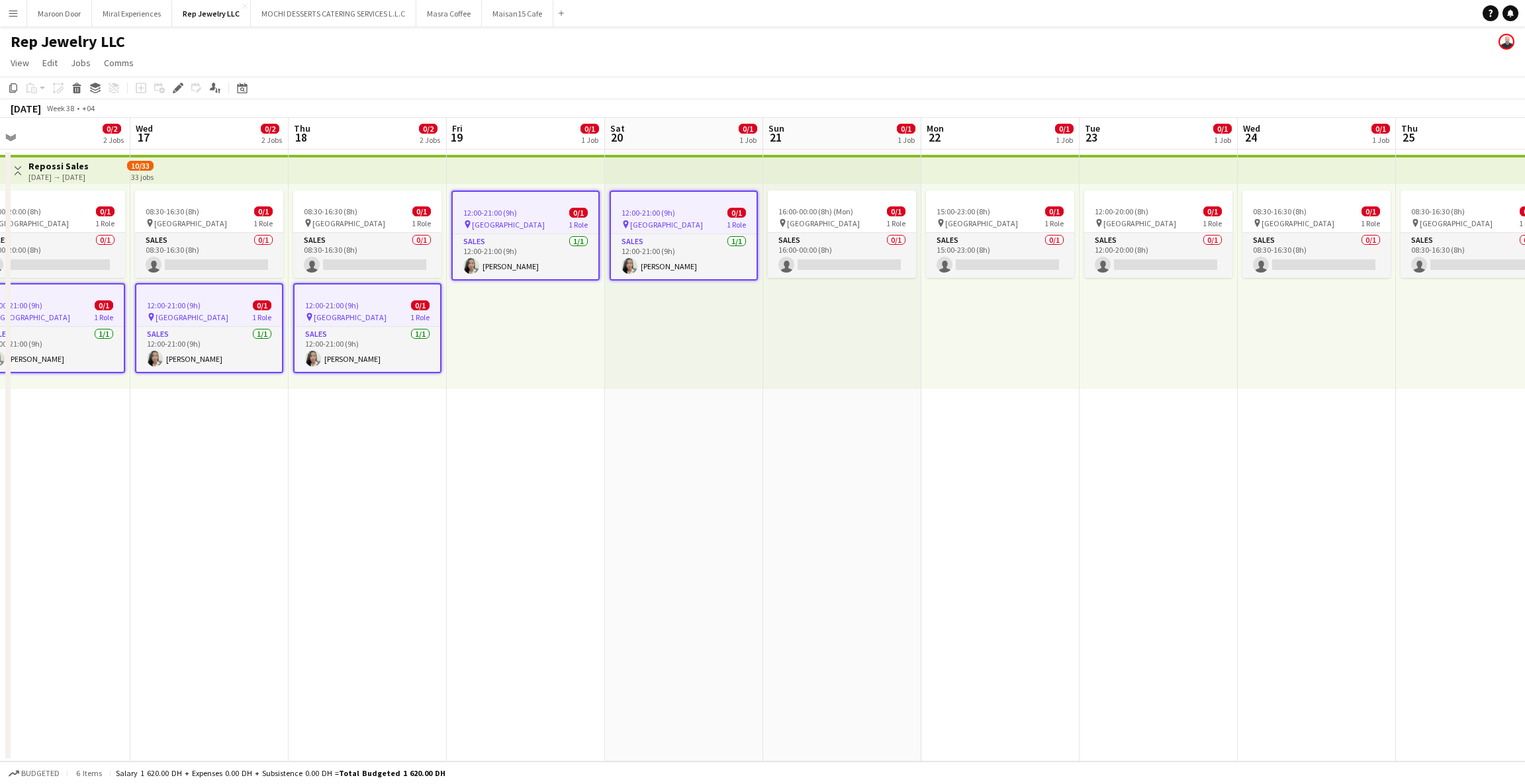
click at [972, 344] on div "15:00-23:00 (8h) 0/1 pin Dubai Mall 1 Role Sales 0/1 15:00-23:00 (8h) single-ne…" at bounding box center [1001, 287] width 158 height 205
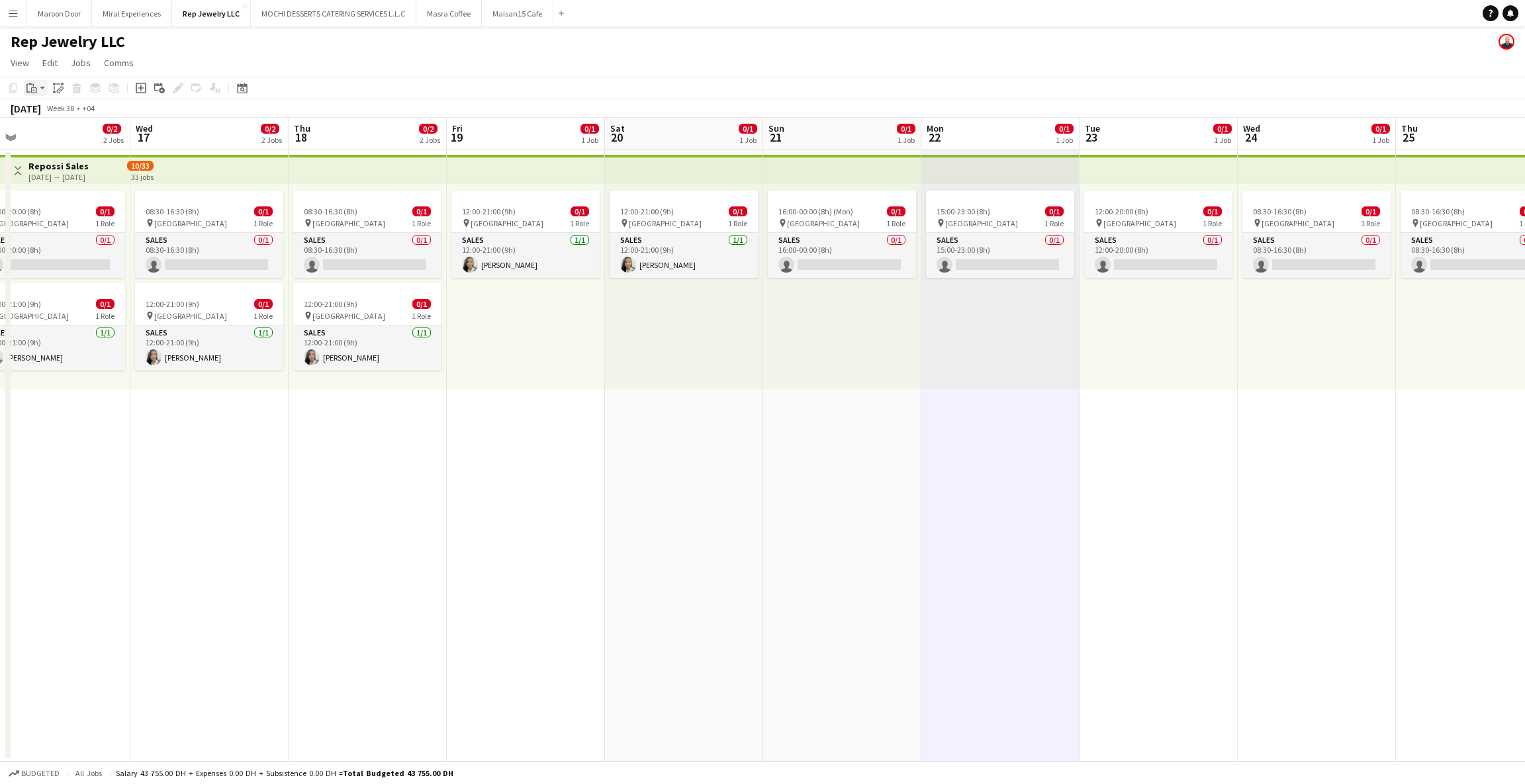
click at [37, 86] on div "Paste" at bounding box center [32, 88] width 16 height 16
click at [56, 87] on icon "Paste linked Job" at bounding box center [58, 88] width 11 height 11
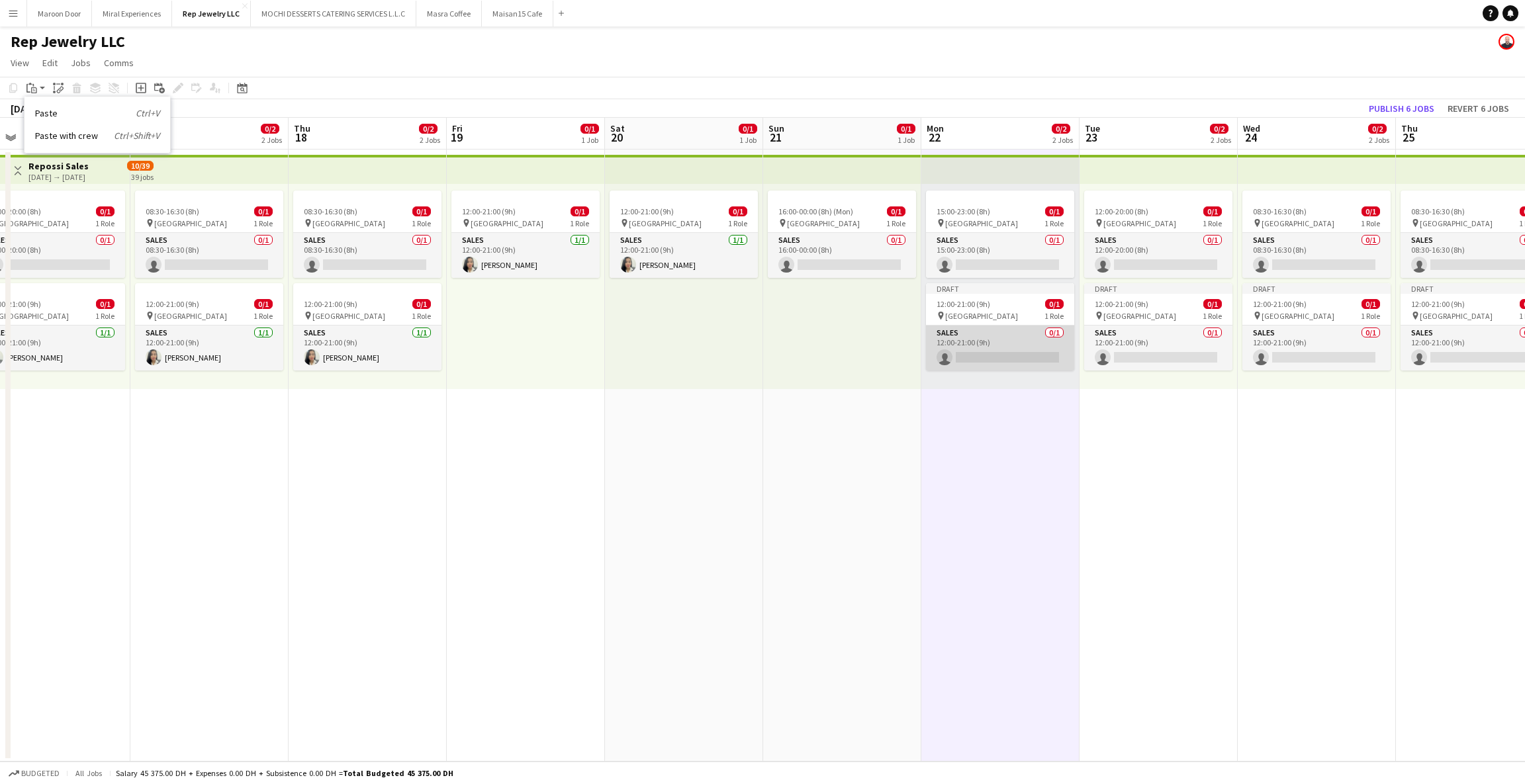
click at [1018, 351] on app-card-role "Sales 0/1 12:00-21:00 (9h) single-neutral-actions" at bounding box center [1000, 348] width 149 height 45
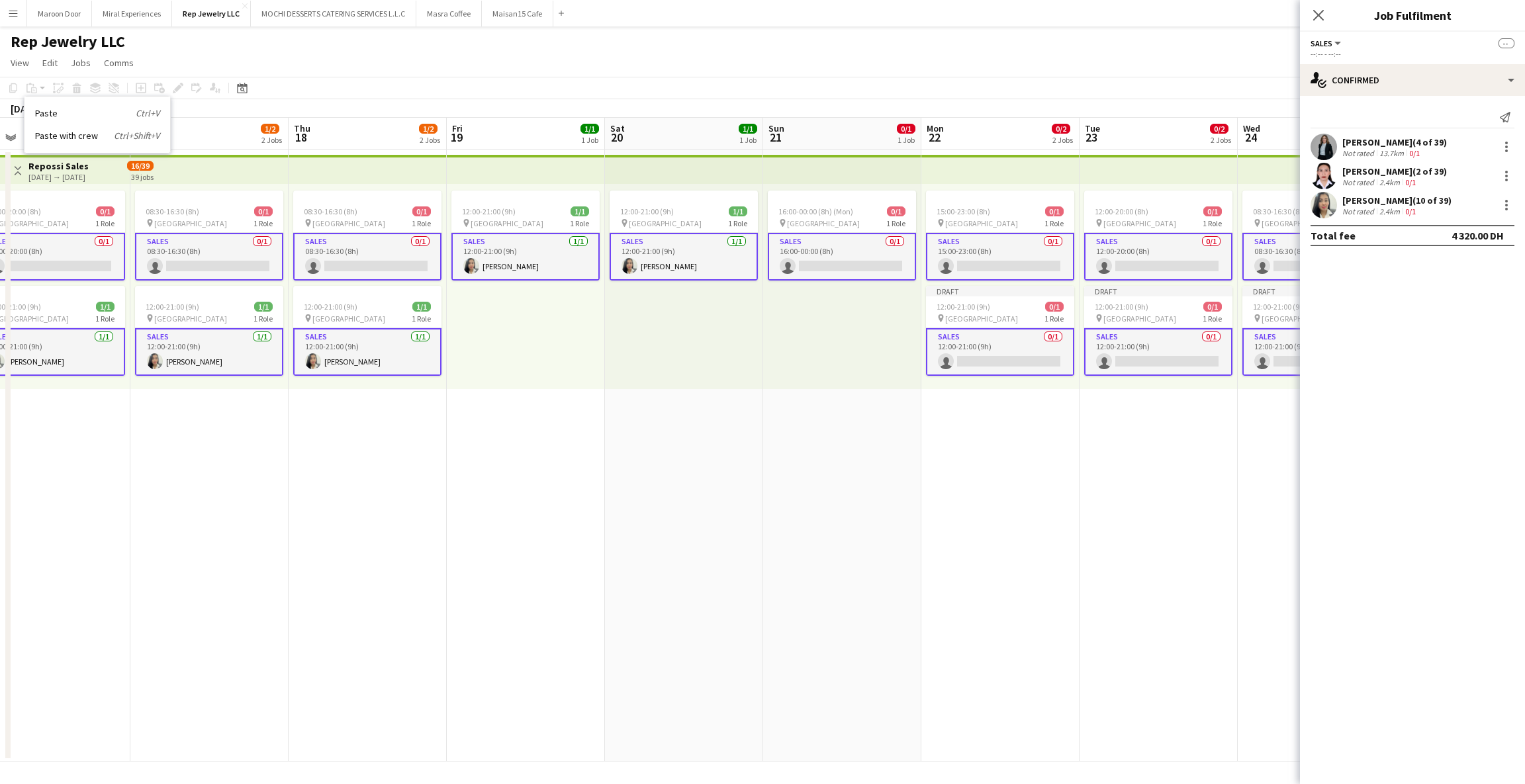
click at [1016, 362] on app-card-role "Sales 0/1 12:00-21:00 (9h) single-neutral-actions" at bounding box center [1000, 352] width 149 height 48
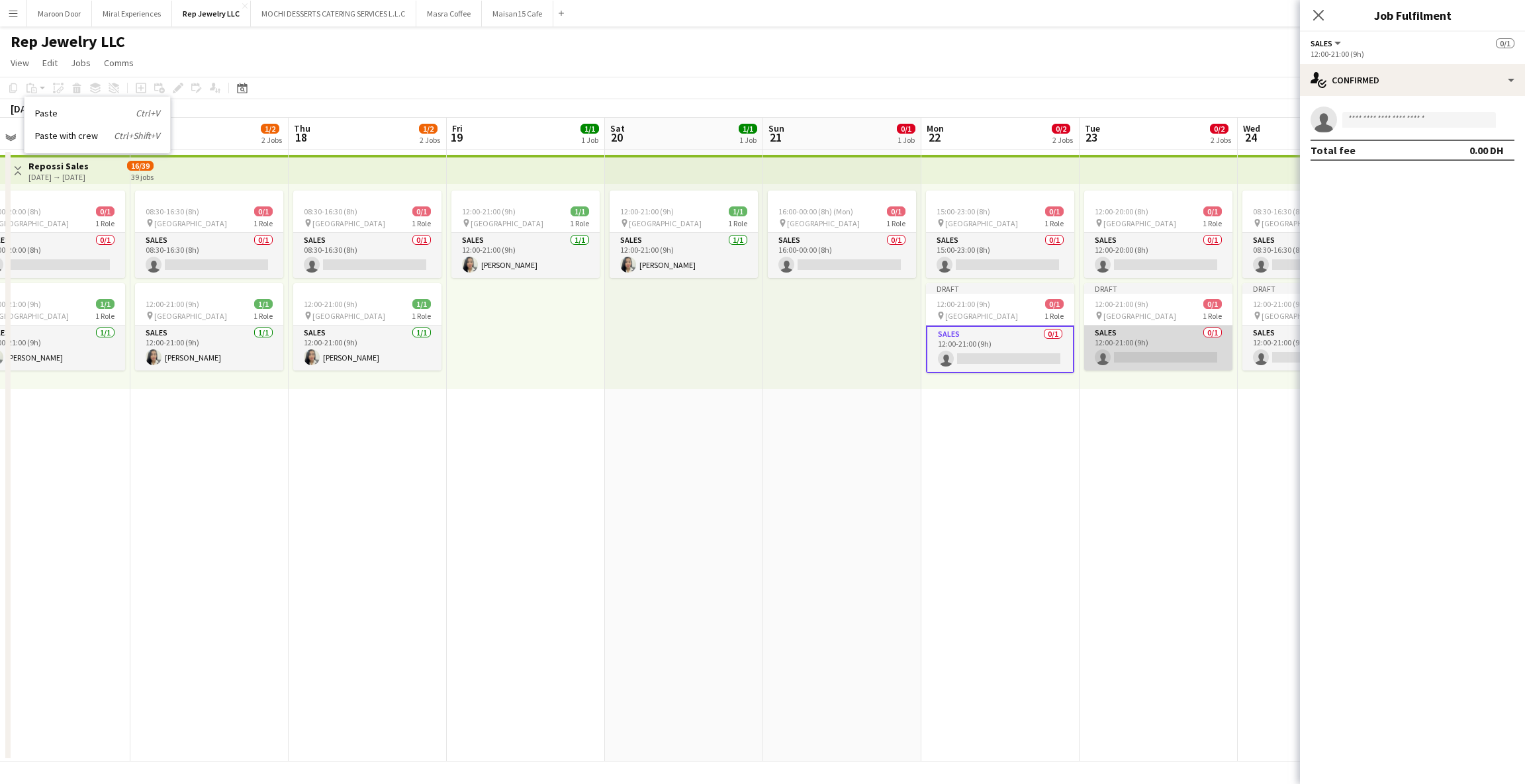
click at [1172, 352] on app-card-role "Sales 0/1 12:00-21:00 (9h) single-neutral-actions" at bounding box center [1158, 348] width 149 height 45
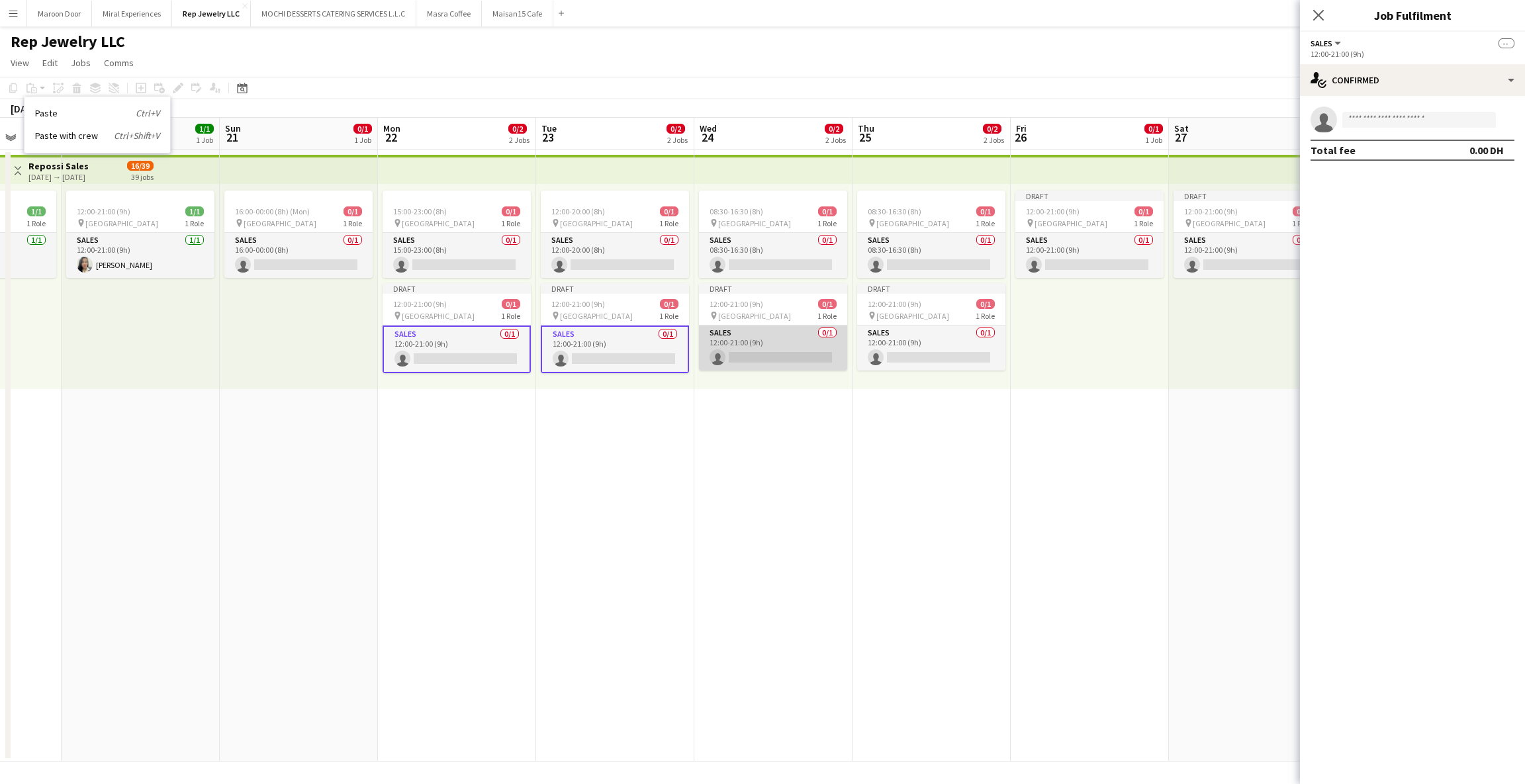
scroll to position [0, 591]
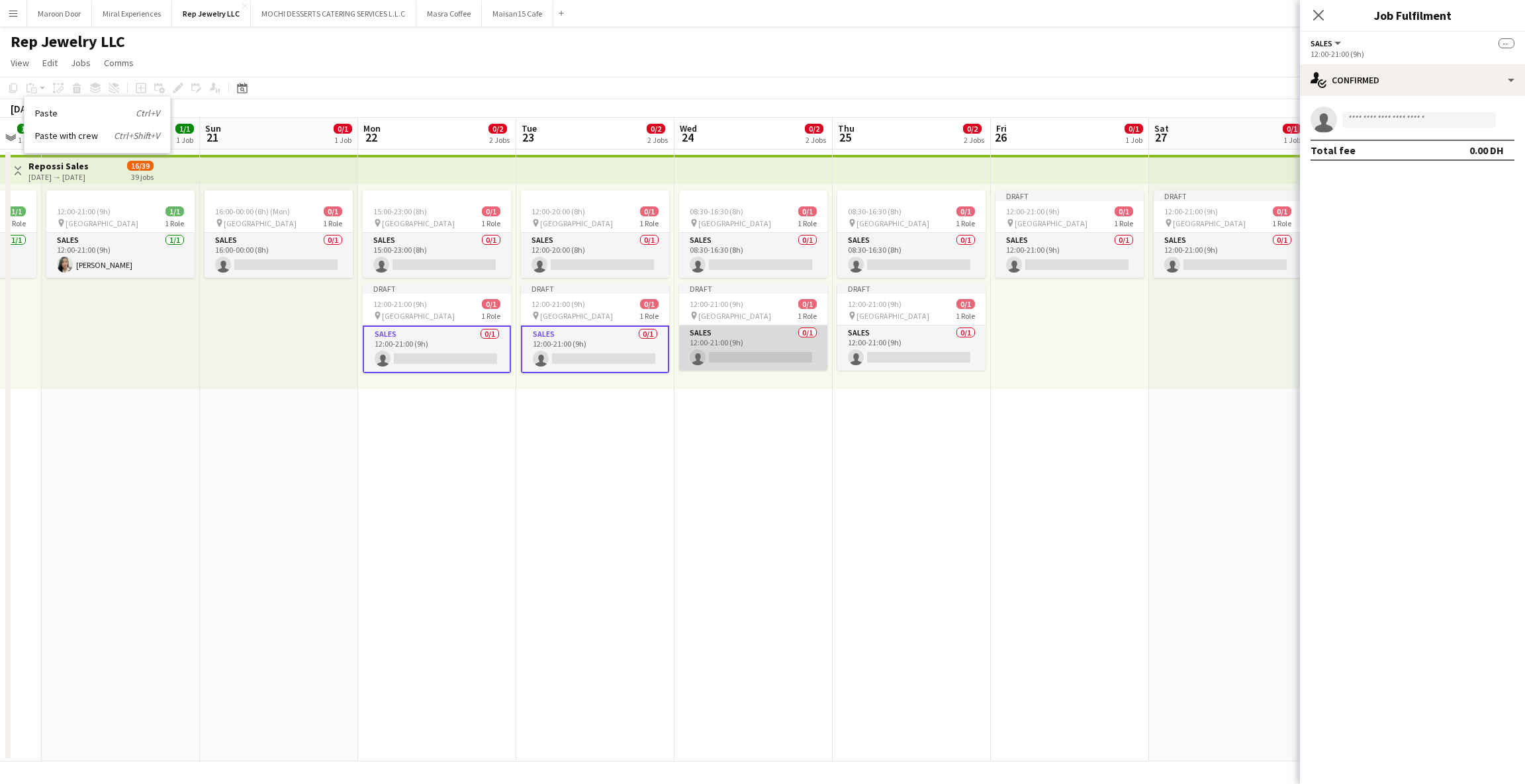
click at [777, 344] on app-card-role "Sales 0/1 12:00-21:00 (9h) single-neutral-actions" at bounding box center [753, 348] width 149 height 45
click at [874, 339] on app-card-role "Sales 0/1 12:00-21:00 (9h) single-neutral-actions" at bounding box center [911, 348] width 149 height 45
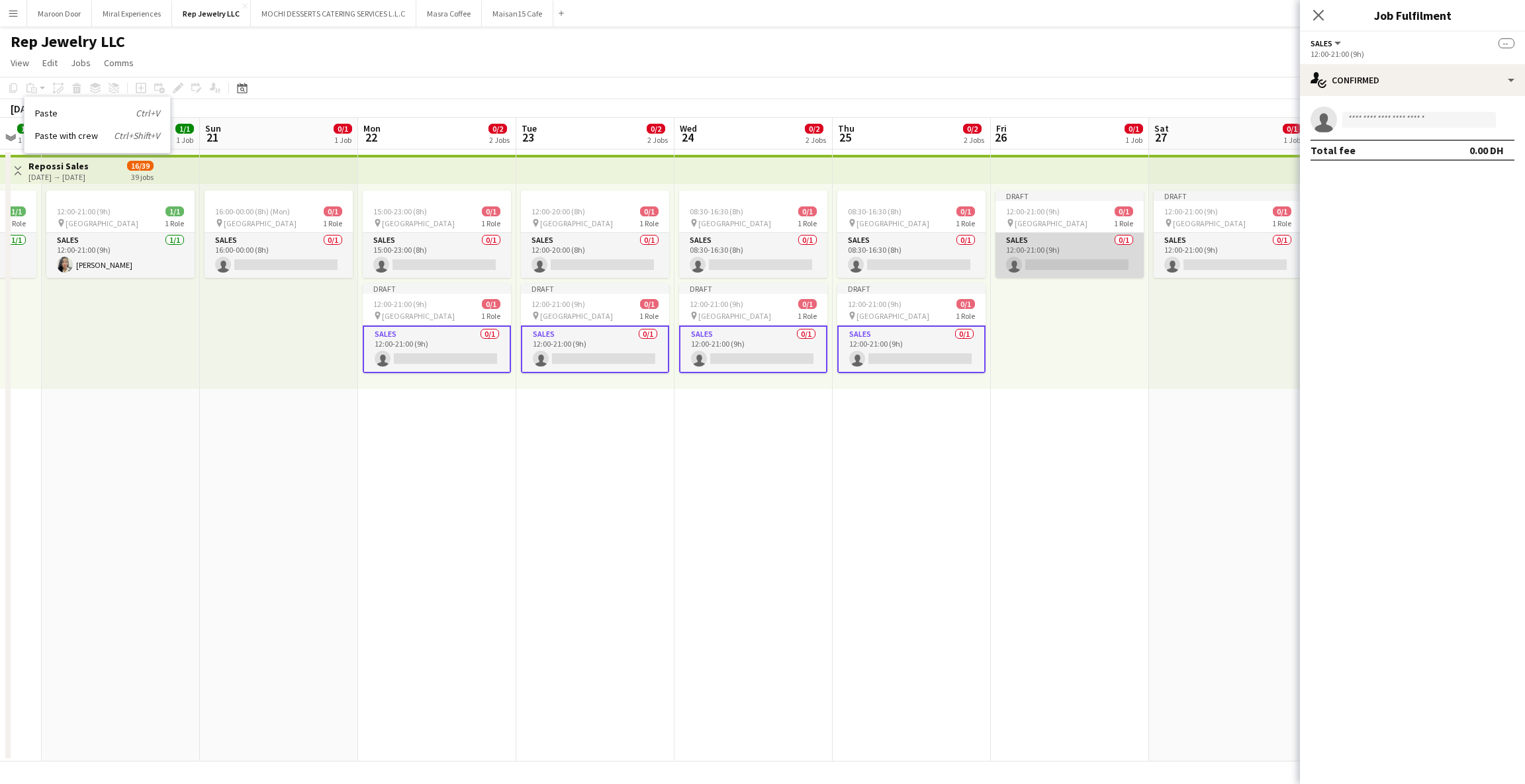
click at [1093, 247] on app-card-role "Sales 0/1 12:00-21:00 (9h) single-neutral-actions" at bounding box center [1069, 255] width 149 height 45
click at [1229, 254] on app-card-role "Sales 0/1 12:00-21:00 (9h) single-neutral-actions" at bounding box center [1228, 255] width 149 height 45
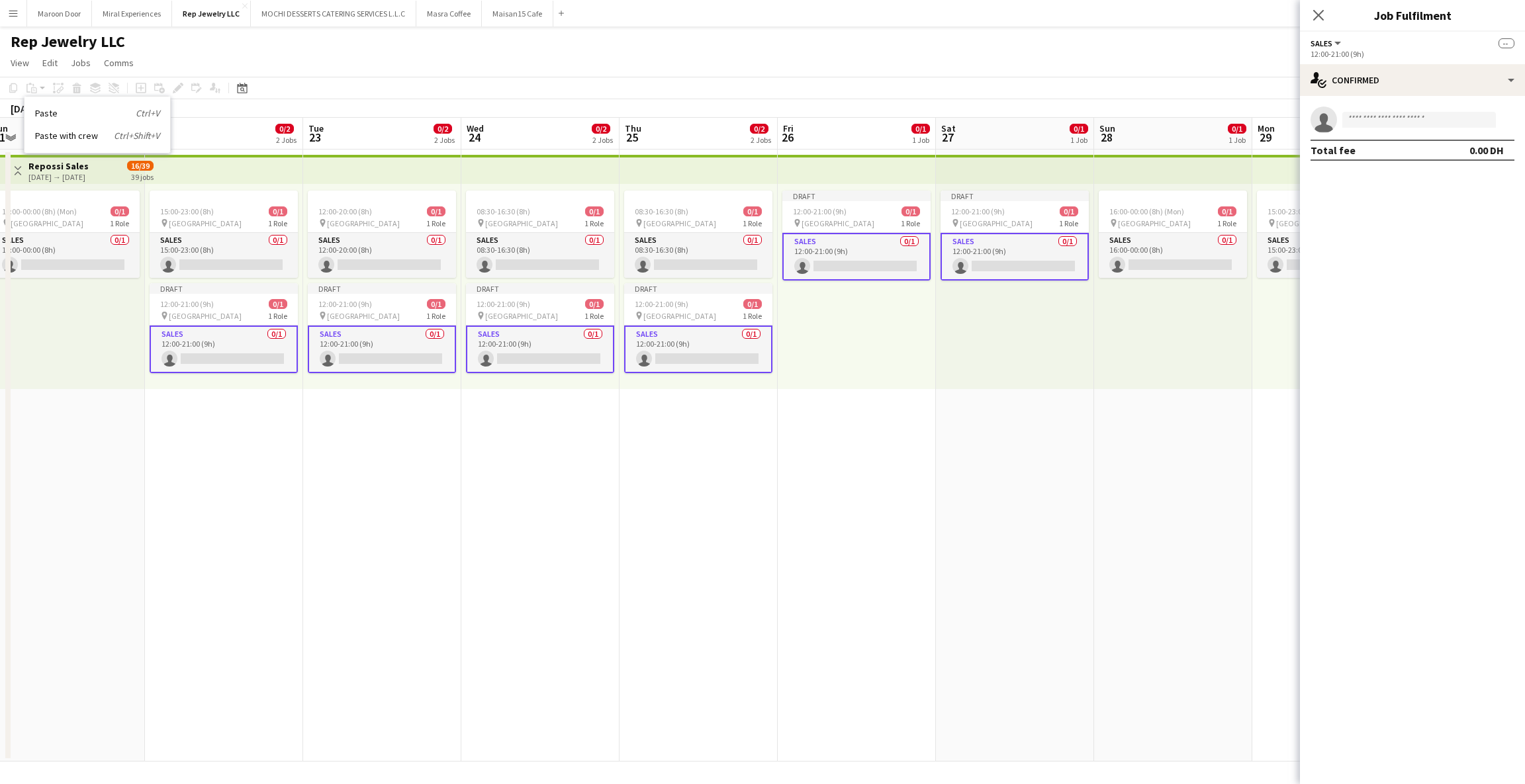
scroll to position [0, 489]
click at [1402, 117] on input at bounding box center [1419, 120] width 153 height 16
type input "*****"
click at [1383, 149] on span "[EMAIL_ADDRESS][DOMAIN_NAME]" at bounding box center [1419, 150] width 133 height 11
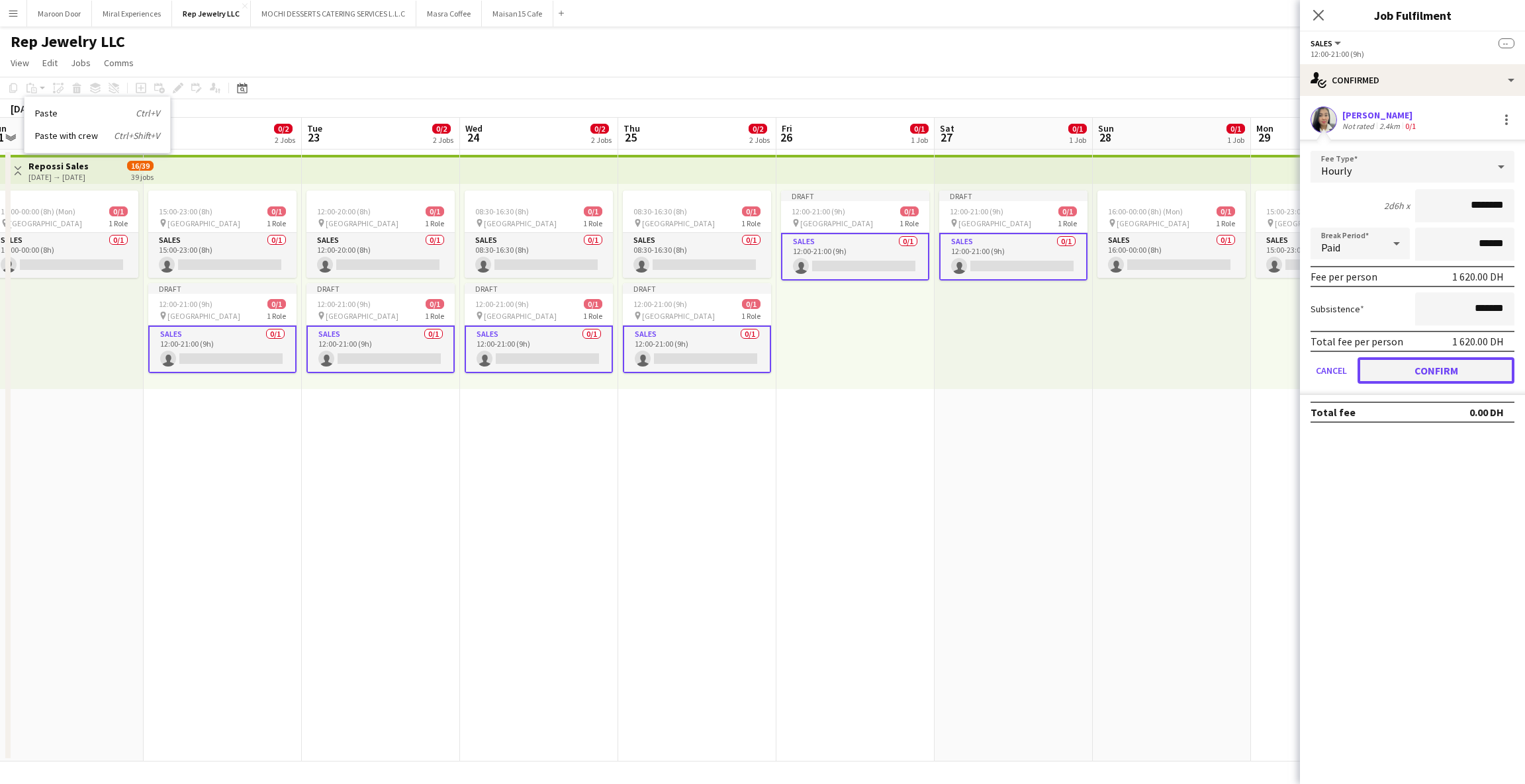
click at [1432, 364] on button "Confirm" at bounding box center [1436, 370] width 157 height 27
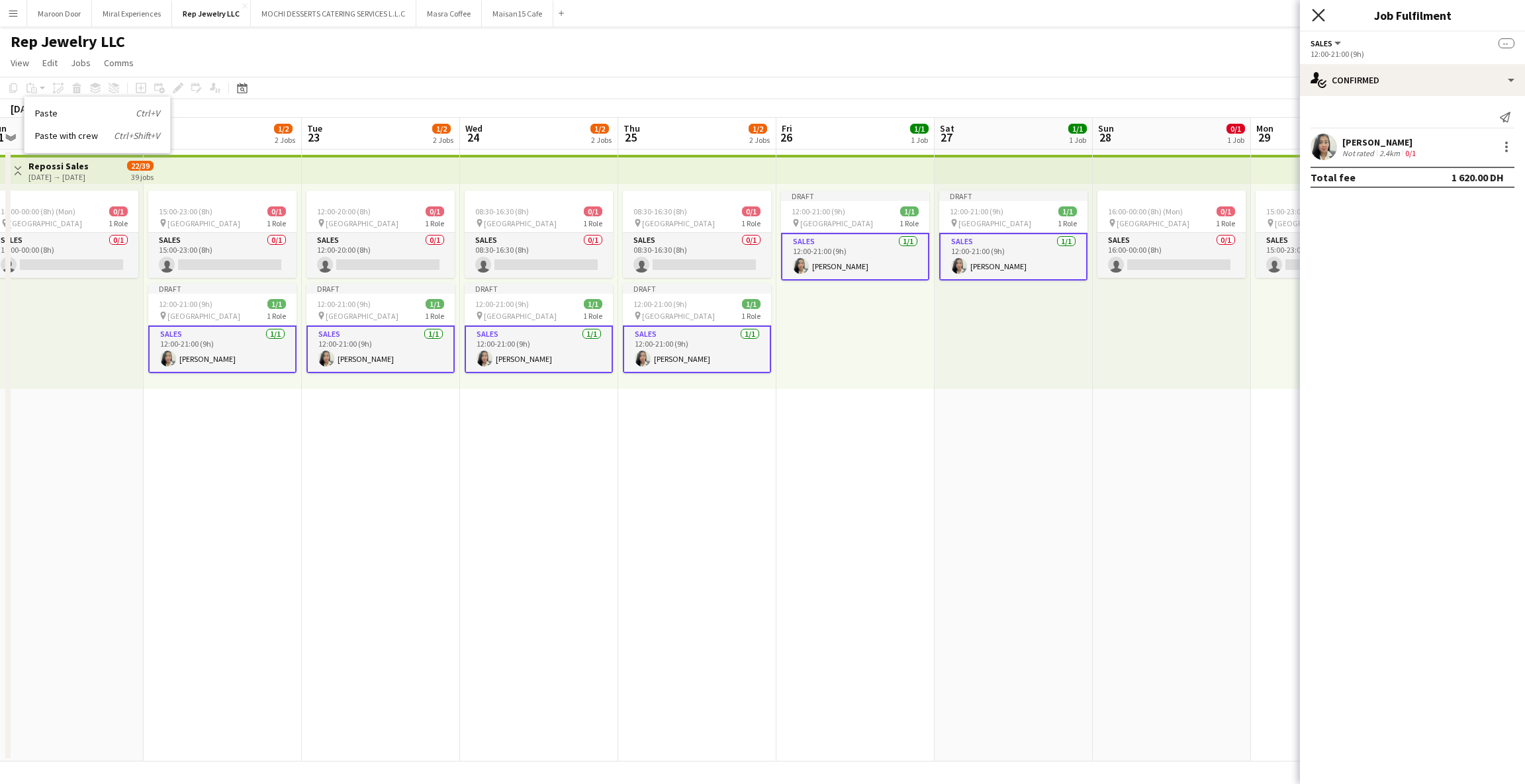
click at [1319, 13] on icon "Close pop-in" at bounding box center [1318, 15] width 12 height 12
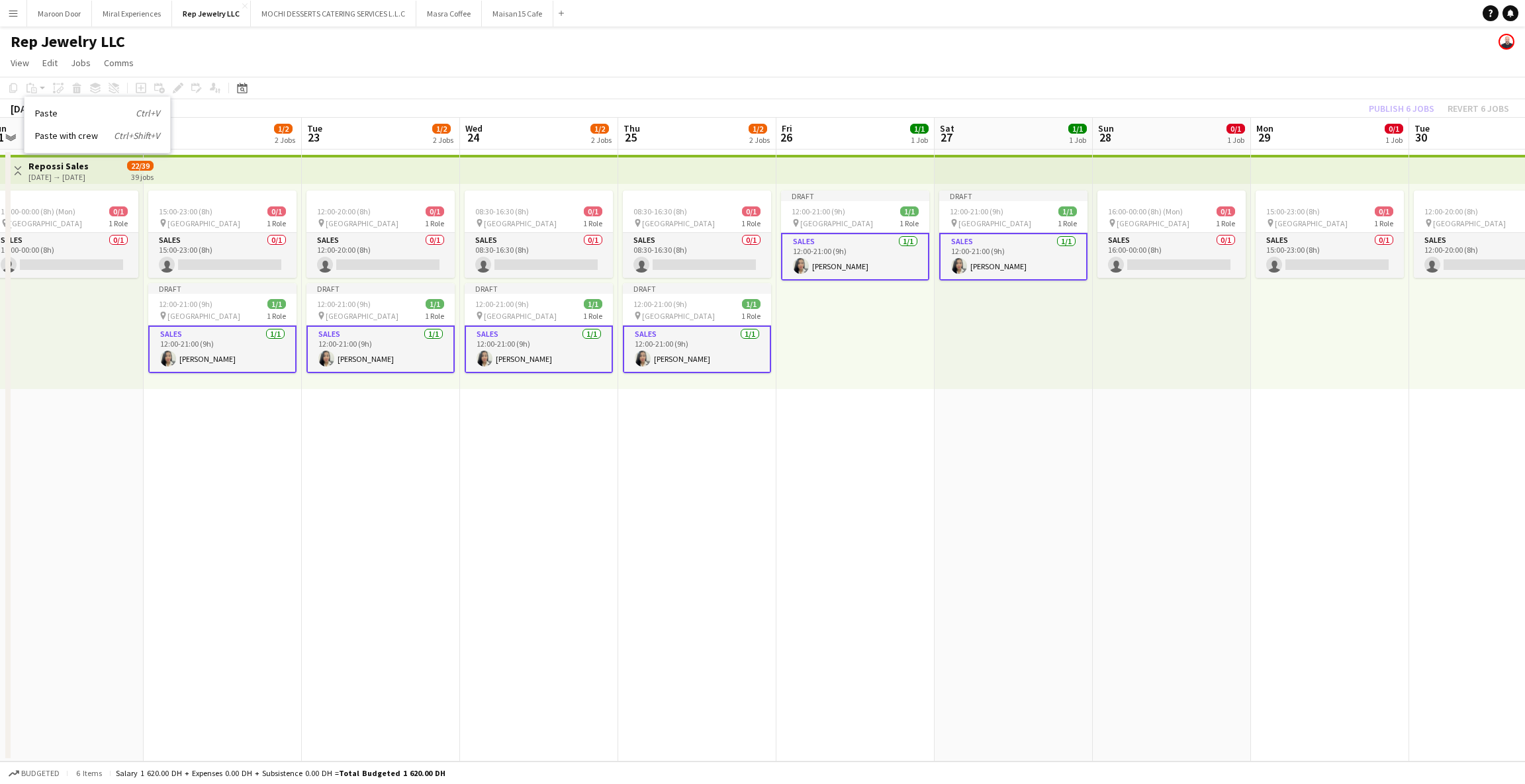
click at [1211, 473] on app-date-cell "16:00-00:00 (8h) (Mon) 0/1 pin Dubai Mall 1 Role Sales 0/1 16:00-00:00 (8h) sin…" at bounding box center [1172, 456] width 158 height 612
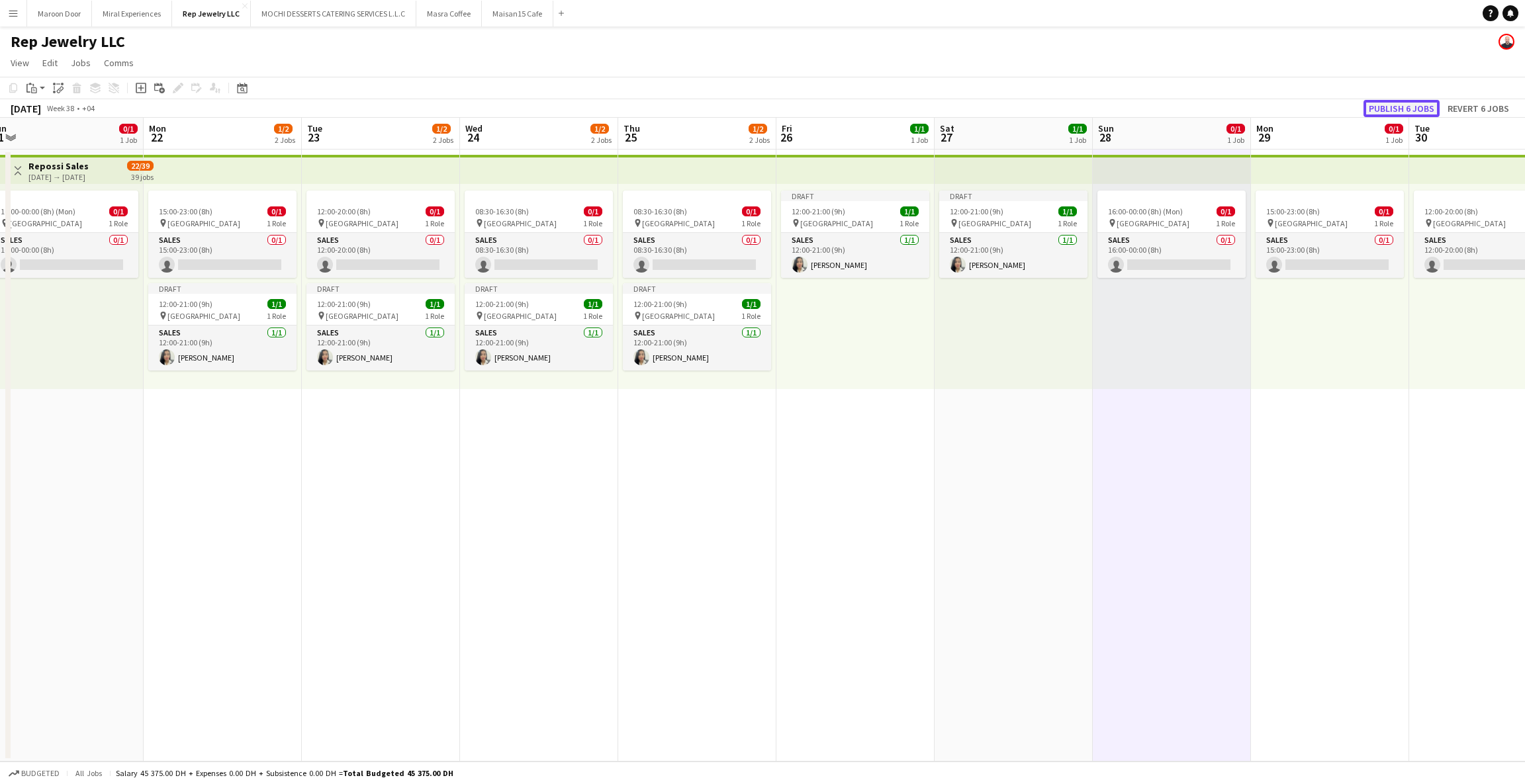
click at [1424, 102] on button "Publish 6 jobs" at bounding box center [1400, 108] width 76 height 17
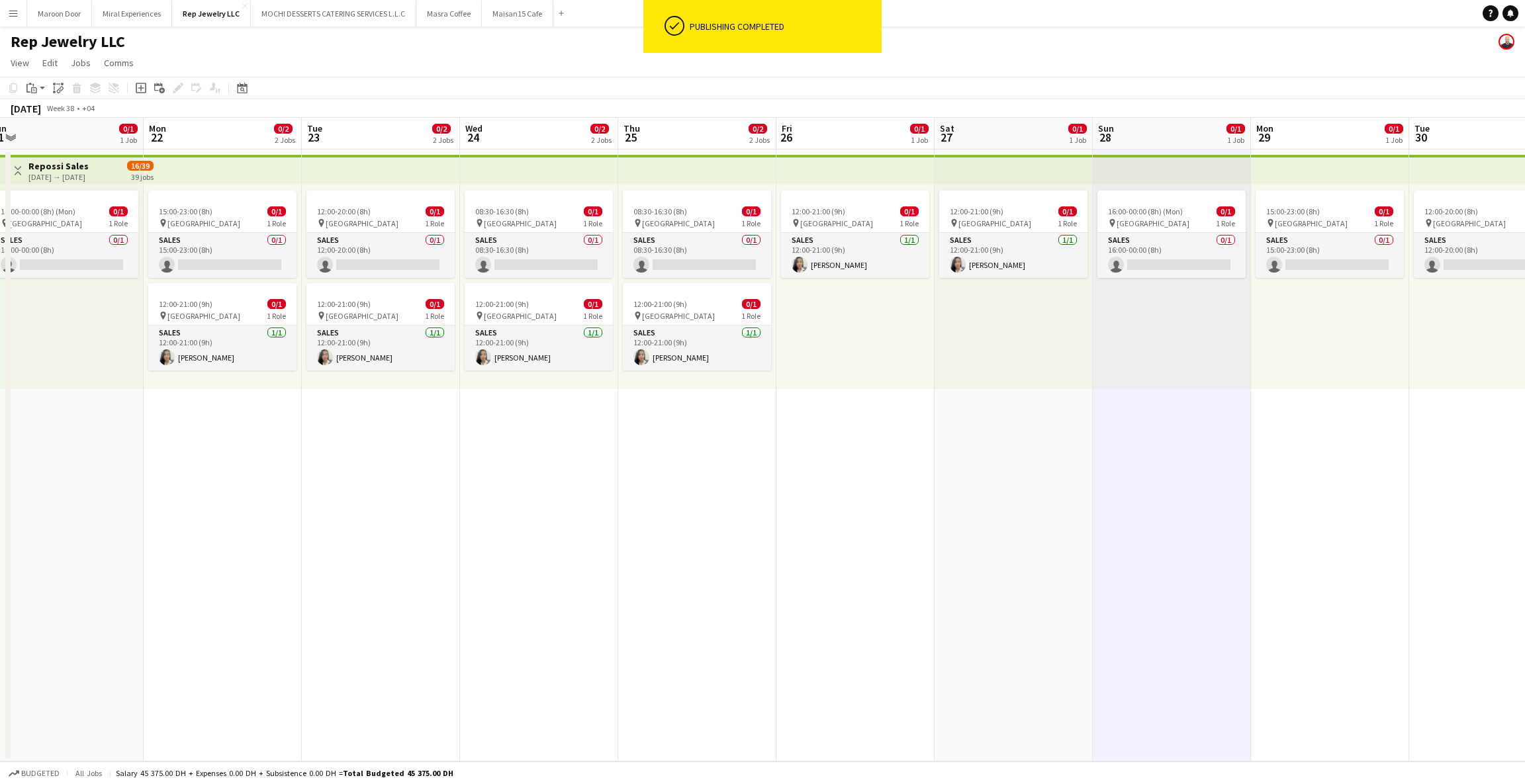
click at [1176, 341] on div "16:00-00:00 (8h) (Mon) 0/1 pin Dubai Mall 1 Role Sales 0/1 16:00-00:00 (8h) sin…" at bounding box center [1172, 287] width 158 height 205
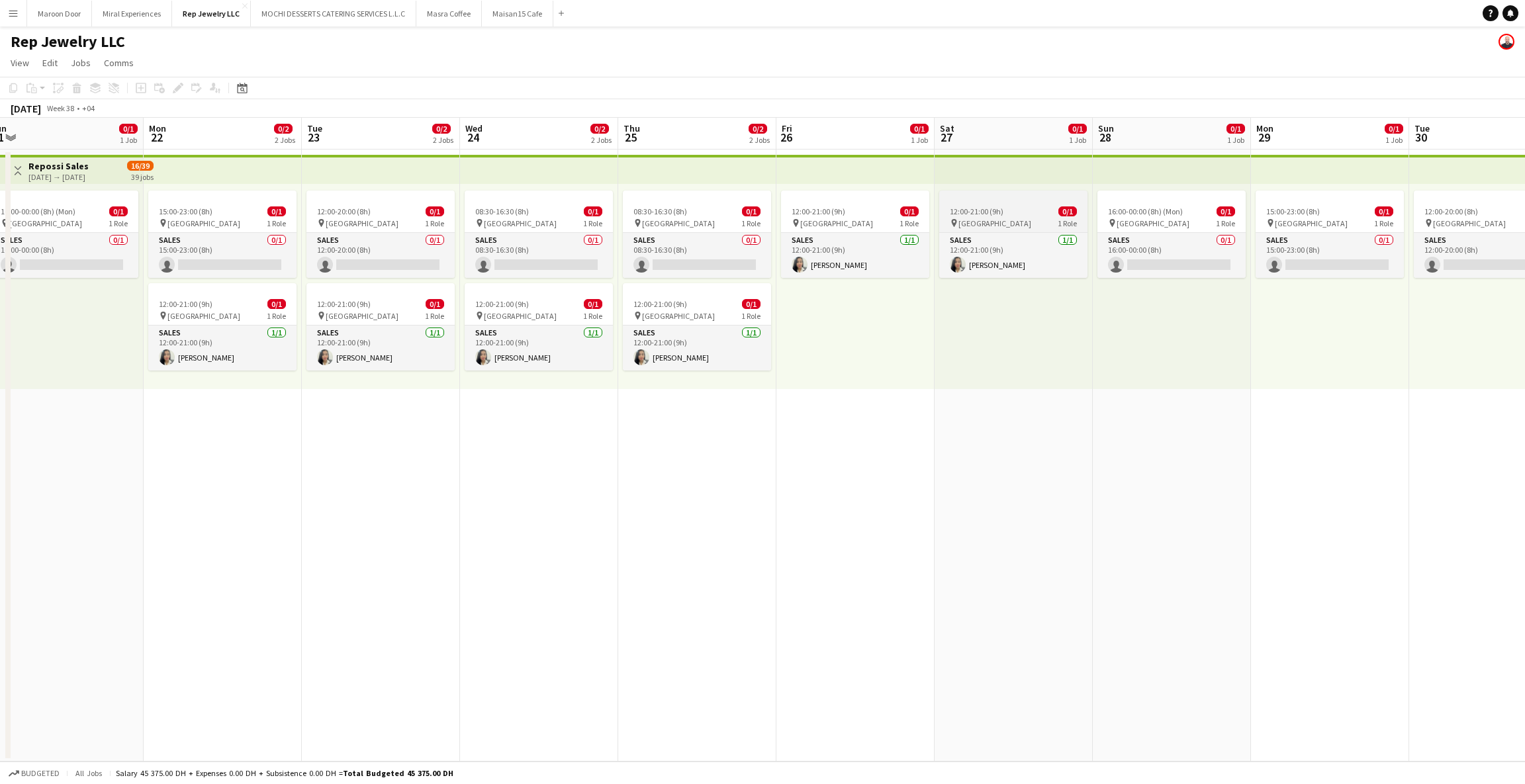
click at [1010, 206] on div "12:00-21:00 (9h) 0/1" at bounding box center [1013, 211] width 149 height 10
click at [1309, 304] on div "15:00-23:00 (8h) 0/1 pin Dubai Mall 1 Role Sales 0/1 15:00-23:00 (8h) single-ne…" at bounding box center [1330, 287] width 158 height 205
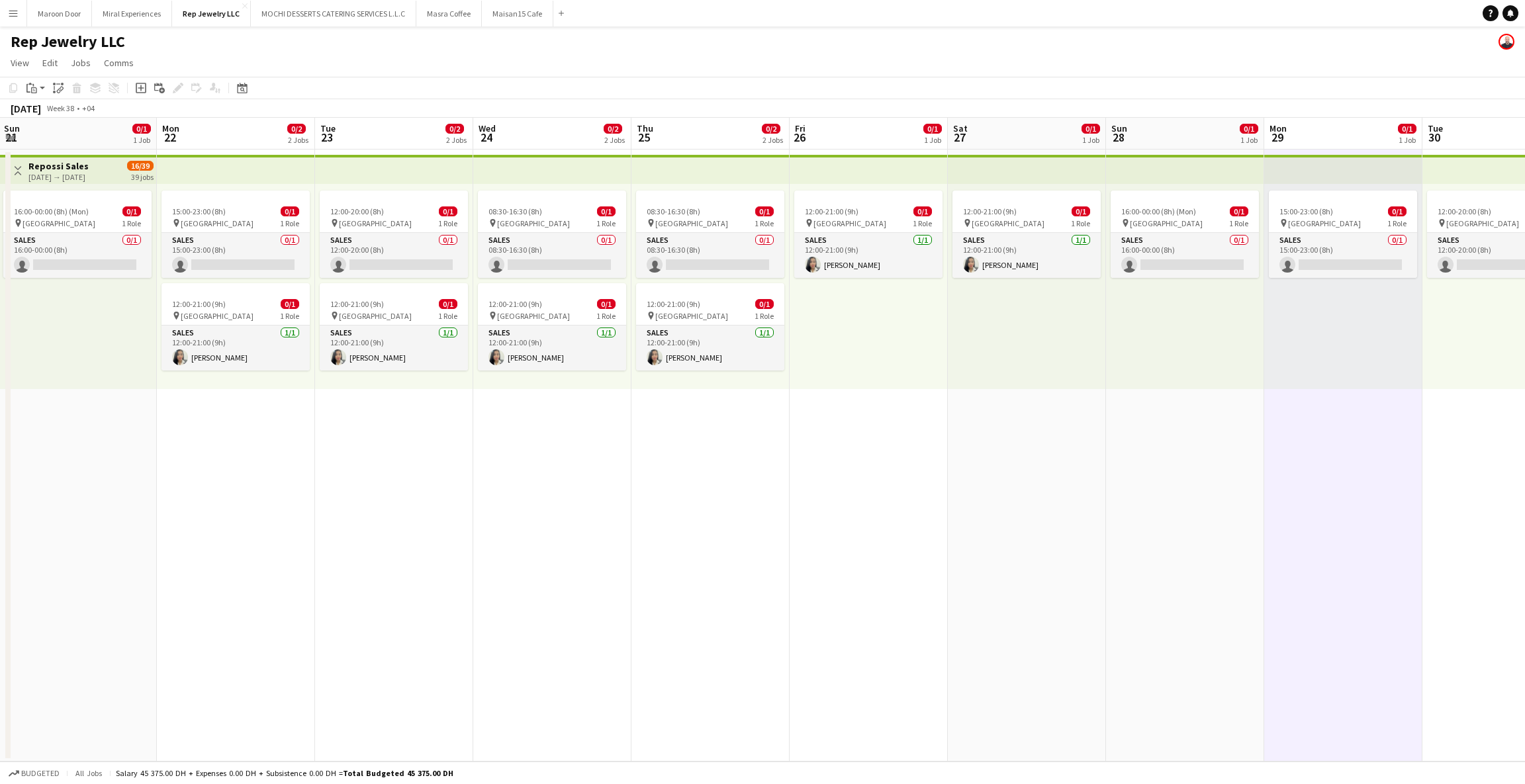
scroll to position [0, 597]
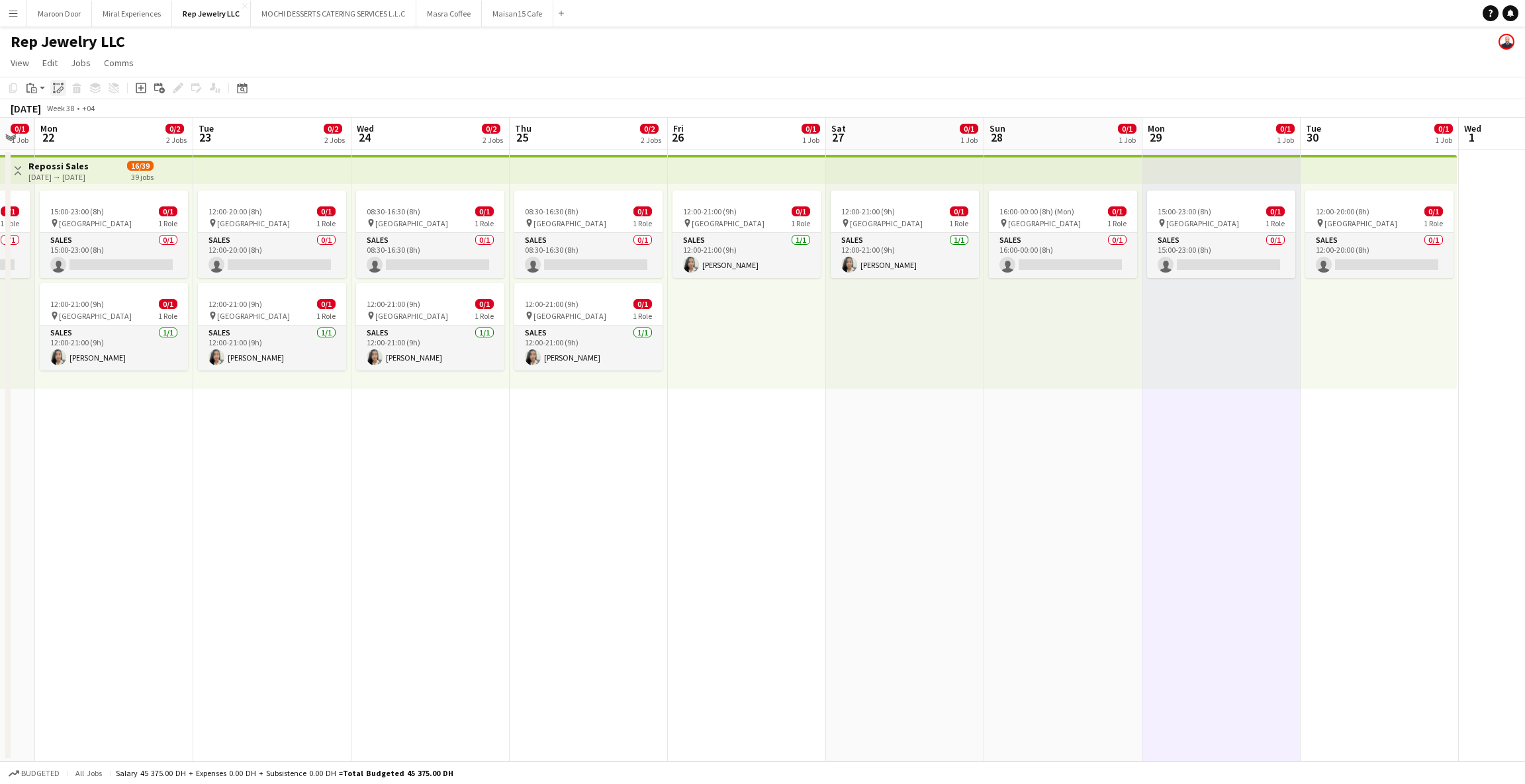
click at [58, 85] on icon "Paste linked Job" at bounding box center [58, 88] width 11 height 11
click at [1342, 307] on div "12:00-20:00 (8h) 0/1 pin Dubai Mall 1 Role Sales 0/1 12:00-20:00 (8h) single-ne…" at bounding box center [1378, 287] width 156 height 205
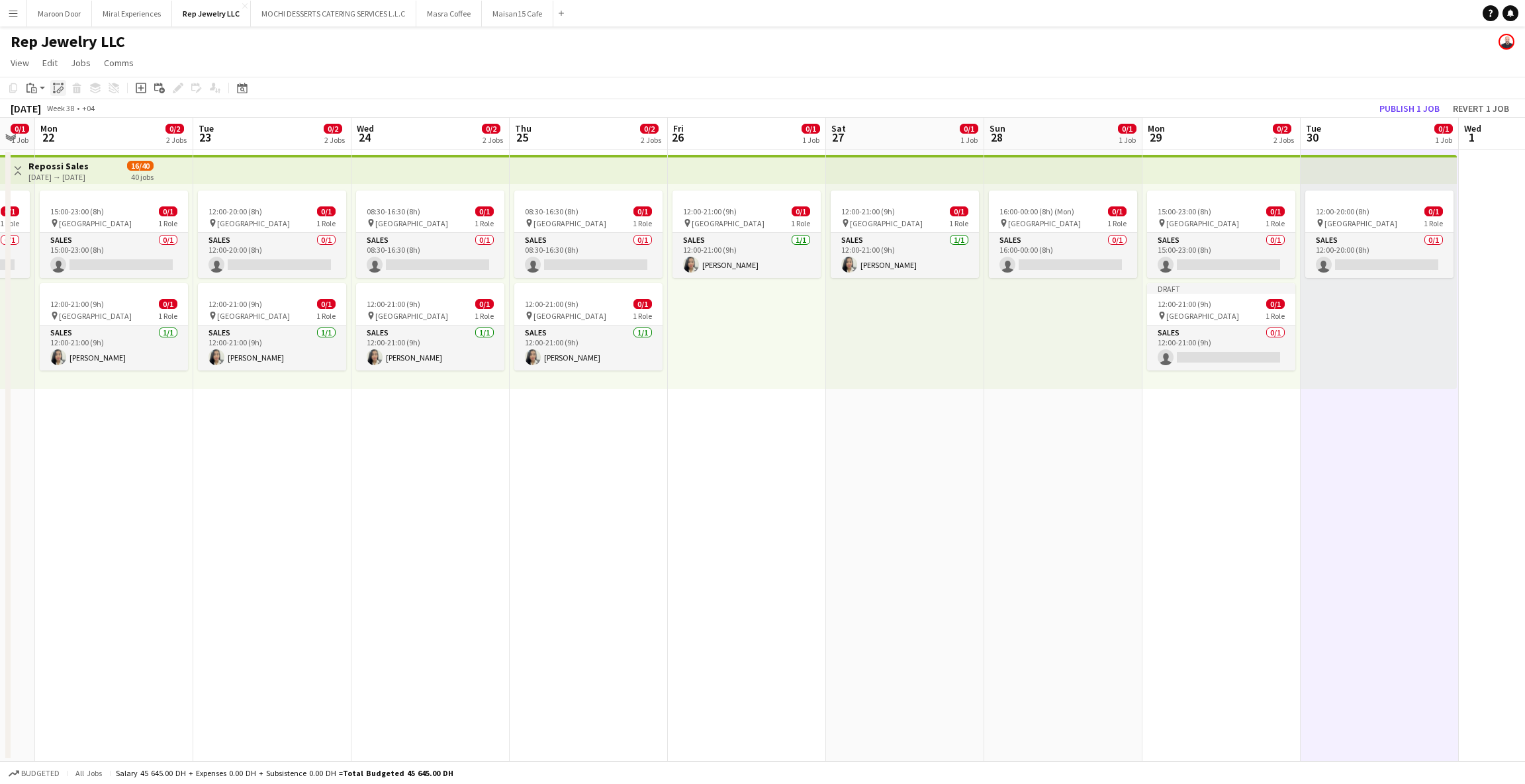
click at [64, 86] on div "Paste linked Job" at bounding box center [58, 88] width 16 height 16
click at [1197, 345] on app-card-role "Sales 0/1 12:00-21:00 (9h) single-neutral-actions" at bounding box center [1221, 348] width 149 height 45
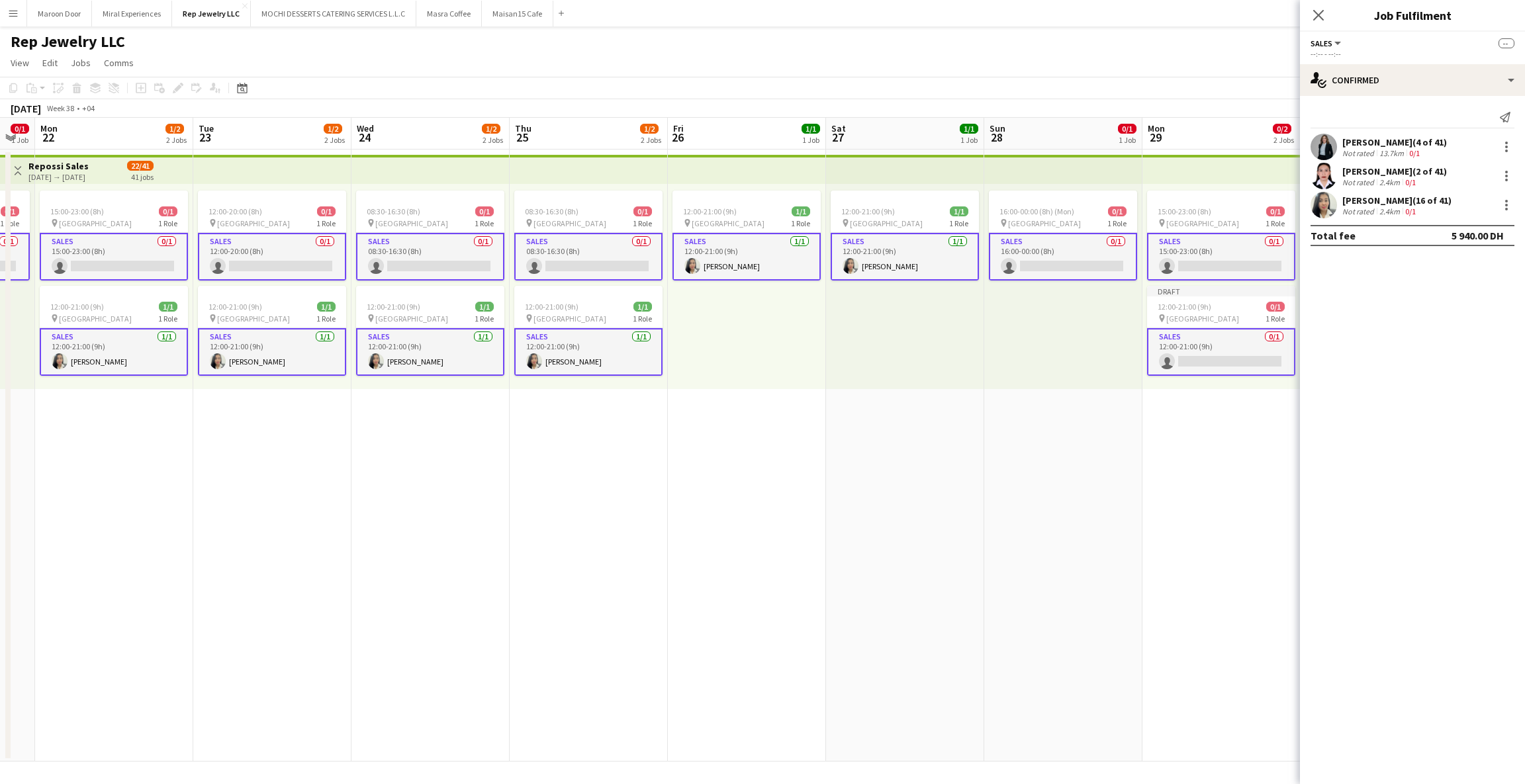
click at [1197, 345] on app-card-role "Sales 0/1 12:00-21:00 (9h) single-neutral-actions" at bounding box center [1221, 352] width 149 height 48
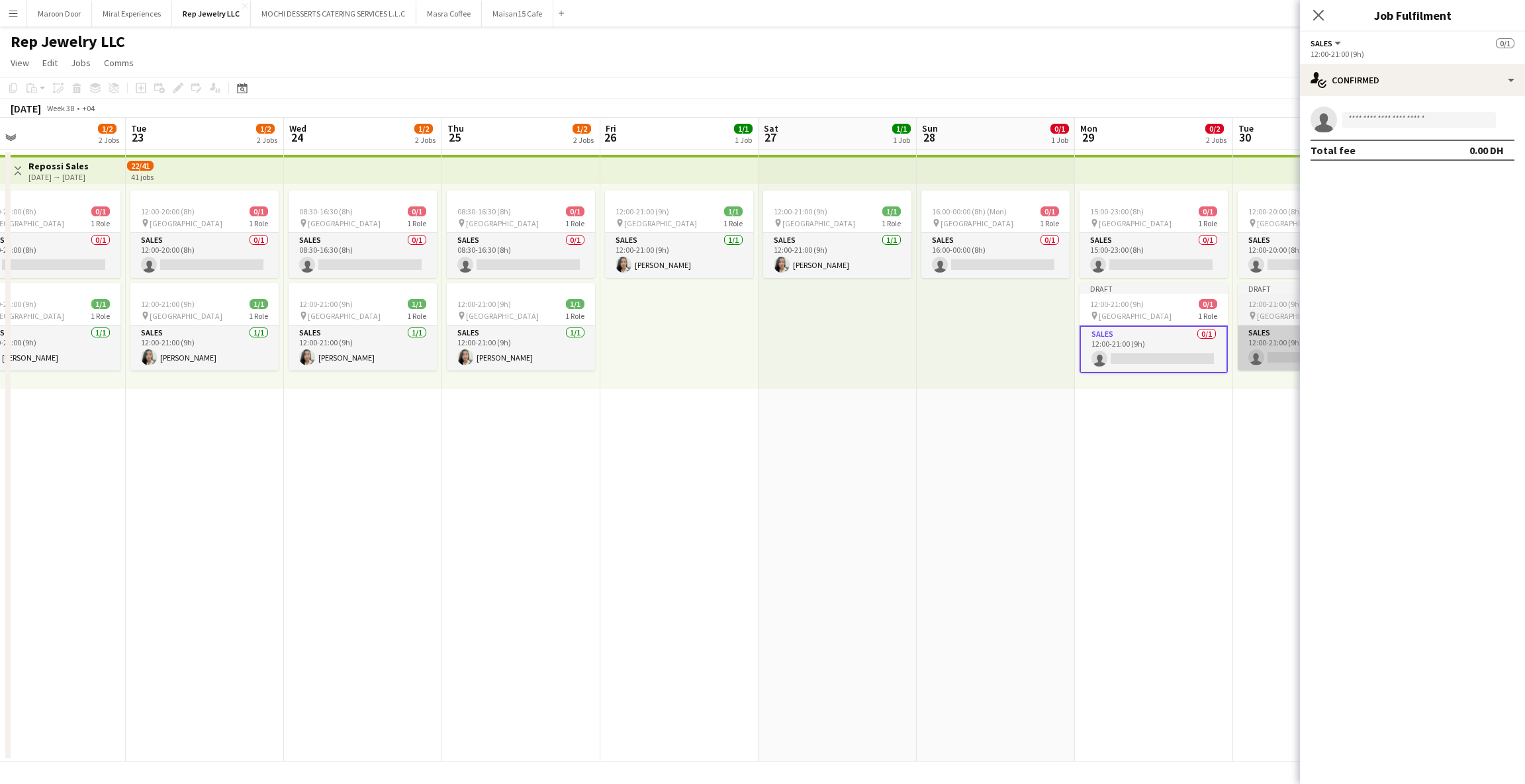
scroll to position [0, 514]
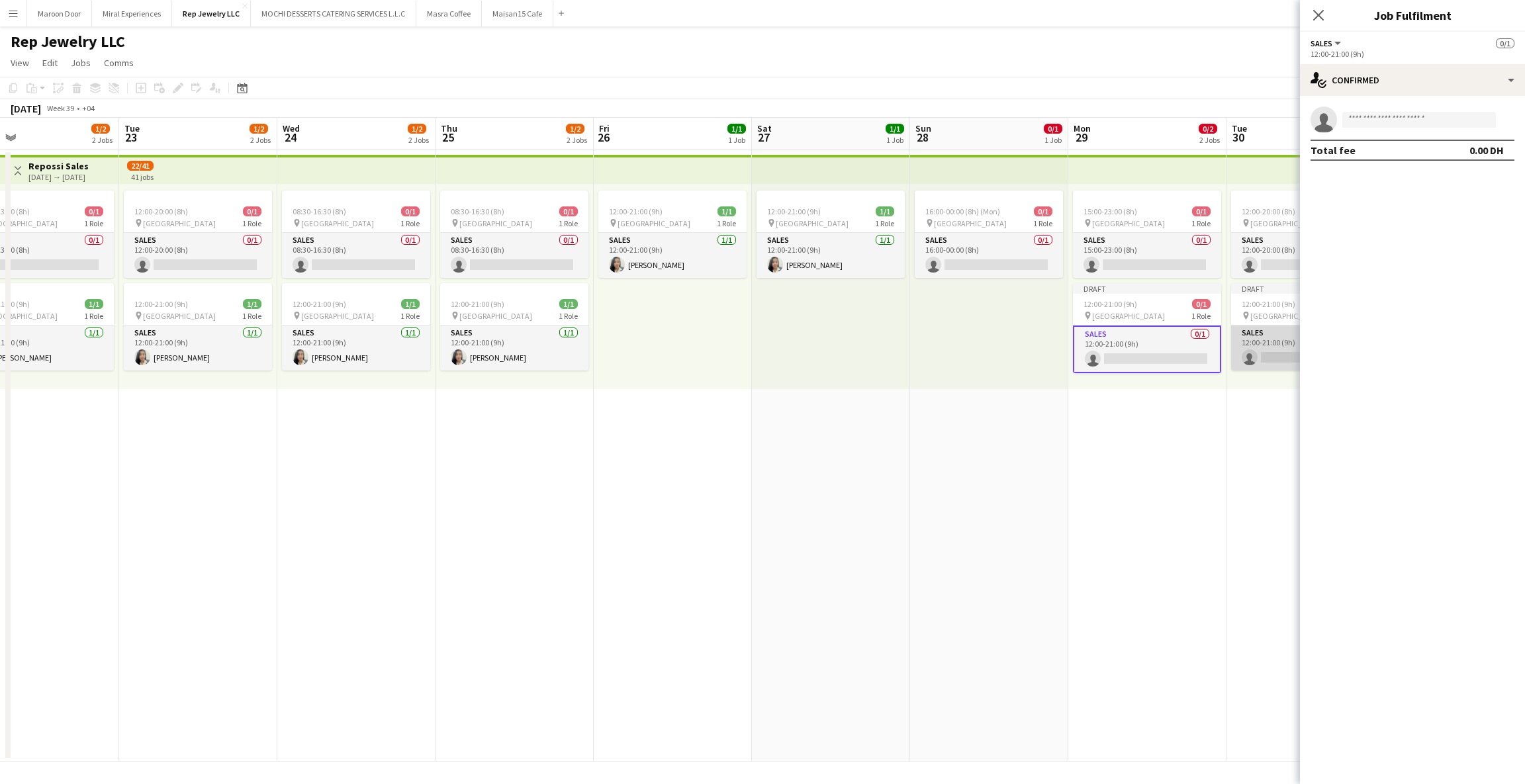
click at [1273, 351] on app-card-role "Sales 0/1 12:00-21:00 (9h) single-neutral-actions" at bounding box center [1305, 348] width 149 height 45
click at [1374, 124] on input at bounding box center [1419, 120] width 153 height 16
type input "*****"
click at [1383, 159] on span "[PHONE_NUMBER]" at bounding box center [1419, 160] width 133 height 11
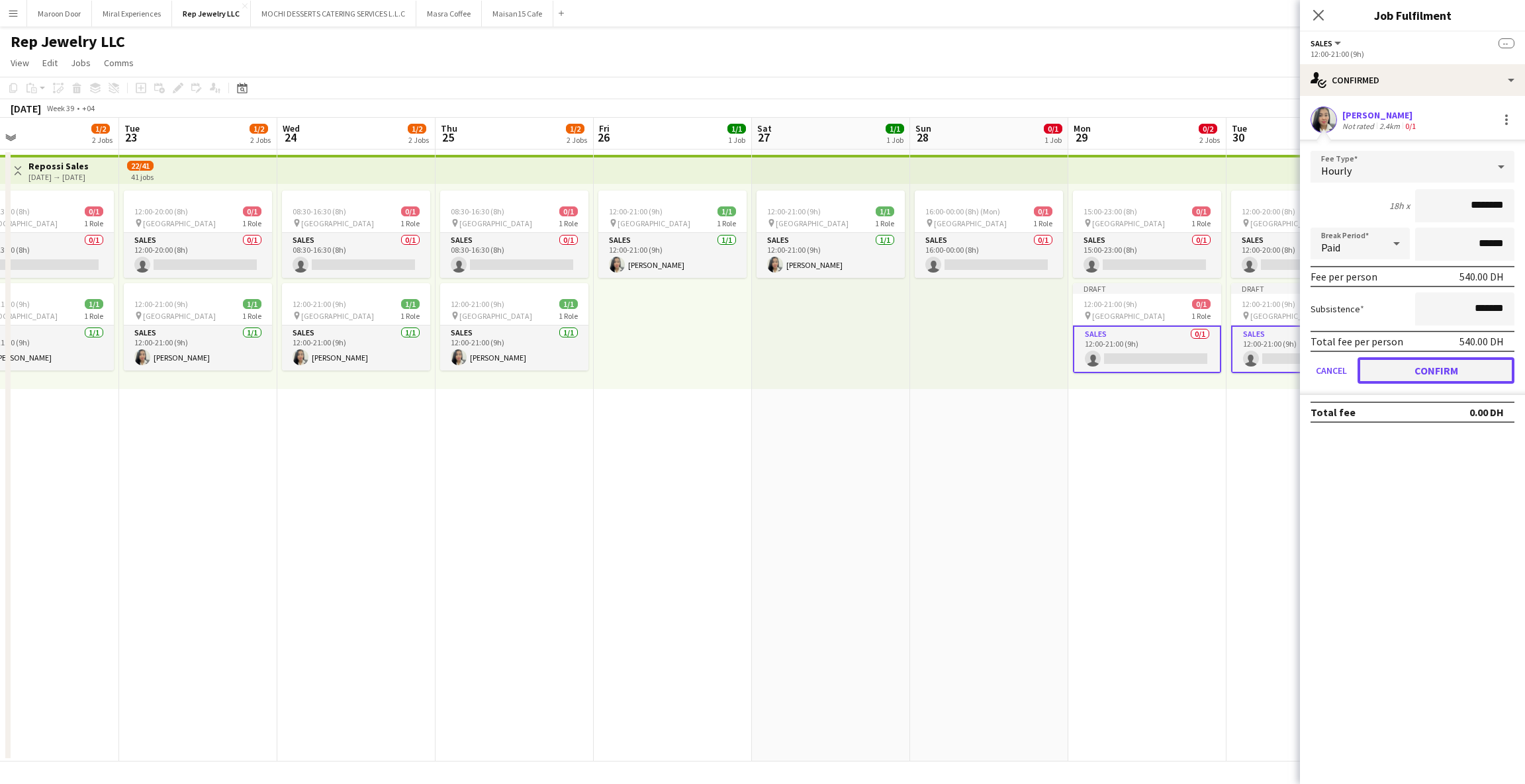
click at [1429, 378] on button "Confirm" at bounding box center [1436, 370] width 157 height 27
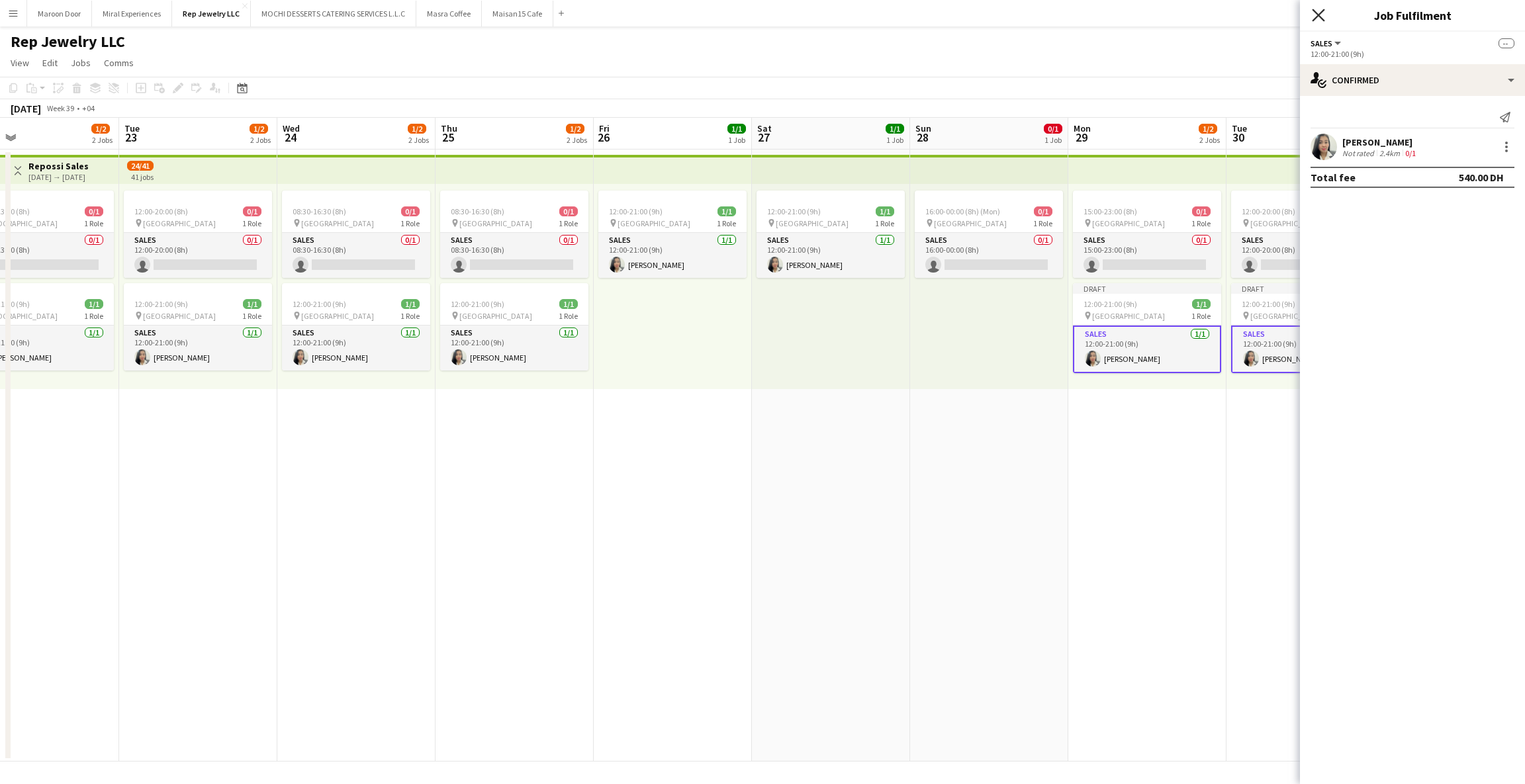
click at [1317, 19] on icon "Close pop-in" at bounding box center [1318, 15] width 12 height 12
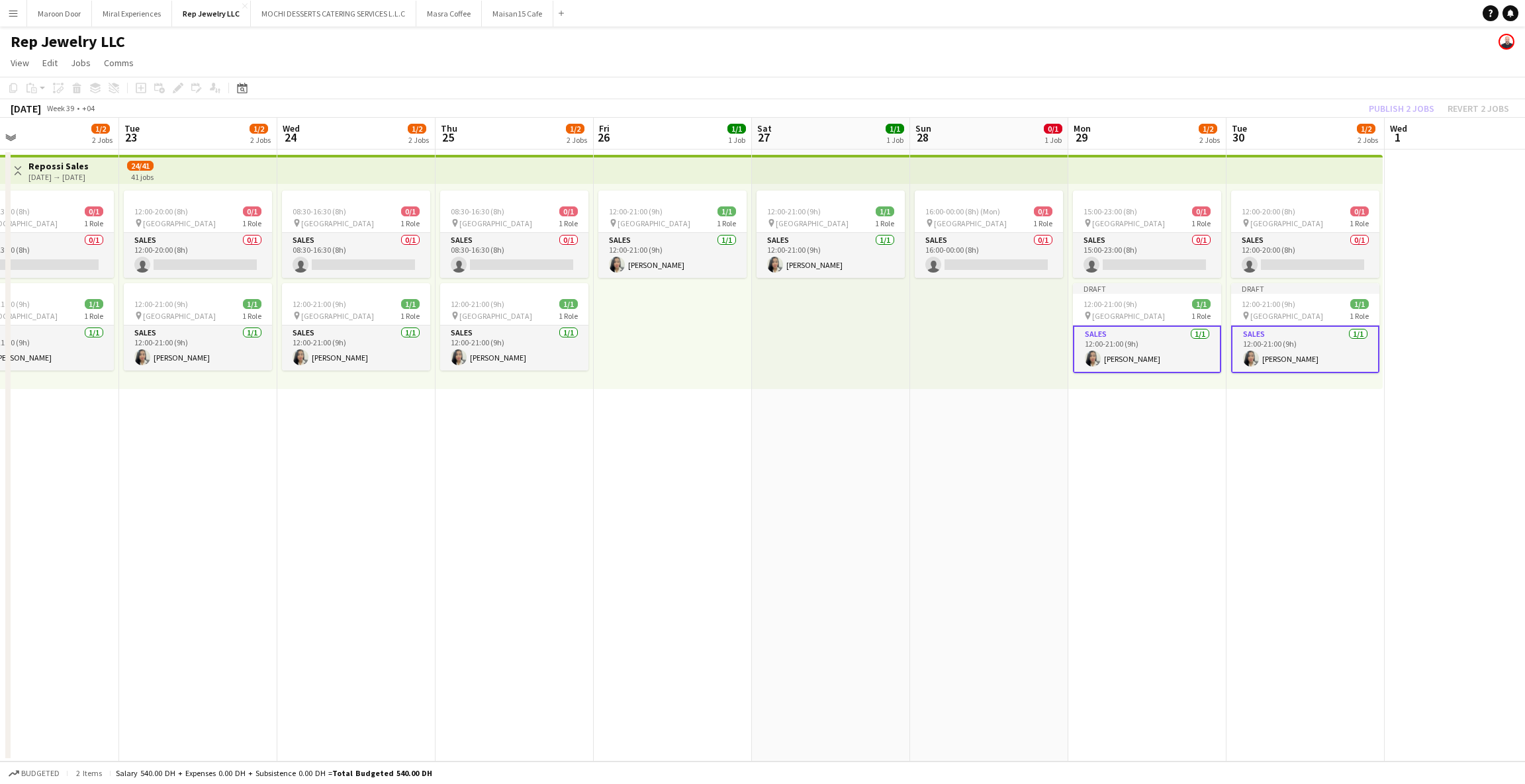
drag, startPoint x: 1360, startPoint y: 385, endPoint x: 1444, endPoint y: 210, distance: 194.1
click at [1360, 385] on div "12:00-20:00 (8h) 0/1 pin Dubai Mall 1 Role Sales 0/1 12:00-20:00 (8h) single-ne…" at bounding box center [1304, 287] width 156 height 205
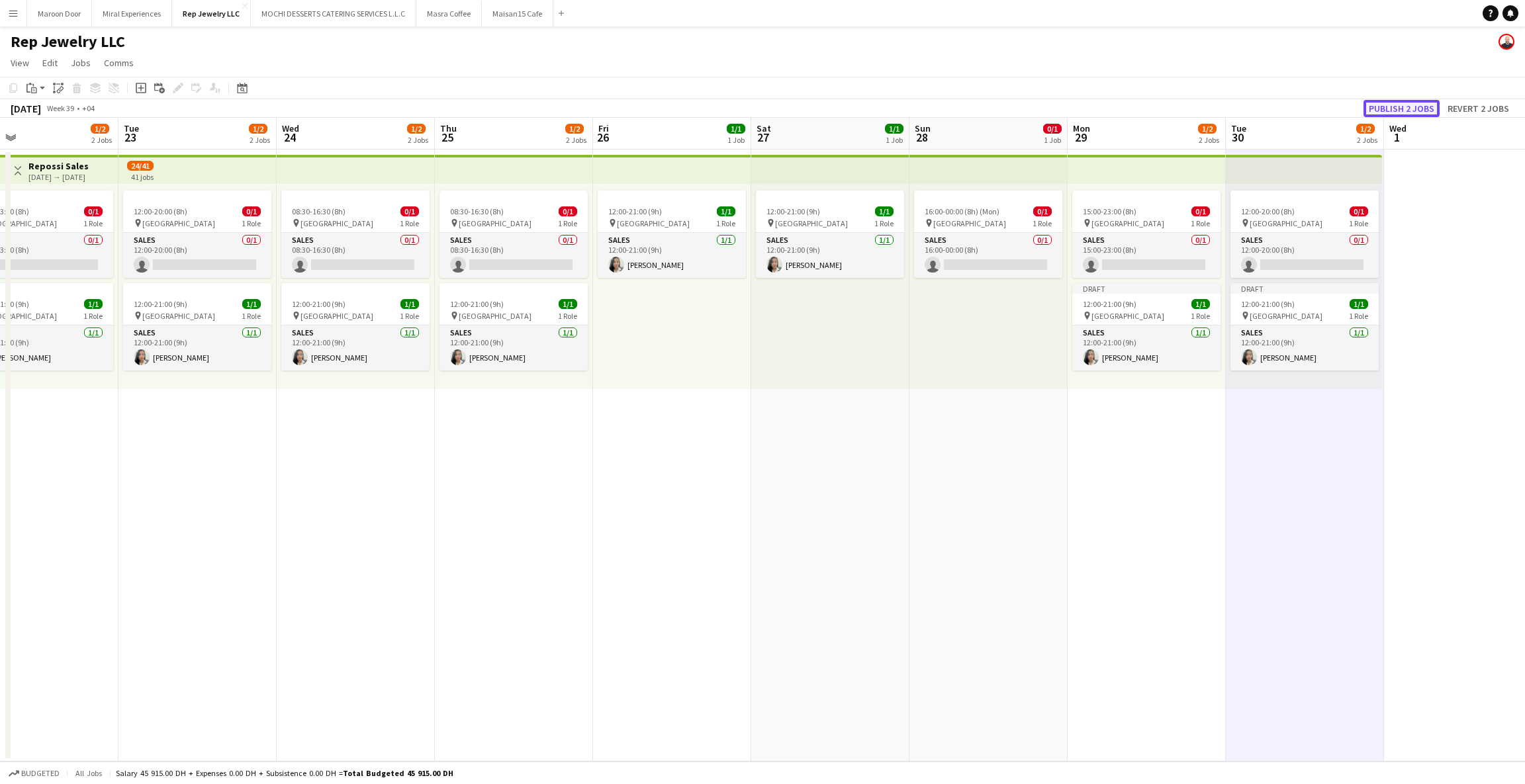
click at [1423, 101] on button "Publish 2 jobs" at bounding box center [1400, 108] width 76 height 17
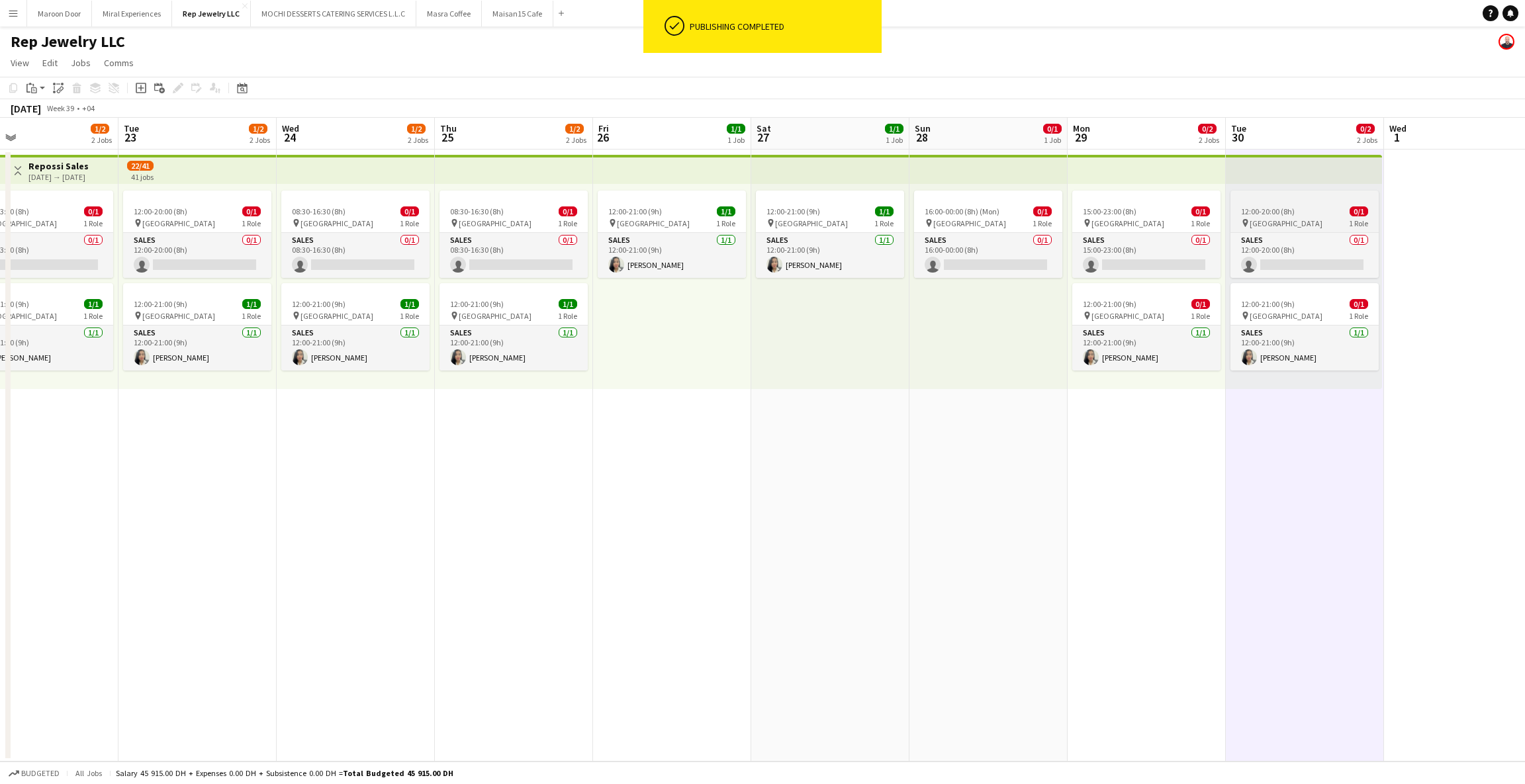
click at [1282, 202] on app-job-card "12:00-20:00 (8h) 0/1 pin Dubai Mall 1 Role Sales 0/1 12:00-20:00 (8h) single-ne…" at bounding box center [1304, 234] width 149 height 87
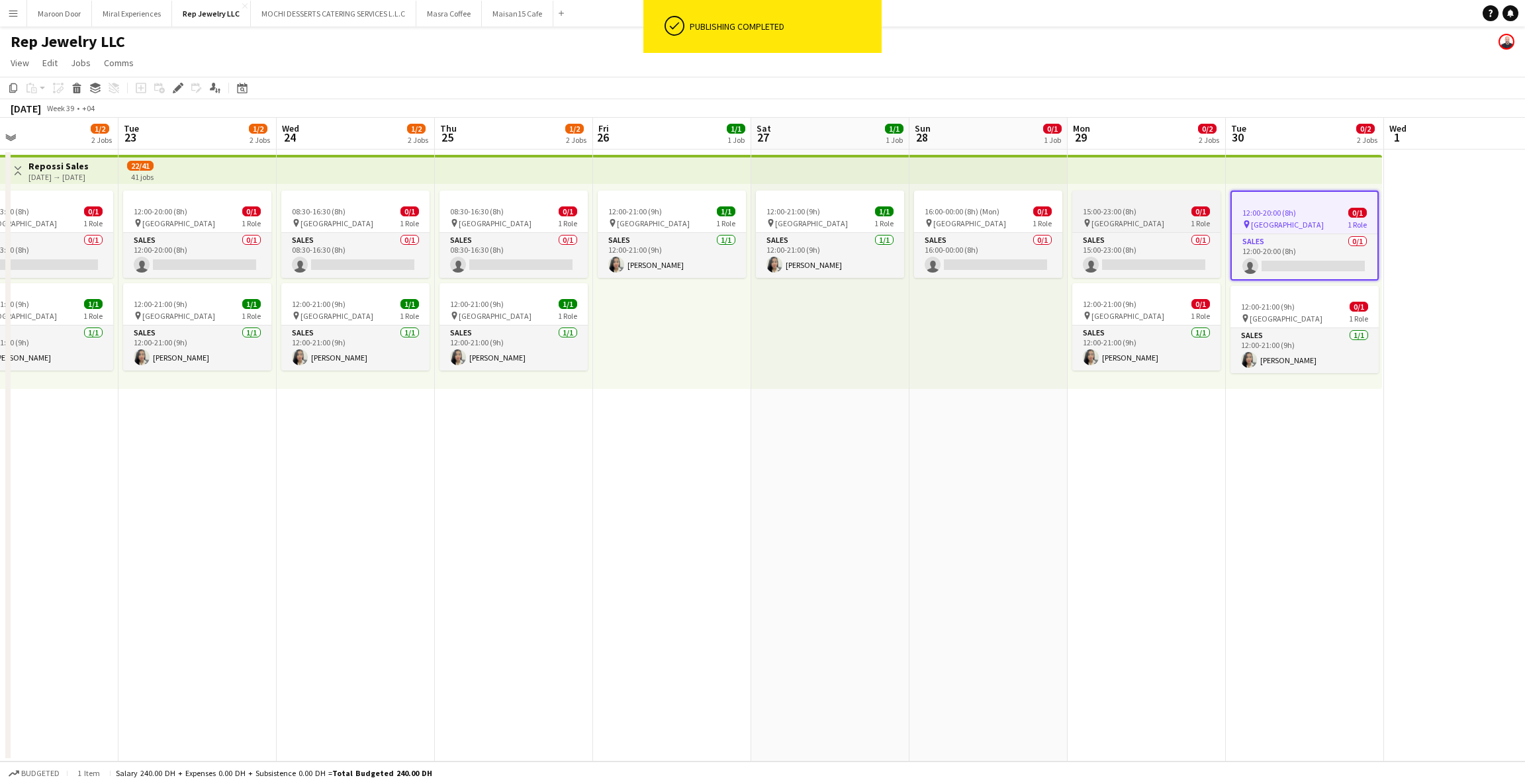
click at [1131, 201] on app-job-card "15:00-23:00 (8h) 0/1 pin Dubai Mall 1 Role Sales 0/1 15:00-23:00 (8h) single-ne…" at bounding box center [1146, 234] width 149 height 87
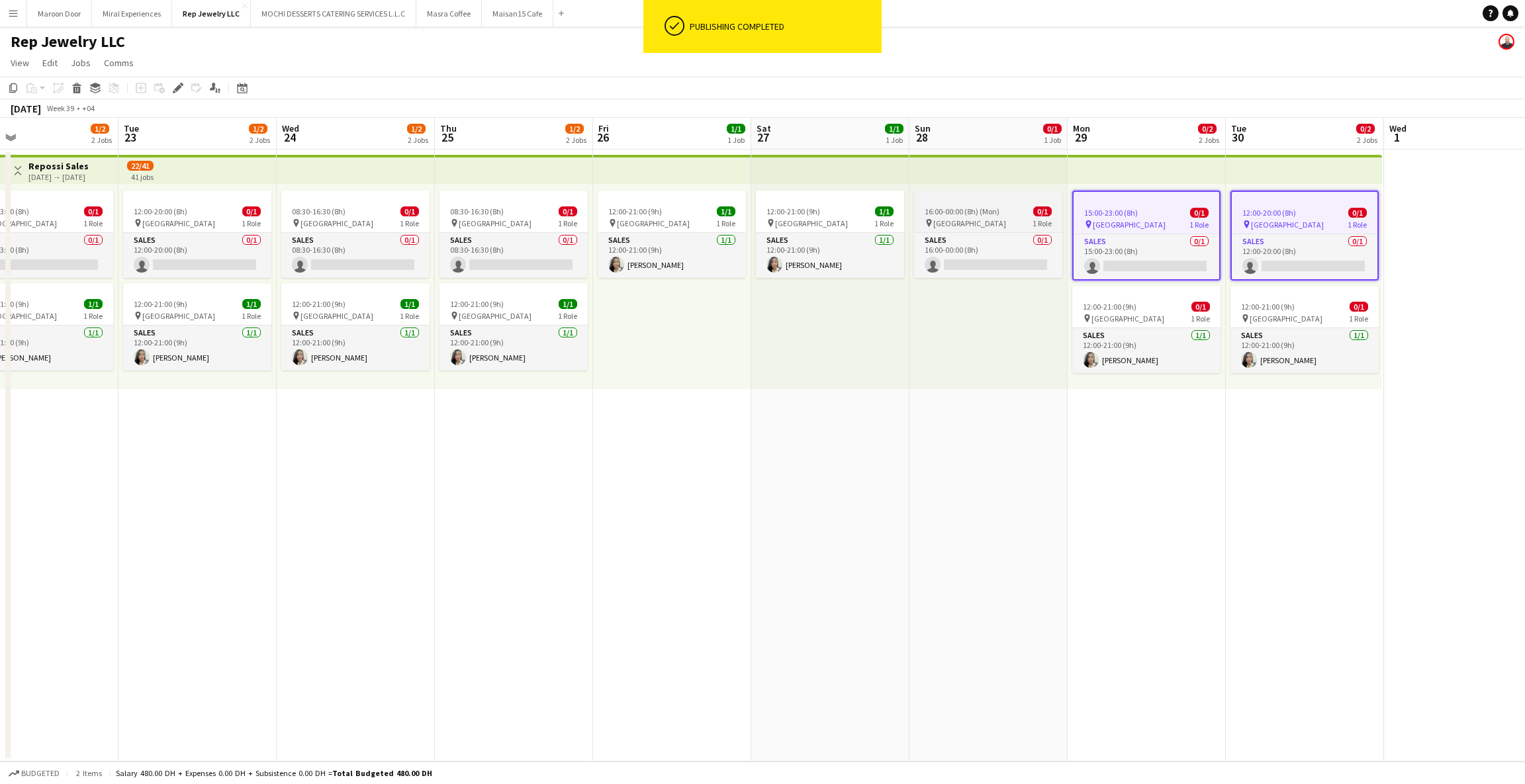
click at [966, 205] on app-job-card "16:00-00:00 (8h) (Mon) 0/1 pin Dubai Mall 1 Role Sales 0/1 16:00-00:00 (8h) sin…" at bounding box center [988, 234] width 149 height 87
click at [503, 214] on div "08:30-16:30 (8h) 0/1" at bounding box center [514, 211] width 149 height 10
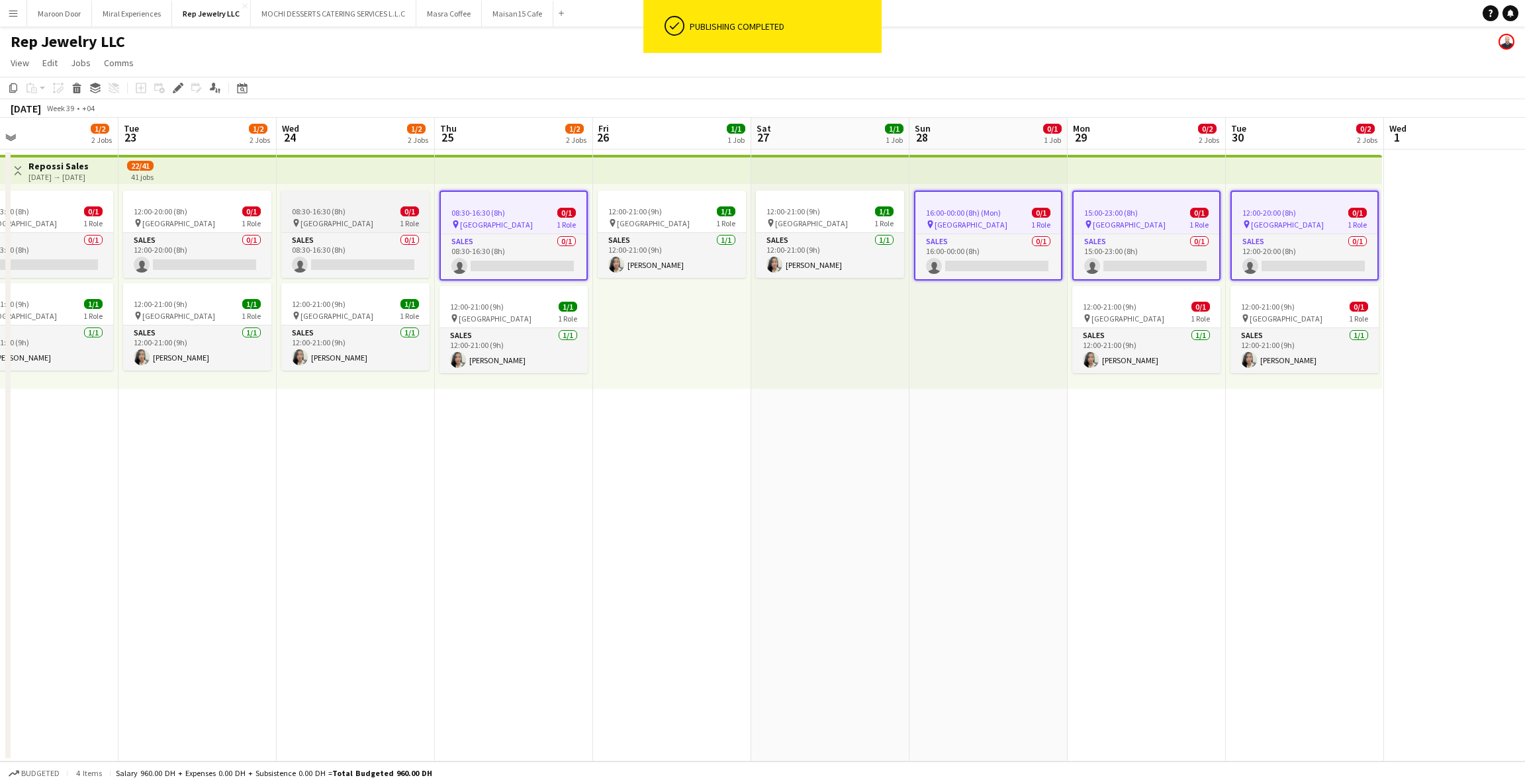
click at [364, 213] on div "08:30-16:30 (8h) 0/1" at bounding box center [355, 211] width 149 height 10
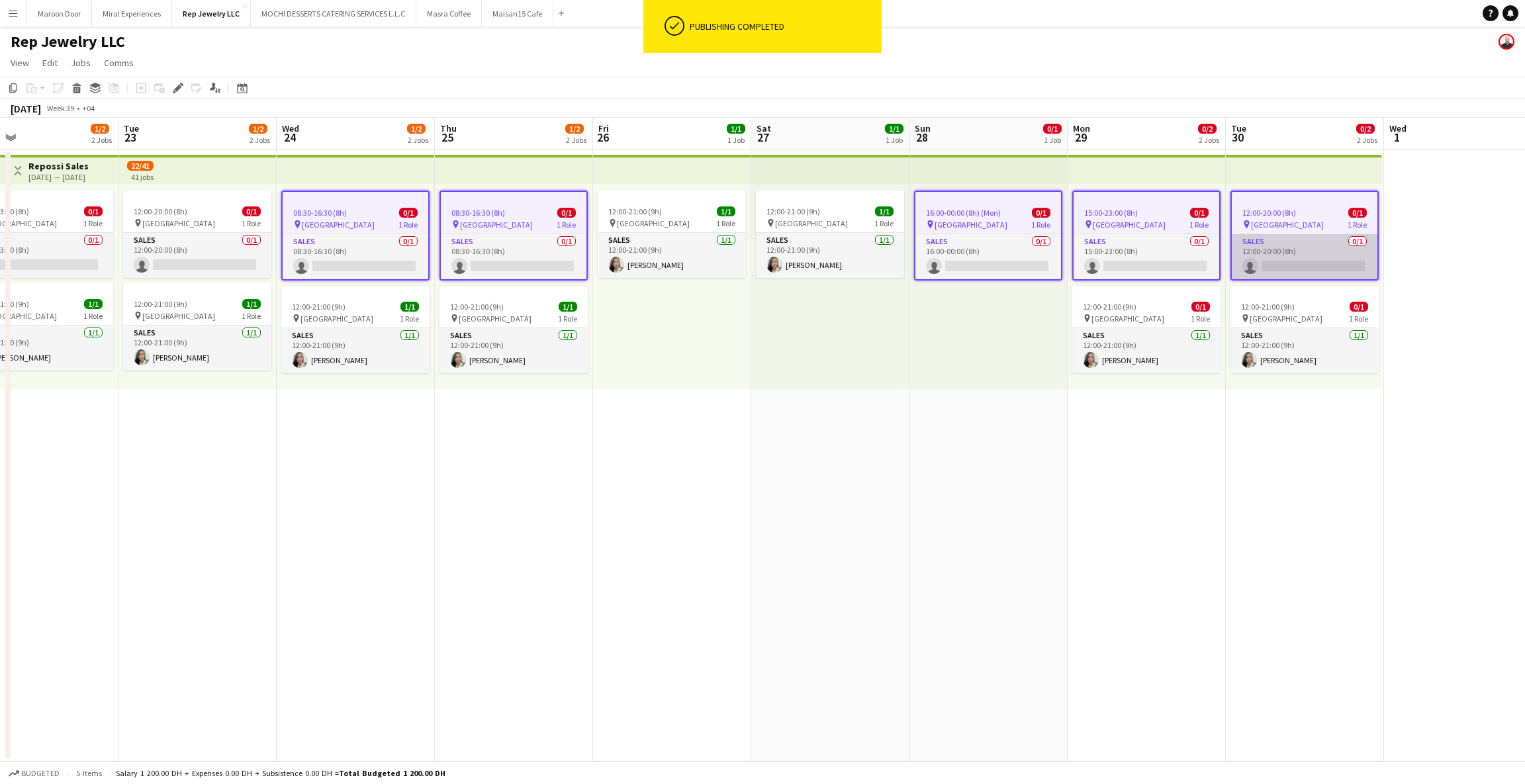
click at [1281, 255] on app-card-role "Sales 0/1 12:00-20:00 (8h) single-neutral-actions" at bounding box center [1304, 256] width 146 height 45
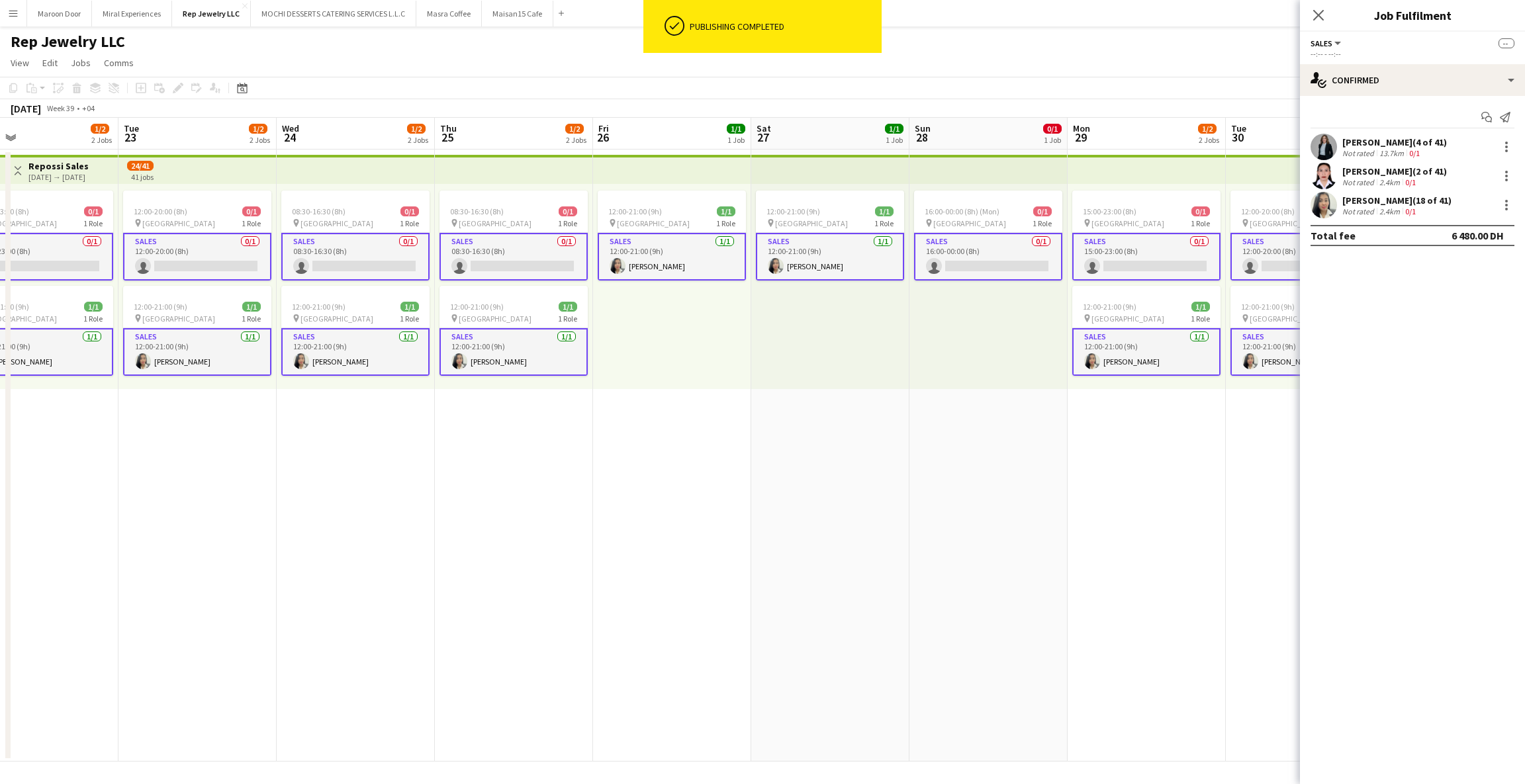
click at [1278, 255] on app-card-role "Sales 0/1 12:00-20:00 (8h) single-neutral-actions" at bounding box center [1304, 257] width 149 height 48
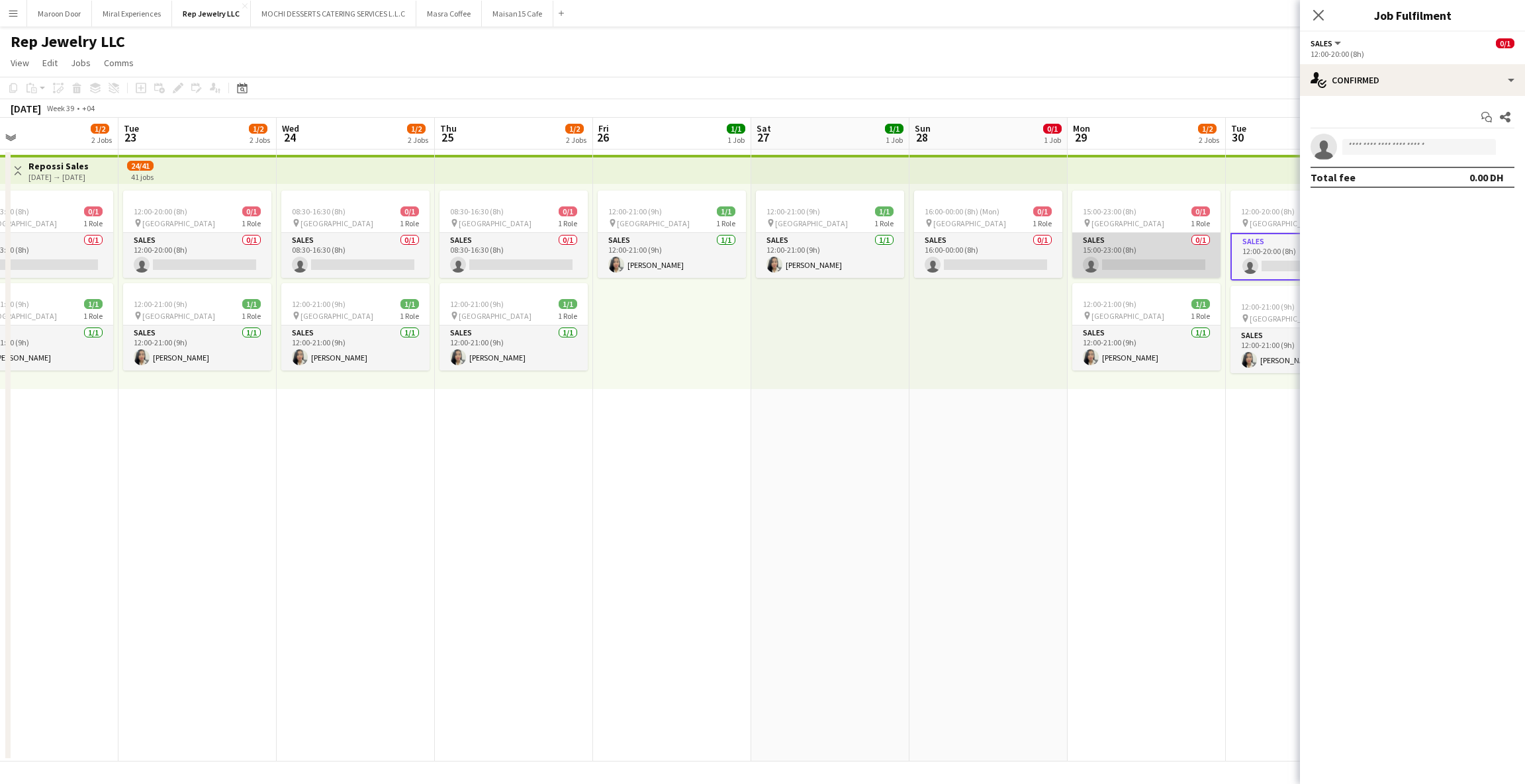
click at [1122, 245] on app-card-role "Sales 0/1 15:00-23:00 (8h) single-neutral-actions" at bounding box center [1146, 255] width 149 height 45
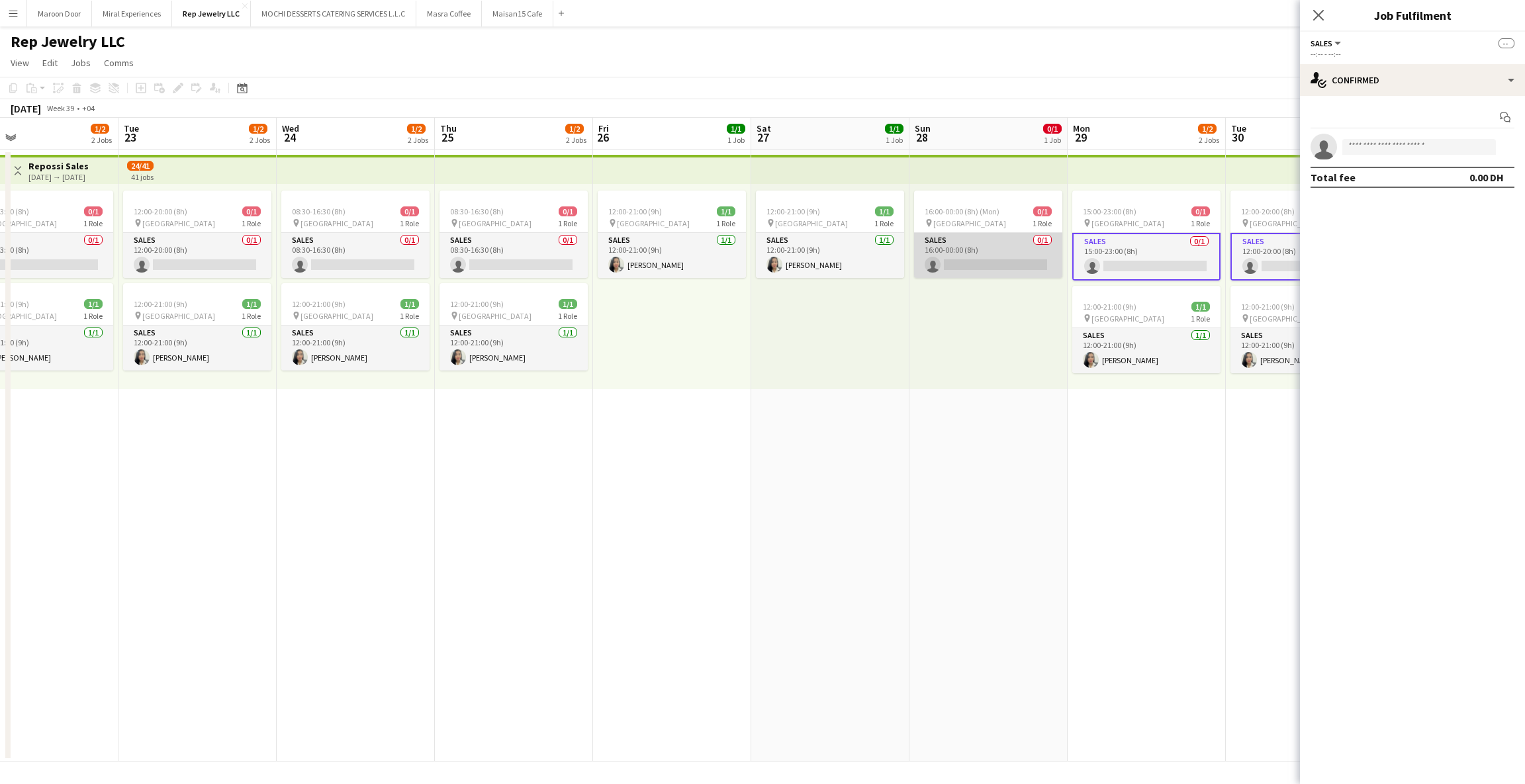
click at [962, 247] on app-card-role "Sales 0/1 16:00-00:00 (8h) single-neutral-actions" at bounding box center [988, 255] width 149 height 45
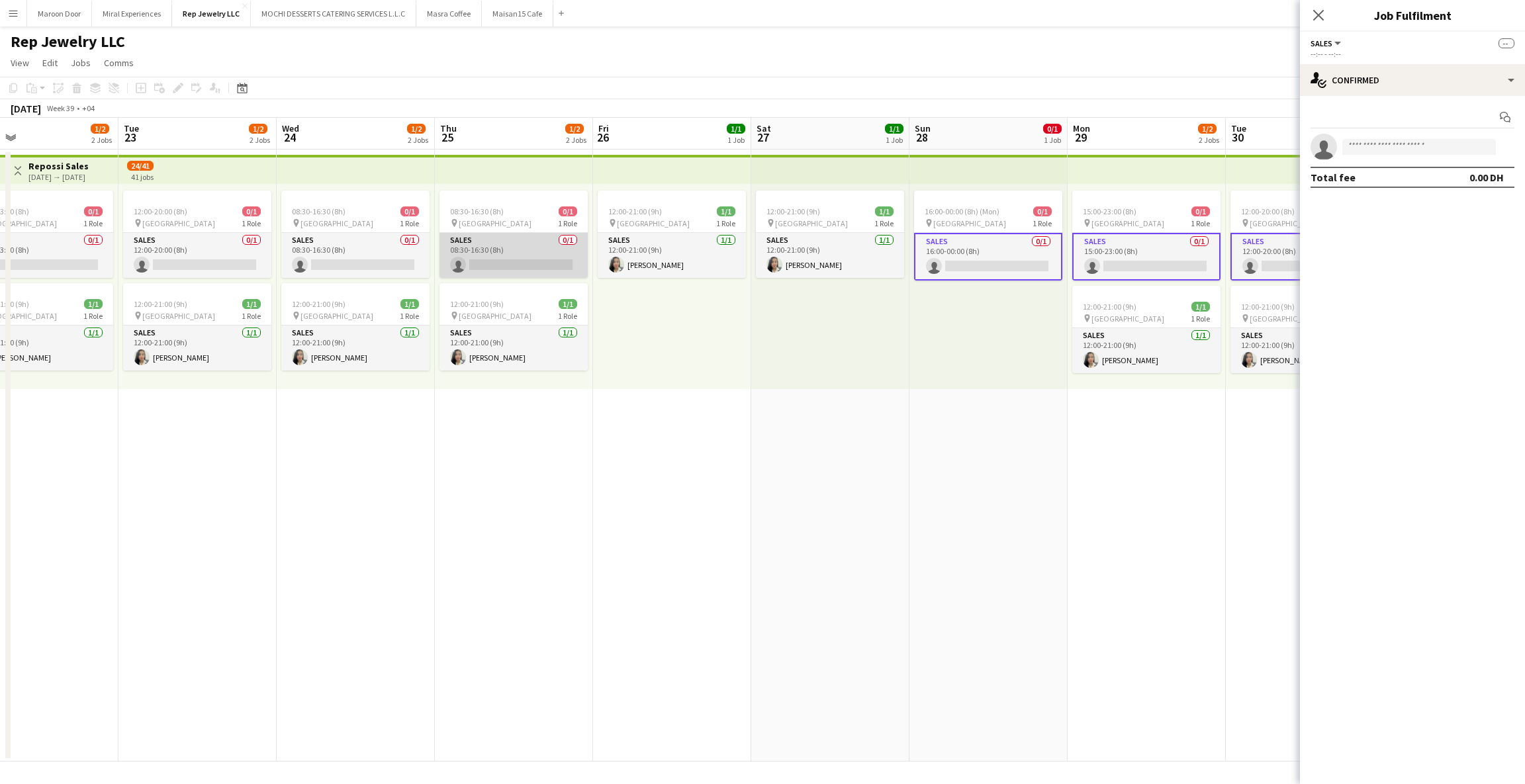
click at [485, 251] on app-card-role "Sales 0/1 08:30-16:30 (8h) single-neutral-actions" at bounding box center [514, 255] width 149 height 45
click at [356, 251] on app-card-role "Sales 0/1 08:30-16:30 (8h) single-neutral-actions" at bounding box center [355, 255] width 149 height 45
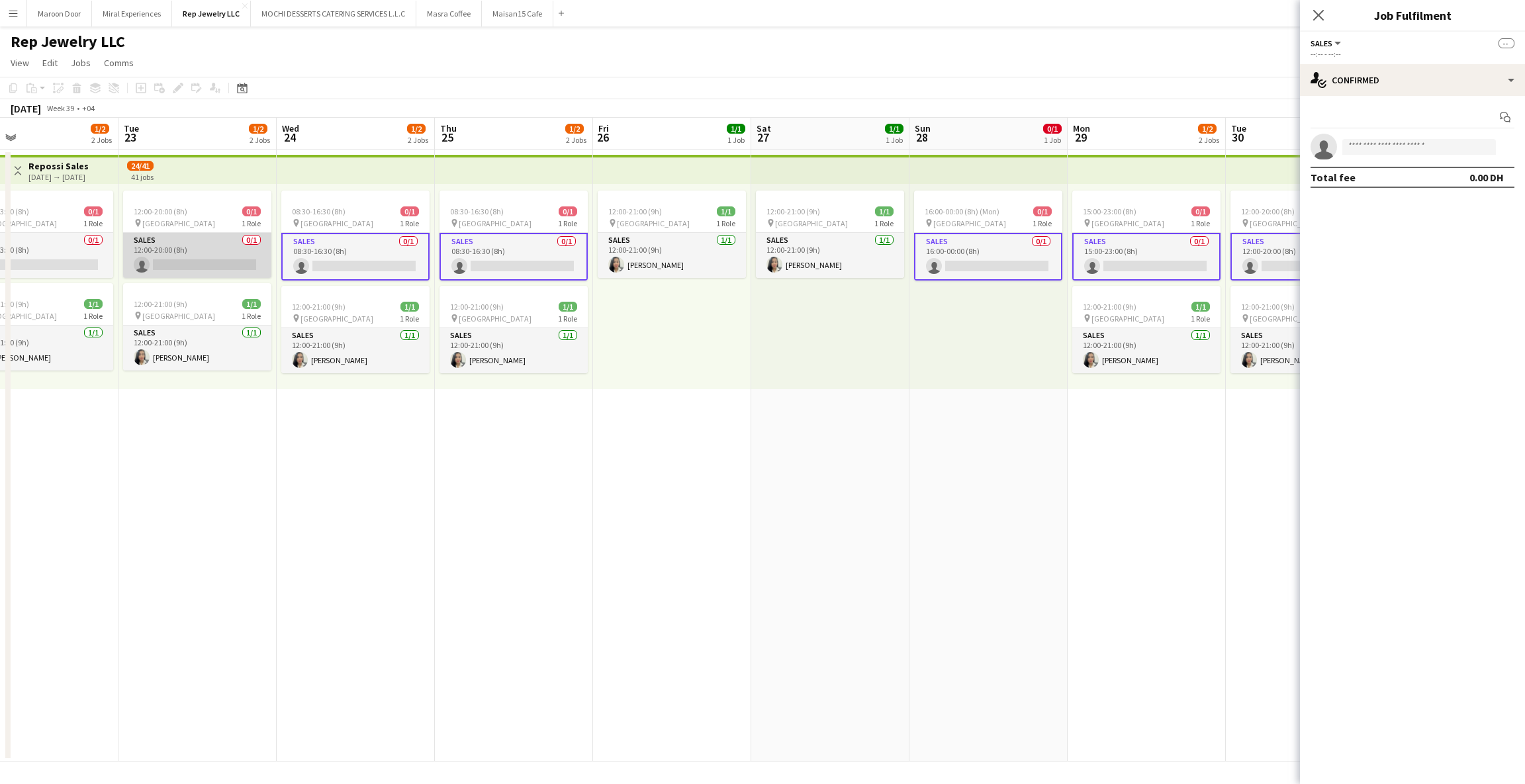
click at [210, 254] on app-card-role "Sales 0/1 12:00-20:00 (8h) single-neutral-actions" at bounding box center [197, 255] width 149 height 45
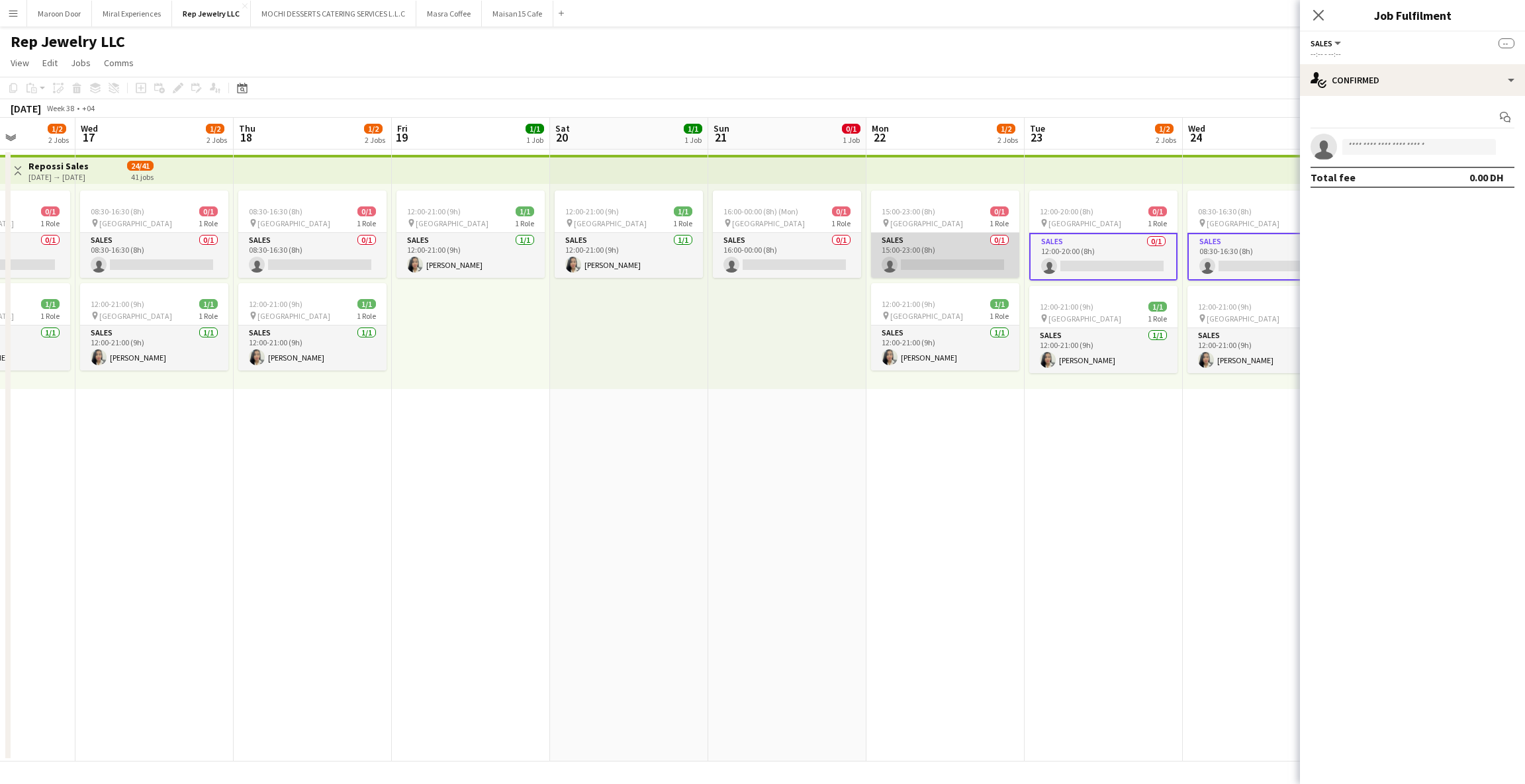
scroll to position [0, 398]
click at [924, 259] on app-card-role "Sales 0/1 15:00-23:00 (8h) single-neutral-actions" at bounding box center [946, 255] width 149 height 45
click at [773, 256] on app-card-role "Sales 0/1 16:00-00:00 (8h) single-neutral-actions" at bounding box center [788, 255] width 149 height 45
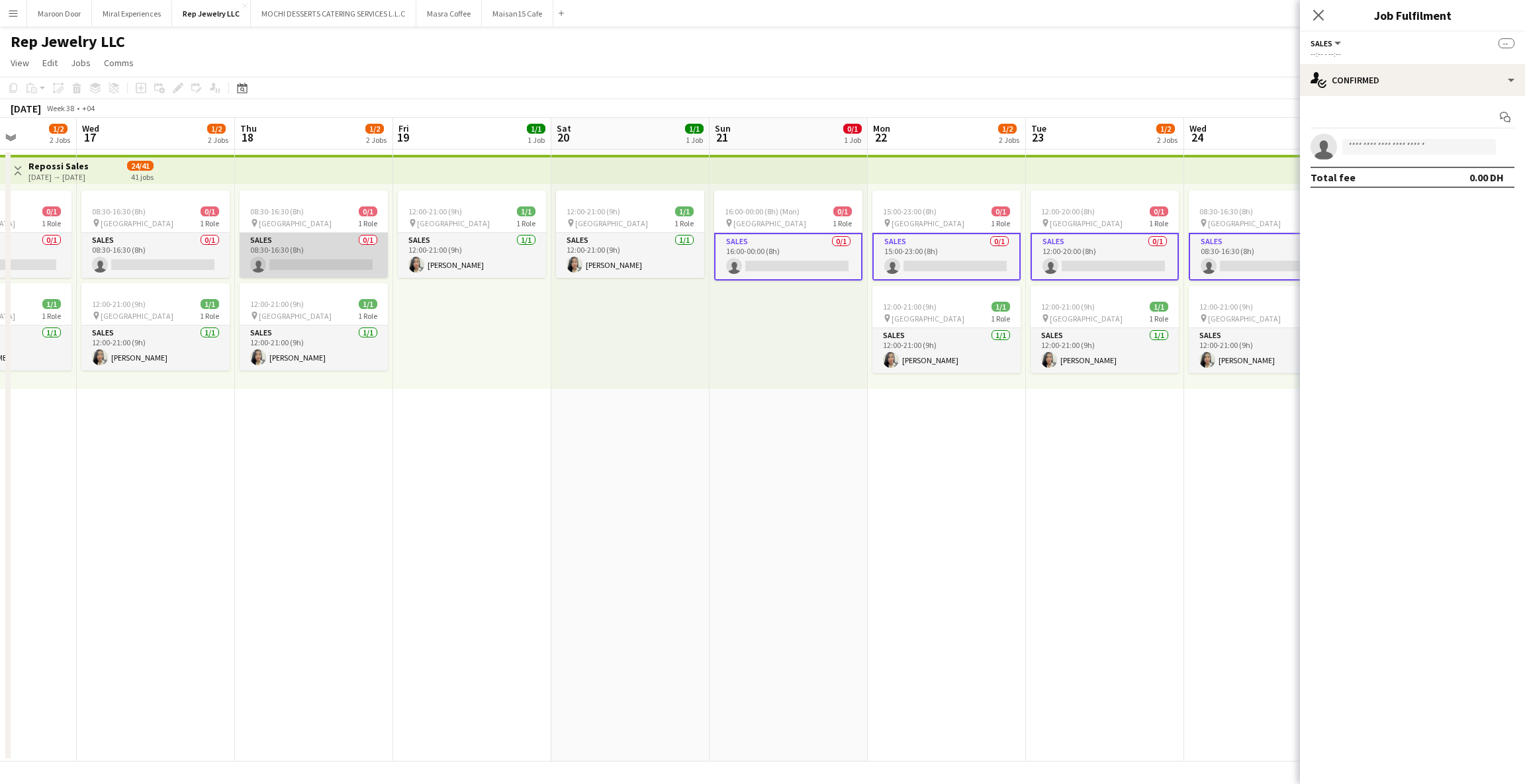
click at [311, 262] on app-card-role "Sales 0/1 08:30-16:30 (8h) single-neutral-actions" at bounding box center [313, 255] width 149 height 45
click at [166, 262] on app-card-role "Sales 0/1 08:30-16:30 (8h) single-neutral-actions" at bounding box center [155, 255] width 149 height 45
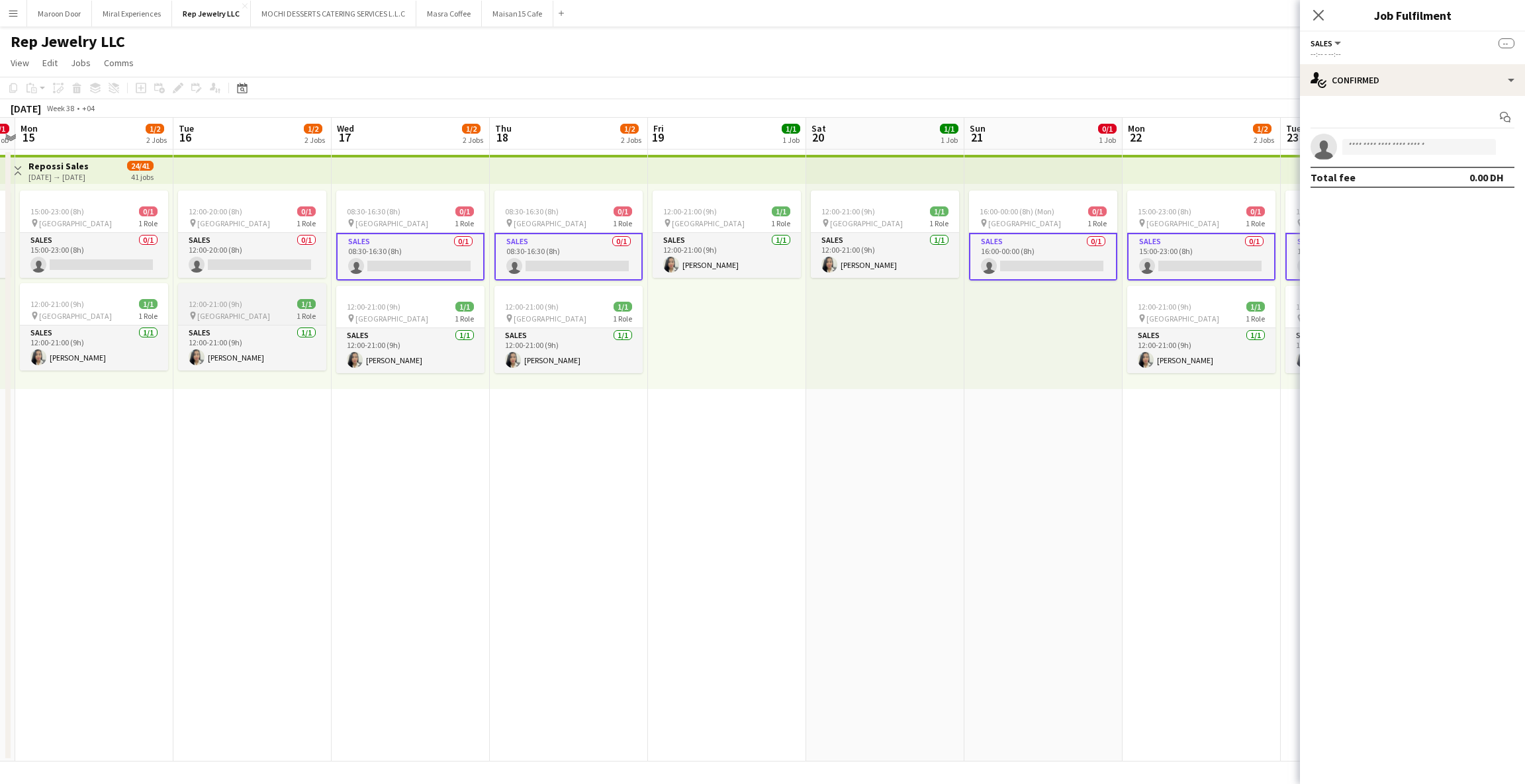
scroll to position [0, 301]
click at [259, 261] on app-card-role "Sales 0/1 12:00-20:00 (8h) single-neutral-actions" at bounding box center [253, 255] width 149 height 45
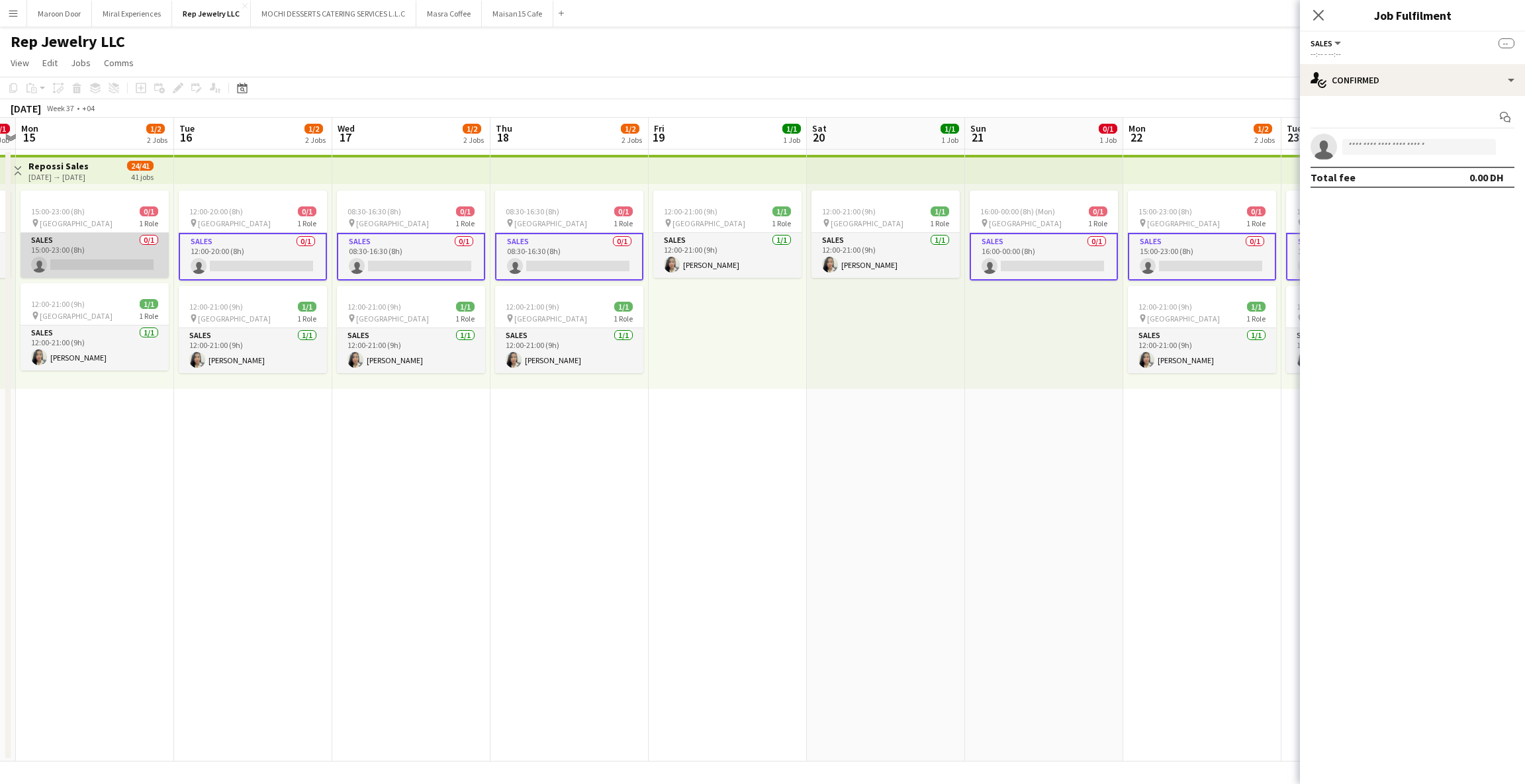
click at [112, 259] on app-card-role "Sales 0/1 15:00-23:00 (8h) single-neutral-actions" at bounding box center [94, 255] width 149 height 45
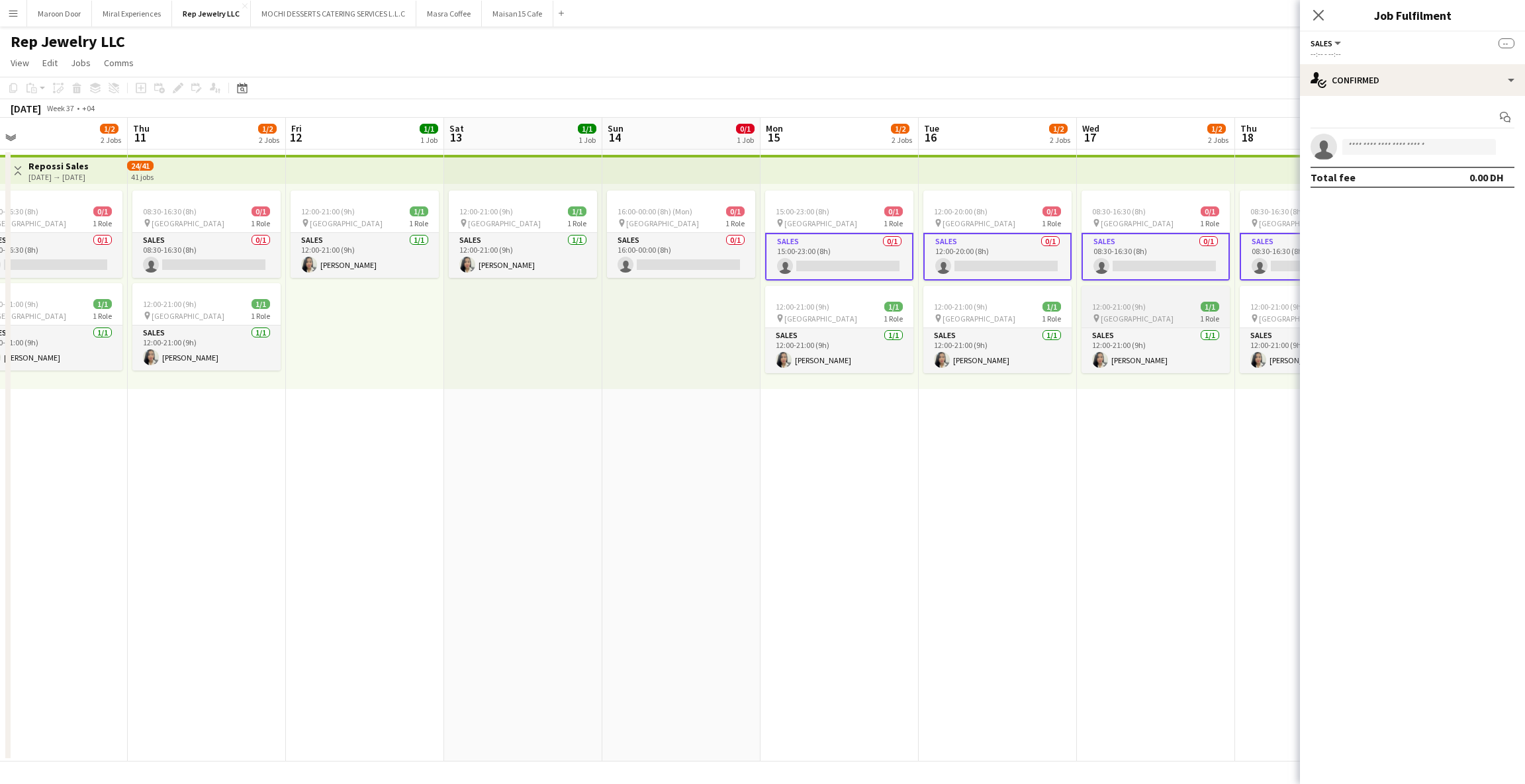
scroll to position [0, 316]
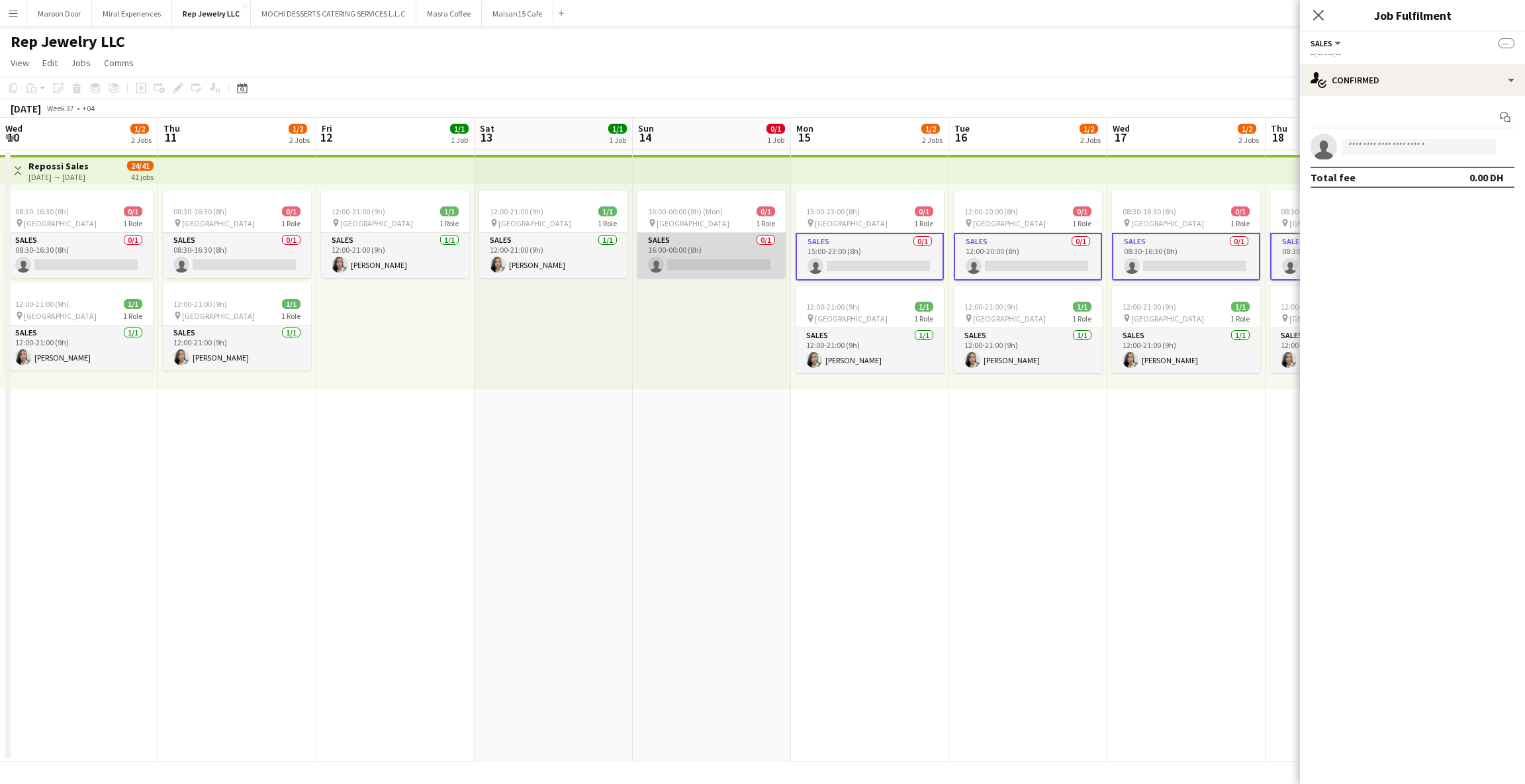
click at [660, 257] on app-card-role "Sales 0/1 16:00-00:00 (8h) single-neutral-actions" at bounding box center [711, 255] width 149 height 45
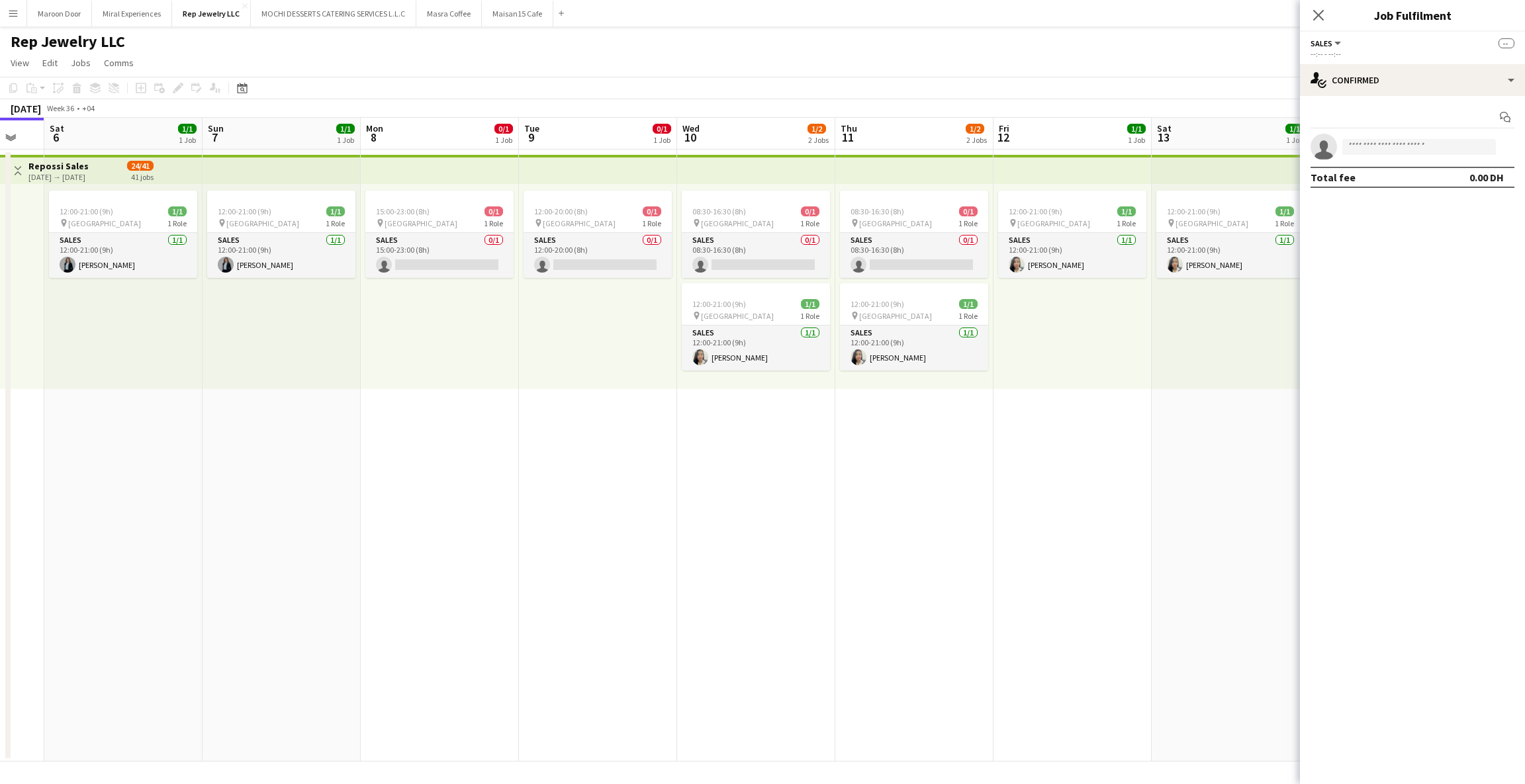
scroll to position [0, 371]
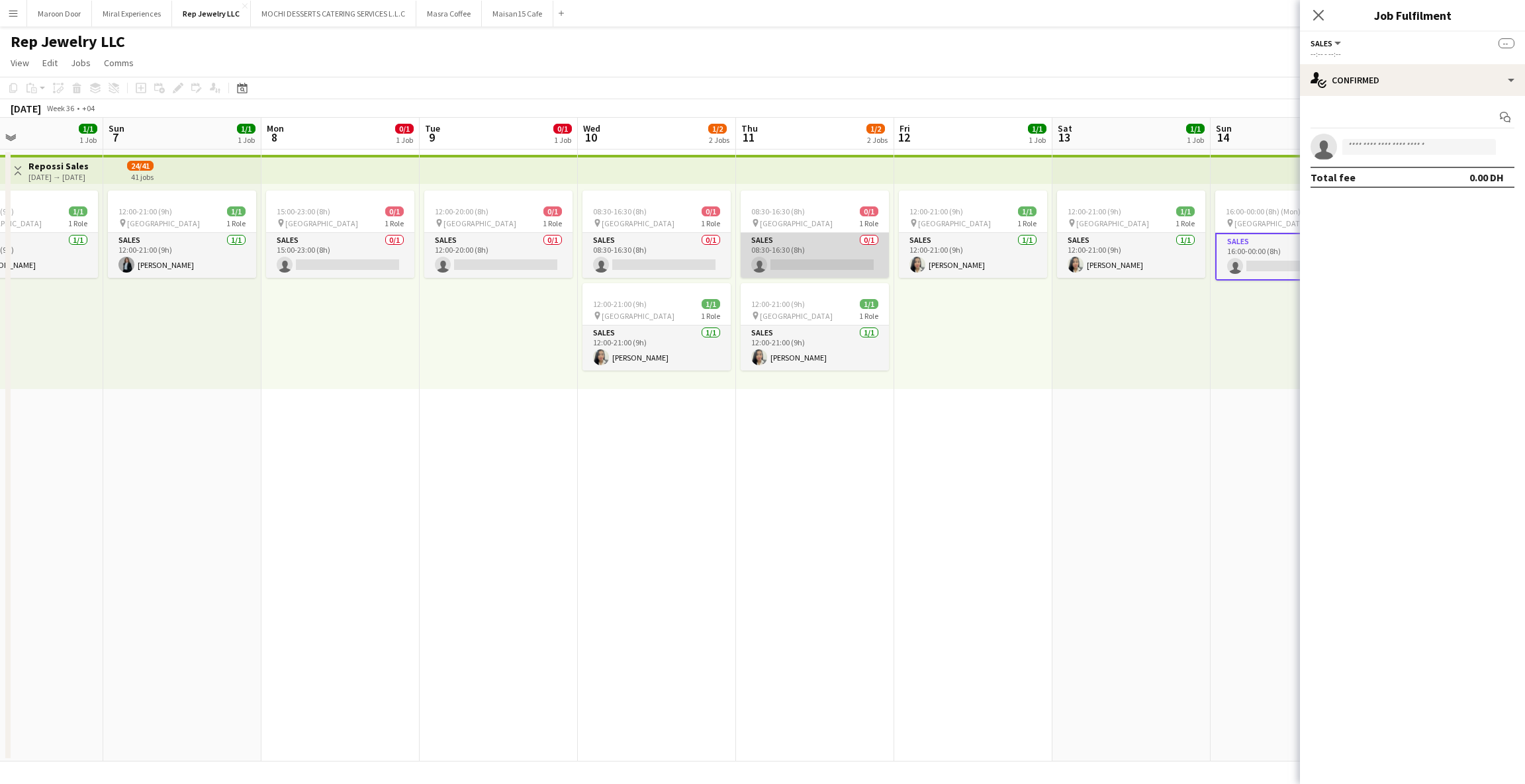
click at [811, 245] on app-card-role "Sales 0/1 08:30-16:30 (8h) single-neutral-actions" at bounding box center [815, 255] width 149 height 45
click at [652, 245] on app-card-role "Sales 0/1 08:30-16:30 (8h) single-neutral-actions" at bounding box center [656, 255] width 149 height 45
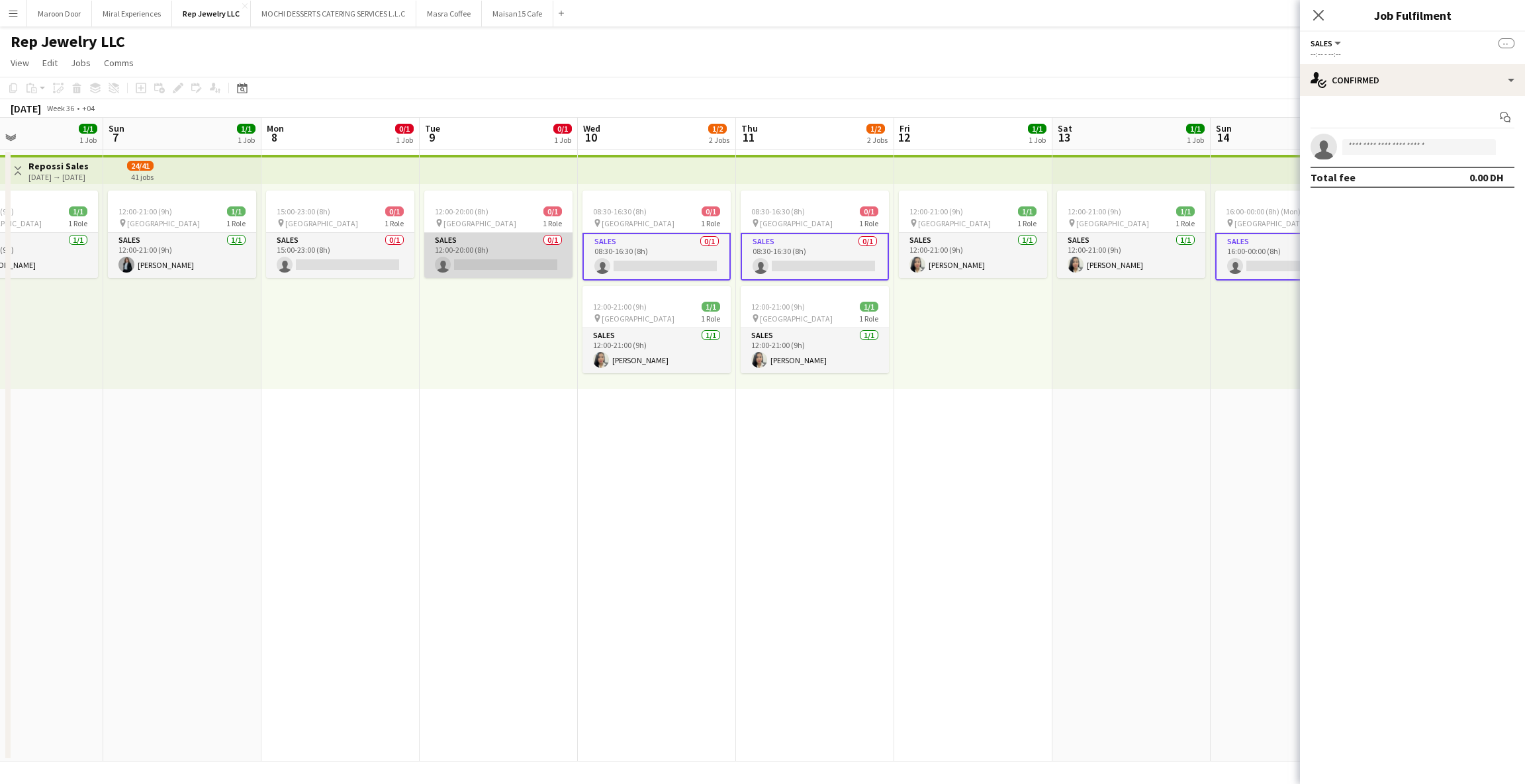
click at [487, 249] on app-card-role "Sales 0/1 12:00-20:00 (8h) single-neutral-actions" at bounding box center [499, 255] width 149 height 45
click at [316, 250] on app-card-role "Sales 0/1 15:00-23:00 (8h) single-neutral-actions" at bounding box center [340, 255] width 149 height 45
click at [1397, 143] on input at bounding box center [1419, 147] width 153 height 16
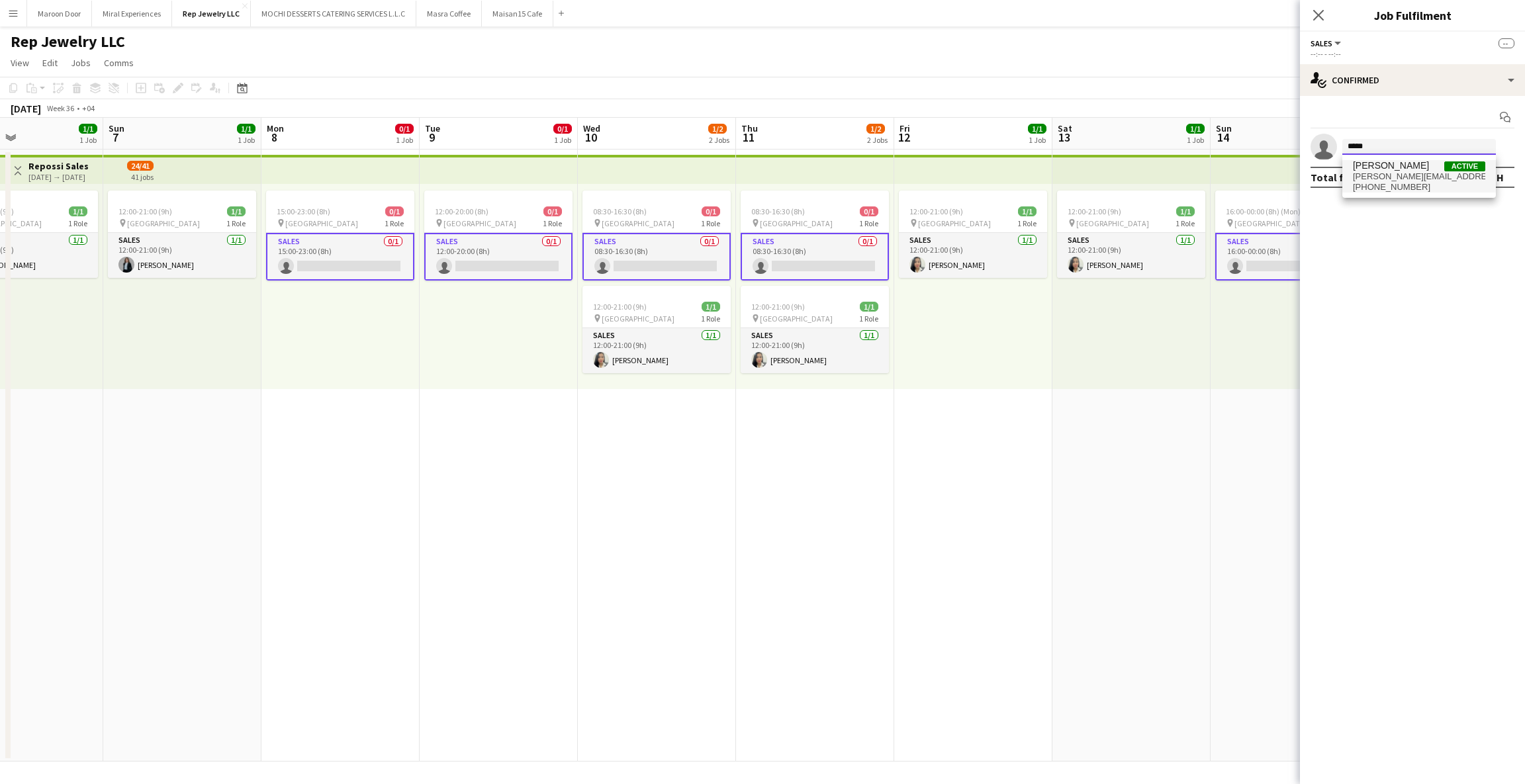
type input "*****"
click at [1381, 170] on span "[PERSON_NAME]" at bounding box center [1391, 166] width 76 height 12
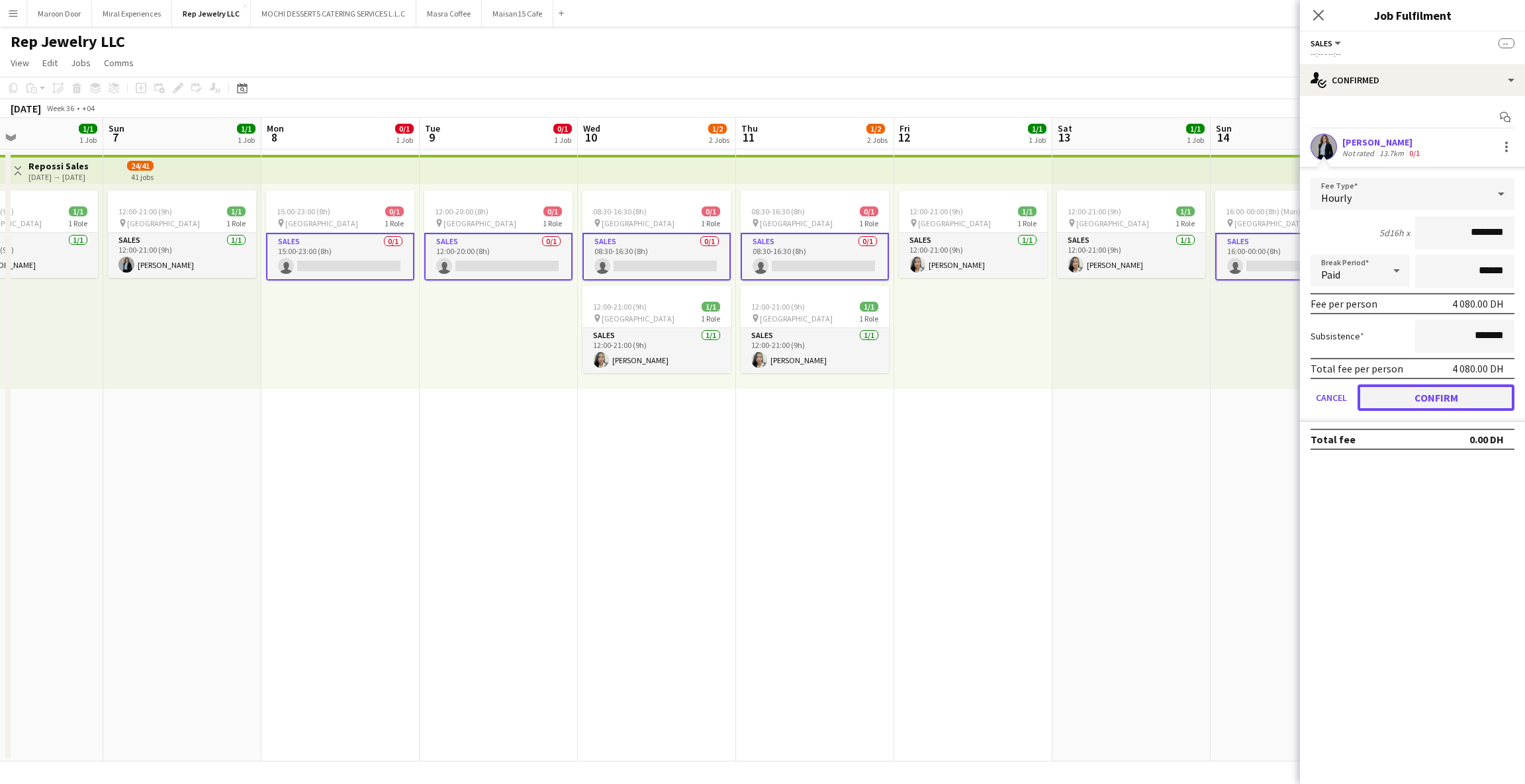
click at [1412, 384] on button "Confirm" at bounding box center [1436, 398] width 157 height 27
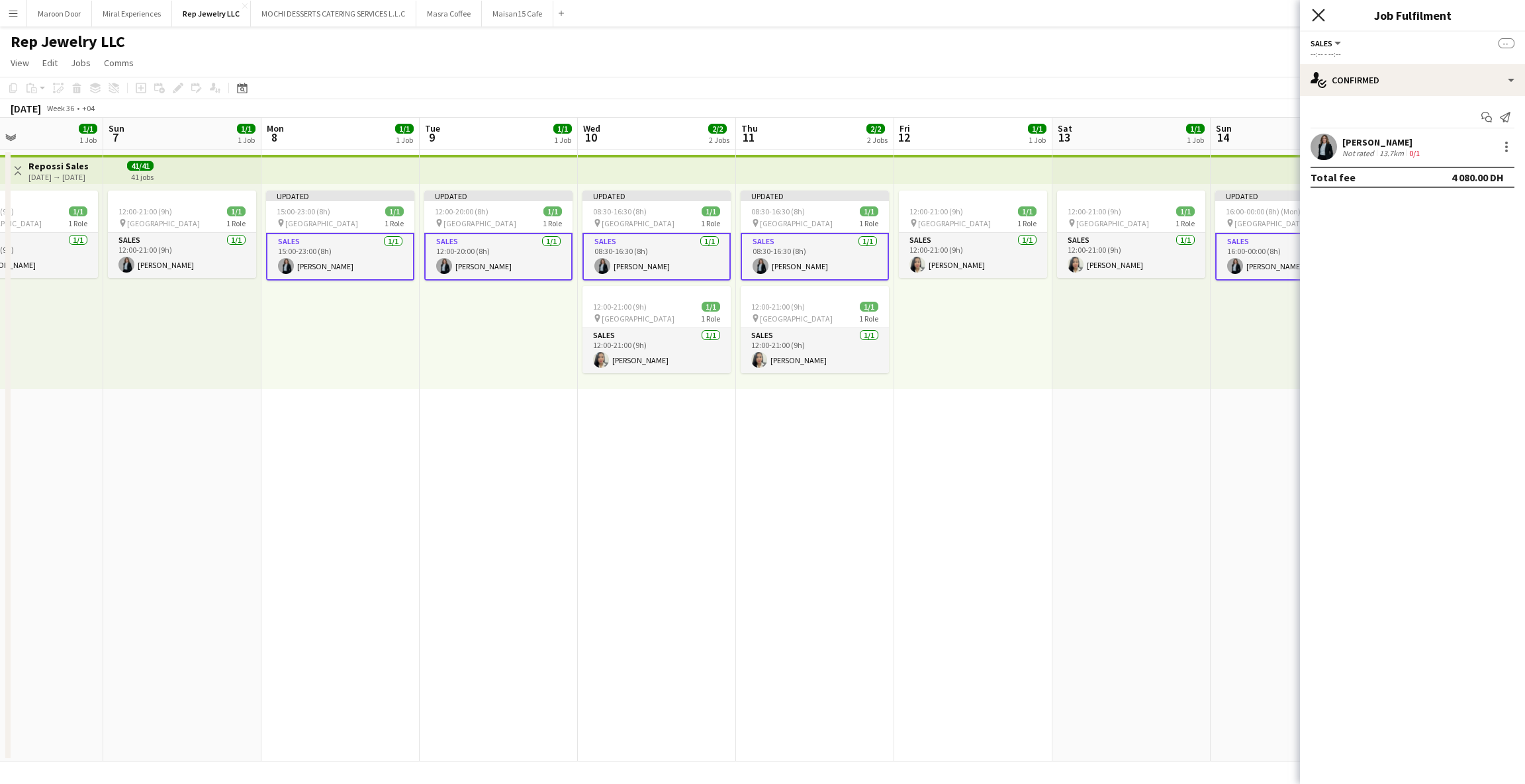
click at [1311, 16] on icon "Close pop-in" at bounding box center [1318, 15] width 12 height 12
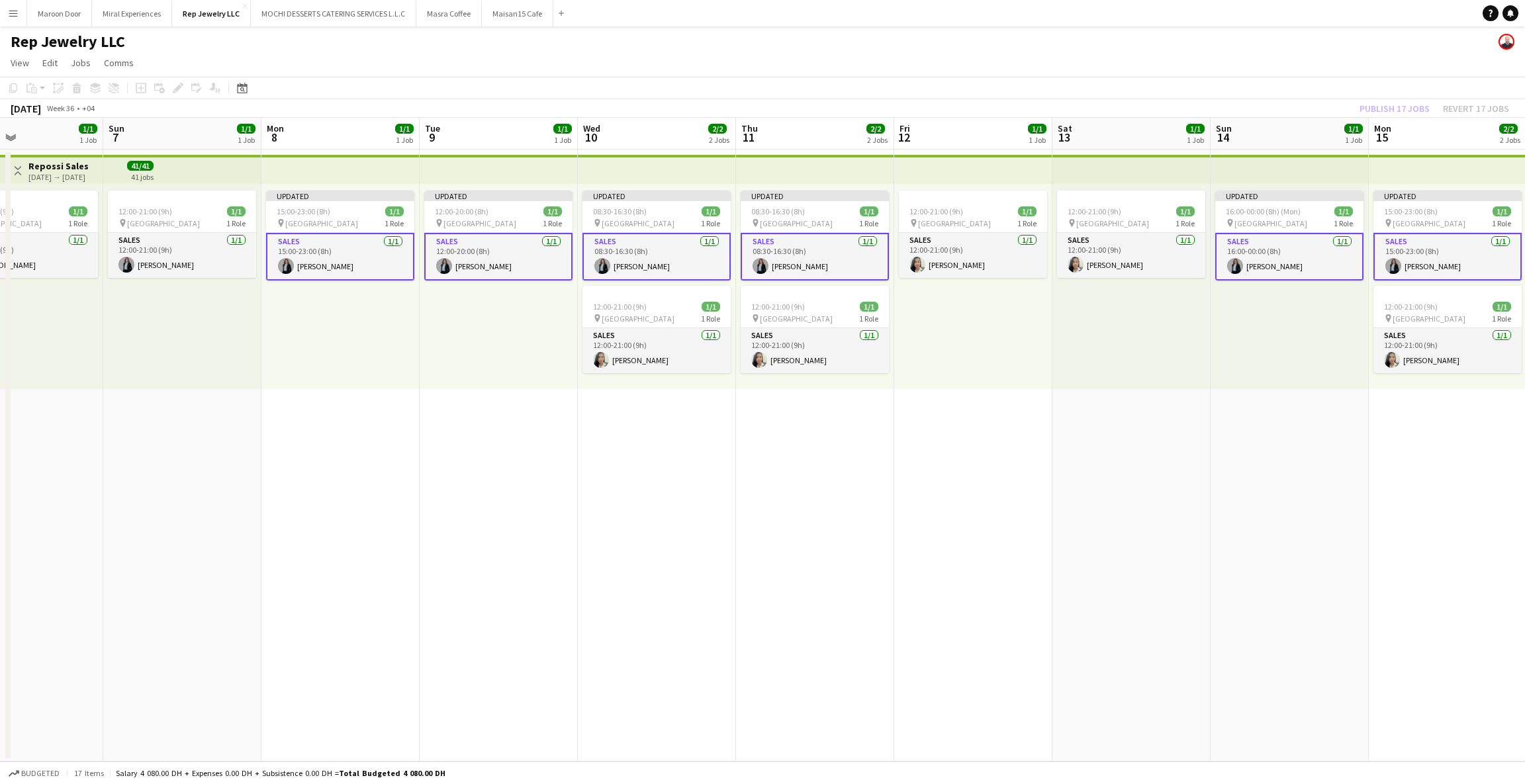
click at [1216, 455] on app-date-cell "Updated 16:00-00:00 (8h) (Mon) 1/1 pin Dubai Mall 1 Role Sales [DATE] 16:00-00:…" at bounding box center [1290, 456] width 158 height 612
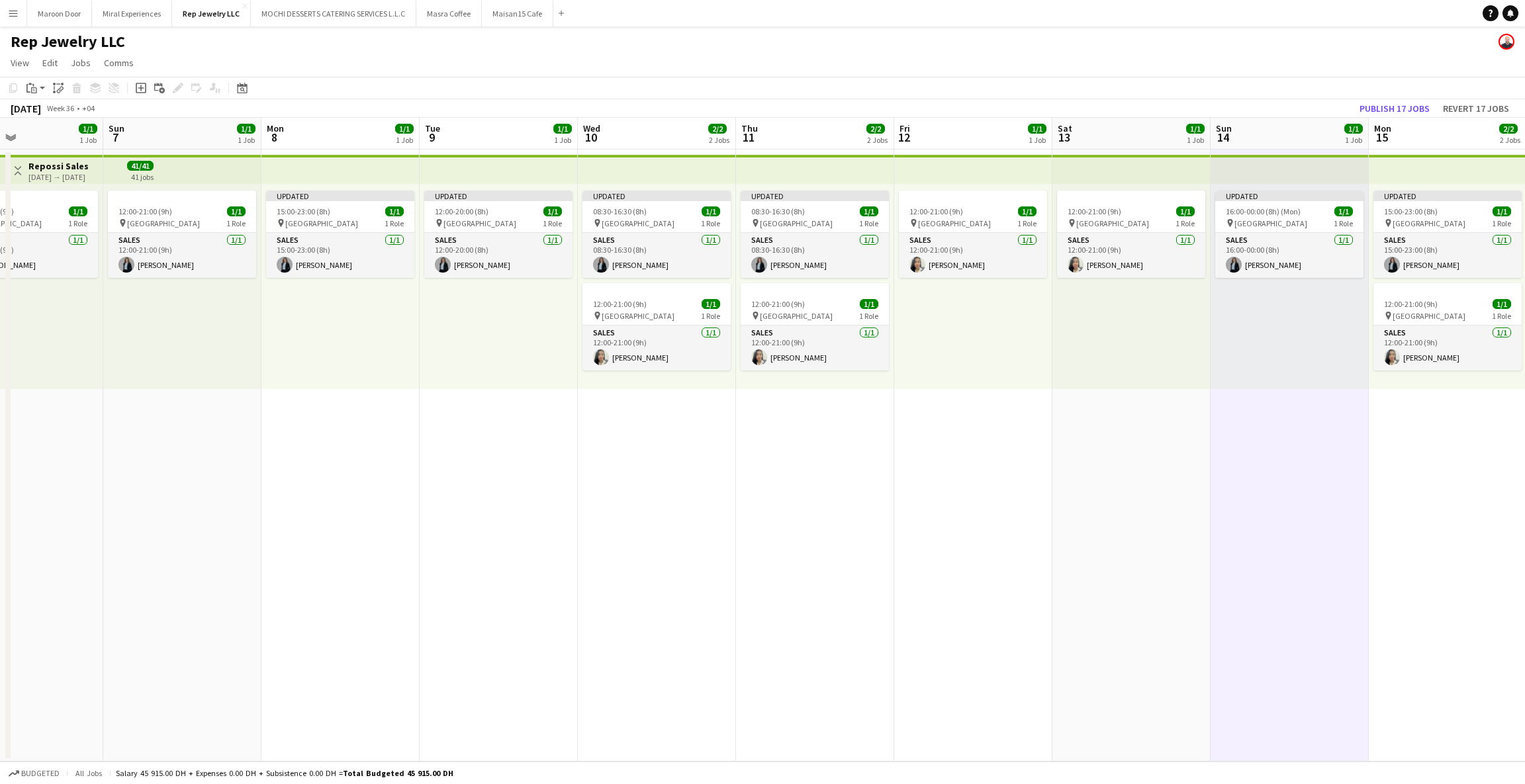
click at [1395, 98] on app-toolbar "Copy Paste Paste Ctrl+V Paste with crew Ctrl+Shift+V Paste linked Job [GEOGRAPH…" at bounding box center [762, 87] width 1525 height 22
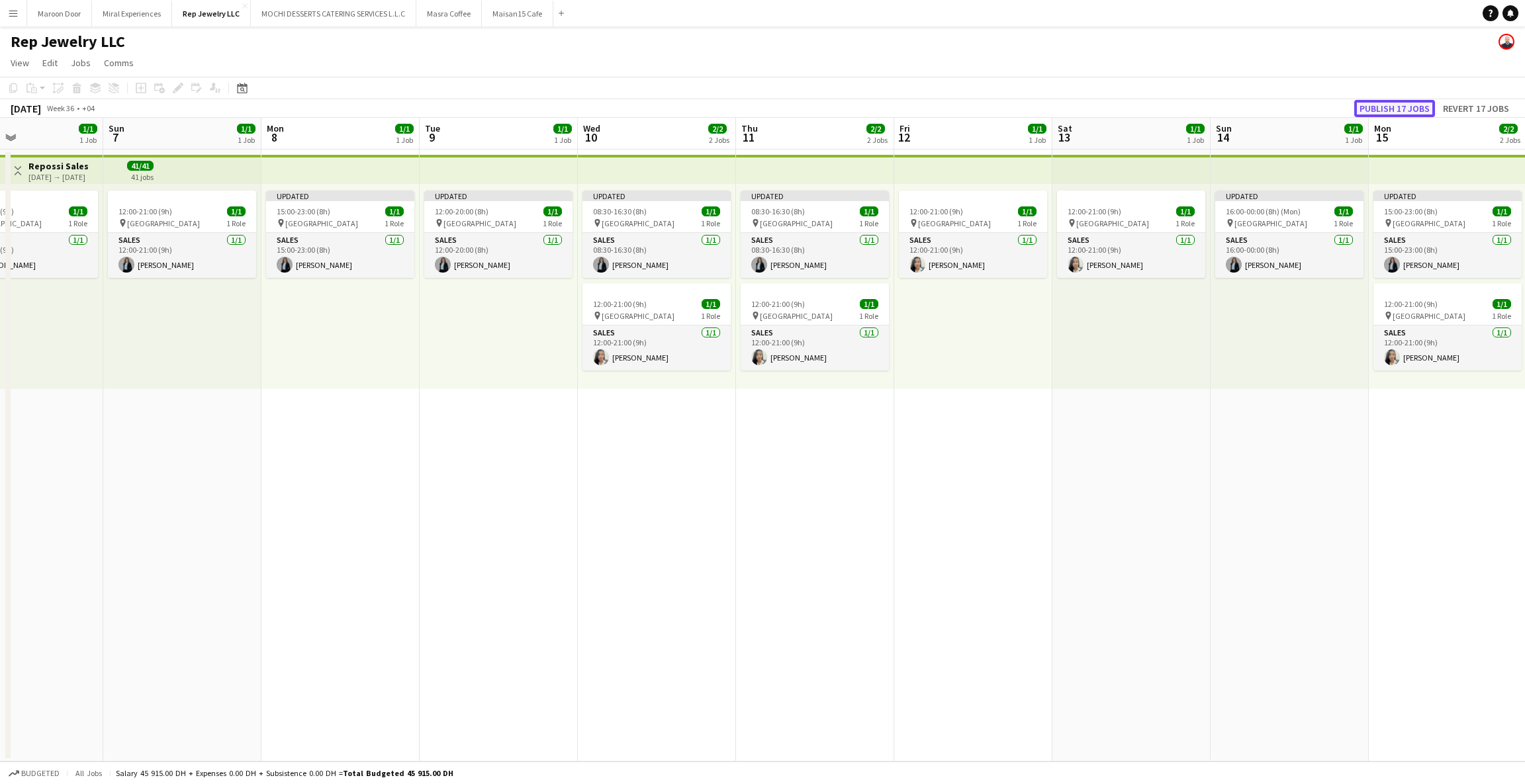
click at [1396, 114] on button "Publish 17 jobs" at bounding box center [1394, 108] width 81 height 17
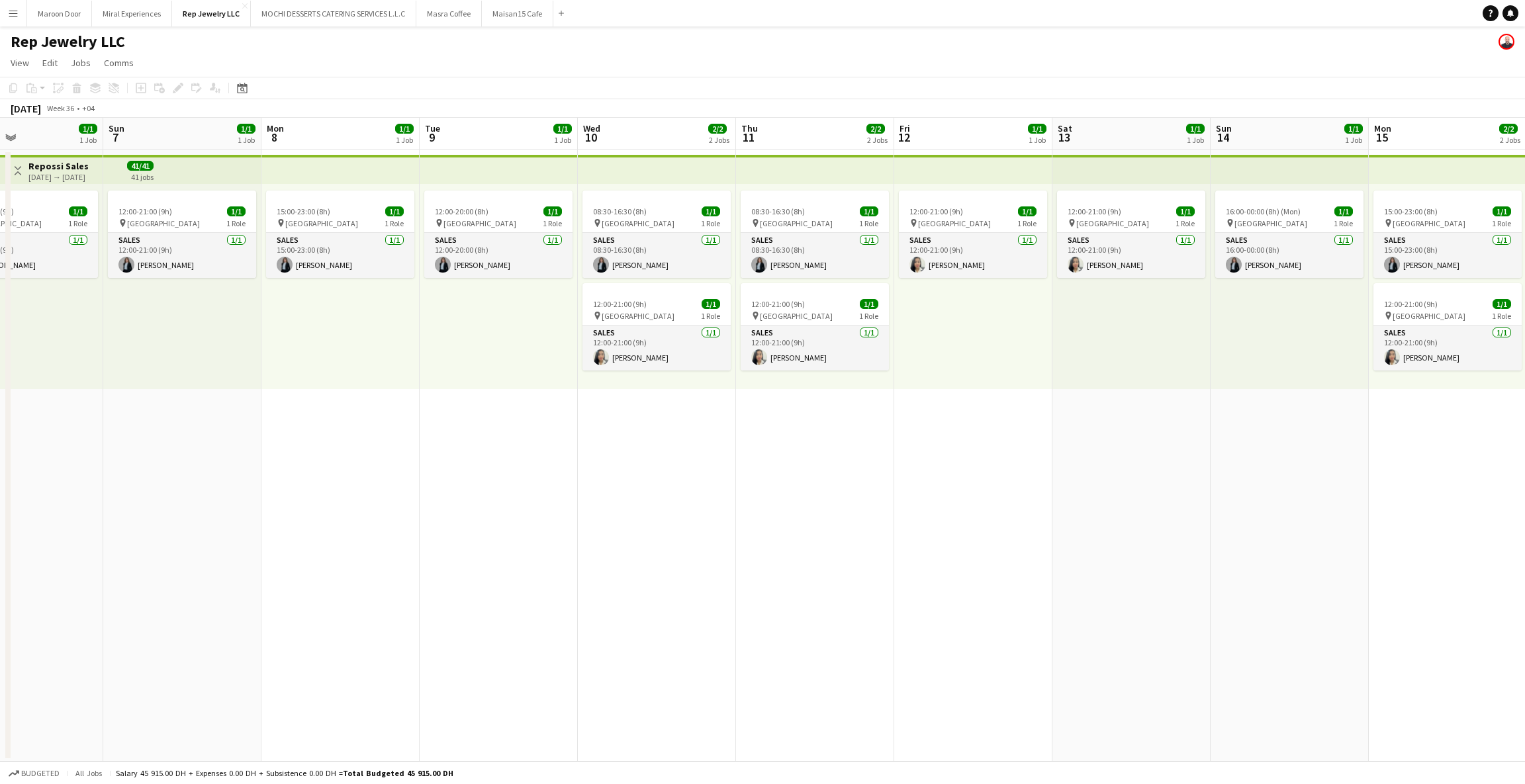
drag, startPoint x: 844, startPoint y: 520, endPoint x: 824, endPoint y: 519, distance: 20.0
click at [844, 520] on app-date-cell "08:30-16:30 (8h) 1/1 pin Dubai Mall 1 Role Sales [DATE] 08:30-16:30 (8h) [PERSO…" at bounding box center [815, 456] width 158 height 612
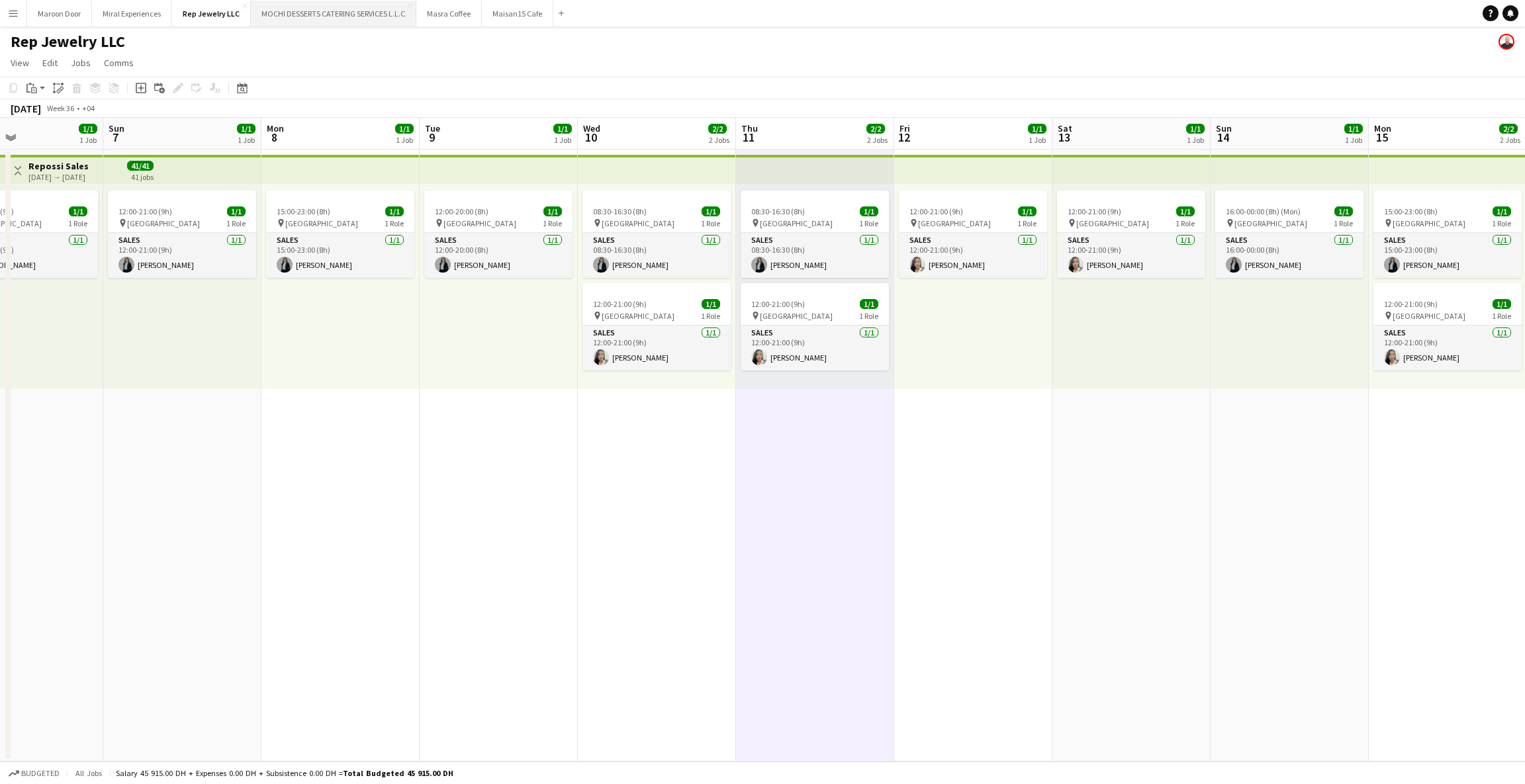
click at [325, 12] on button "MOCHI DESSERTS CATERING SERVICES L.L.C Close" at bounding box center [334, 13] width 166 height 26
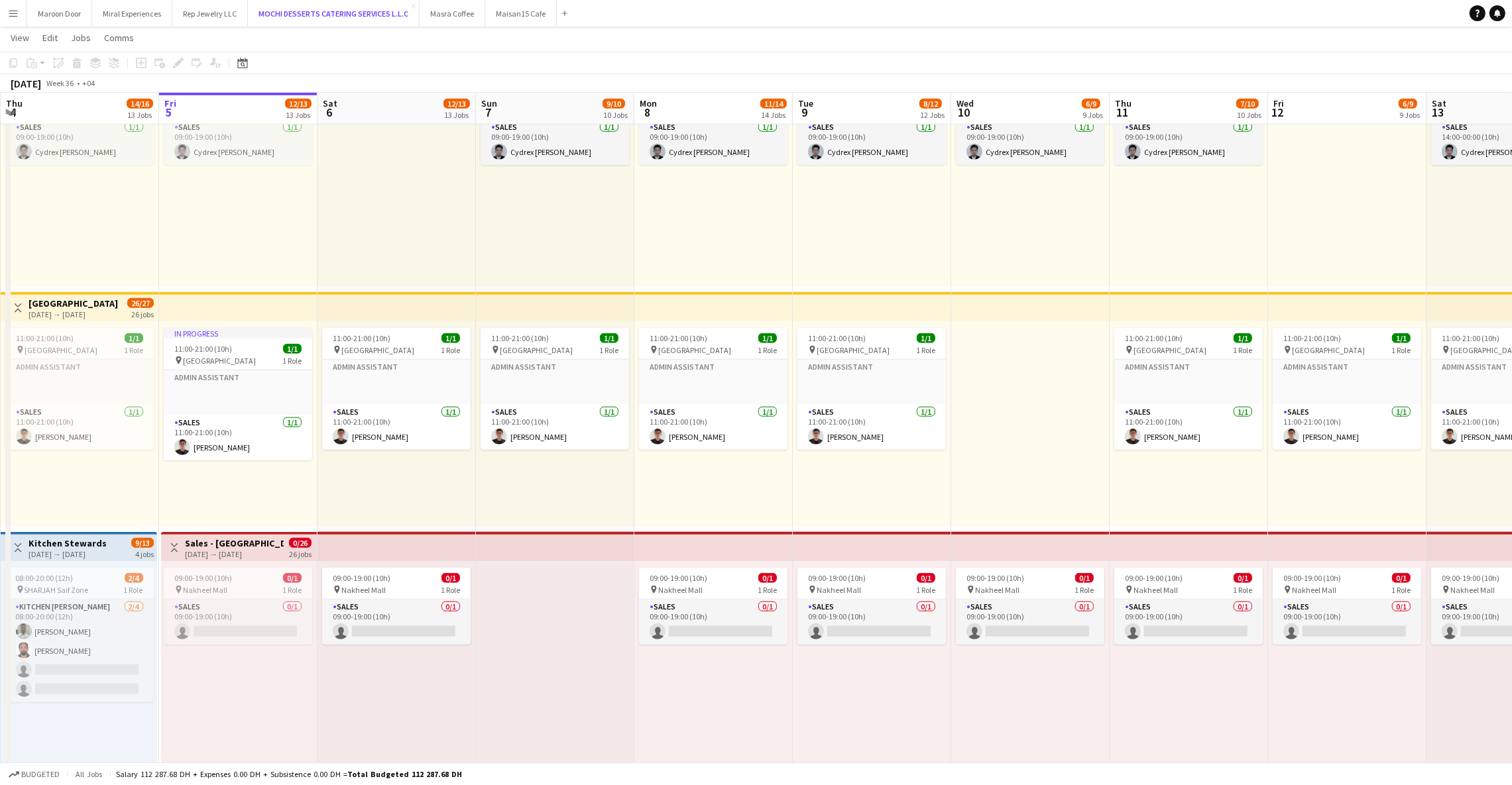
scroll to position [2020, 0]
click at [369, 534] on app-top-bar at bounding box center [397, 545] width 159 height 29
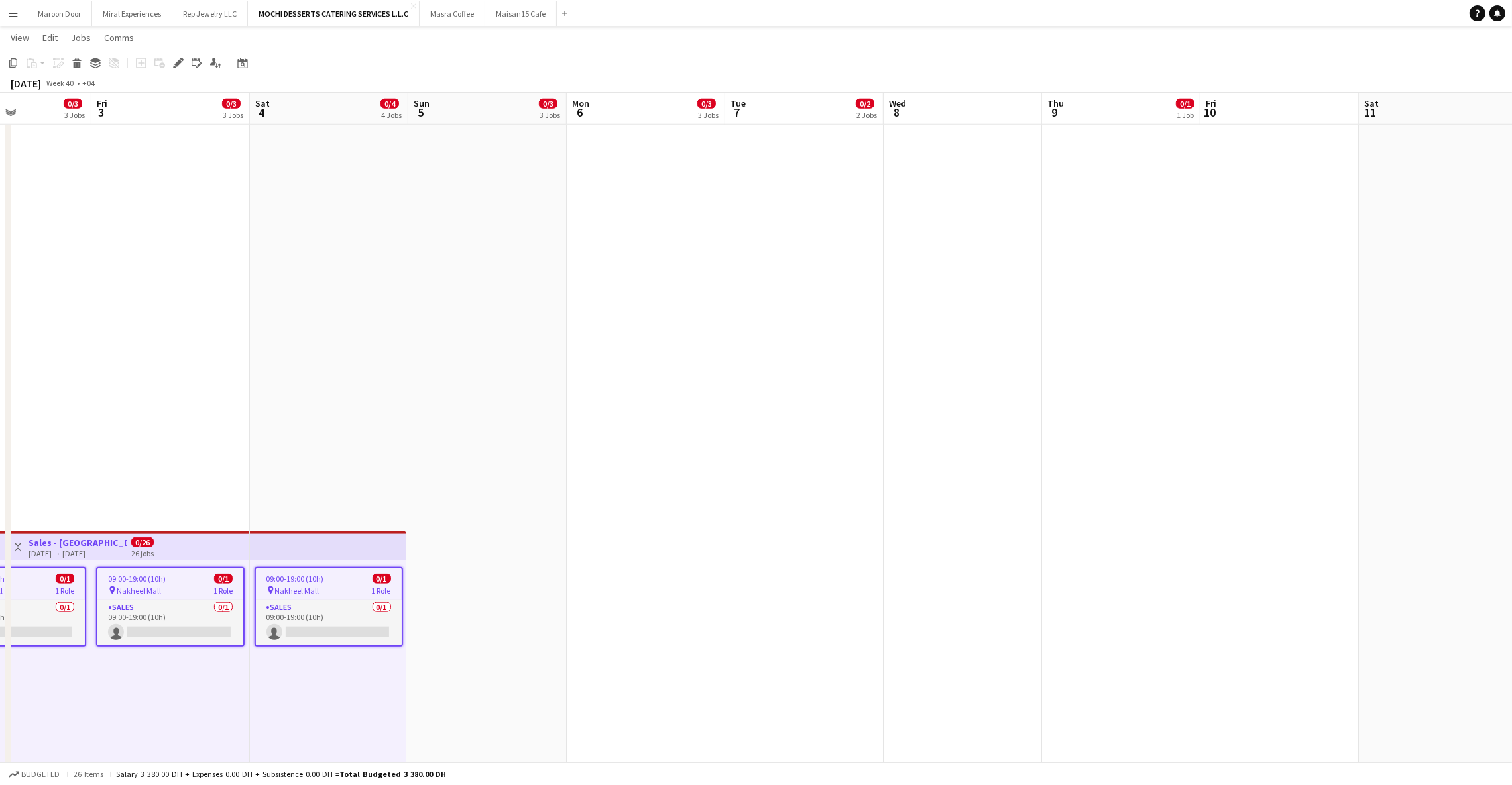
scroll to position [0, 597]
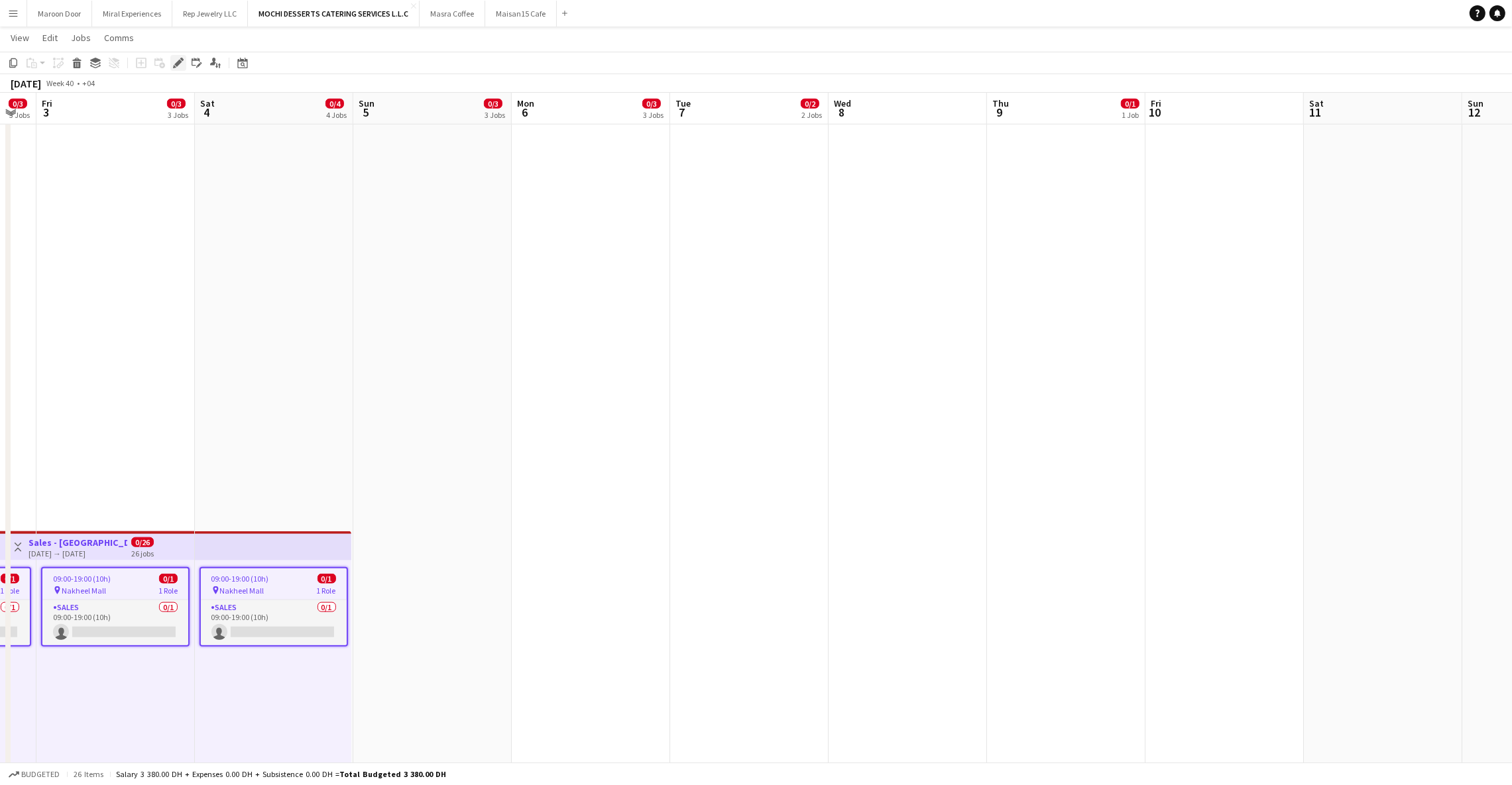
click at [182, 58] on icon "Edit" at bounding box center [178, 63] width 11 height 11
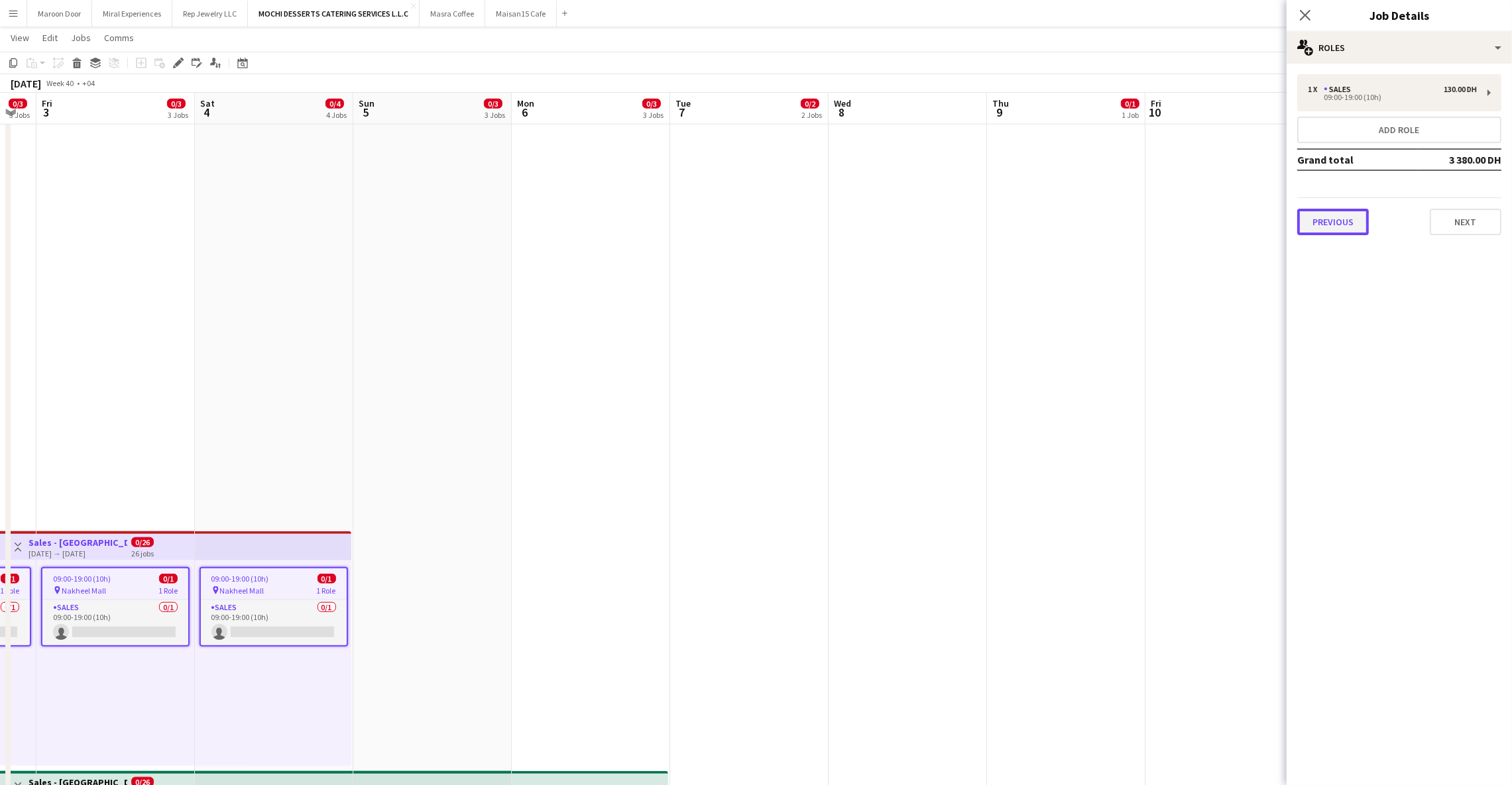
click at [1331, 220] on button "Previous" at bounding box center [1333, 222] width 71 height 27
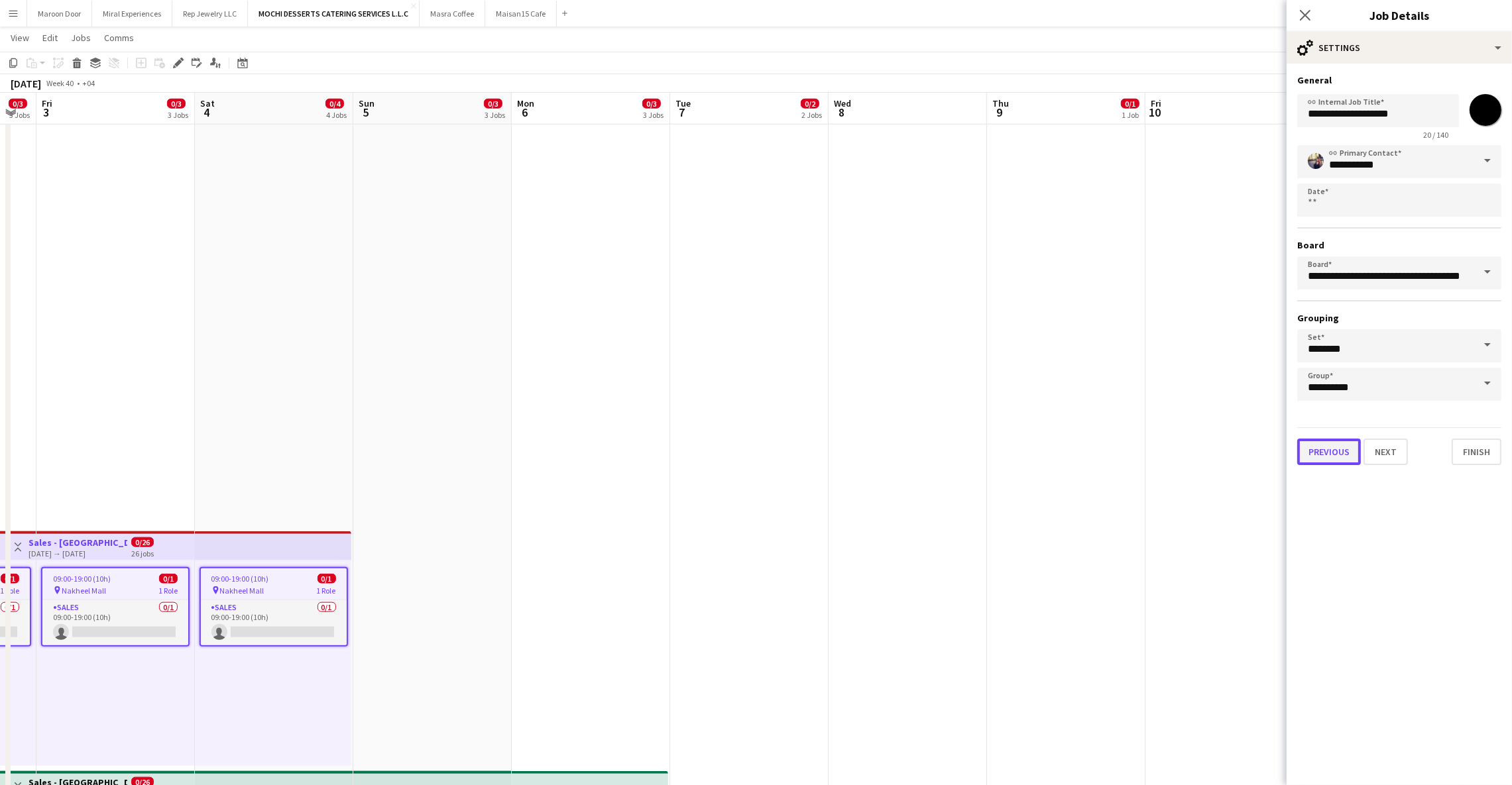
click at [1321, 438] on button "Previous" at bounding box center [1328, 452] width 63 height 27
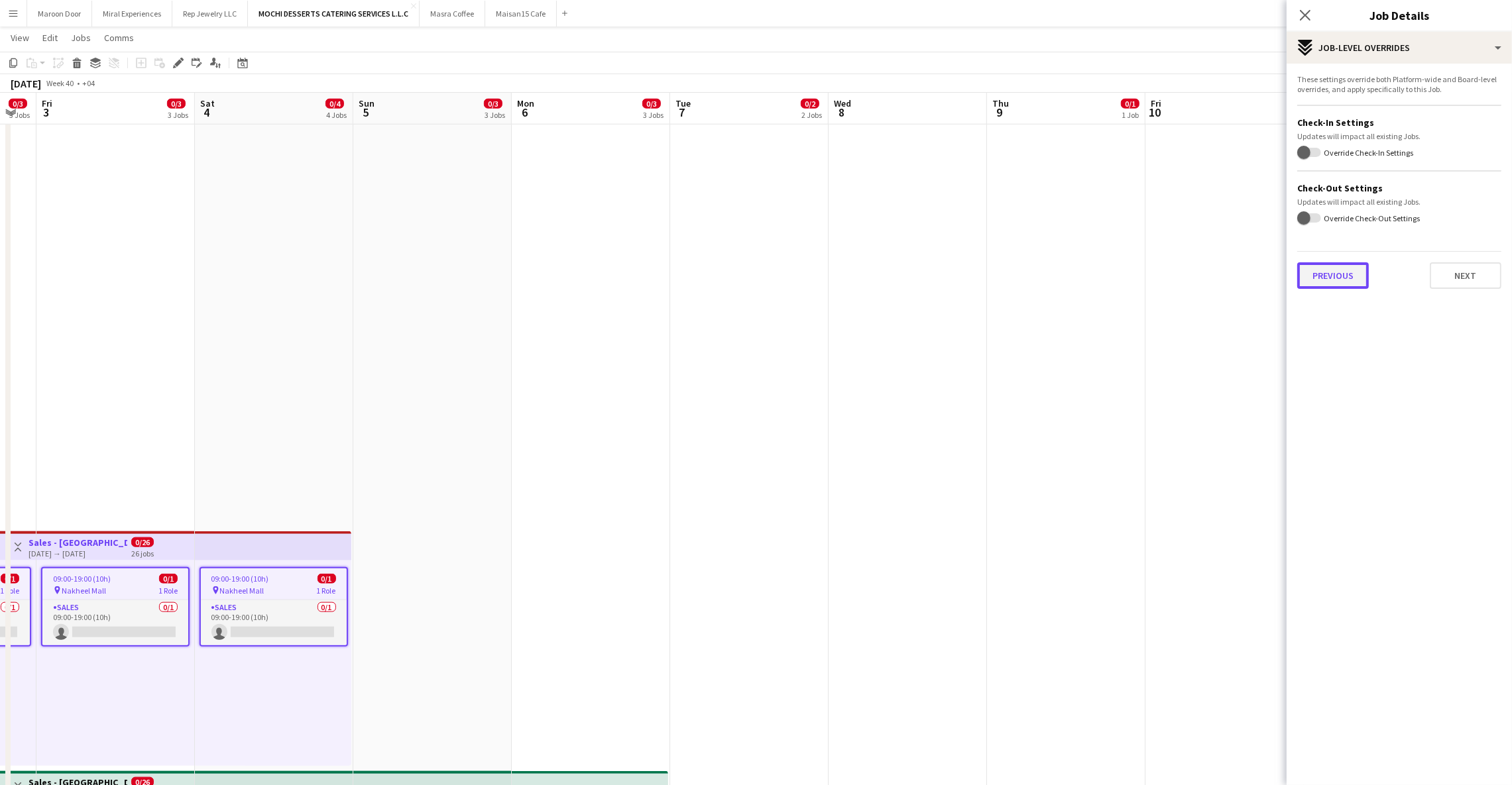
click at [1319, 267] on button "Previous" at bounding box center [1333, 275] width 71 height 27
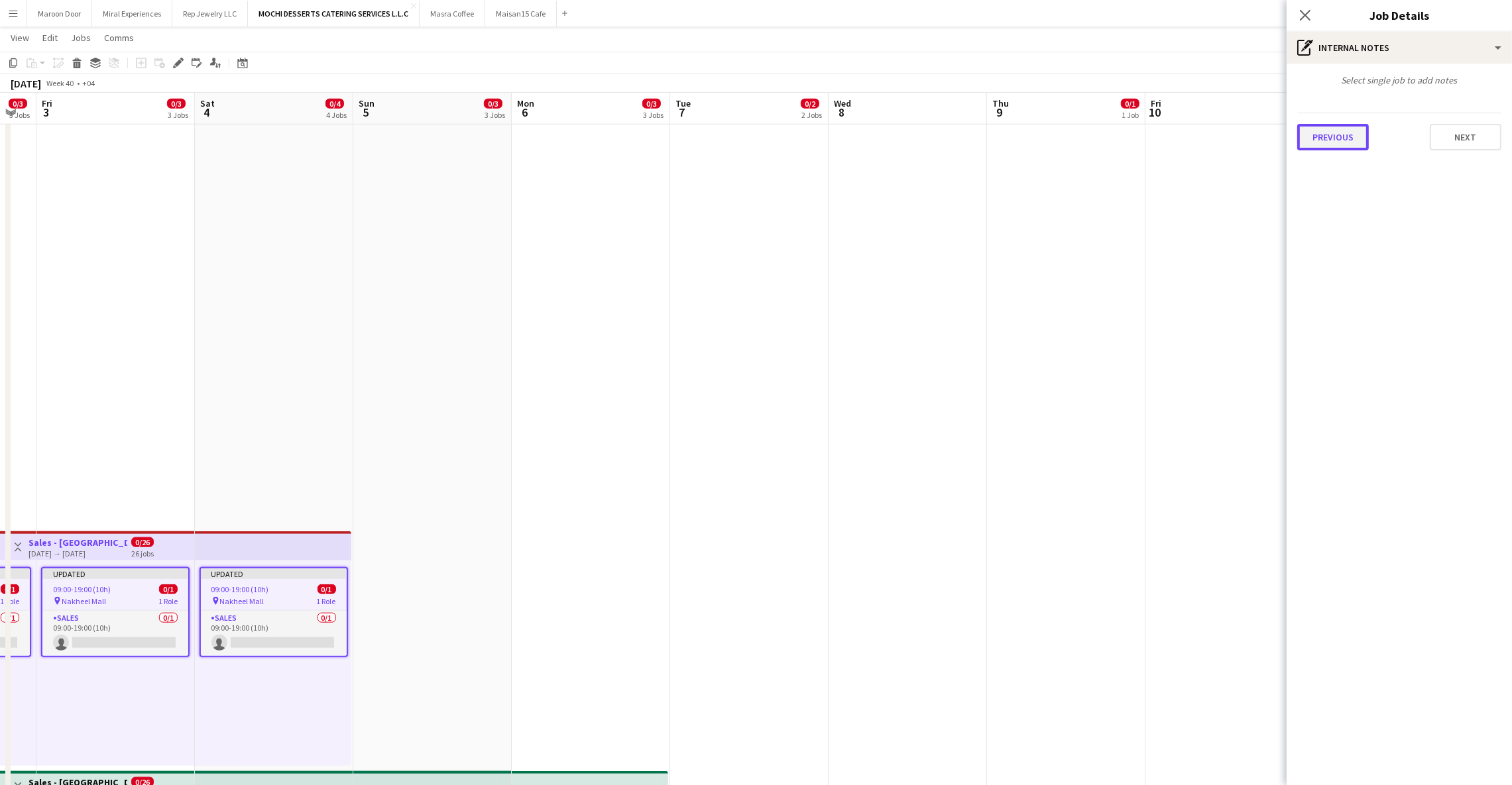
click at [1347, 124] on button "Previous" at bounding box center [1333, 137] width 71 height 27
click at [1347, 139] on form at bounding box center [1399, 144] width 183 height 14
paste input "**********"
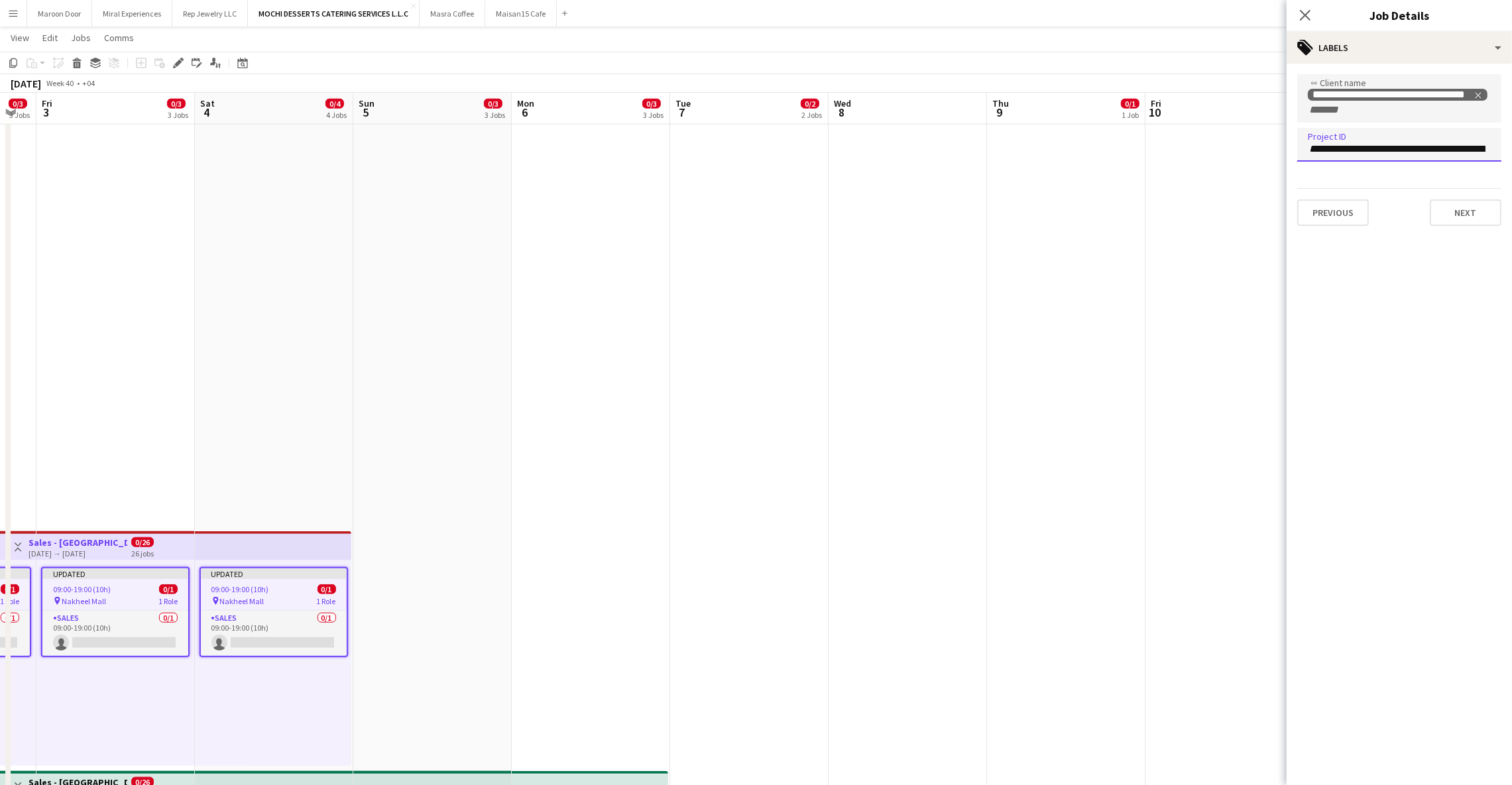
scroll to position [0, 57]
type input "**********"
click at [1479, 219] on button "Next" at bounding box center [1466, 213] width 71 height 27
click at [1303, 17] on icon at bounding box center [1304, 15] width 12 height 12
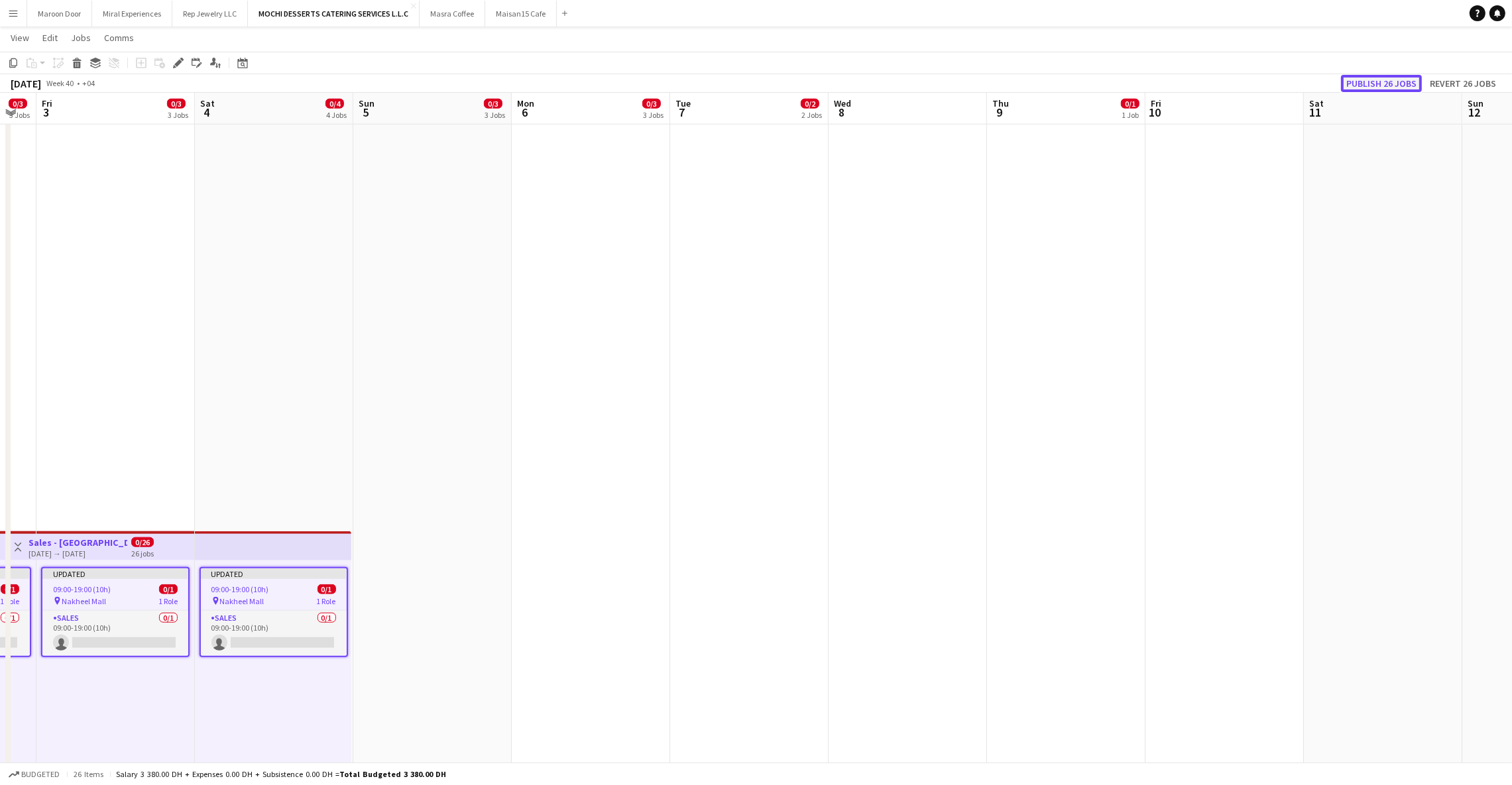
click at [1362, 80] on button "Publish 26 jobs" at bounding box center [1381, 83] width 81 height 17
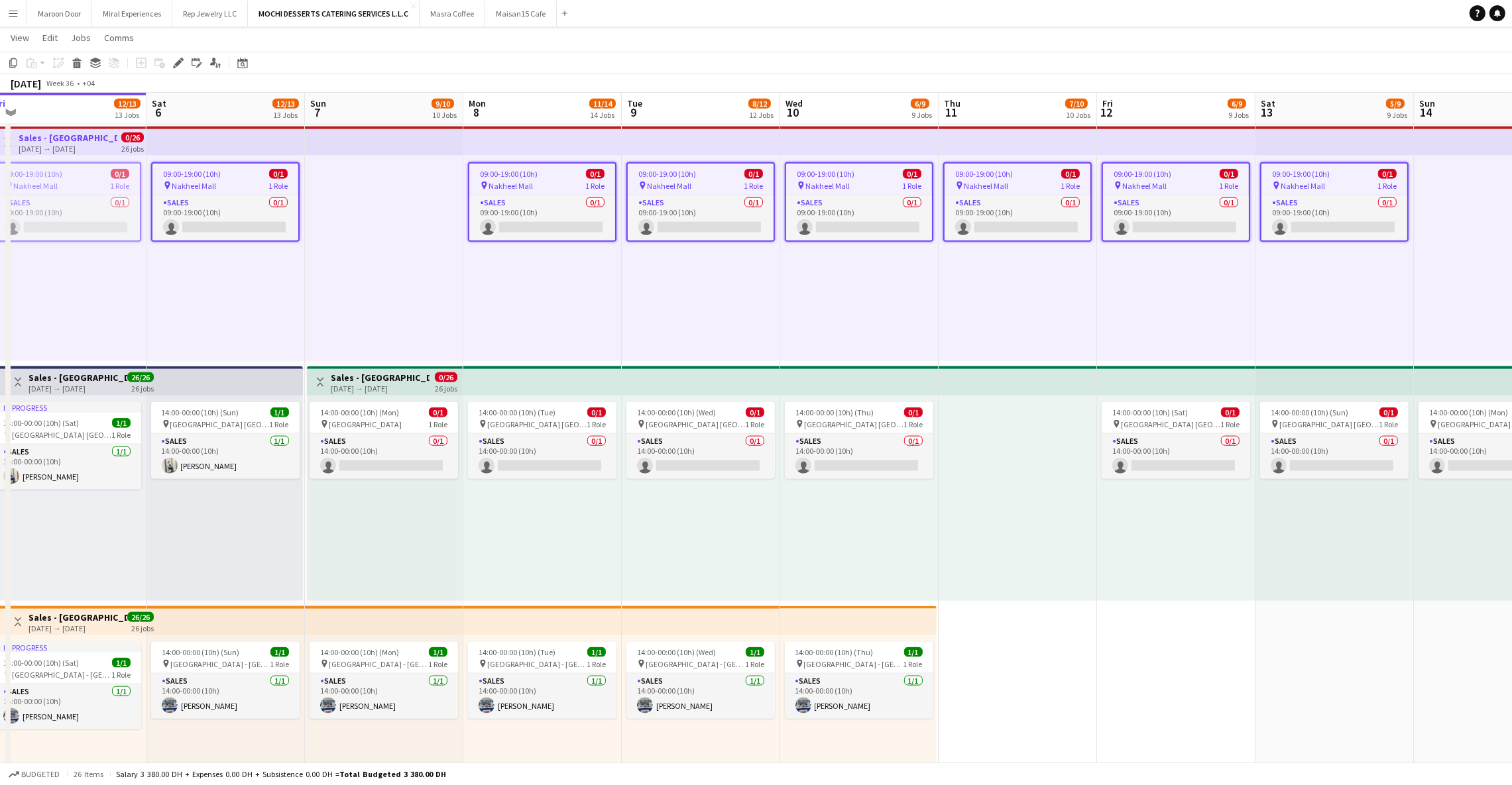
scroll to position [0, 400]
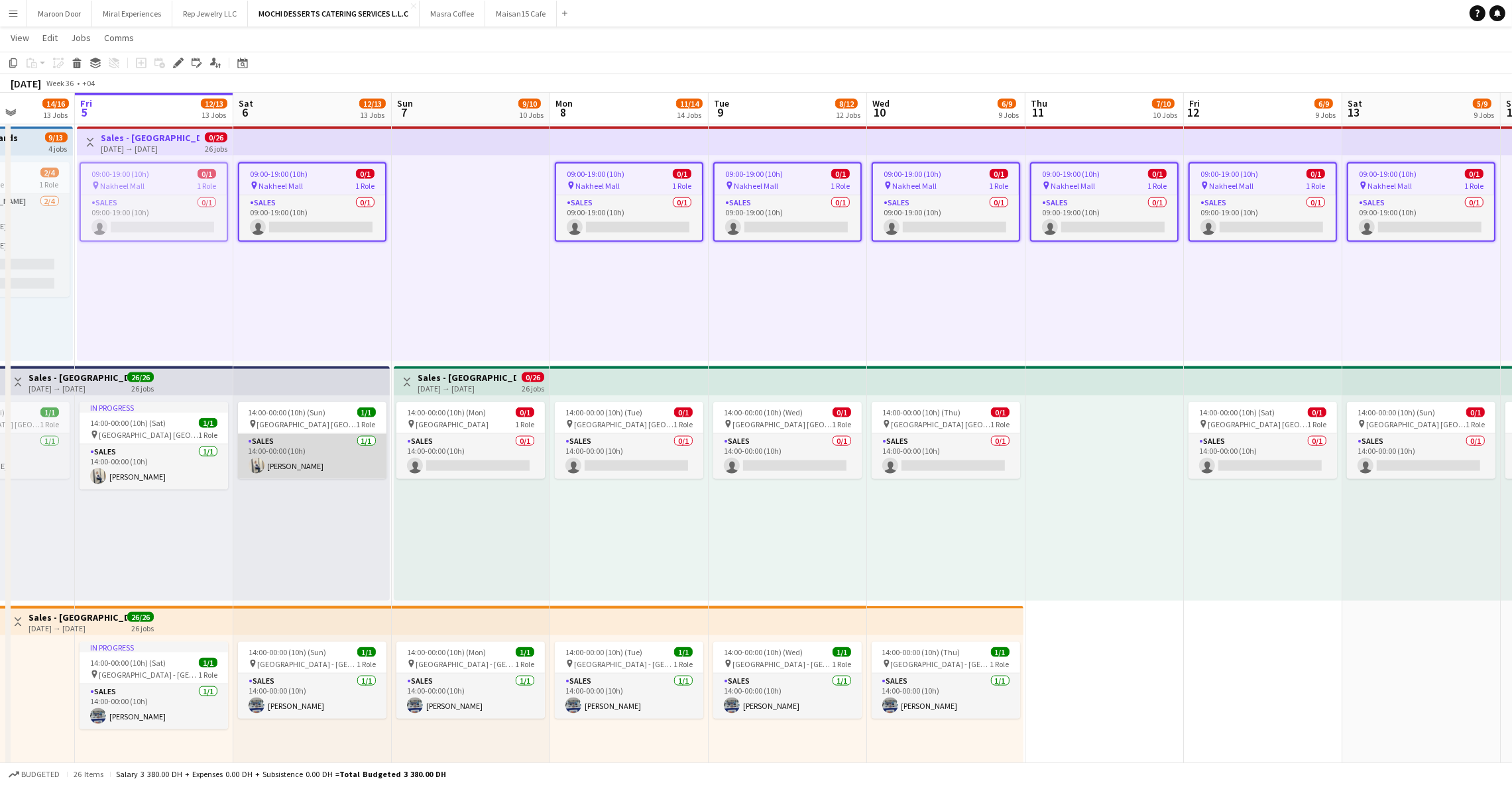
click at [332, 458] on app-card-role "Sales [DATE] 14:00-00:00 (10h) [PERSON_NAME]" at bounding box center [312, 456] width 149 height 45
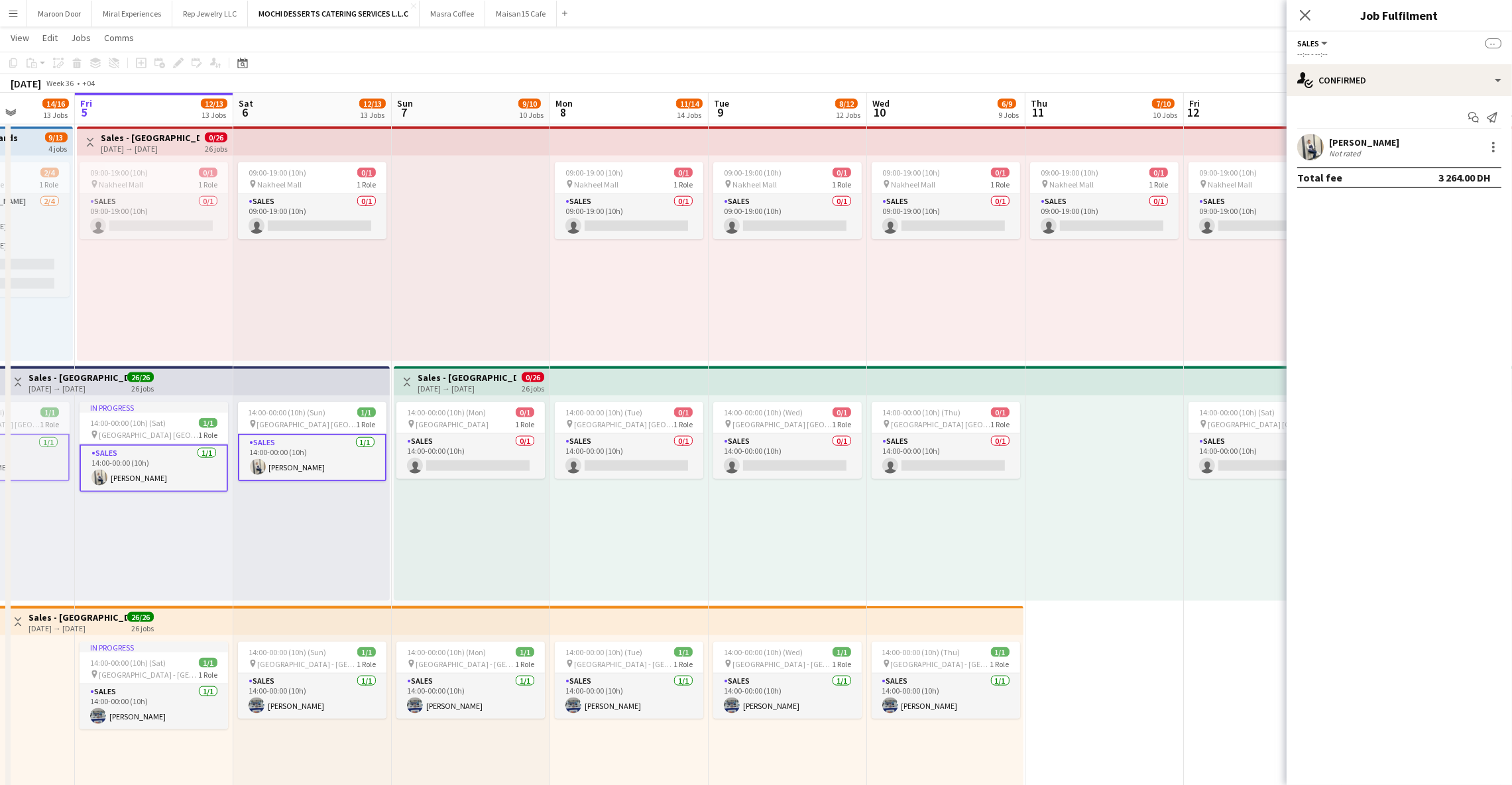
click at [1352, 142] on div "[PERSON_NAME]" at bounding box center [1364, 142] width 70 height 12
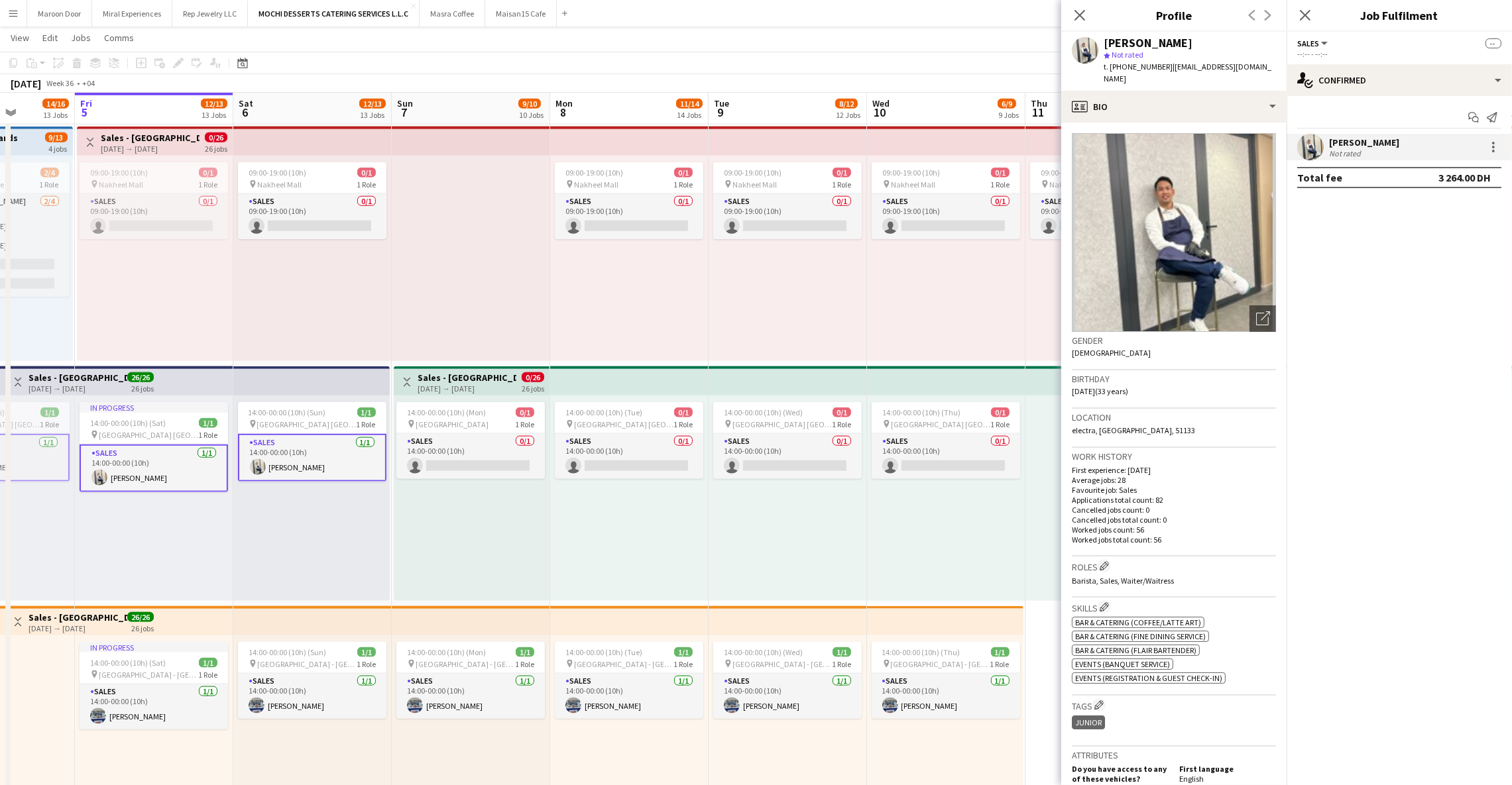
click at [1163, 43] on div "[PERSON_NAME]" at bounding box center [1148, 43] width 89 height 12
copy div "[PERSON_NAME]"
click at [208, 379] on app-top-bar at bounding box center [154, 380] width 159 height 29
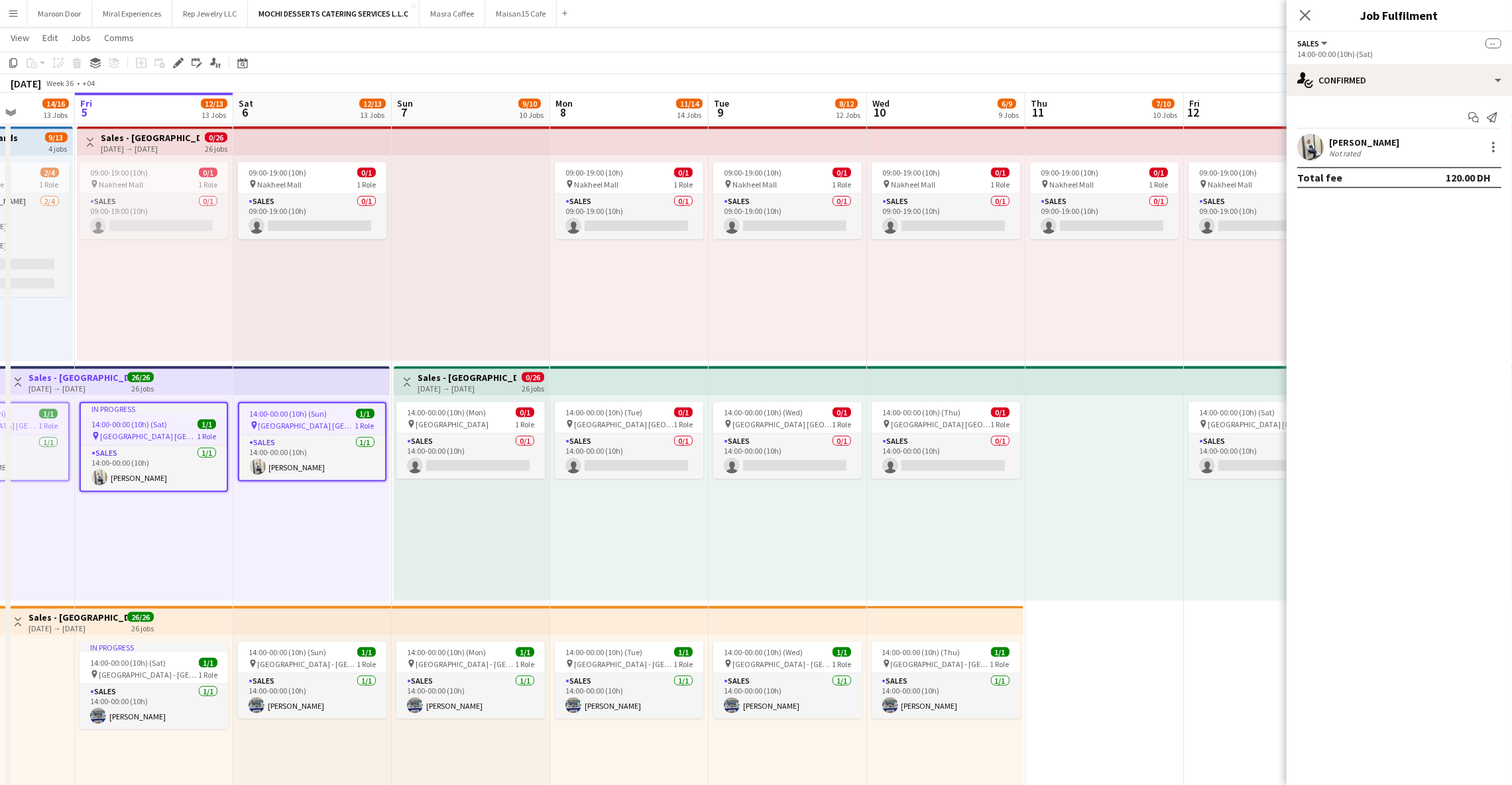
click at [455, 388] on div "[DATE] → [DATE]" at bounding box center [466, 388] width 99 height 10
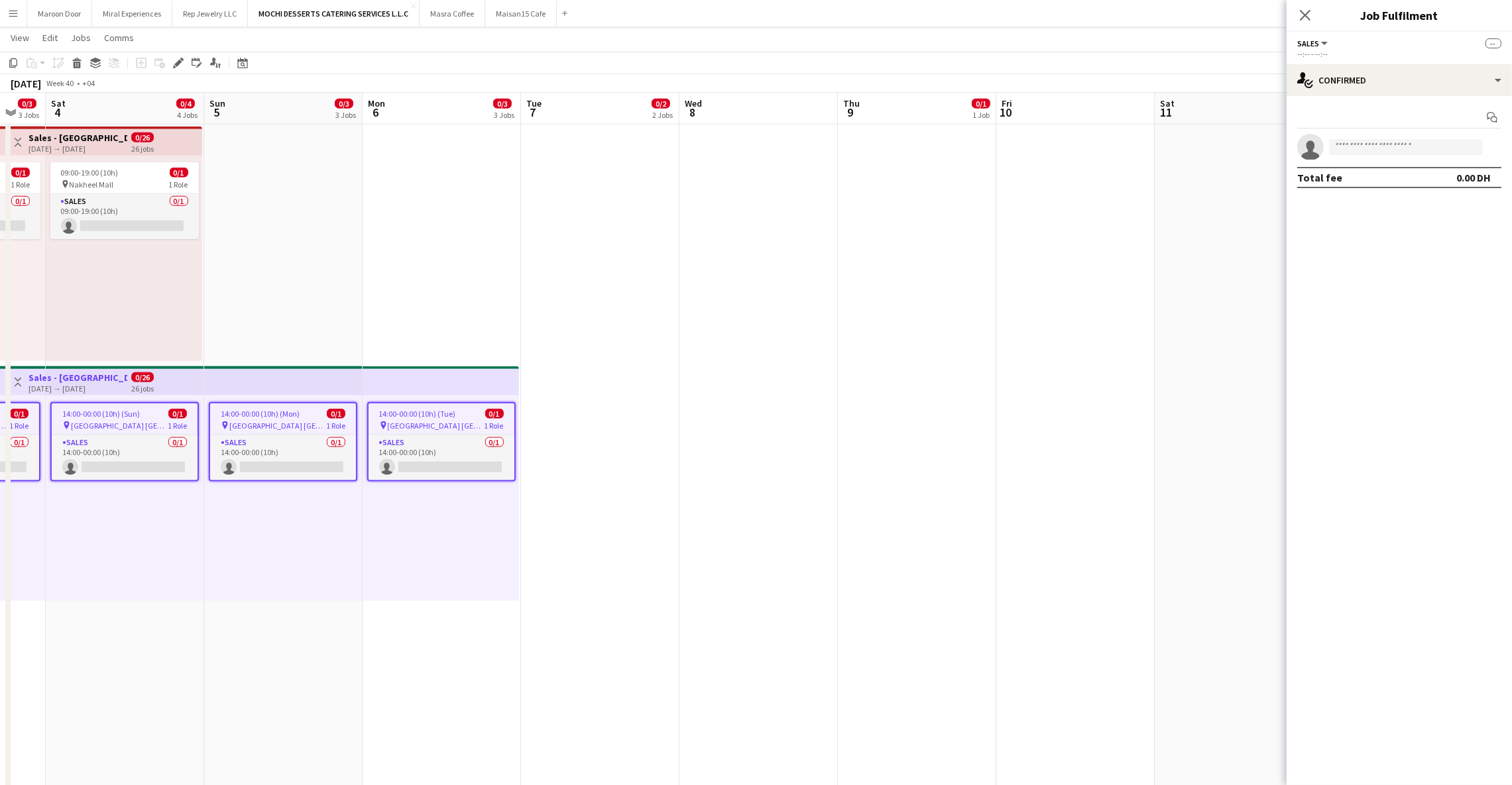
scroll to position [0, 445]
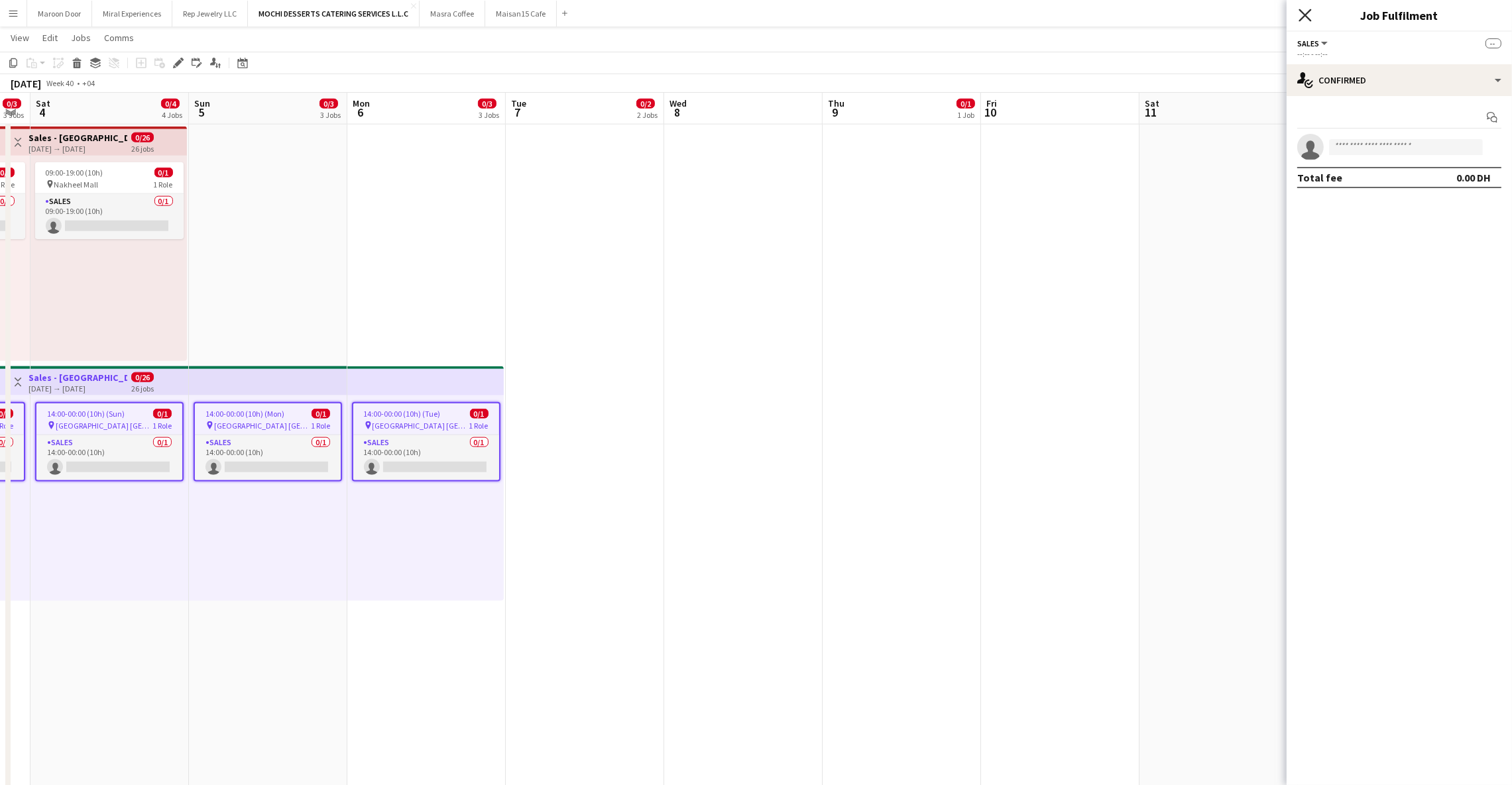
click at [1303, 12] on icon "Close pop-in" at bounding box center [1304, 15] width 12 height 12
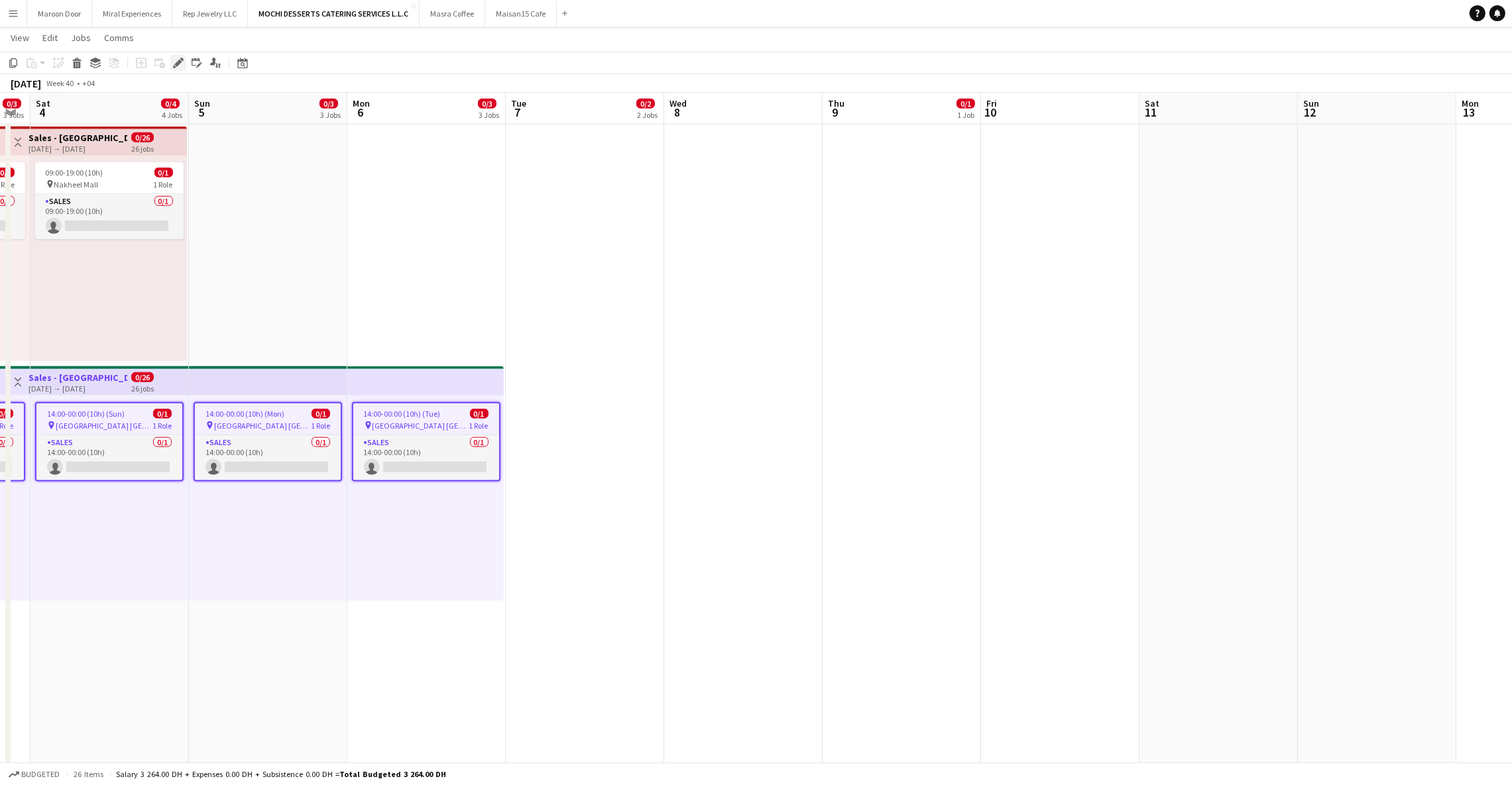
click at [181, 61] on icon "Edit" at bounding box center [178, 63] width 11 height 11
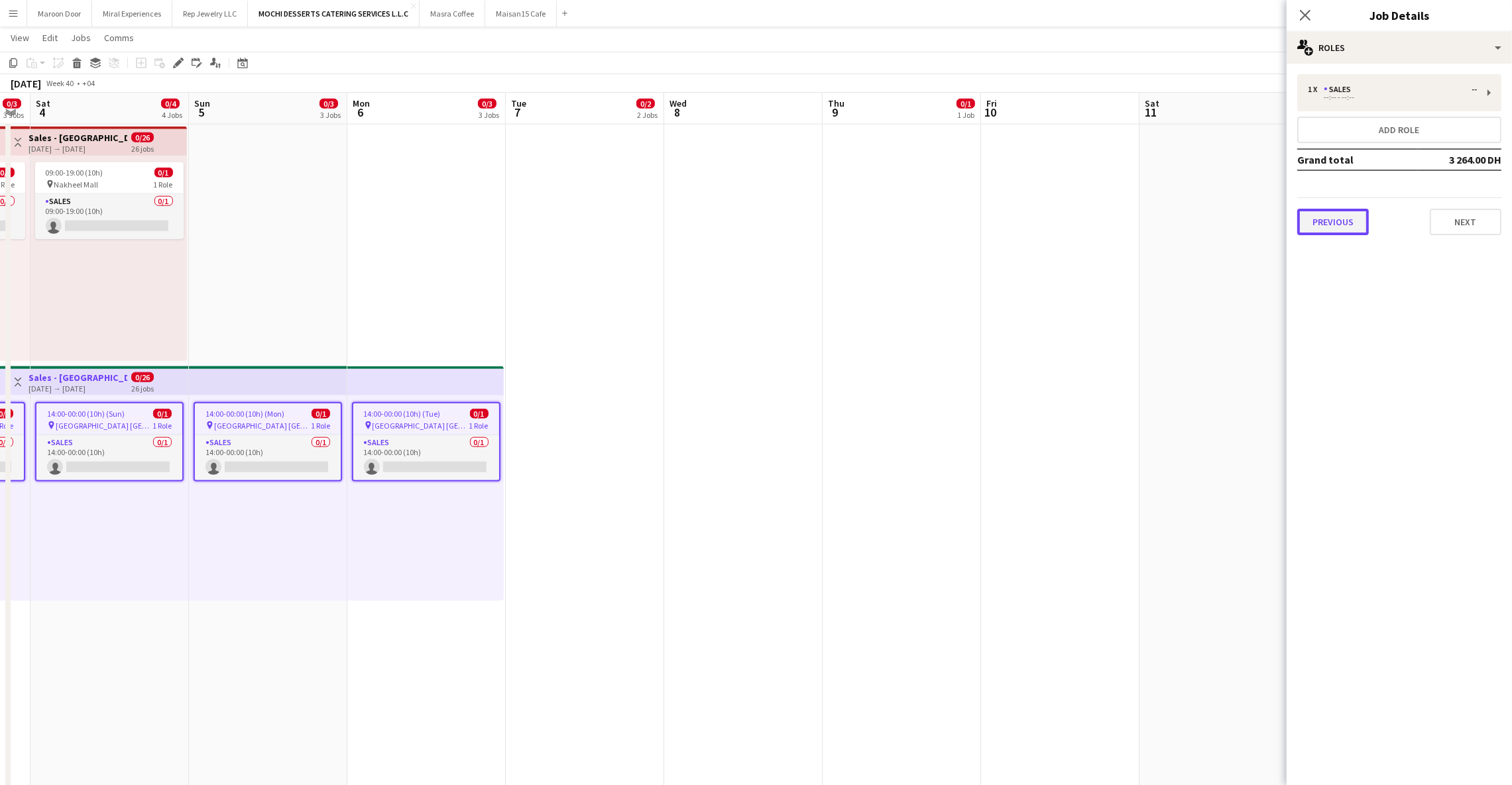
click at [1324, 214] on button "Previous" at bounding box center [1333, 222] width 71 height 27
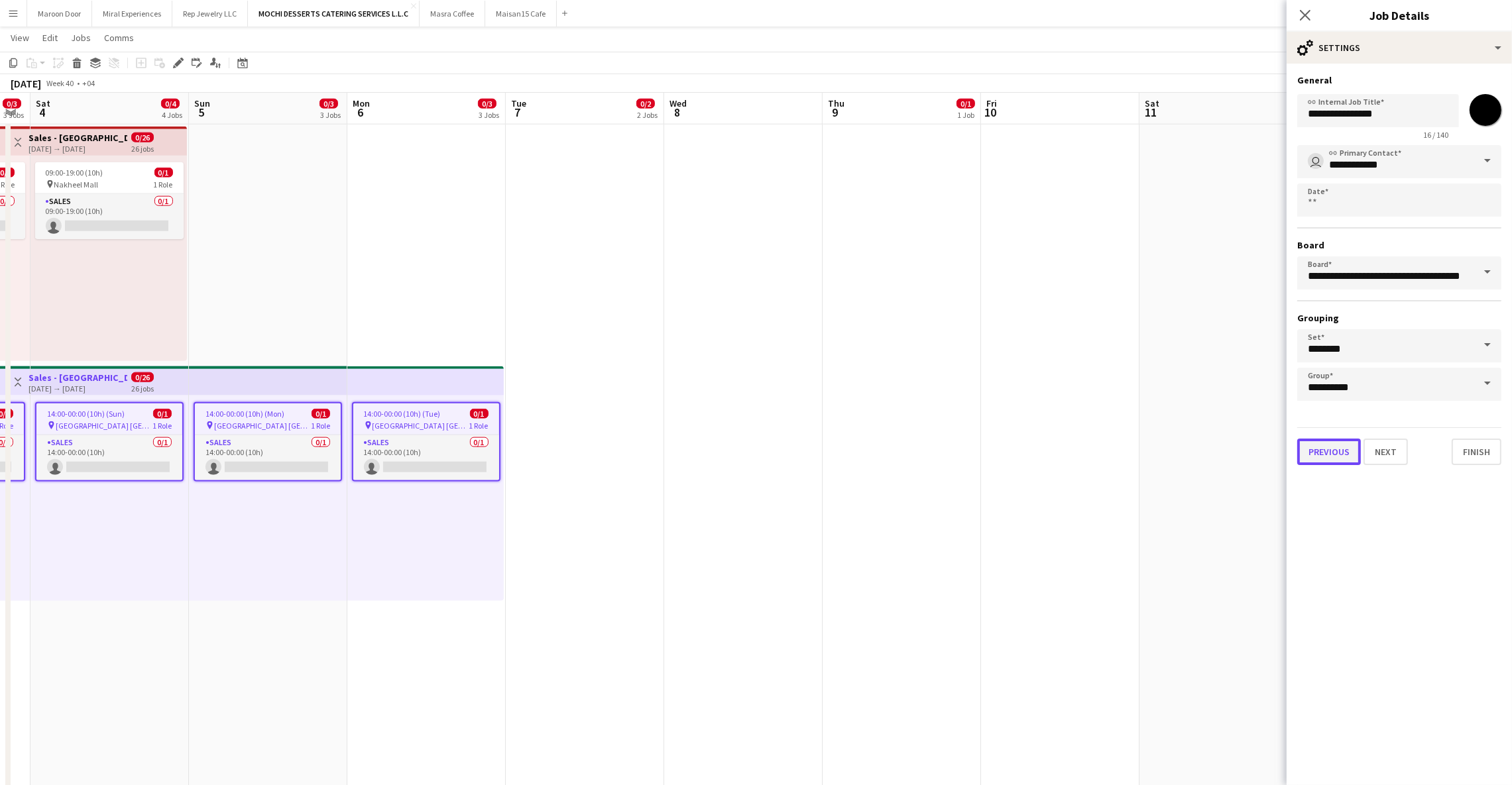
click at [1327, 438] on button "Previous" at bounding box center [1328, 452] width 63 height 27
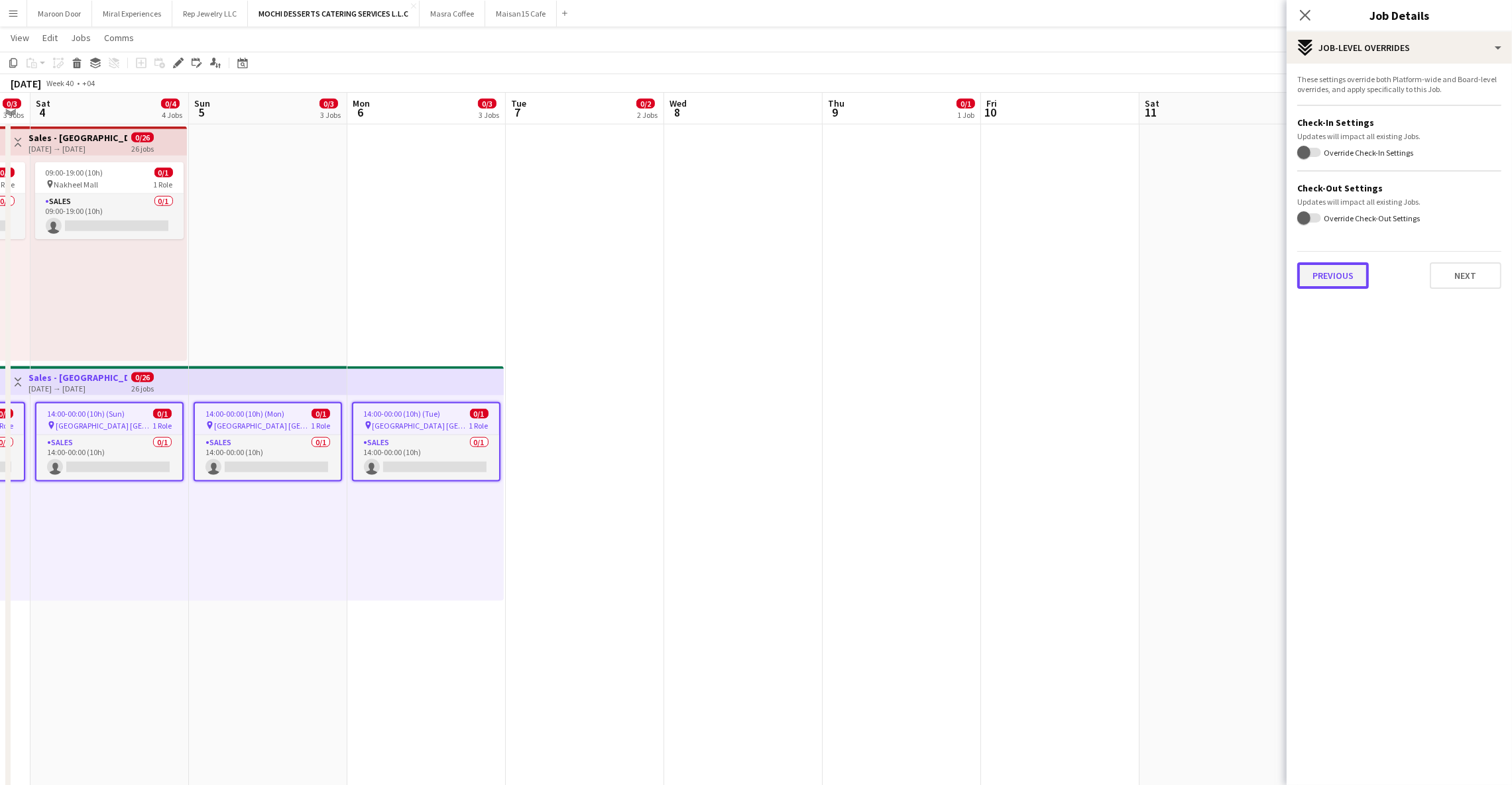
click at [1319, 270] on button "Previous" at bounding box center [1333, 275] width 71 height 27
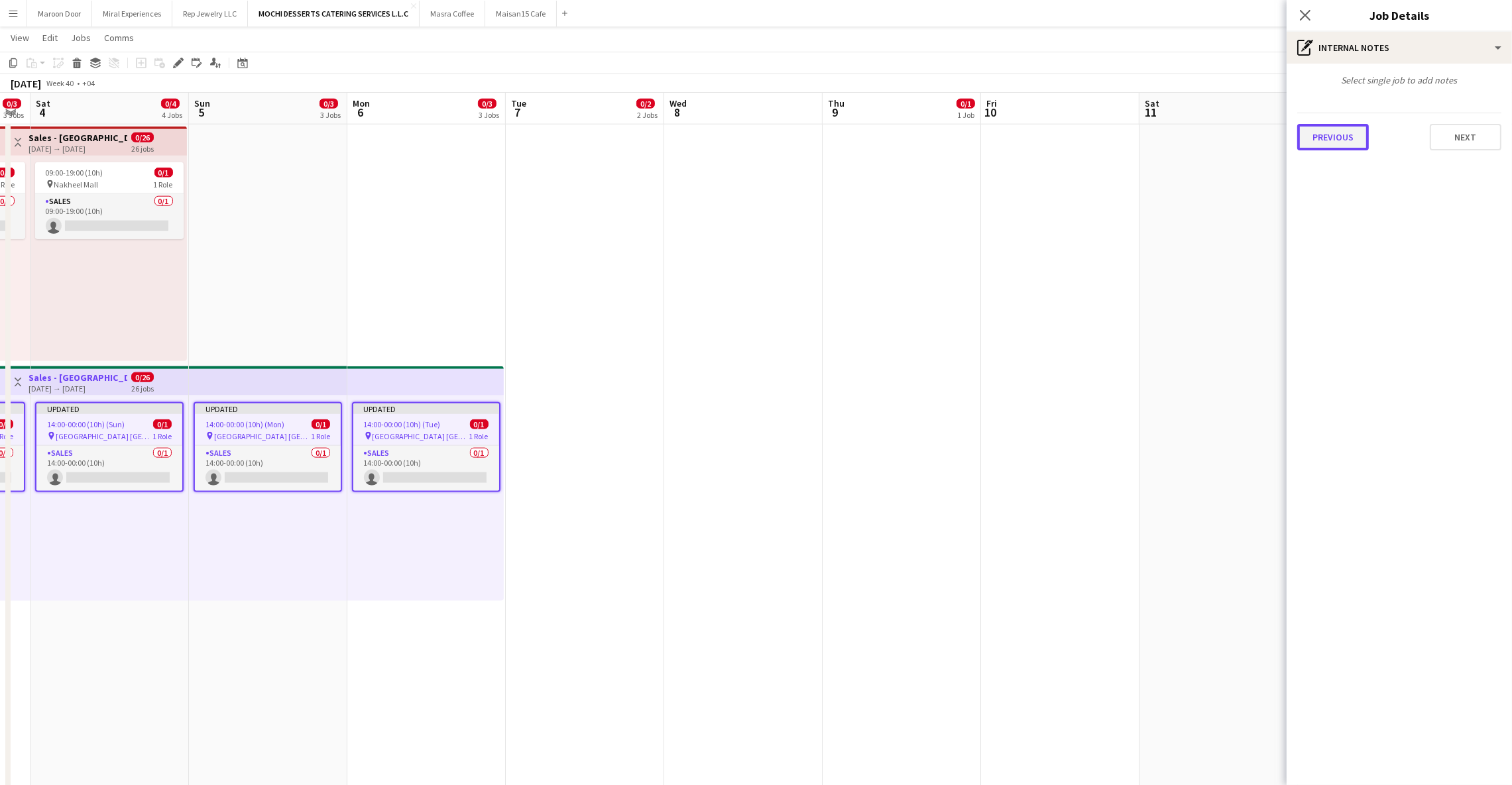
click at [1333, 146] on button "Previous" at bounding box center [1333, 137] width 71 height 27
click at [1335, 144] on input "Type to search project ID labels..." at bounding box center [1399, 144] width 183 height 12
paste input "**********"
type input "**********"
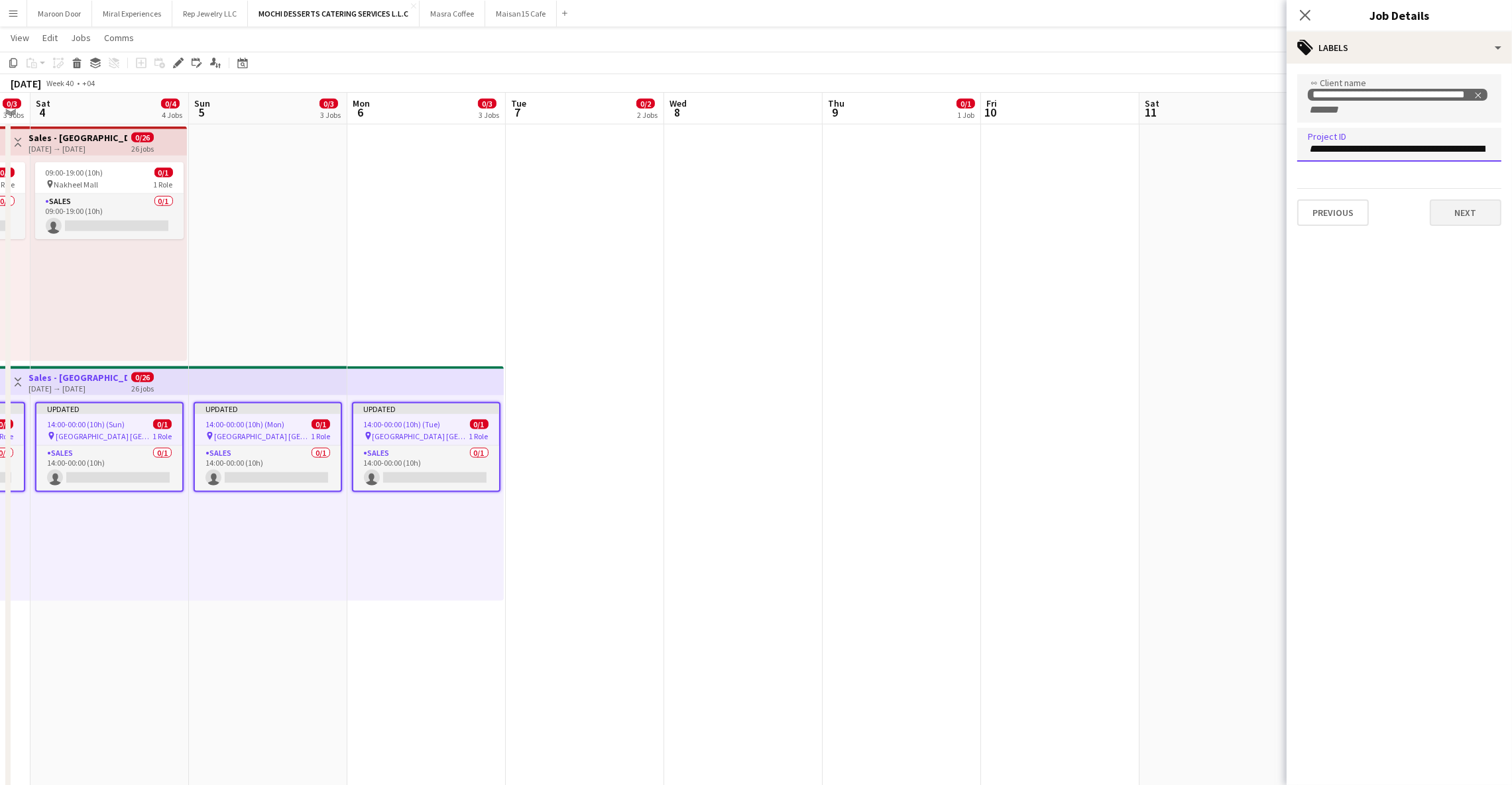
scroll to position [0, 57]
click at [1477, 213] on button "Next" at bounding box center [1466, 213] width 71 height 27
click at [1313, 12] on app-icon "Close pop-in" at bounding box center [1305, 16] width 20 height 20
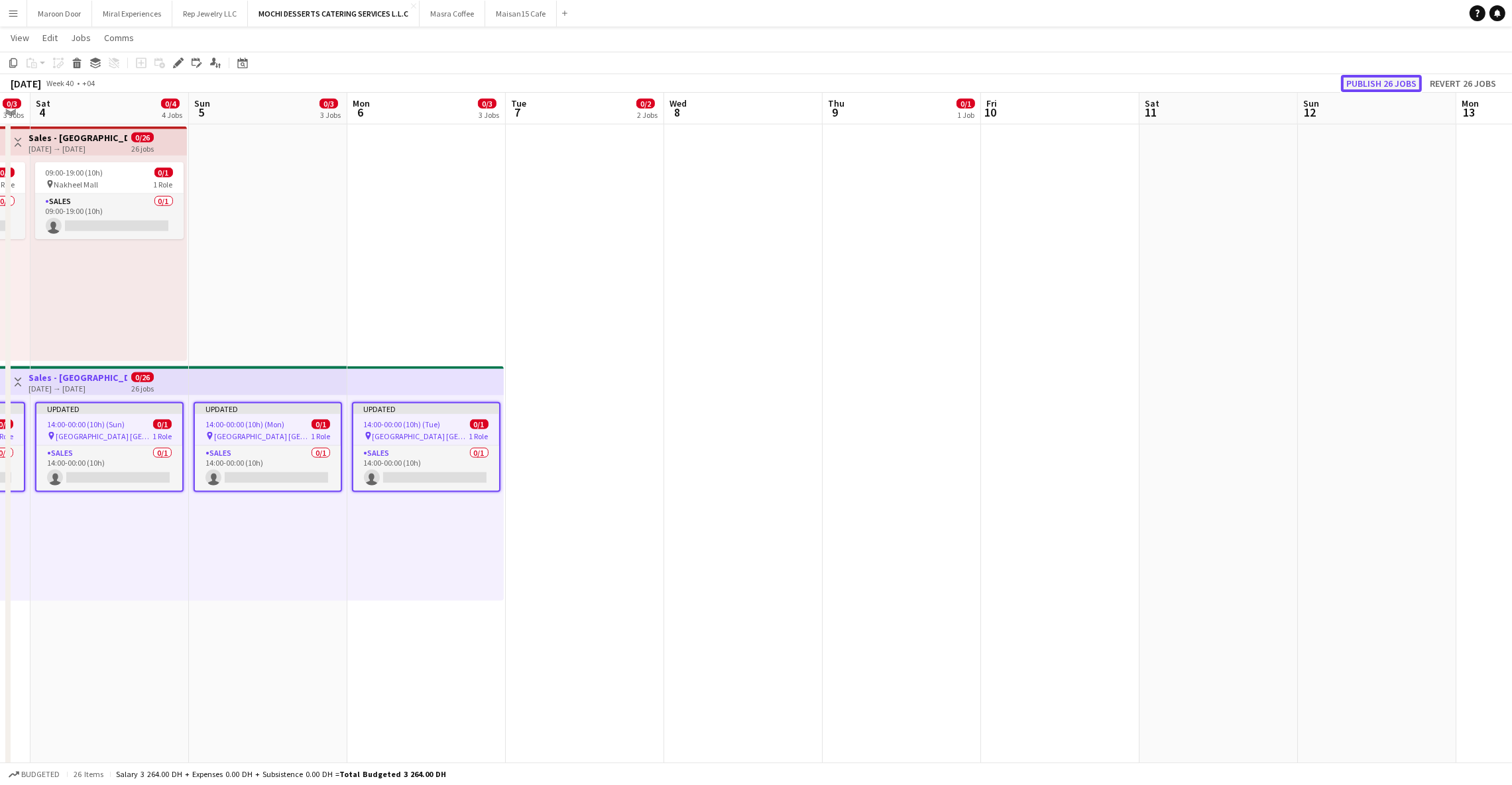
click at [1378, 75] on button "Publish 26 jobs" at bounding box center [1381, 83] width 81 height 17
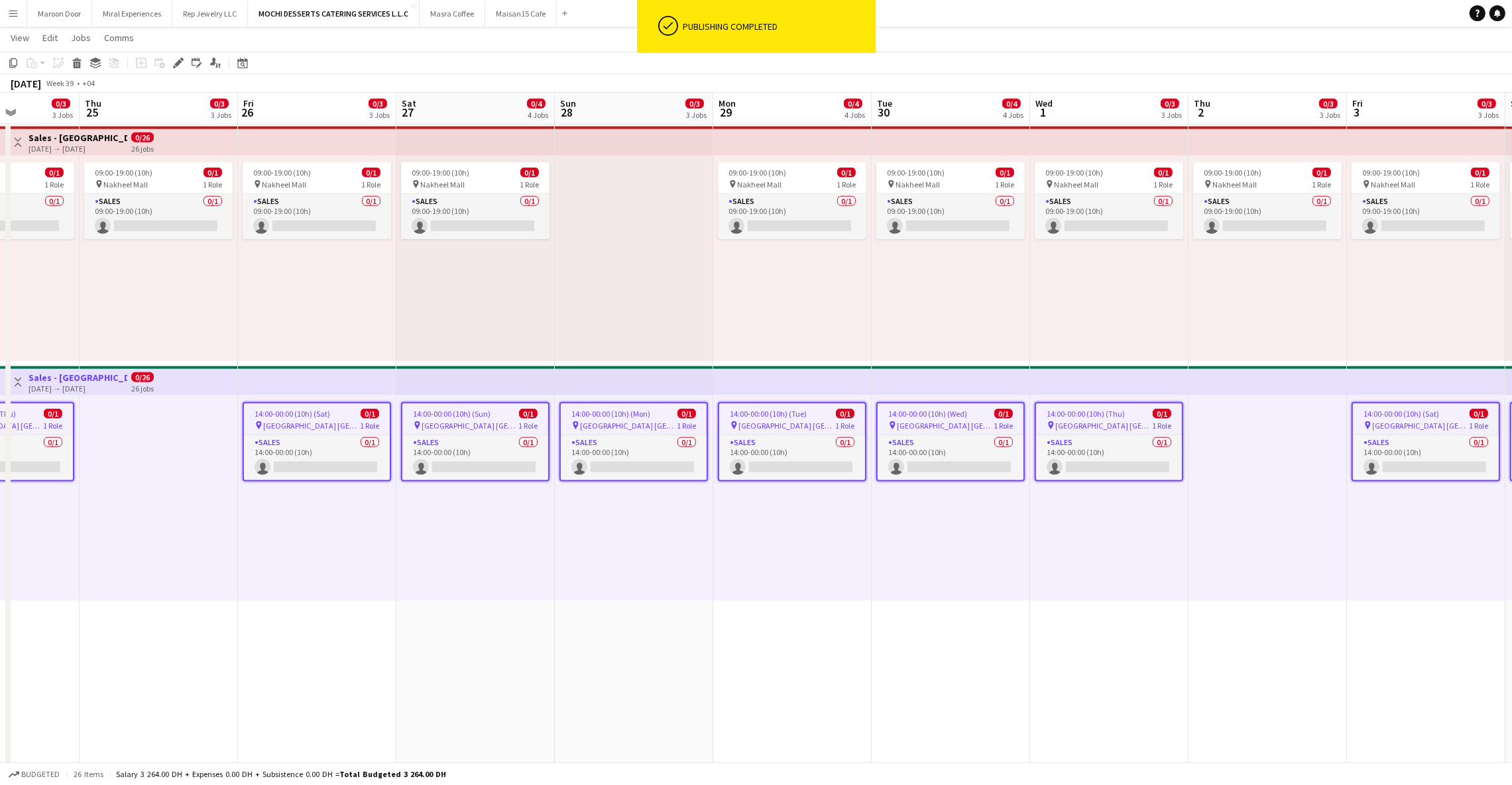
scroll to position [0, 391]
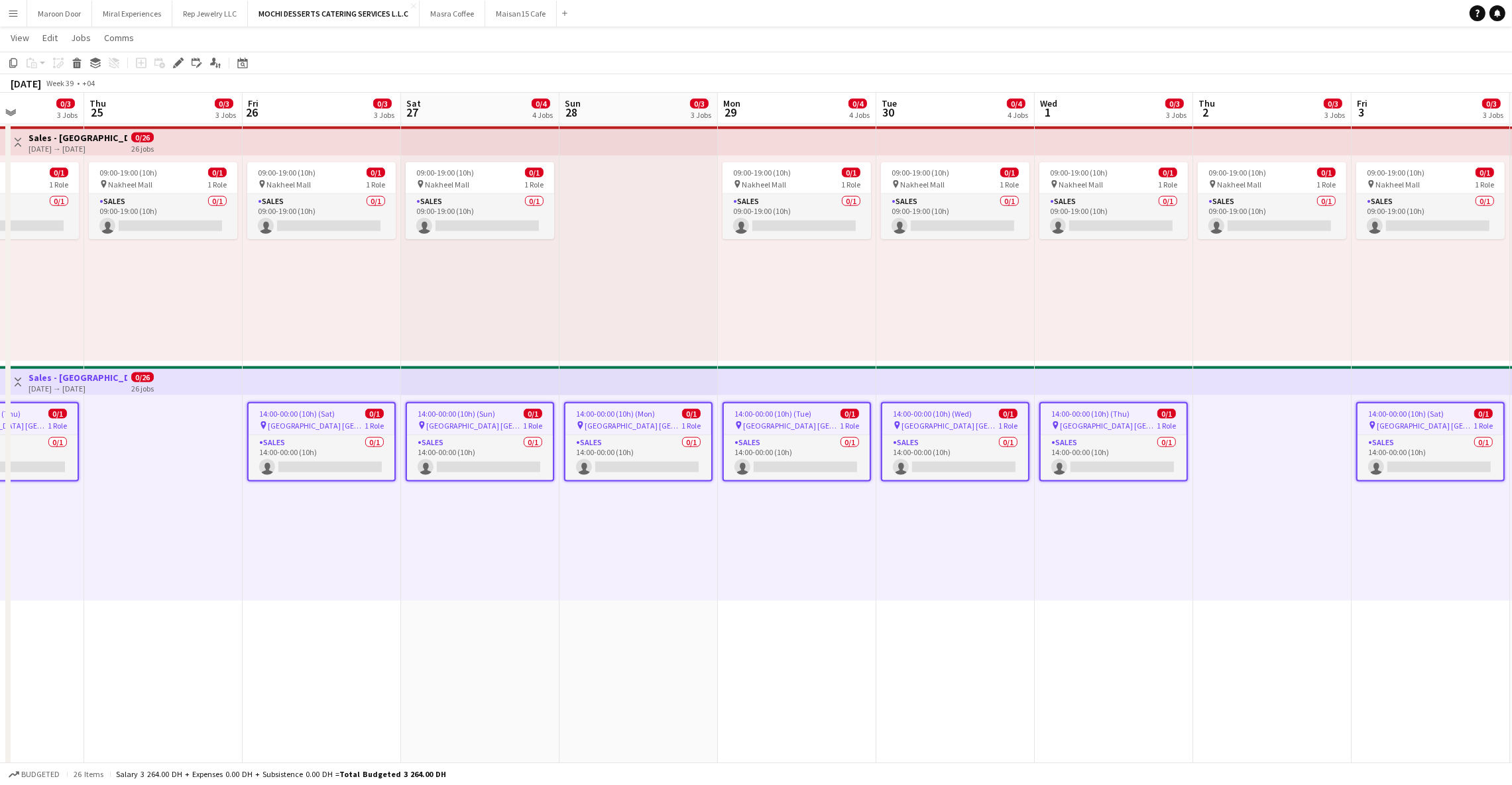
click at [611, 147] on app-top-bar at bounding box center [638, 141] width 159 height 29
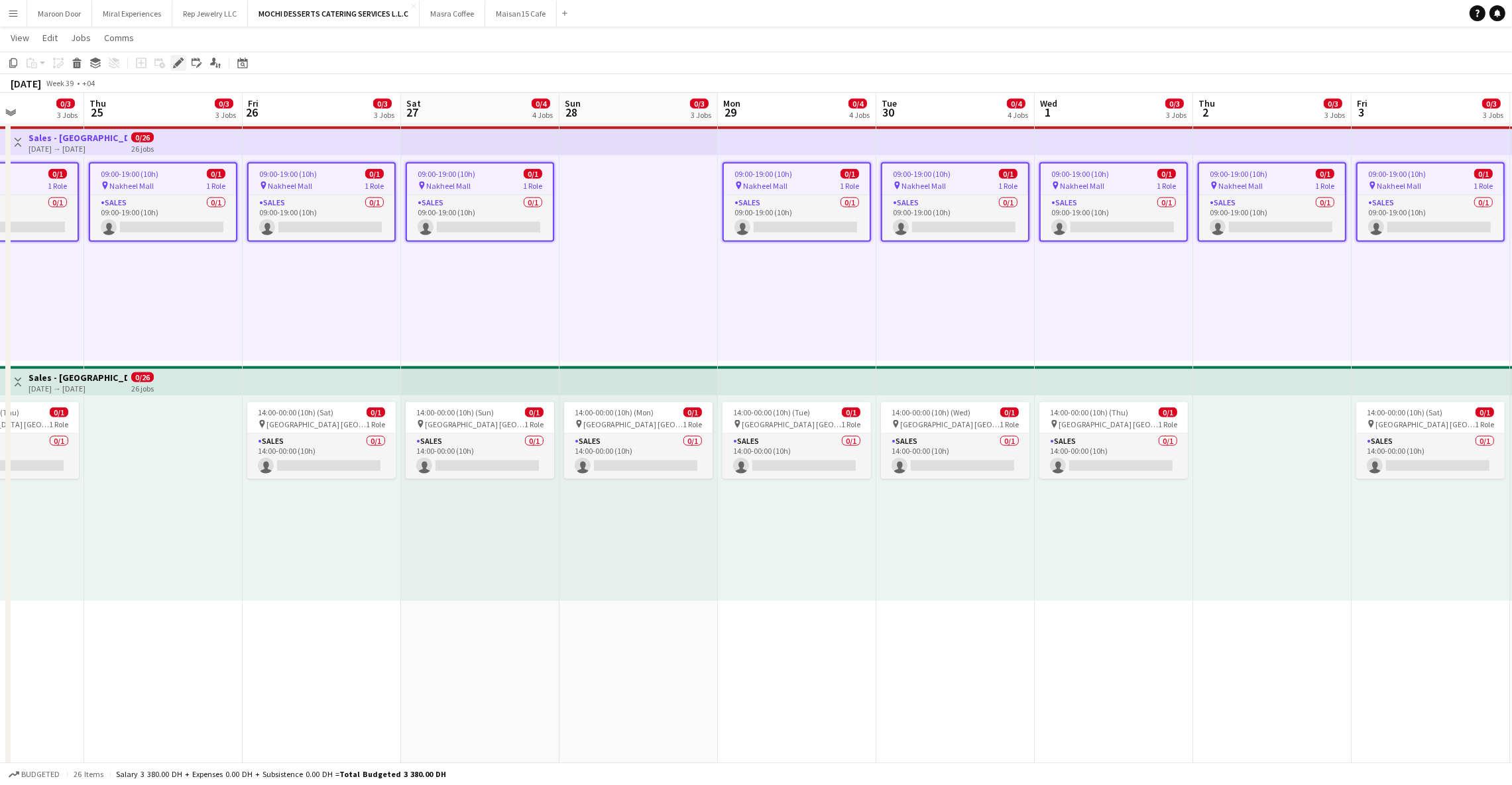
click at [175, 55] on div "Edit" at bounding box center [178, 63] width 16 height 16
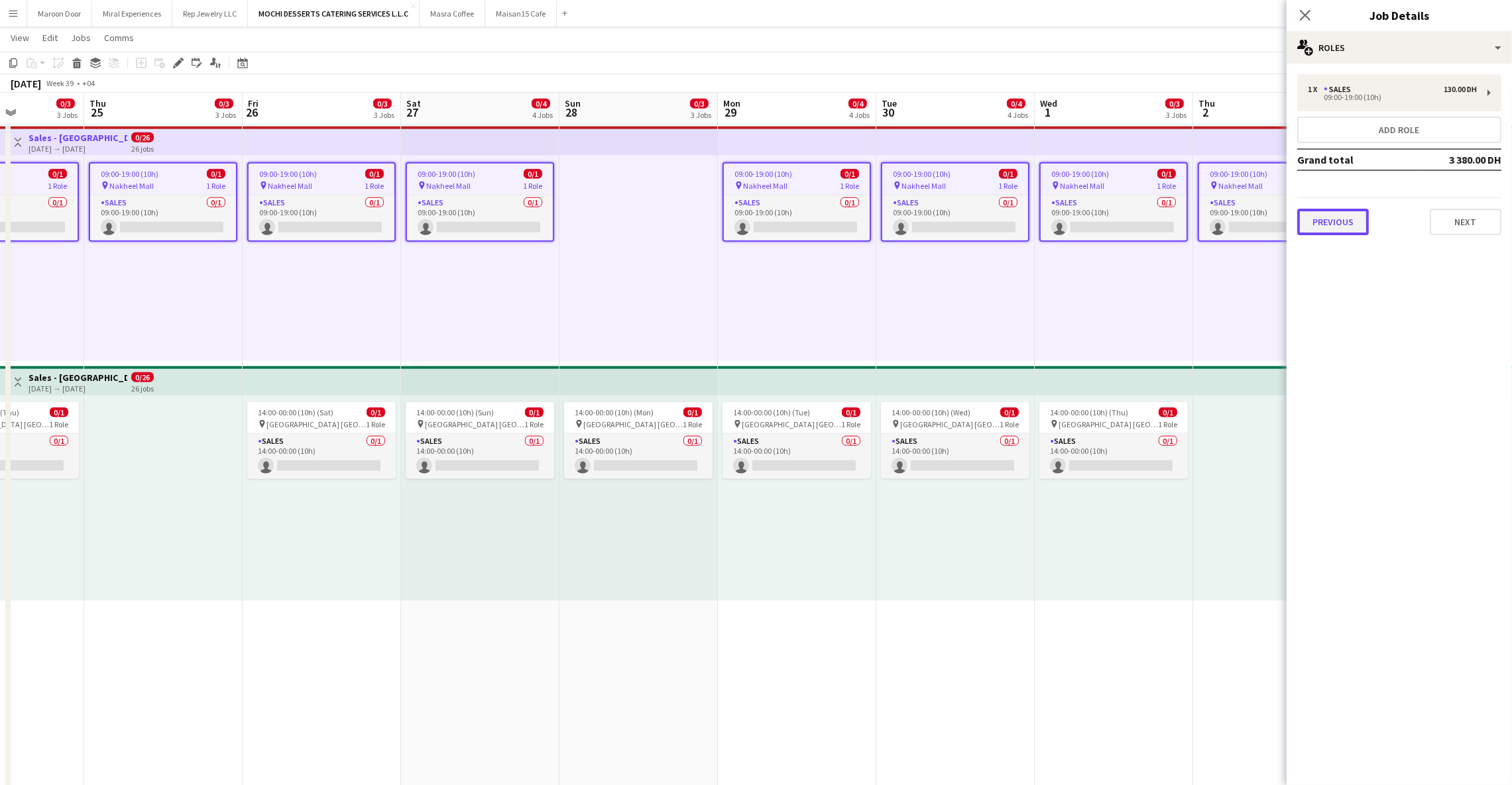
click at [1311, 218] on button "Previous" at bounding box center [1333, 222] width 71 height 27
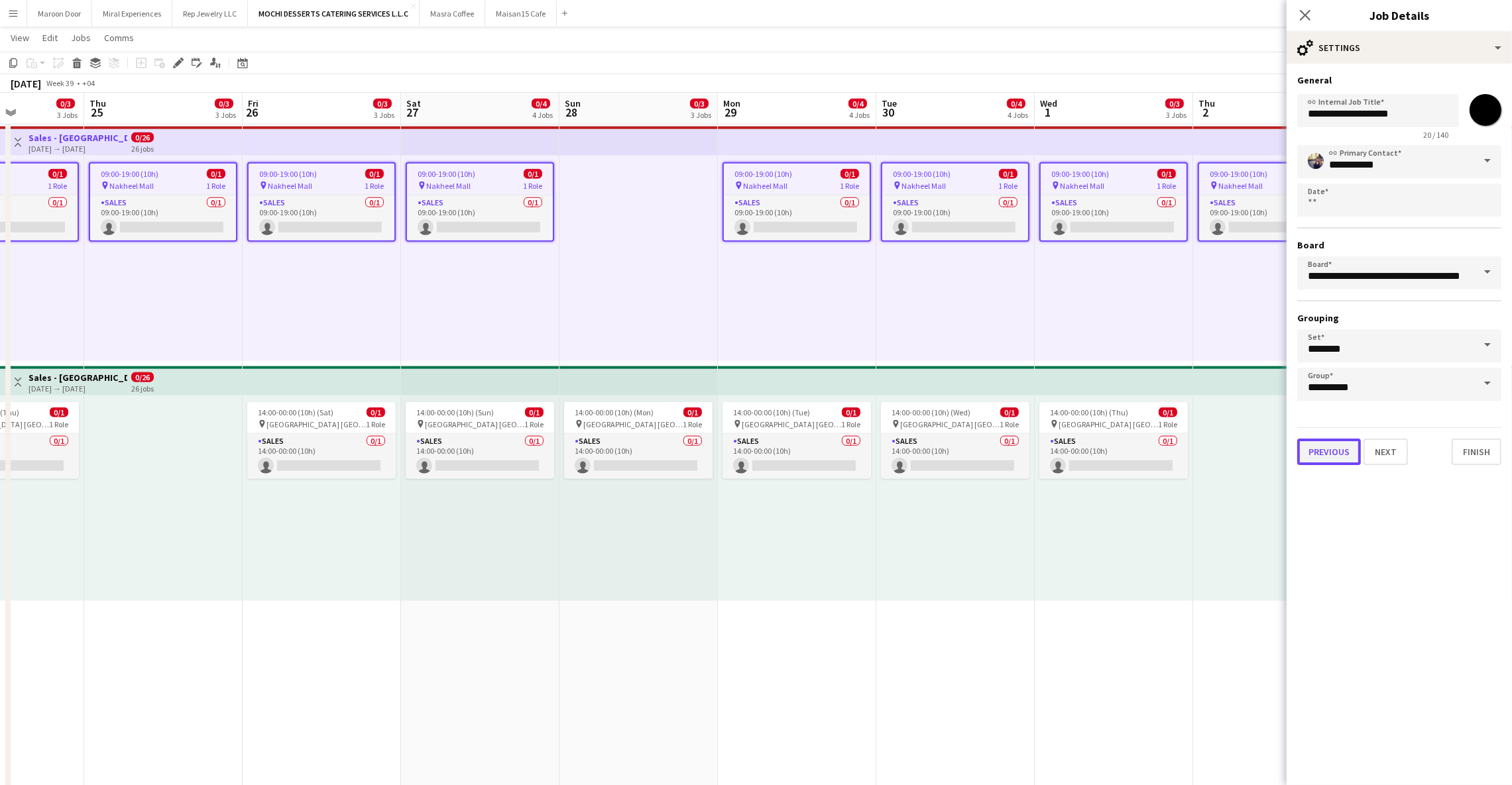
click at [1321, 450] on button "Previous" at bounding box center [1328, 452] width 63 height 27
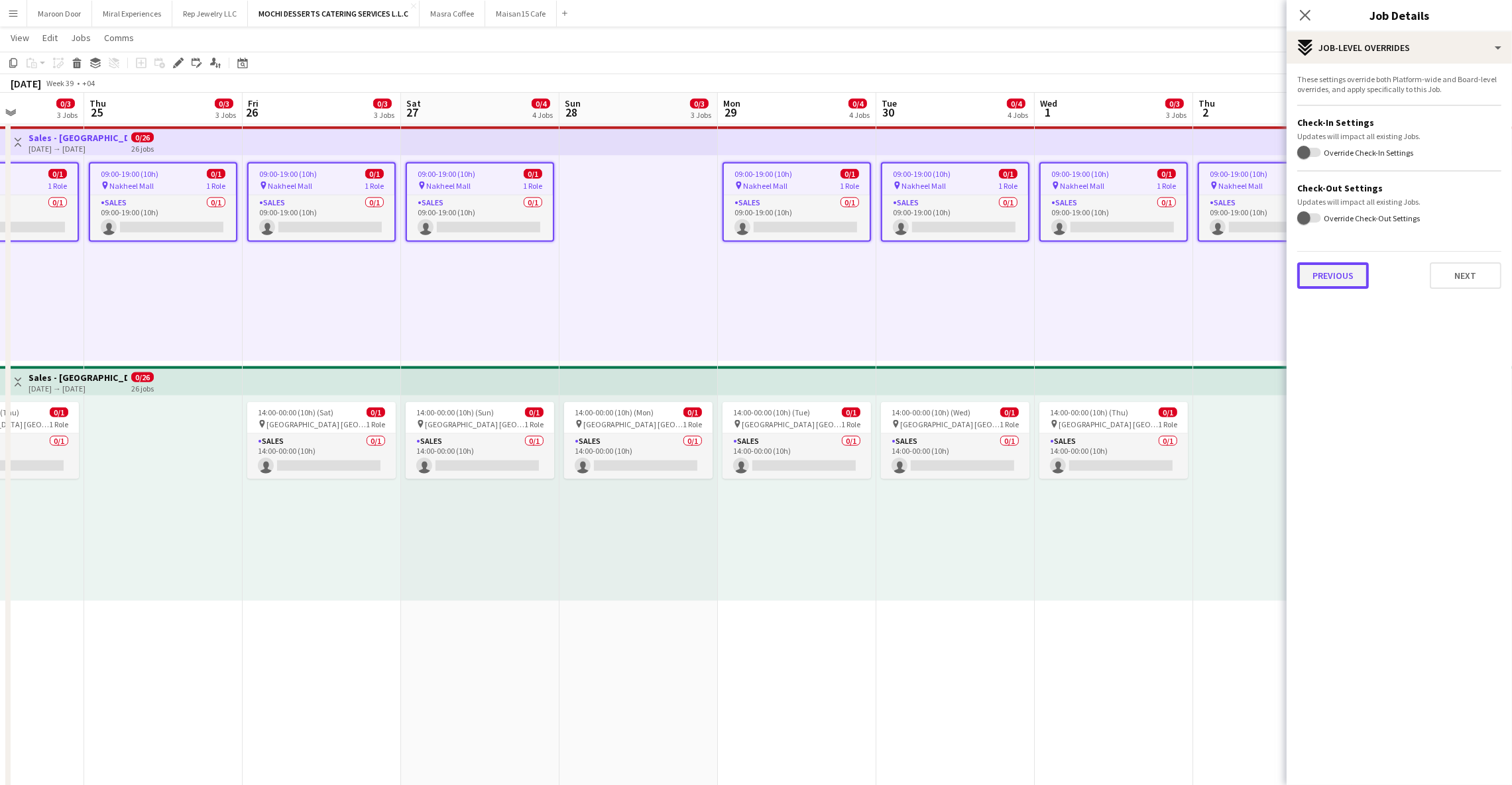
click at [1342, 279] on button "Previous" at bounding box center [1333, 275] width 71 height 27
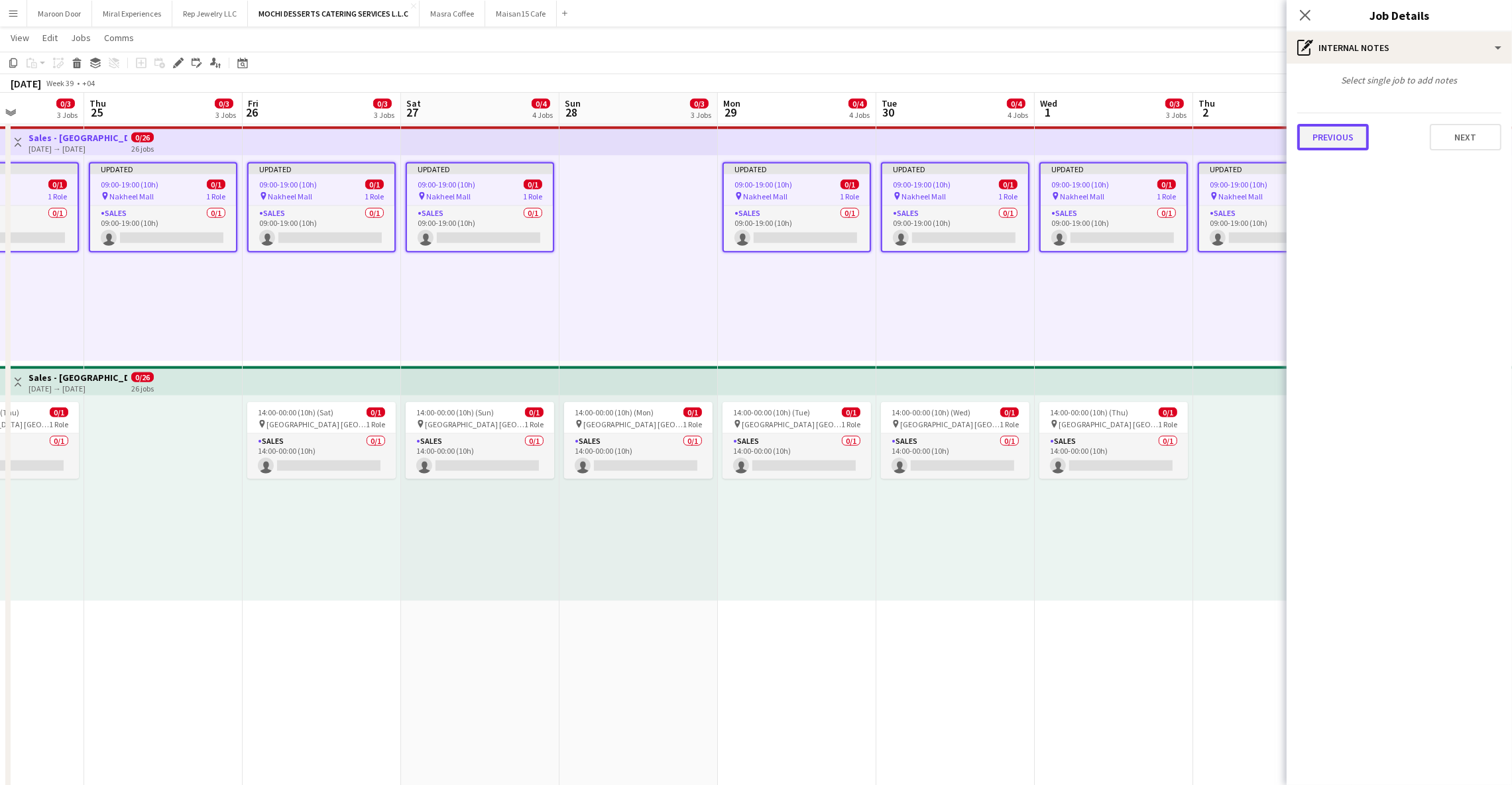
click at [1337, 133] on button "Previous" at bounding box center [1333, 137] width 71 height 27
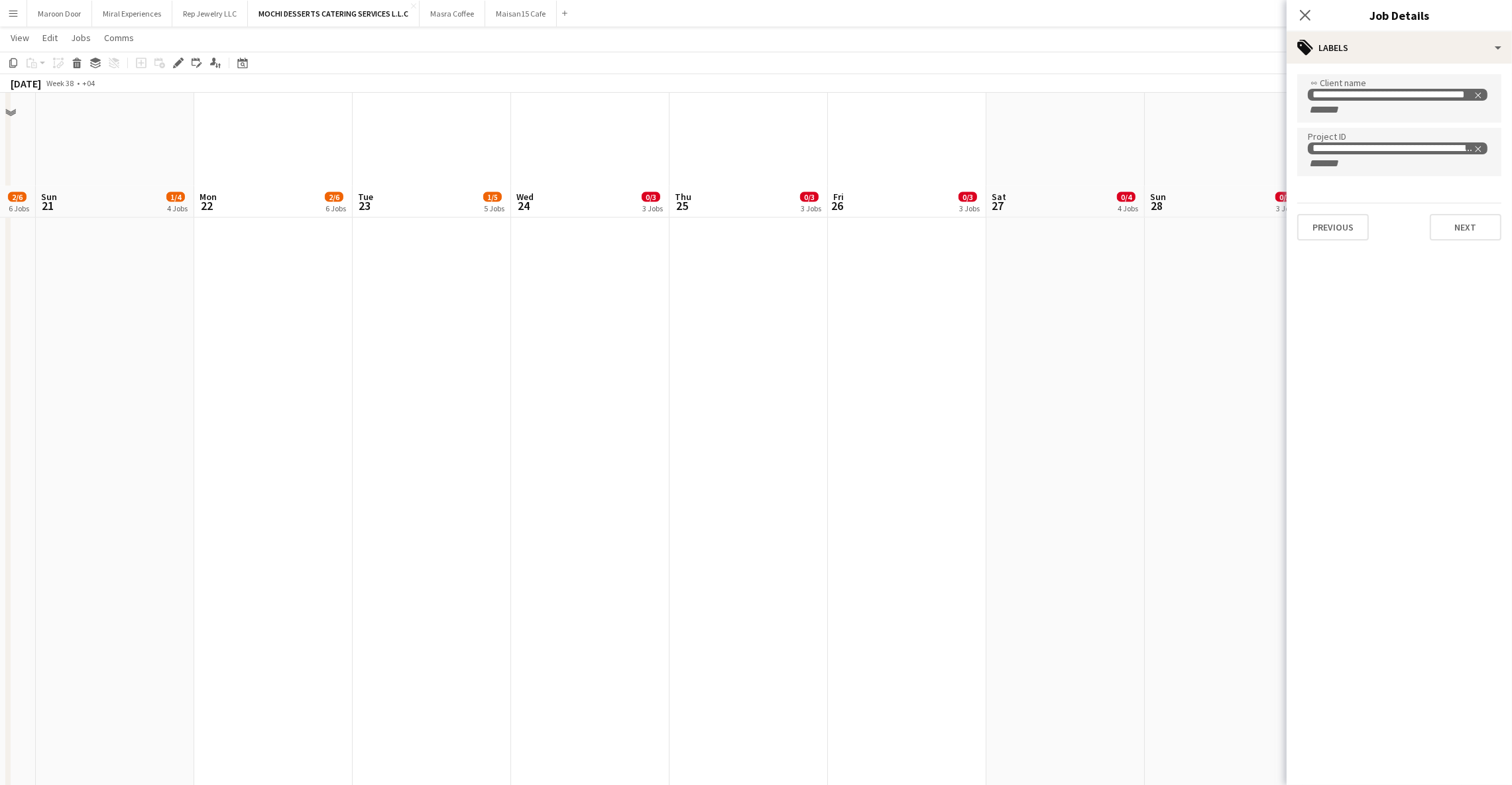
scroll to position [3458, 0]
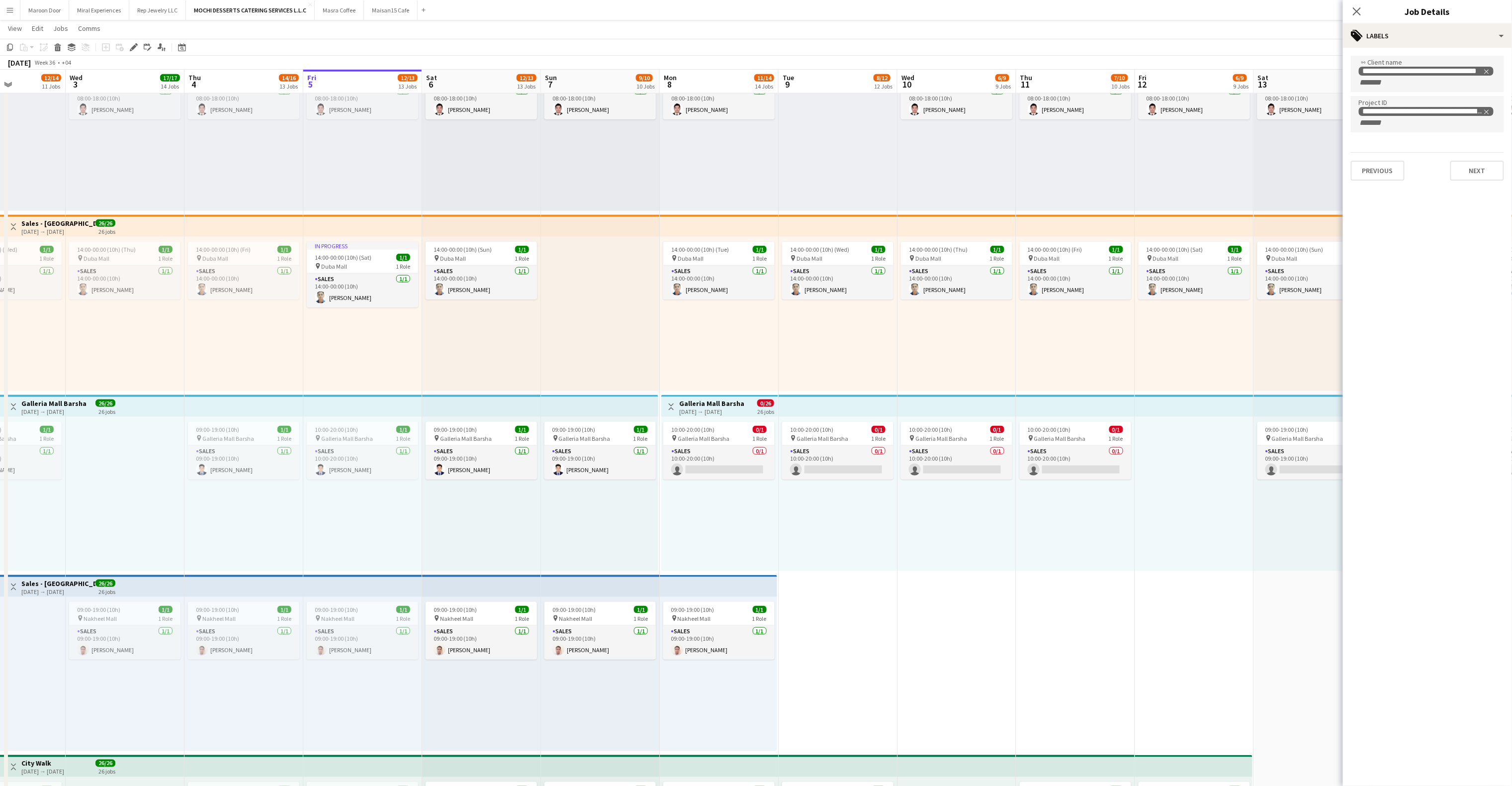
scroll to position [0, 290]
click at [813, 400] on app-top-bar at bounding box center [839, 405] width 119 height 22
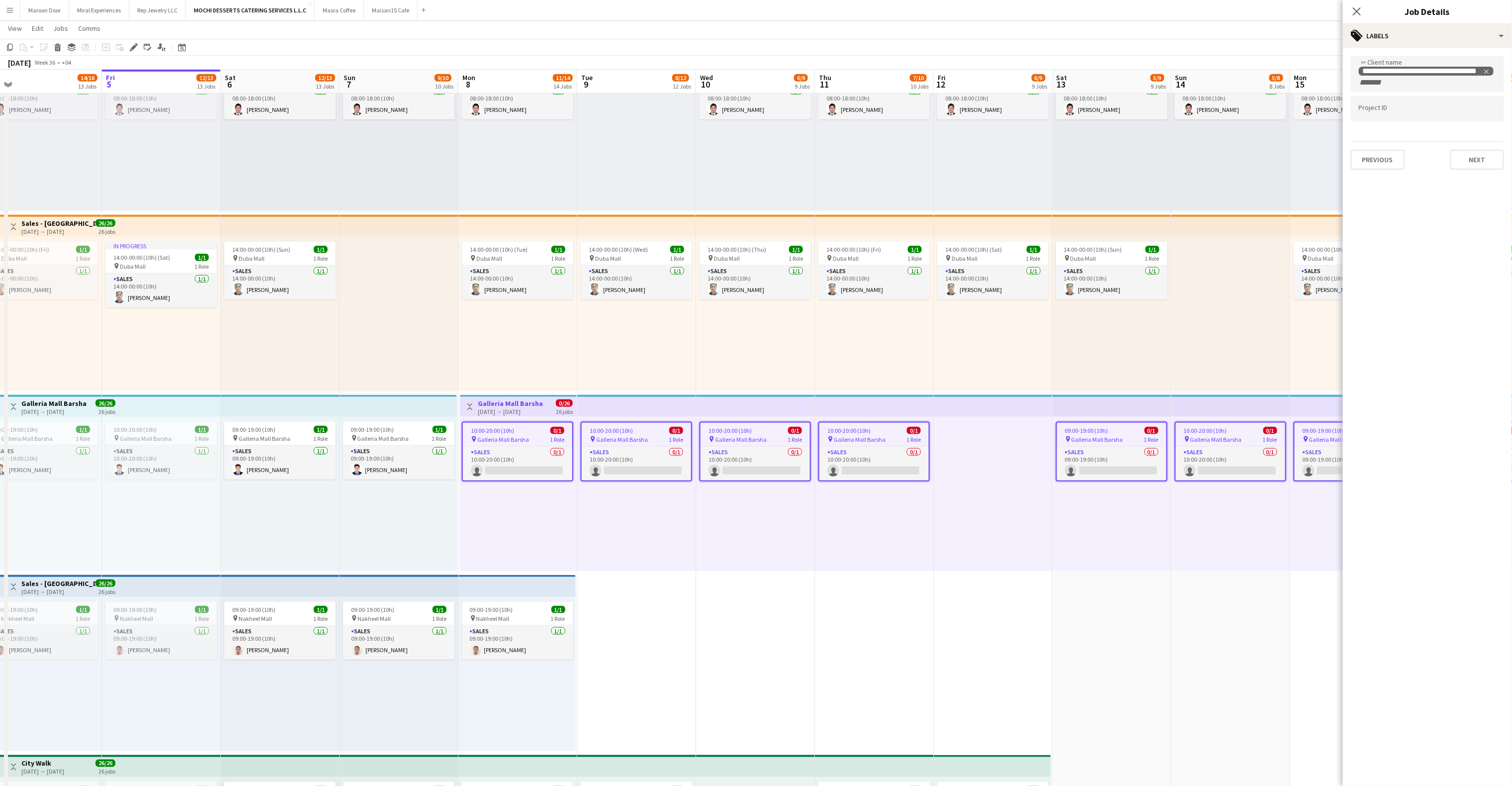
scroll to position [0, 237]
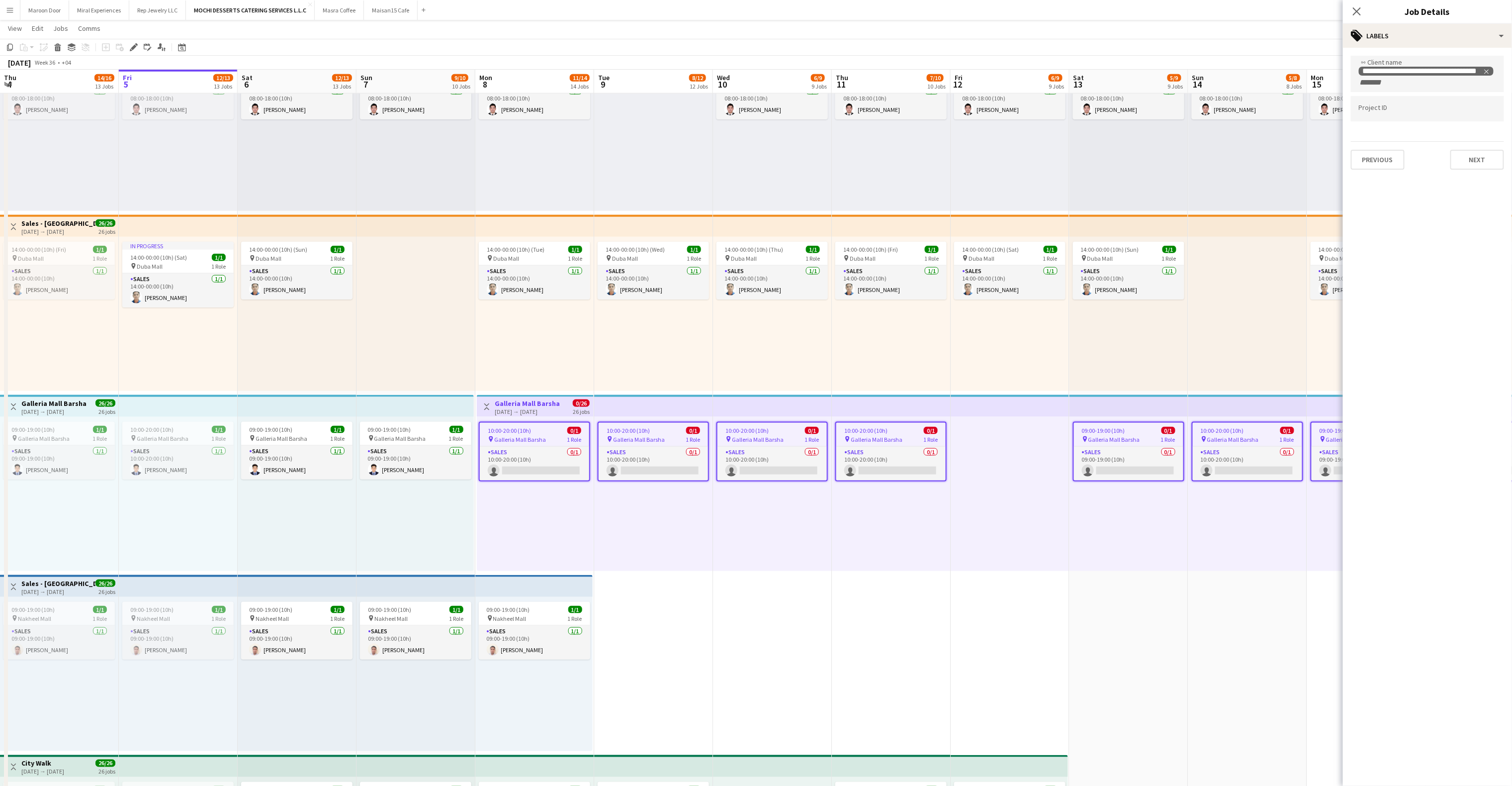
click at [1133, 110] on input "Type to search project ID labels..." at bounding box center [1427, 108] width 137 height 9
paste input "**********"
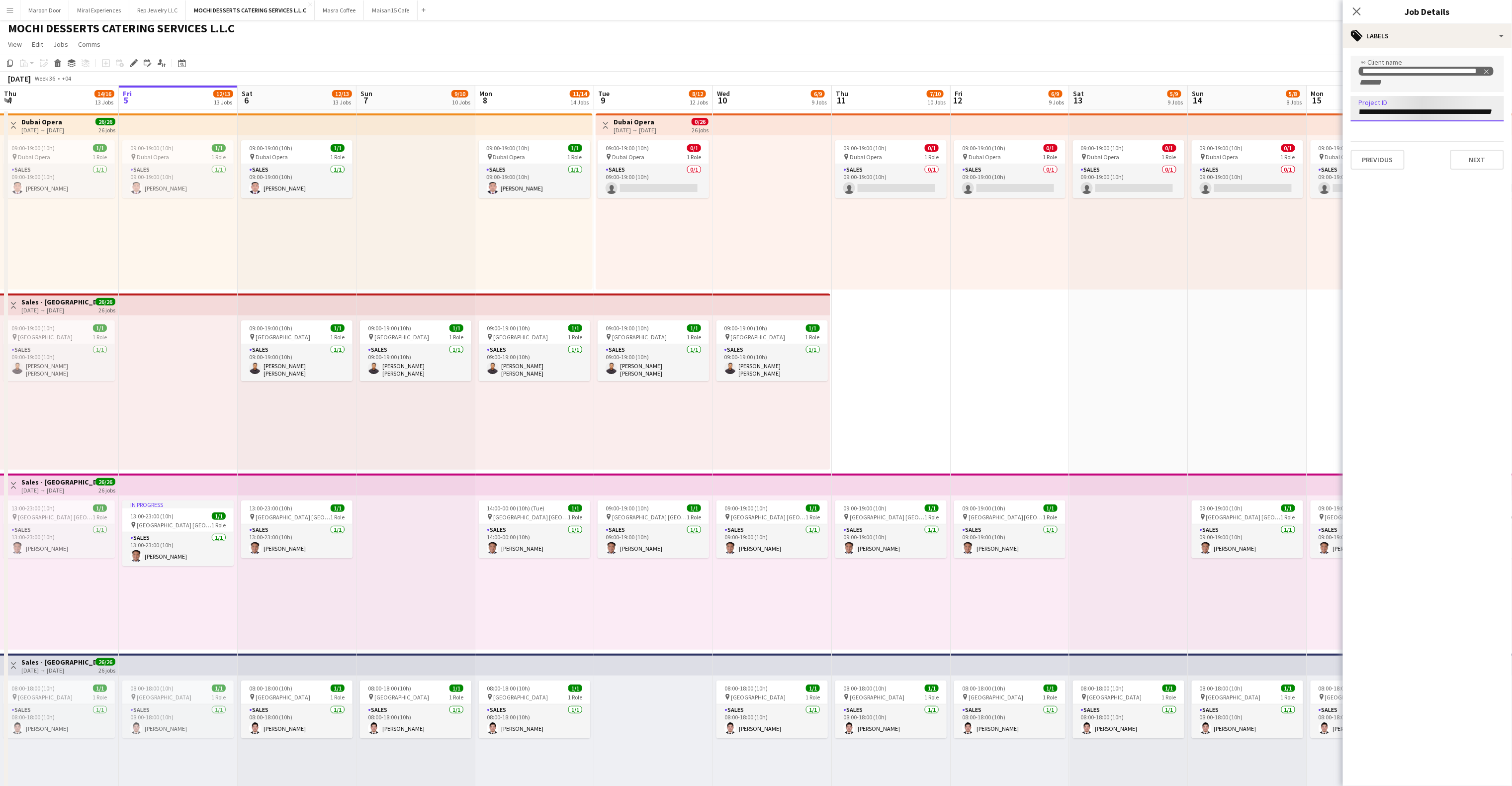
scroll to position [0, 0]
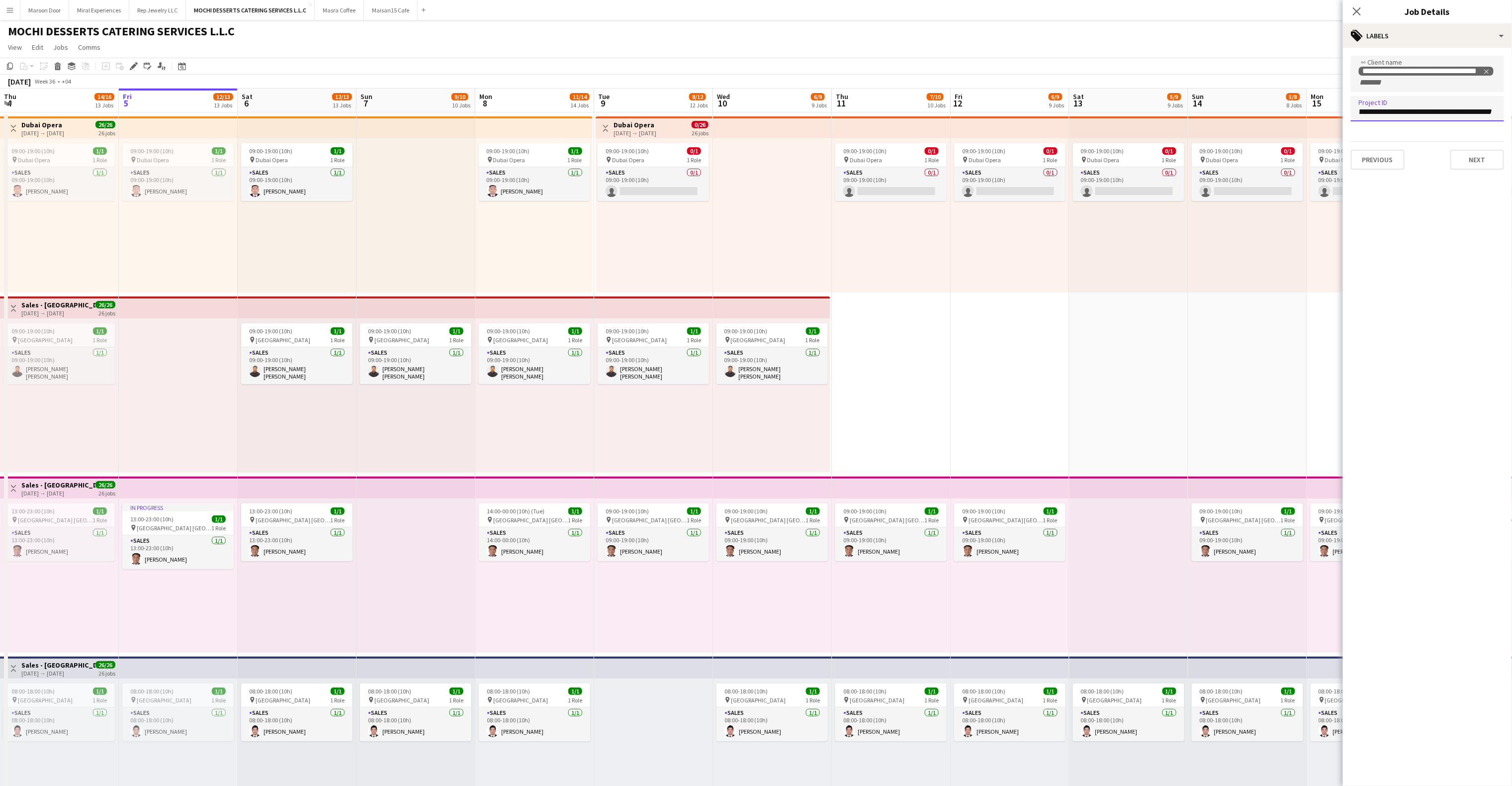
type input "**********"
click at [740, 124] on app-top-bar at bounding box center [772, 127] width 119 height 22
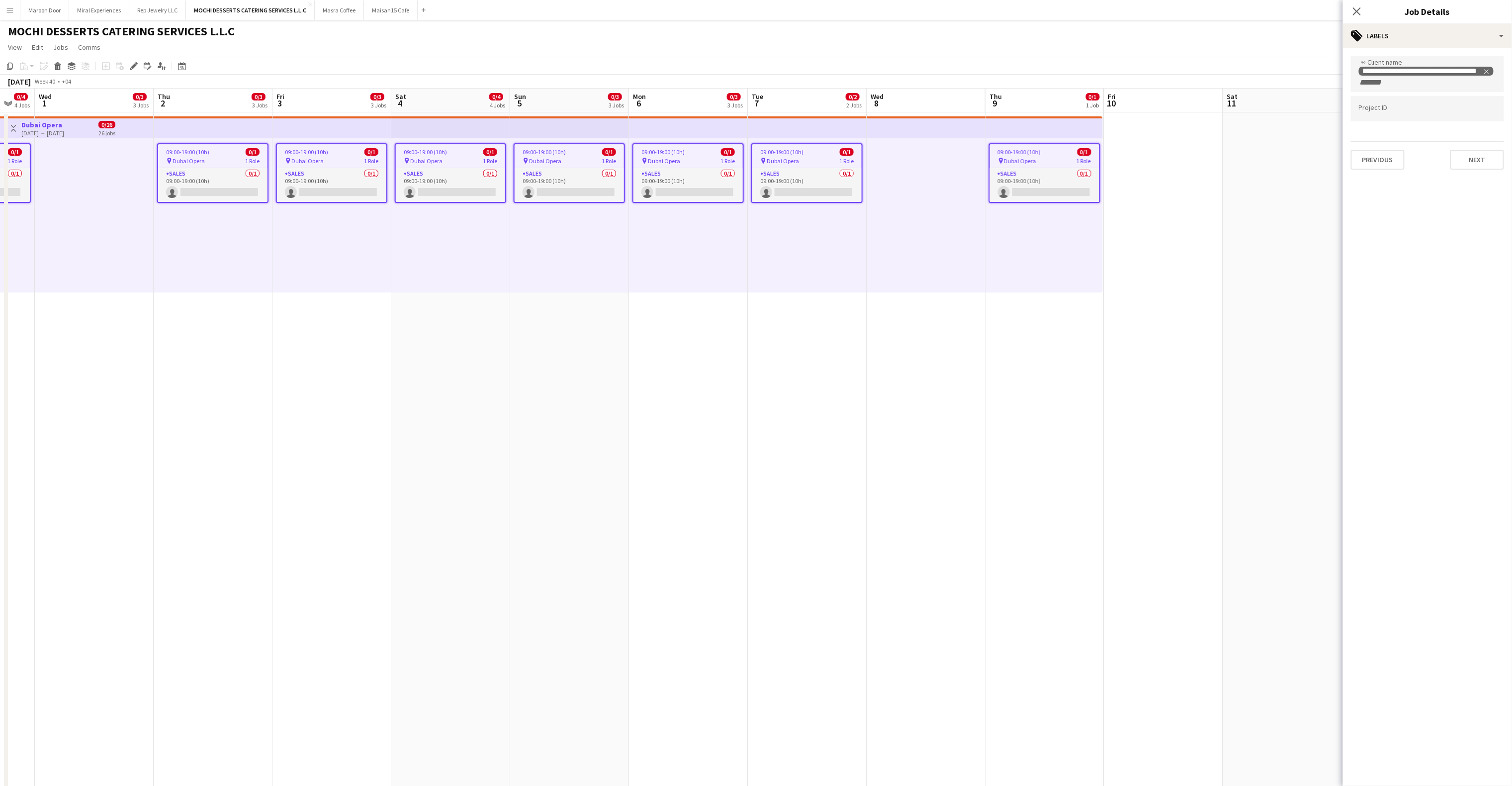
scroll to position [0, 199]
click at [554, 128] on app-top-bar at bounding box center [573, 127] width 119 height 22
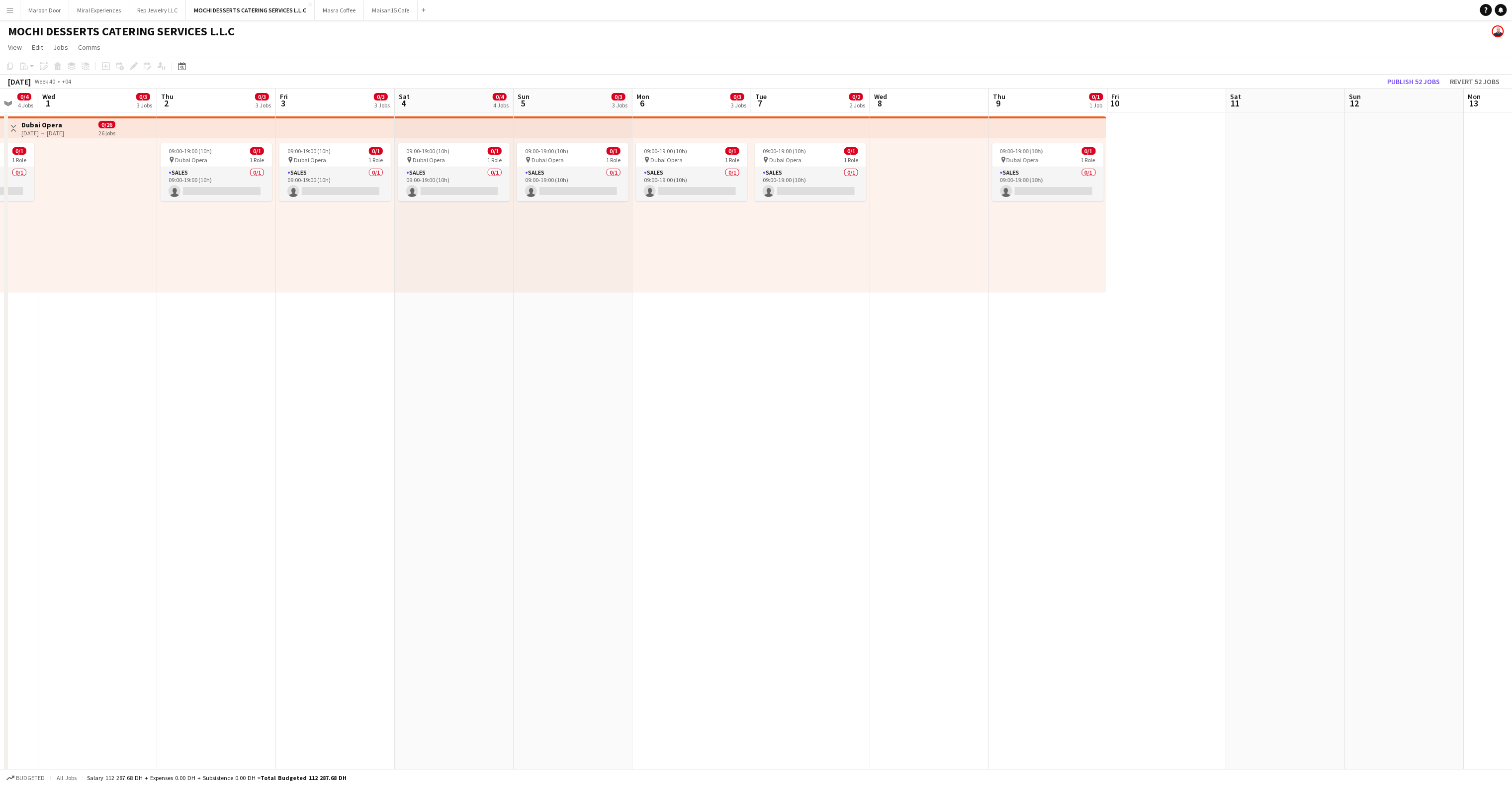
click at [554, 128] on app-top-bar at bounding box center [573, 127] width 119 height 22
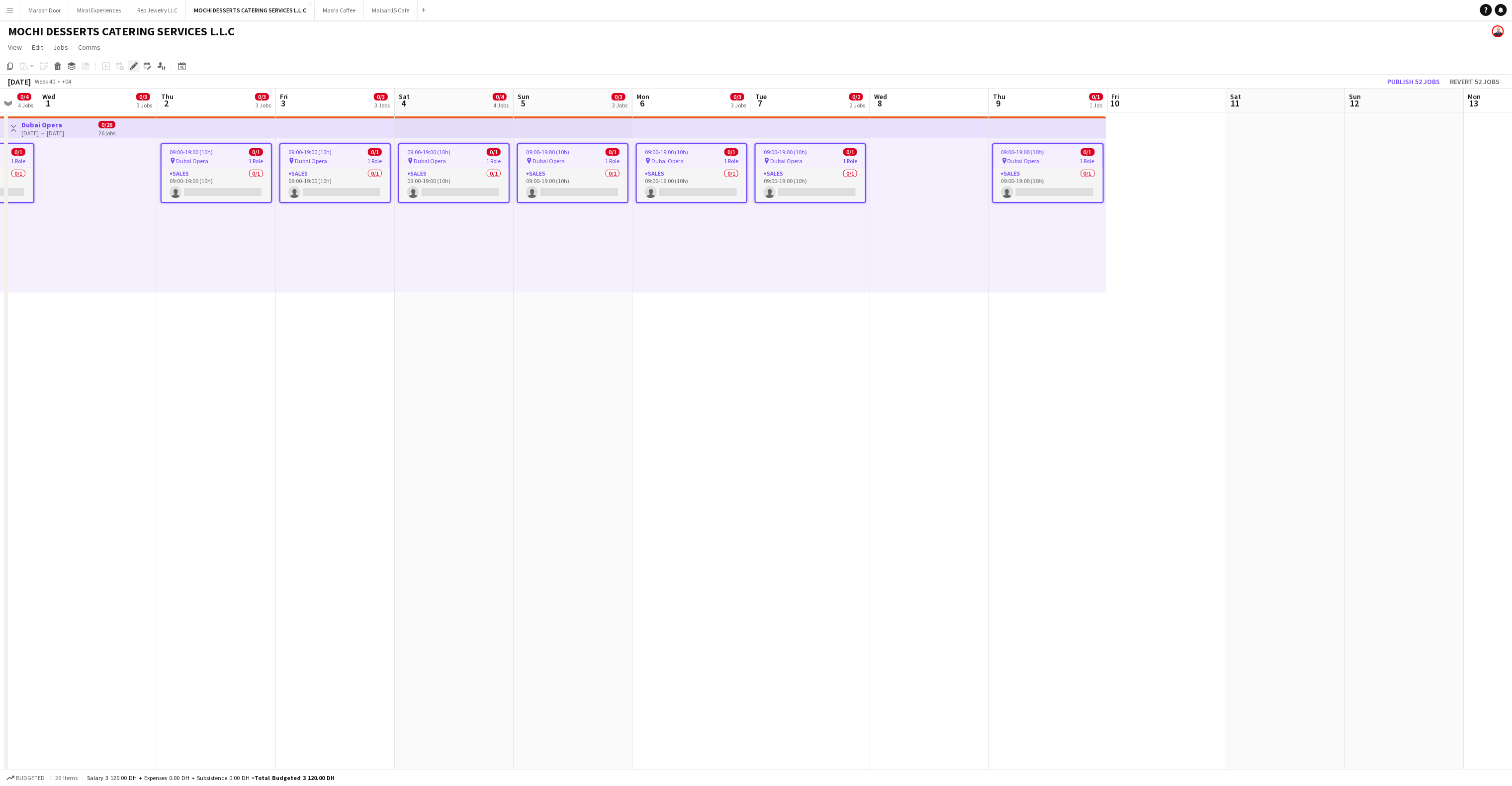
click at [135, 63] on icon at bounding box center [136, 64] width 3 height 3
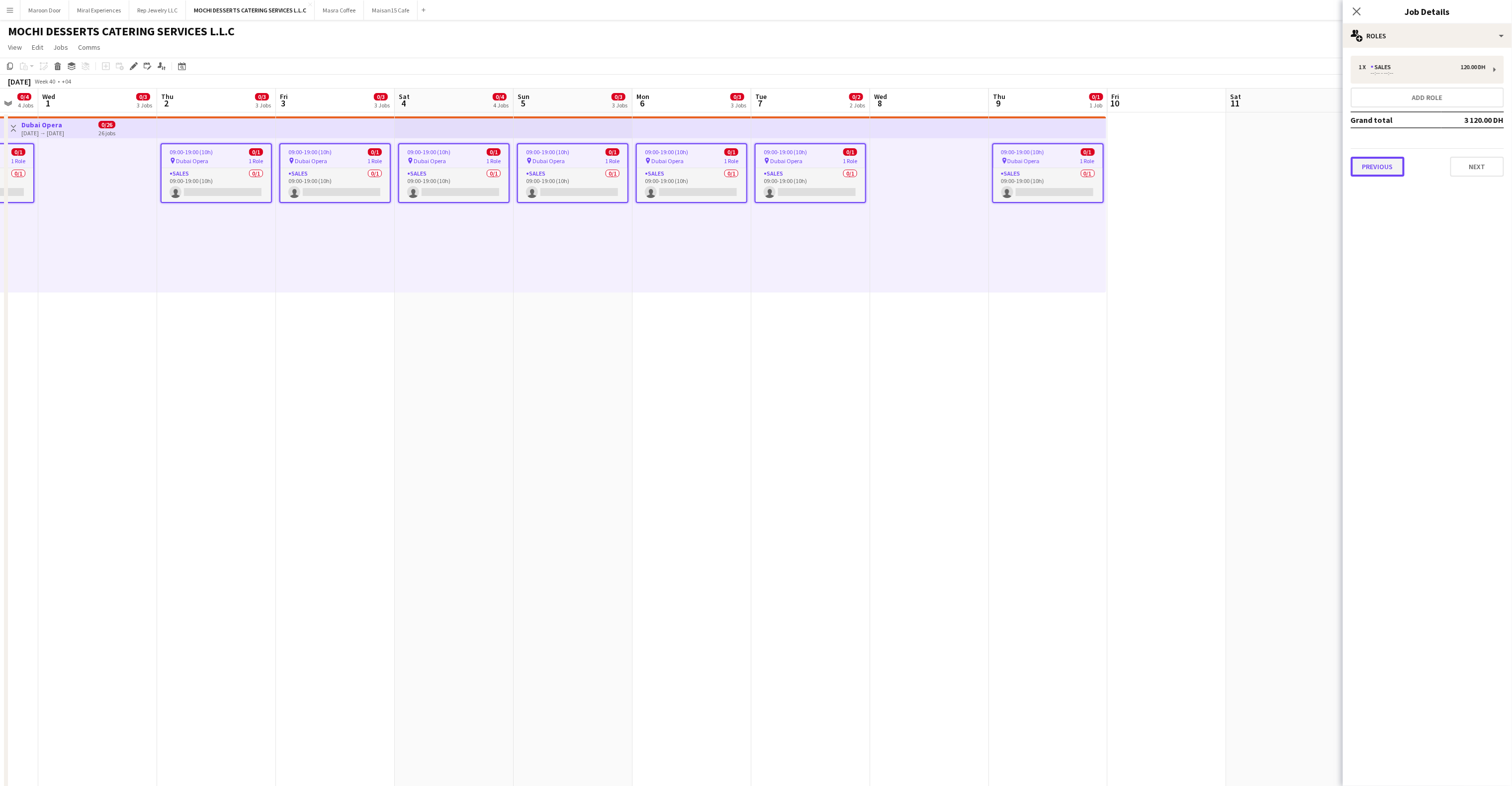
click at [1133, 173] on button "Previous" at bounding box center [1378, 167] width 53 height 20
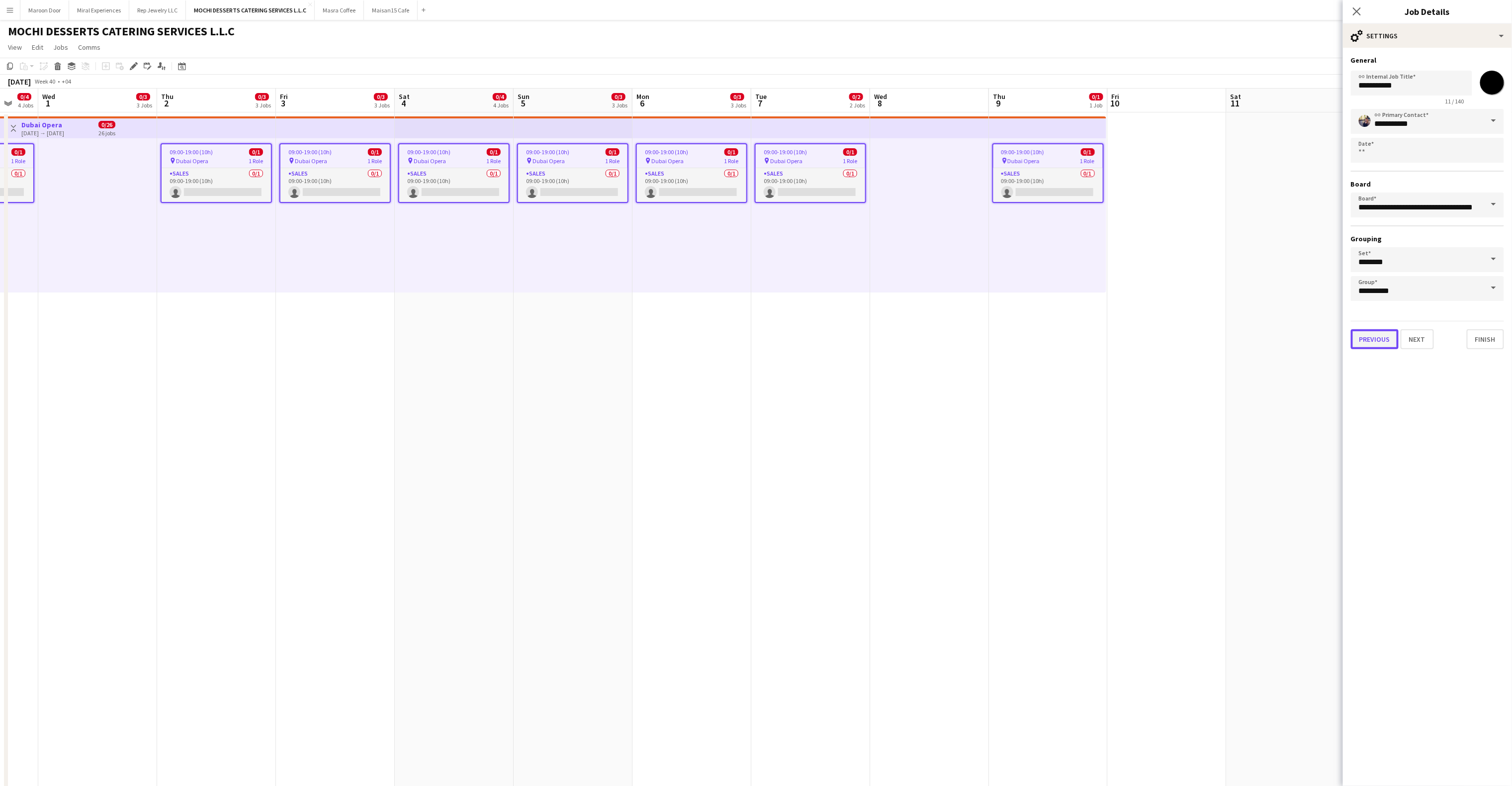
click at [1133, 339] on button "Previous" at bounding box center [1374, 339] width 47 height 20
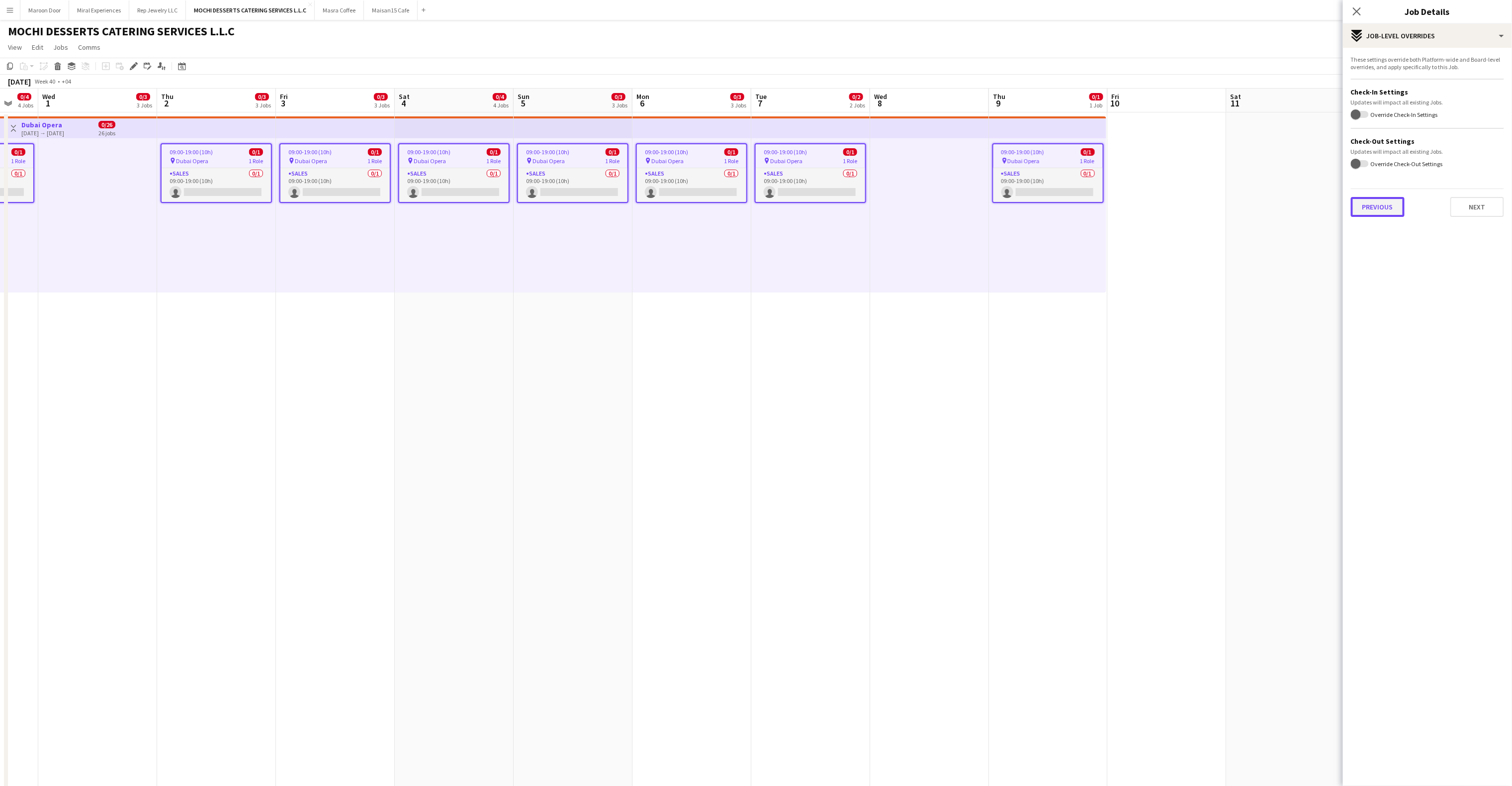
click at [1133, 201] on button "Previous" at bounding box center [1378, 207] width 53 height 20
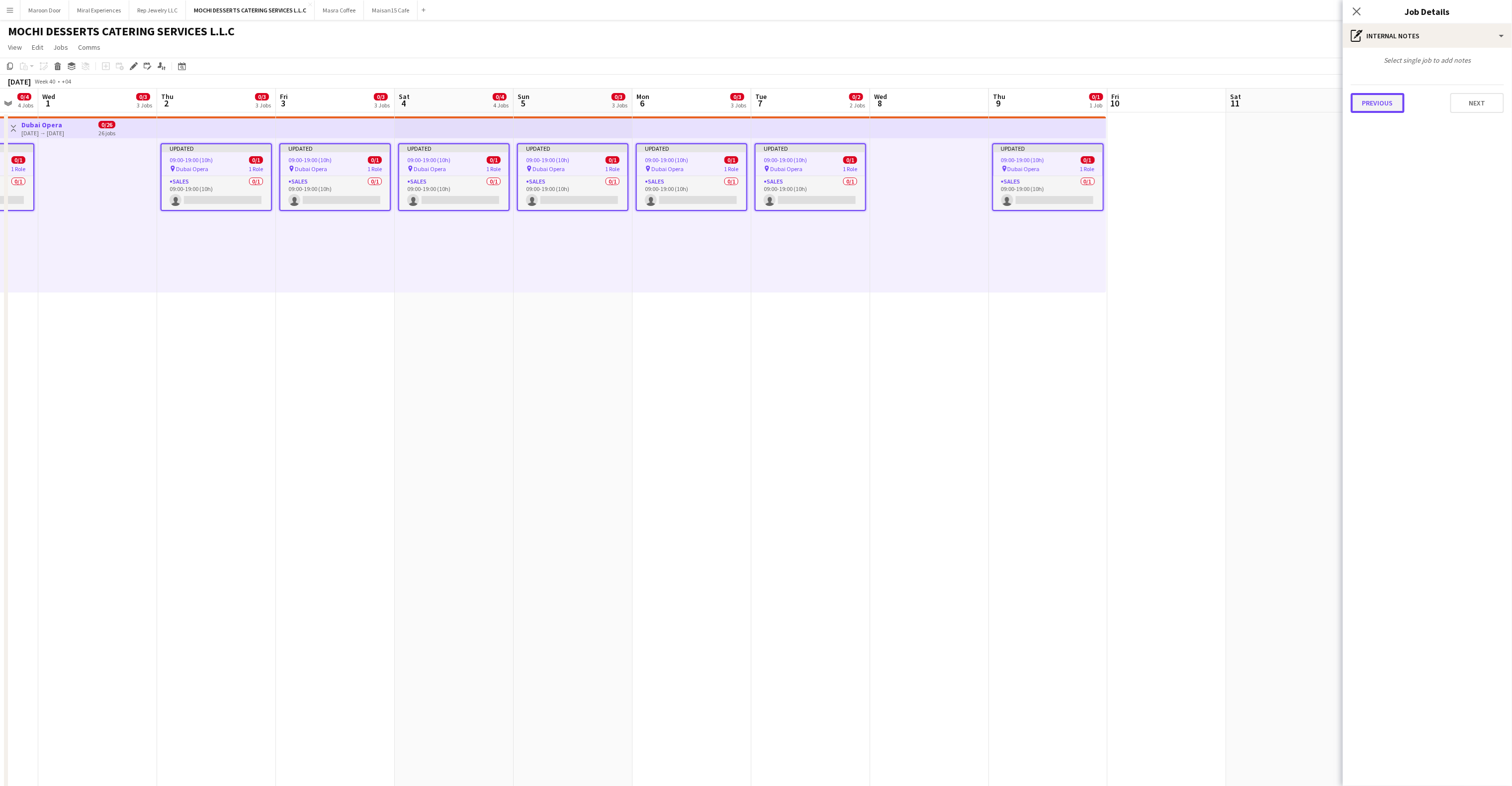
click at [1133, 102] on button "Previous" at bounding box center [1378, 103] width 53 height 20
click at [1133, 116] on div at bounding box center [1427, 108] width 153 height 25
paste input "**********"
type input "**********"
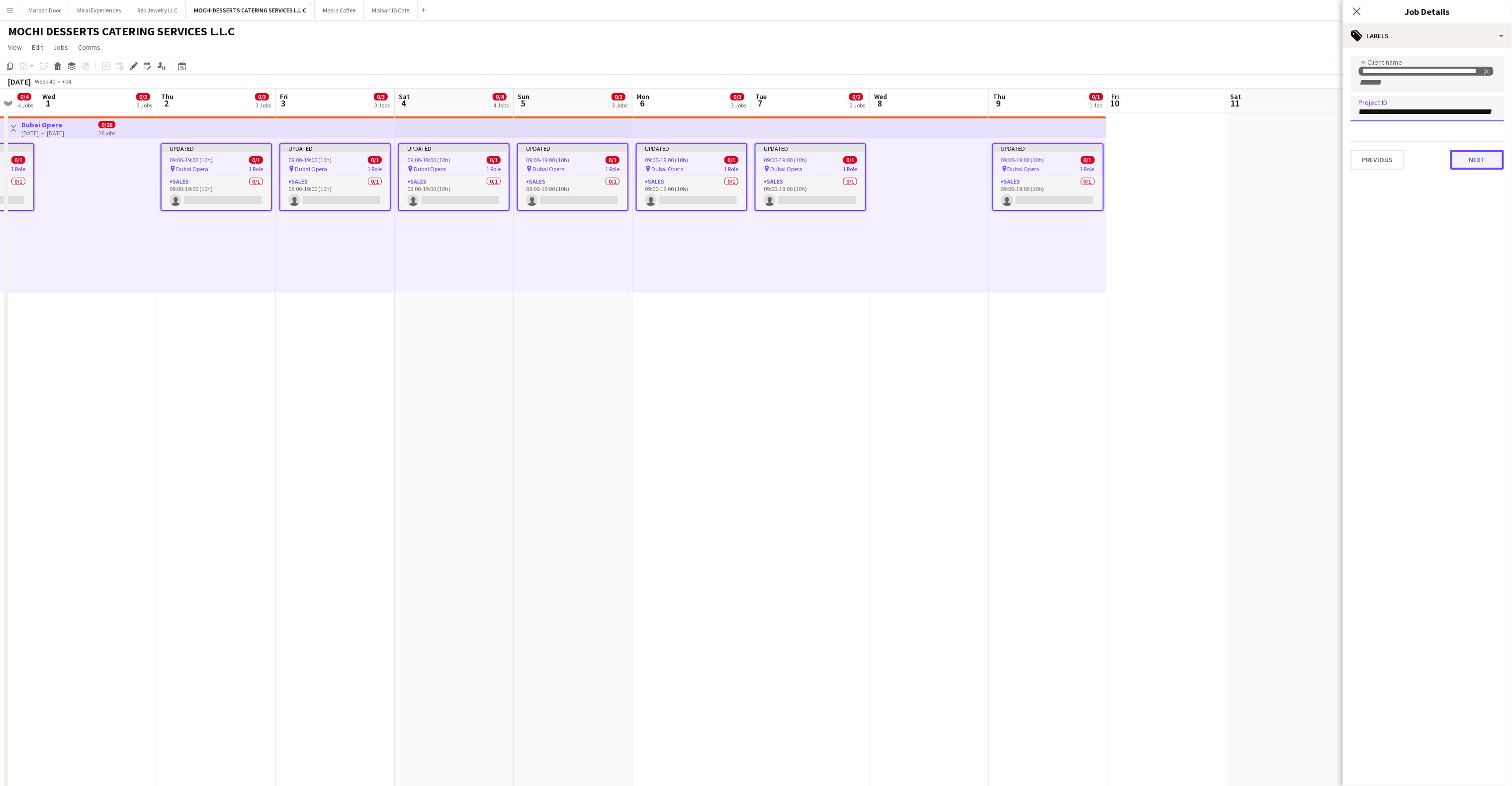
click at [1133, 157] on button "Next" at bounding box center [1477, 160] width 53 height 20
click at [1133, 11] on icon "Close pop-in" at bounding box center [1356, 11] width 9 height 9
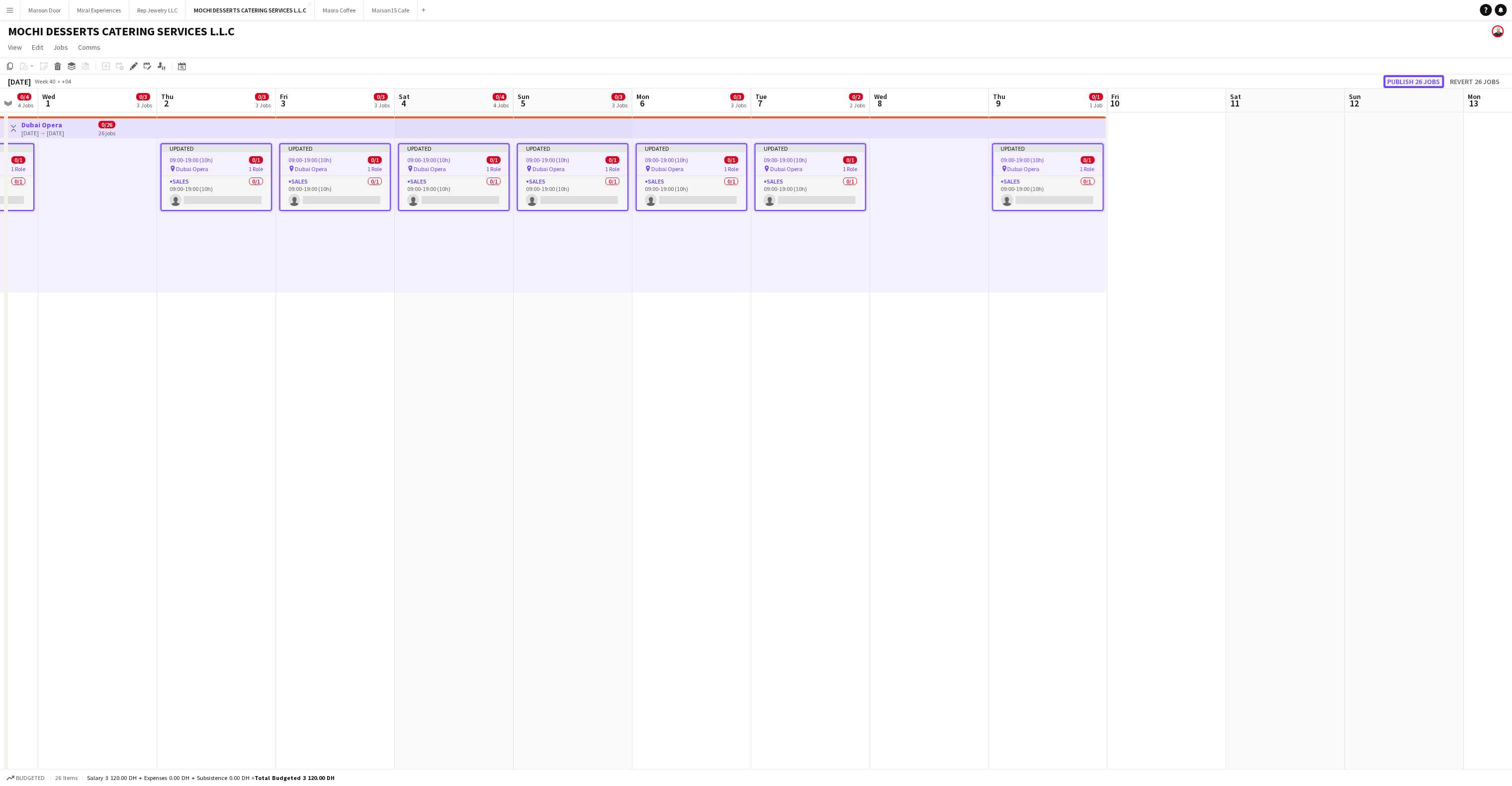
click at [1133, 82] on button "Publish 26 jobs" at bounding box center [1414, 81] width 61 height 13
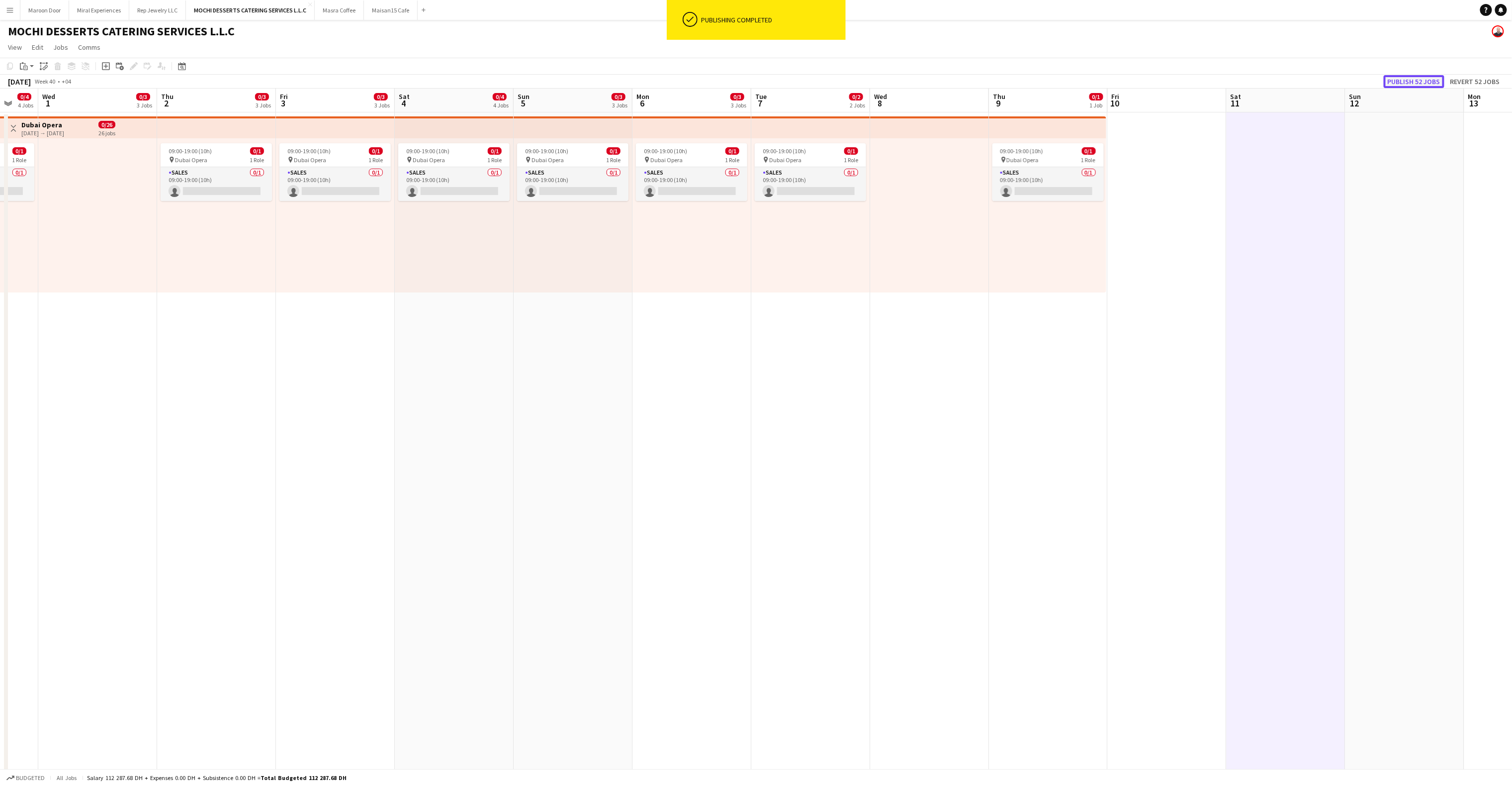
click at [1133, 84] on button "Publish 52 jobs" at bounding box center [1414, 81] width 61 height 13
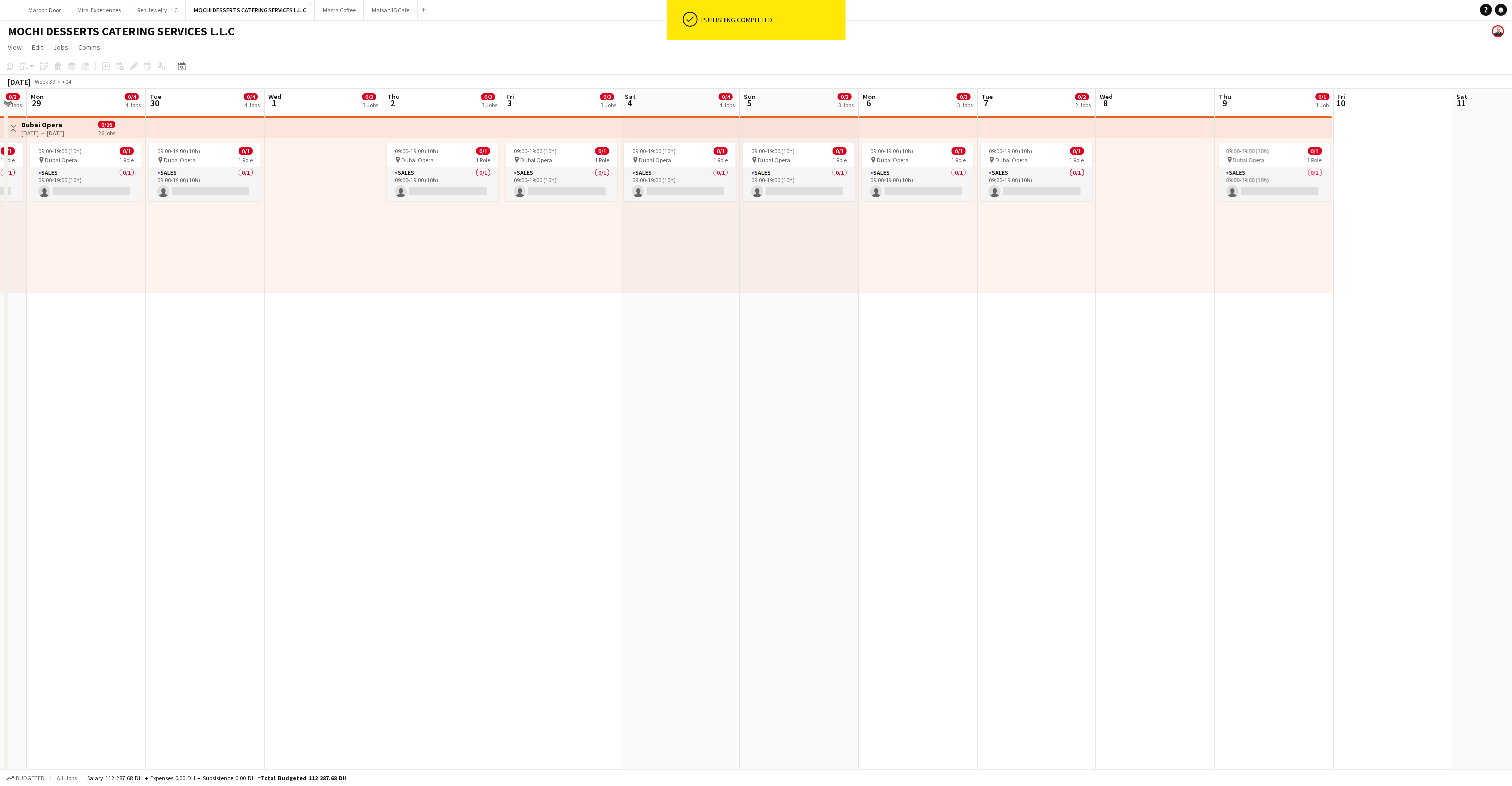
scroll to position [0, 216]
